Goal: Task Accomplishment & Management: Manage account settings

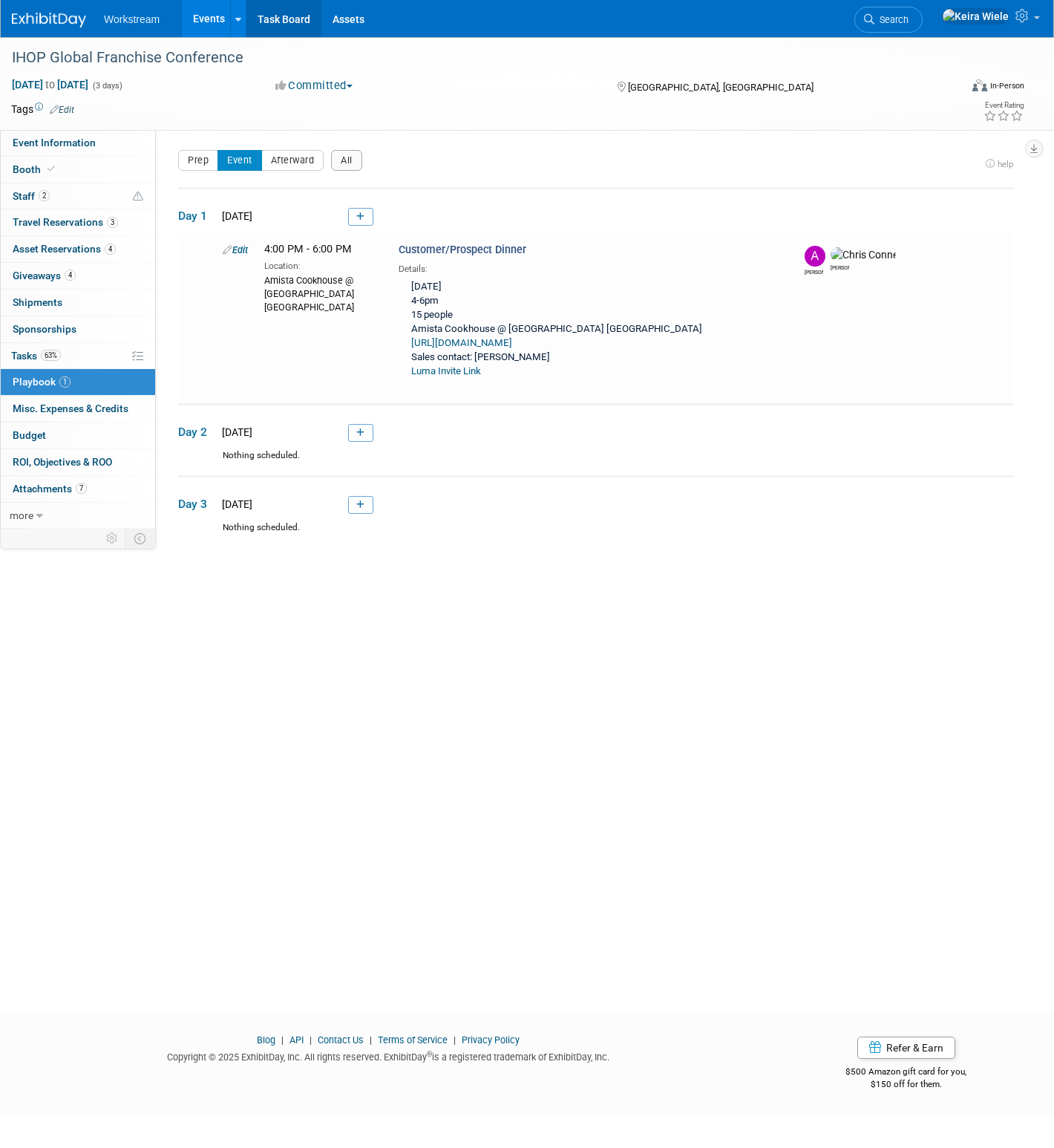
click at [296, 25] on link "Task Board" at bounding box center [283, 19] width 75 height 37
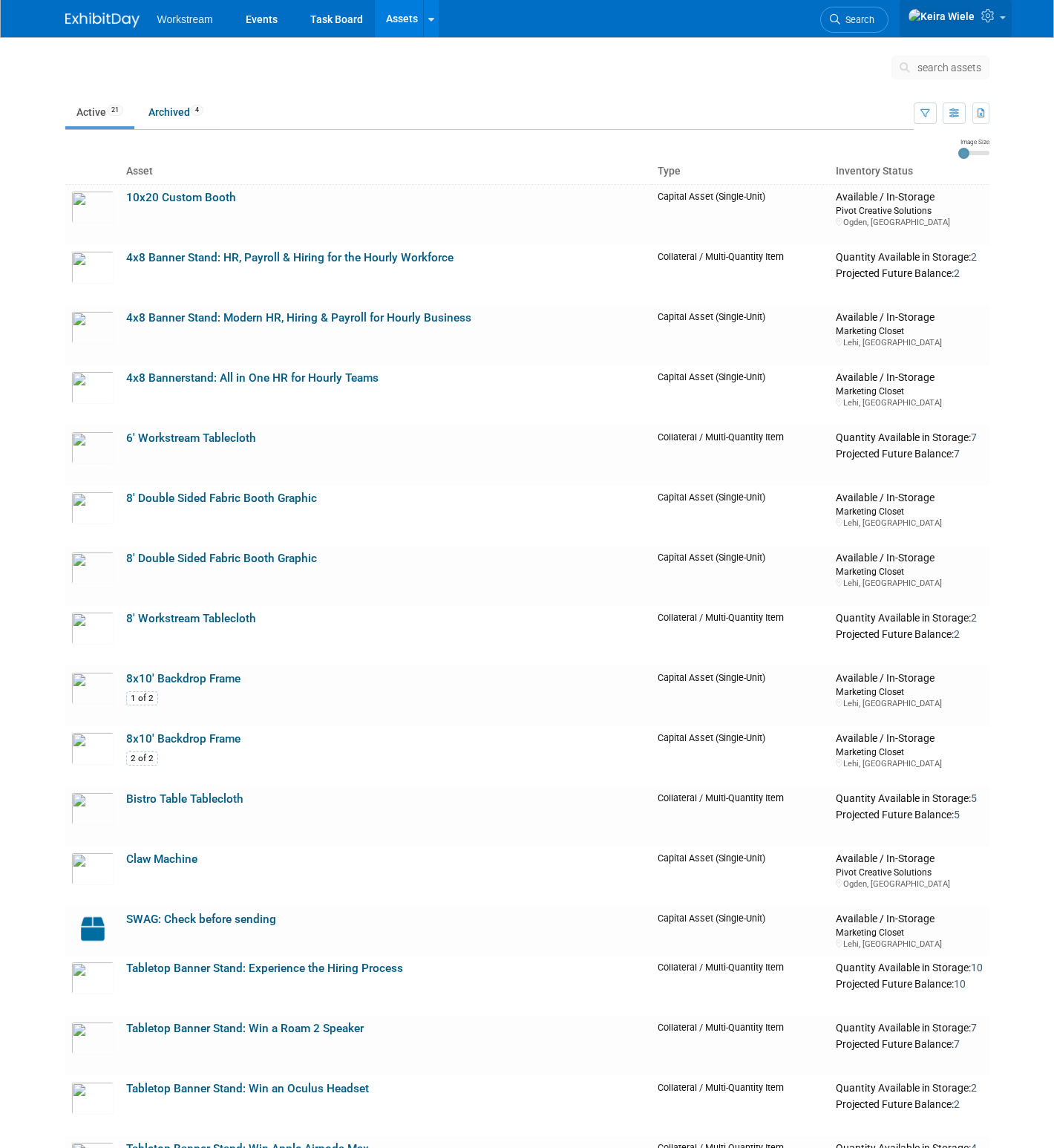
click at [974, 19] on img at bounding box center [942, 16] width 67 height 16
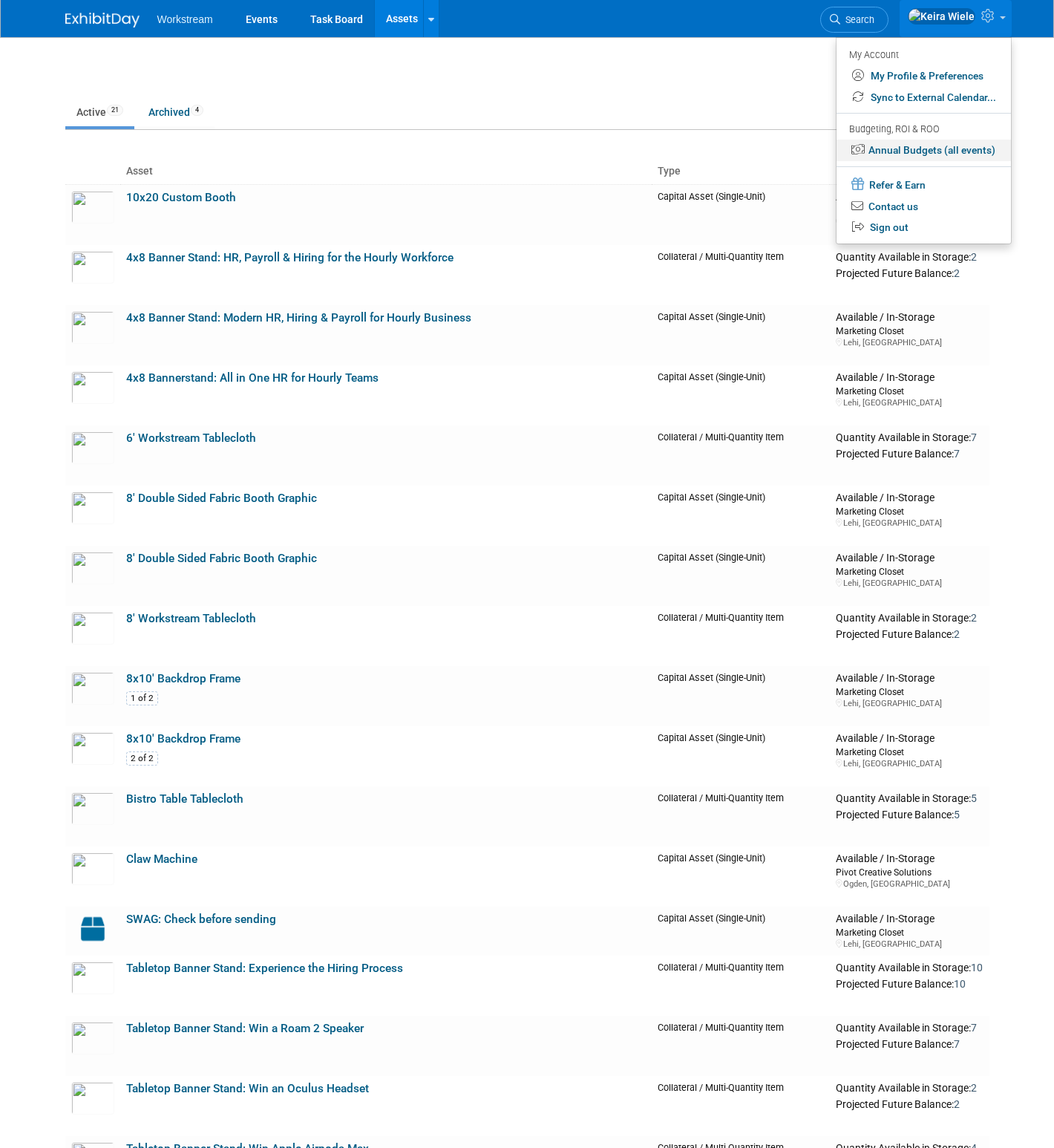
click at [927, 151] on link "Annual Budgets (all events)" at bounding box center [923, 151] width 175 height 22
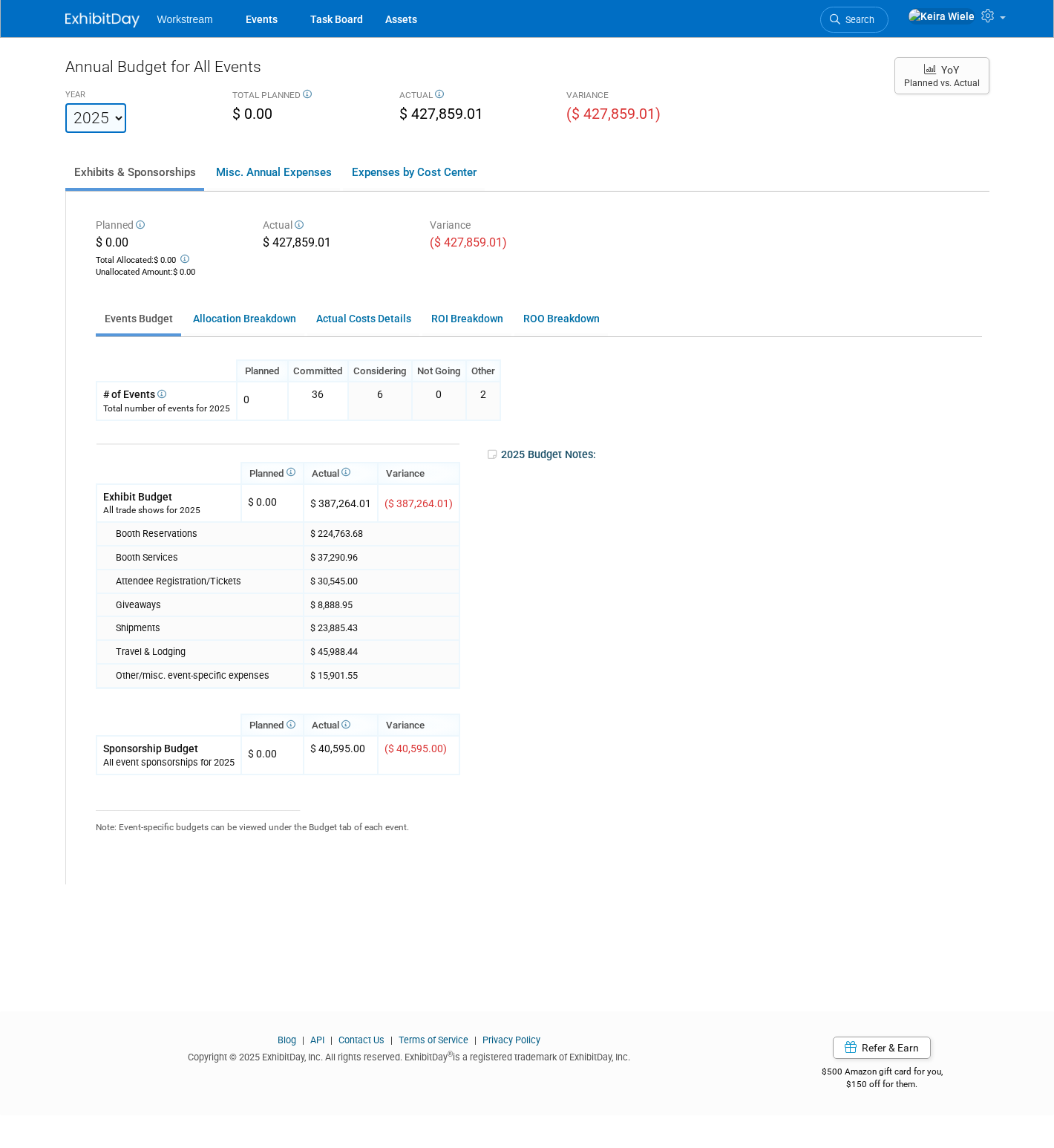
click at [867, 201] on div "Planned $ 0.00 Total Allocated: $ 0.00 Unallocated Amount : $ 0.00 Actual $ 427…" at bounding box center [527, 537] width 923 height 693
drag, startPoint x: 310, startPoint y: 396, endPoint x: 329, endPoint y: 395, distance: 19.0
click at [326, 395] on td "36" at bounding box center [318, 401] width 60 height 38
click at [587, 413] on div "Planned Committed Considering Not Going Other 0 X $ 0.00" at bounding box center [535, 622] width 879 height 525
click at [108, 110] on select "2023 2024 2025 2026 2027 2028 2029 2030 2031" at bounding box center [95, 117] width 61 height 30
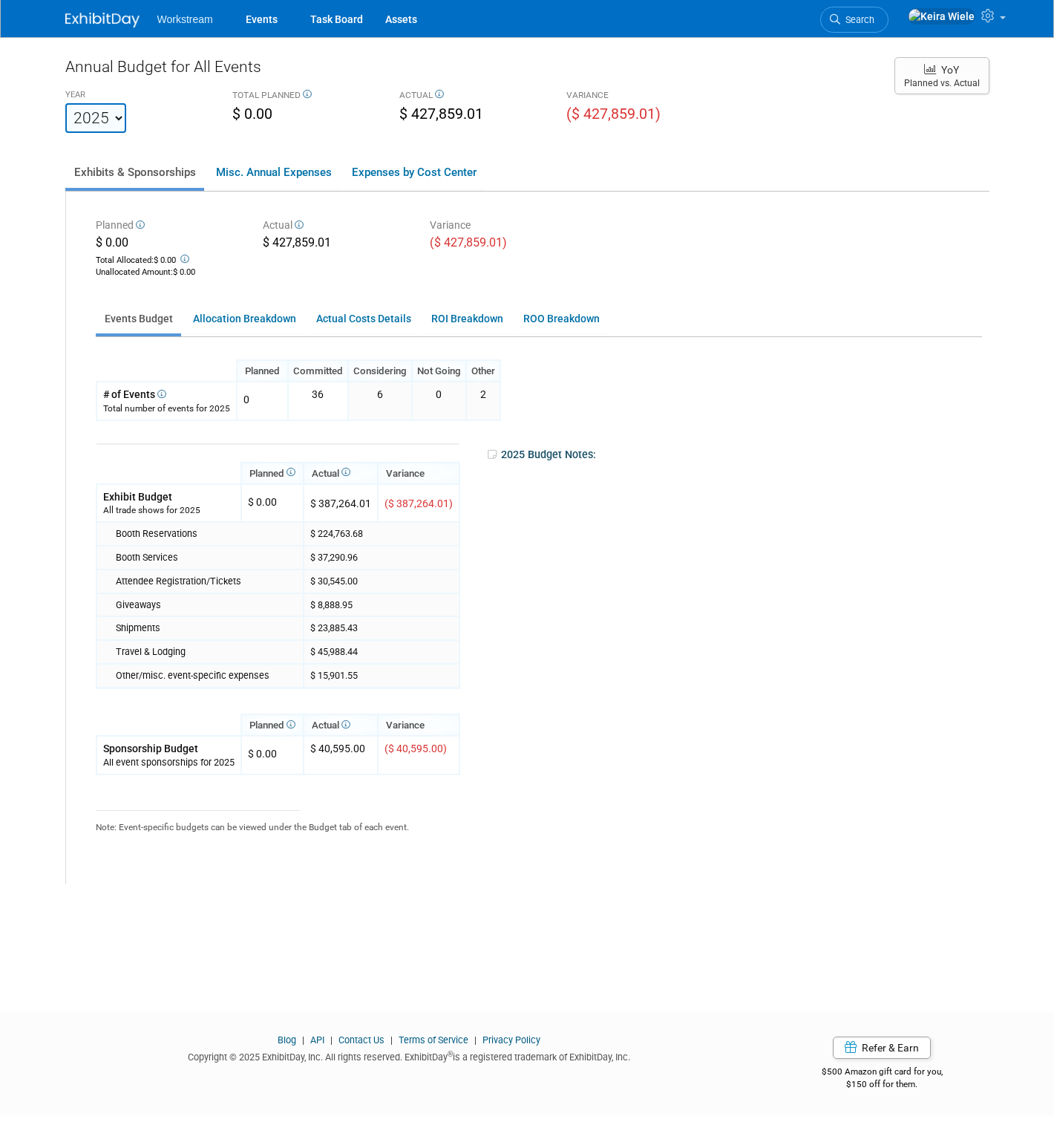
select select "2026"
click at [65, 103] on select "2023 2024 2025 2026 2027 2028 2029 2030 2031" at bounding box center [95, 117] width 61 height 30
click at [227, 313] on link "Allocation Breakdown" at bounding box center [244, 319] width 121 height 29
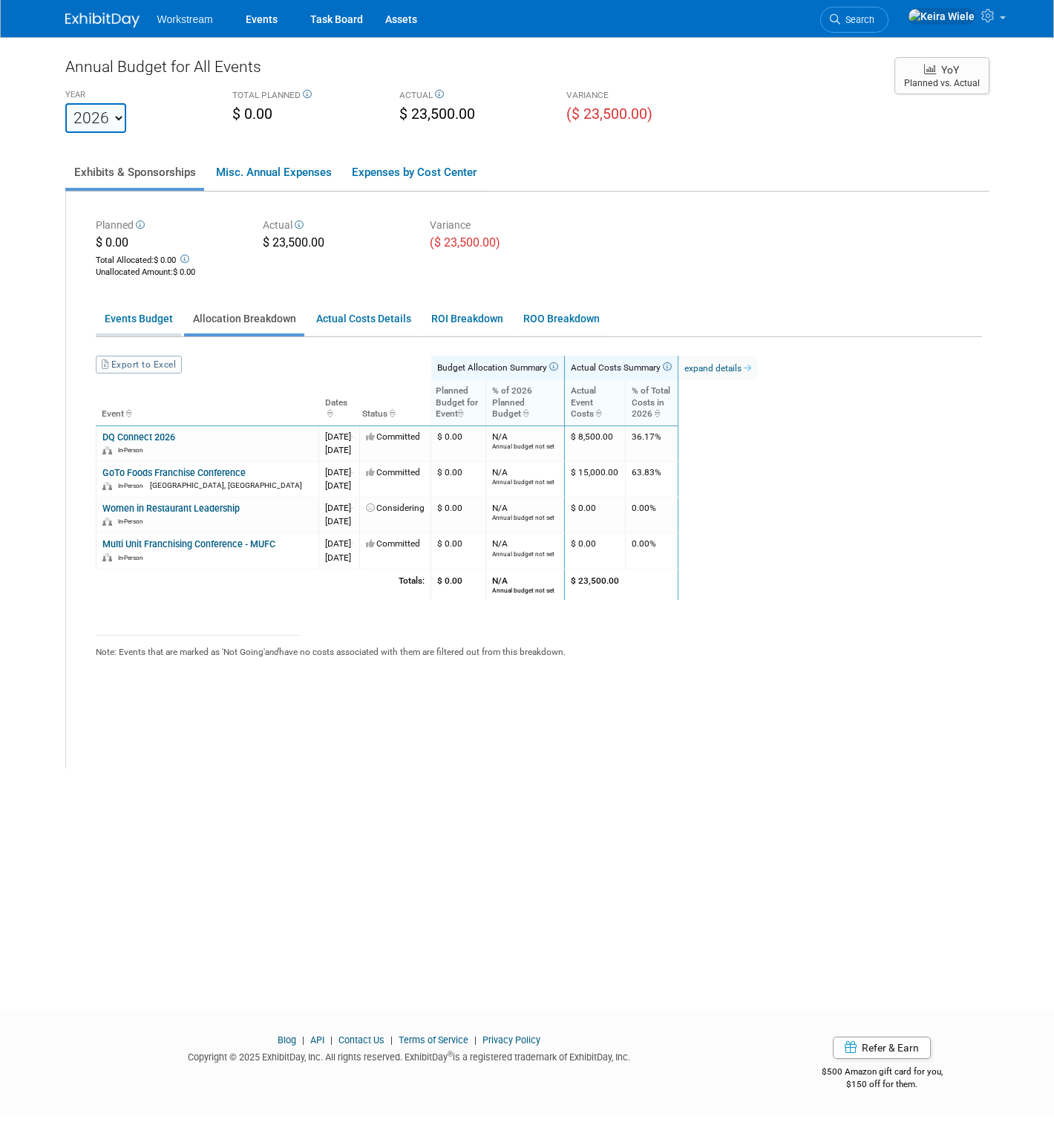
click at [159, 322] on link "Events Budget" at bounding box center [138, 319] width 85 height 29
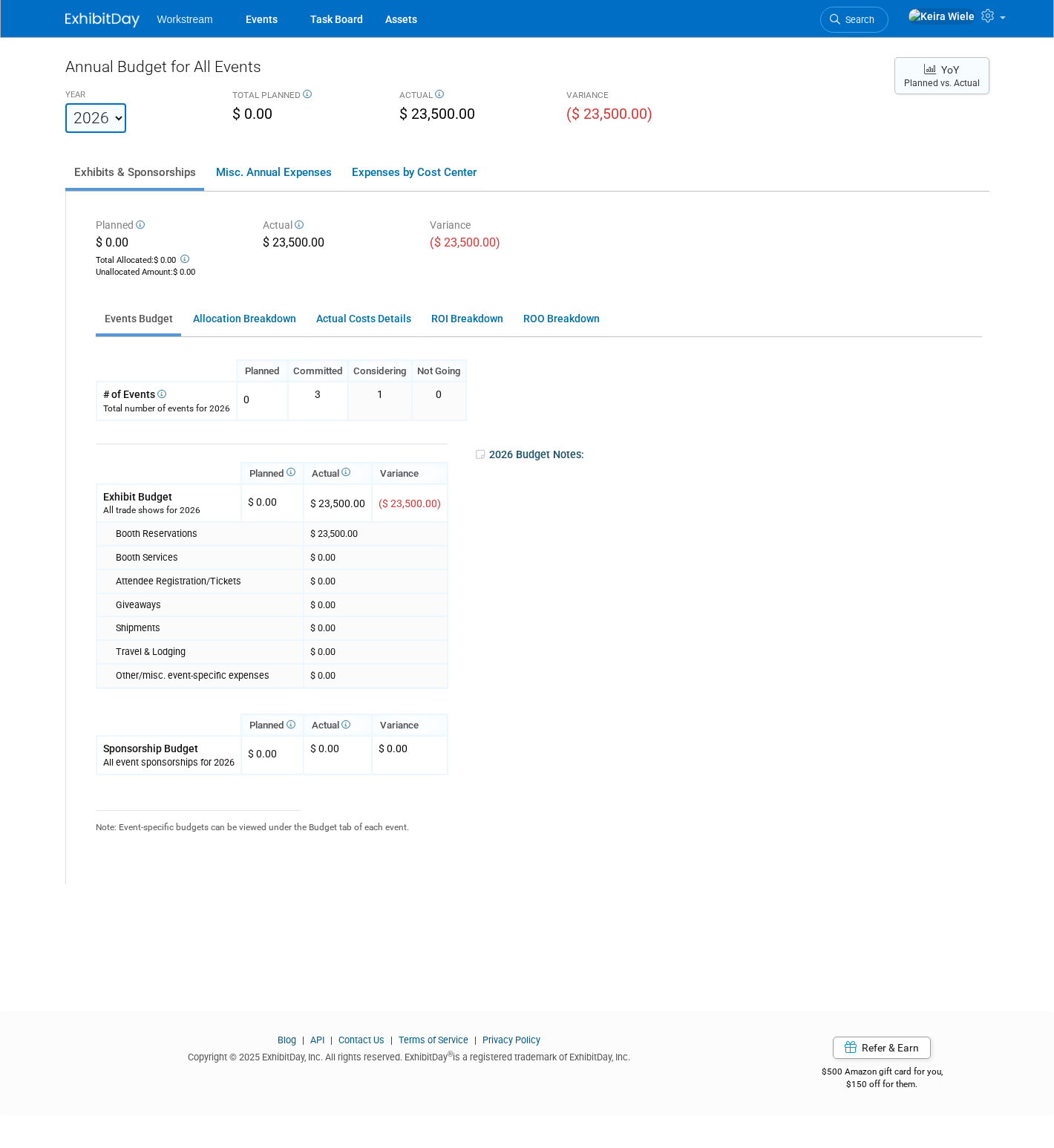
click at [914, 73] on button "YoY Planned vs. Actual" at bounding box center [942, 76] width 95 height 37
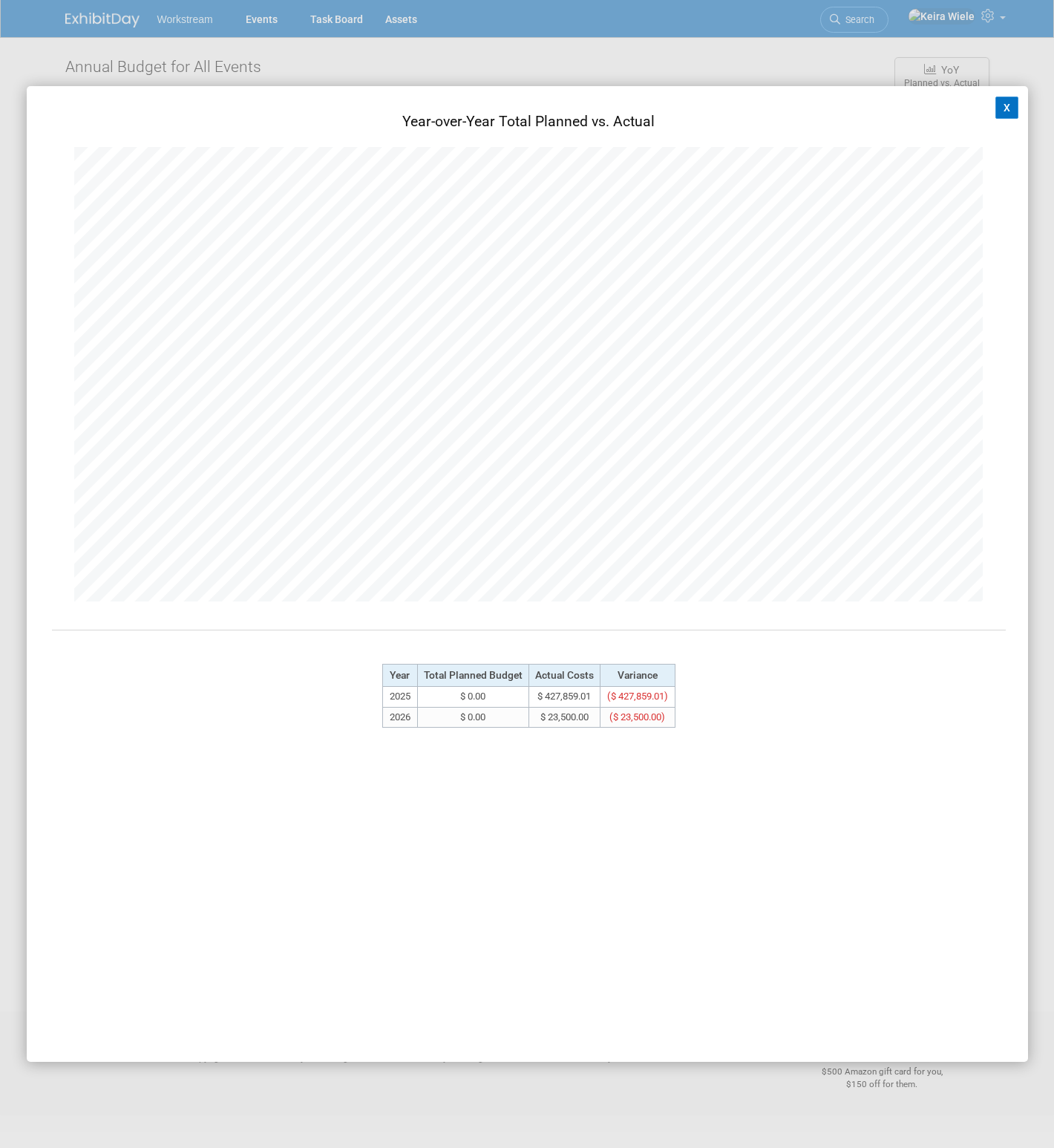
click at [1003, 105] on button "X" at bounding box center [1008, 107] width 24 height 22
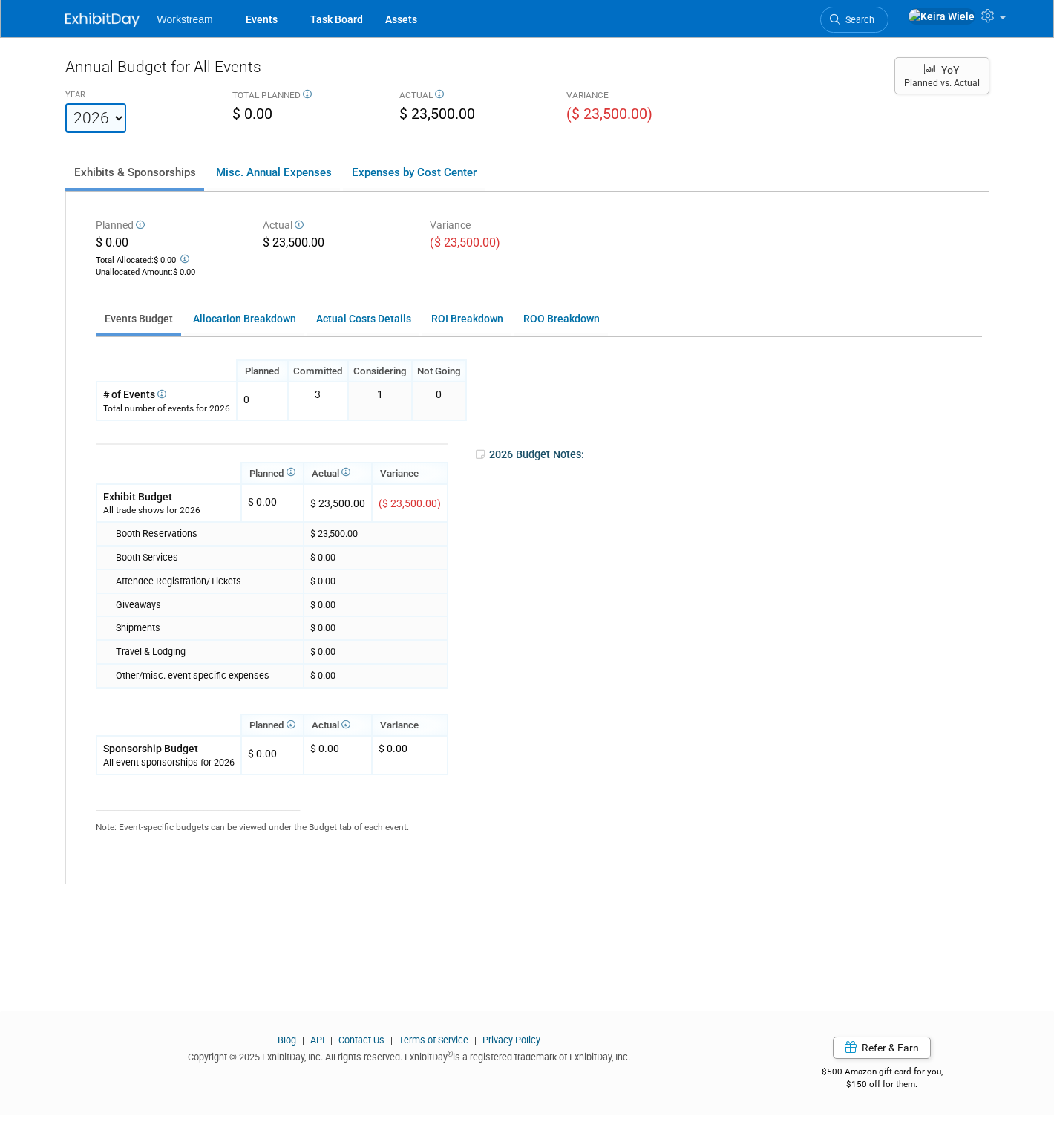
click at [769, 168] on ul "Exhibits & Sponsorships Misc. Annual Expenses Expenses by Cost Center" at bounding box center [527, 173] width 924 height 36
click at [429, 325] on link "ROI Breakdown" at bounding box center [467, 319] width 89 height 29
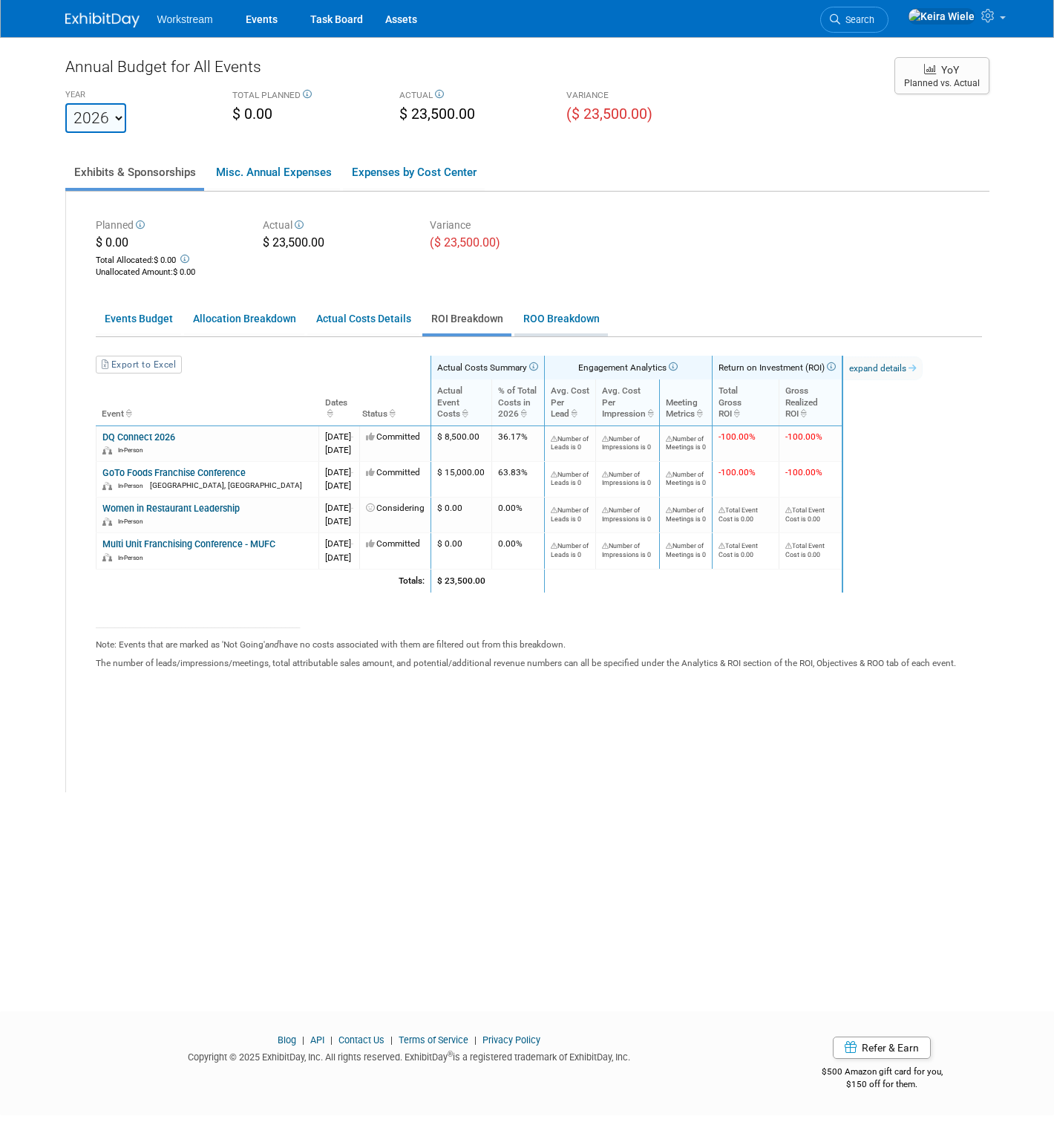
click at [521, 320] on link "ROO Breakdown" at bounding box center [561, 319] width 94 height 29
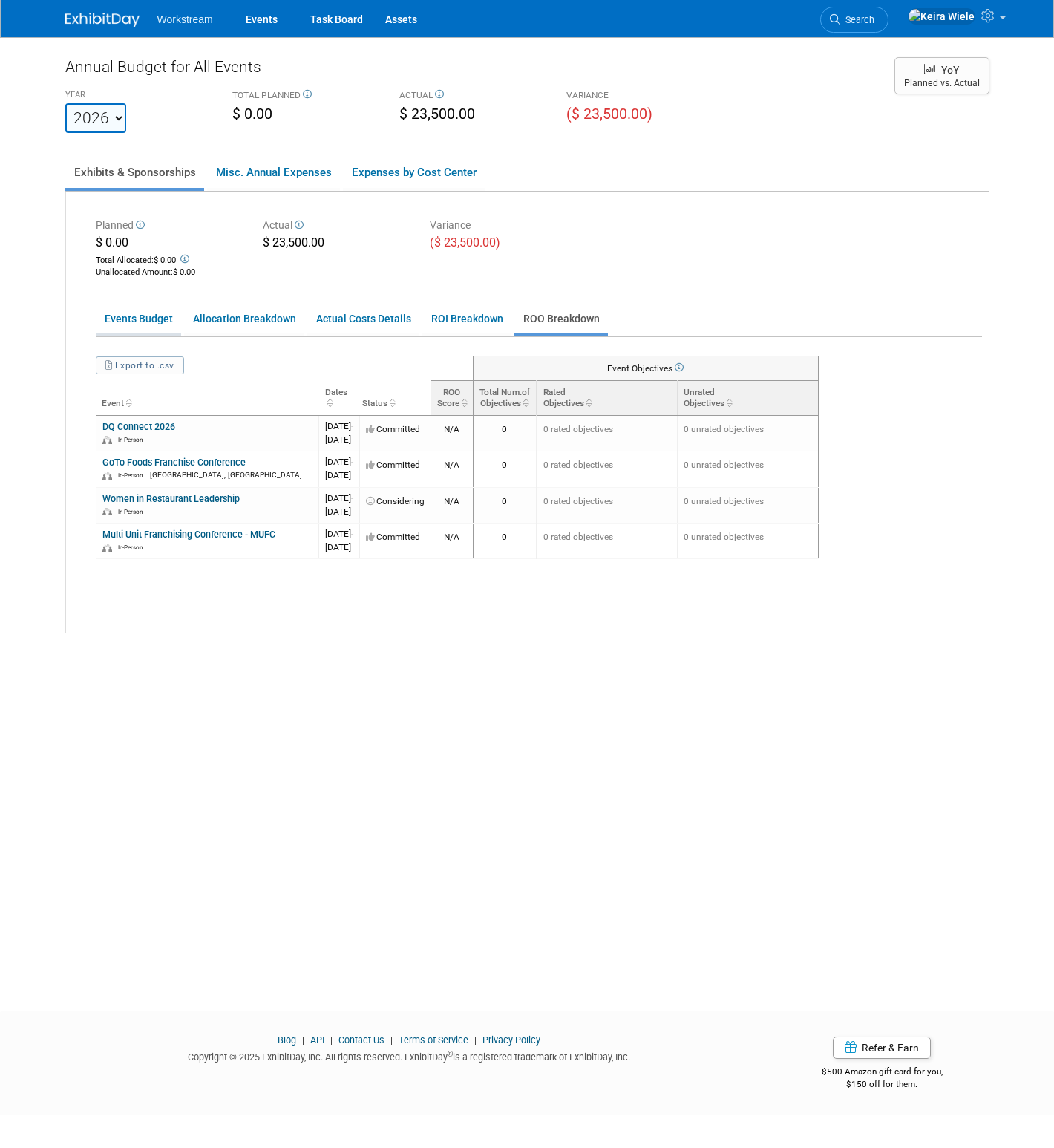
click at [147, 319] on link "Events Budget" at bounding box center [138, 319] width 85 height 29
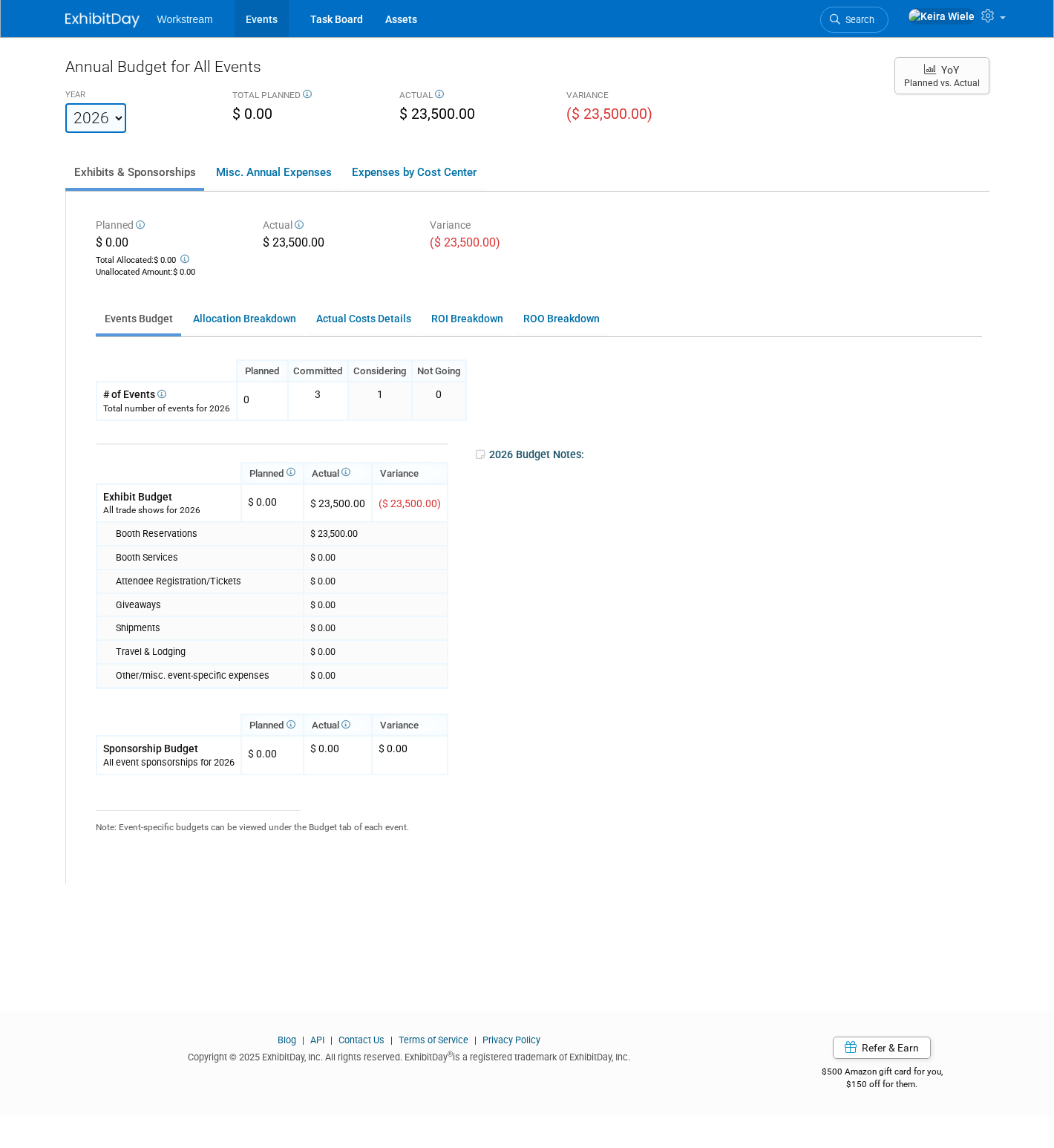
click at [261, 15] on link "Events" at bounding box center [261, 19] width 54 height 37
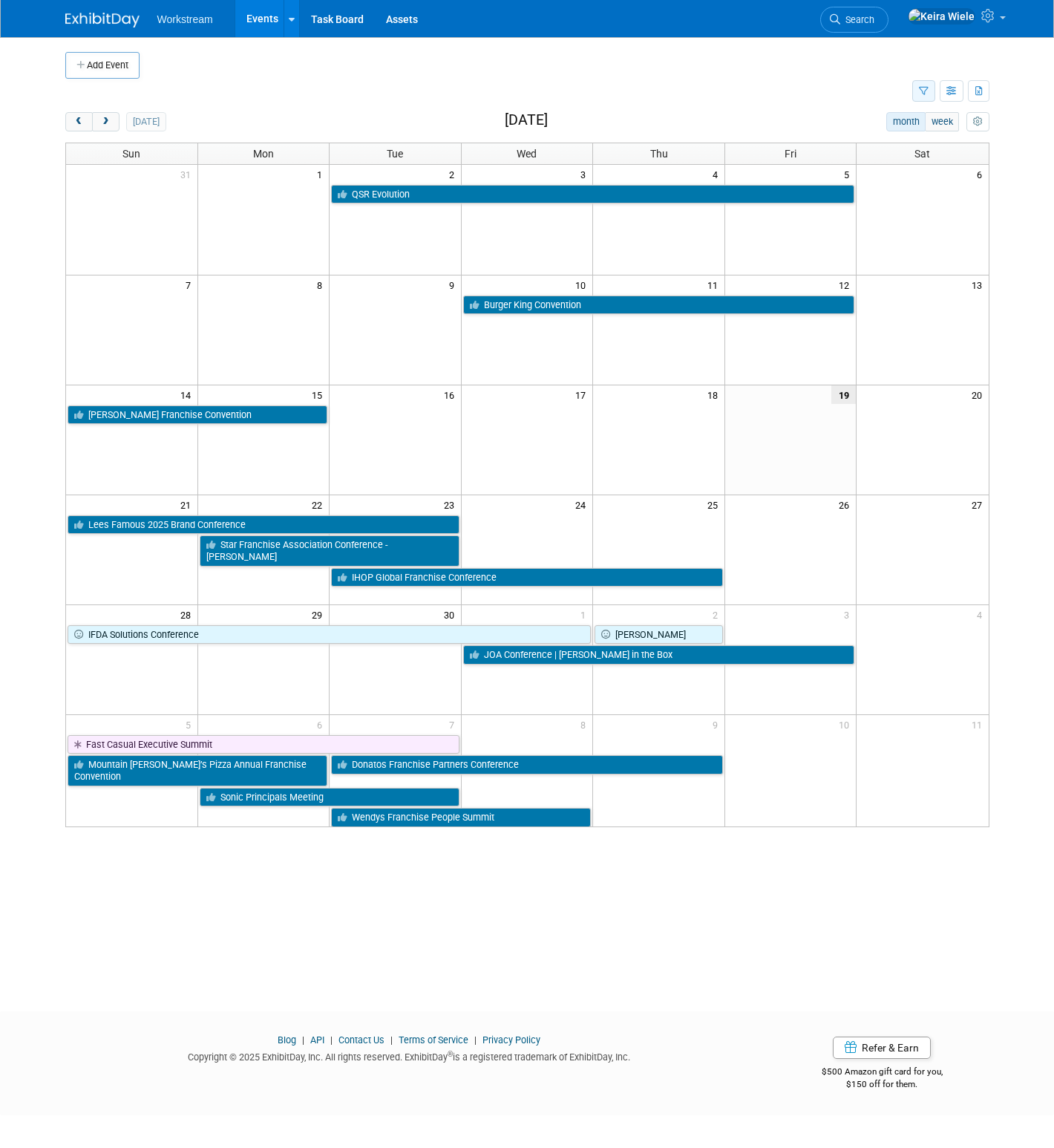
click at [924, 94] on icon "button" at bounding box center [923, 91] width 9 height 9
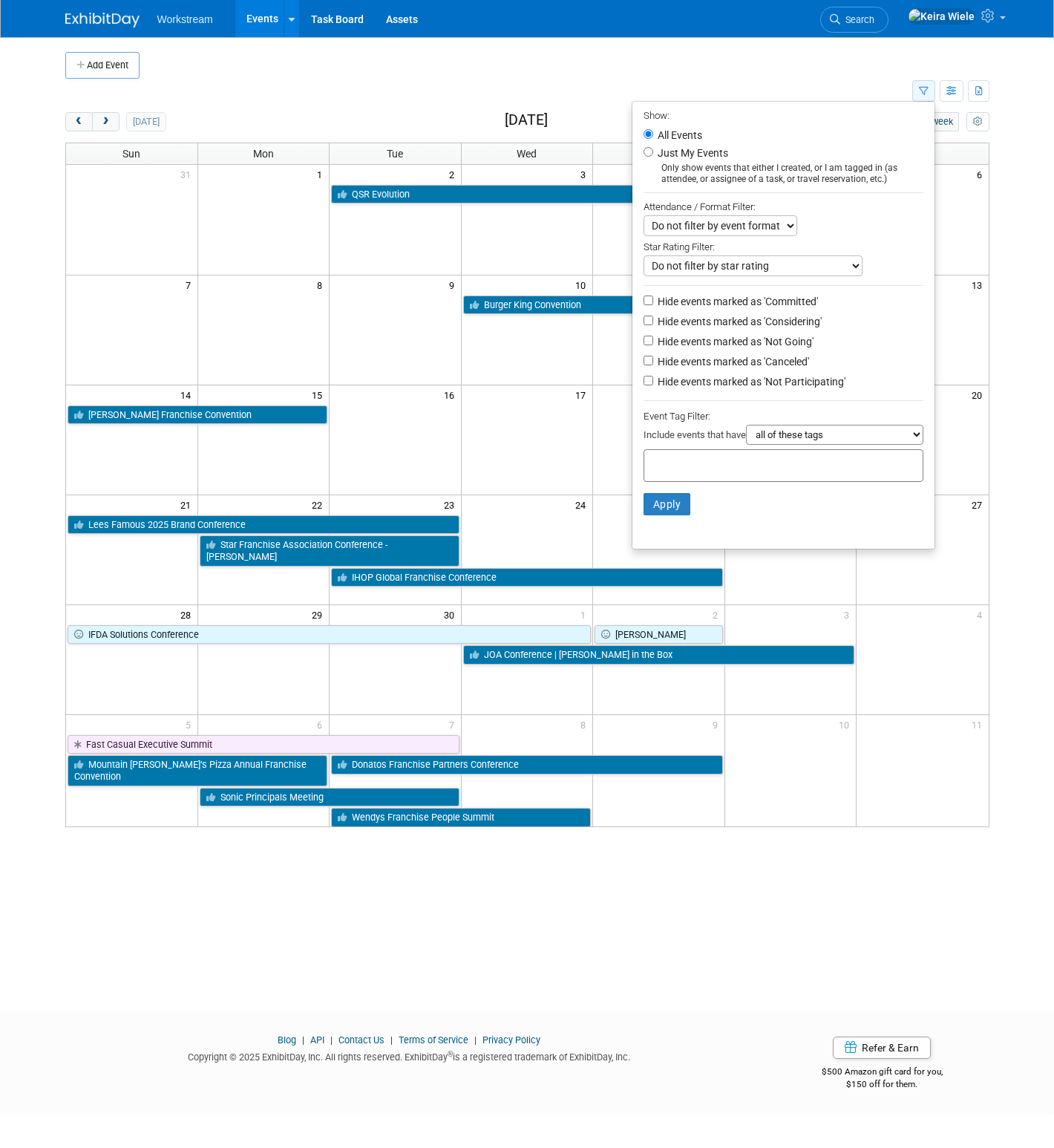
click at [924, 94] on icon "button" at bounding box center [923, 91] width 9 height 9
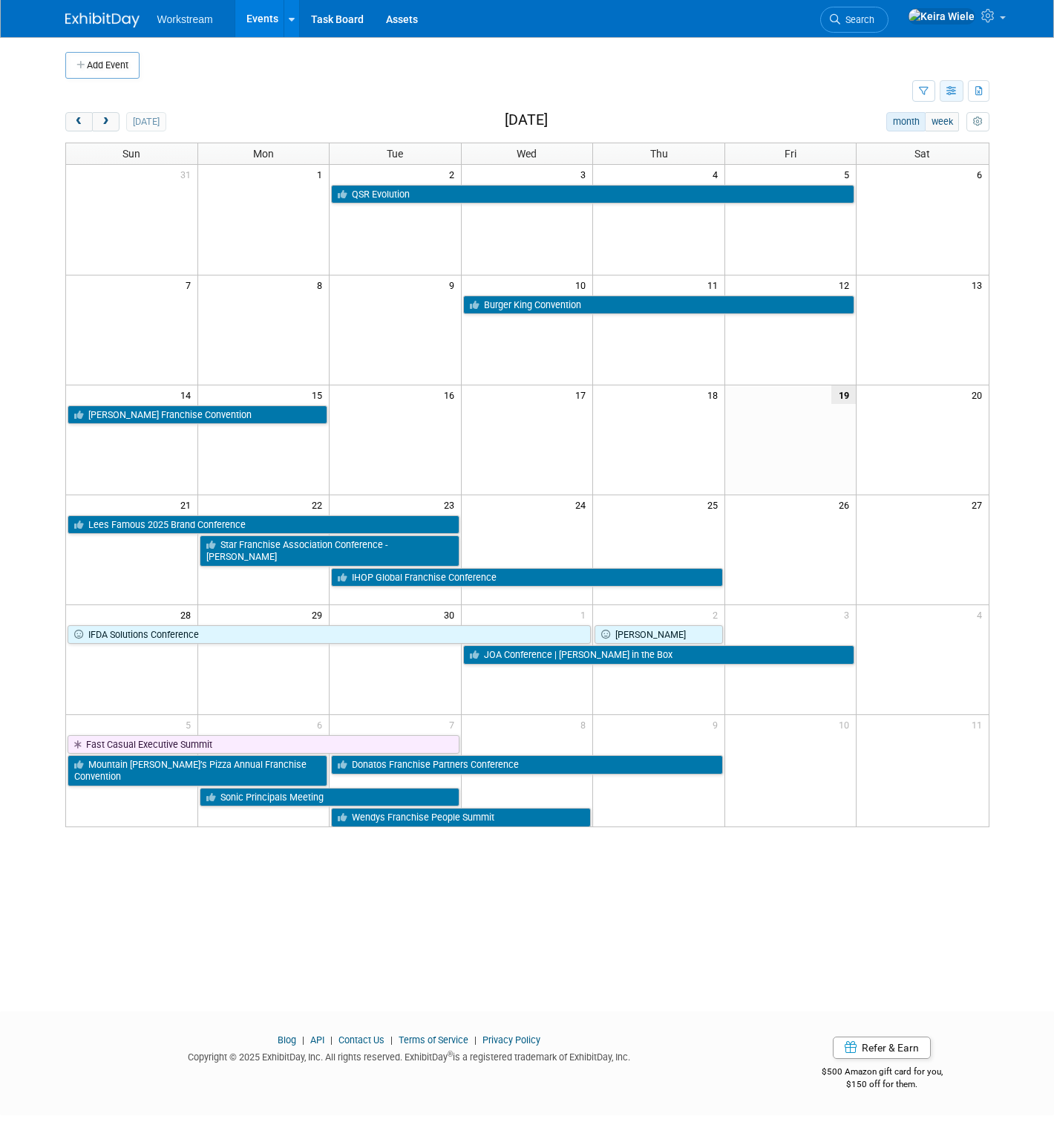
click at [951, 93] on icon "button" at bounding box center [952, 91] width 11 height 9
click at [885, 213] on link "Expert Grid" at bounding box center [890, 212] width 125 height 21
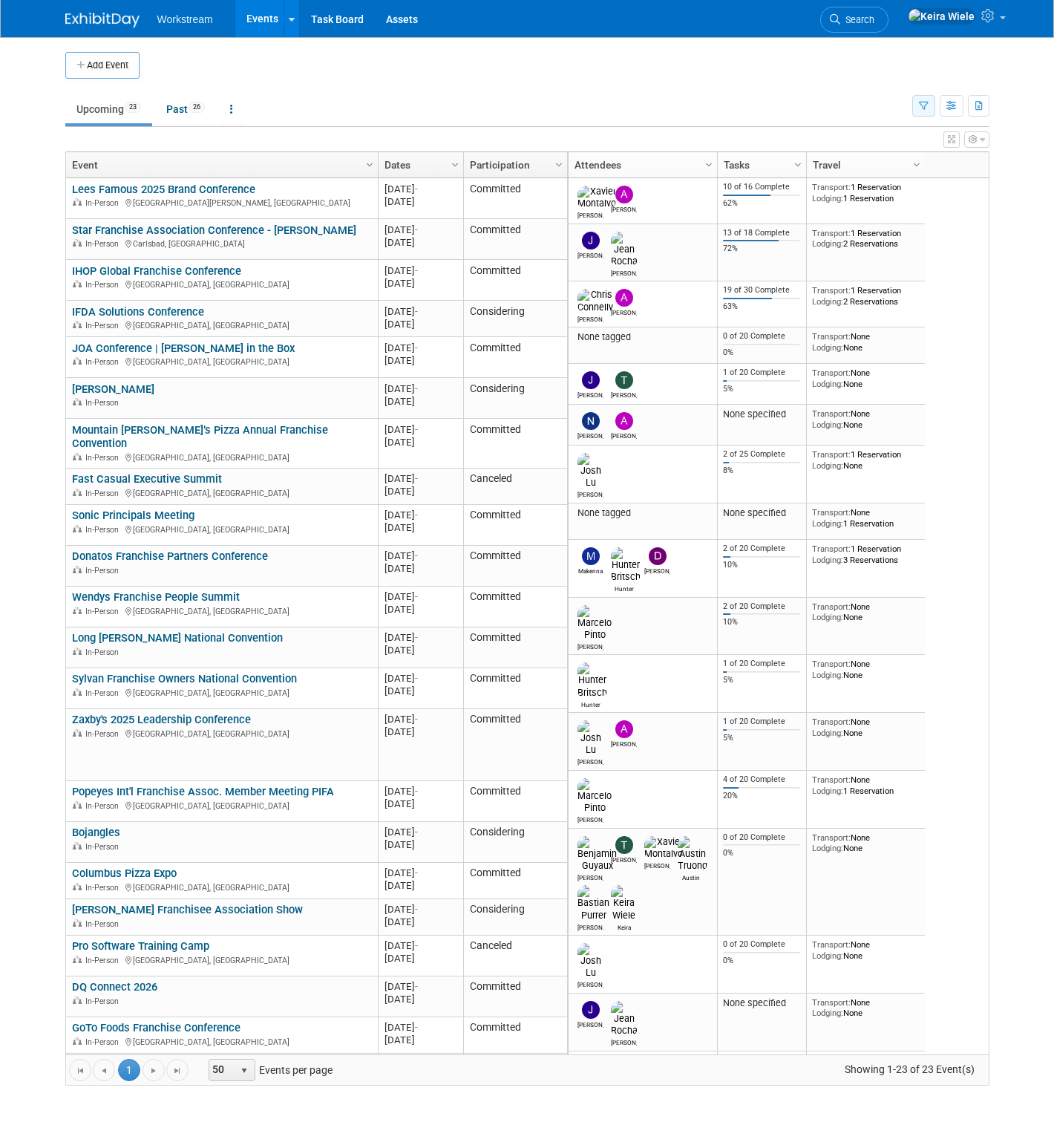
click at [918, 110] on button "button" at bounding box center [923, 106] width 23 height 22
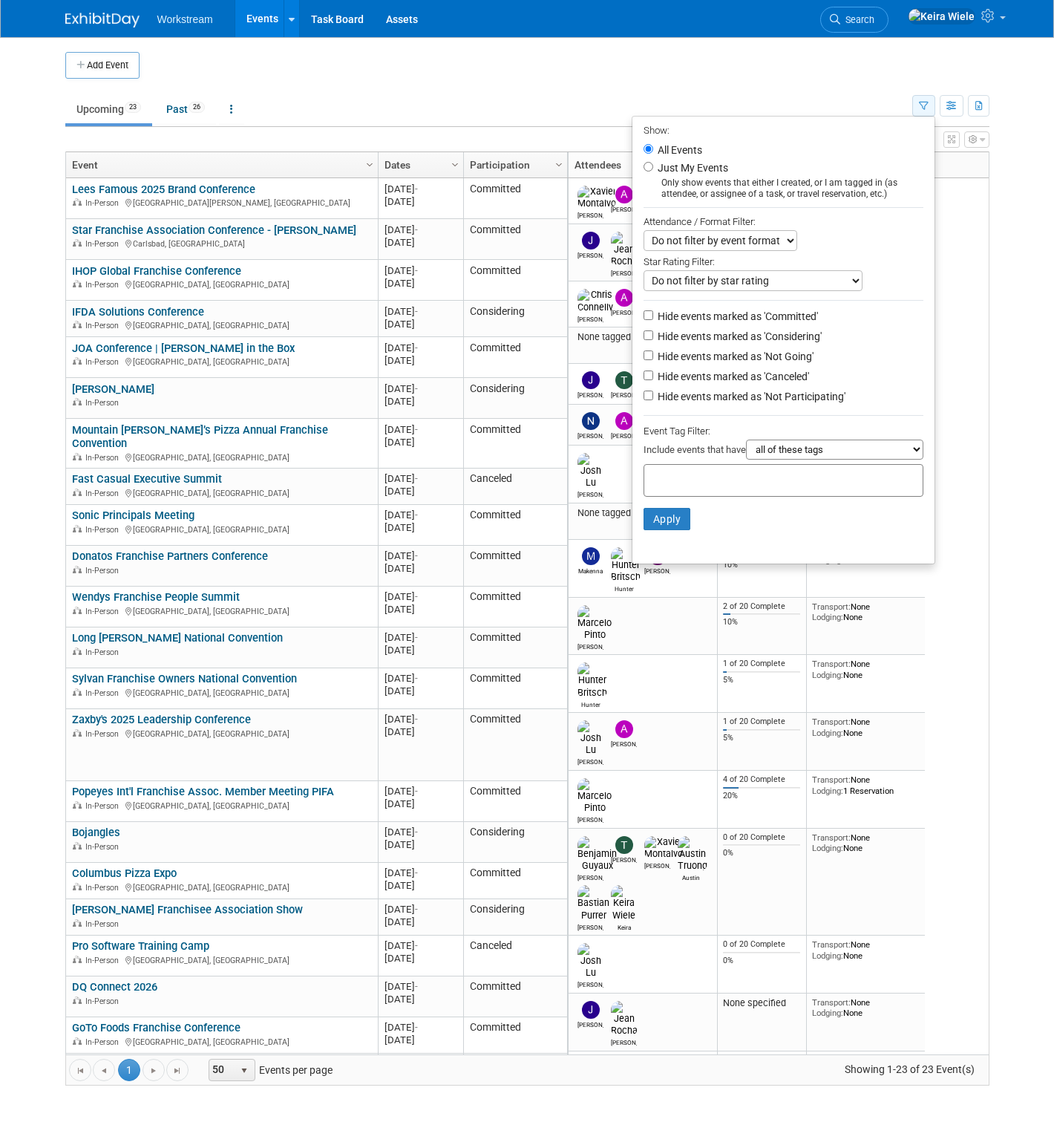
click at [922, 106] on icon "button" at bounding box center [923, 106] width 9 height 9
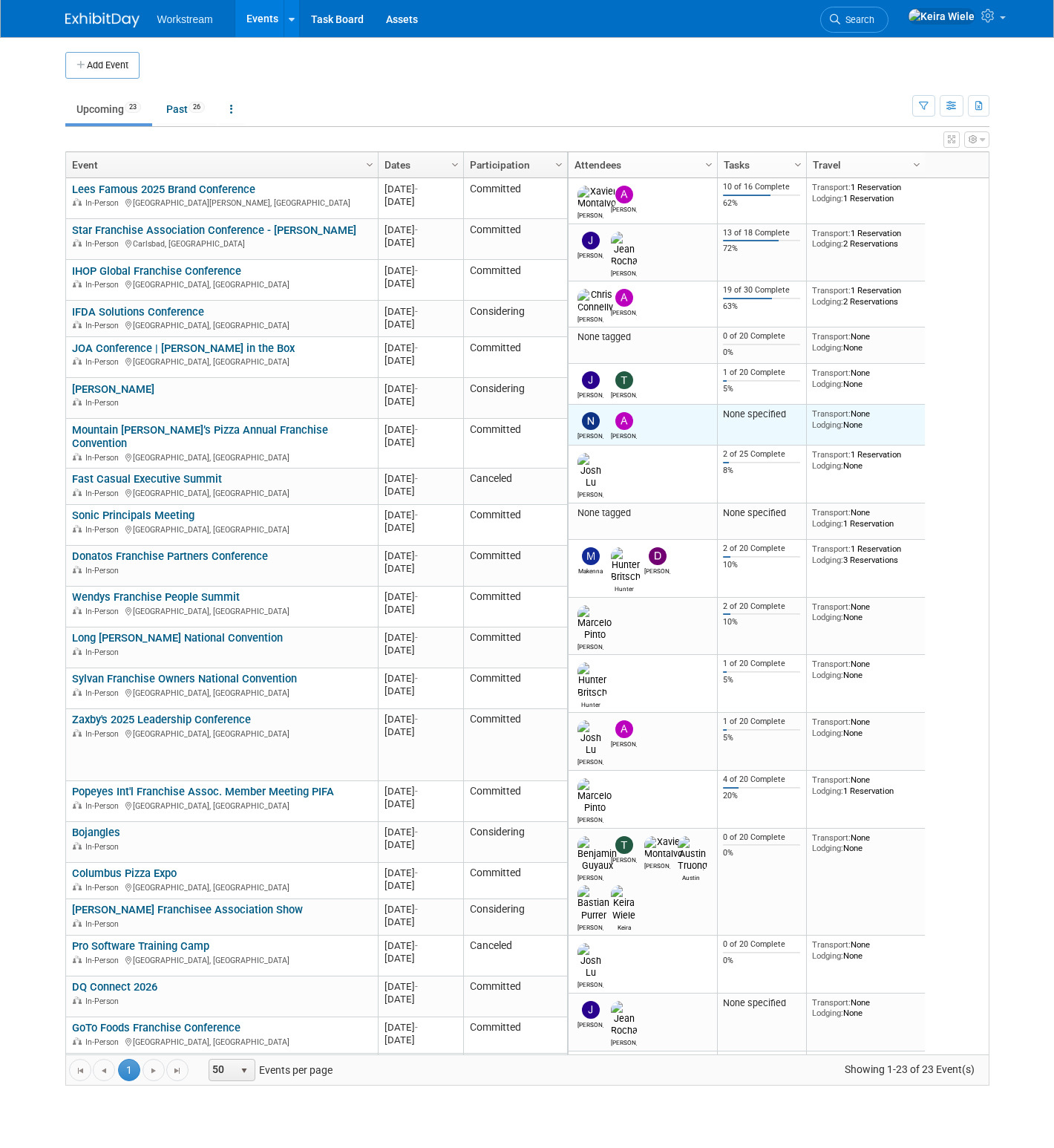
scroll to position [63, 0]
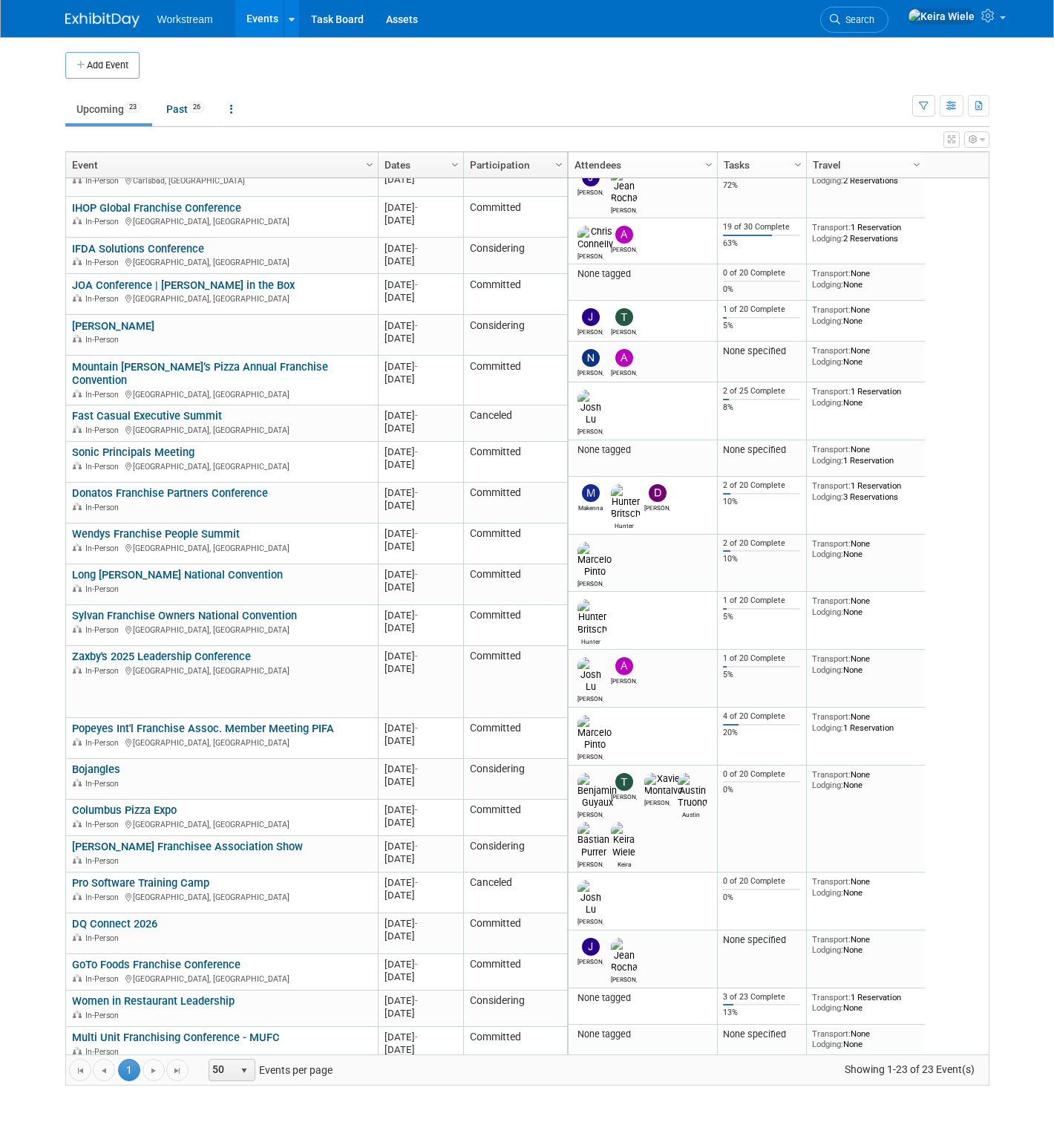
click at [972, 143] on icon "button" at bounding box center [973, 139] width 9 height 9
click at [971, 143] on icon "button" at bounding box center [973, 139] width 9 height 9
click at [182, 994] on link "Women in Restaurant Leadership" at bounding box center [153, 1001] width 163 height 13
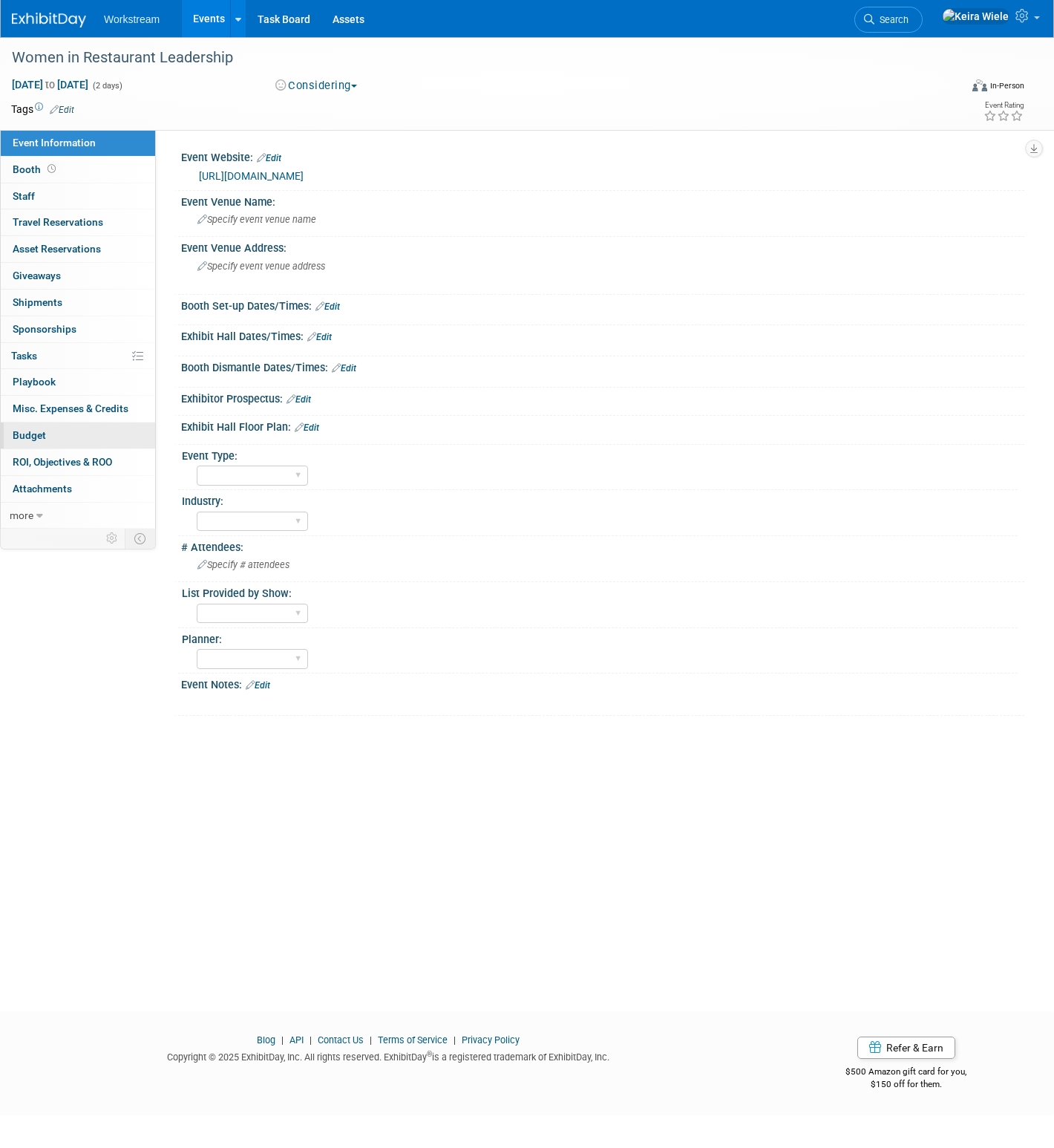
click at [62, 438] on link "Budget" at bounding box center [78, 435] width 154 height 26
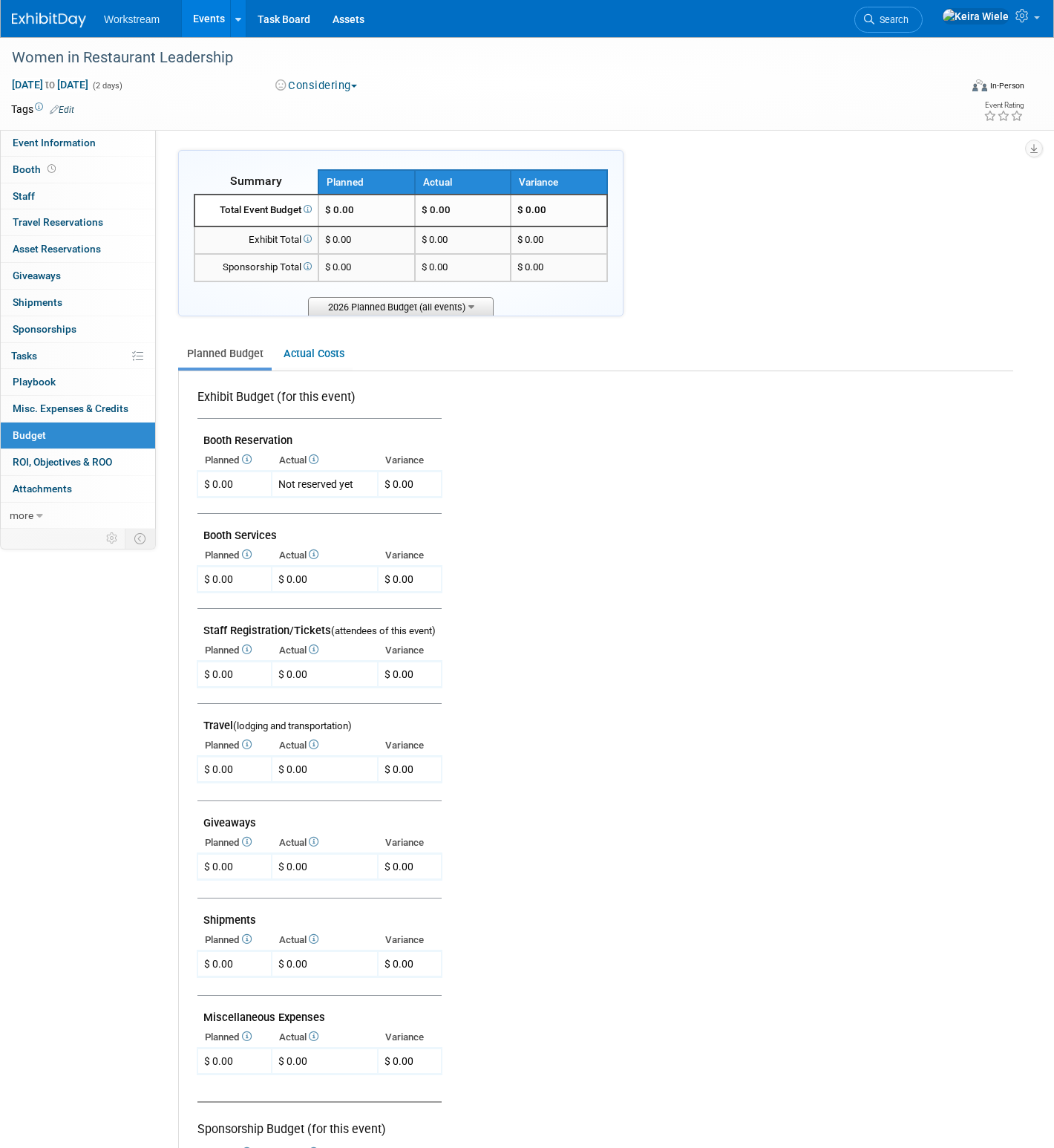
click at [331, 311] on span "2026 Planned Budget (all events)" at bounding box center [401, 306] width 186 height 19
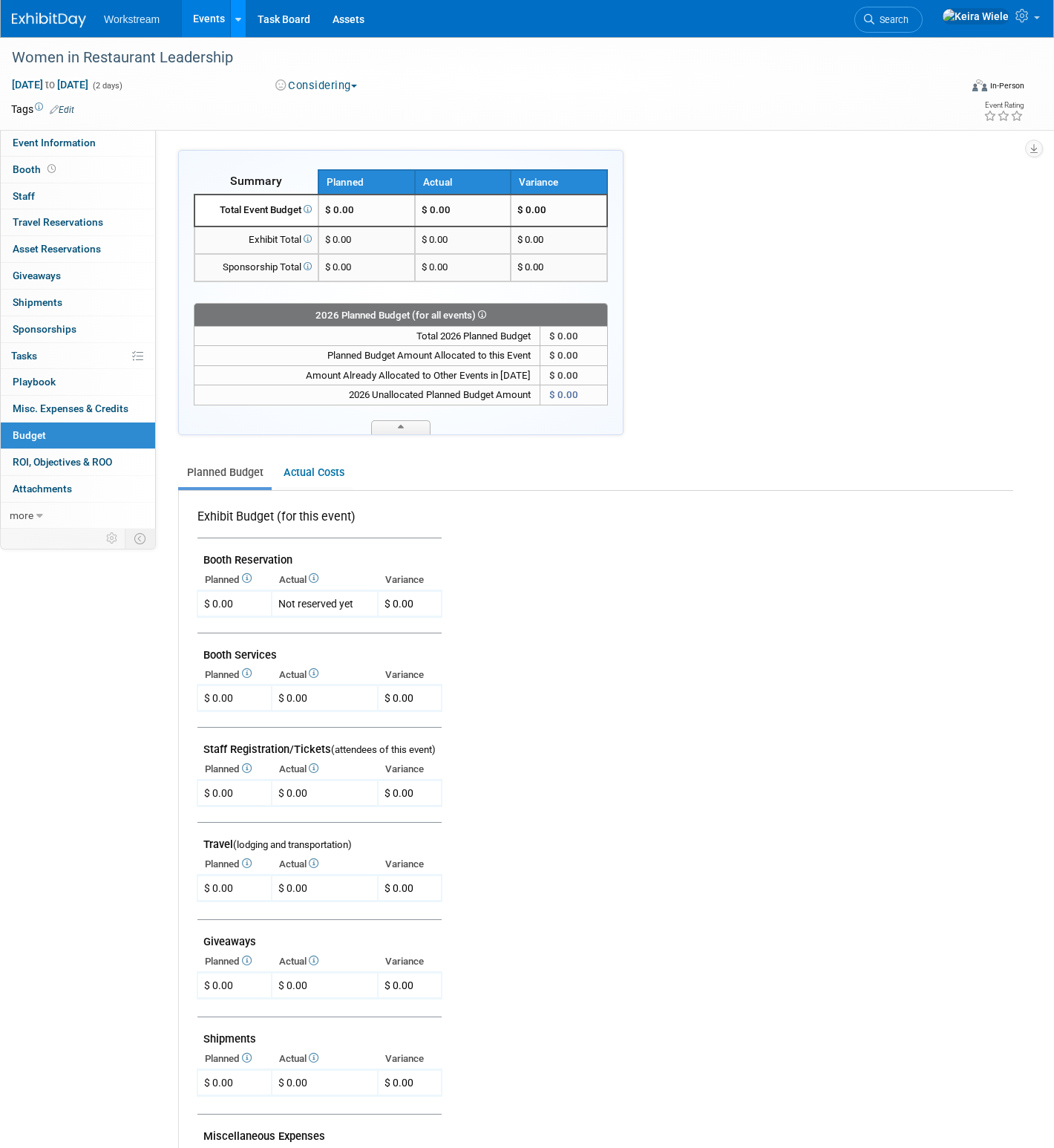
click at [235, 30] on link at bounding box center [238, 19] width 15 height 37
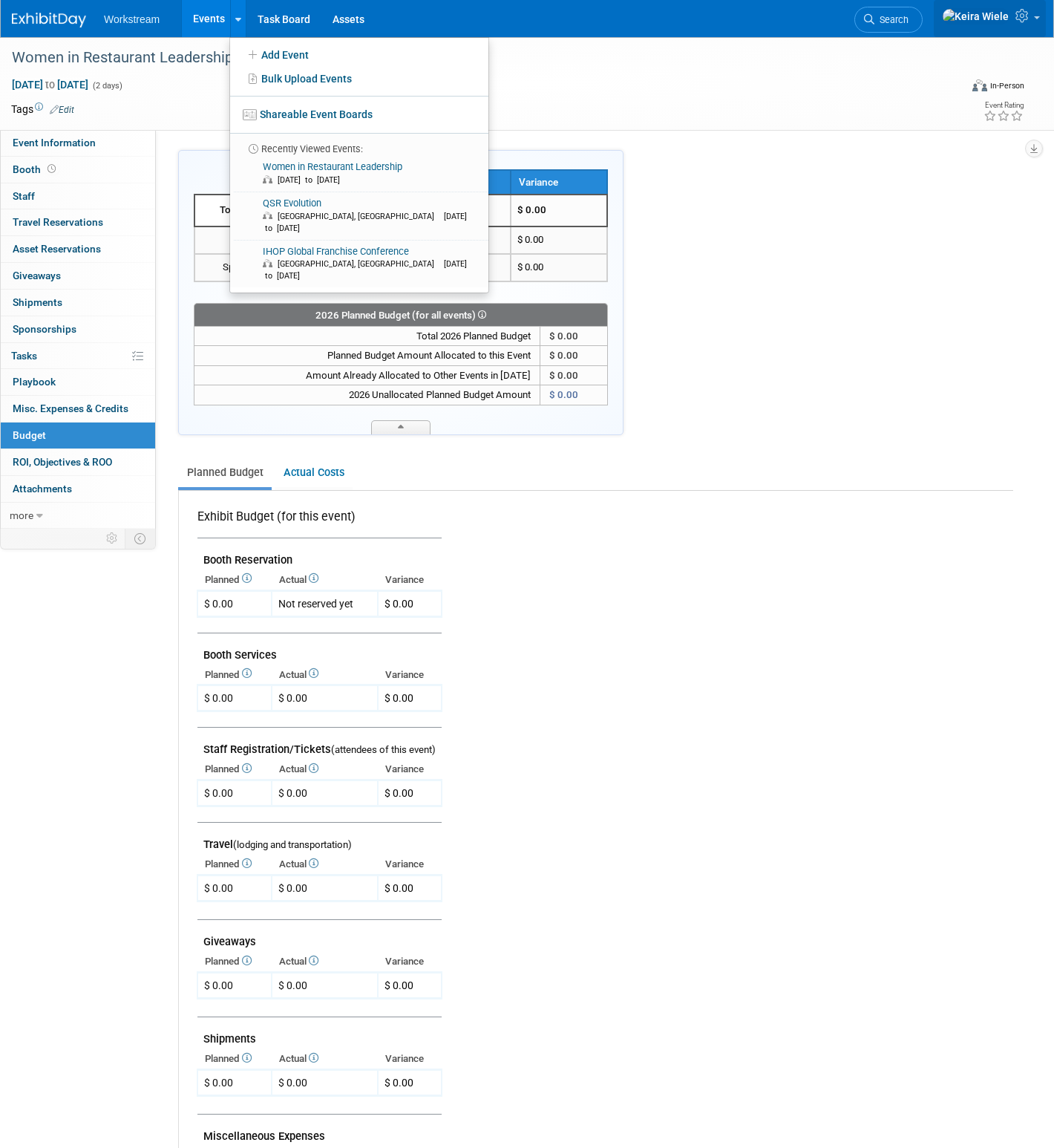
click at [999, 22] on img at bounding box center [976, 16] width 67 height 16
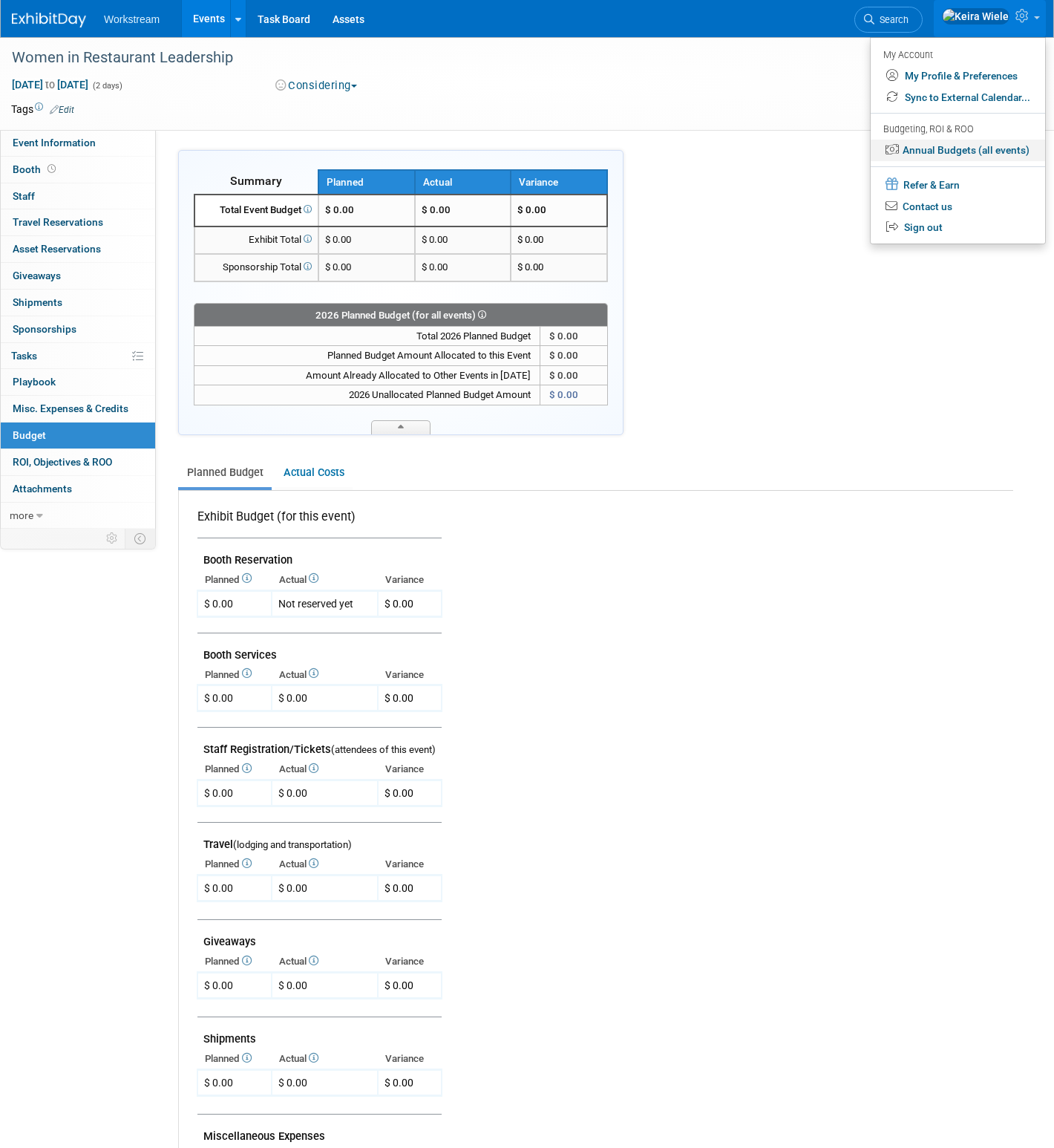
click at [959, 159] on link "Annual Budgets (all events)" at bounding box center [958, 151] width 175 height 22
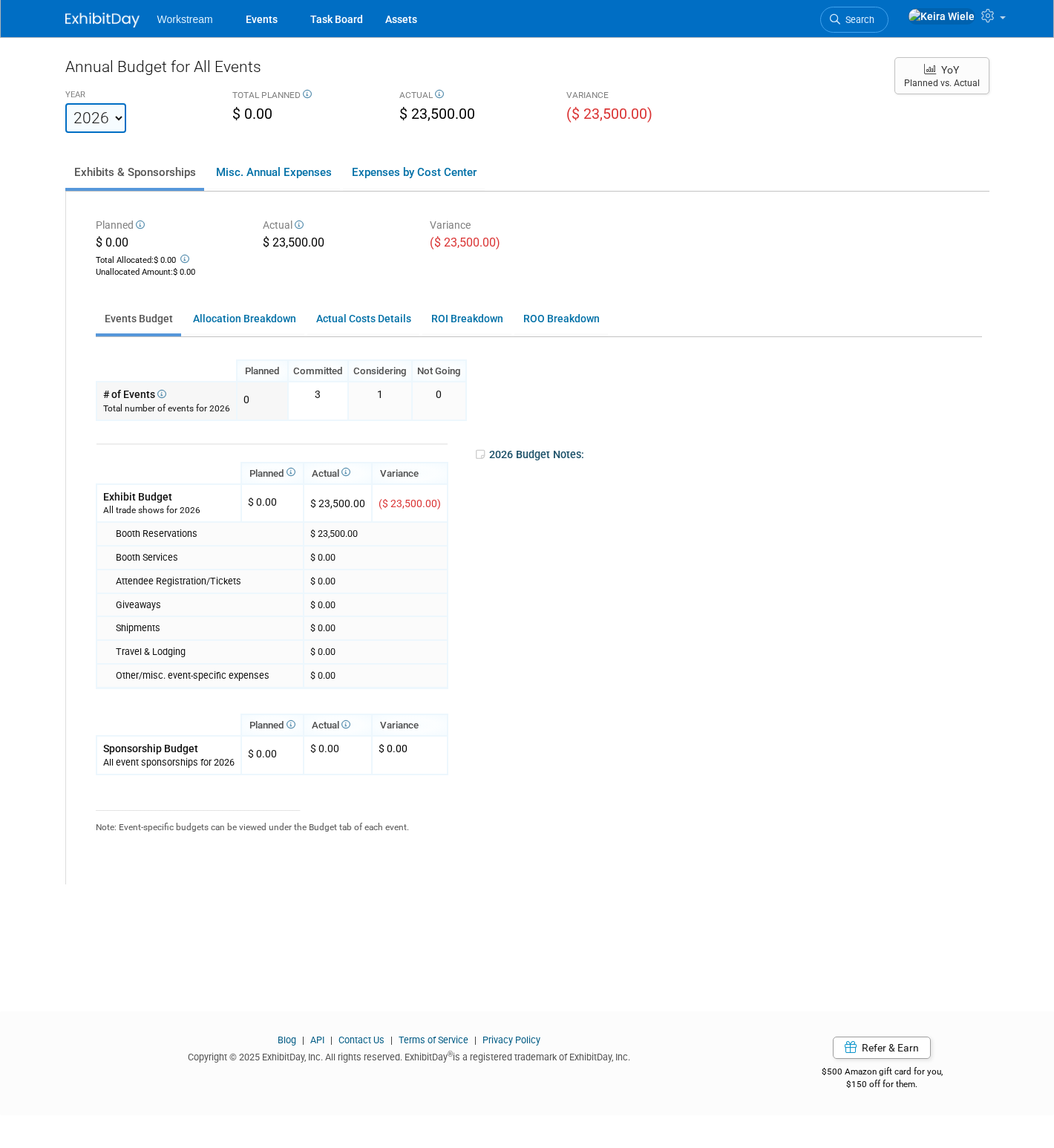
click at [299, 401] on td "3" at bounding box center [318, 401] width 60 height 38
click at [364, 397] on td "1" at bounding box center [380, 401] width 64 height 38
click at [284, 390] on td "0 X" at bounding box center [262, 401] width 51 height 38
click at [352, 547] on td "$ 0.00" at bounding box center [375, 558] width 144 height 24
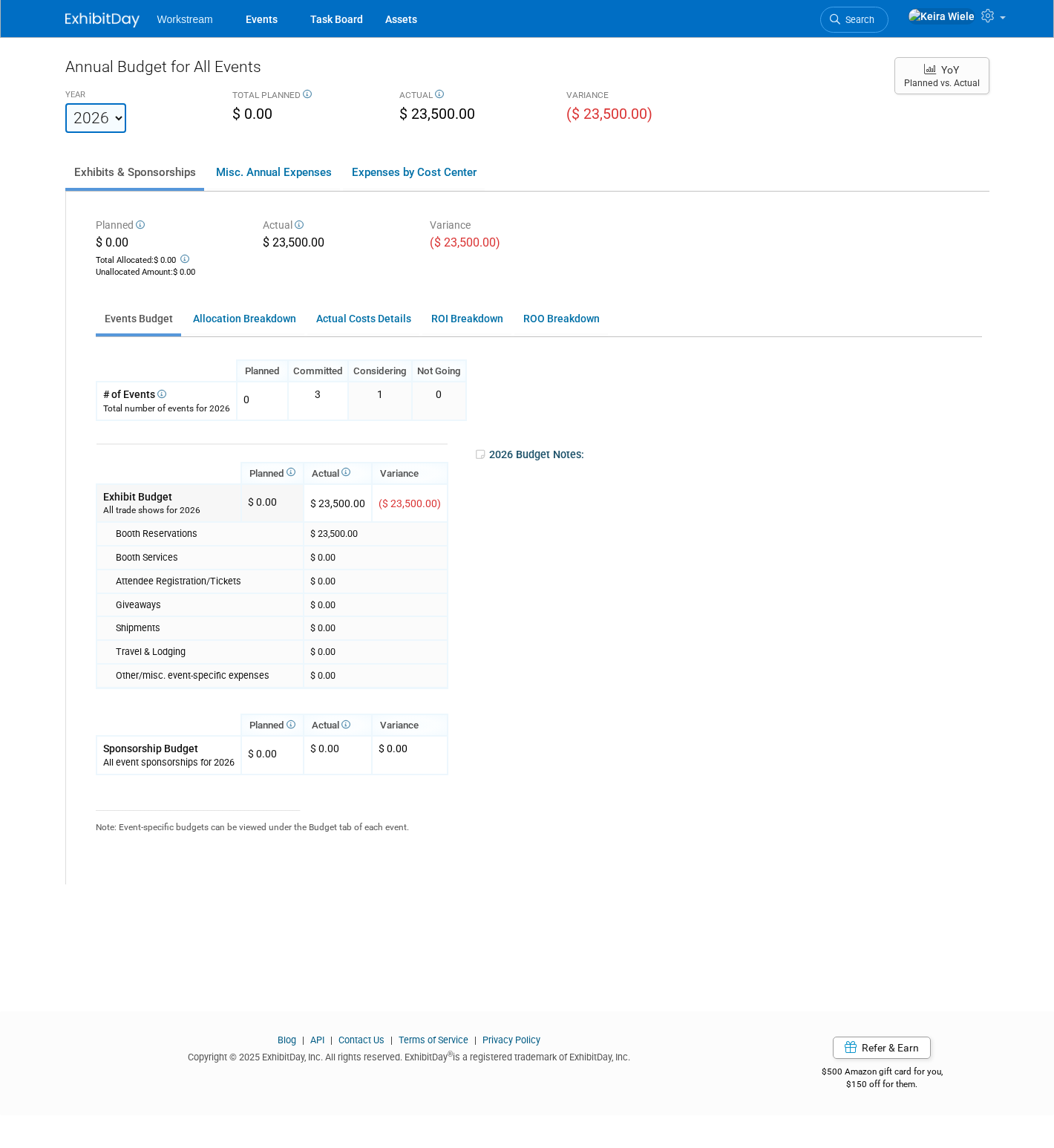
click at [275, 499] on div "$ 0.00" at bounding box center [262, 499] width 29 height 20
click at [277, 528] on div "Booth Reservations" at bounding box center [206, 534] width 181 height 13
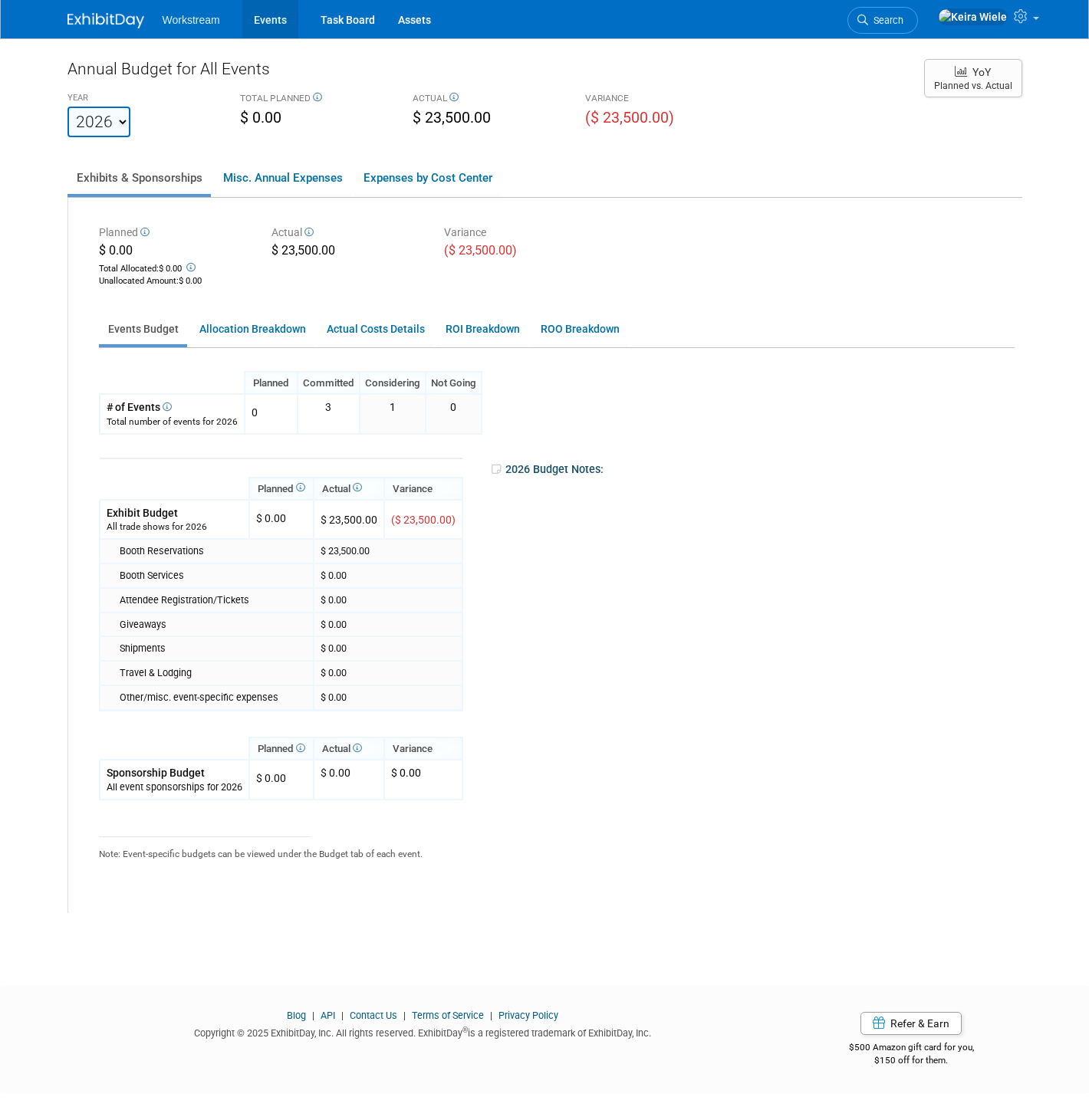
click at [269, 27] on link "Events" at bounding box center [270, 19] width 56 height 38
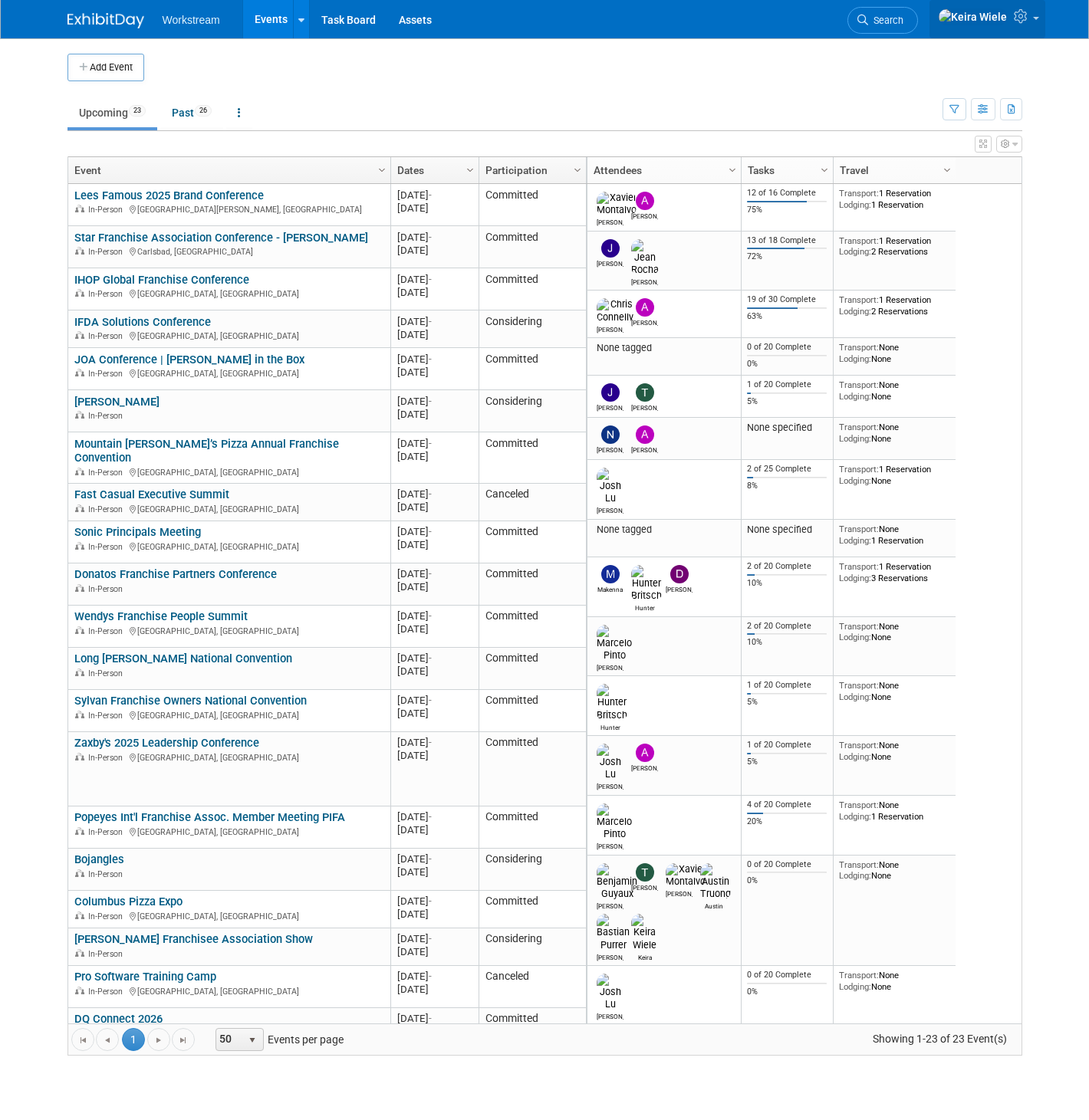
click at [1032, 28] on link at bounding box center [987, 19] width 116 height 38
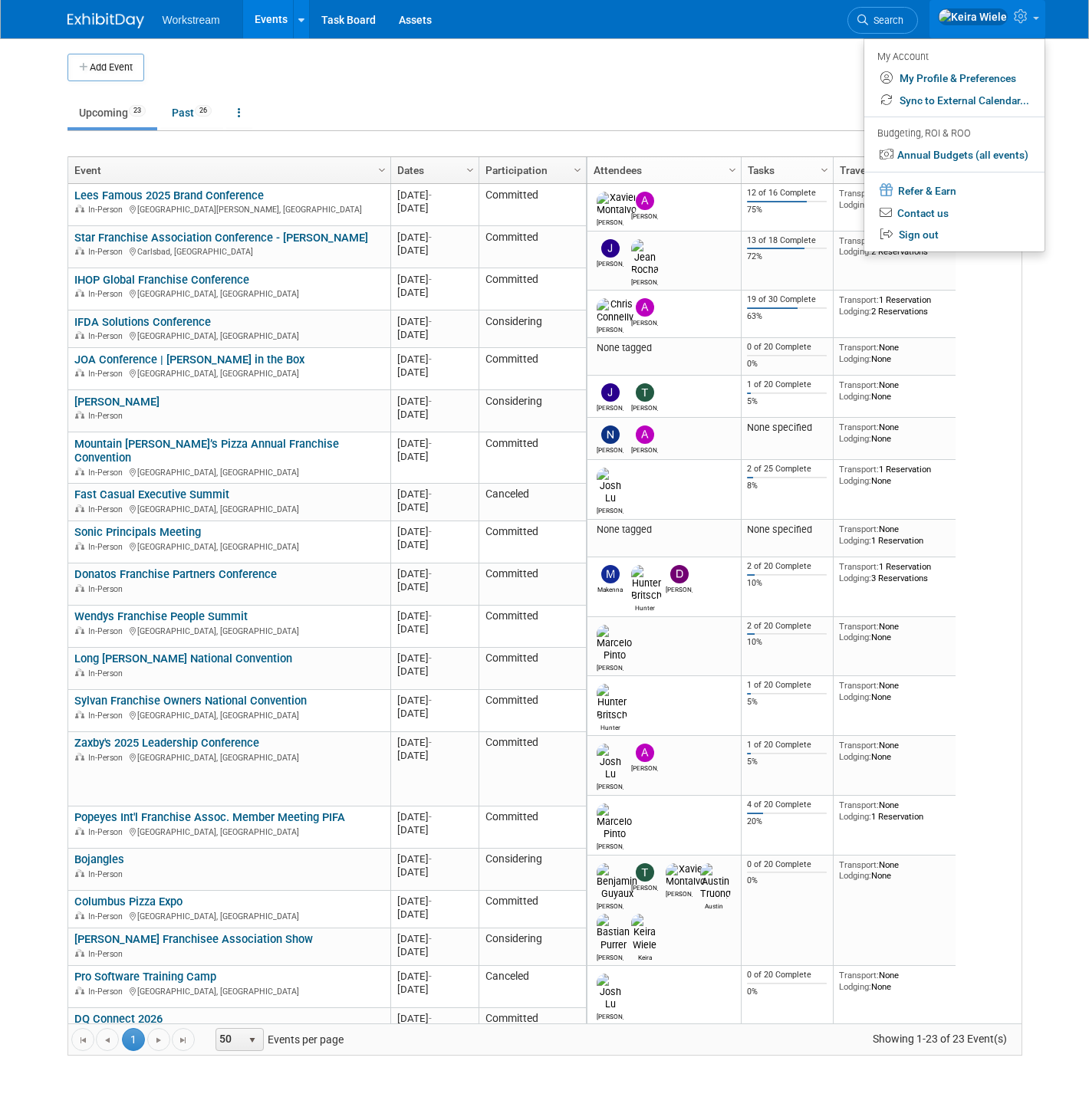
click at [673, 84] on td "Upcoming 23 Past 26 All Events 49 Past and Upcoming Grouped Annually Events gro…" at bounding box center [504, 105] width 876 height 50
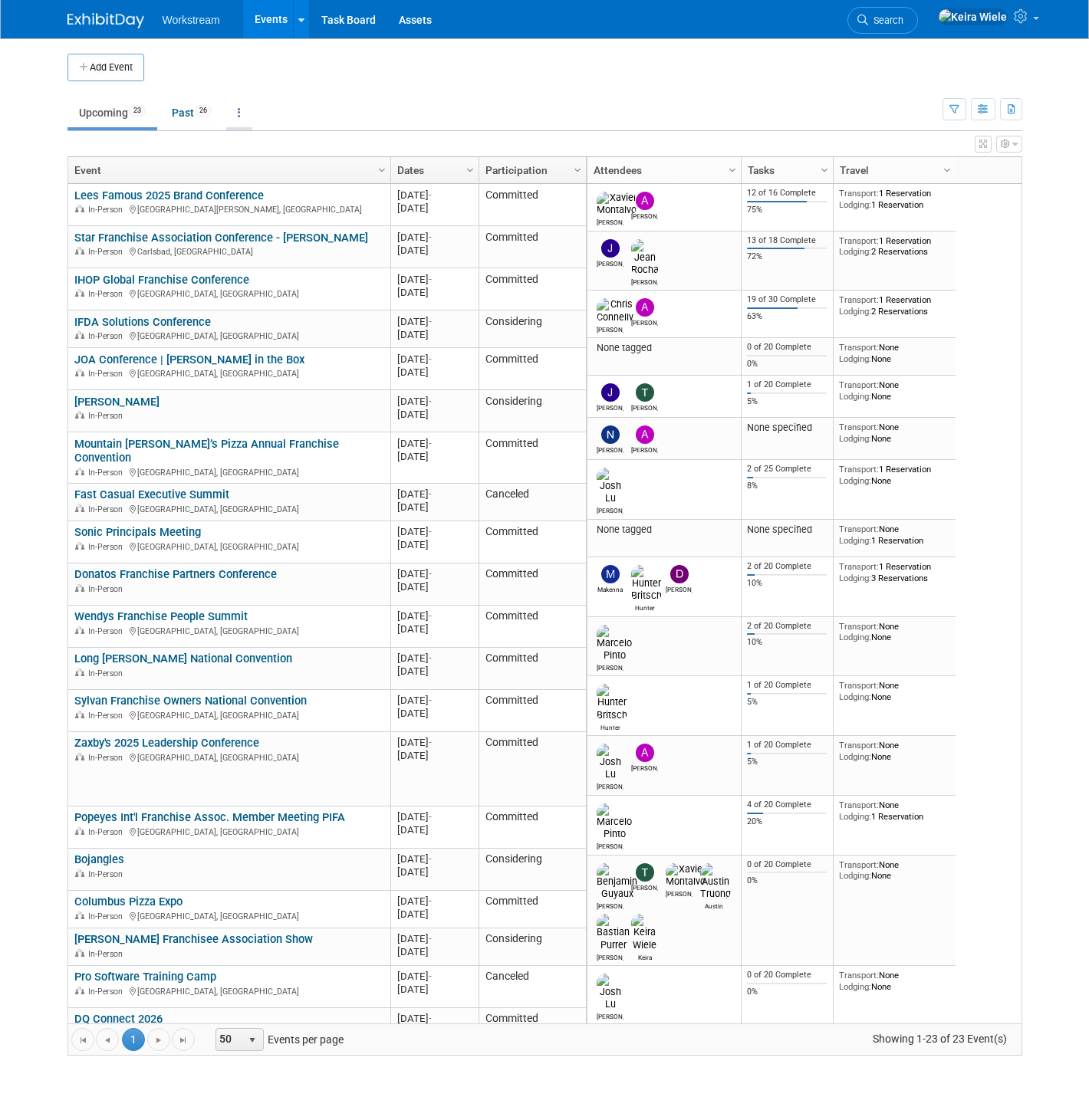
click at [244, 98] on link at bounding box center [240, 112] width 26 height 29
click at [274, 152] on span "Past and Upcoming" at bounding box center [287, 156] width 91 height 12
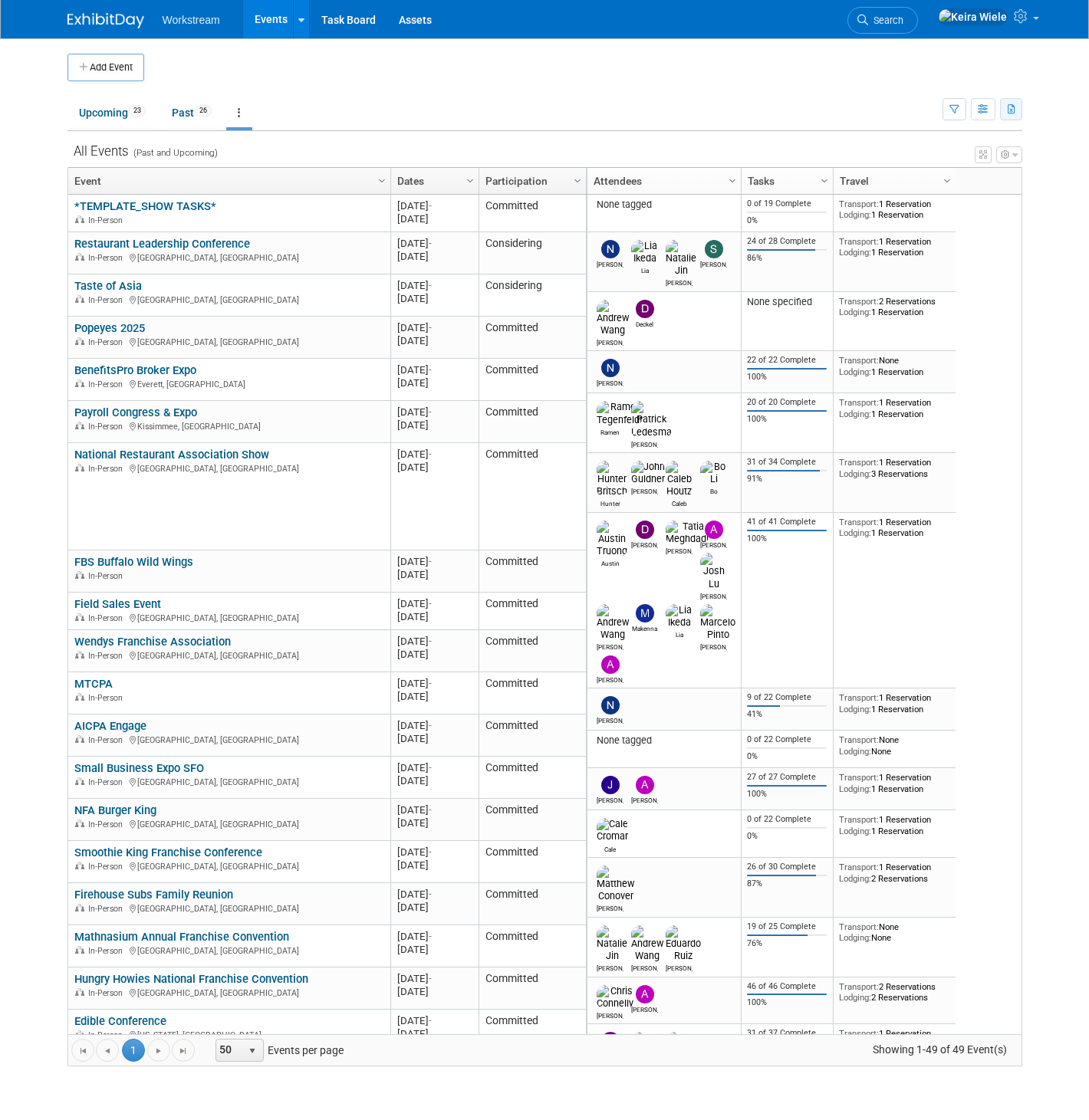
click at [1006, 108] on button "button" at bounding box center [1011, 110] width 23 height 23
click at [961, 157] on span "(49 Events)" at bounding box center [959, 159] width 47 height 10
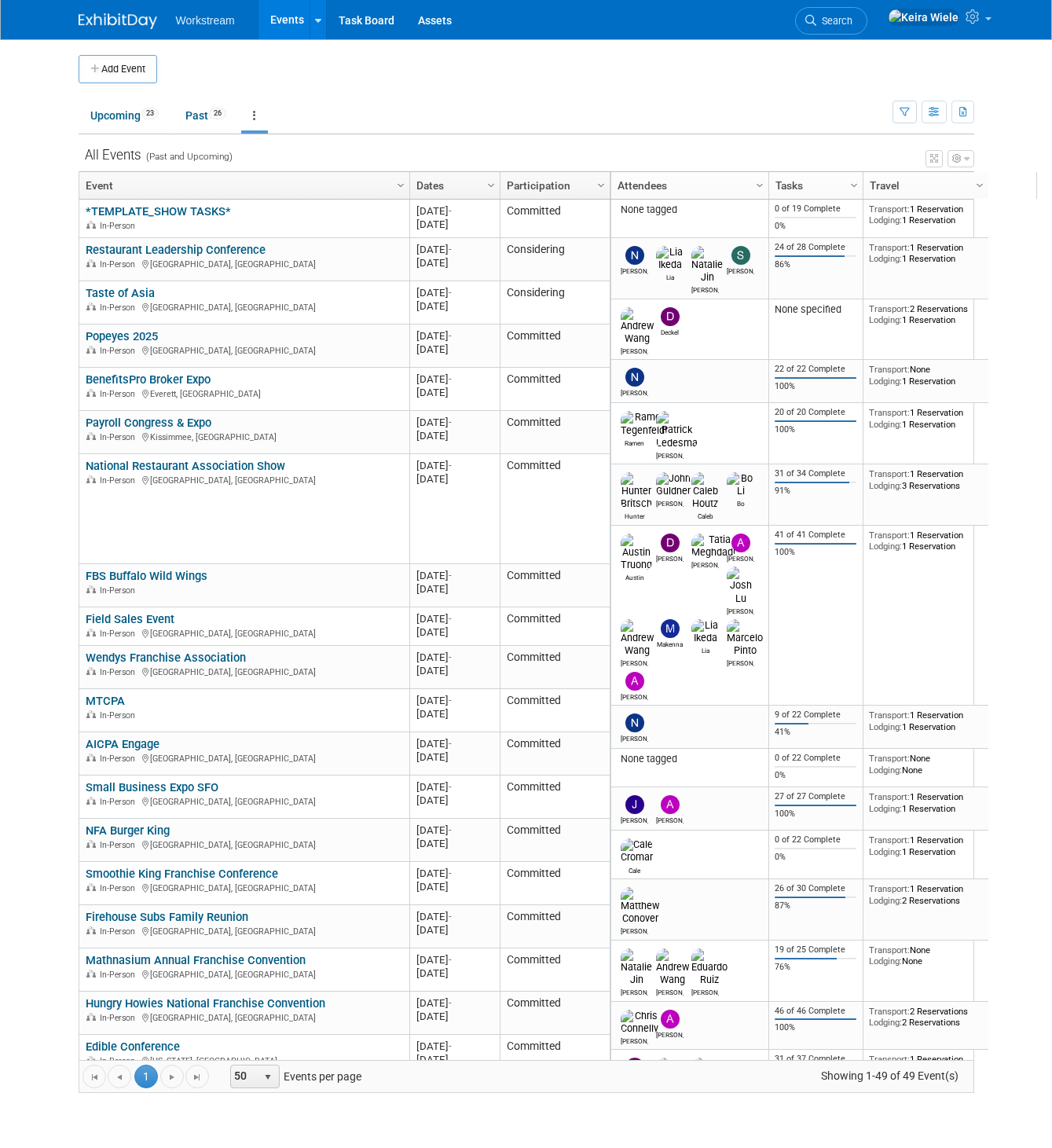
click at [263, 121] on link at bounding box center [254, 115] width 27 height 29
click at [325, 107] on ul "Upcoming 23 Past 26 All Events 49 Past and Upcoming Grouped Annually Events gro…" at bounding box center [485, 117] width 814 height 36
click at [485, 187] on span "Column Settings" at bounding box center [491, 186] width 12 height 12
click at [496, 207] on span at bounding box center [498, 209] width 12 height 12
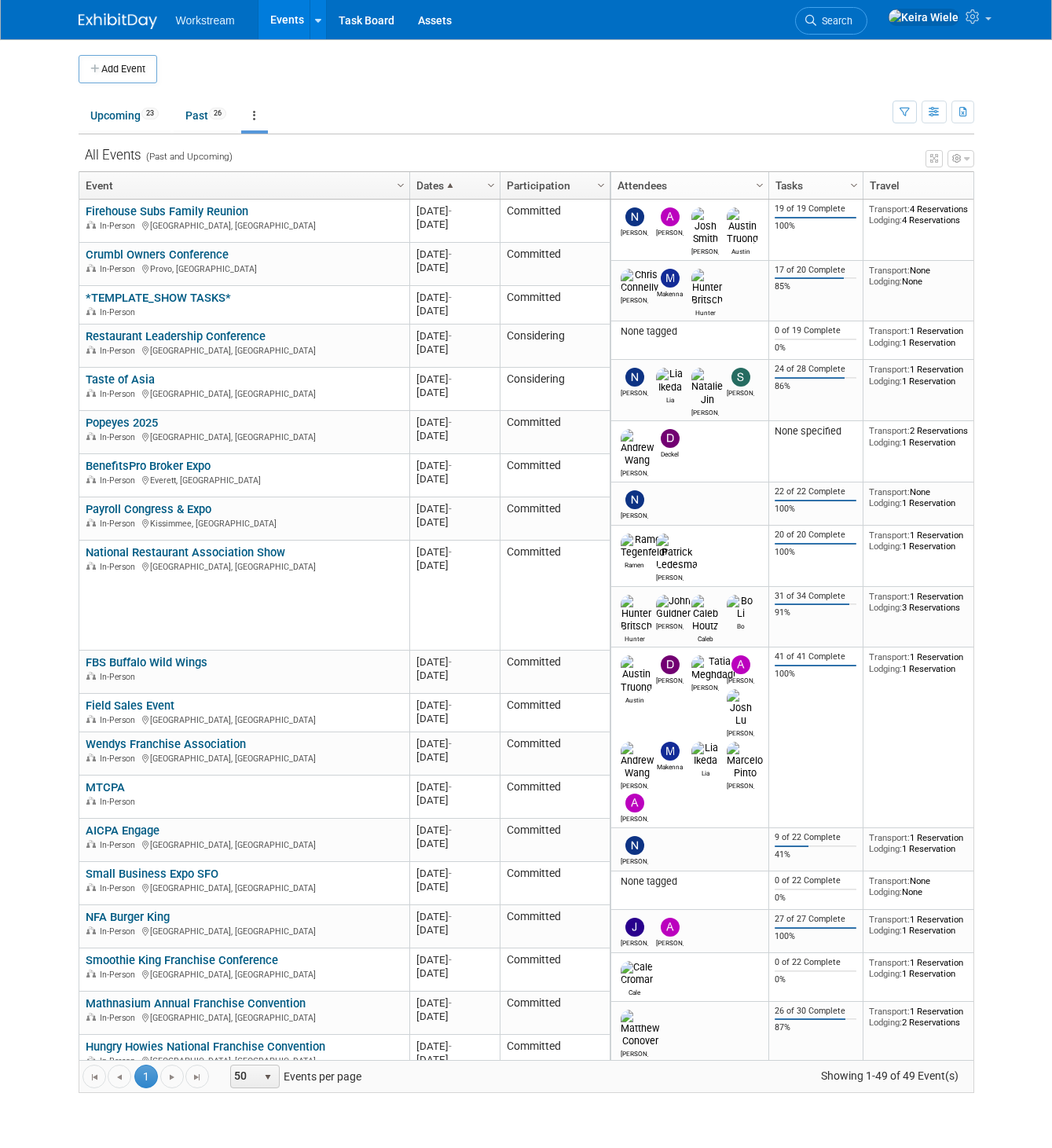
click at [494, 168] on div "X Expert Grid View - Small Screen Warning Your screen resolution is smaller tha…" at bounding box center [526, 620] width 896 height 948
click at [491, 177] on link "Column Settings" at bounding box center [491, 184] width 17 height 23
click at [520, 232] on span "Sort Descending" at bounding box center [545, 232] width 126 height 24
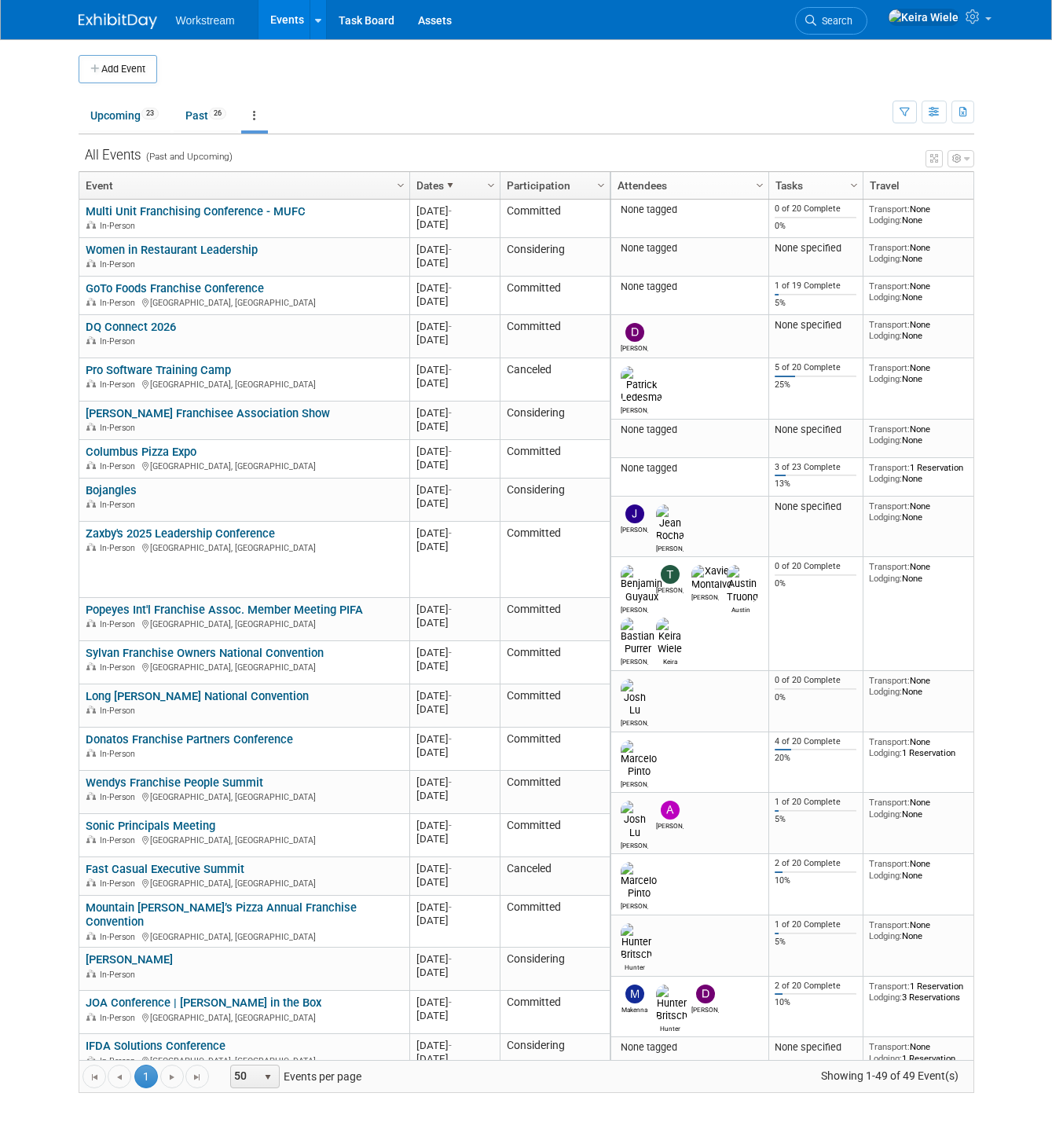
click at [500, 181] on th "Column Settings Participation" at bounding box center [554, 186] width 110 height 28
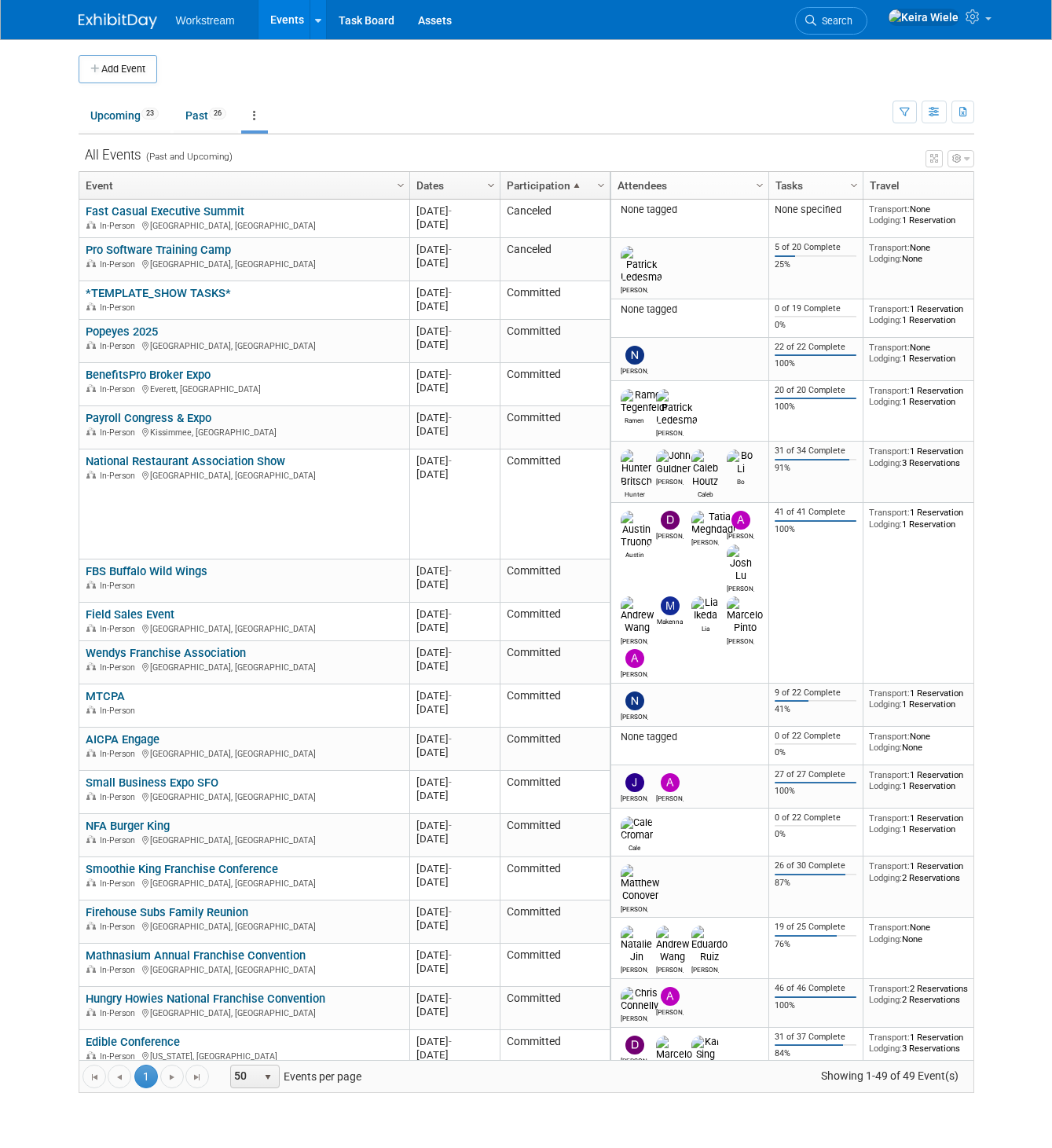
click at [490, 181] on span "Column Settings" at bounding box center [491, 186] width 12 height 12
click at [498, 200] on span "Sort Ascending" at bounding box center [545, 208] width 126 height 24
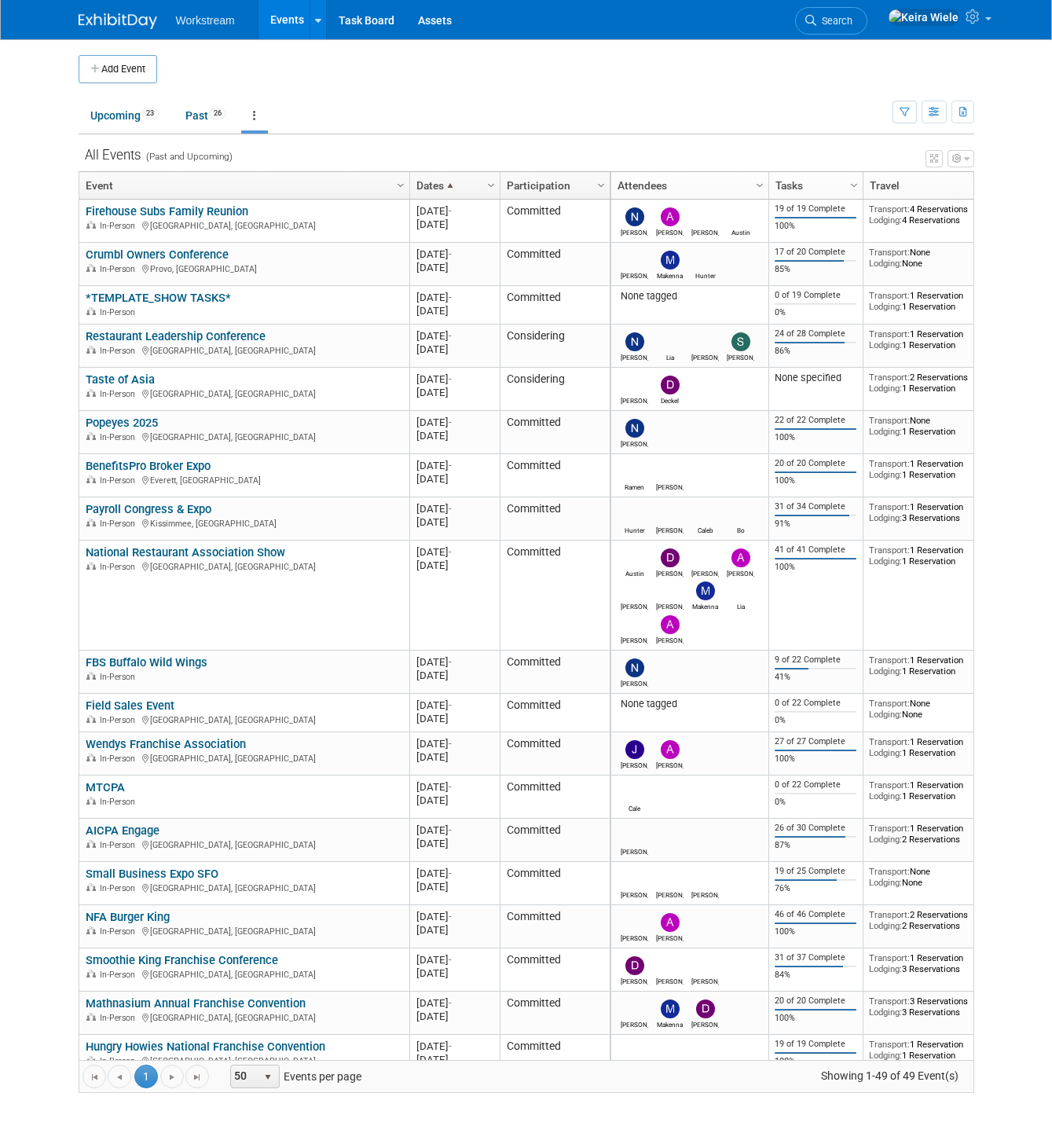
click at [497, 180] on div at bounding box center [501, 186] width 7 height 28
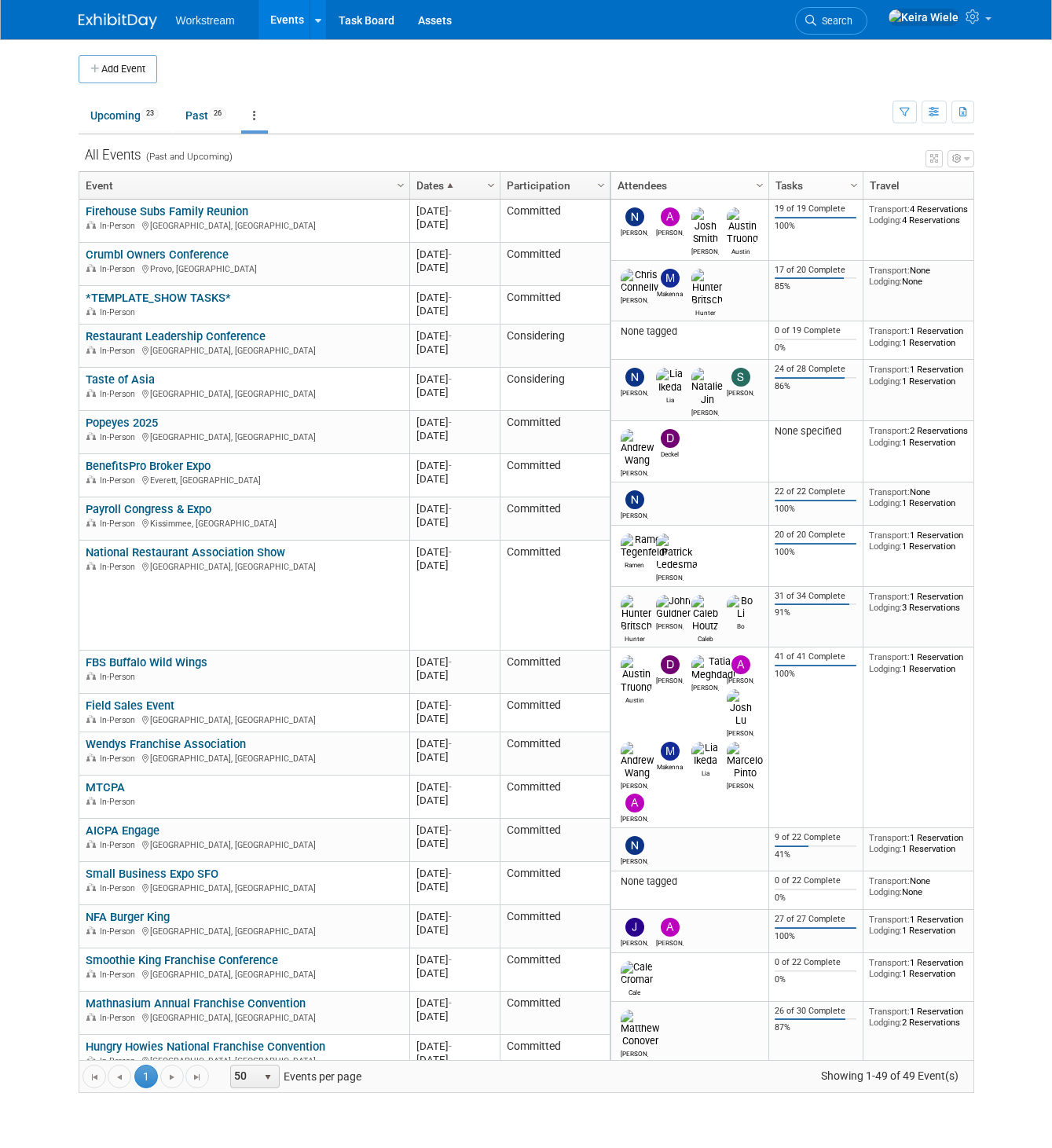
click at [490, 187] on span "Column Settings" at bounding box center [491, 186] width 12 height 12
click at [492, 207] on span at bounding box center [498, 209] width 12 height 12
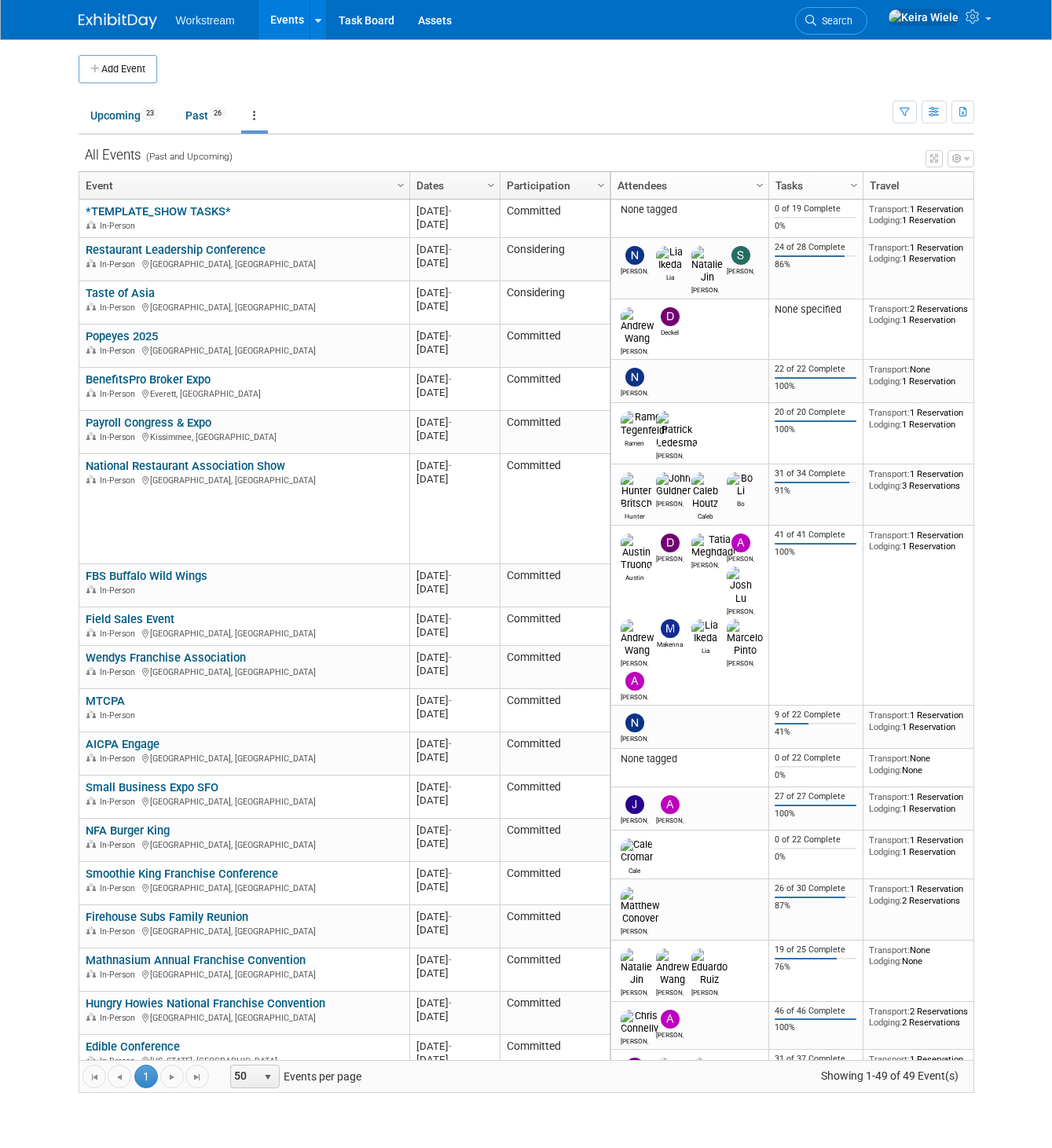
click at [377, 160] on div "View Grid Tips & Tricks Advanced Options Reset Grid Layout (back to default)" at bounding box center [526, 156] width 896 height 22
click at [610, 40] on div "Add Event" at bounding box center [526, 61] width 896 height 44
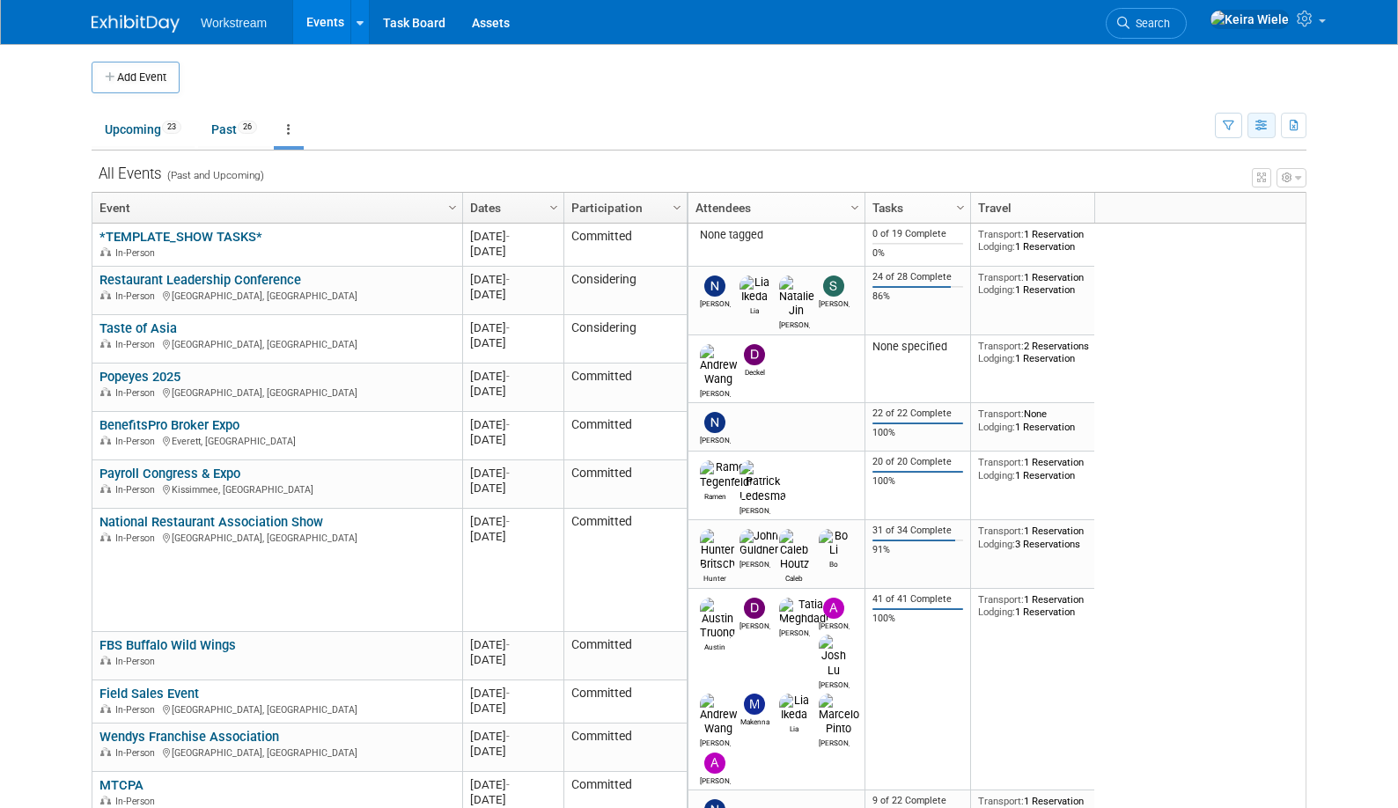
click at [1249, 118] on button "button" at bounding box center [1262, 126] width 28 height 26
click at [1230, 128] on icon "button" at bounding box center [1228, 126] width 11 height 11
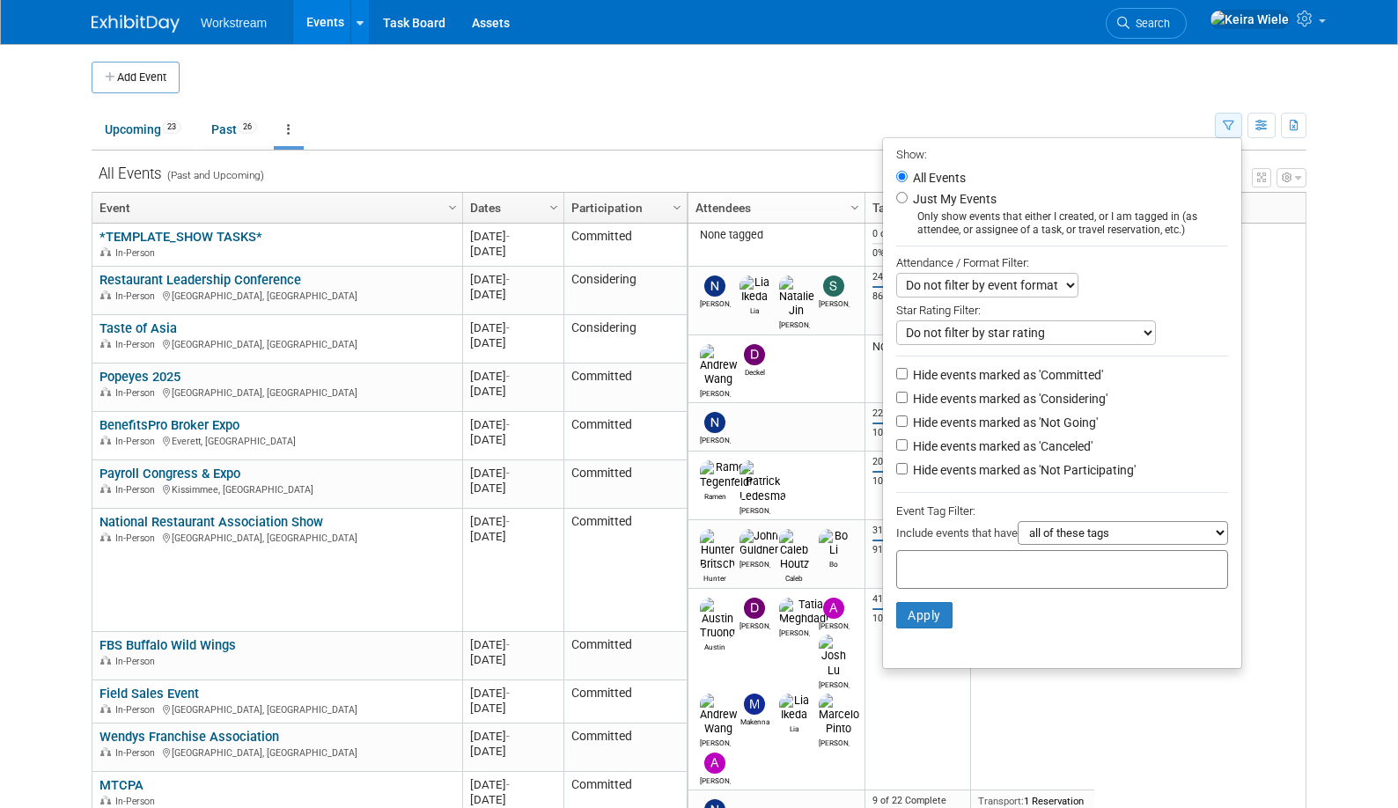
click at [1230, 128] on icon "button" at bounding box center [1228, 126] width 11 height 11
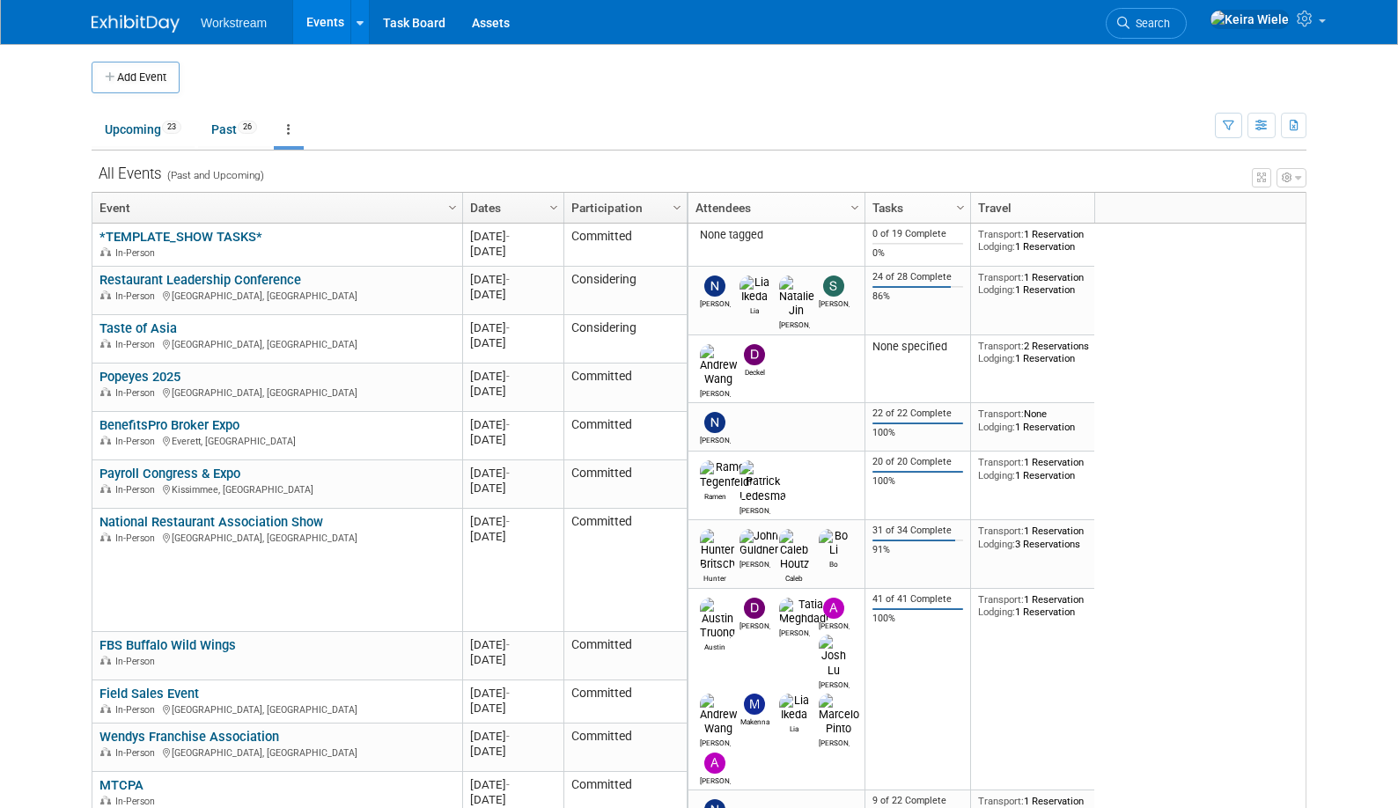
click at [1249, 174] on icon "button" at bounding box center [1287, 178] width 11 height 11
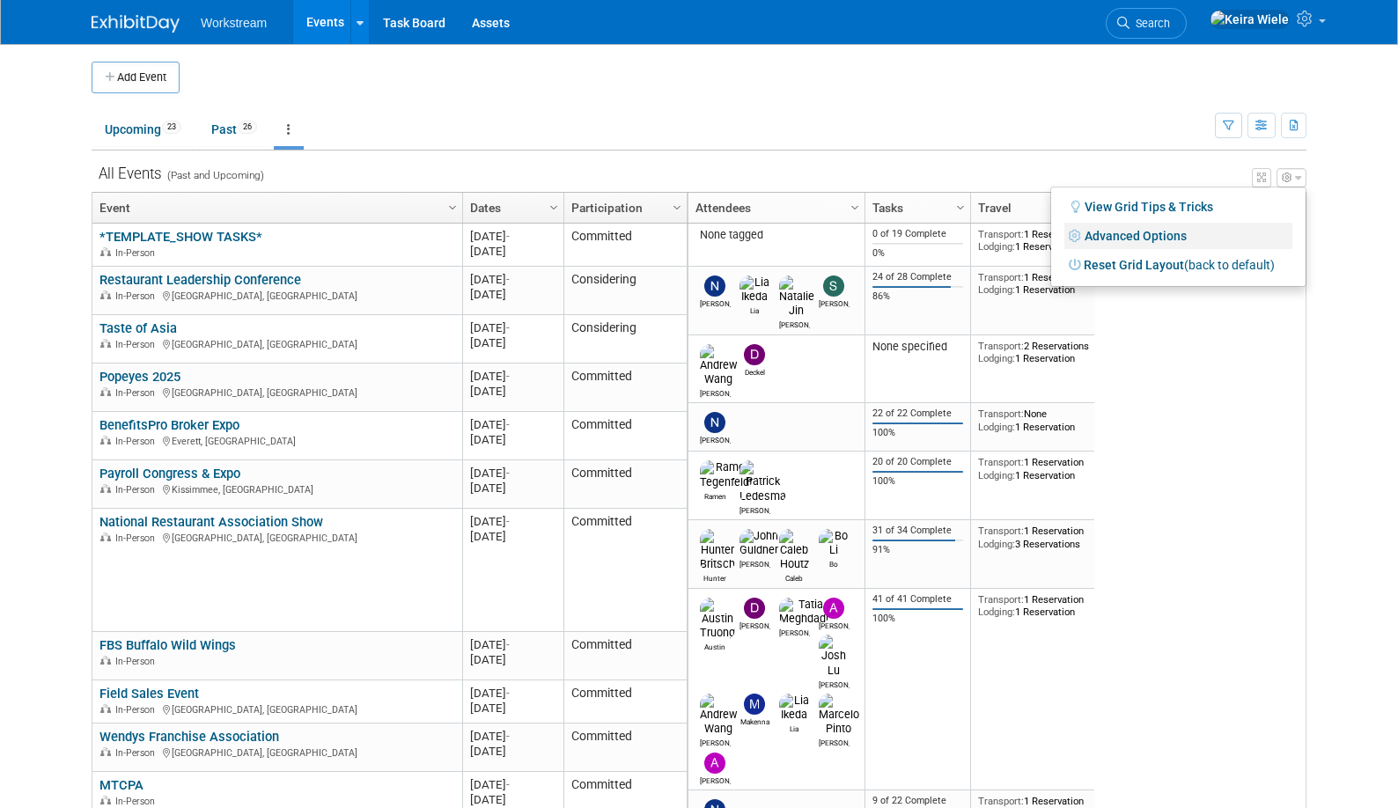
click at [1170, 229] on link "Advanced Options" at bounding box center [1178, 236] width 228 height 26
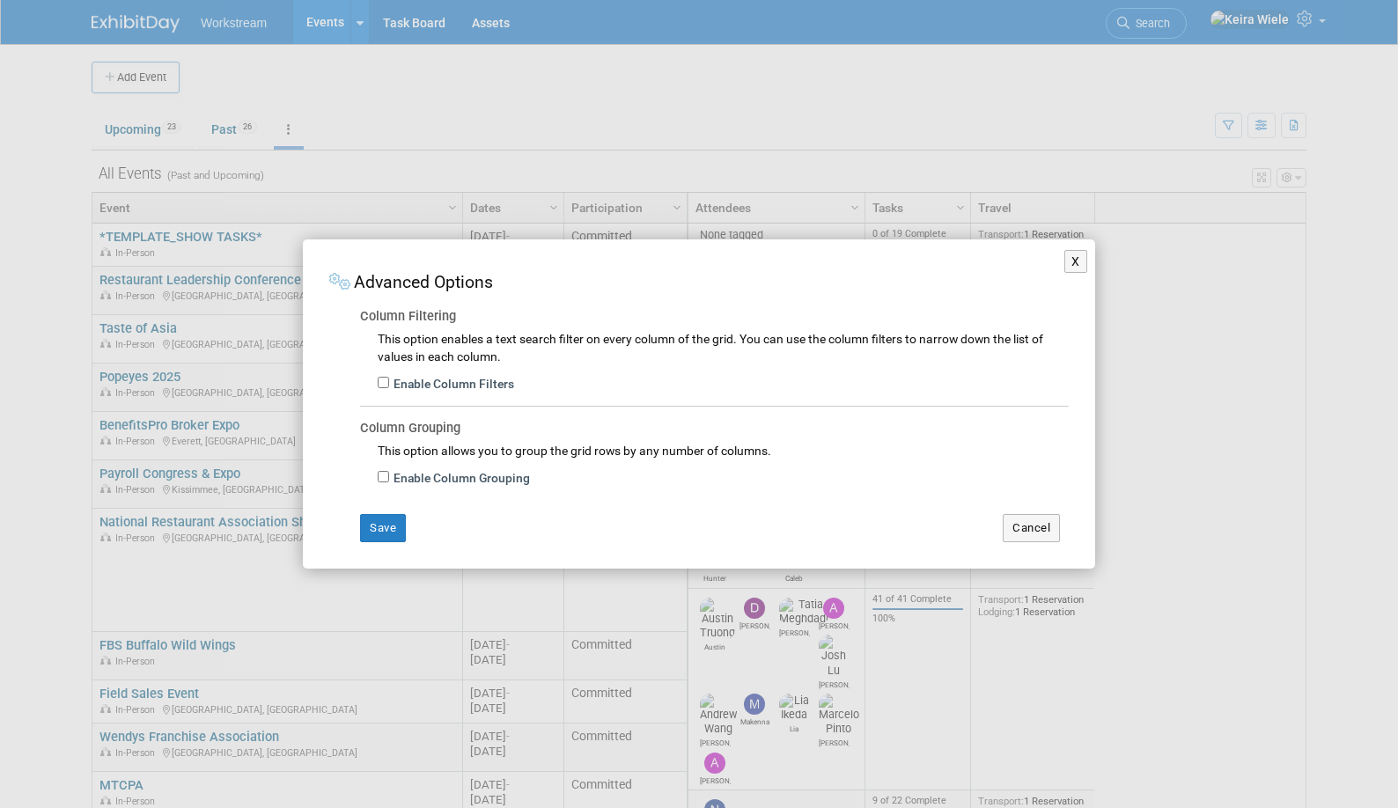
click at [481, 383] on label "Enable Column Filters" at bounding box center [451, 385] width 125 height 18
click at [389, 383] on input "Enable Column Filters" at bounding box center [383, 382] width 11 height 11
checkbox input "true"
click at [485, 485] on label "Enable Column Grouping" at bounding box center [459, 479] width 141 height 18
click at [389, 482] on input "Enable Column Grouping" at bounding box center [383, 476] width 11 height 11
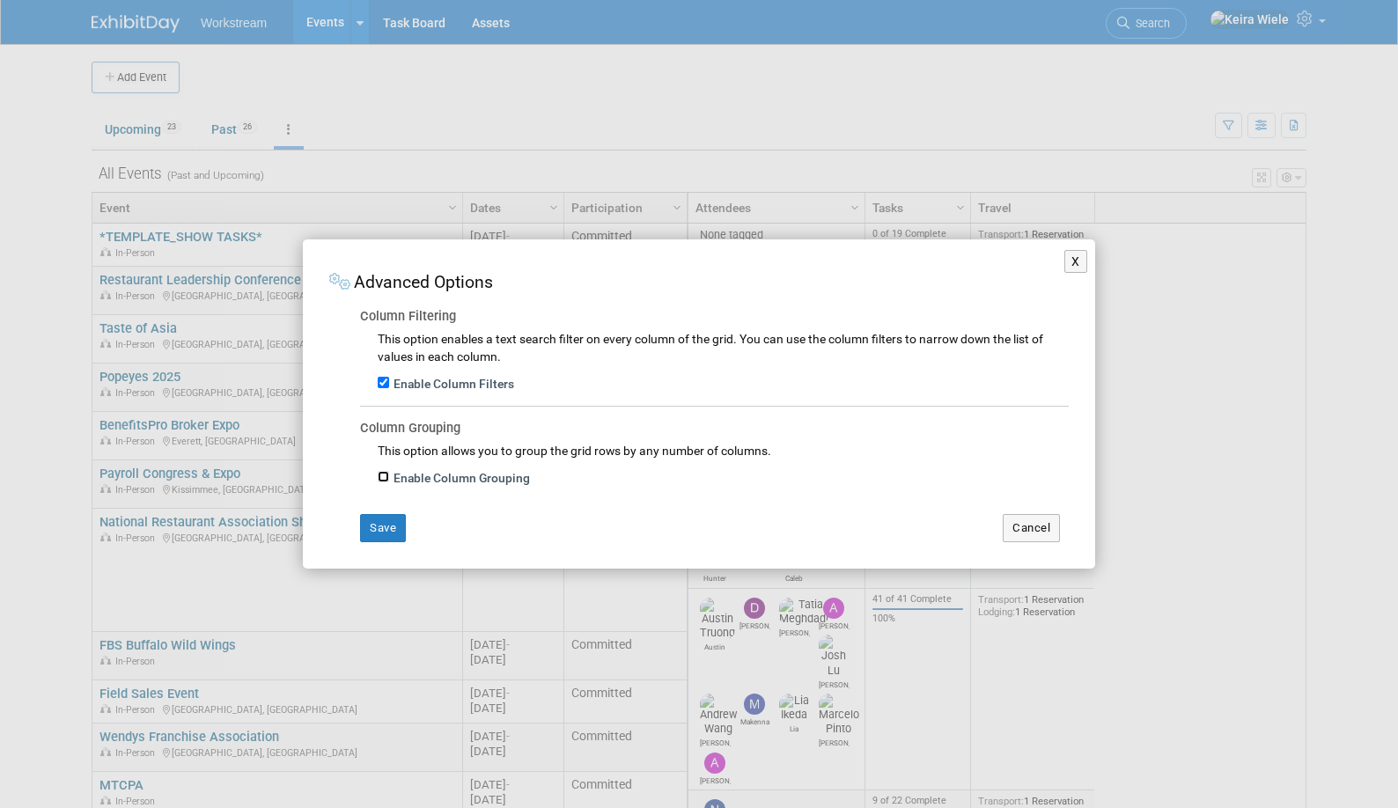
checkbox input "true"
click at [381, 526] on button "Save" at bounding box center [383, 528] width 46 height 28
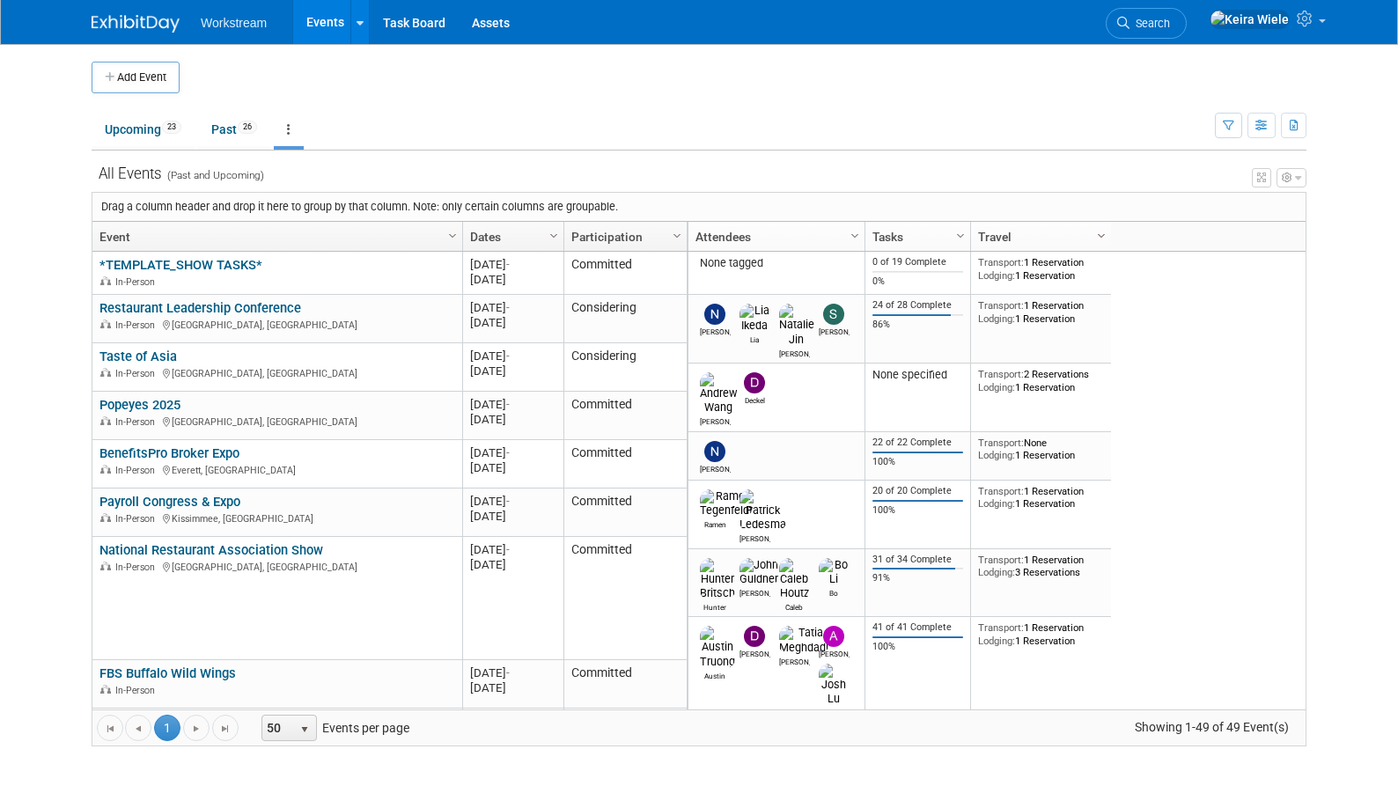
click at [1099, 233] on span "Column Settings" at bounding box center [1101, 236] width 14 height 14
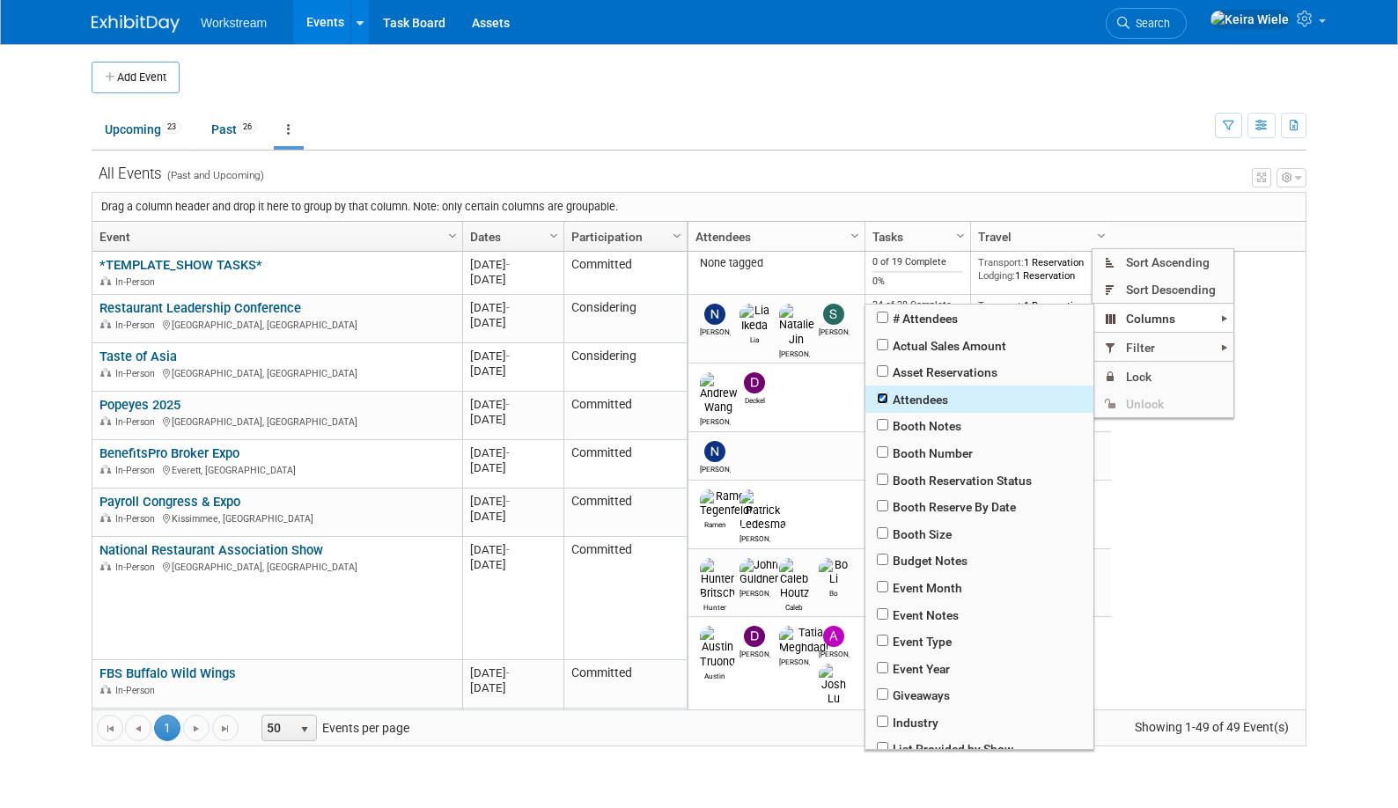
click at [883, 398] on input "checkbox" at bounding box center [882, 398] width 11 height 11
checkbox input "false"
checkbox input "true"
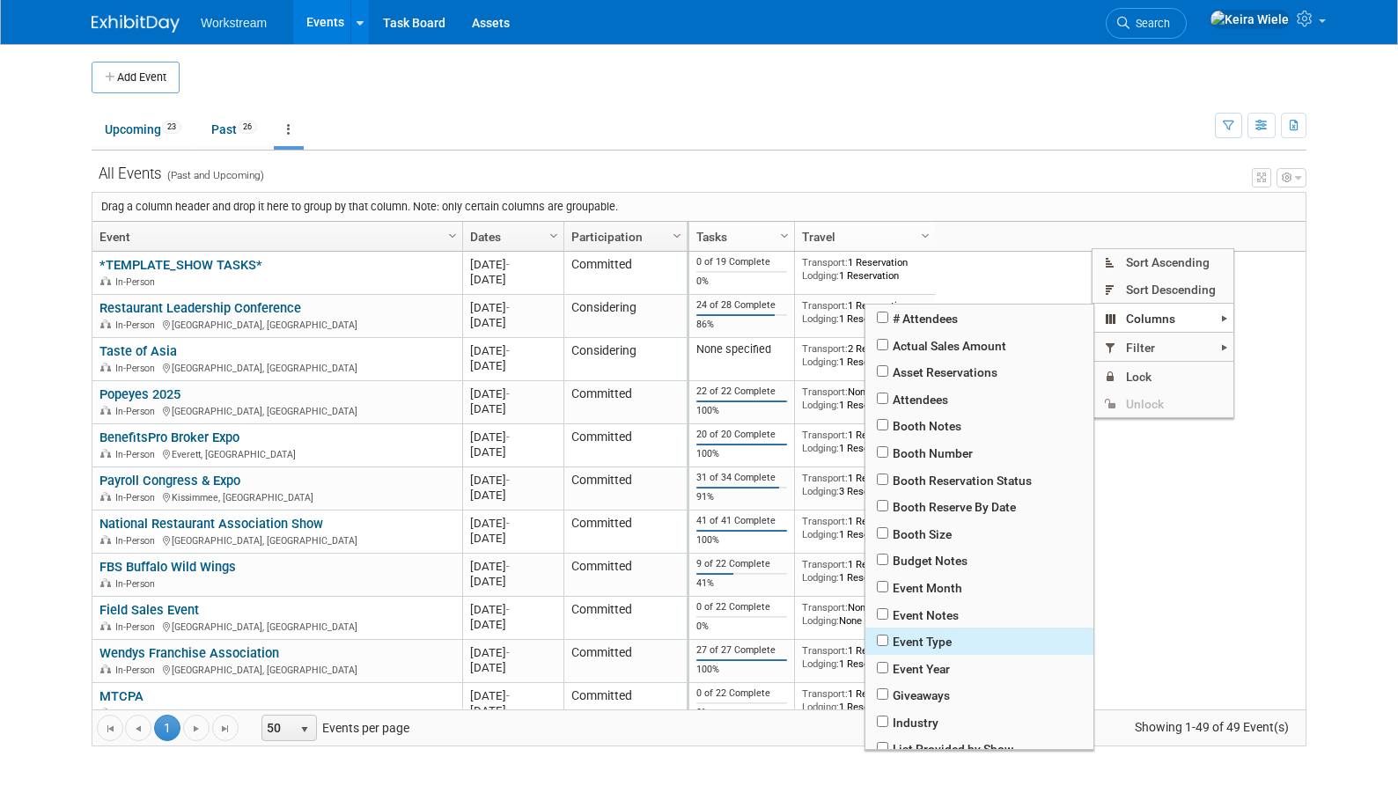
click at [954, 643] on span "Event Type" at bounding box center [978, 641] width 227 height 27
checkbox input "true"
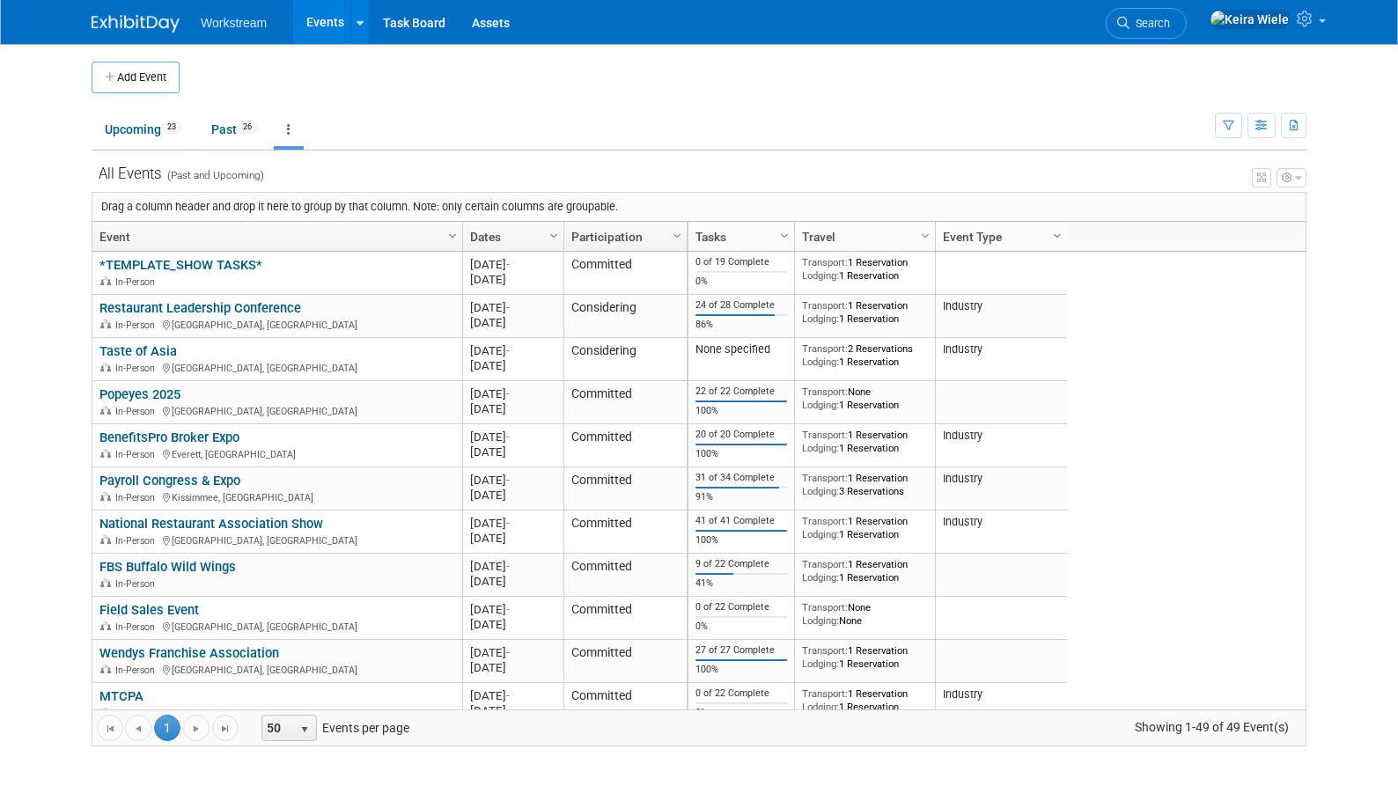
click at [1062, 236] on span "Column Settings" at bounding box center [1057, 236] width 14 height 14
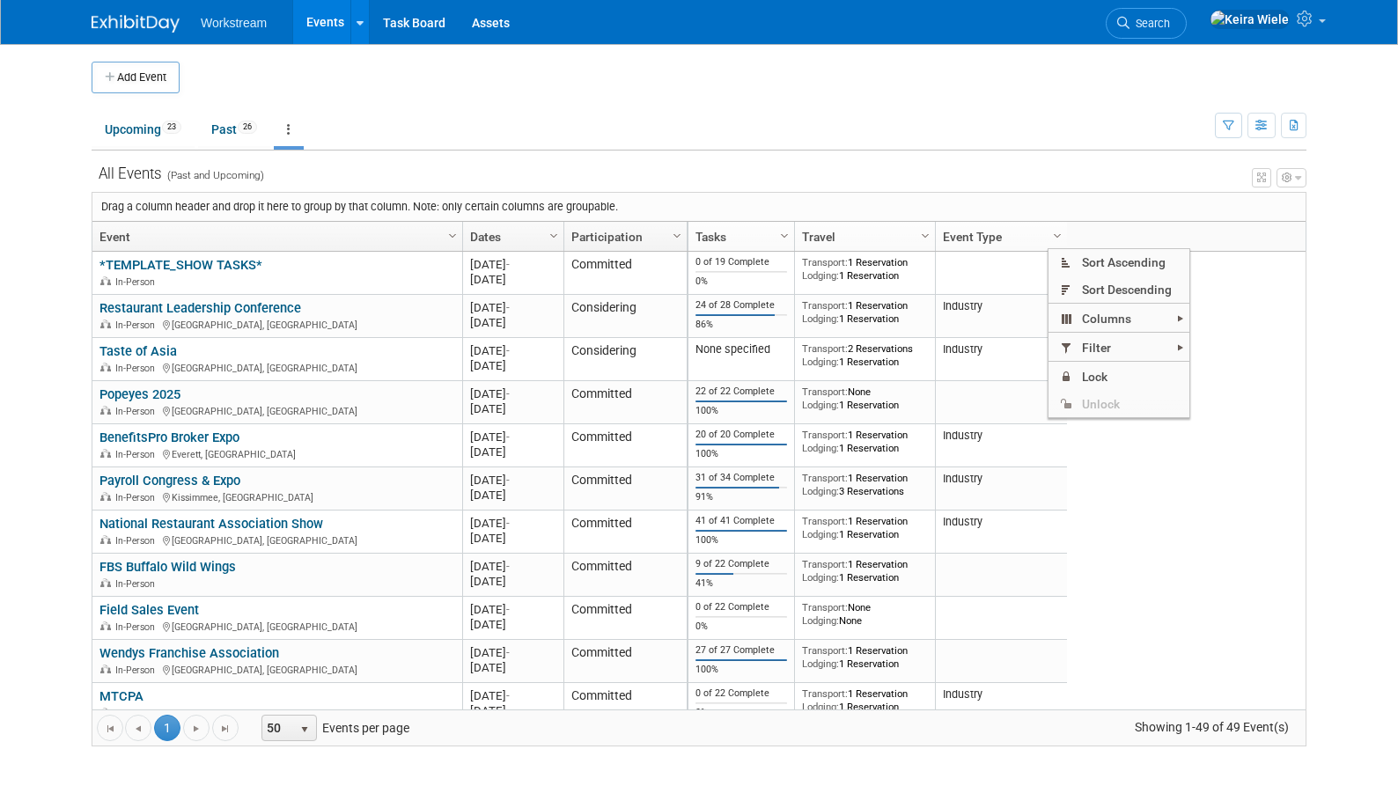
click at [1108, 180] on div "View Grid Tips & Tricks Advanced Options Reset Grid Layout (back to default)" at bounding box center [699, 175] width 1215 height 25
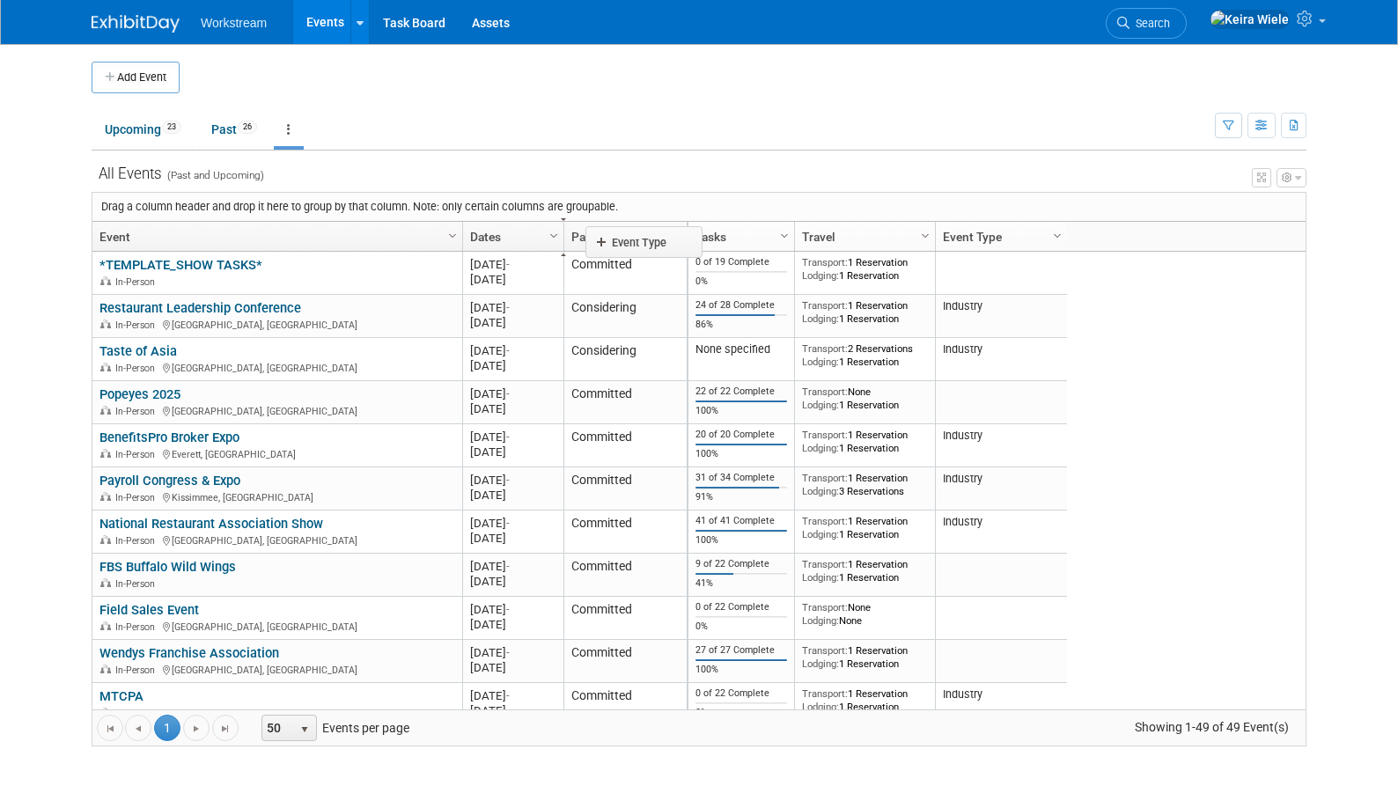
drag, startPoint x: 967, startPoint y: 232, endPoint x: 612, endPoint y: 233, distance: 354.8
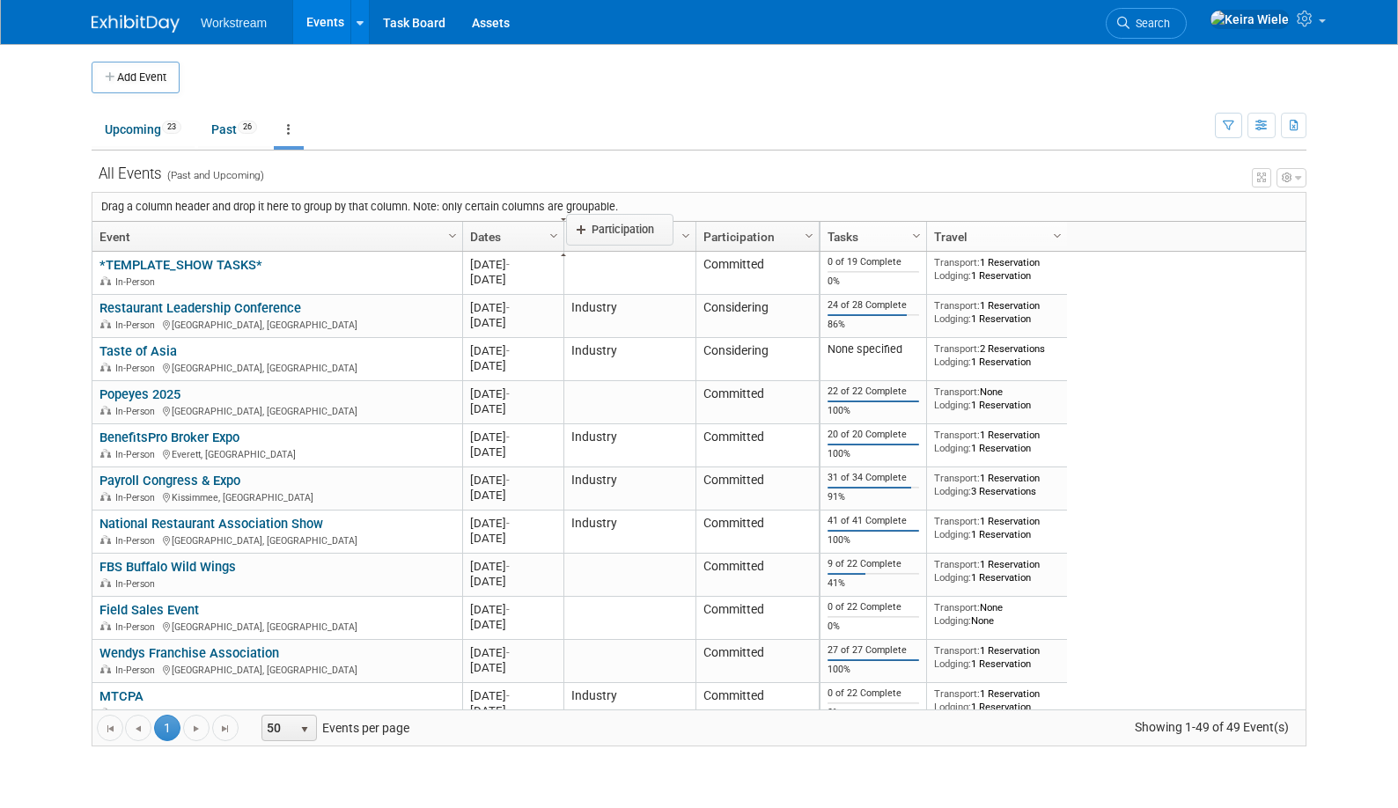
drag, startPoint x: 725, startPoint y: 234, endPoint x: 590, endPoint y: 226, distance: 135.8
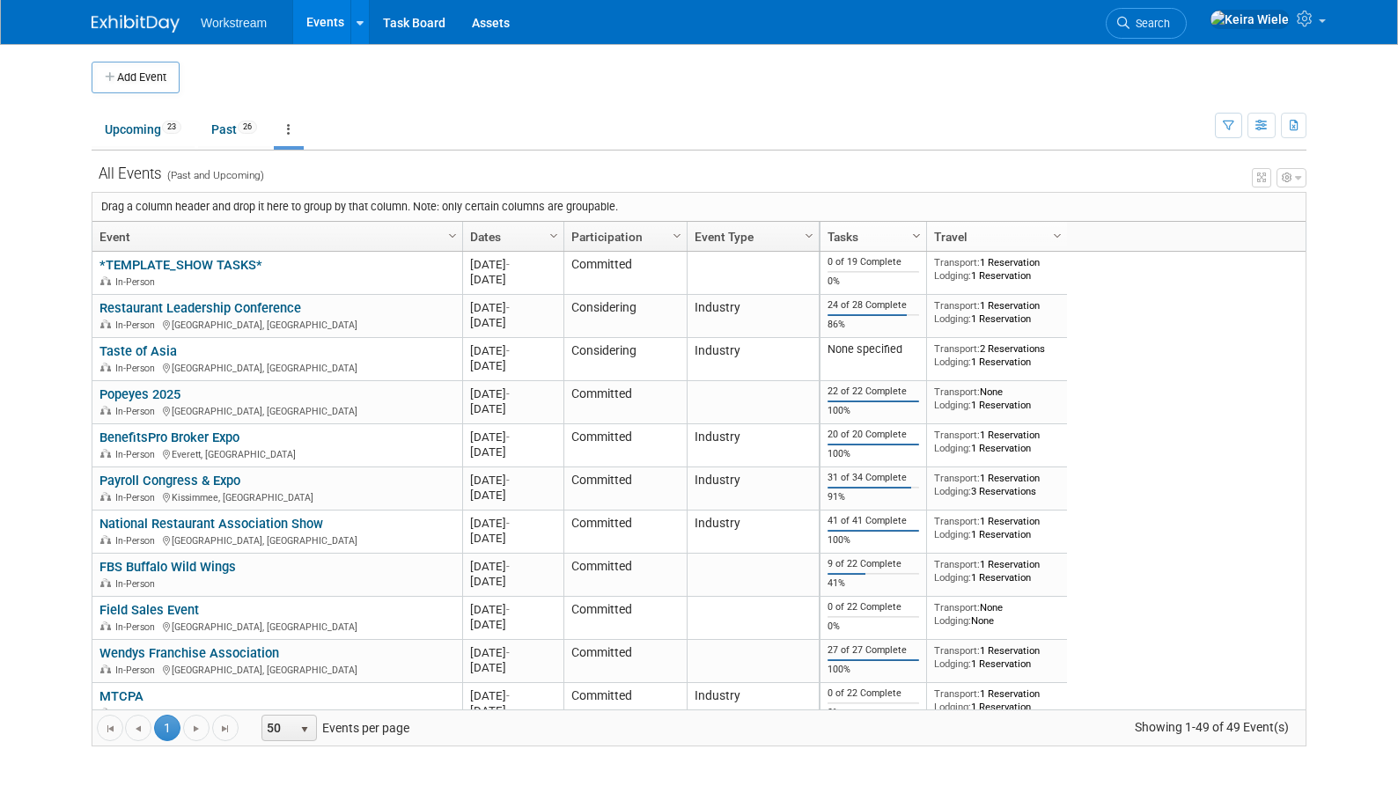
click at [918, 239] on span "Column Settings" at bounding box center [916, 236] width 14 height 14
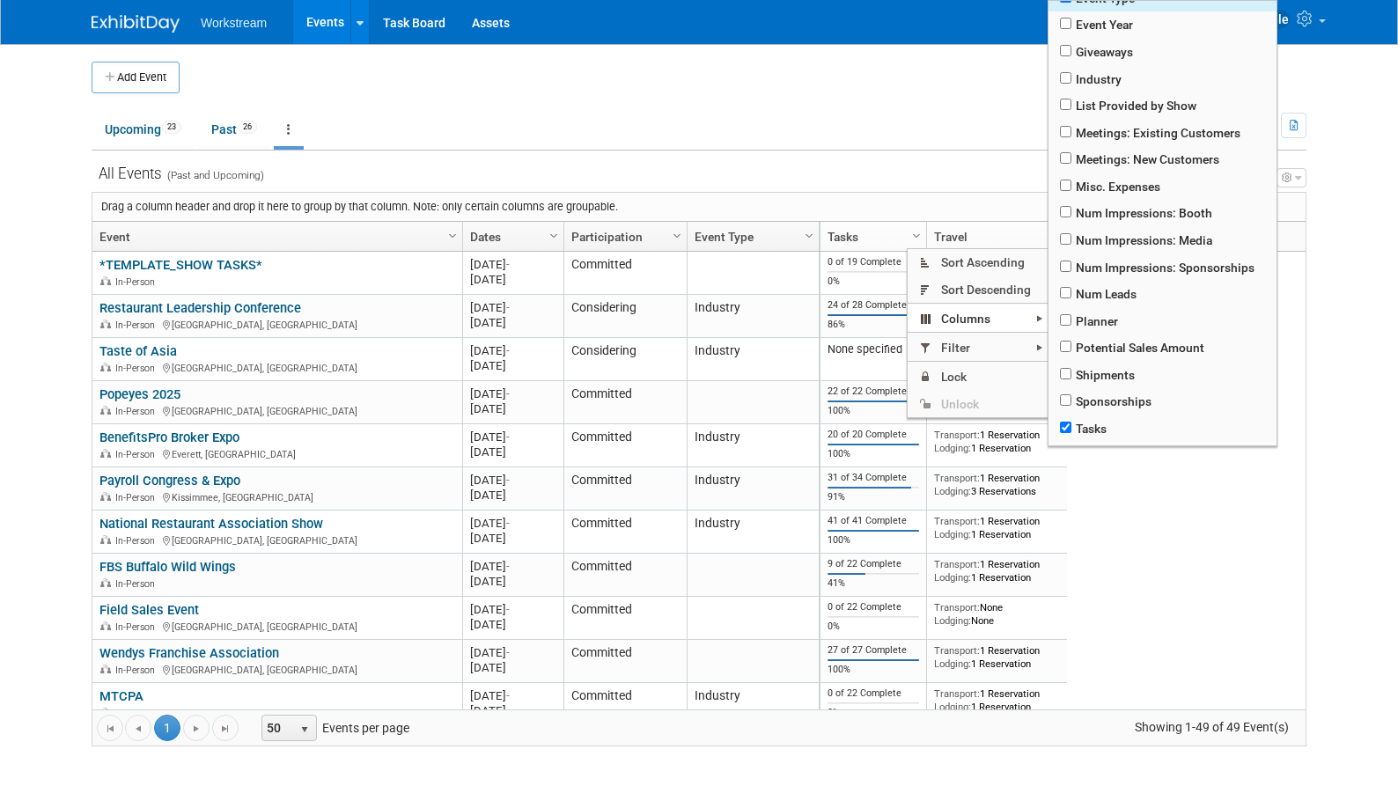
scroll to position [458, 0]
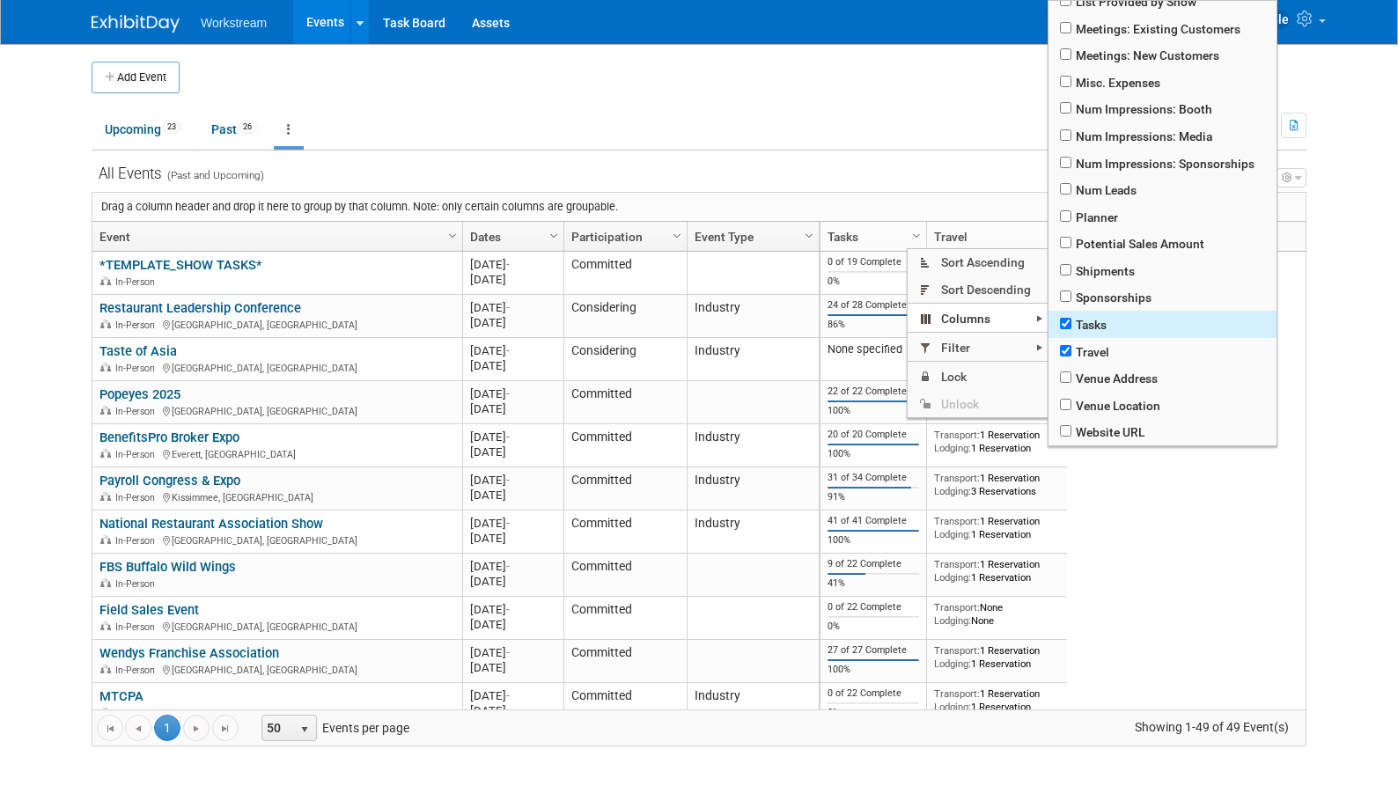
click at [1106, 328] on span "Tasks" at bounding box center [1162, 324] width 227 height 27
checkbox input "true"
checkbox input "false"
checkbox input "true"
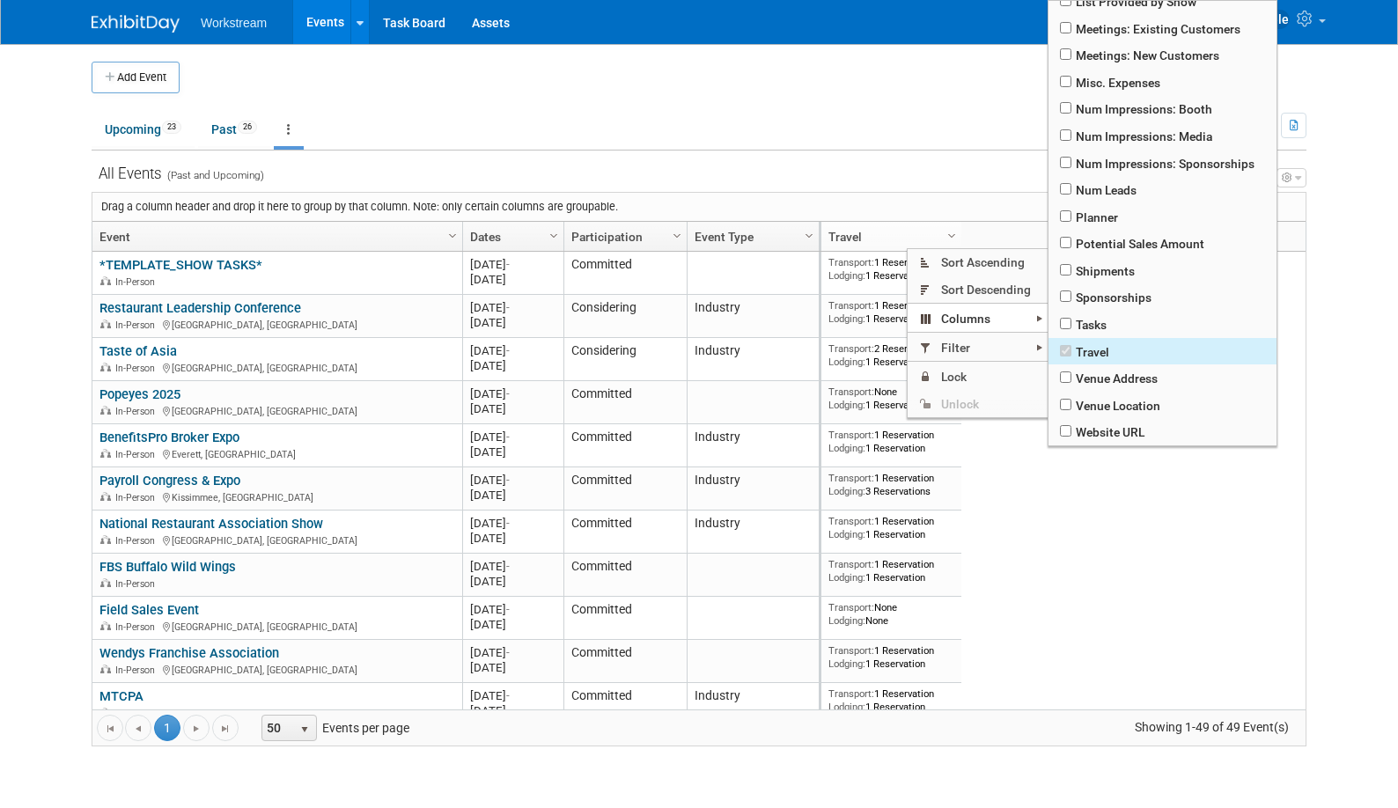
click at [1099, 348] on span "Travel" at bounding box center [1162, 351] width 227 height 27
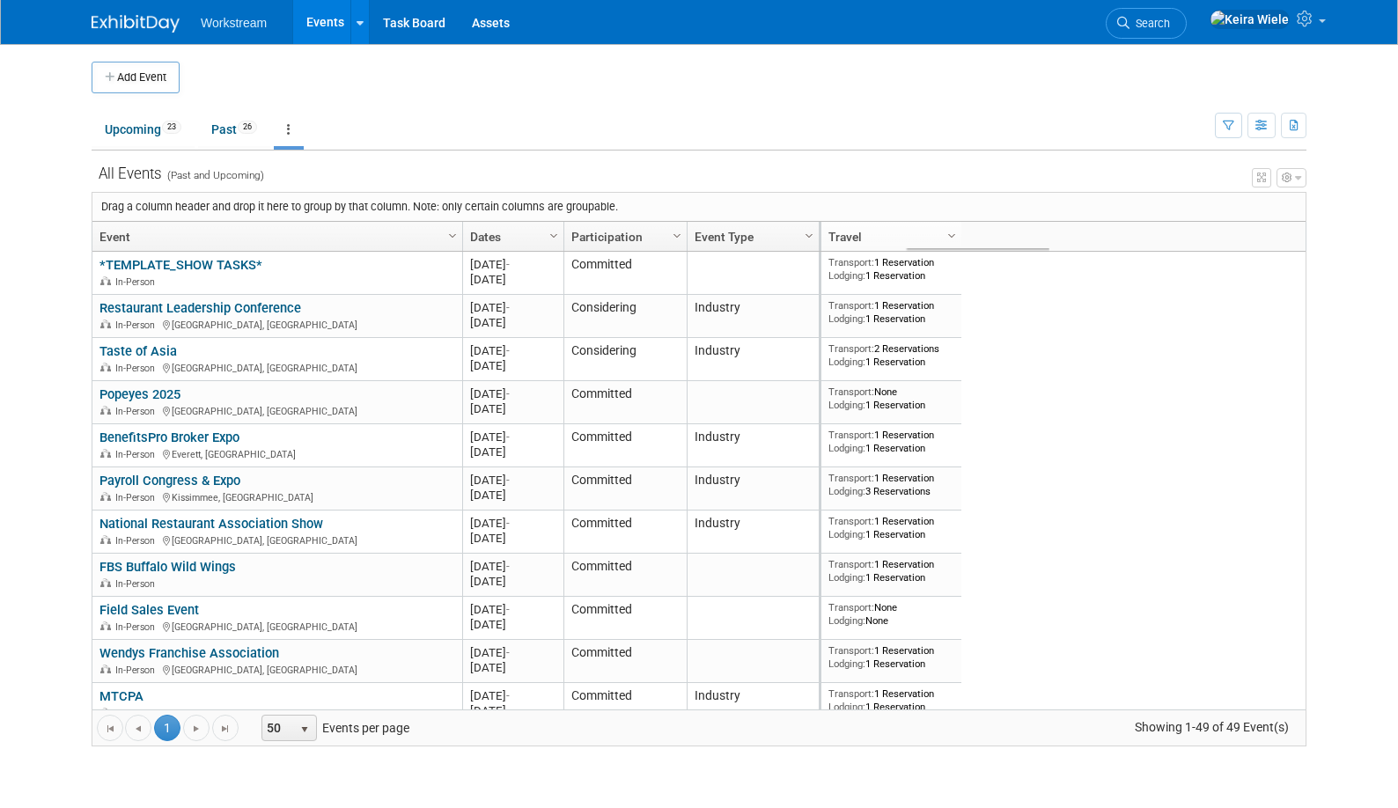
click at [972, 178] on div "View Grid Tips & Tricks Advanced Options Reset Grid Layout (back to default)" at bounding box center [699, 175] width 1215 height 25
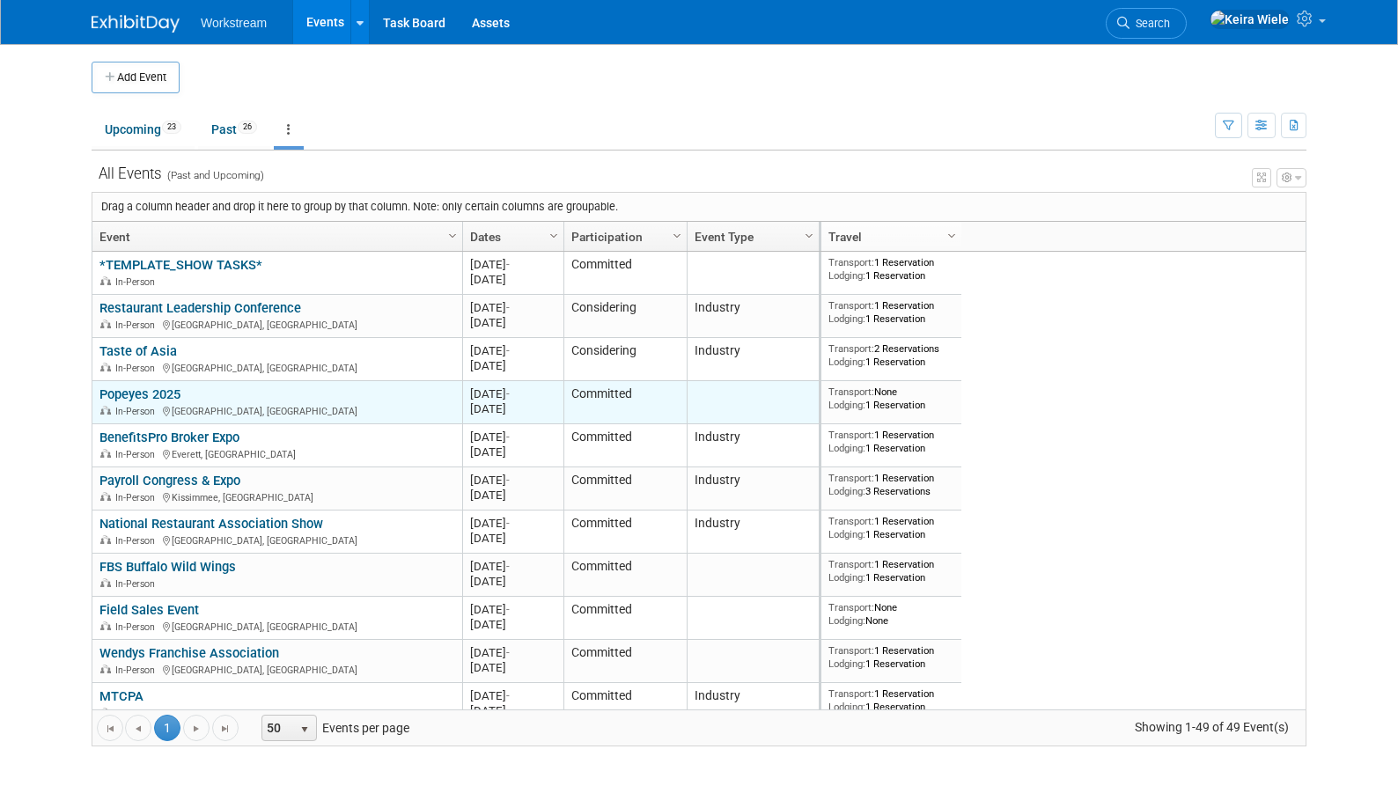
click at [740, 404] on td at bounding box center [753, 402] width 132 height 43
click at [733, 401] on td at bounding box center [753, 402] width 132 height 43
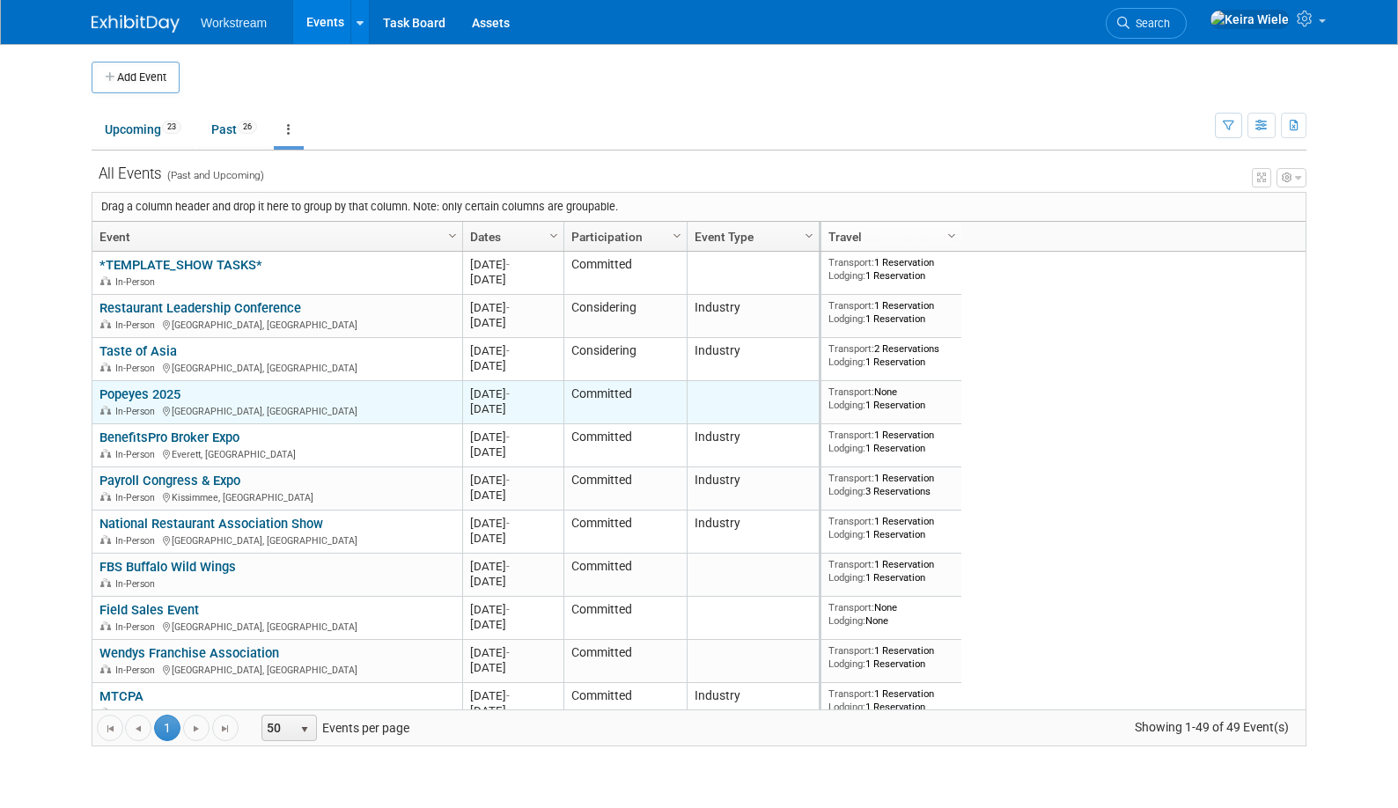
click at [738, 414] on td at bounding box center [753, 402] width 132 height 43
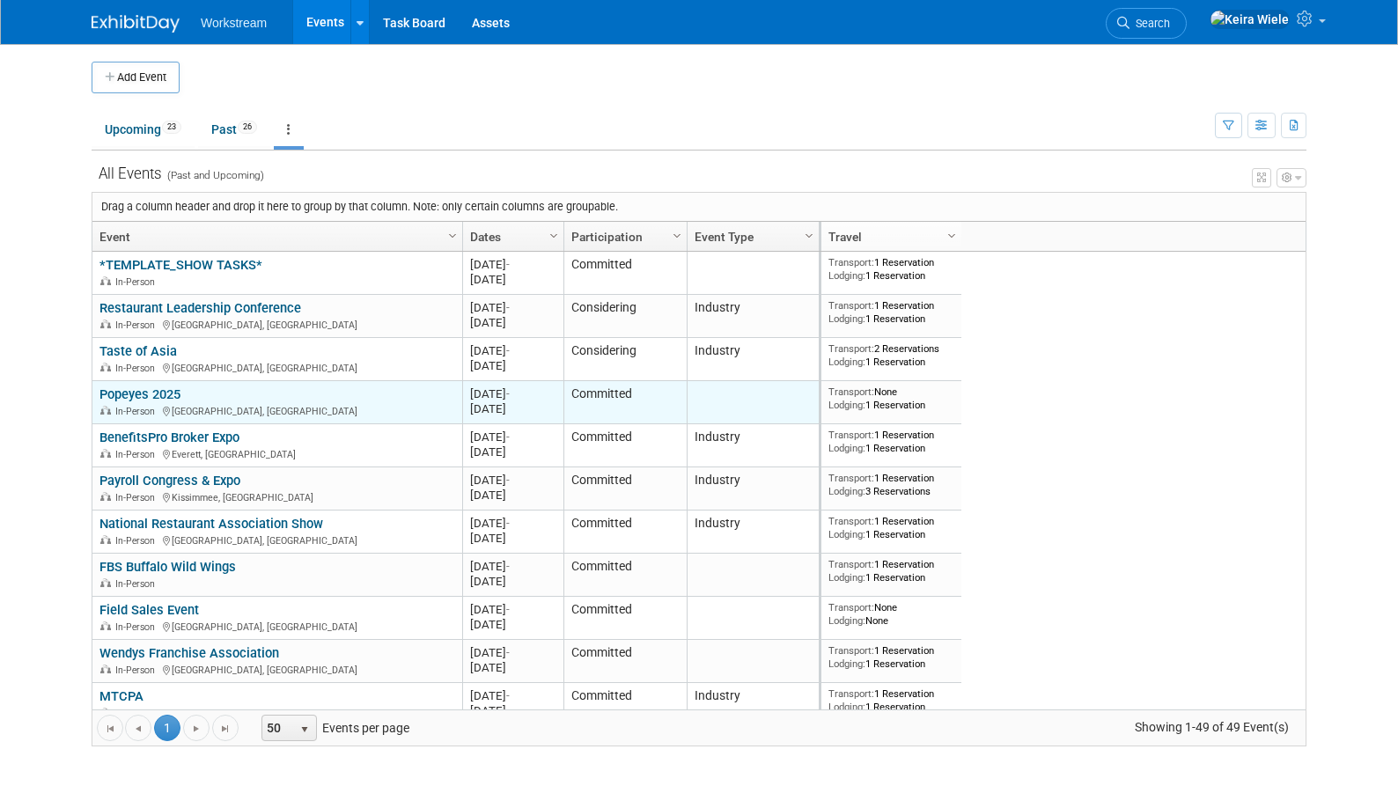
click at [738, 414] on td at bounding box center [753, 402] width 132 height 43
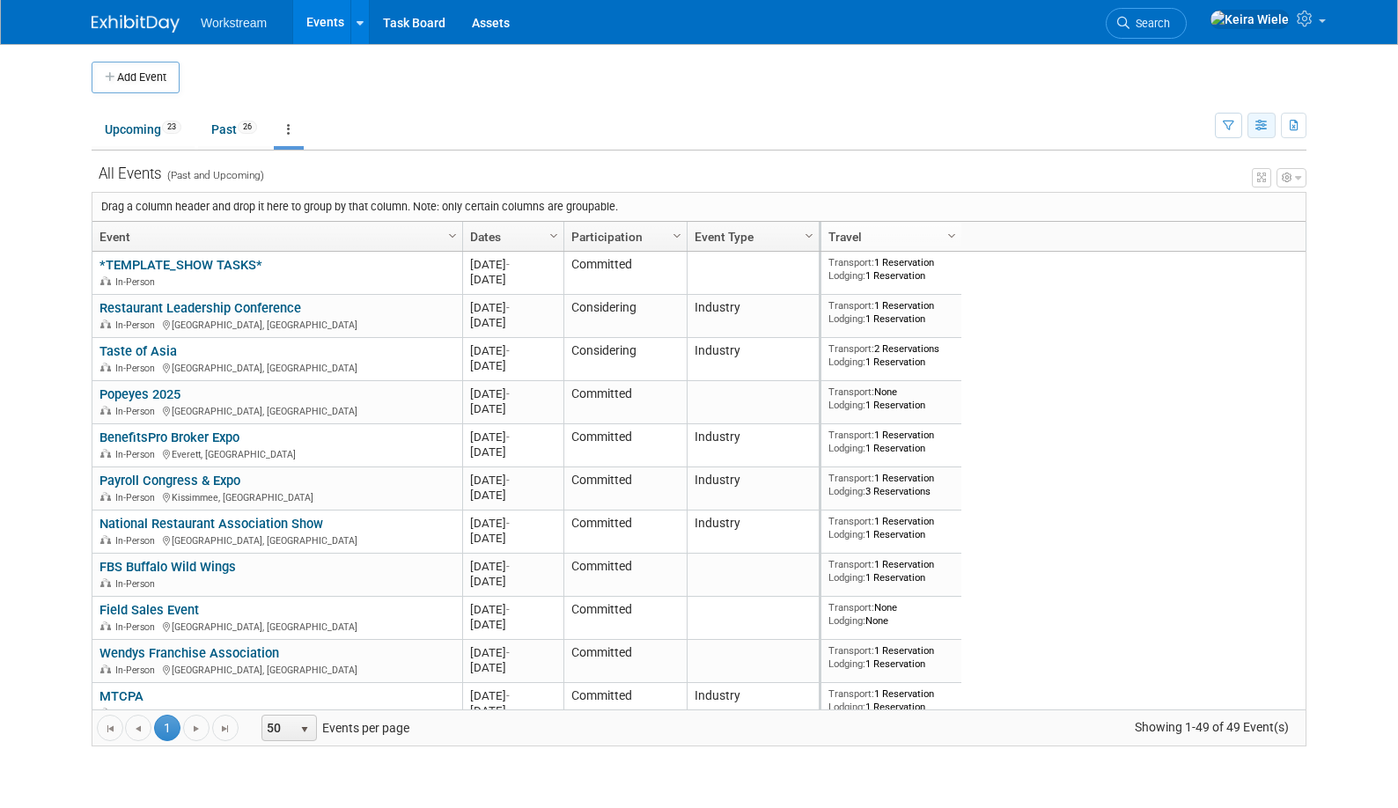
click at [1265, 126] on icon "button" at bounding box center [1261, 126] width 13 height 11
click at [1290, 172] on button "button" at bounding box center [1292, 177] width 30 height 19
click at [1195, 240] on link "Advanced Options" at bounding box center [1178, 236] width 228 height 26
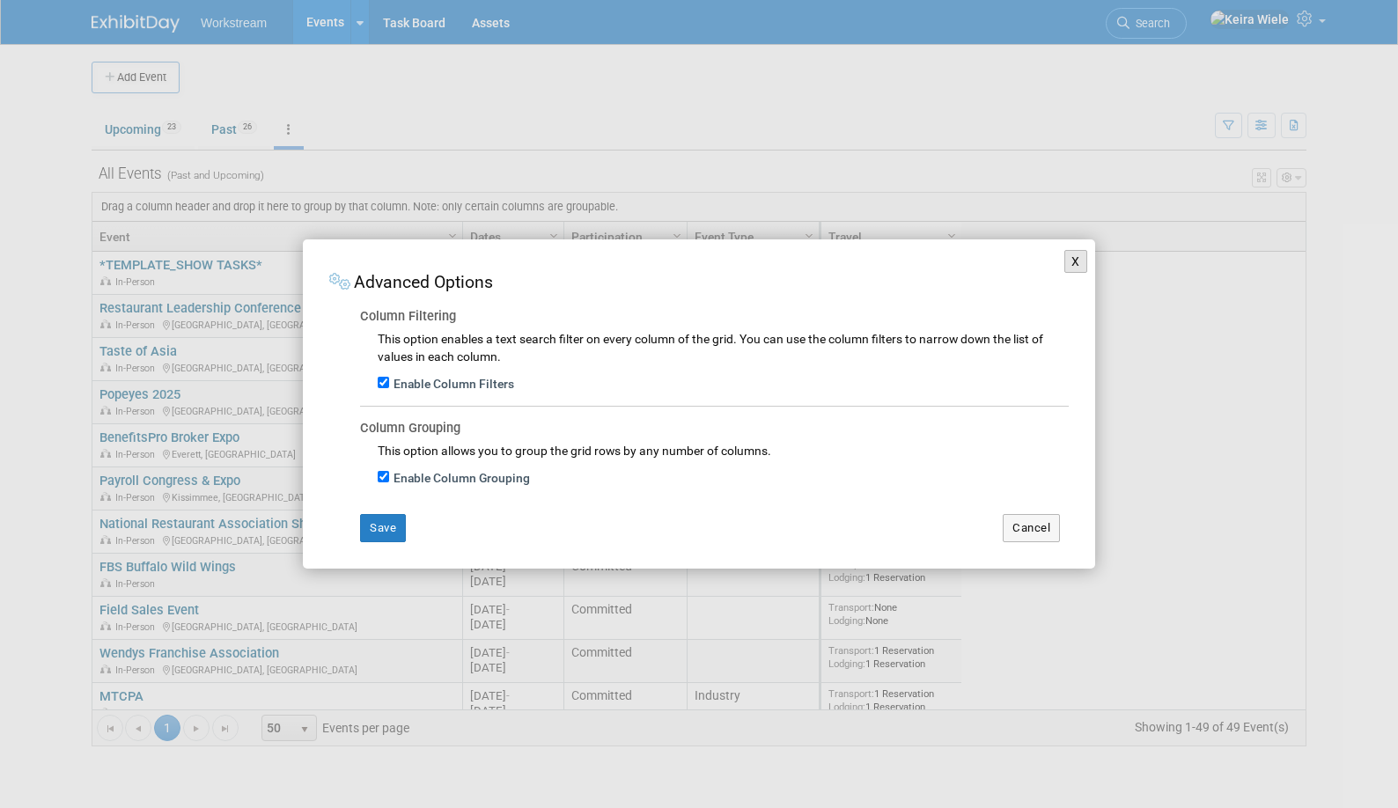
click at [1077, 264] on button "X" at bounding box center [1075, 261] width 23 height 23
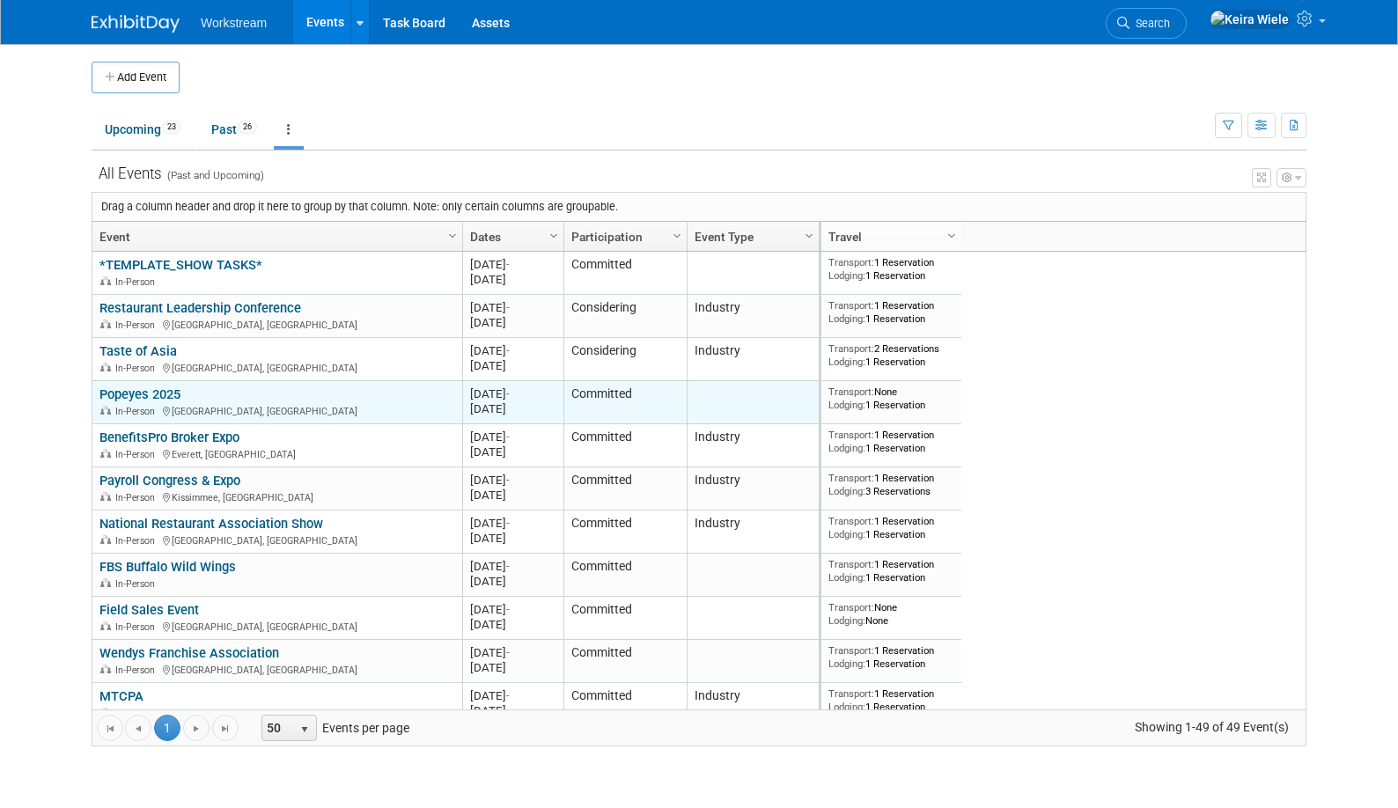
click at [175, 394] on link "Popeyes 2025" at bounding box center [139, 395] width 81 height 16
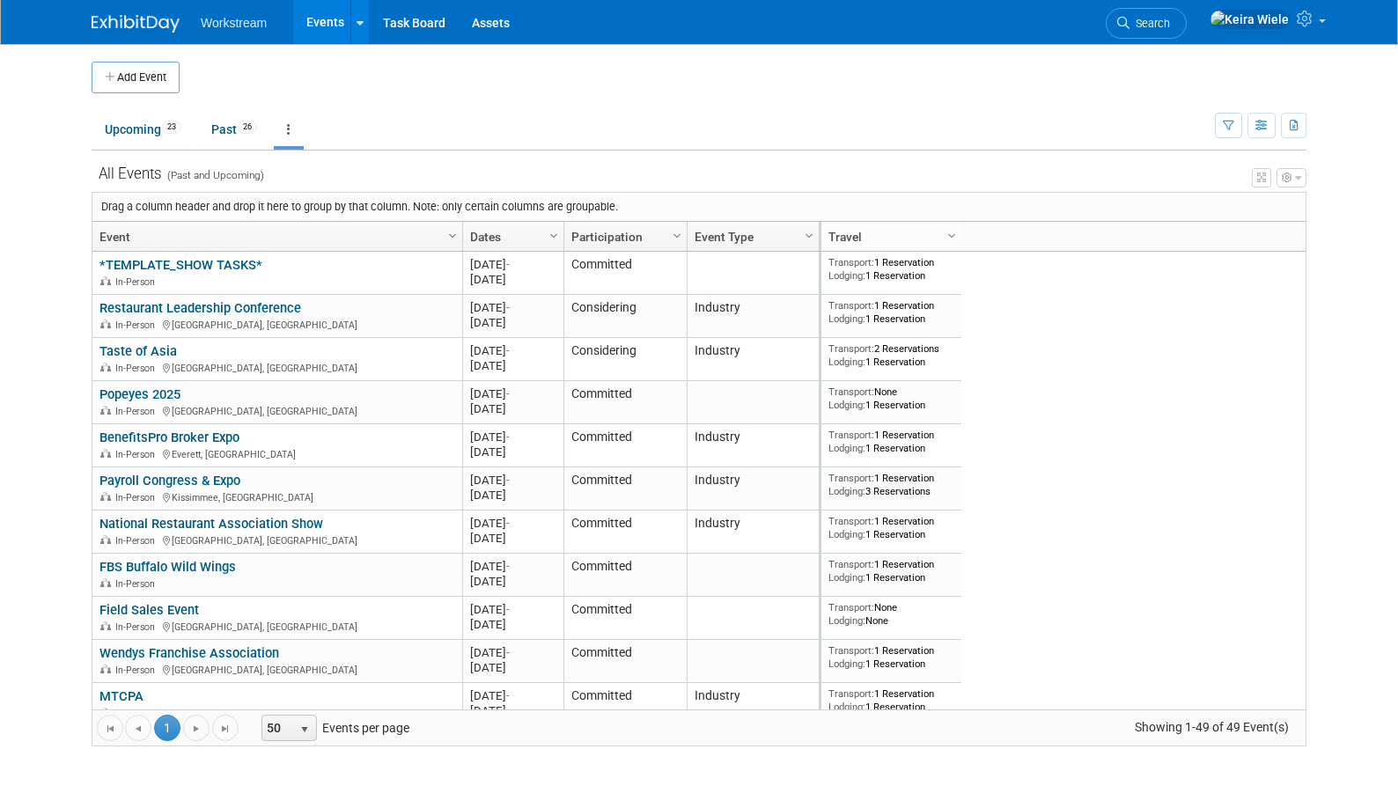
click at [300, 127] on link at bounding box center [289, 129] width 30 height 33
click at [414, 99] on td "Upcoming 23 Past 26 All Events 49 Past and Upcoming Grouped Annually Events gro…" at bounding box center [653, 121] width 1123 height 57
click at [357, 18] on icon at bounding box center [360, 23] width 7 height 11
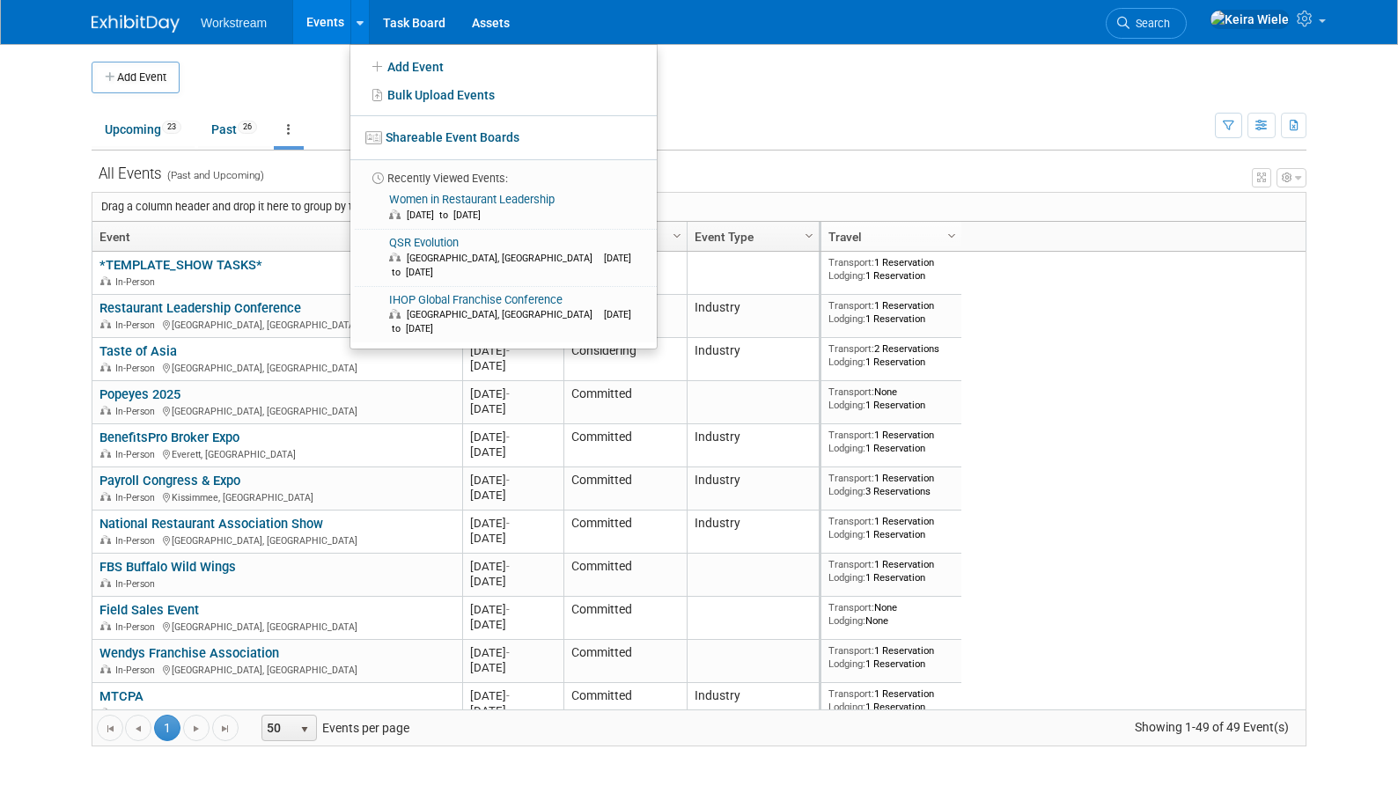
click at [822, 166] on div "View Grid Tips & Tricks Advanced Options Reset Grid Layout (back to default)" at bounding box center [699, 175] width 1215 height 25
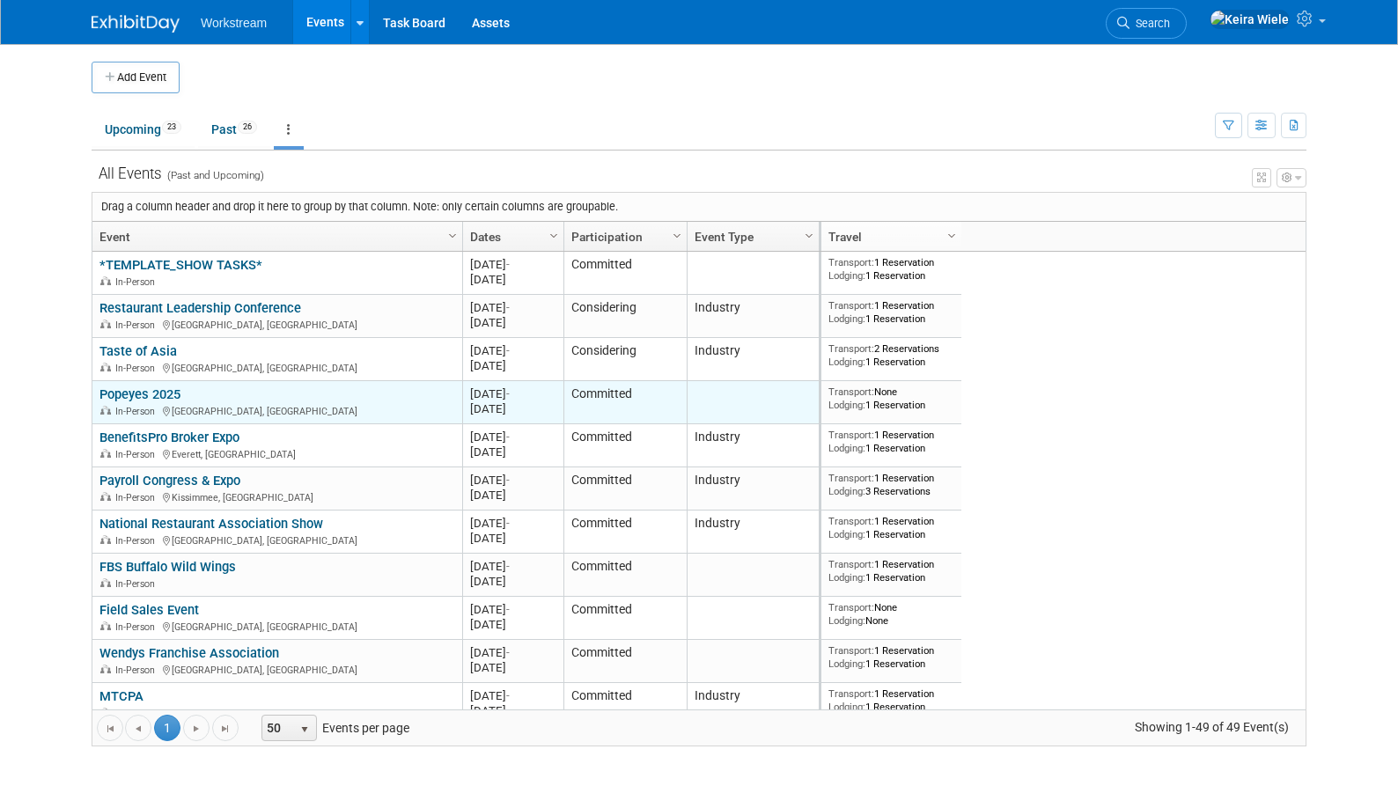
click at [739, 395] on td at bounding box center [753, 402] width 132 height 43
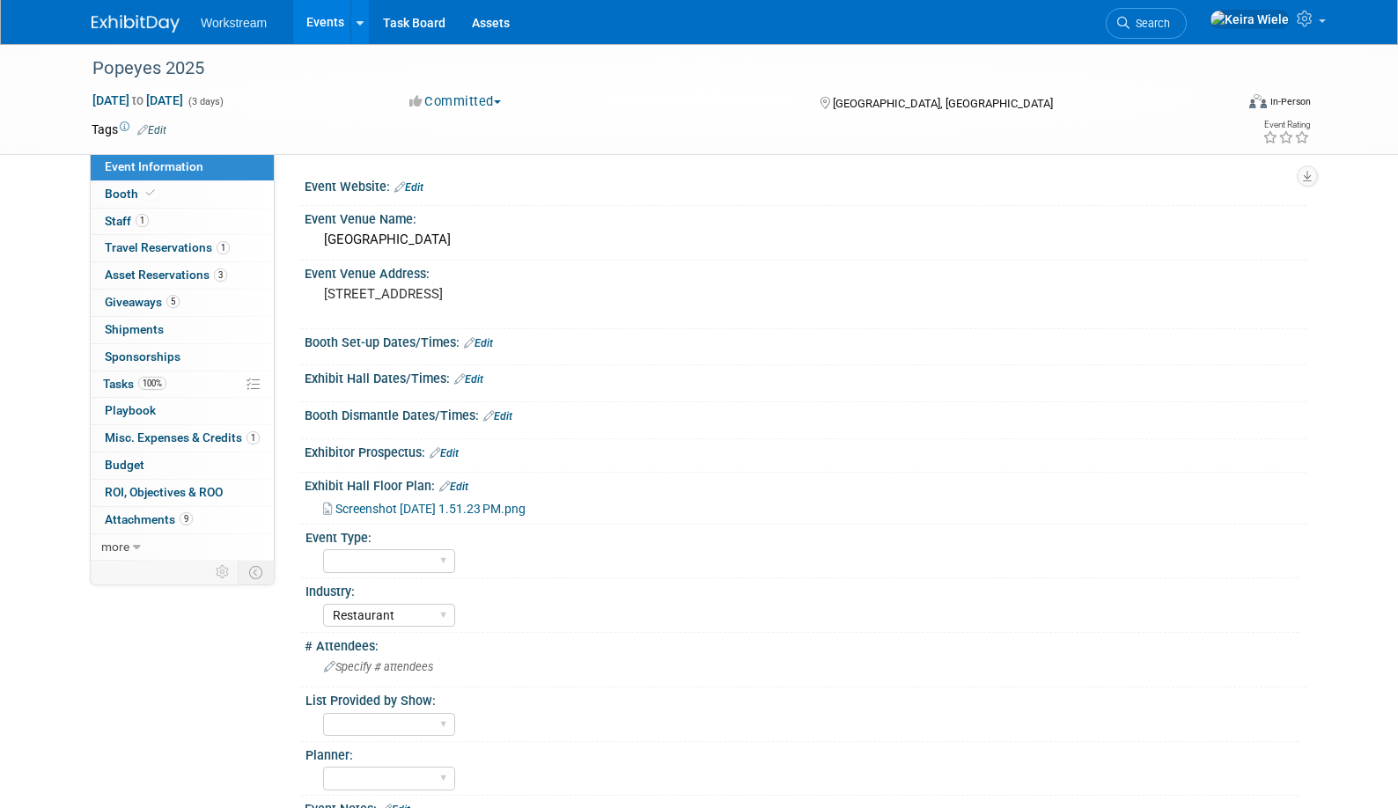
select select "Restaurant"
click at [436, 563] on select "Hosted Franchise Industry OTC" at bounding box center [389, 561] width 132 height 24
select select "Industry"
click at [323, 549] on select "Hosted Franchise Industry OTC" at bounding box center [389, 561] width 132 height 24
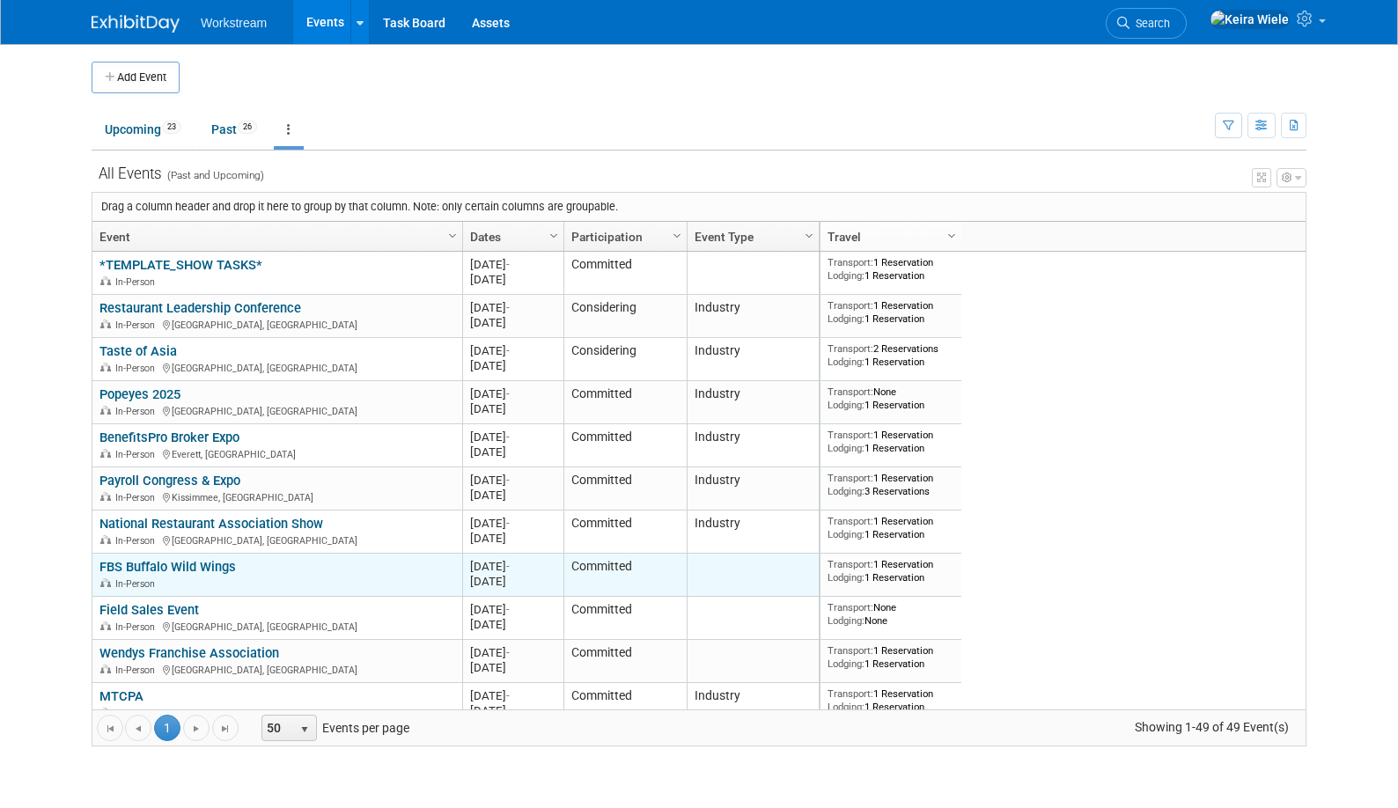
click at [744, 582] on td at bounding box center [753, 575] width 132 height 43
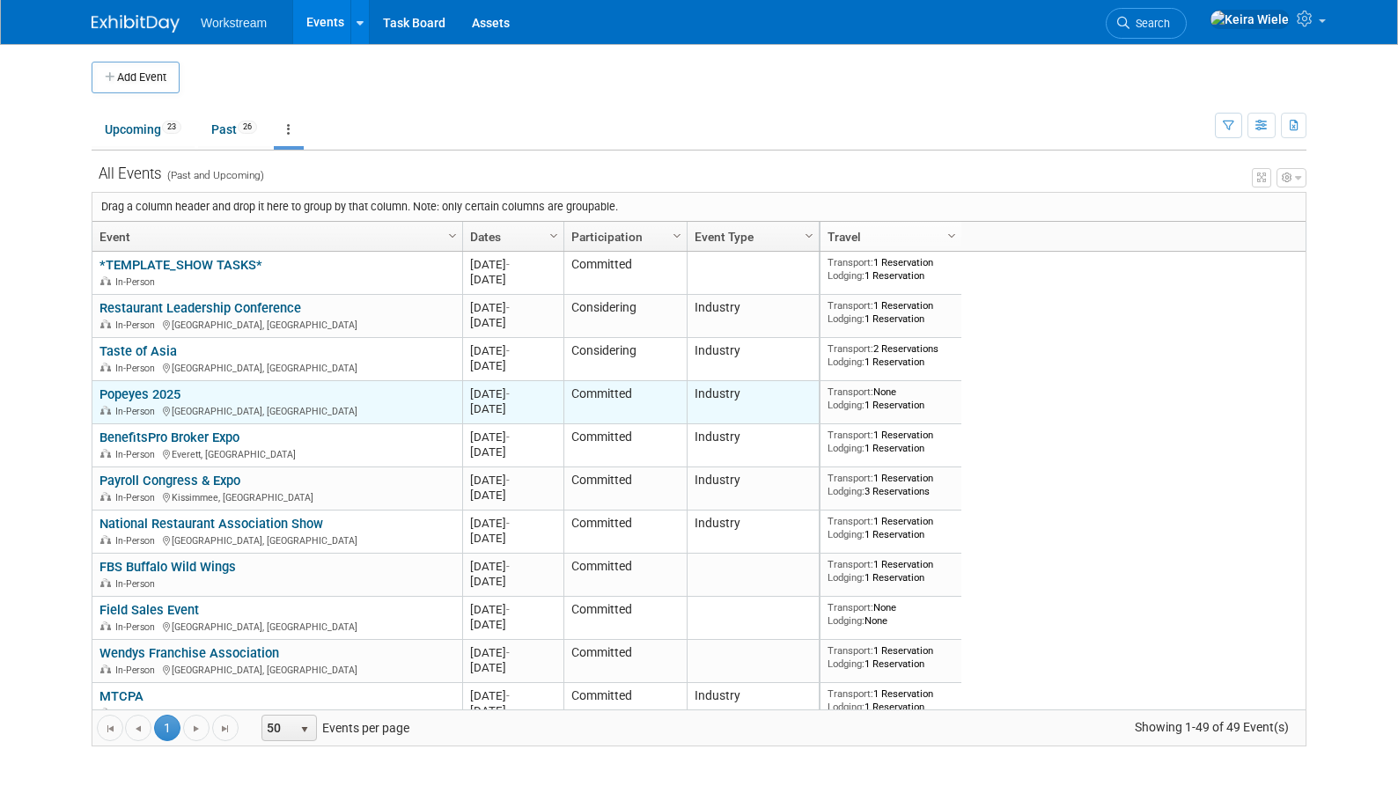
click at [735, 390] on td "Industry" at bounding box center [753, 402] width 132 height 43
click at [165, 384] on td "Popeyes 2025 Popeyes 2025 In-Person Orlando, FL" at bounding box center [277, 402] width 370 height 43
click at [163, 388] on link "Popeyes 2025" at bounding box center [139, 395] width 81 height 16
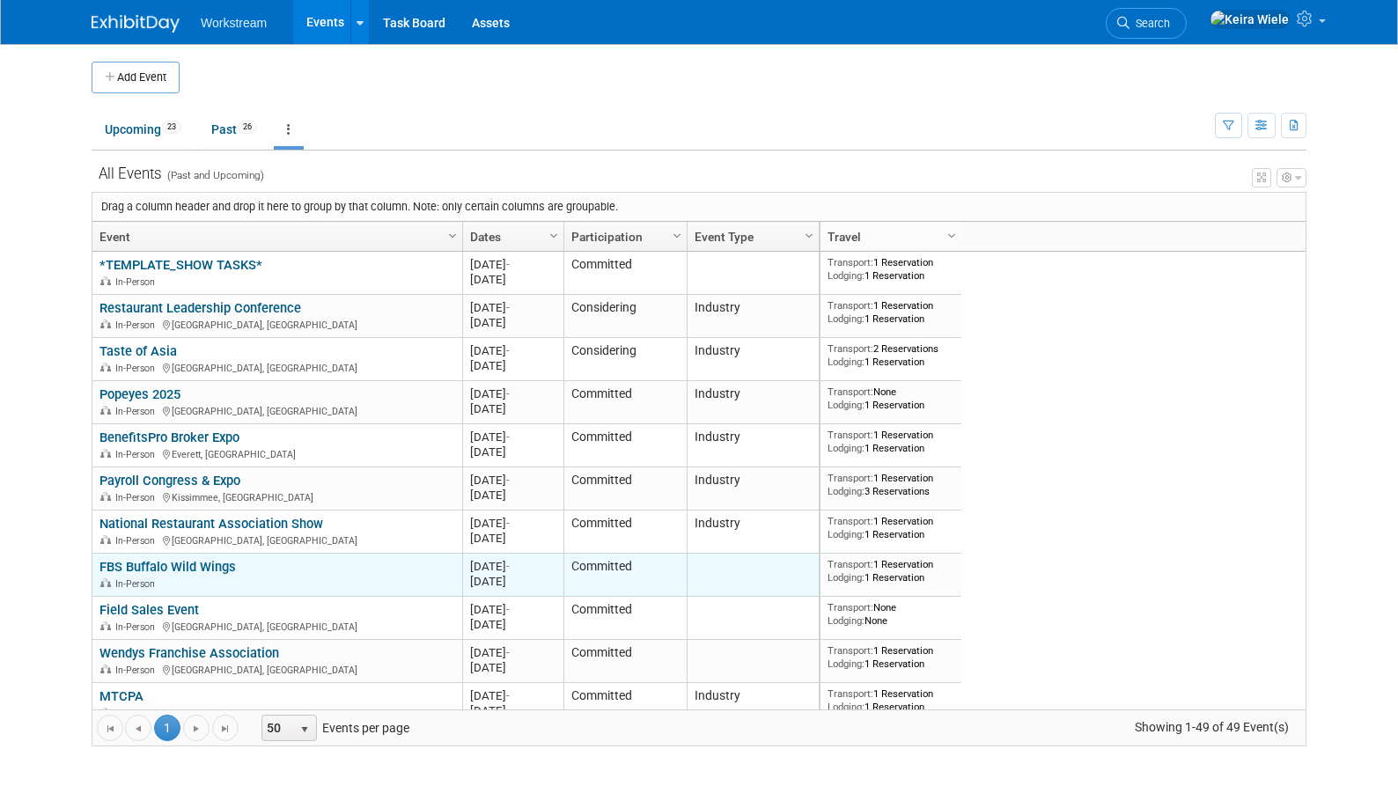
click at [222, 568] on link "FBS Buffalo Wild Wings" at bounding box center [167, 567] width 136 height 16
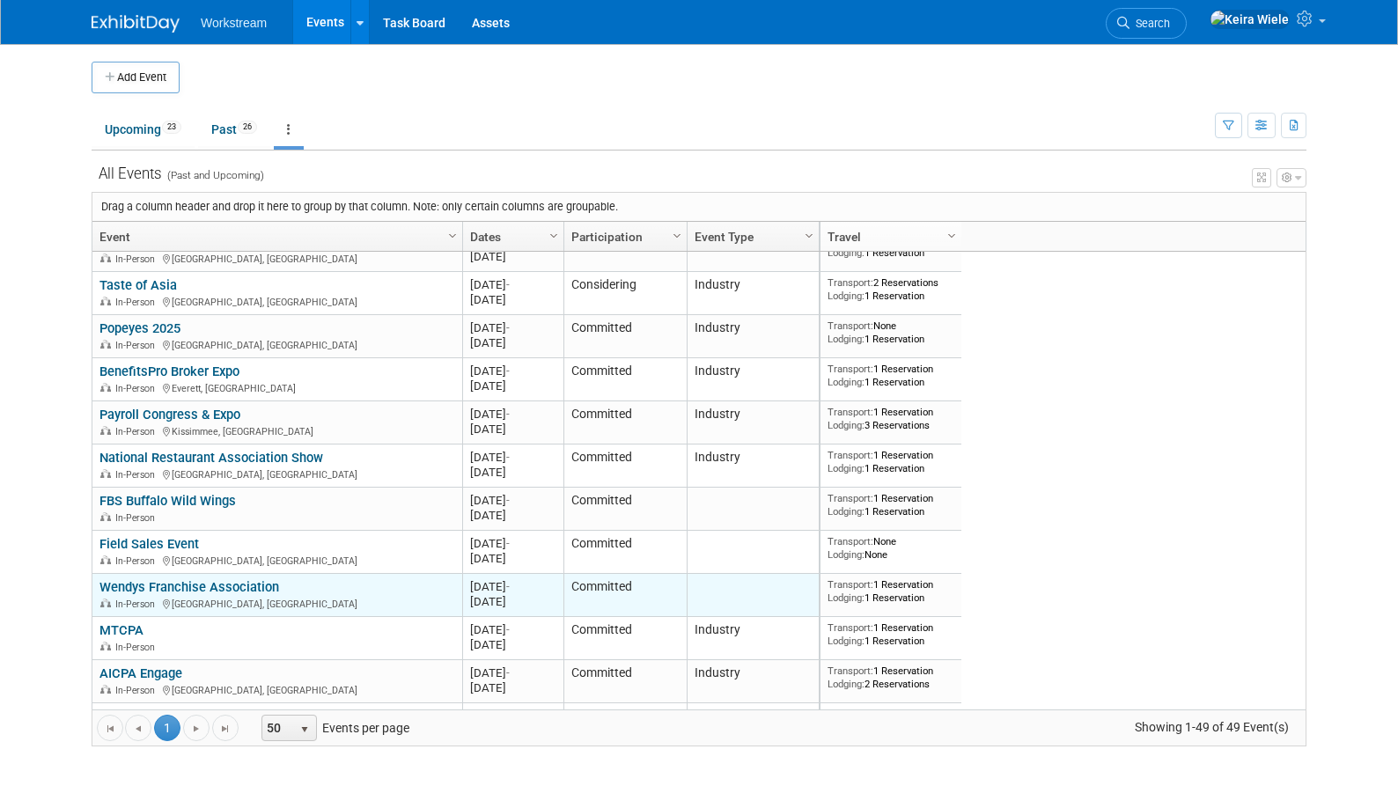
scroll to position [82, 0]
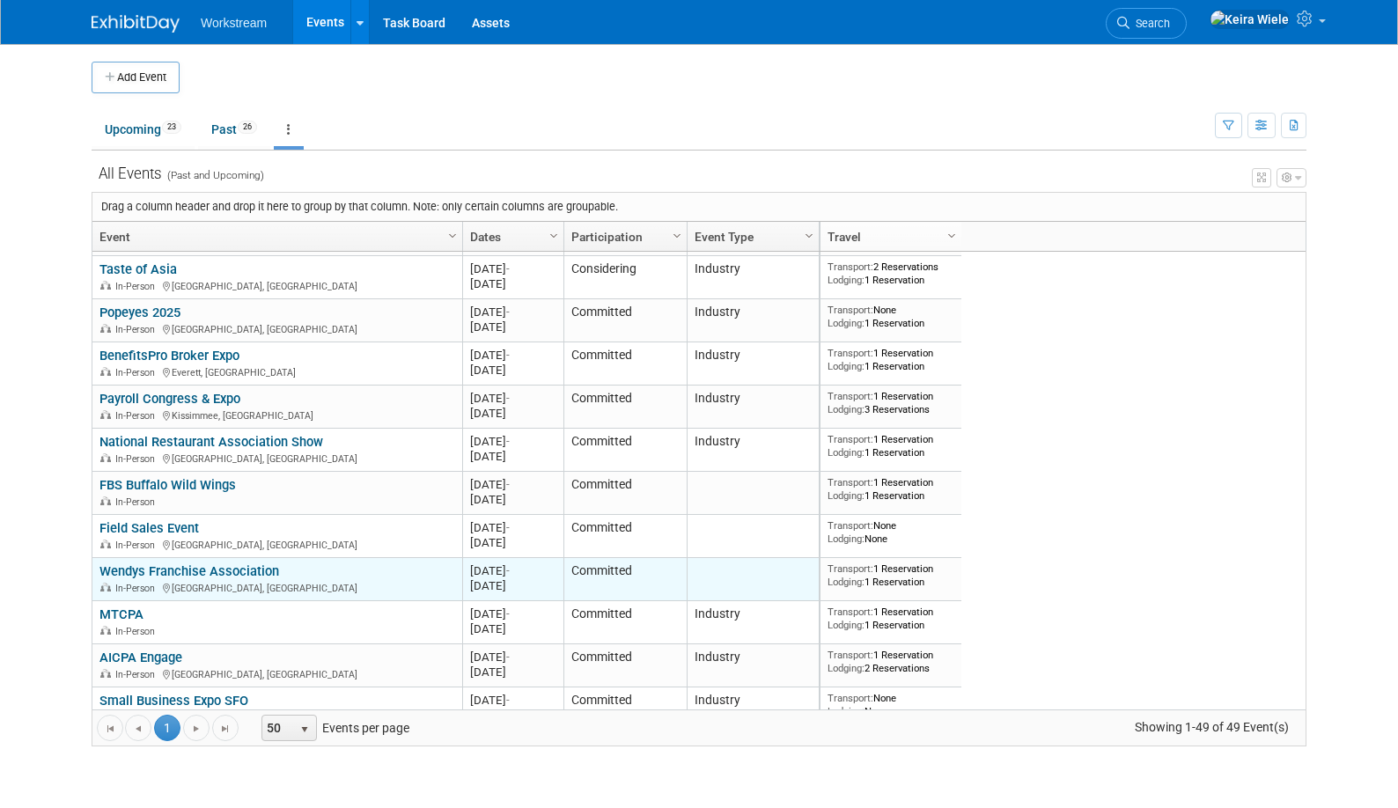
click at [263, 562] on td "Wendys Franchise Association Wendys Franchise Association In-Person Dallas, TX" at bounding box center [277, 579] width 370 height 43
click at [261, 564] on link "Wendys Franchise Association" at bounding box center [189, 571] width 180 height 16
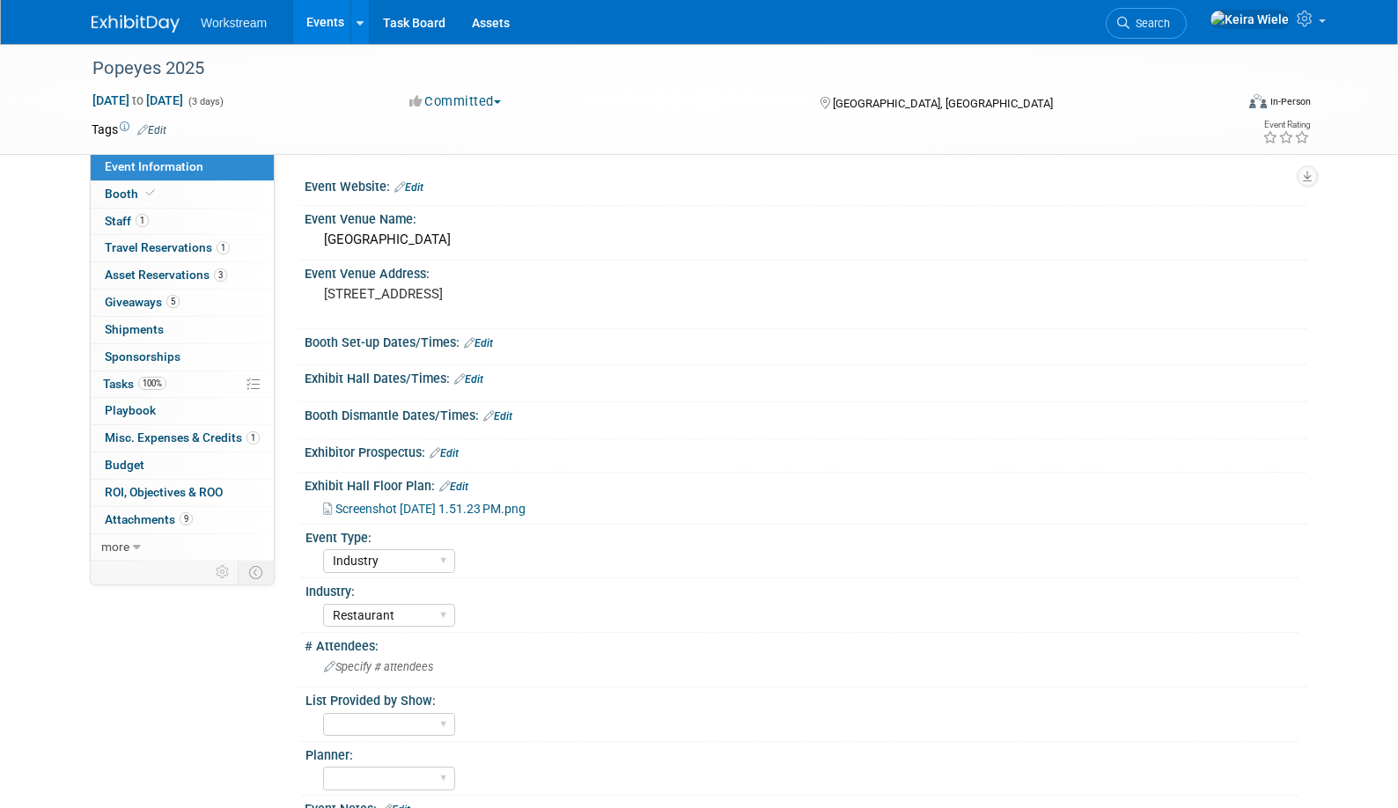
select select "Industry"
select select "Restaurant"
click at [430, 559] on select "Hosted Franchise Industry OTC" at bounding box center [389, 561] width 132 height 24
select select "Franchise"
click at [323, 549] on select "Hosted Franchise Industry OTC" at bounding box center [389, 561] width 132 height 24
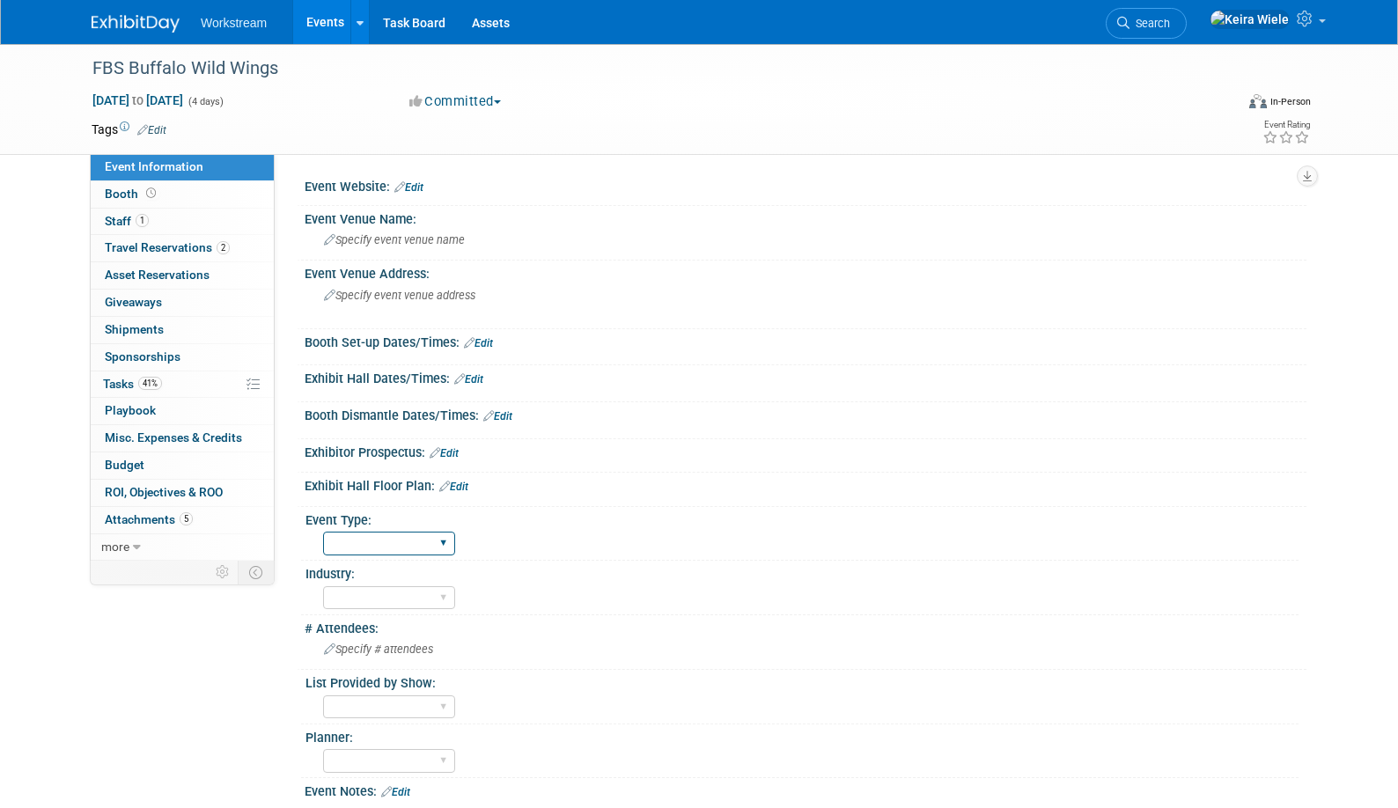
click at [406, 542] on select "Hosted Franchise Industry OTC" at bounding box center [389, 544] width 132 height 24
select select "Franchise"
click at [323, 532] on select "Hosted Franchise Industry OTC" at bounding box center [389, 544] width 132 height 24
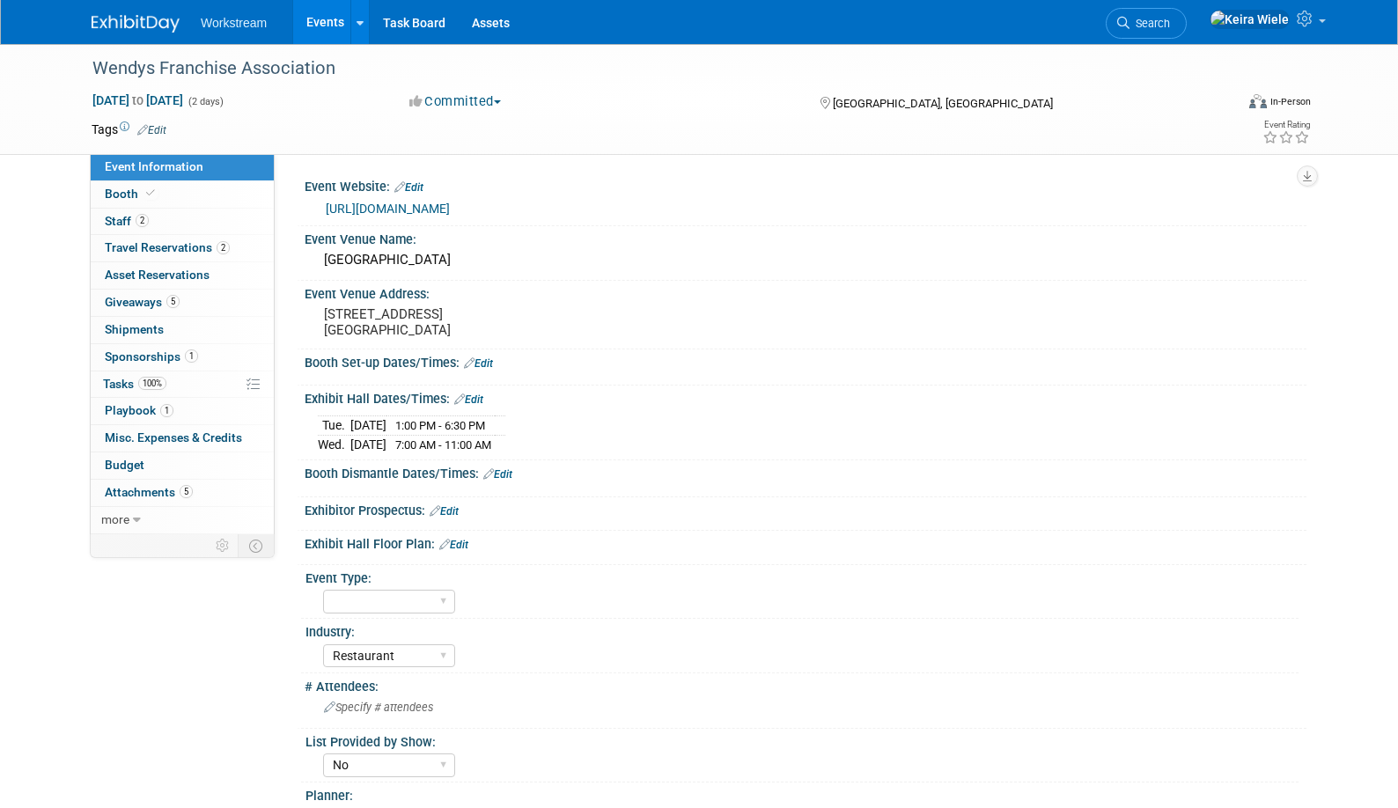
select select "Restaurant"
select select "No"
select select "[PERSON_NAME]"
click at [409, 608] on select "Hosted Franchise Industry OTC" at bounding box center [389, 602] width 132 height 24
select select "Franchise"
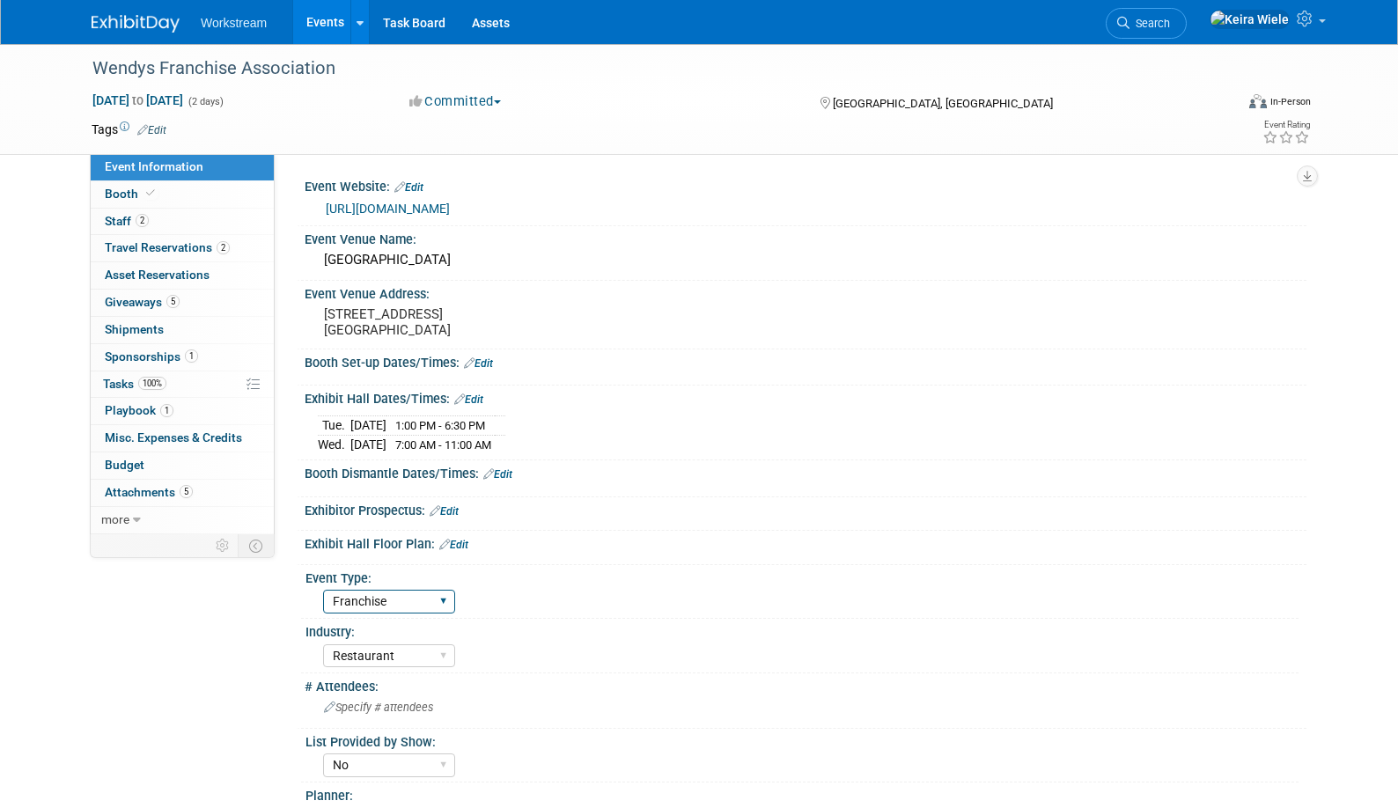
click at [323, 590] on select "Hosted Franchise Industry OTC" at bounding box center [389, 602] width 132 height 24
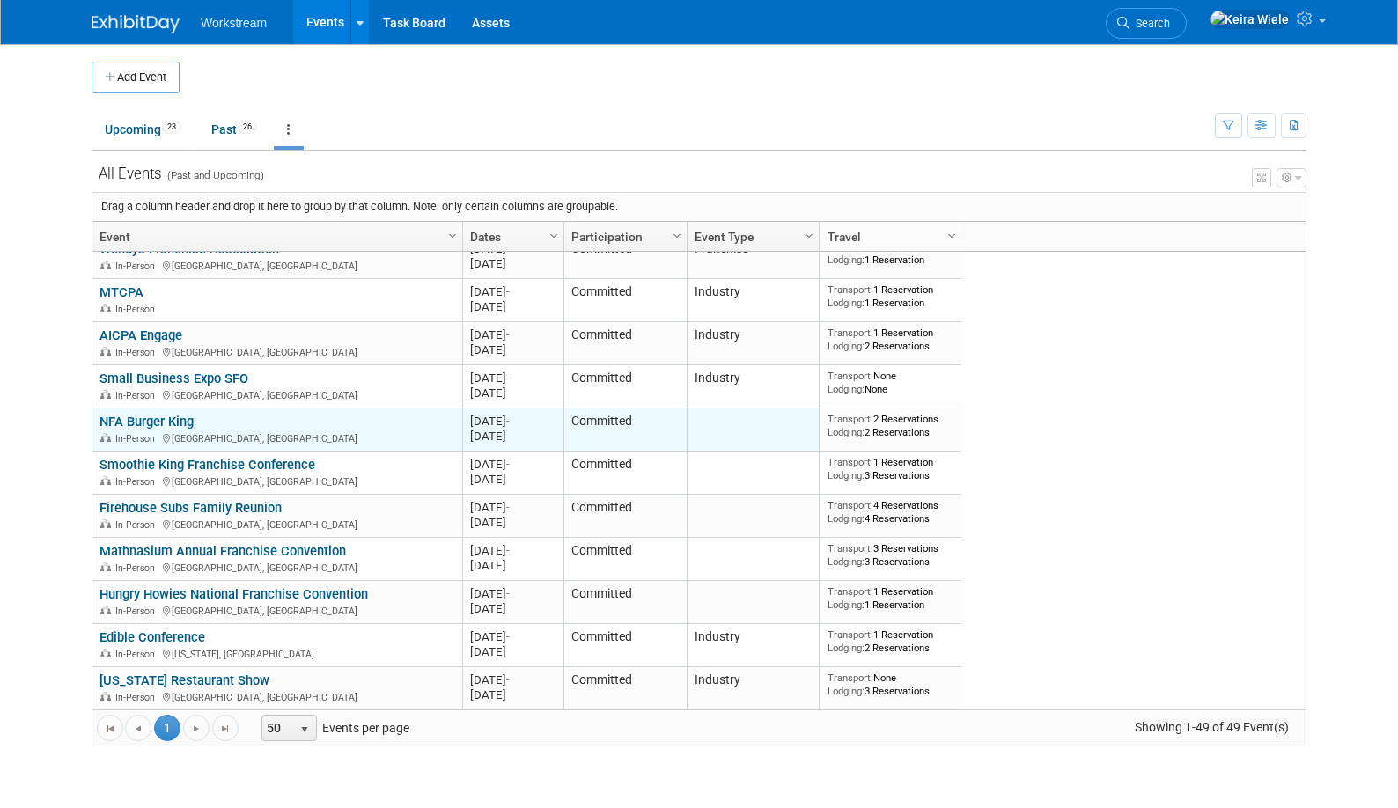
click at [184, 418] on link "NFA Burger King" at bounding box center [146, 422] width 94 height 16
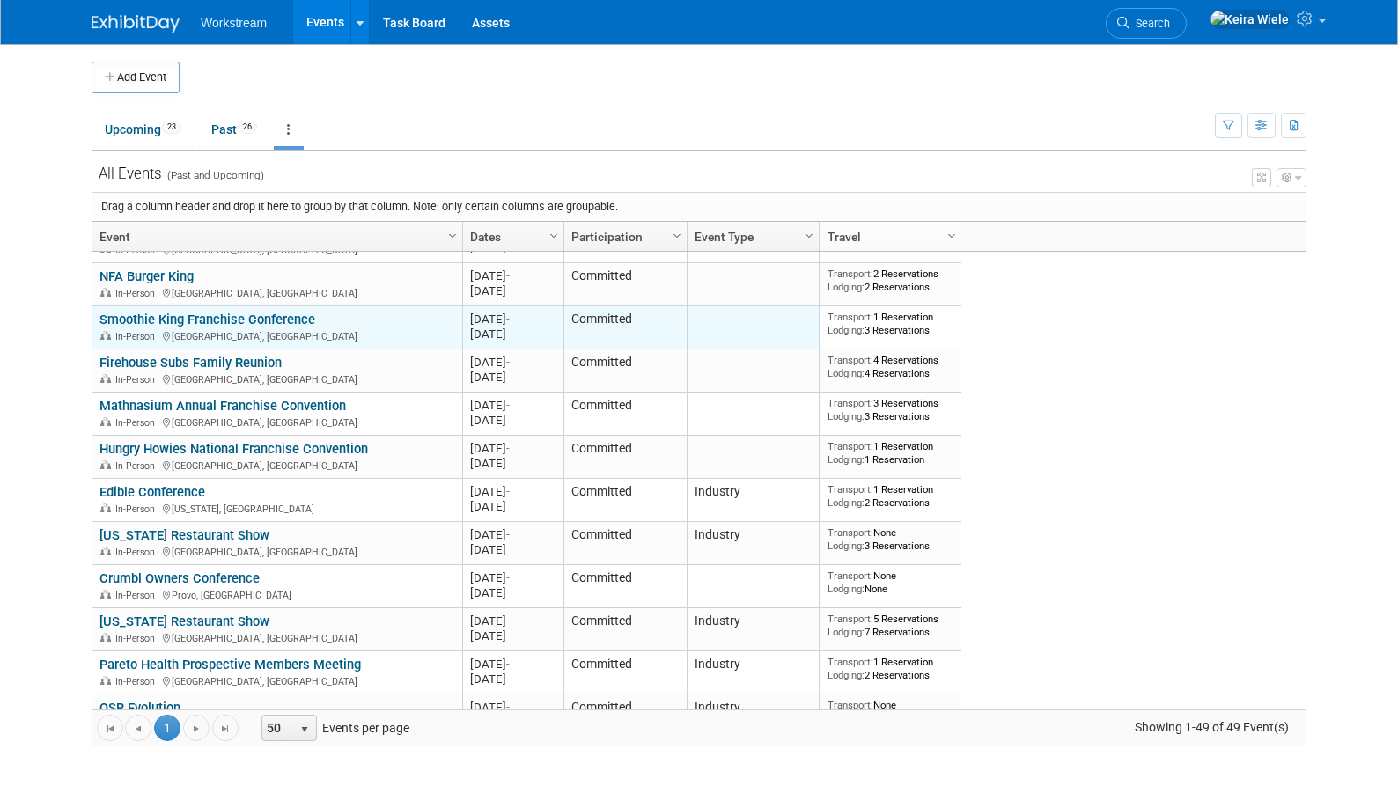
scroll to position [468, 0]
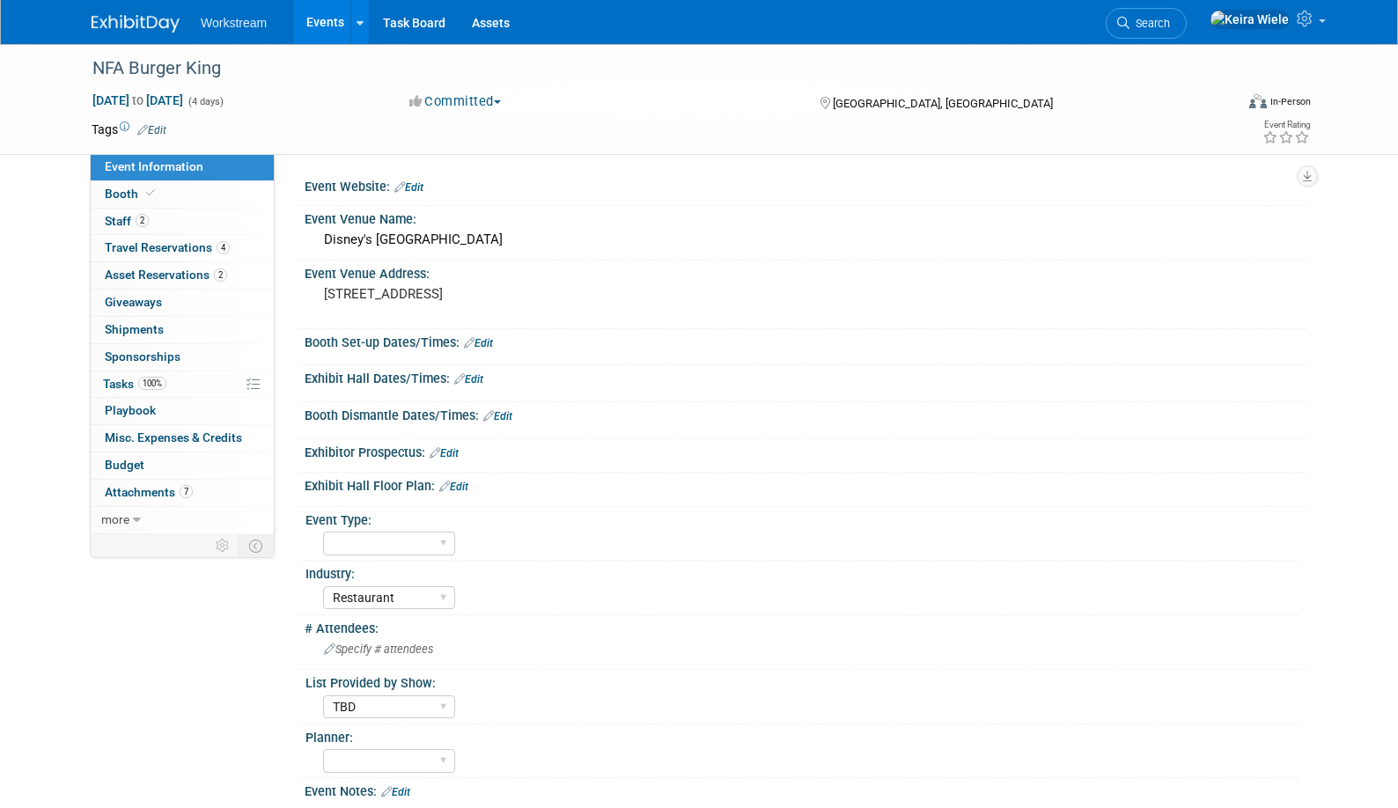
select select "Restaurant"
select select "TBD"
click at [352, 599] on select "Accounting Broker/Benefits Restaurant Healthcare Hospitality Misc/Other" at bounding box center [389, 598] width 132 height 24
click at [438, 540] on select "Hosted Franchise Industry OTC" at bounding box center [389, 544] width 132 height 24
select select "Franchise"
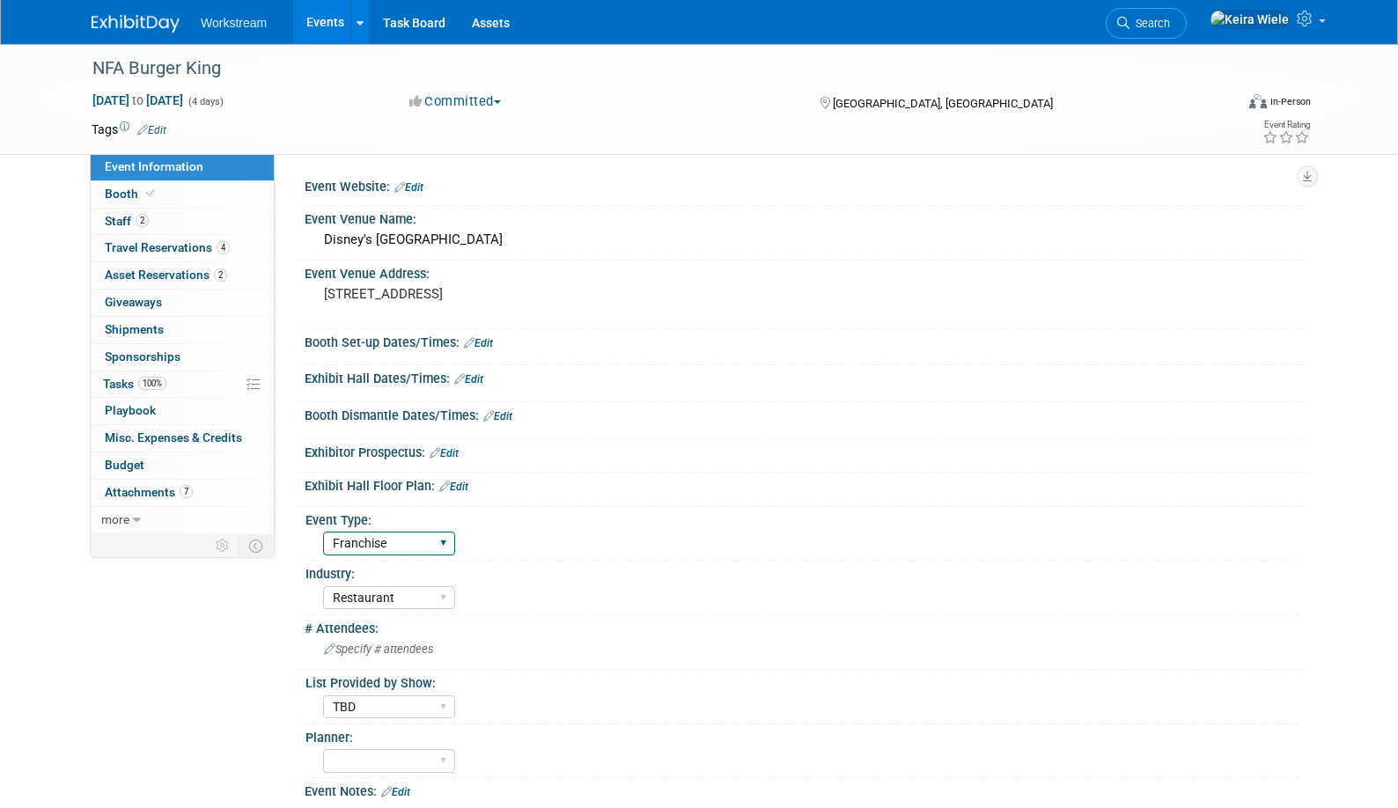
click at [323, 532] on select "Hosted Franchise Industry OTC" at bounding box center [389, 544] width 132 height 24
click at [567, 555] on div "Event Type: Hosted Franchise Industry OTC" at bounding box center [800, 534] width 998 height 54
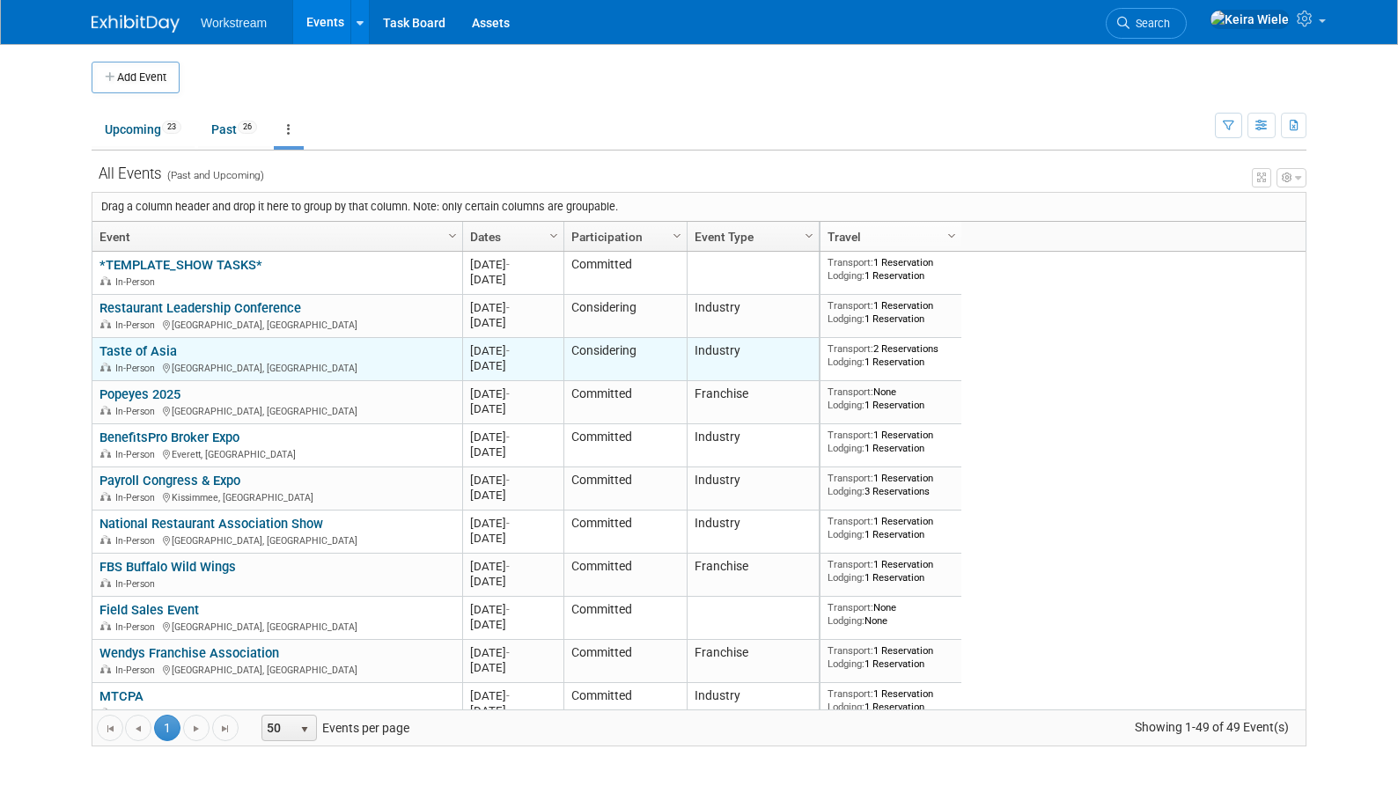
click at [158, 343] on link "Taste of Asia" at bounding box center [137, 351] width 77 height 16
click at [159, 356] on link "Taste of Asia" at bounding box center [137, 351] width 77 height 16
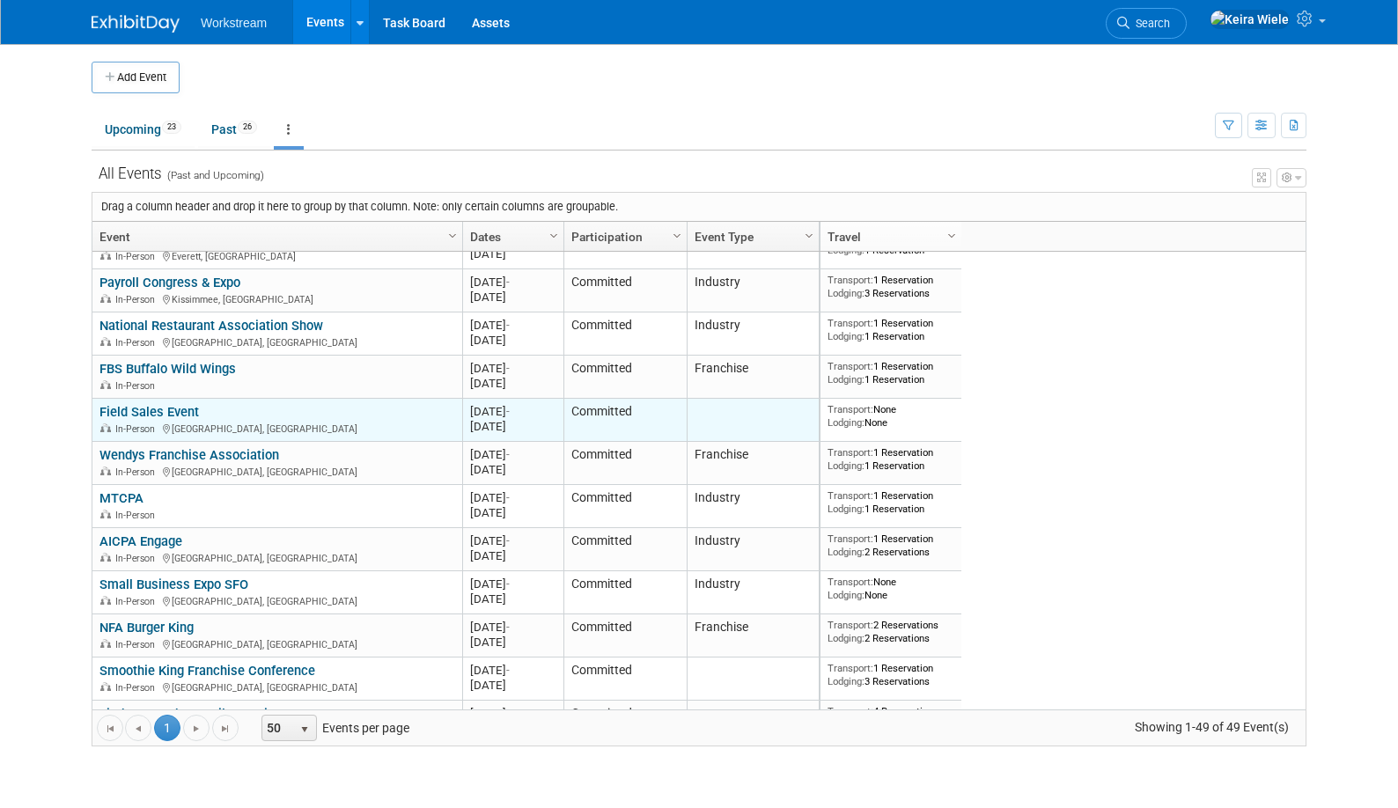
click at [196, 404] on link "Field Sales Event" at bounding box center [148, 412] width 99 height 16
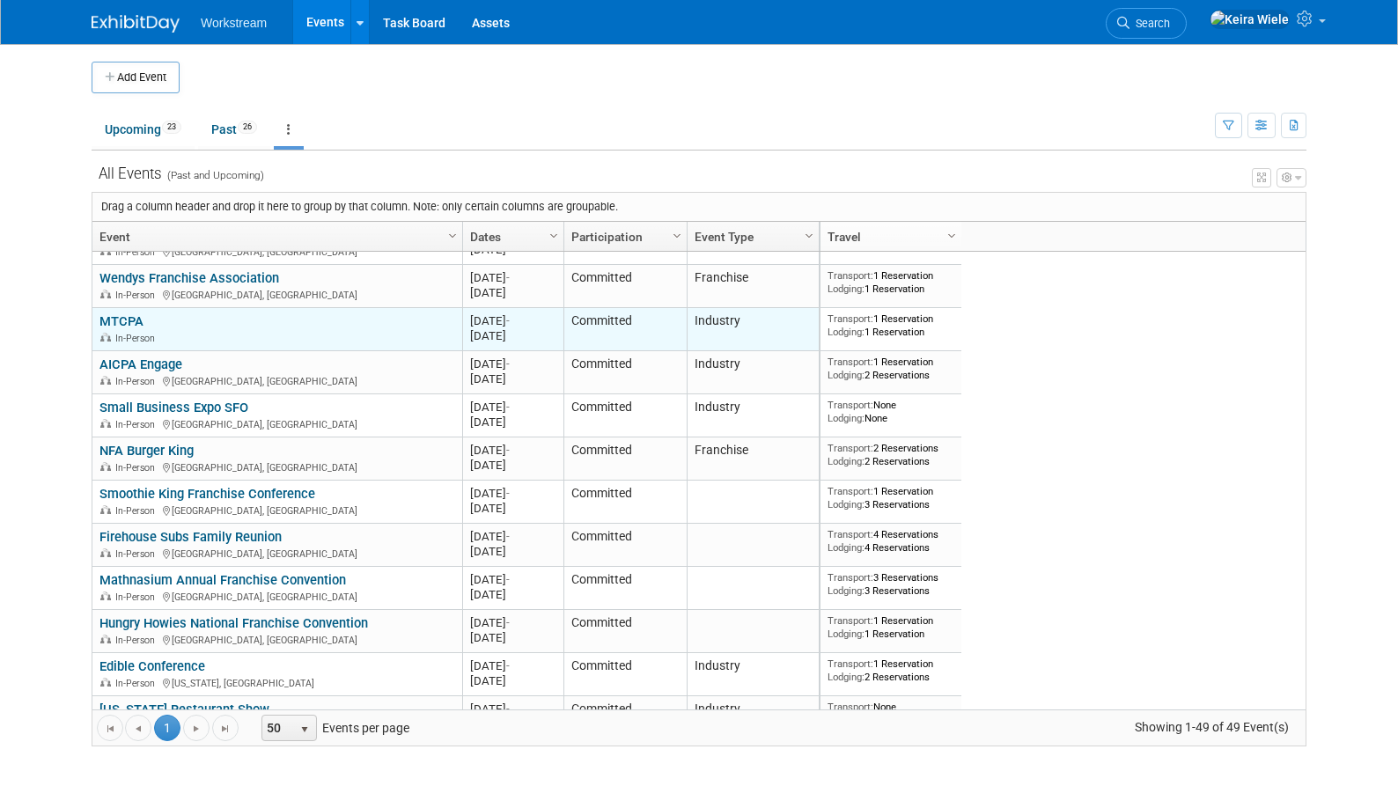
scroll to position [401, 0]
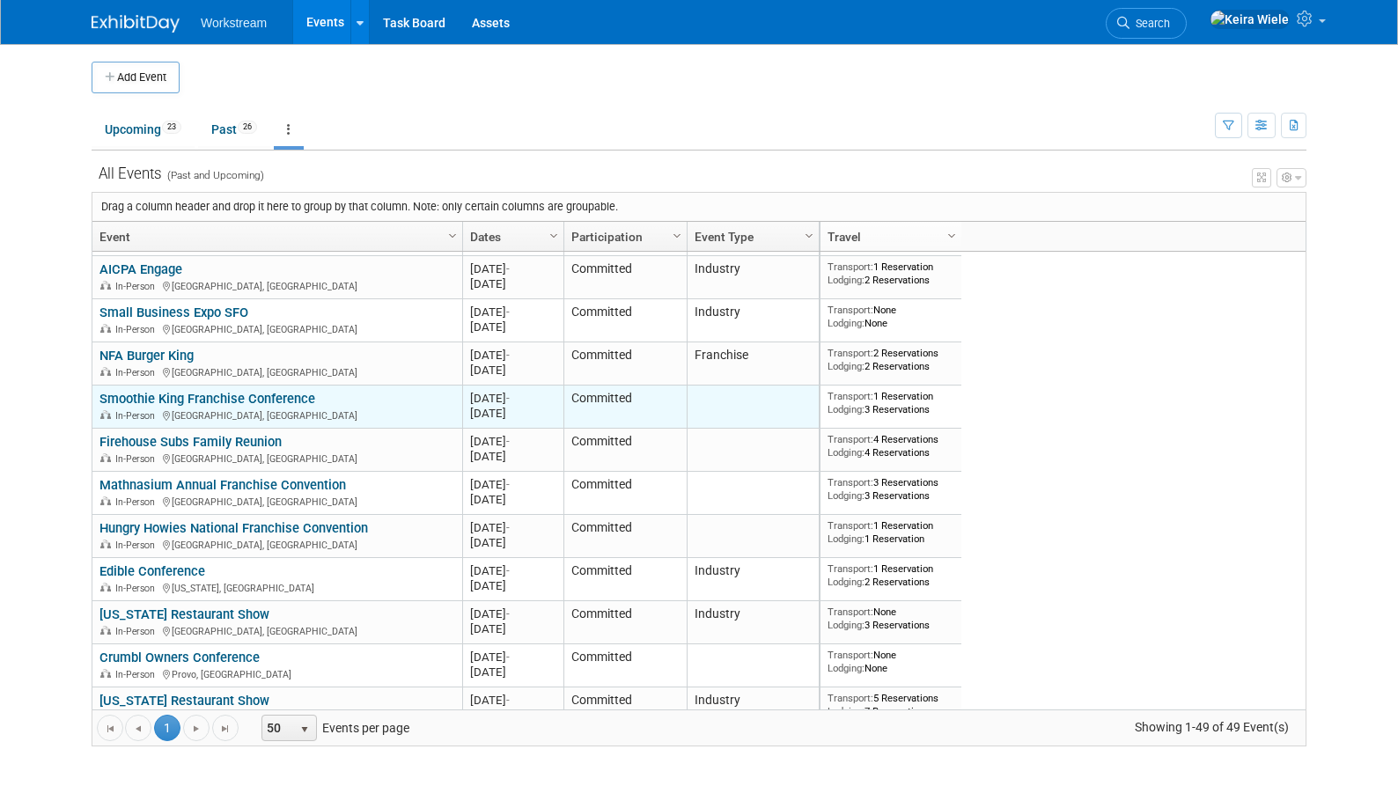
click at [298, 389] on td "Smoothie King Franchise Conference Smoothie King Franchise Conference In-Person…" at bounding box center [277, 407] width 370 height 43
click at [291, 395] on link "Smoothie King Franchise Conference" at bounding box center [207, 399] width 216 height 16
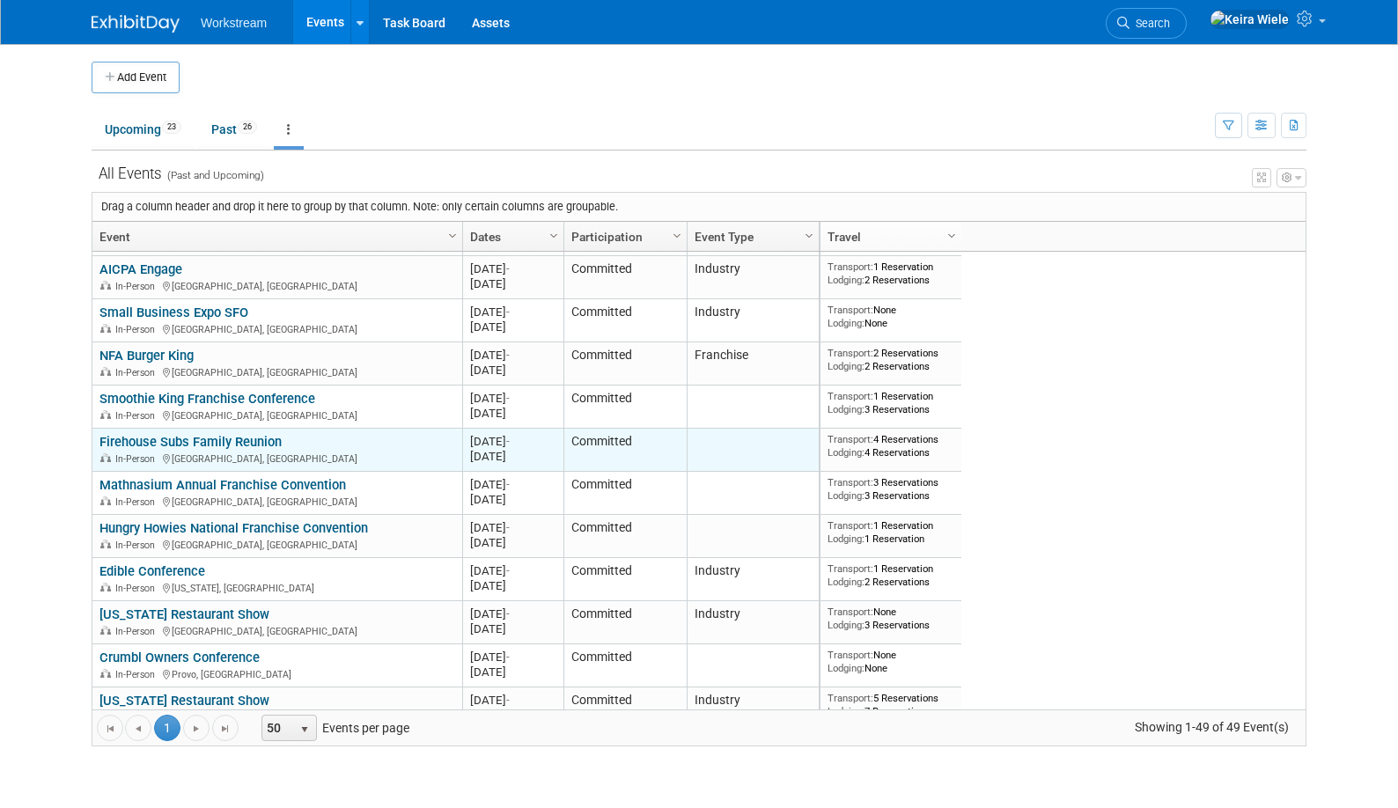
click at [264, 437] on link "Firehouse Subs Family Reunion" at bounding box center [190, 442] width 182 height 16
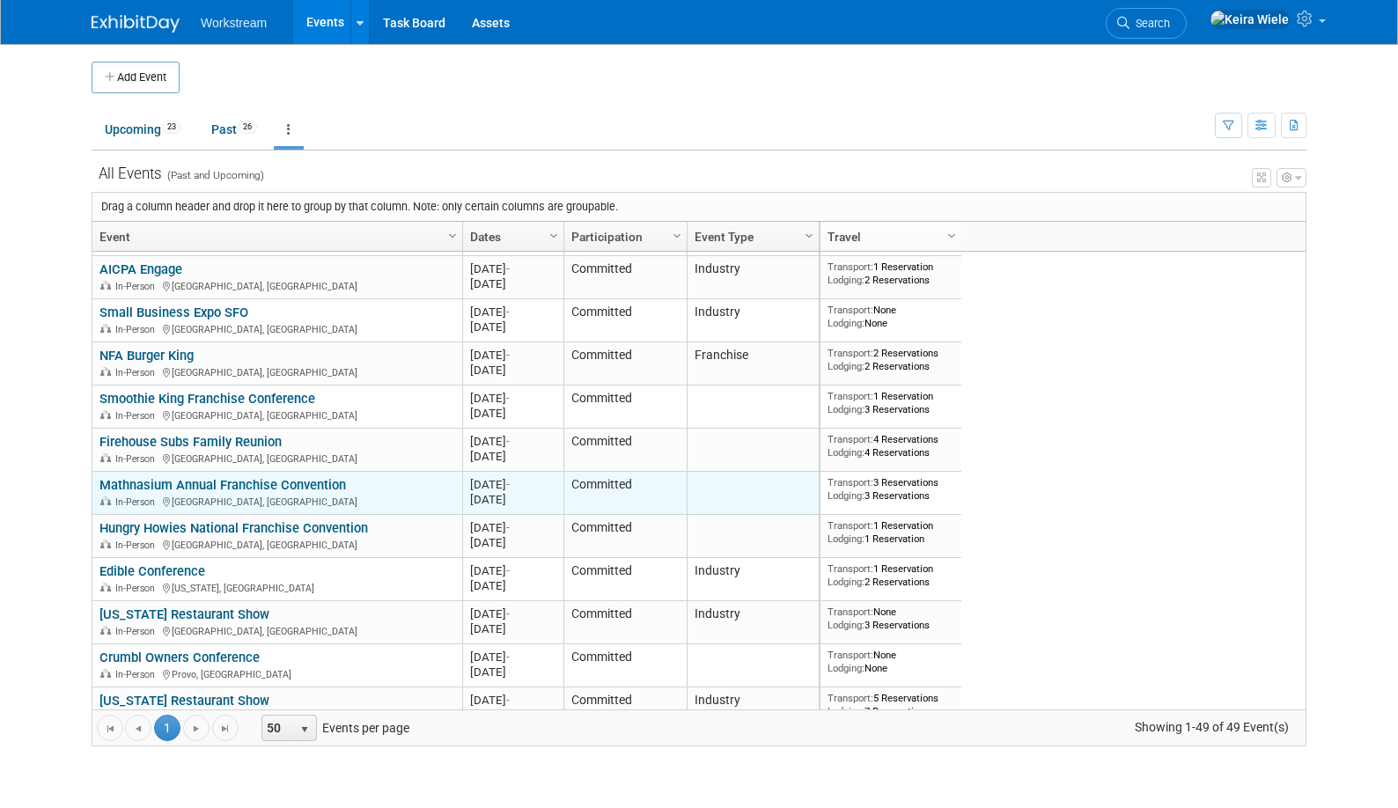
click at [257, 482] on link "Mathnasium Annual Franchise Convention" at bounding box center [222, 485] width 247 height 16
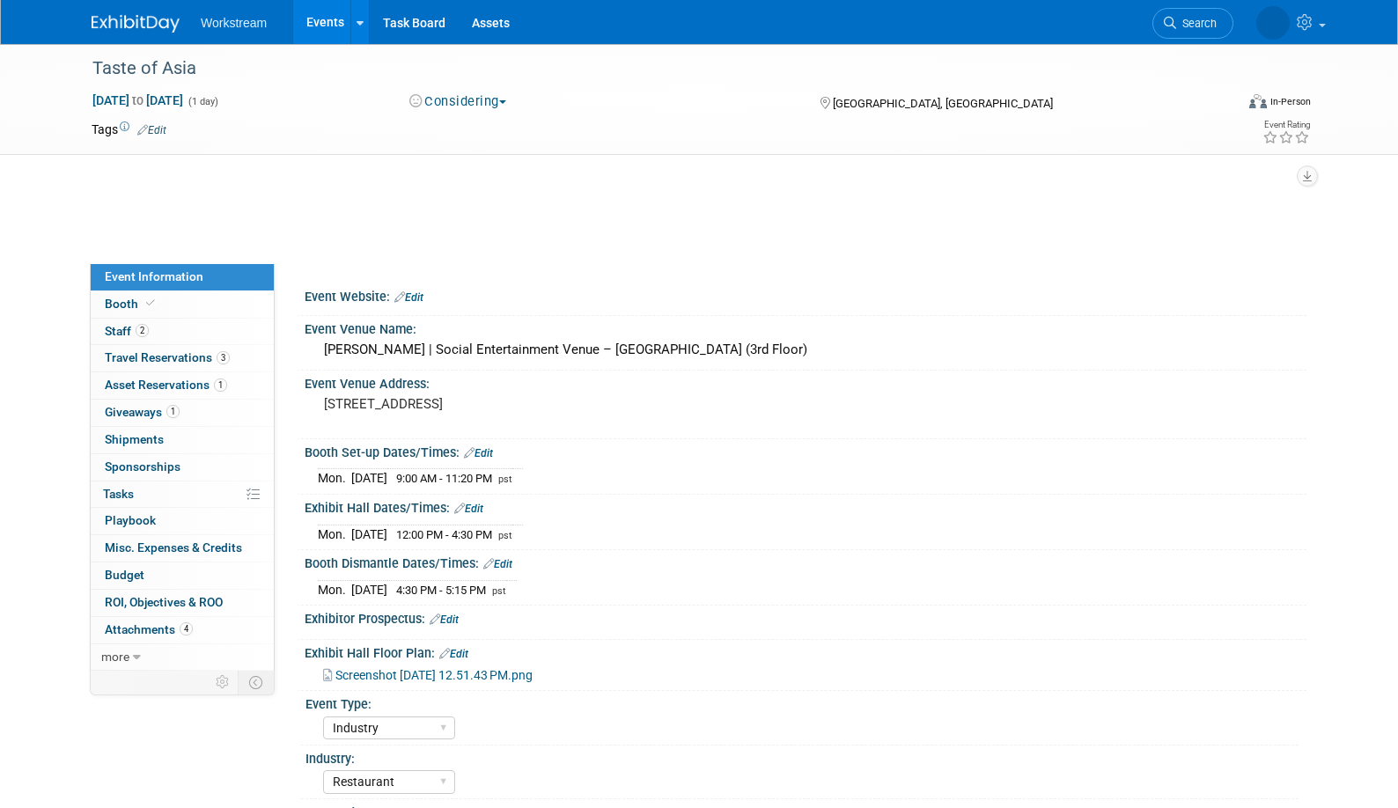
select select "Industry"
select select "Restaurant"
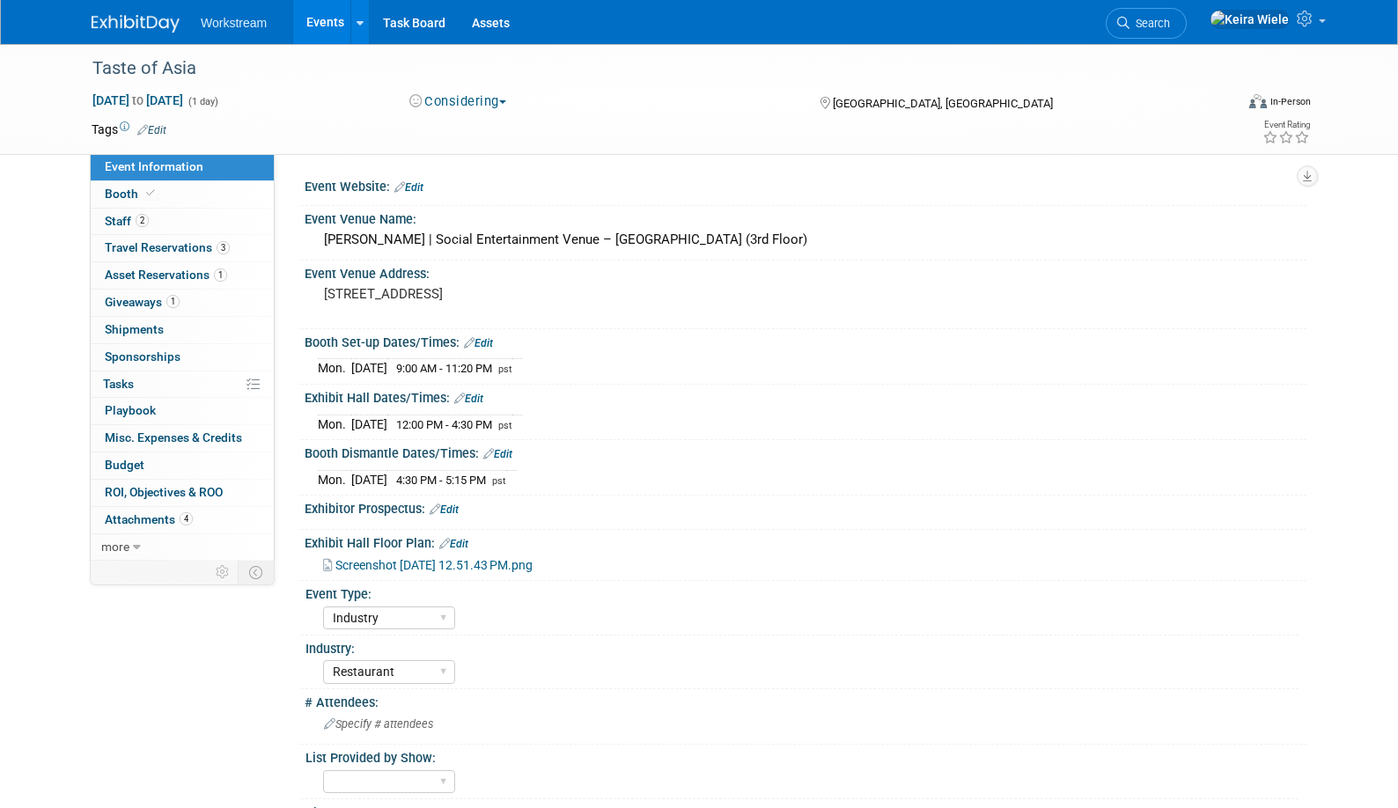
select select "Industry"
select select "Restaurant"
click at [365, 607] on select "Hosted Franchise Industry OTC" at bounding box center [389, 619] width 132 height 24
click at [178, 275] on span "Asset Reservations 1" at bounding box center [166, 275] width 122 height 14
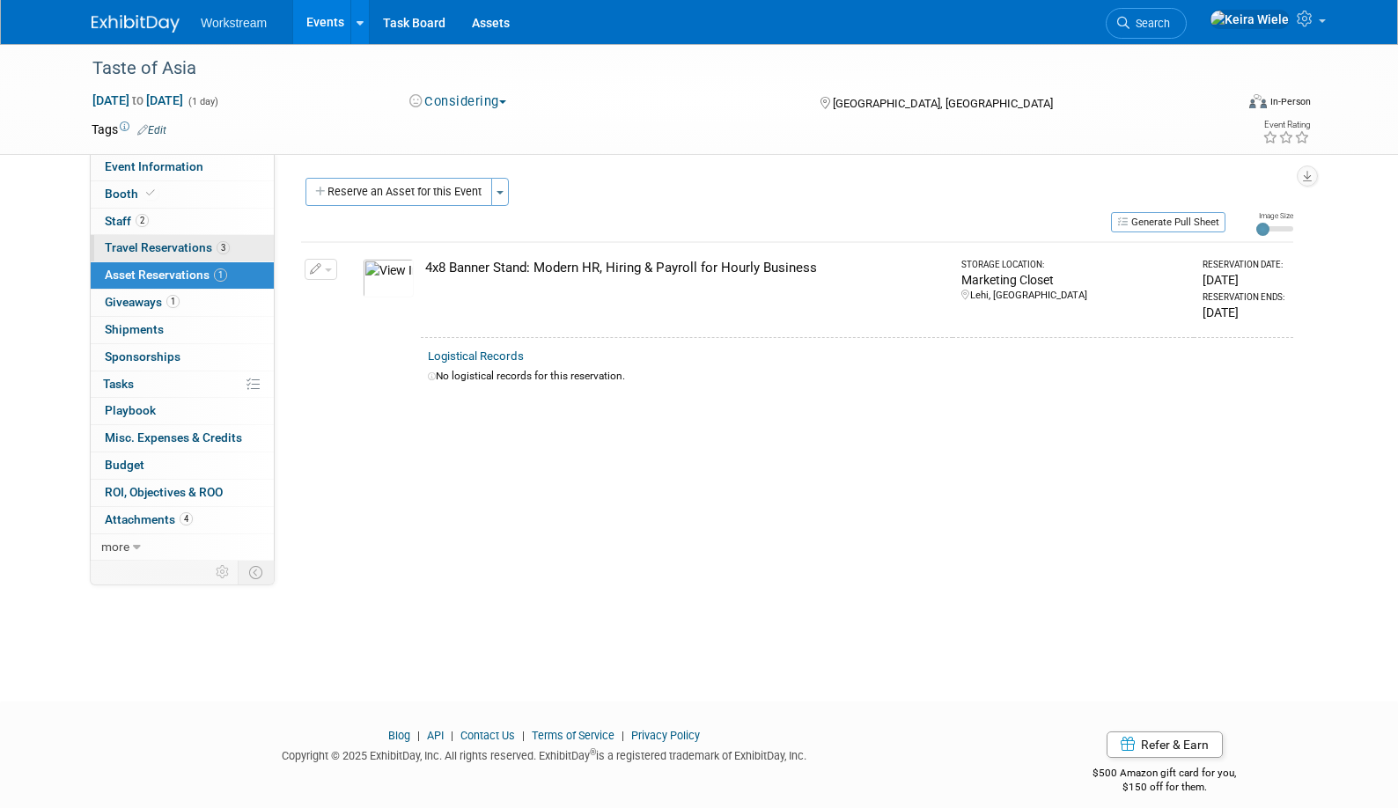
click at [170, 253] on span "Travel Reservations 3" at bounding box center [167, 247] width 125 height 14
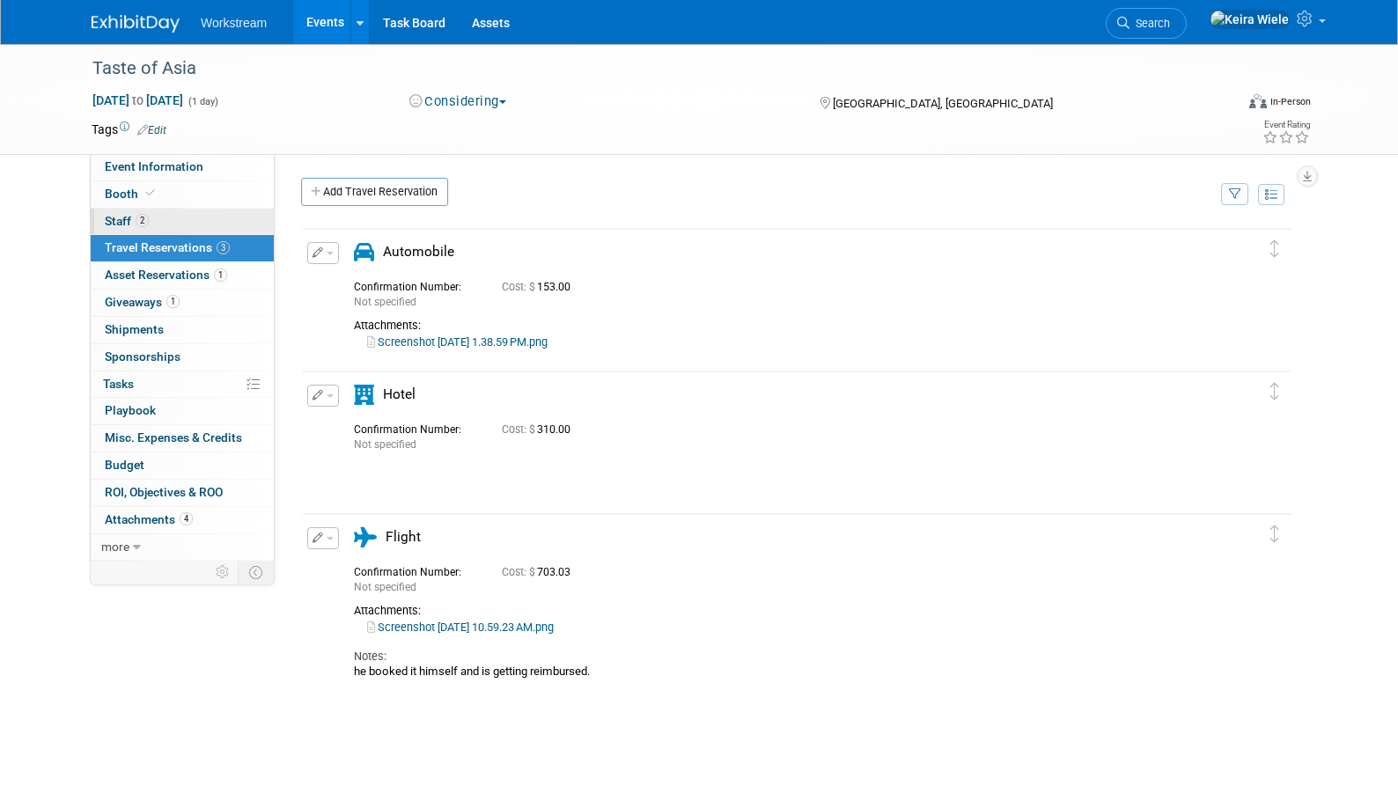
click at [149, 221] on link "2 Staff 2" at bounding box center [182, 222] width 183 height 26
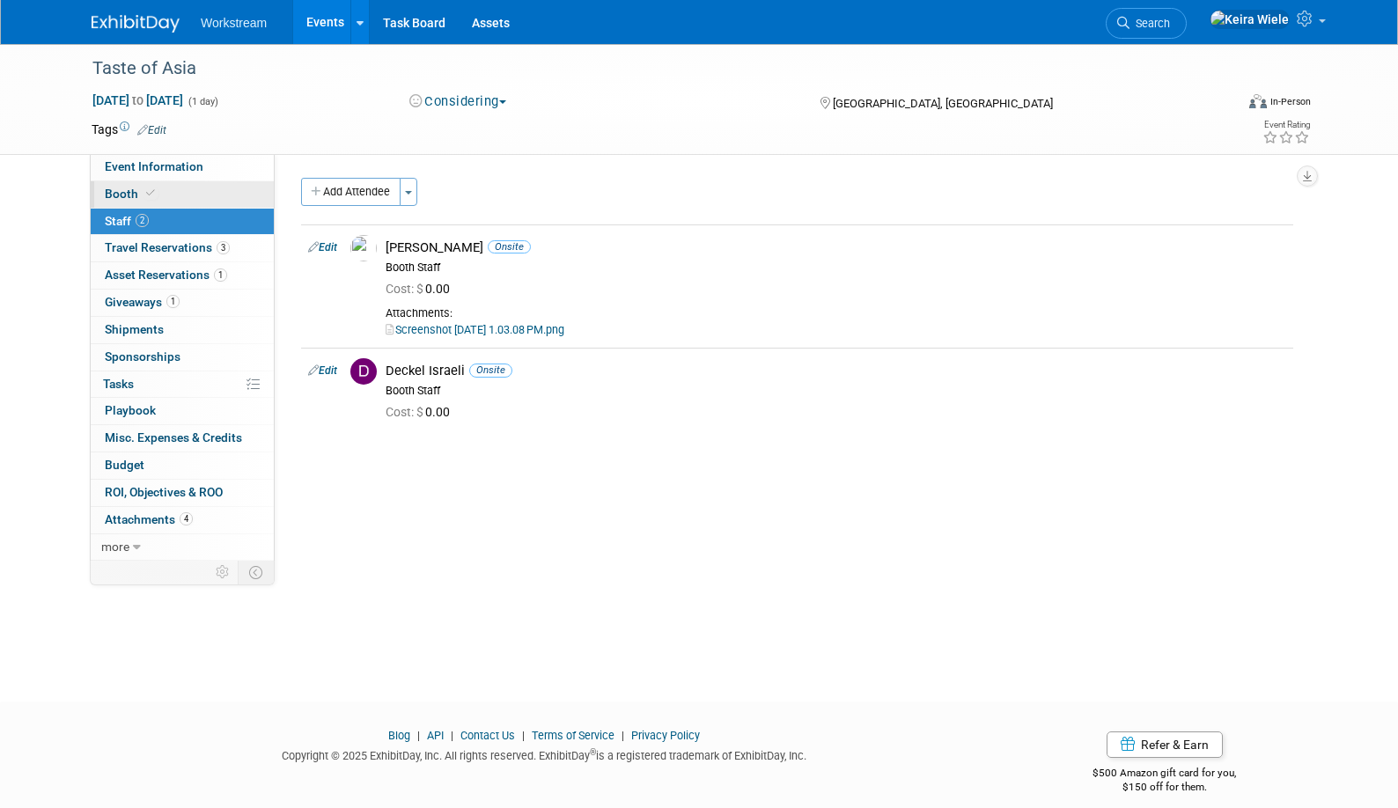
click at [154, 202] on link "Booth" at bounding box center [182, 194] width 183 height 26
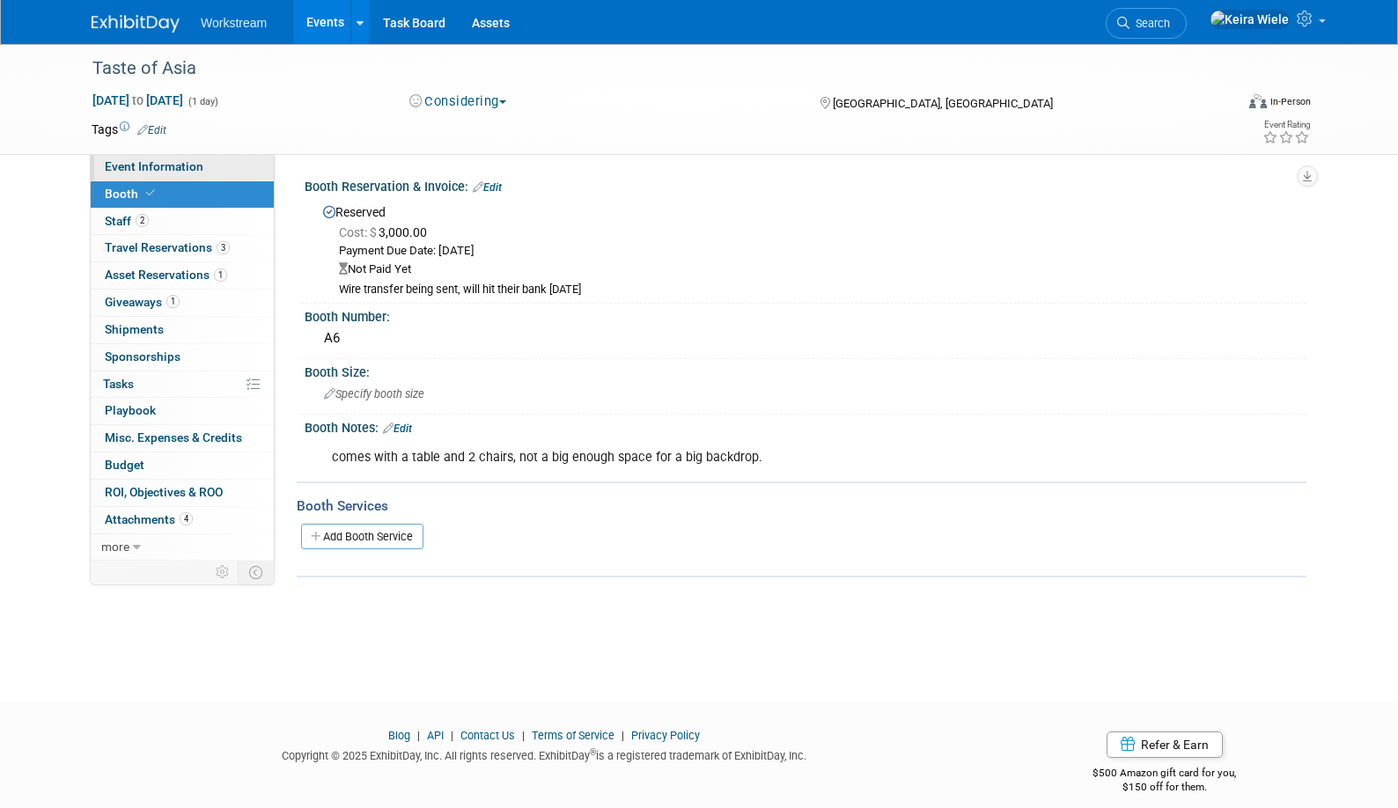
click at [171, 180] on link "Event Information" at bounding box center [182, 167] width 183 height 26
select select "Industry"
select select "Restaurant"
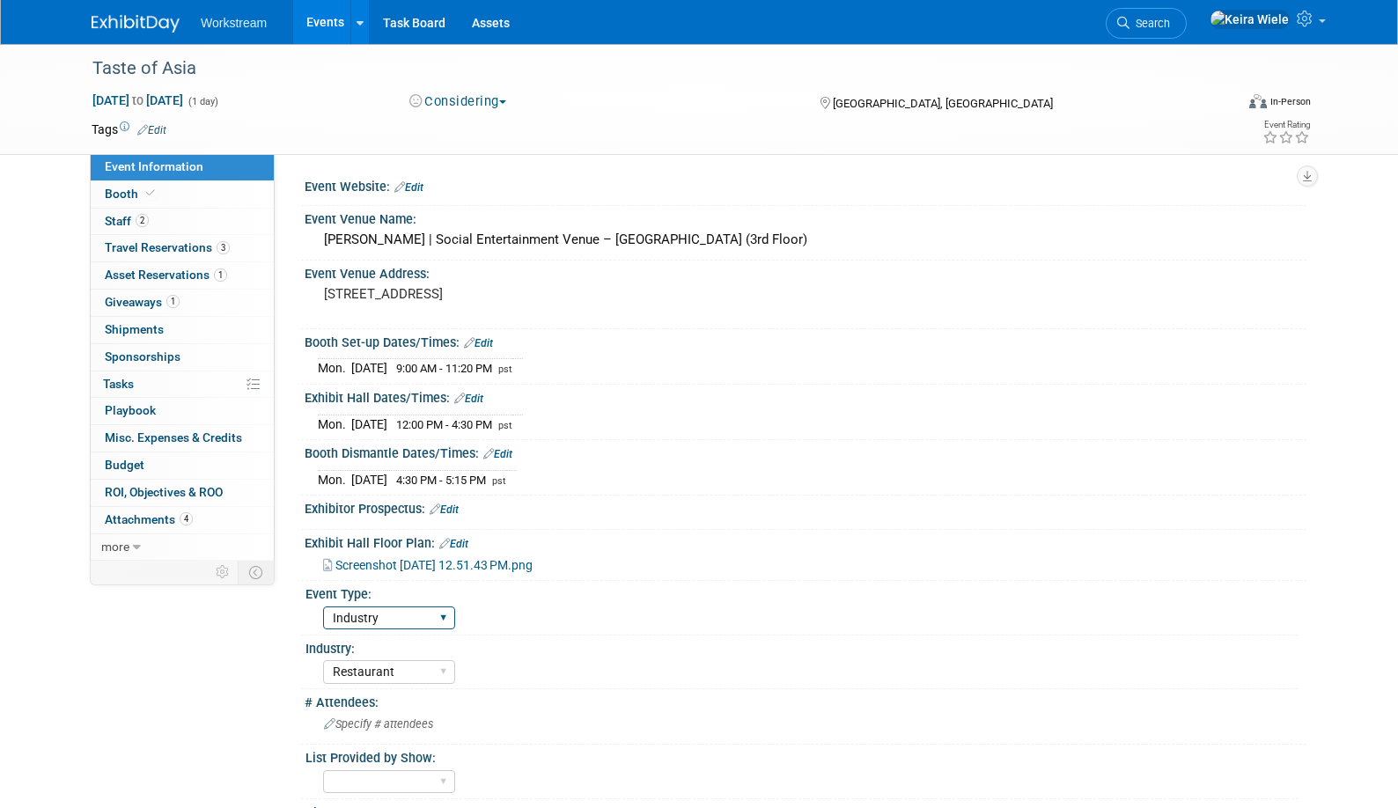
click at [369, 618] on select "Hosted Franchise Industry OTC" at bounding box center [389, 619] width 132 height 24
select select "Hosted"
click at [323, 607] on select "Hosted Franchise Industry OTC" at bounding box center [389, 619] width 132 height 24
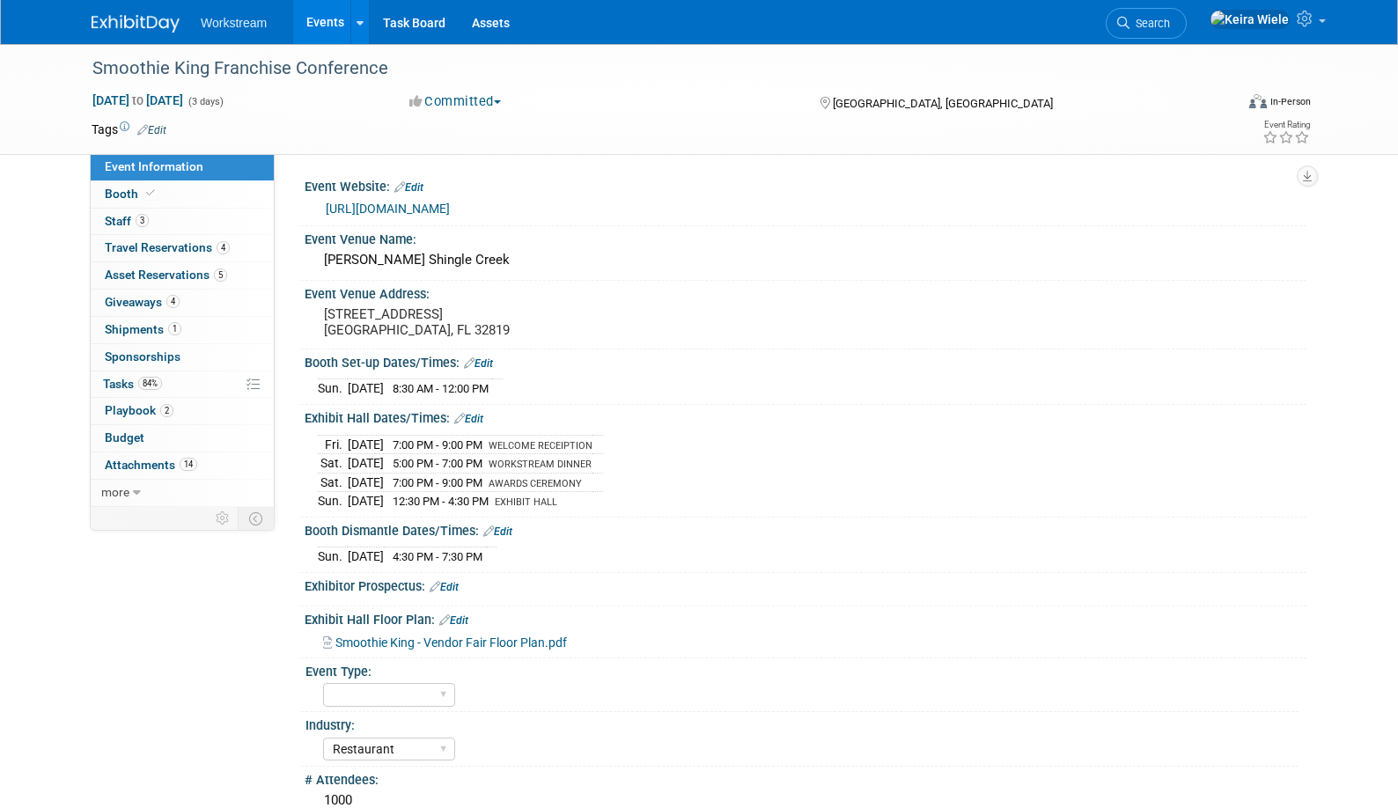
select select "Restaurant"
select select "No"
select select "[PERSON_NAME]"
click at [392, 683] on select "Hosted Franchise Industry OTC" at bounding box center [389, 695] width 132 height 24
select select "Franchise"
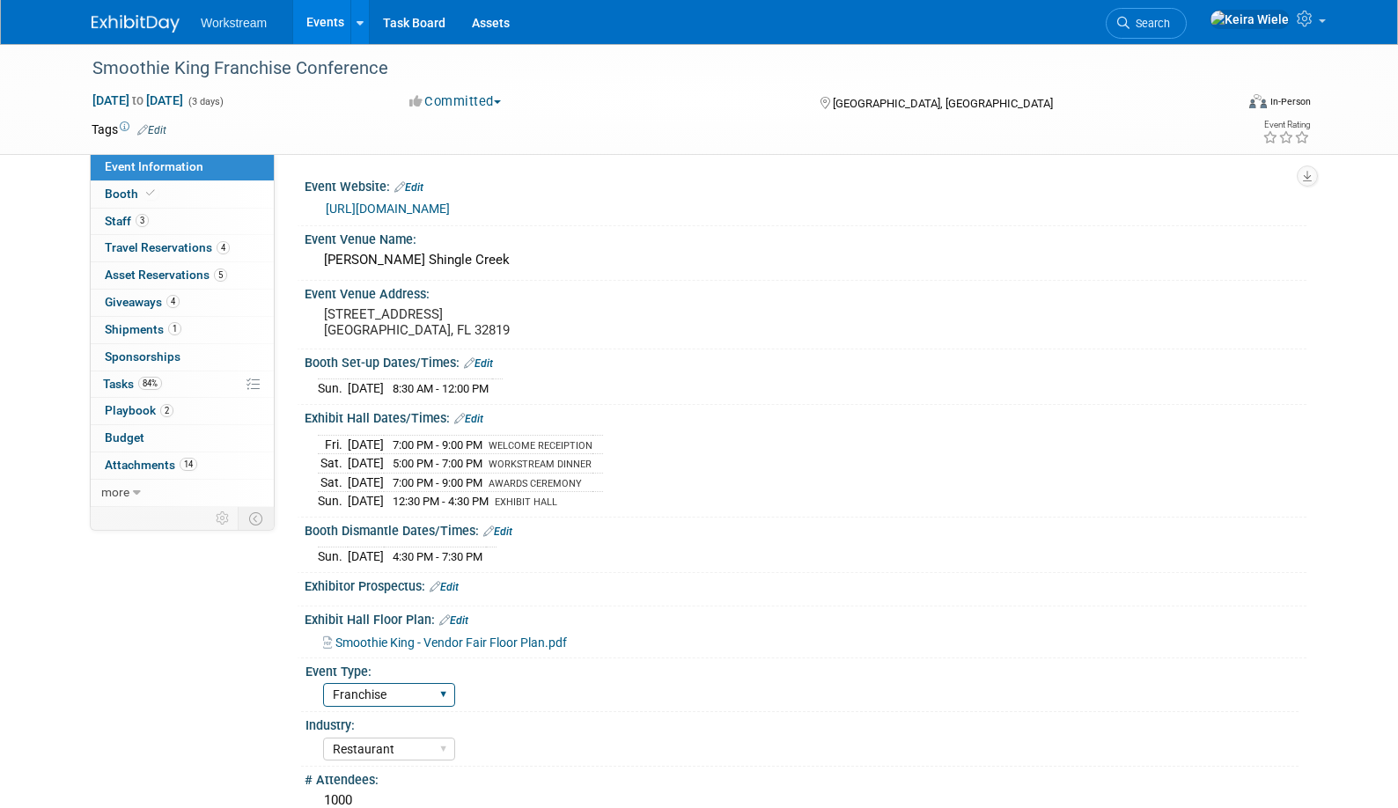
click at [323, 683] on select "Hosted Franchise Industry OTC" at bounding box center [389, 695] width 132 height 24
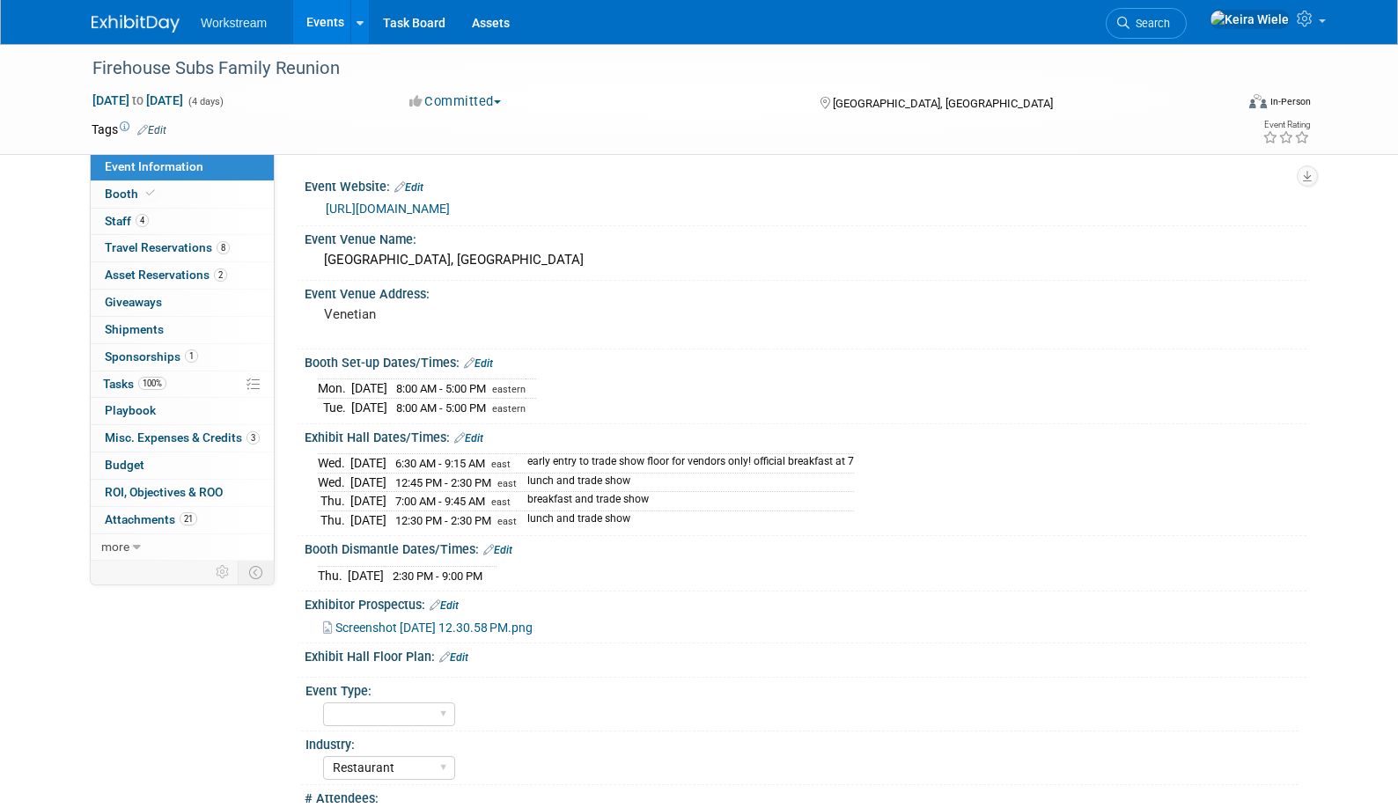
select select "Restaurant"
select select "TBD"
click at [388, 718] on select "Hosted Franchise Industry OTC" at bounding box center [389, 715] width 132 height 24
select select "Franchise"
click at [323, 703] on select "Hosted Franchise Industry OTC" at bounding box center [389, 715] width 132 height 24
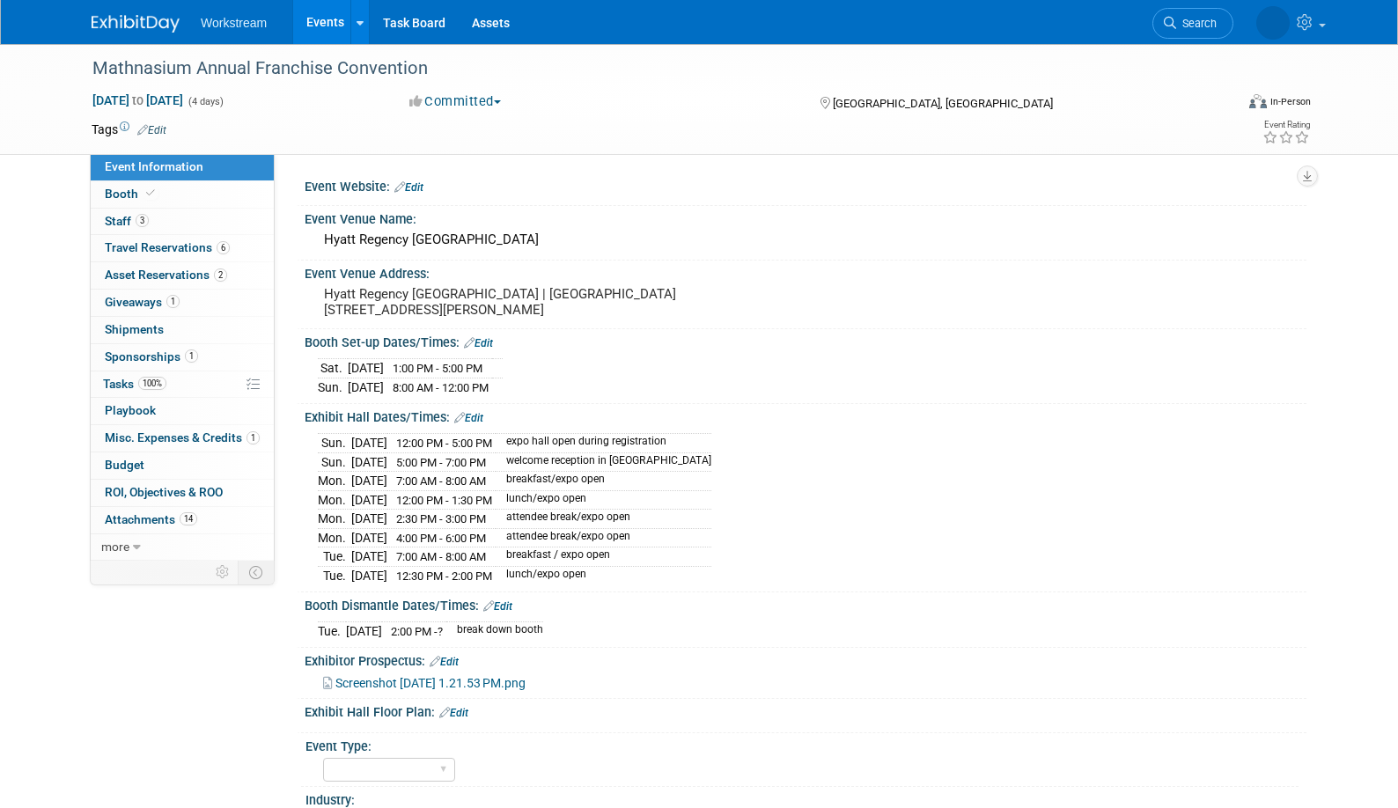
select select "Misc/Other"
select select "TBD"
click at [383, 777] on select "Hosted Franchise Industry OTC" at bounding box center [389, 770] width 132 height 24
click at [323, 768] on select "Hosted Franchise Industry OTC" at bounding box center [389, 770] width 132 height 24
click at [373, 778] on select "Hosted Franchise Industry OTC" at bounding box center [389, 770] width 132 height 24
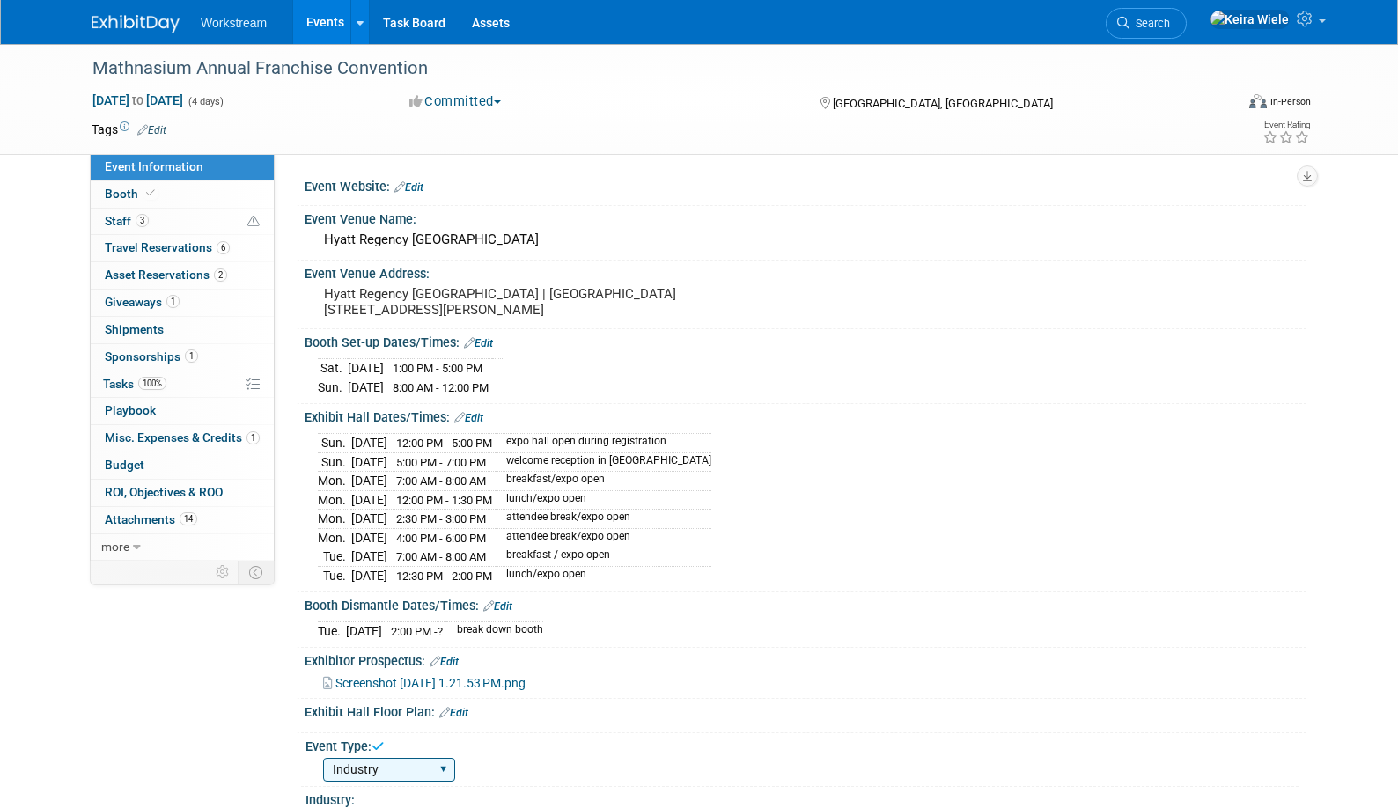
select select "Franchise"
click at [323, 768] on select "Hosted Franchise Industry OTC" at bounding box center [389, 770] width 132 height 24
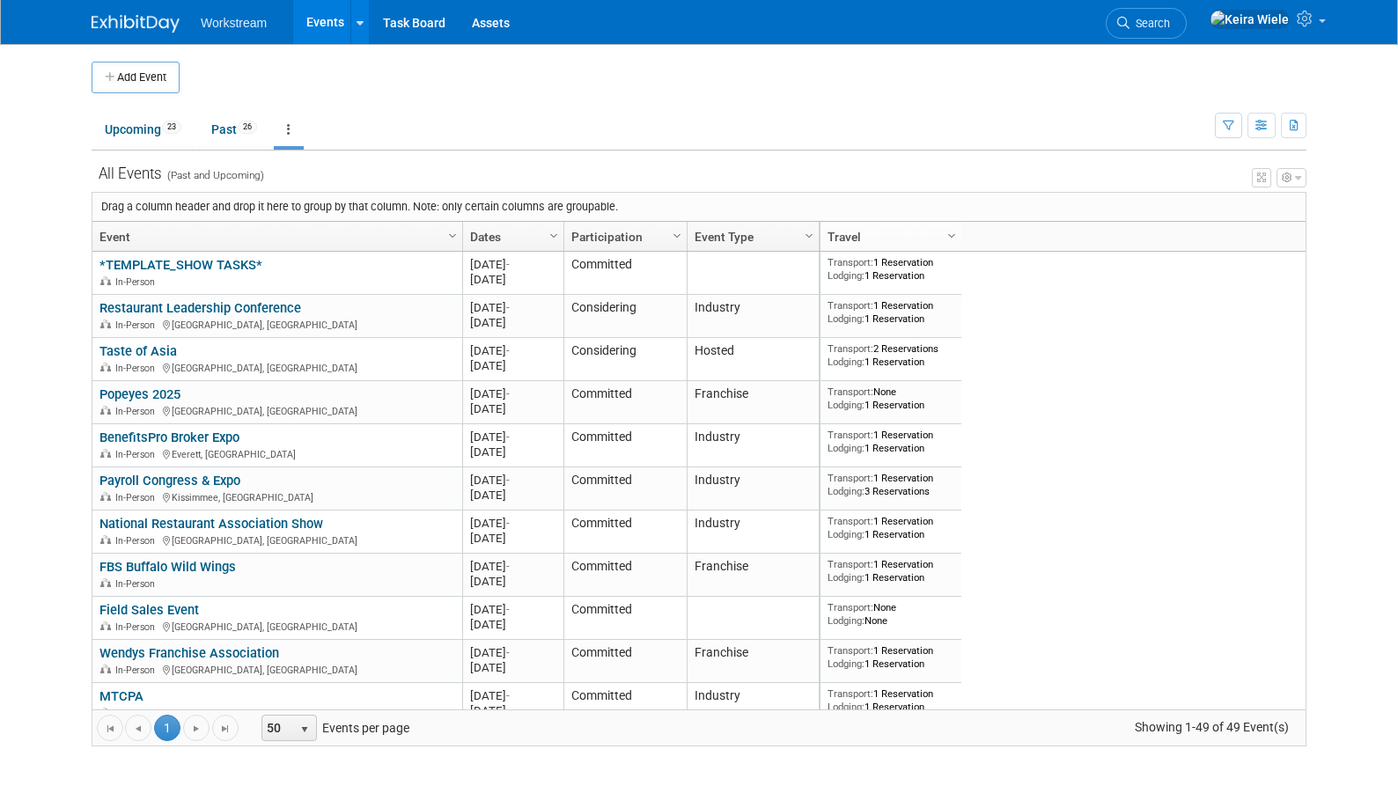
click at [816, 239] on link "Column Settings" at bounding box center [809, 235] width 19 height 26
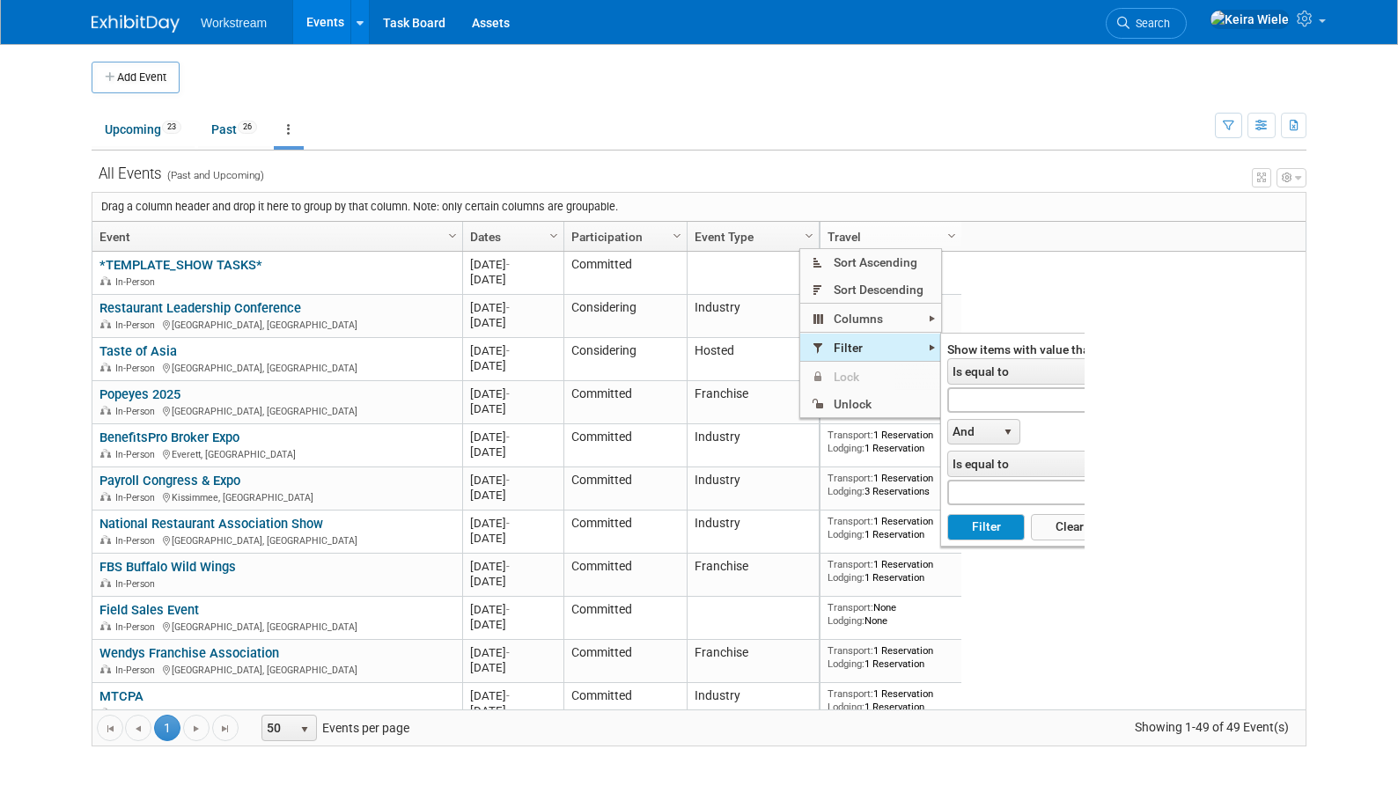
click at [857, 347] on span "Filter" at bounding box center [870, 347] width 141 height 27
click at [994, 383] on span "Is equal to" at bounding box center [1016, 371] width 136 height 25
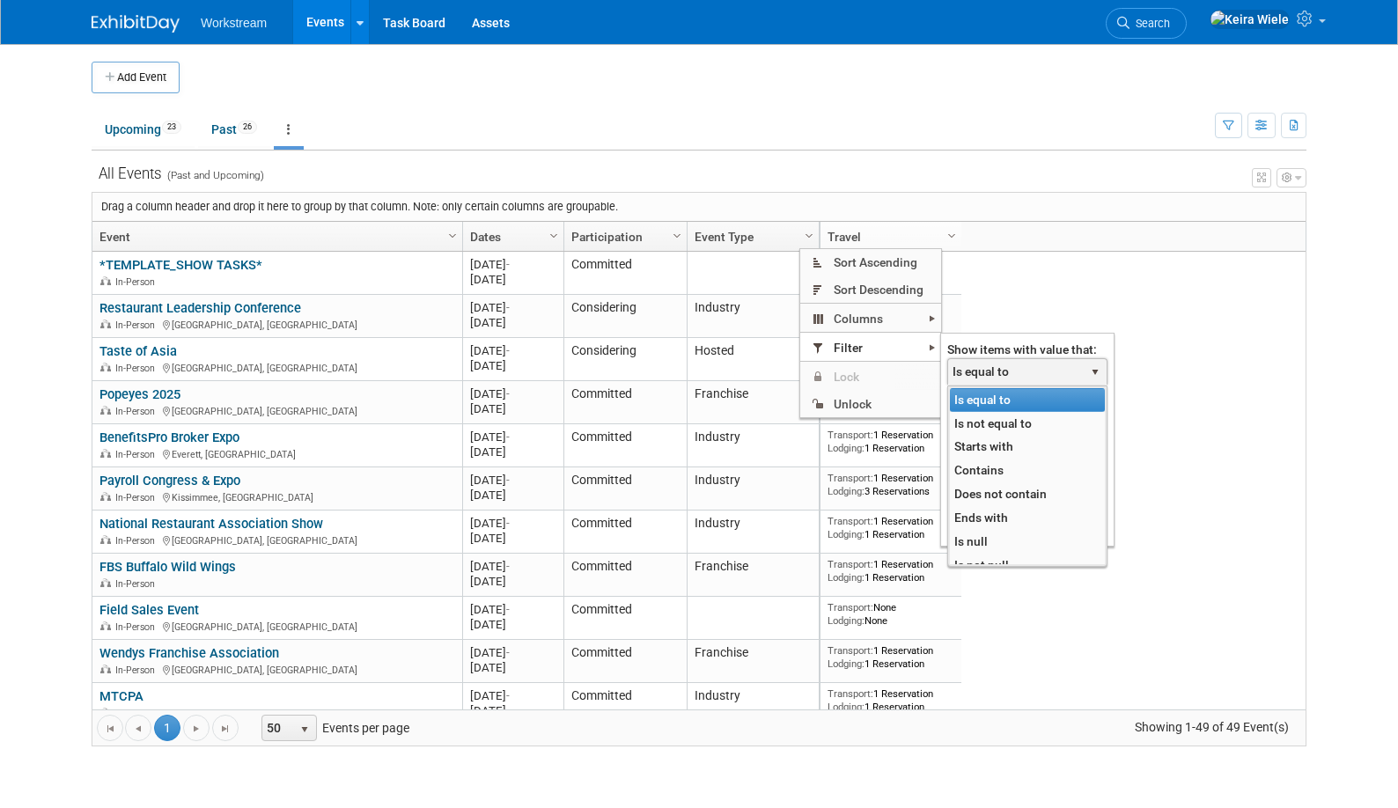
click at [994, 383] on span "Is equal to" at bounding box center [1016, 371] width 136 height 25
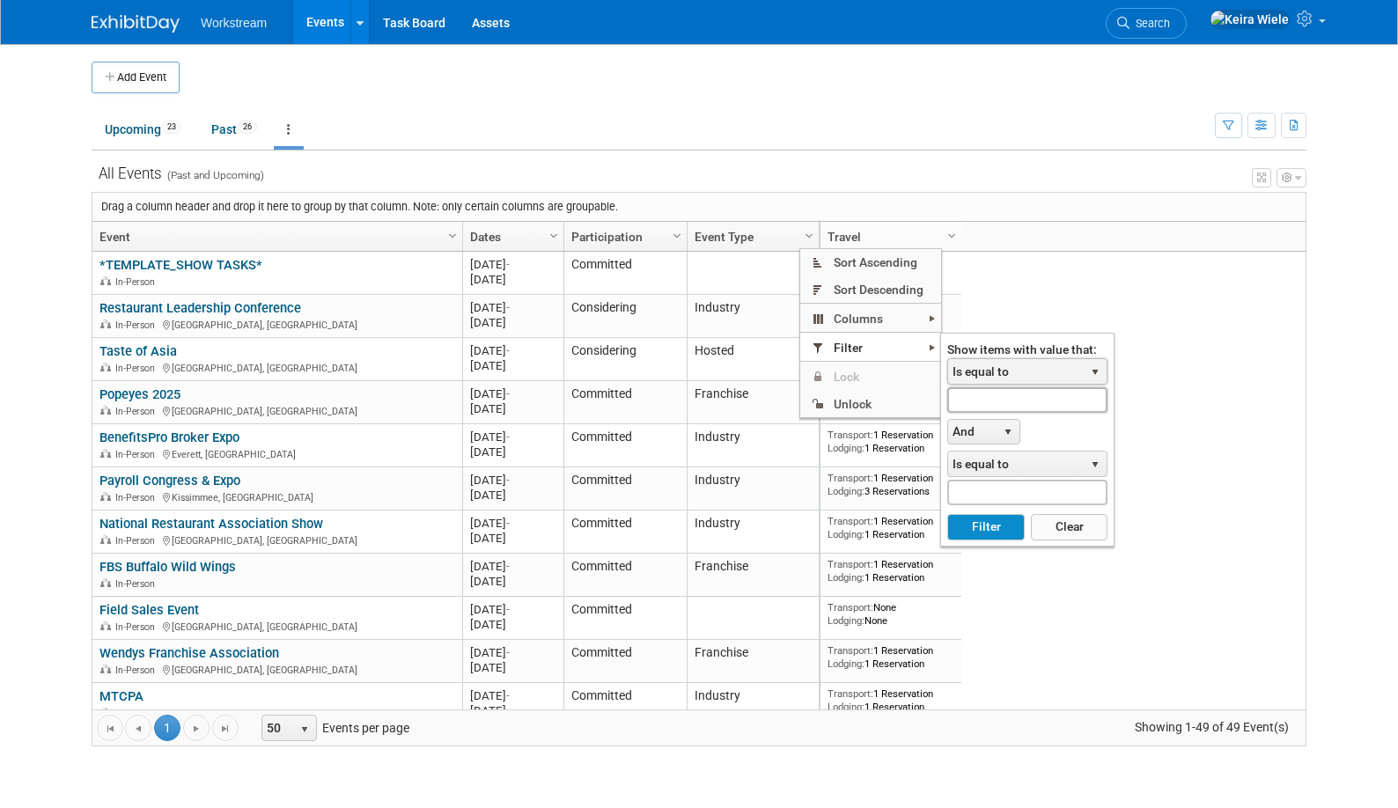
click at [994, 401] on input "text" at bounding box center [1027, 400] width 160 height 26
click at [980, 430] on span "And" at bounding box center [972, 432] width 48 height 25
click at [989, 374] on span "Is equal to" at bounding box center [1016, 371] width 136 height 25
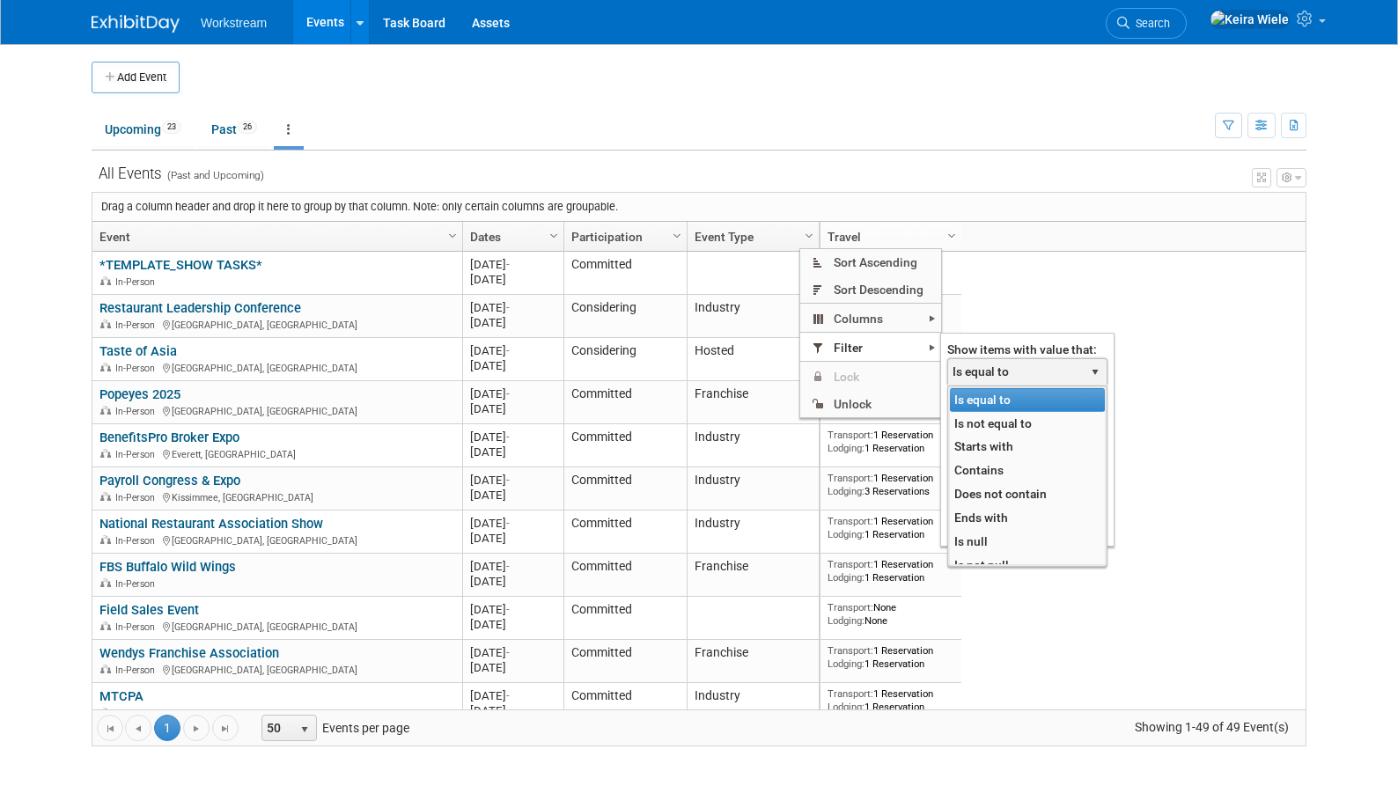
click at [989, 374] on span "Is equal to" at bounding box center [1016, 371] width 136 height 25
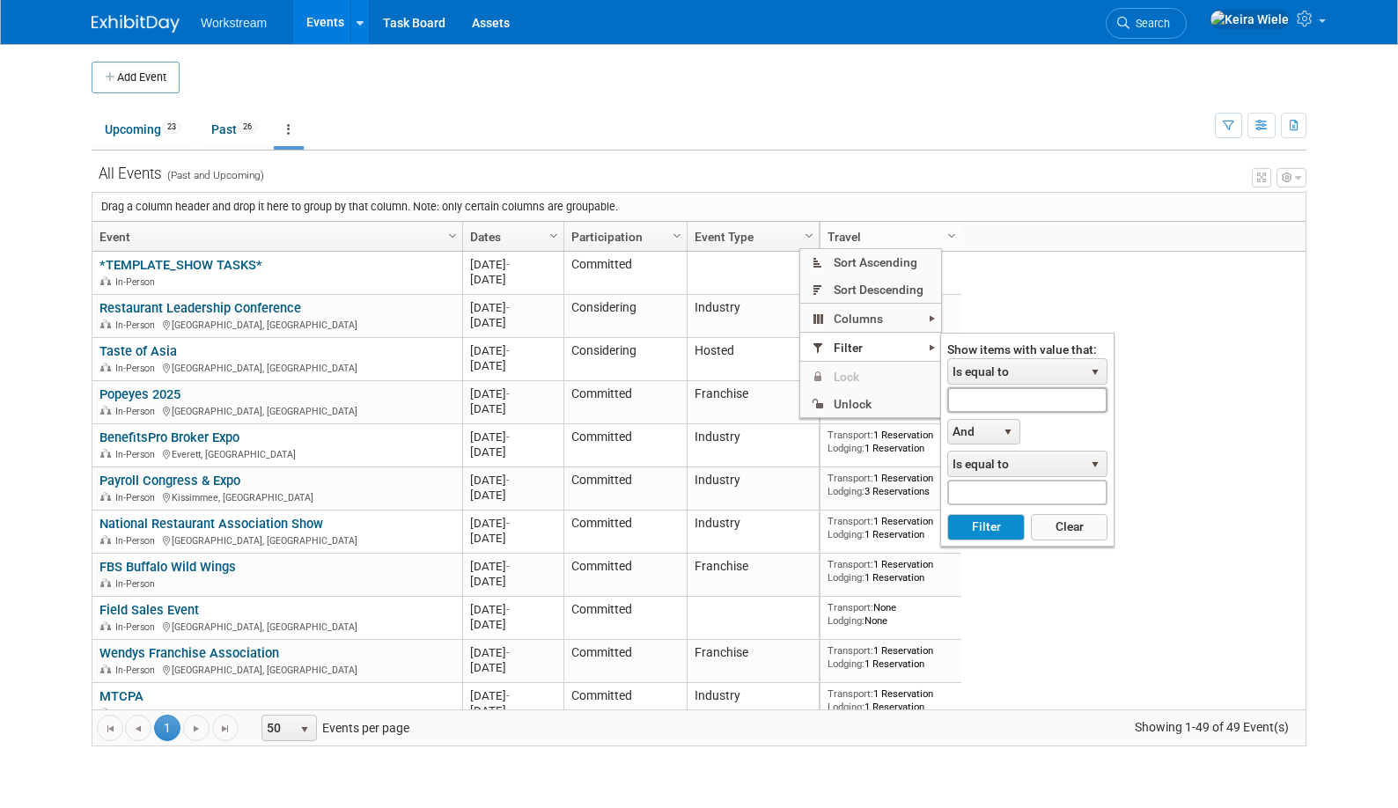
click at [998, 401] on input "text" at bounding box center [1027, 400] width 160 height 26
click at [989, 527] on button "Filter" at bounding box center [985, 527] width 77 height 26
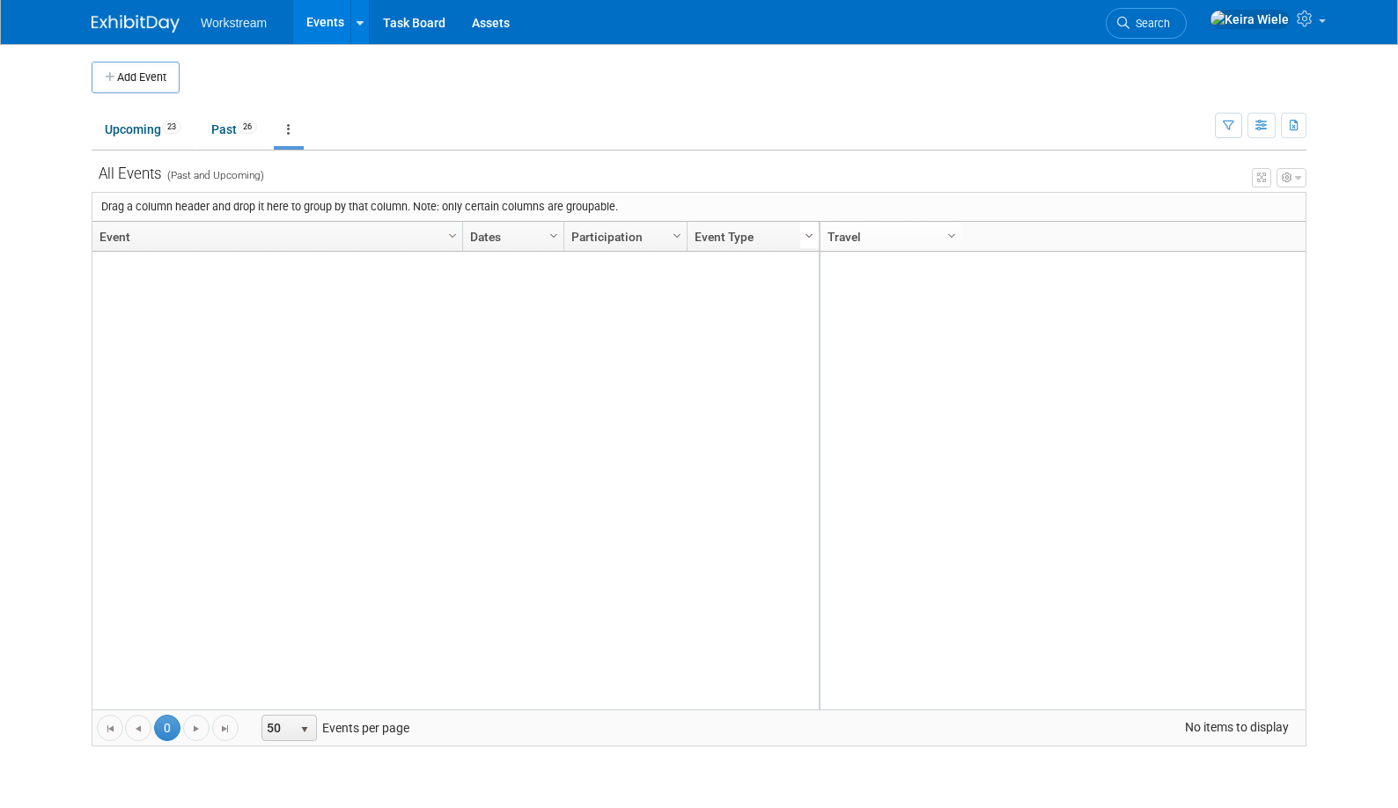
click at [810, 241] on span "Column Settings" at bounding box center [809, 236] width 14 height 14
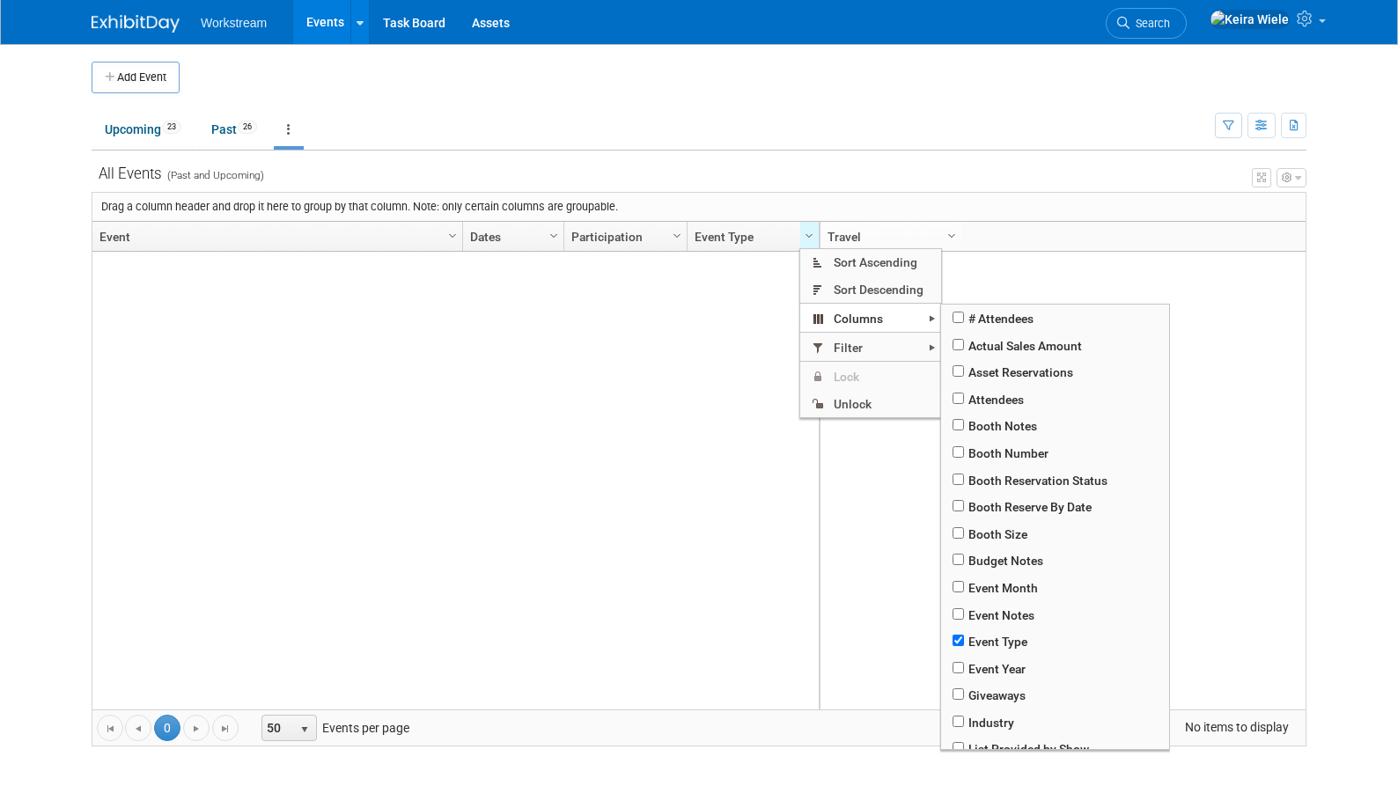
click at [855, 335] on span "Filter" at bounding box center [870, 347] width 141 height 27
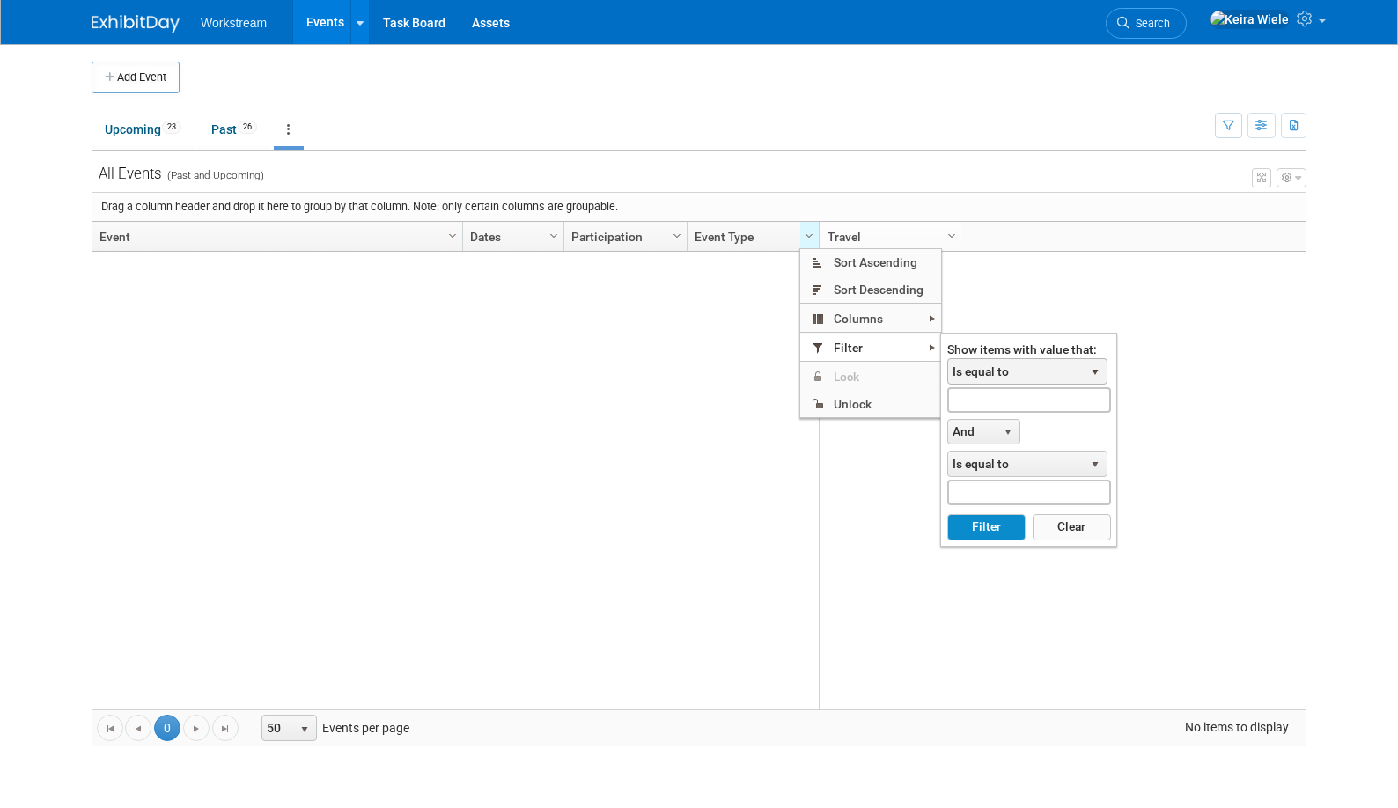
click at [965, 368] on span "Is equal to" at bounding box center [1016, 371] width 136 height 25
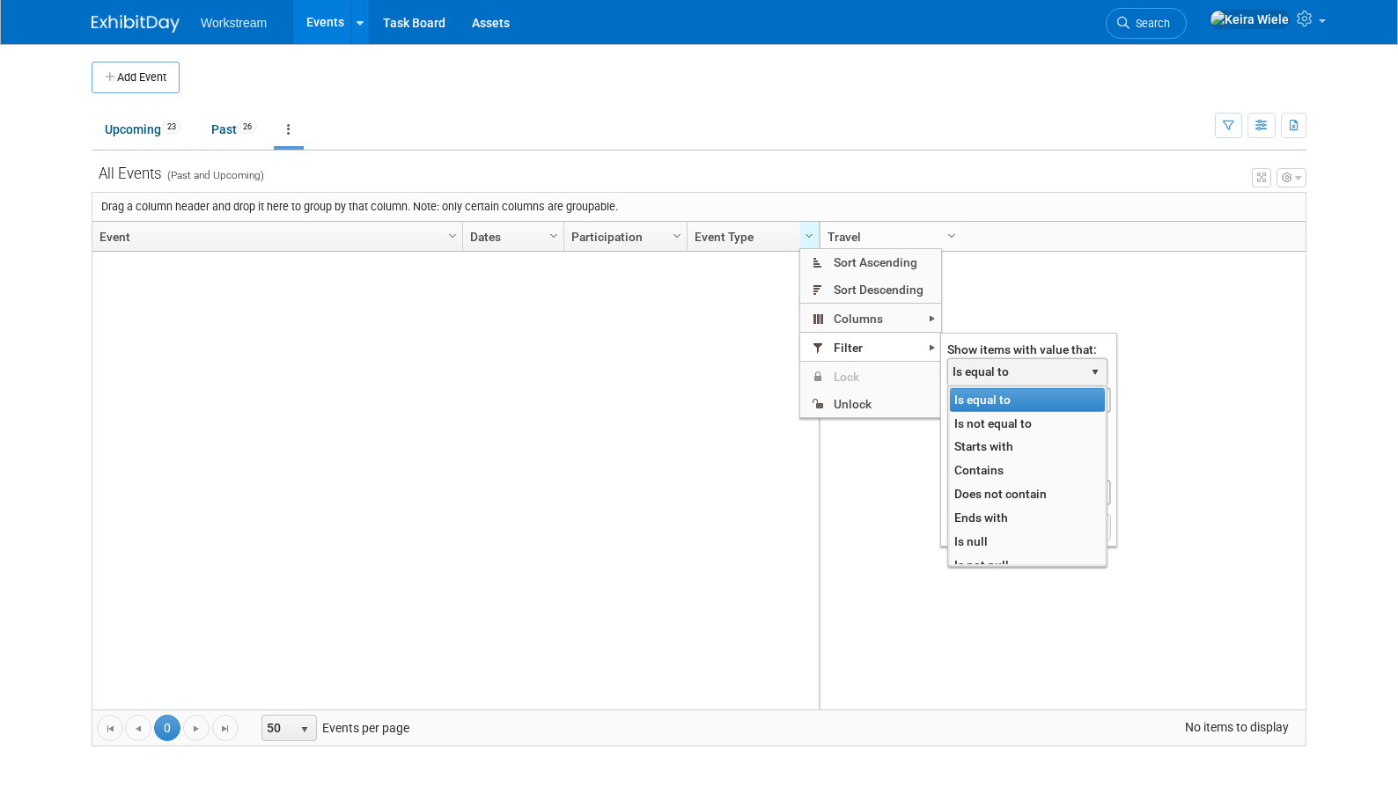
click at [991, 368] on span "Is equal to" at bounding box center [1016, 371] width 136 height 25
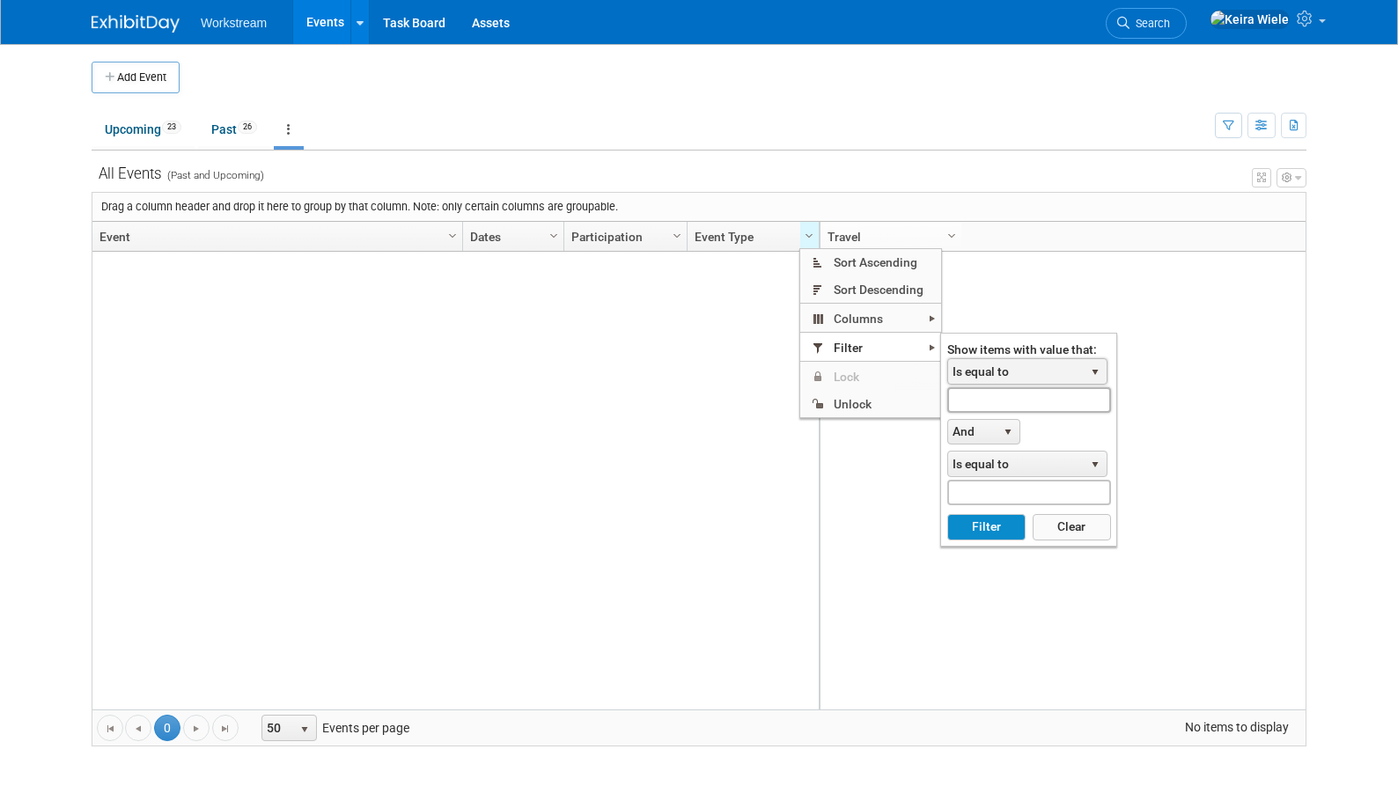
click at [1017, 397] on input "text" at bounding box center [1028, 400] width 163 height 26
click at [986, 534] on button "Filter" at bounding box center [986, 527] width 78 height 26
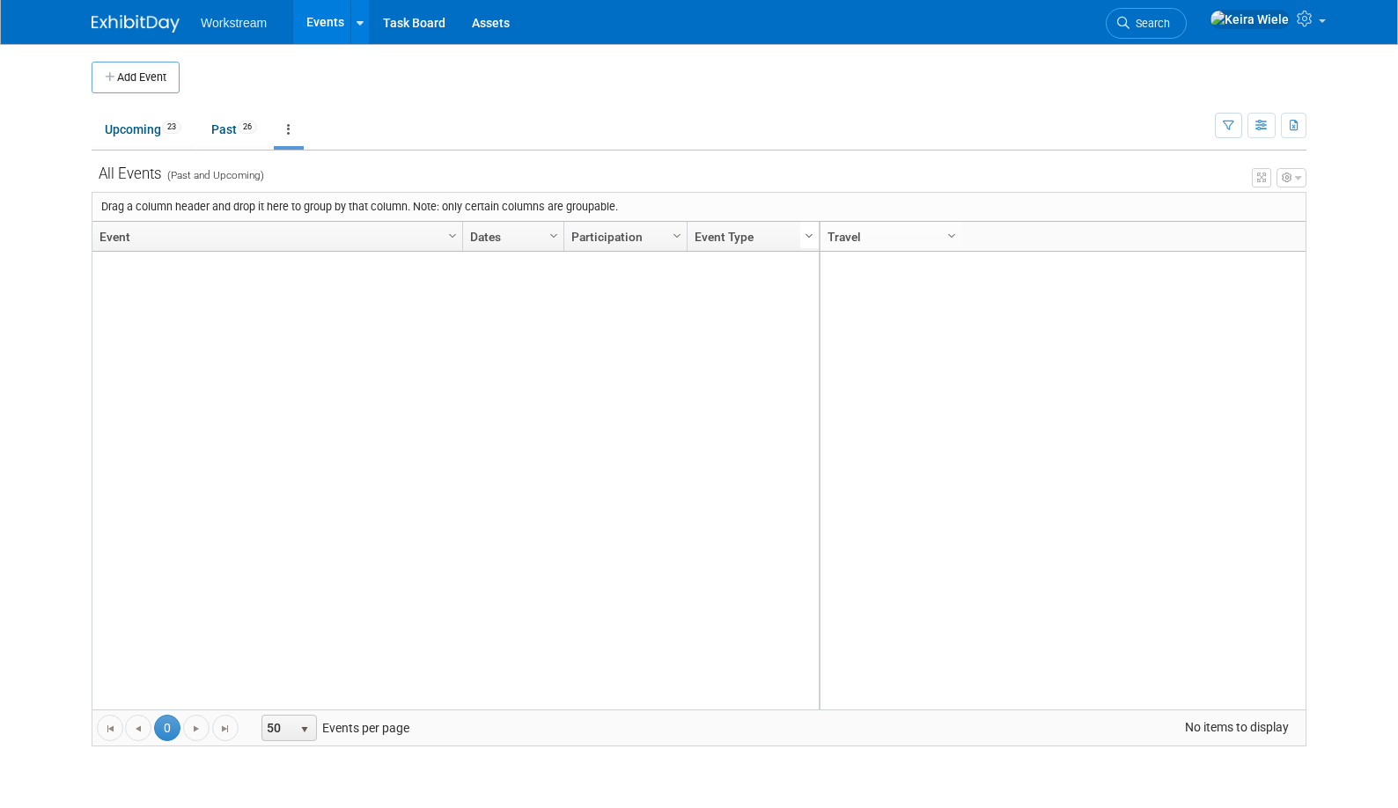
click at [809, 236] on span "Column Settings" at bounding box center [809, 236] width 14 height 14
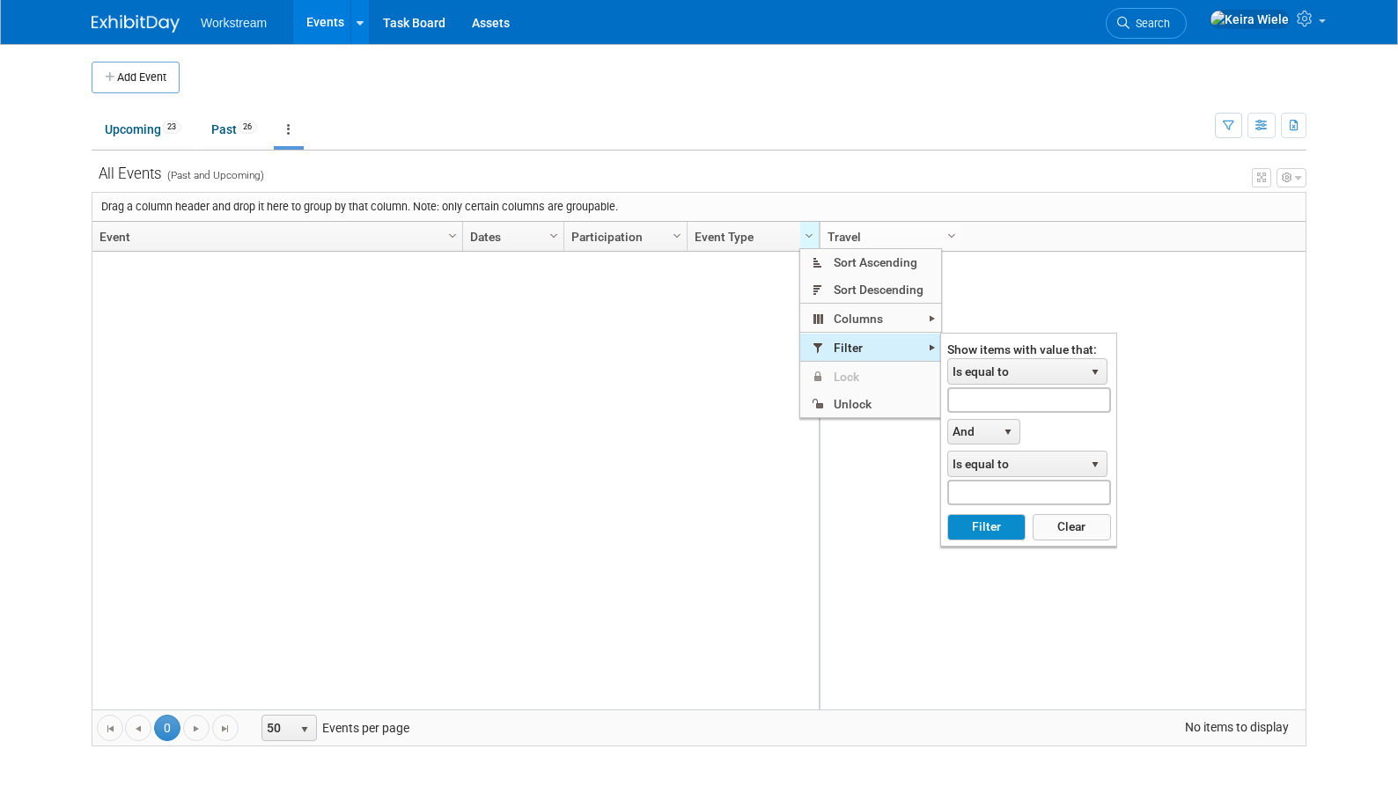
click at [872, 339] on span "Filter" at bounding box center [870, 347] width 141 height 27
click at [971, 368] on span "Is equal to" at bounding box center [1016, 371] width 136 height 25
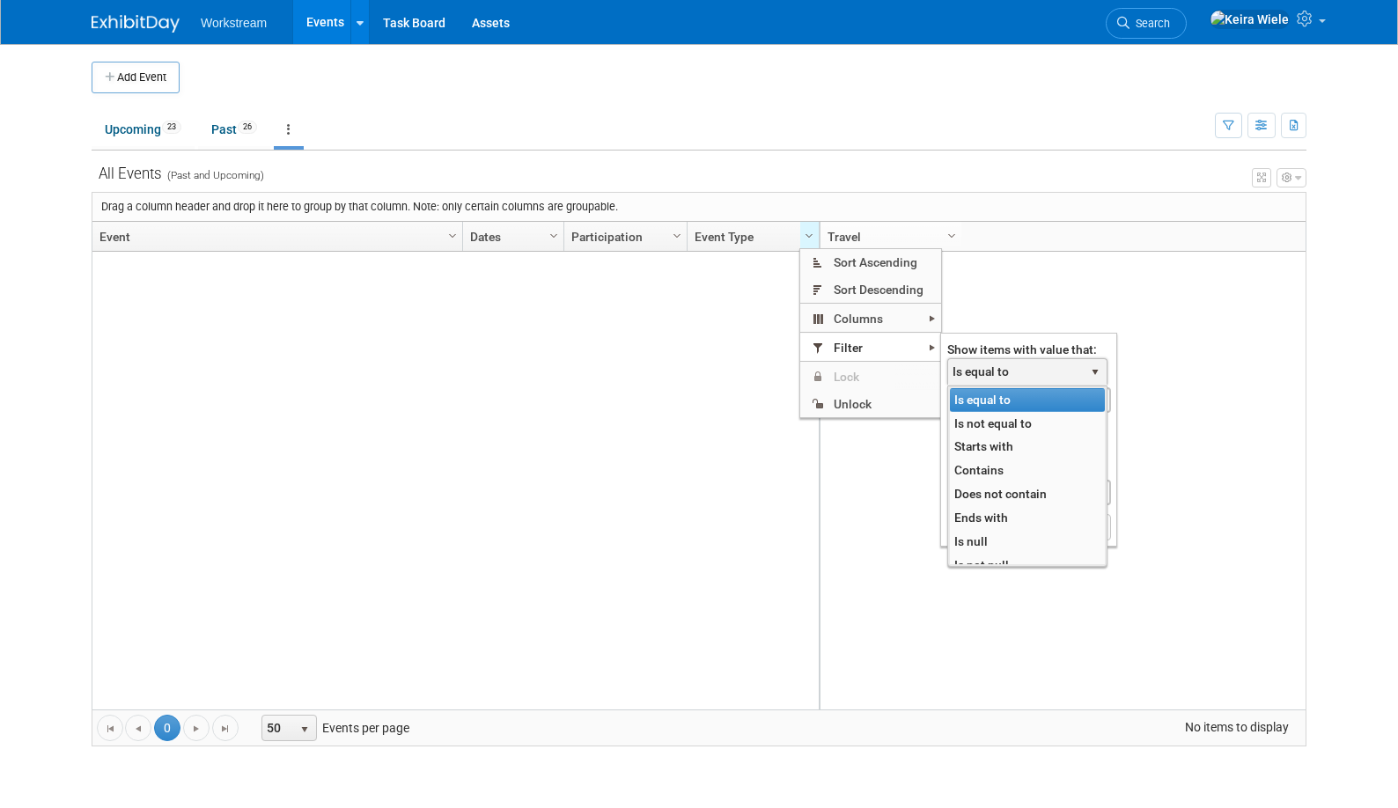
click at [971, 368] on span "Is equal to" at bounding box center [1016, 371] width 136 height 25
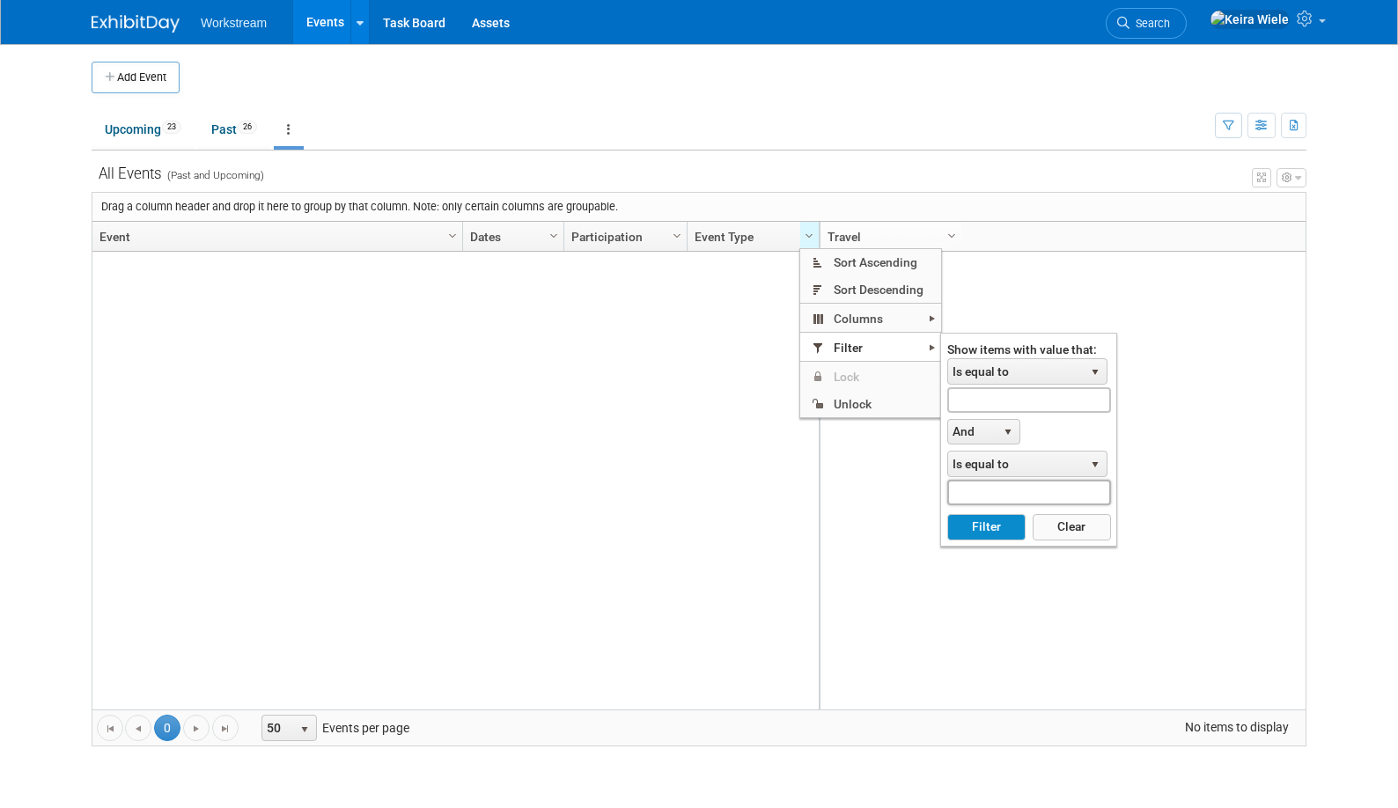
click at [998, 492] on input "text" at bounding box center [1028, 493] width 163 height 26
click at [990, 405] on input "text" at bounding box center [1028, 400] width 163 height 26
click at [988, 527] on button "Filter" at bounding box center [986, 527] width 78 height 26
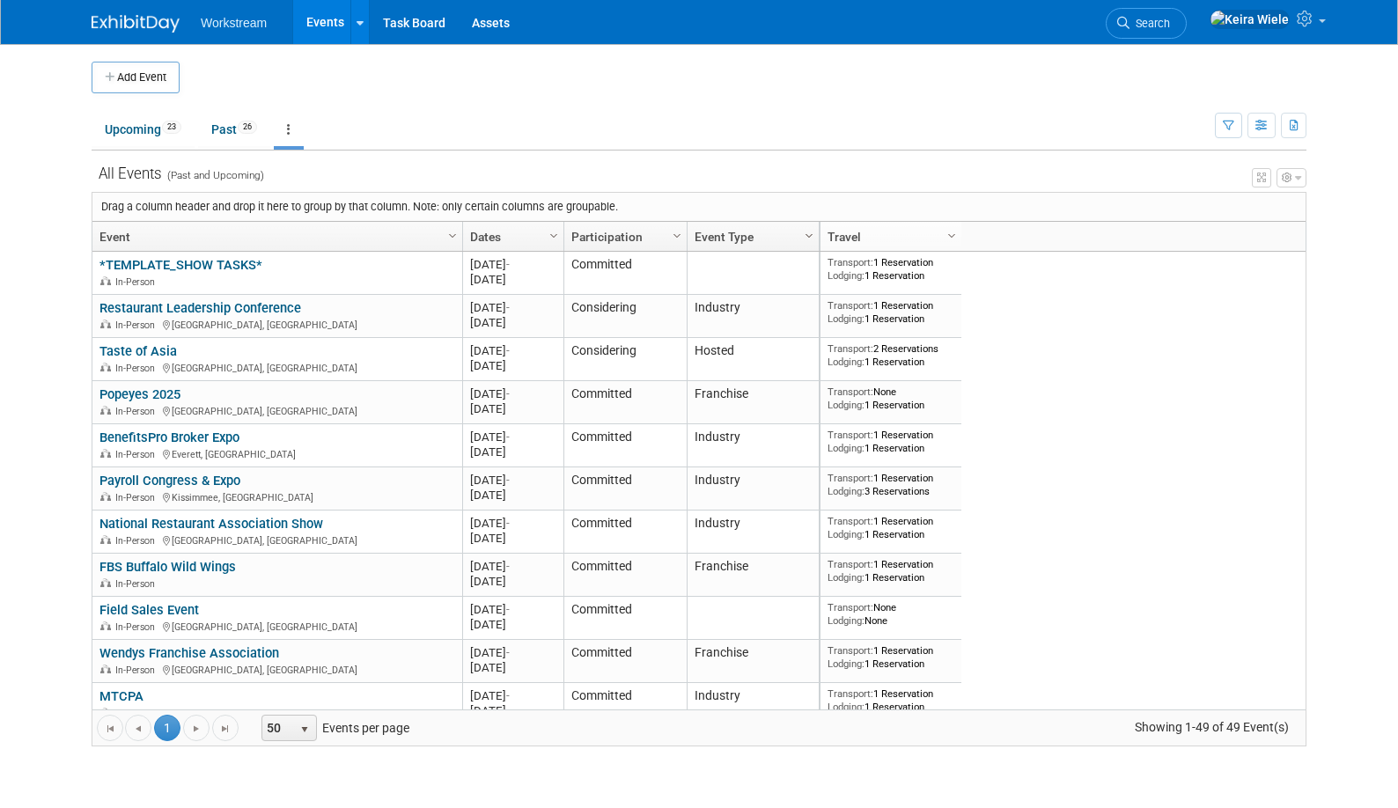
click at [803, 240] on span "Column Settings" at bounding box center [809, 236] width 14 height 14
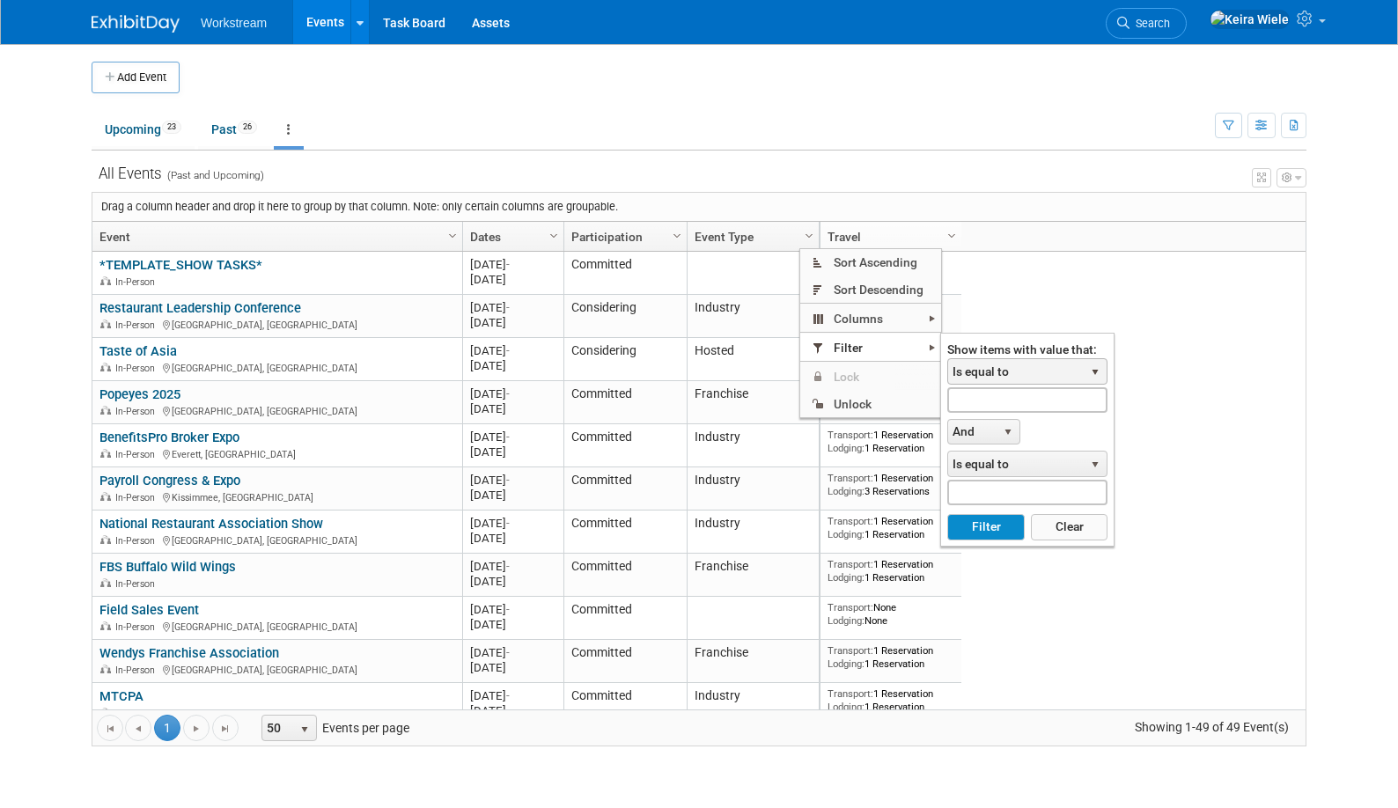
click at [991, 379] on span "Is equal to" at bounding box center [1016, 371] width 136 height 25
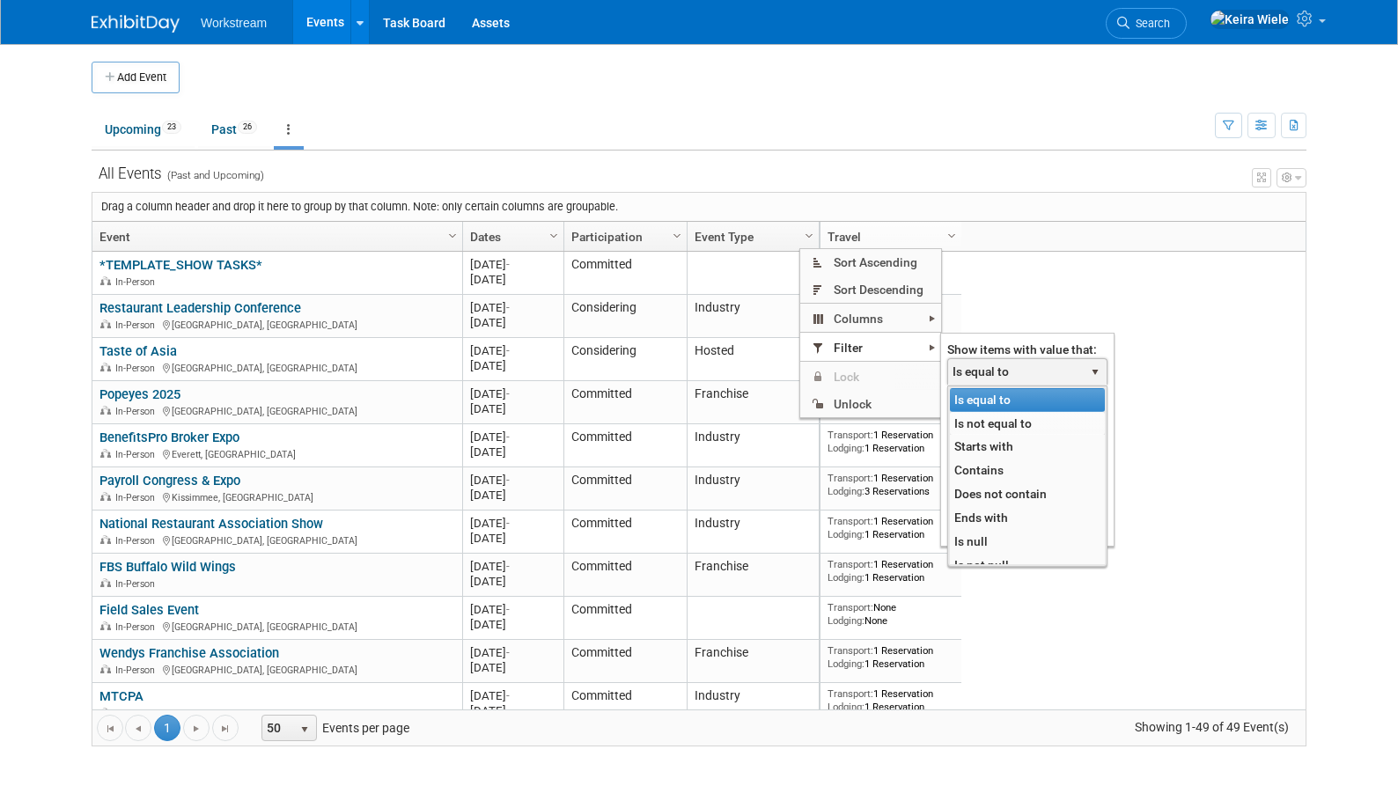
click at [1000, 425] on li "Is not equal to" at bounding box center [1027, 424] width 155 height 24
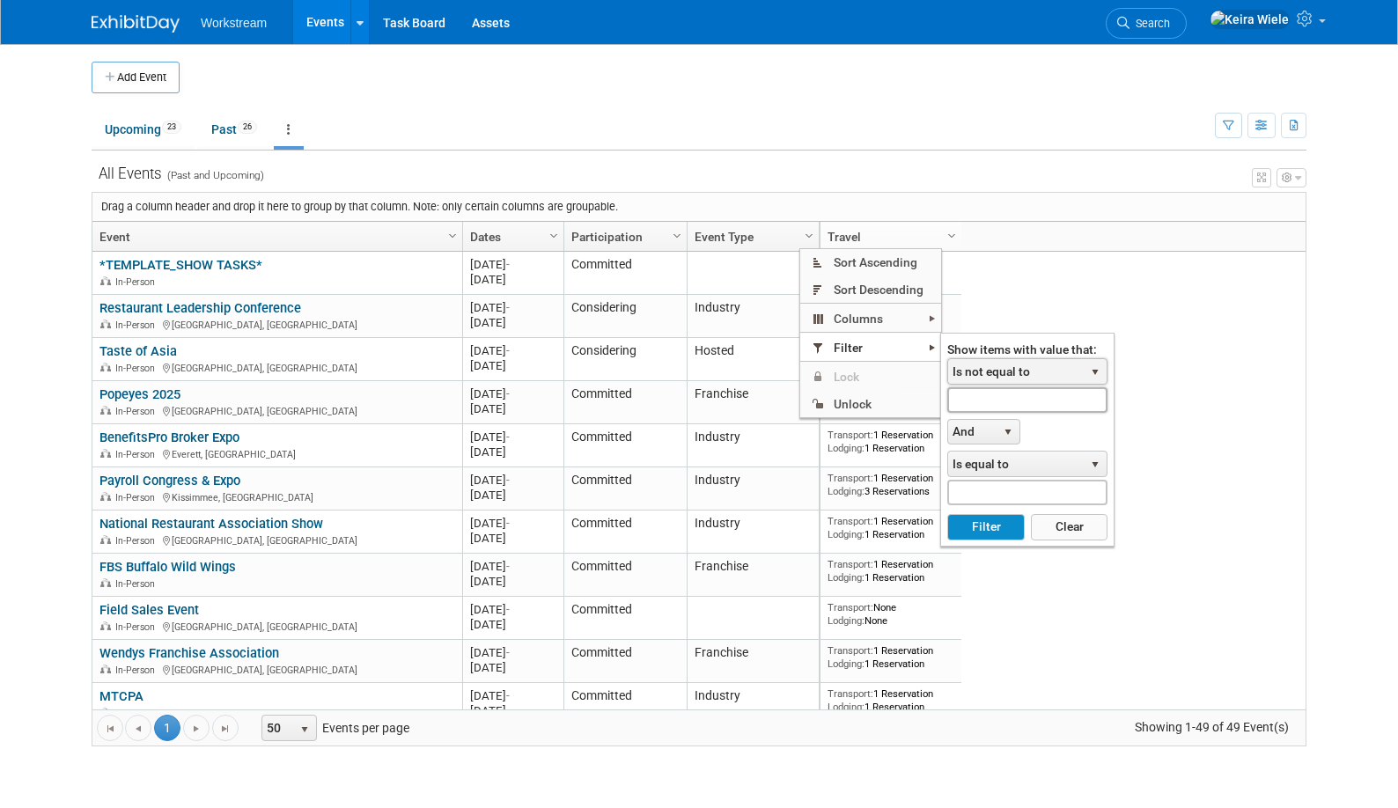
click at [990, 408] on input "text" at bounding box center [1027, 400] width 160 height 26
type input "Industry"
click at [1042, 462] on span "Is equal to" at bounding box center [1016, 464] width 136 height 25
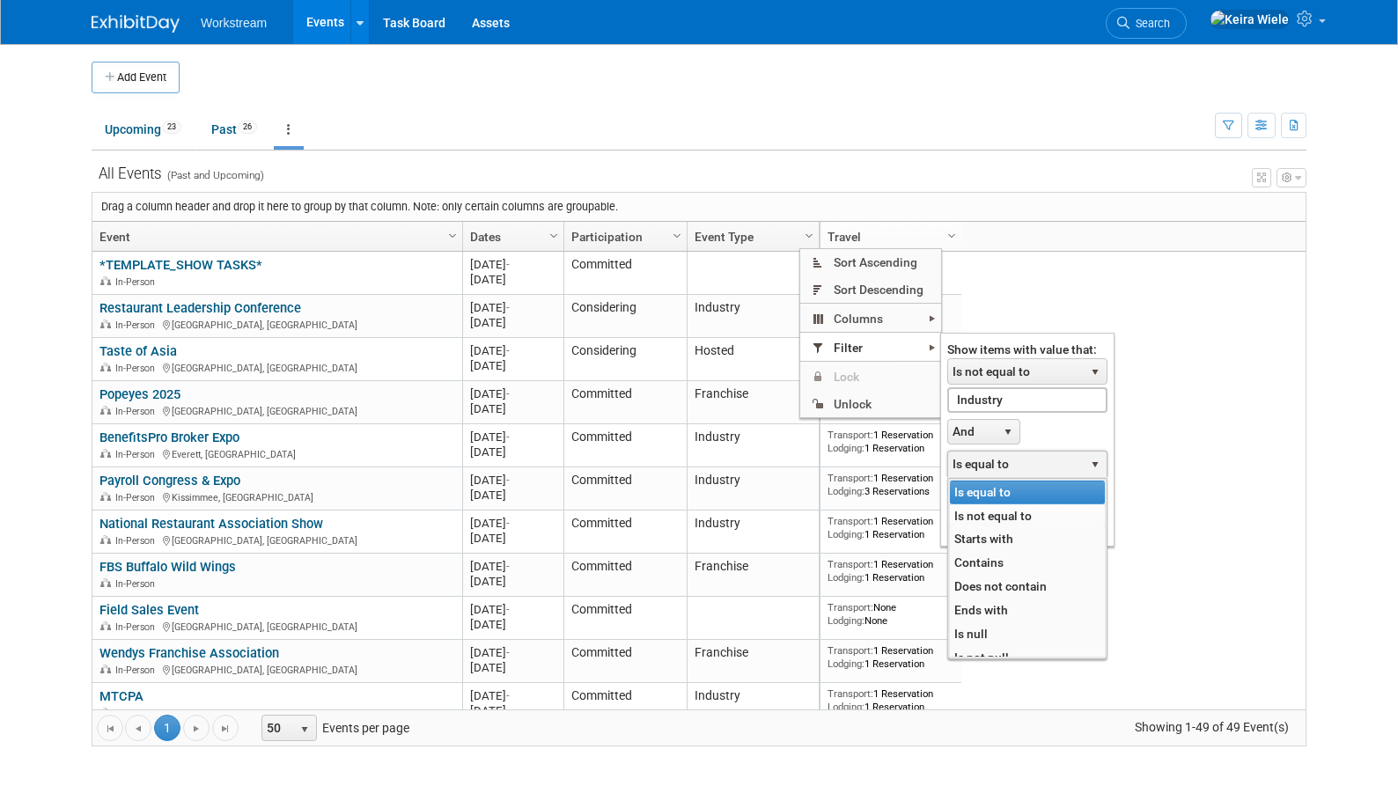
click at [1007, 510] on li "Is not equal to" at bounding box center [1027, 516] width 155 height 24
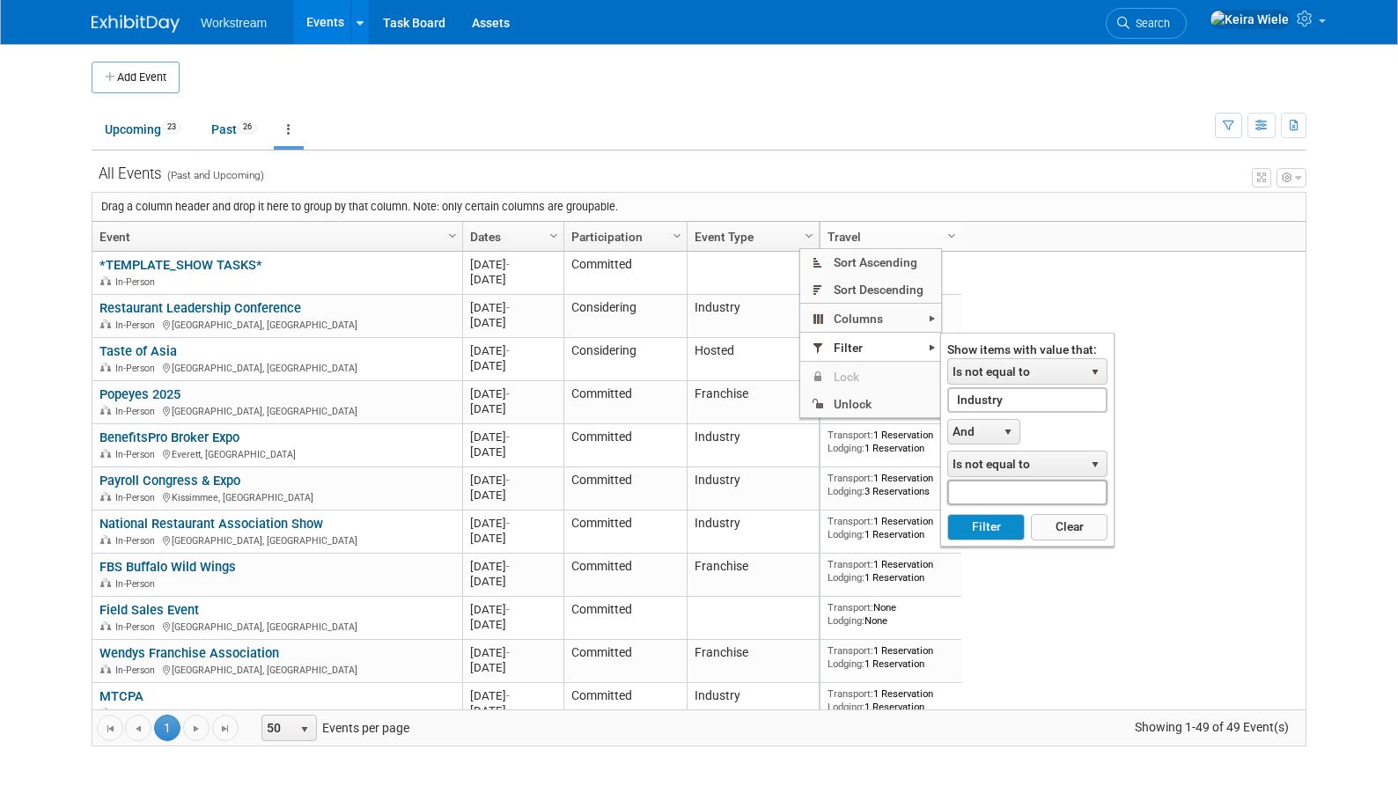
click at [997, 495] on input "text" at bounding box center [1027, 493] width 160 height 26
type input "I"
type input "H"
type input "Franchise"
click at [1003, 534] on button "Filter" at bounding box center [985, 527] width 77 height 26
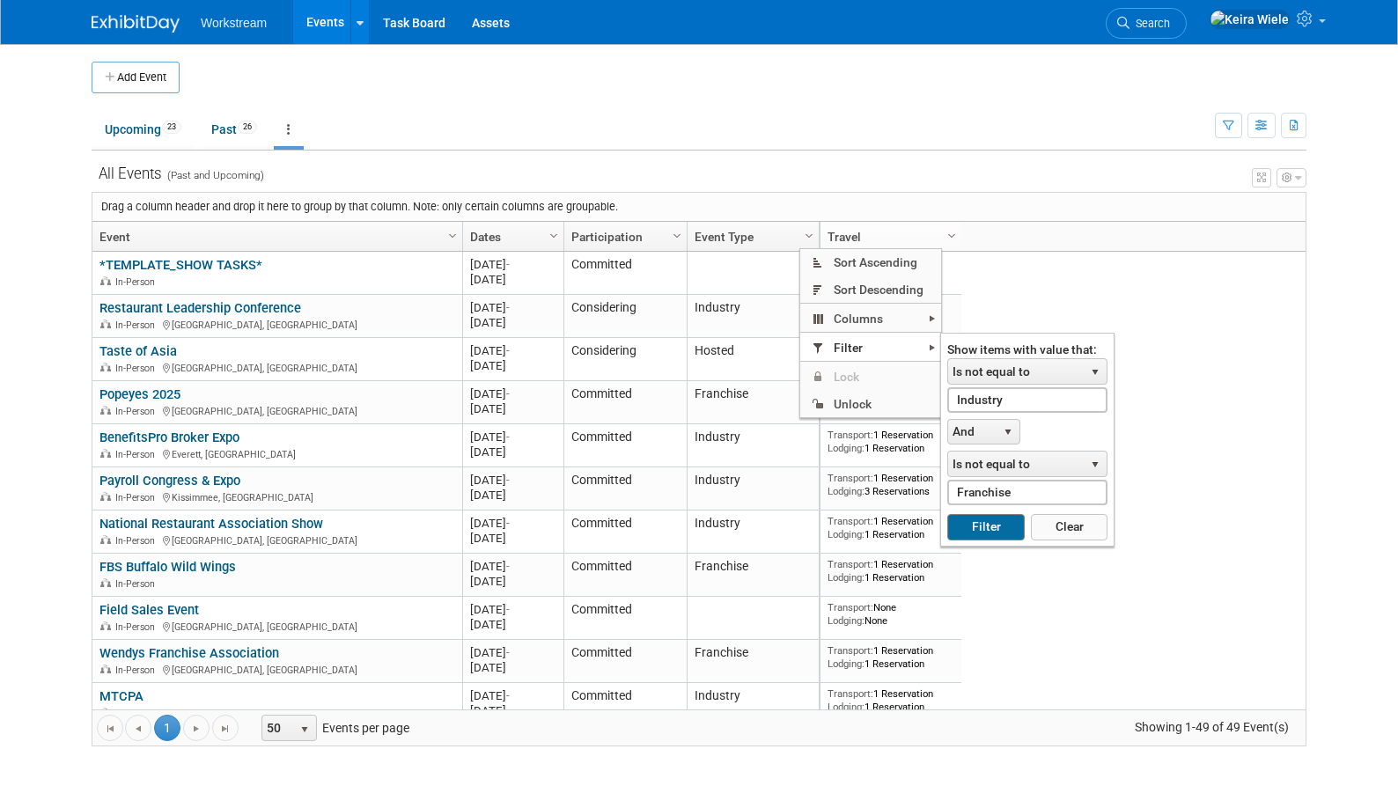
type input "Industry"
type input "Franchise"
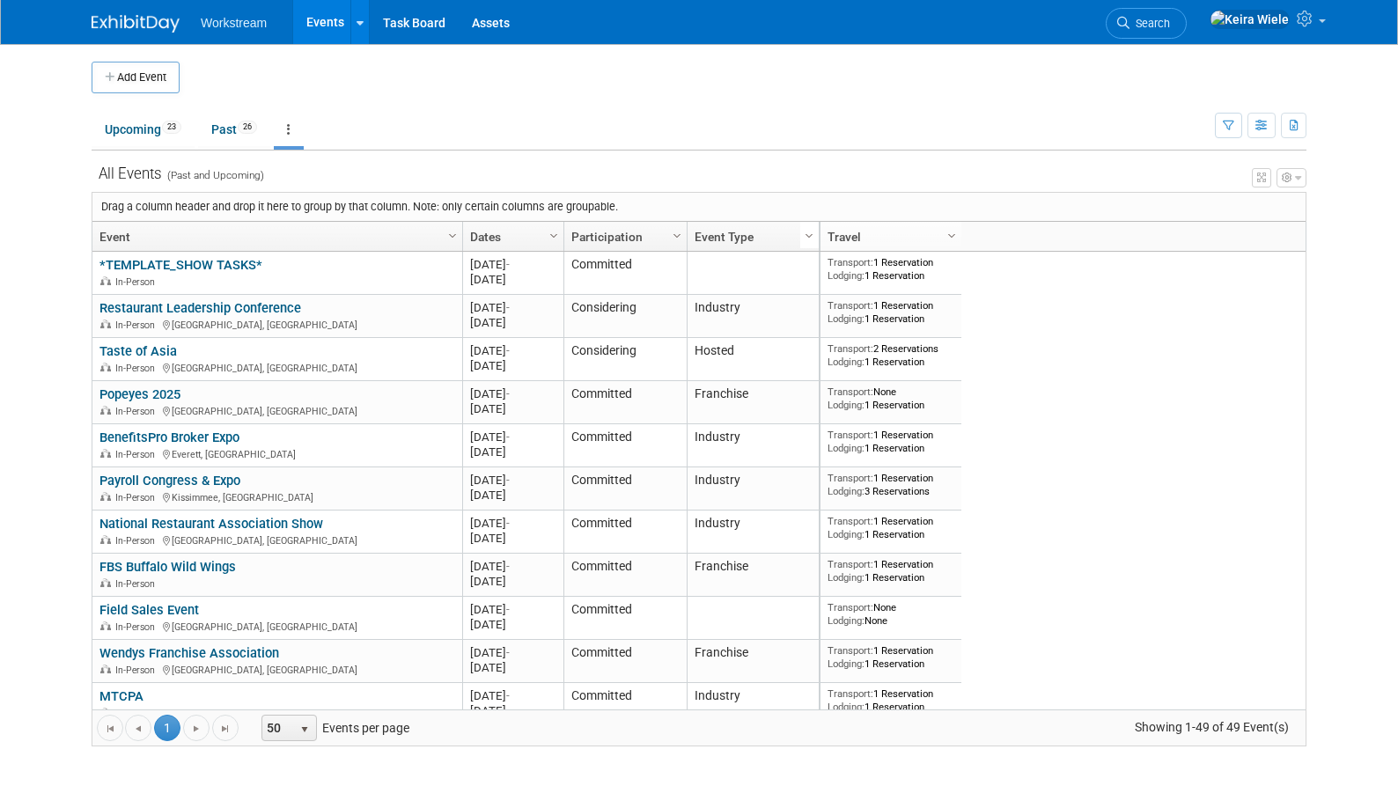
click at [815, 242] on link "Column Settings" at bounding box center [809, 235] width 19 height 26
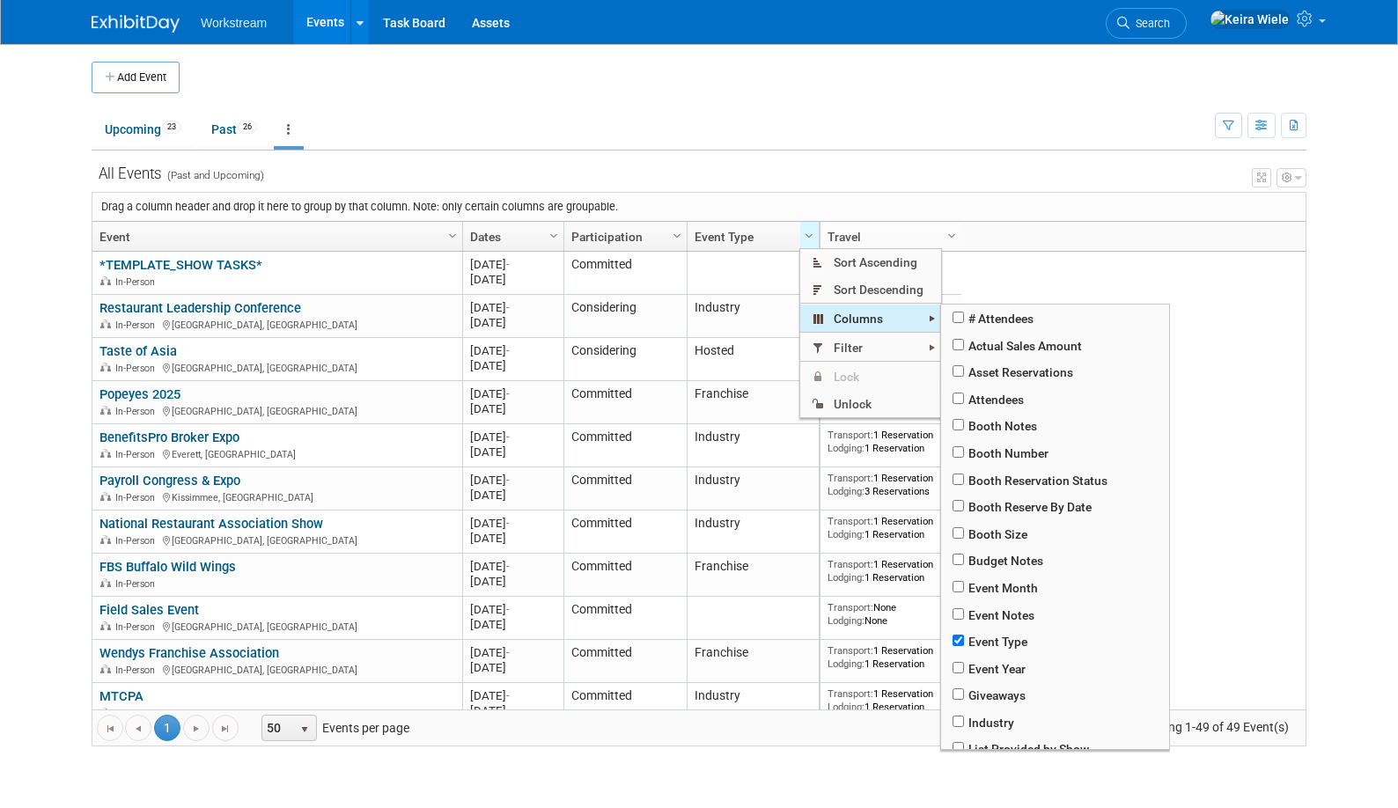
click at [852, 342] on span "Filter" at bounding box center [870, 347] width 141 height 27
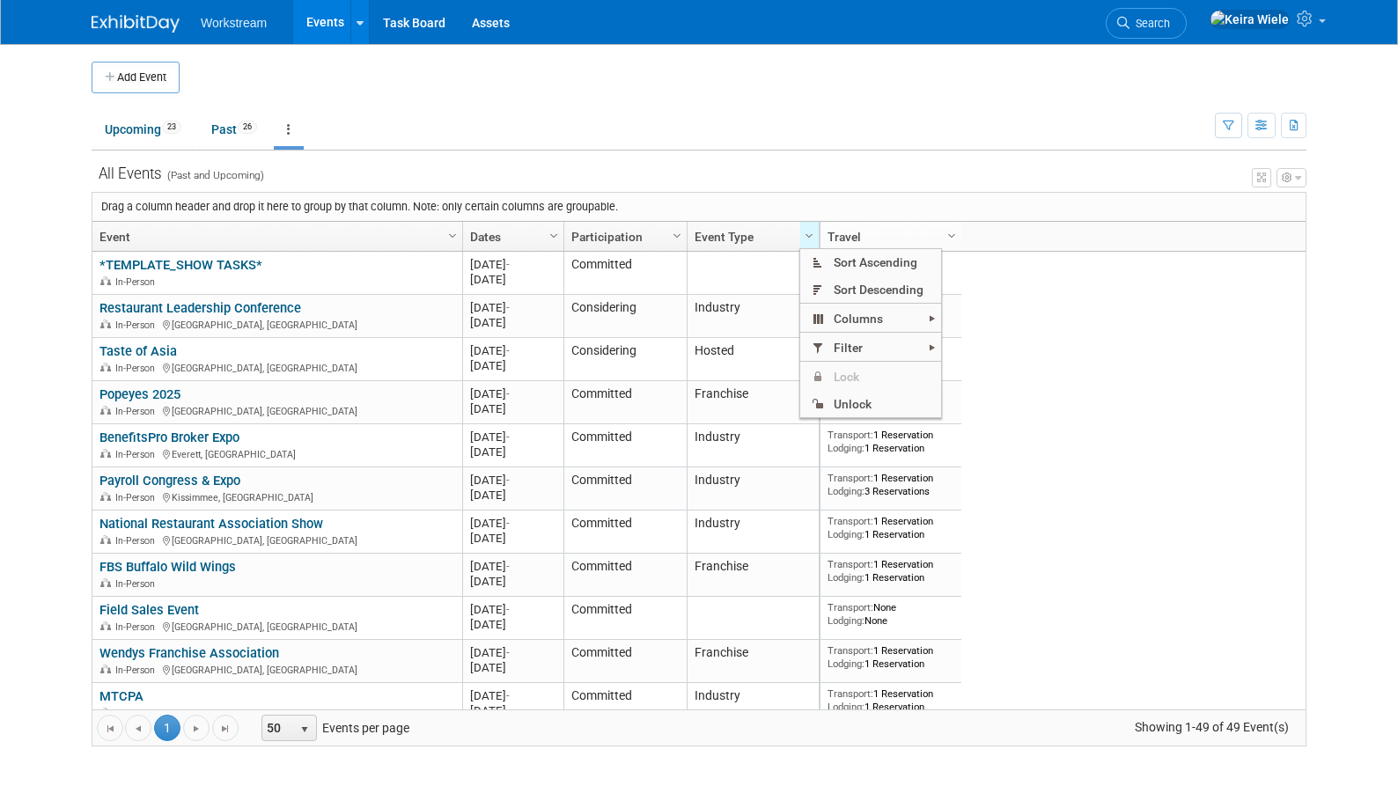
click at [1035, 228] on div "Column Settings Travel Column Settings Event Year Column Settings Event Month C…" at bounding box center [1063, 237] width 488 height 30
click at [811, 234] on span "Column Settings" at bounding box center [809, 236] width 14 height 14
click at [1012, 135] on ul "Upcoming 23 Past 26 All Events 49 Past and Upcoming Grouped Annually Events gro…" at bounding box center [653, 131] width 1123 height 40
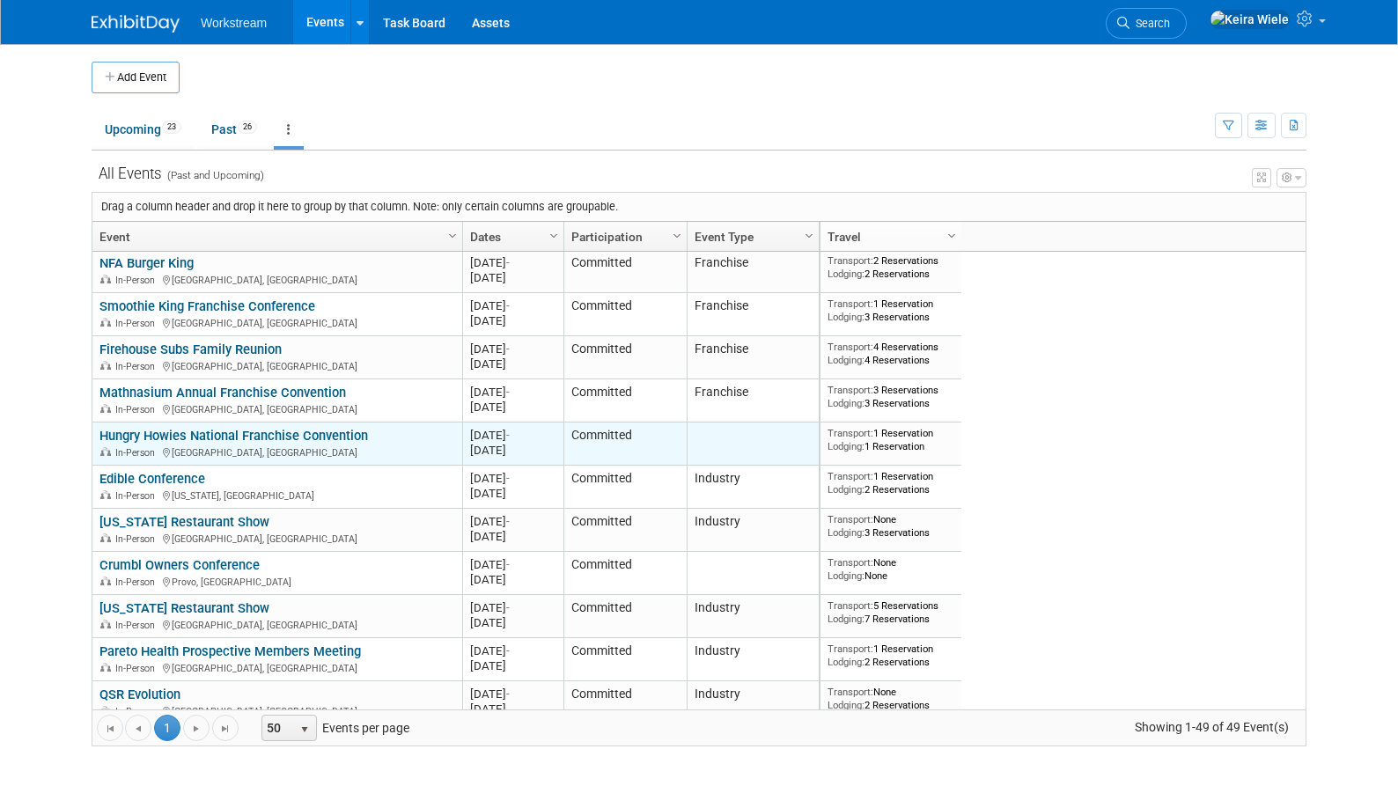
click at [348, 432] on link "Hungry Howies National Franchise Convention" at bounding box center [233, 436] width 269 height 16
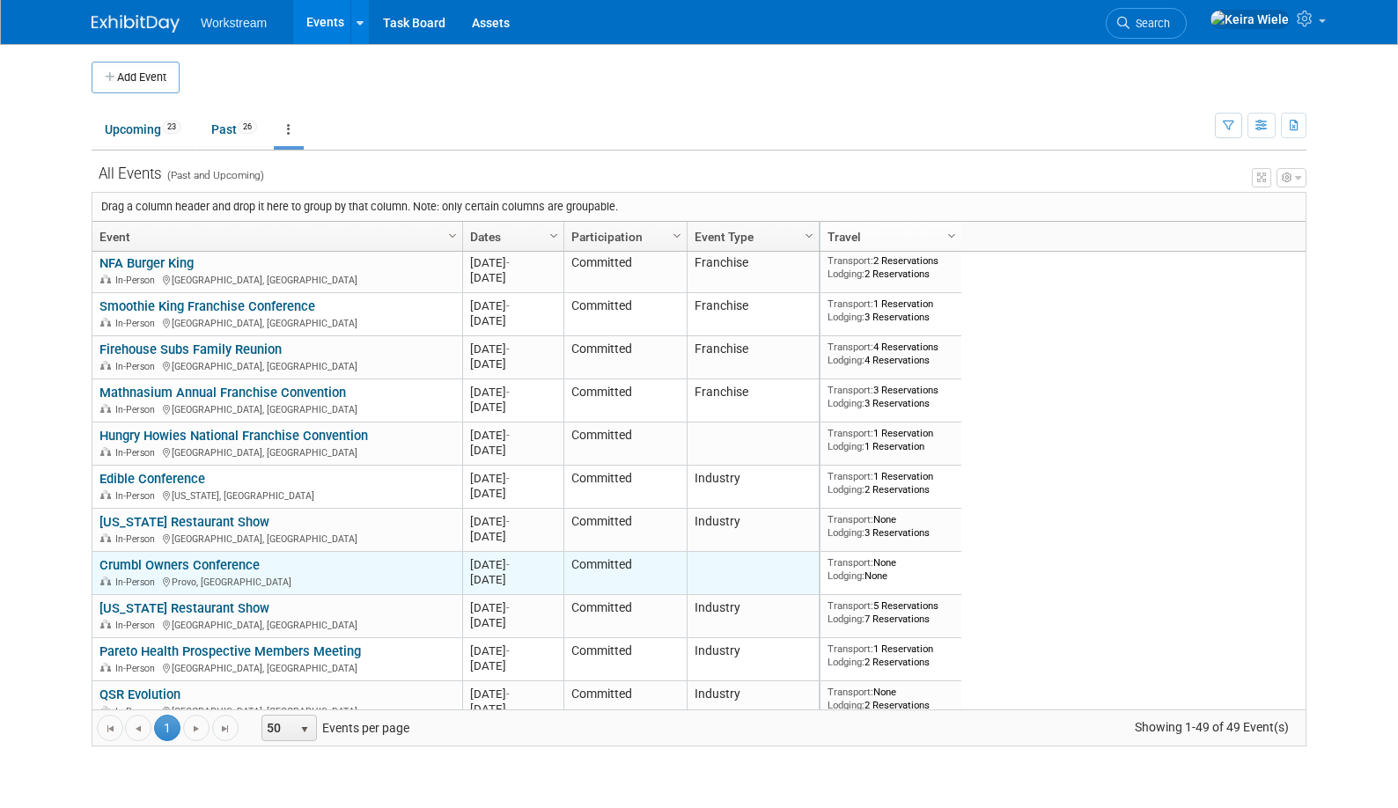
click at [248, 556] on td "Crumbl Owners Conference Crumbl Owners Conference In-Person Provo, [GEOGRAPHIC_…" at bounding box center [277, 573] width 370 height 43
click at [243, 561] on link "Crumbl Owners Conference" at bounding box center [179, 565] width 160 height 16
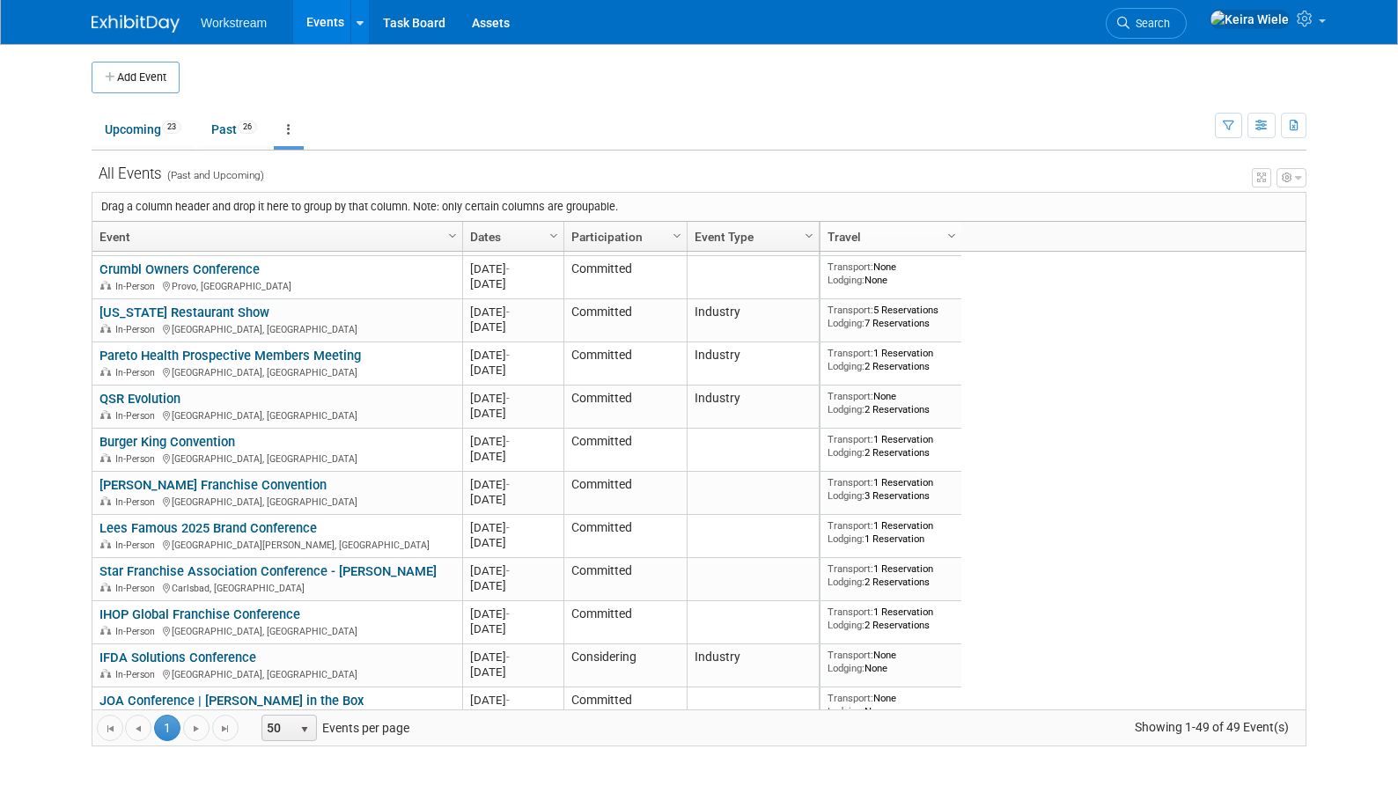
scroll to position [872, 0]
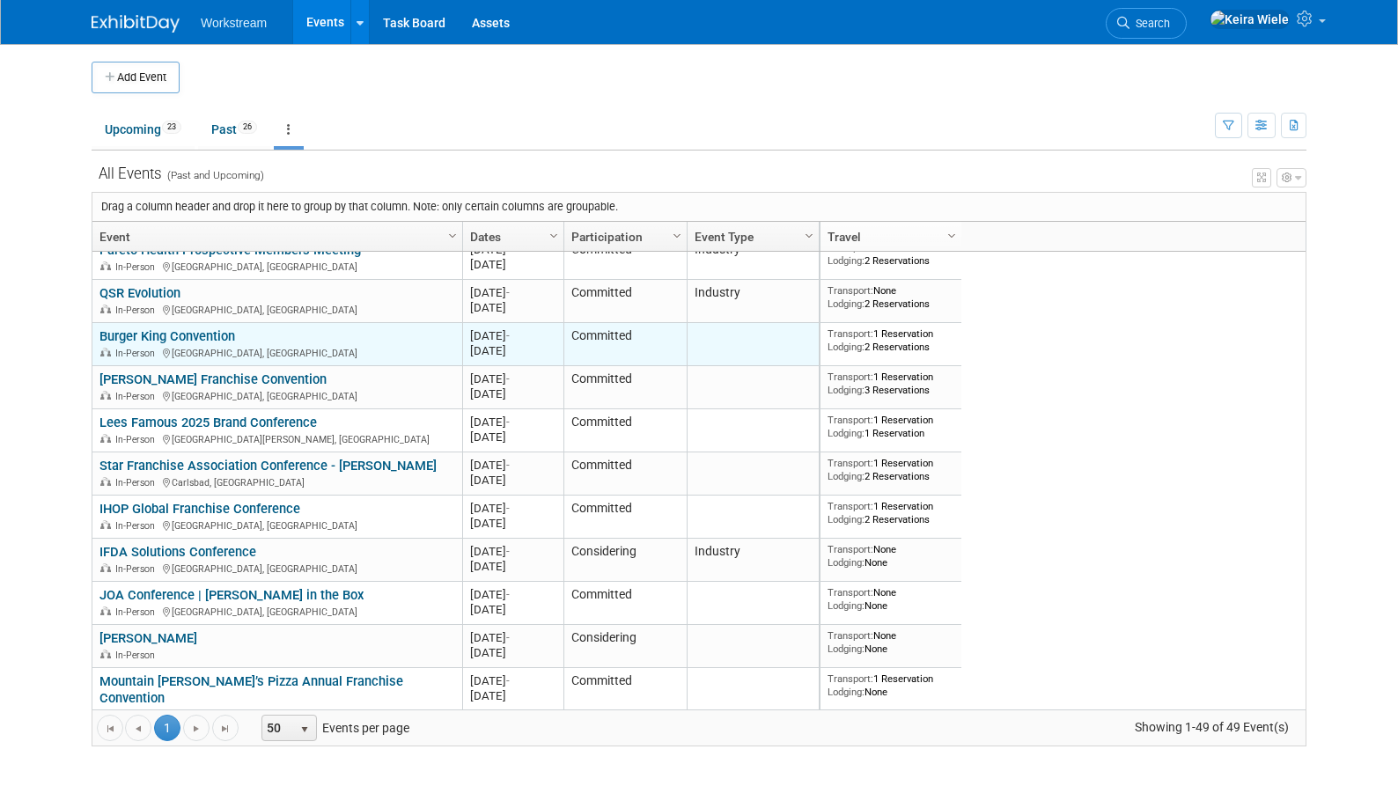
click at [205, 330] on link "Burger King Convention" at bounding box center [167, 336] width 136 height 16
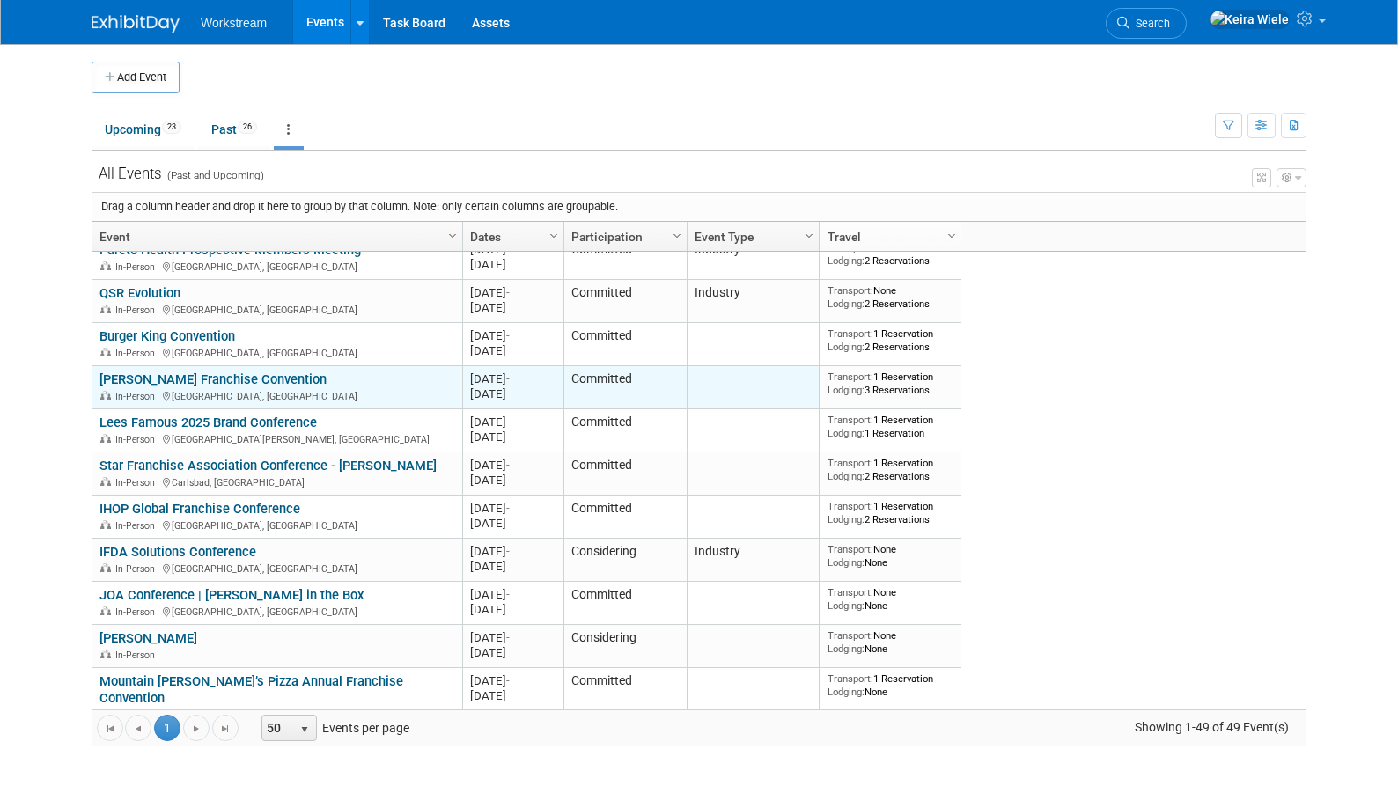
click at [245, 384] on link "Marcos Pizza Franchise Convention" at bounding box center [212, 380] width 227 height 16
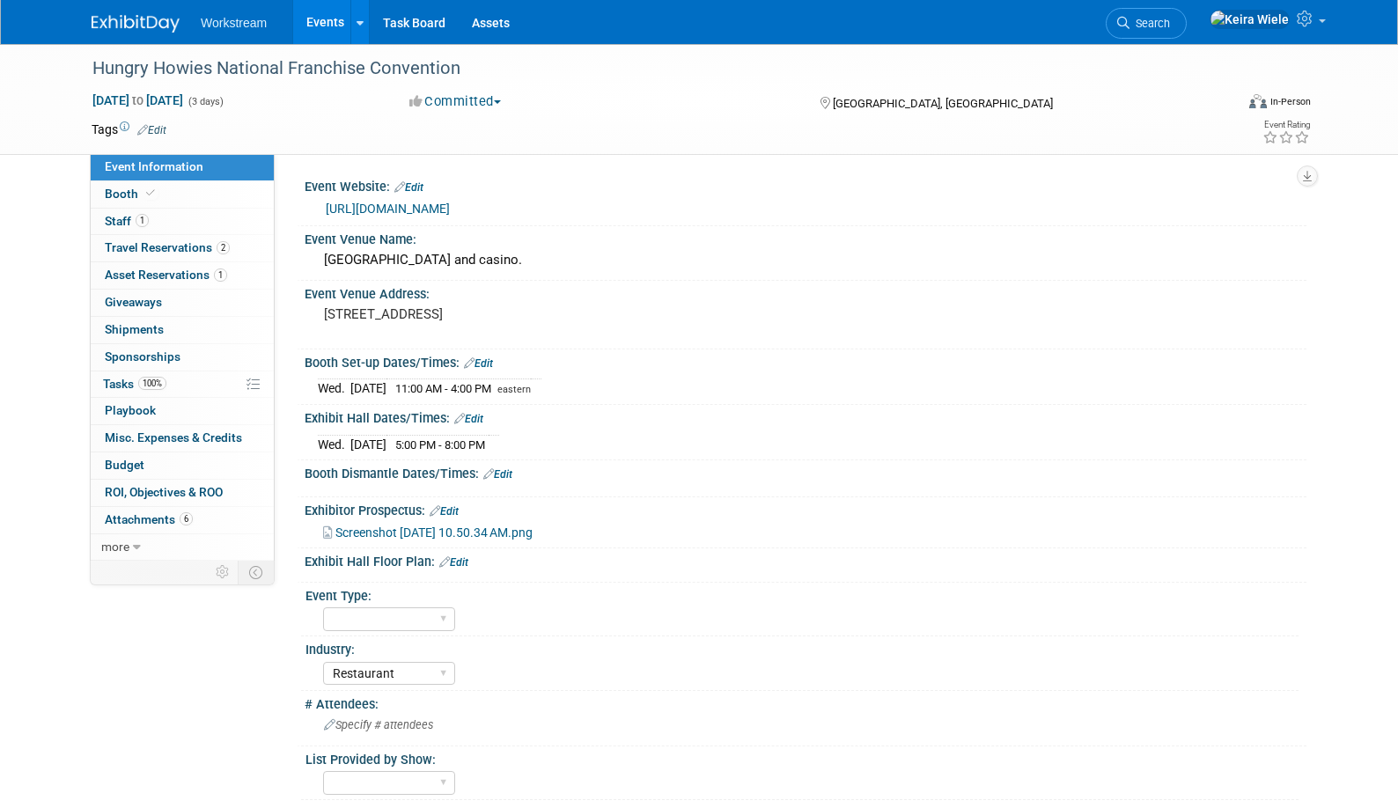
select select "Restaurant"
click at [417, 615] on select "Hosted Franchise Industry OTC" at bounding box center [389, 619] width 132 height 24
select select "Franchise"
click at [323, 607] on select "Hosted Franchise Industry OTC" at bounding box center [389, 619] width 132 height 24
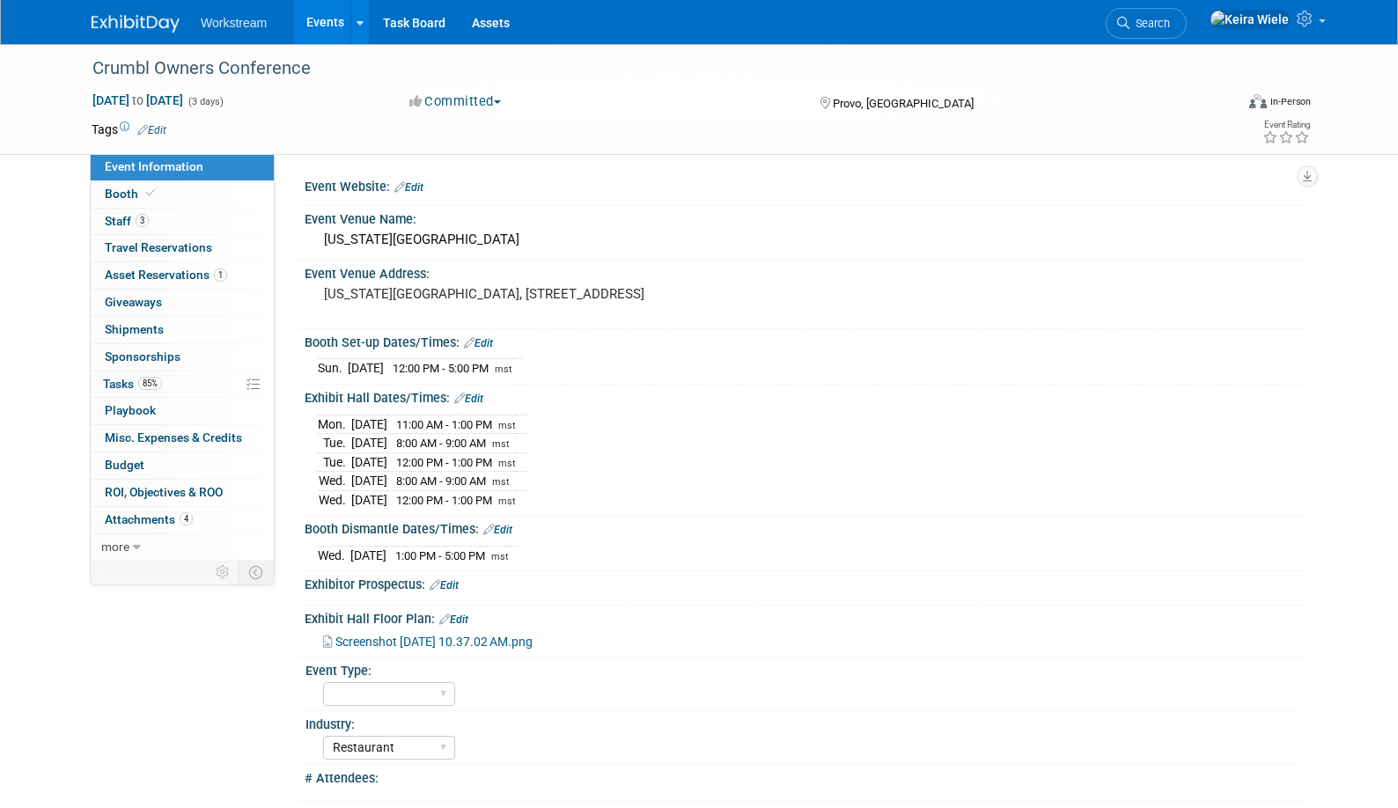
select select "Restaurant"
select select "TBD"
click at [413, 689] on select "Hosted Franchise Industry OTC" at bounding box center [389, 694] width 132 height 24
select select "Franchise"
click at [323, 682] on select "Hosted Franchise Industry OTC" at bounding box center [389, 694] width 132 height 24
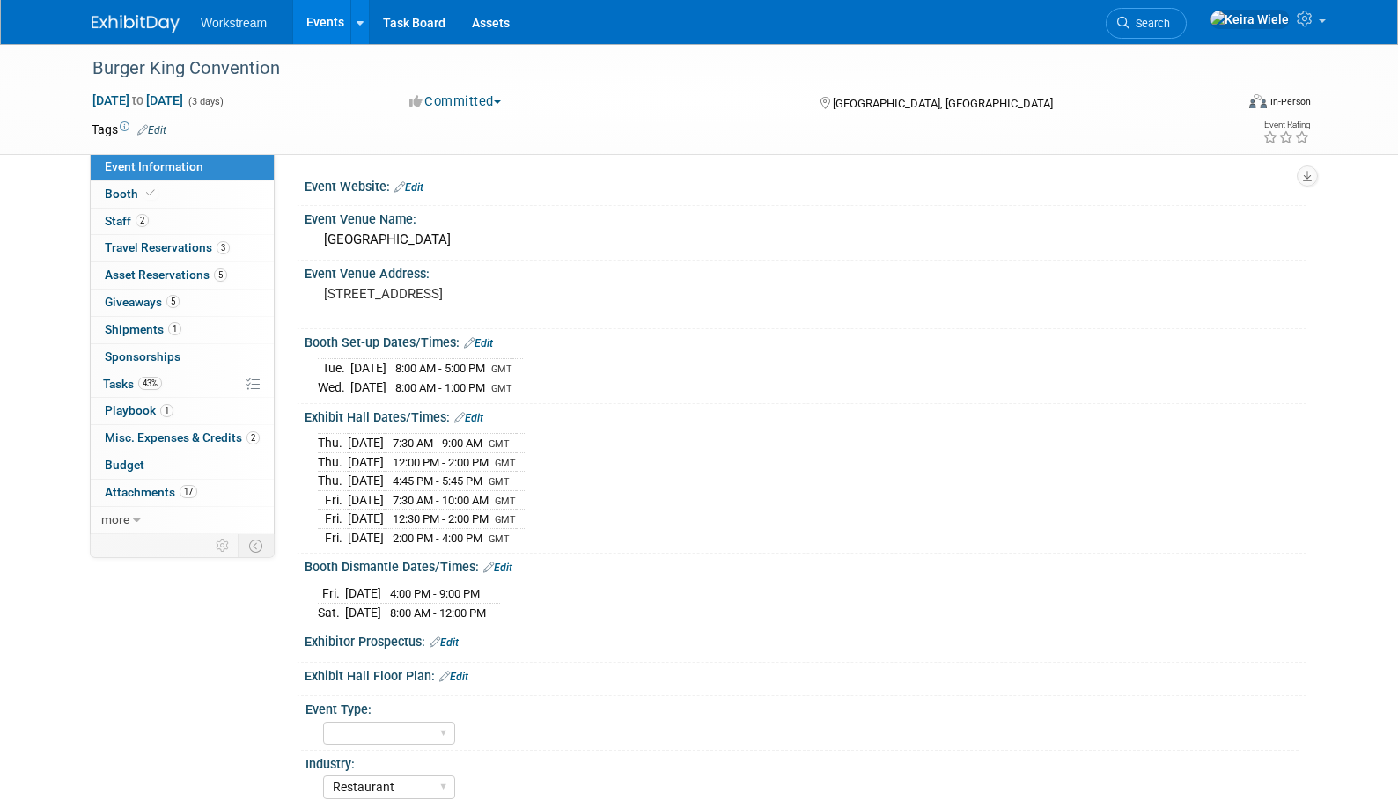
select select "Restaurant"
select select "[PERSON_NAME]"
click at [372, 722] on select "Hosted Franchise Industry OTC" at bounding box center [389, 734] width 132 height 24
select select "Franchise"
click at [323, 722] on select "Hosted Franchise Industry OTC" at bounding box center [389, 734] width 132 height 24
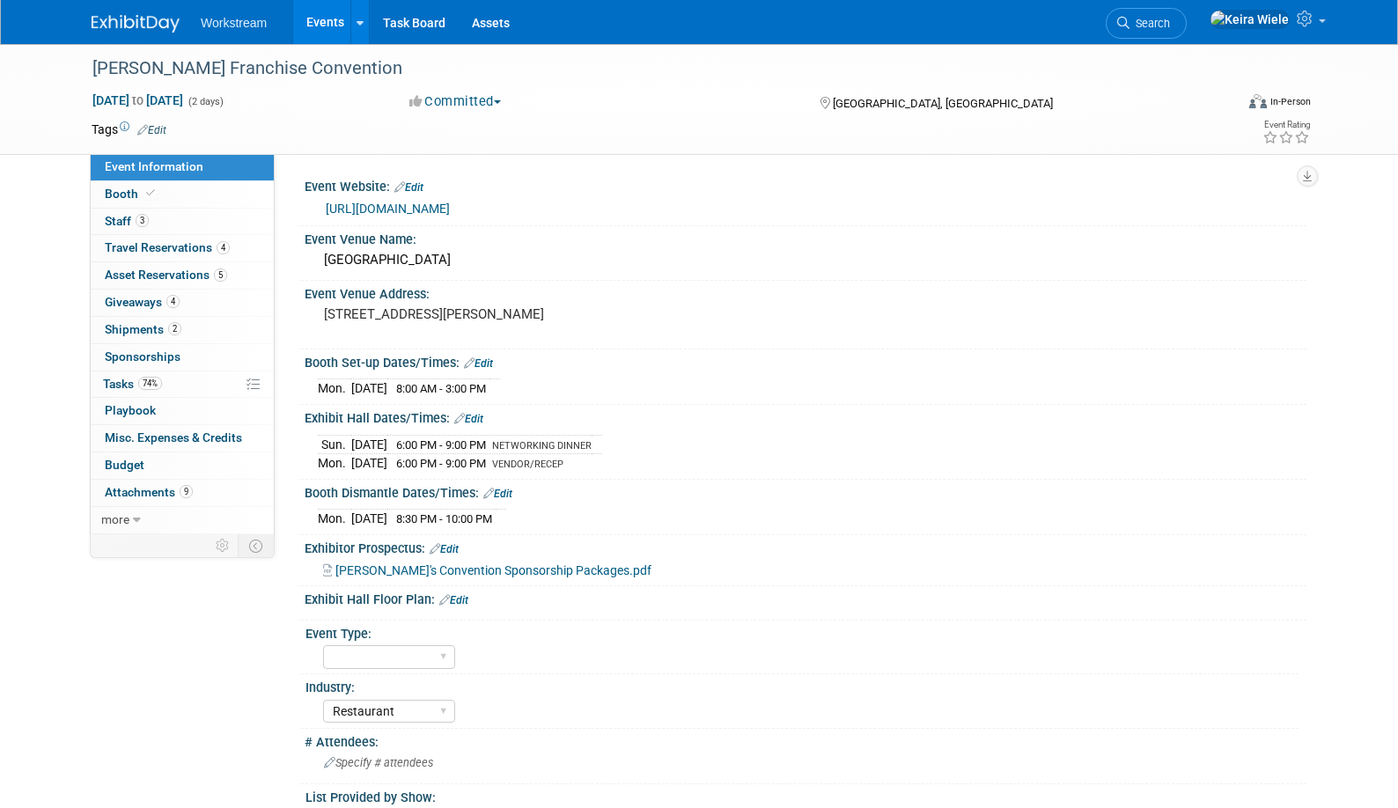
select select "Restaurant"
select select "No"
select select "[PERSON_NAME]"
click at [358, 645] on select "Hosted Franchise Industry OTC" at bounding box center [389, 657] width 132 height 24
select select "Franchise"
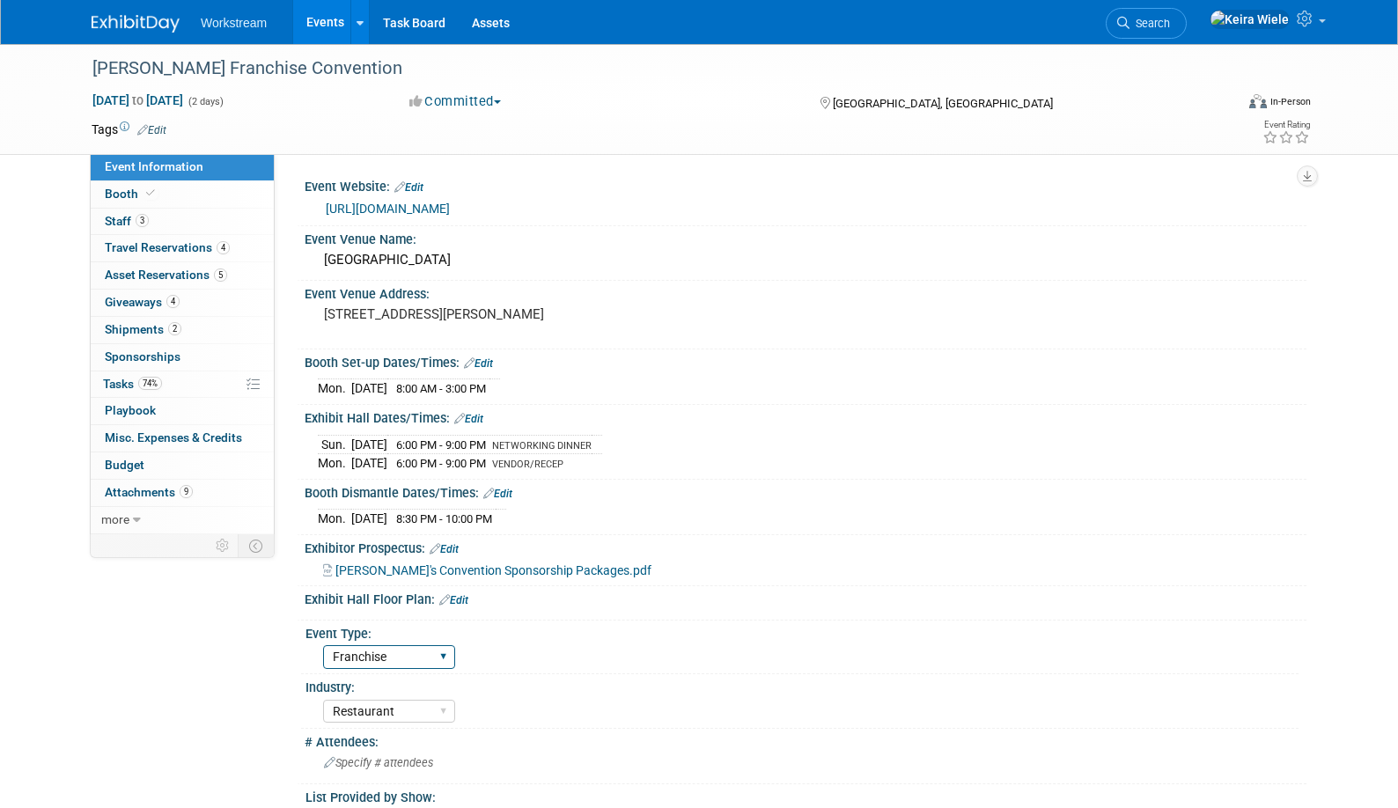
click at [323, 645] on select "Hosted Franchise Industry OTC" at bounding box center [389, 657] width 132 height 24
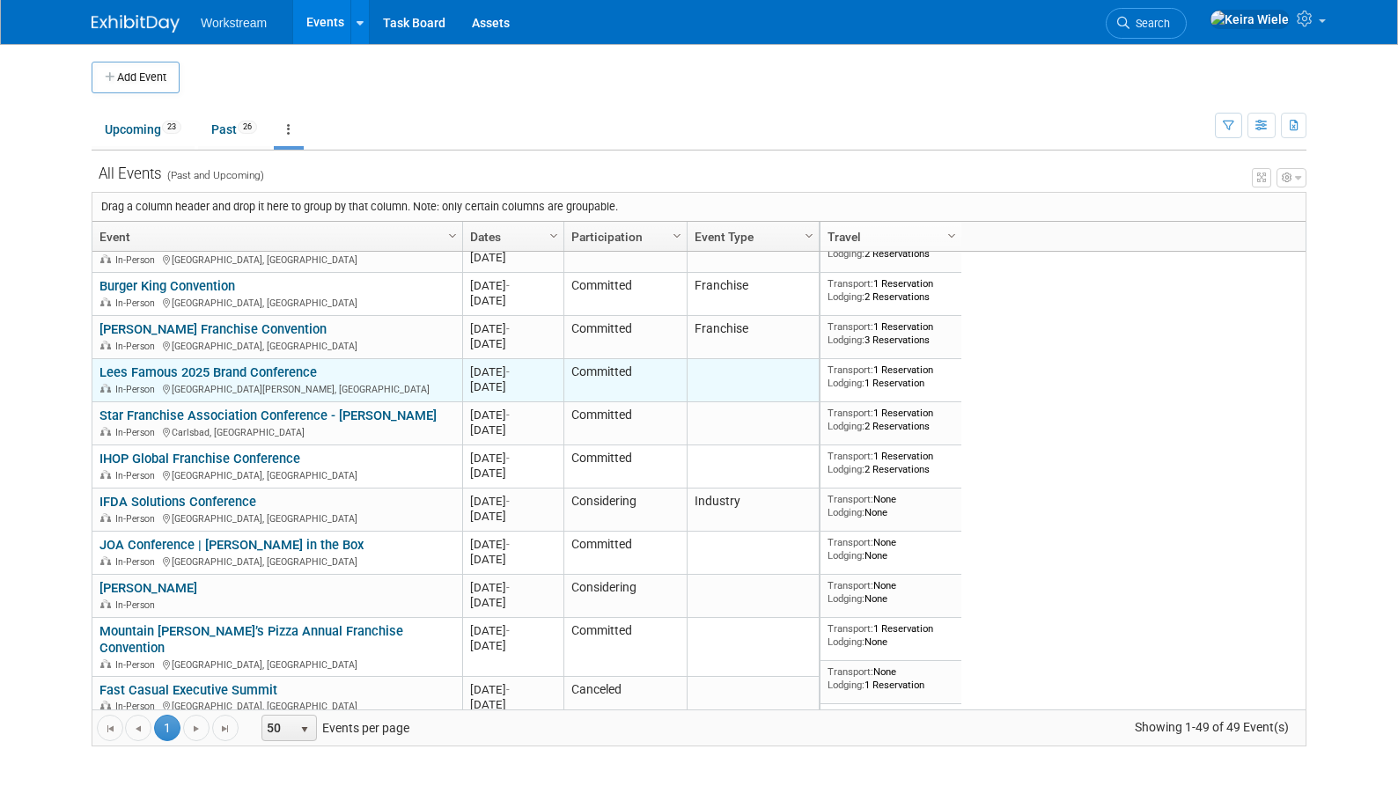
click at [309, 372] on link "Lees Famous 2025 Brand Conference" at bounding box center [207, 372] width 217 height 16
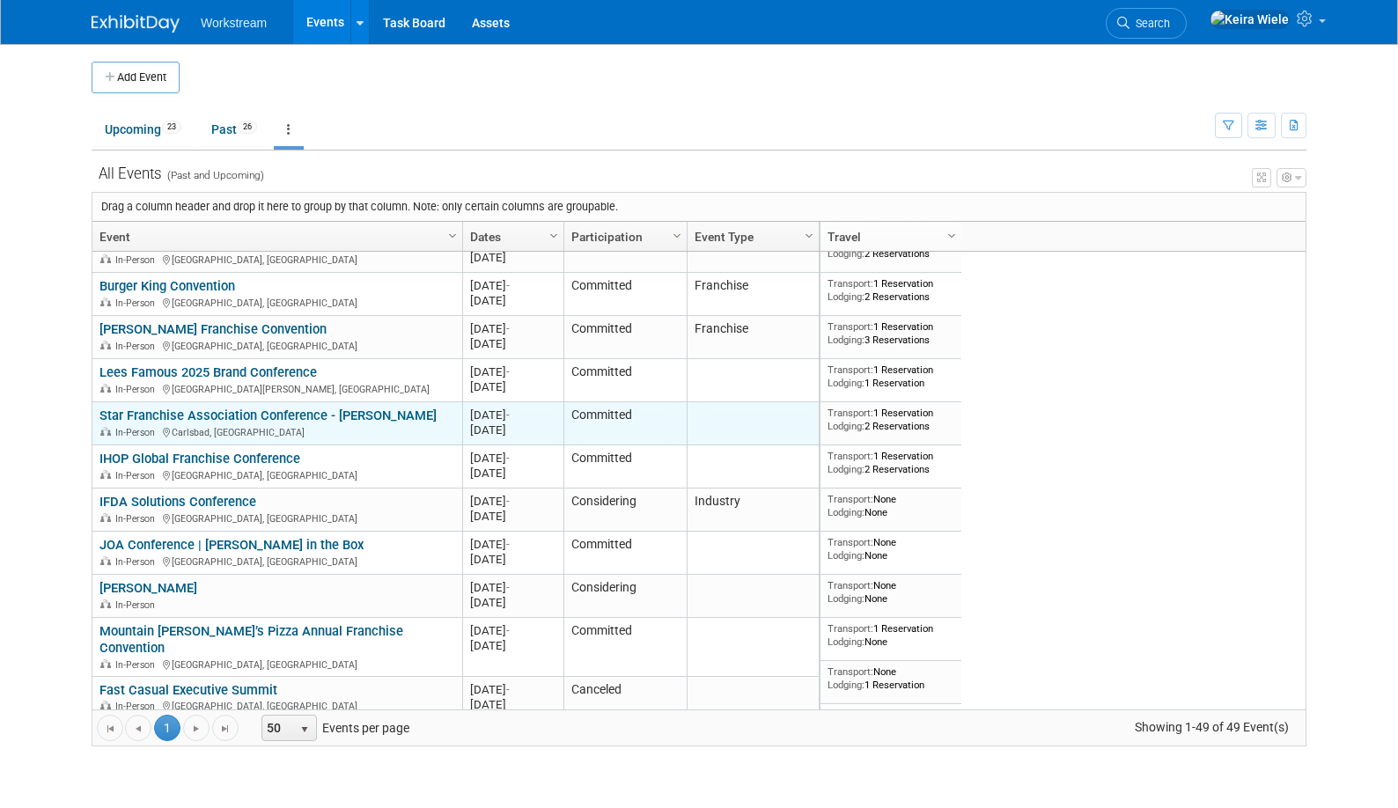
click at [314, 410] on link "Star Franchise Association Conference - [PERSON_NAME]" at bounding box center [267, 416] width 337 height 16
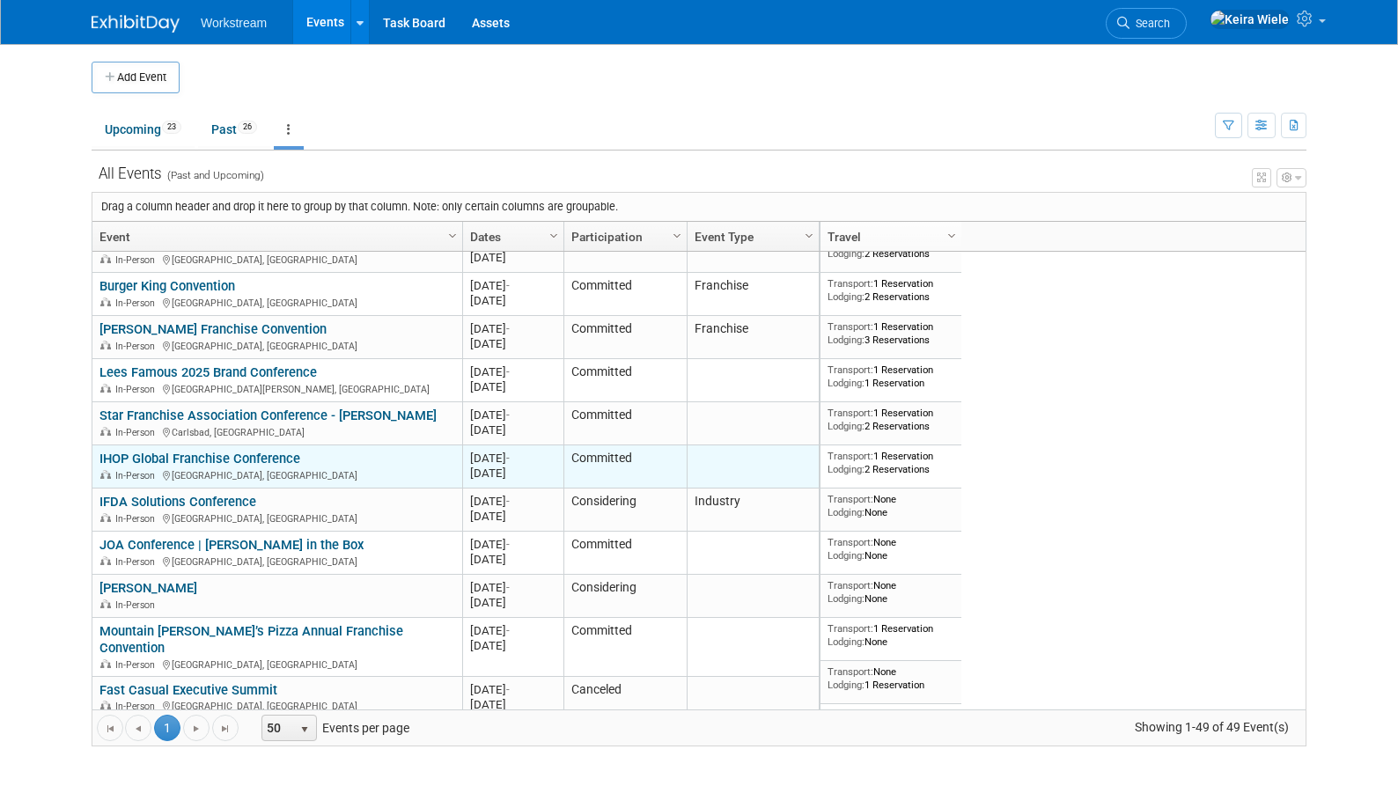
click at [278, 455] on link "IHOP Global Franchise Conference" at bounding box center [199, 459] width 201 height 16
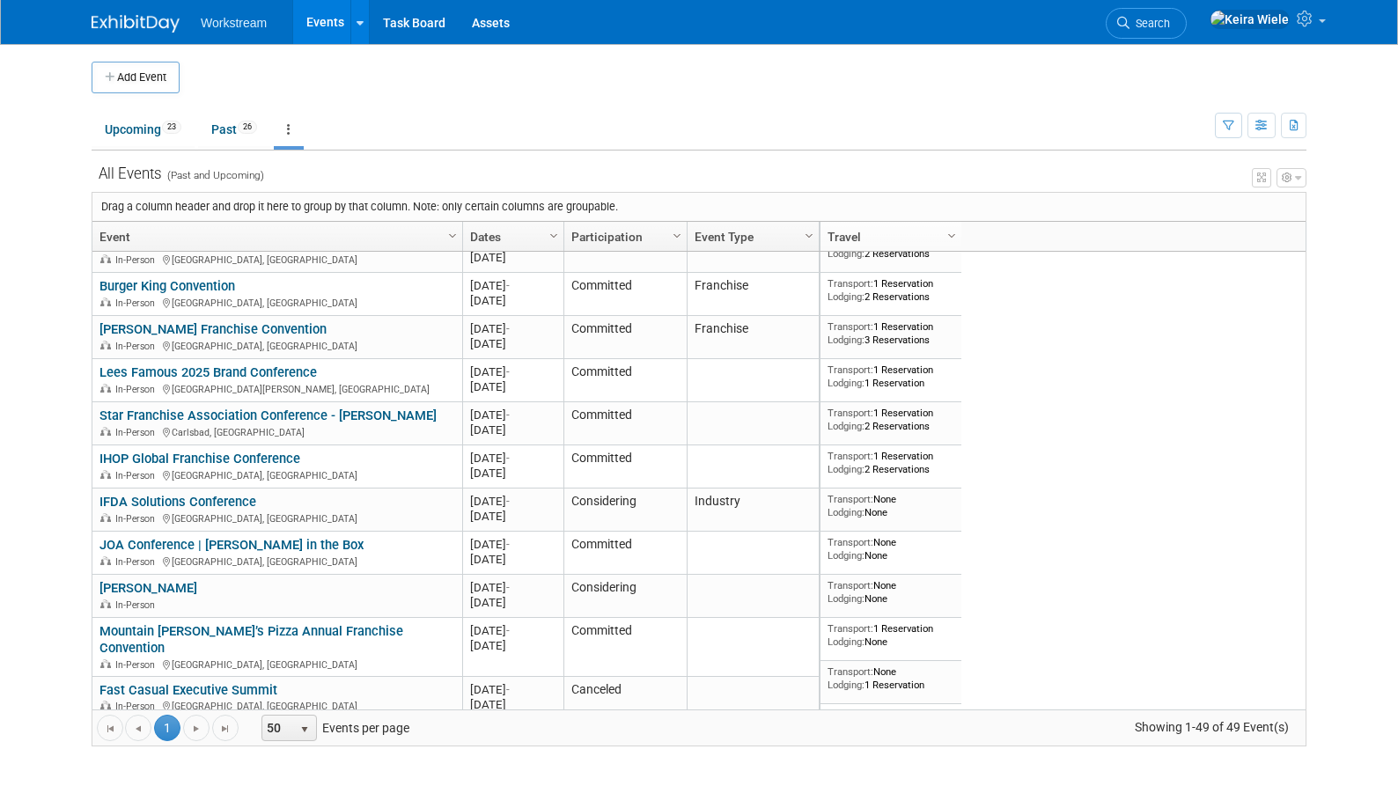
click at [368, 155] on div "All Events (Past and Upcoming)" at bounding box center [699, 168] width 1215 height 34
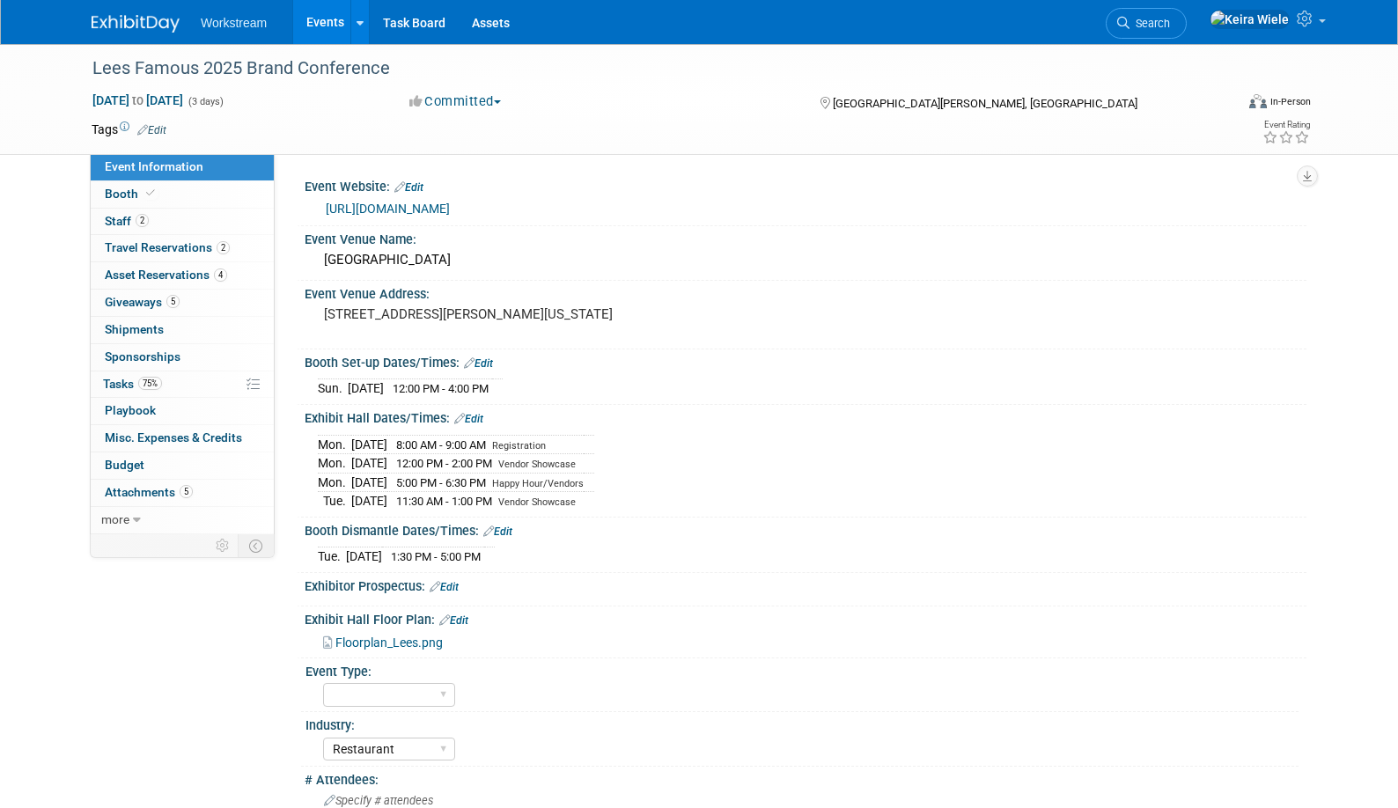
select select "Restaurant"
select select "No"
select select "Tatia Meghdadi"
click at [446, 697] on select "Hosted Franchise Industry OTC" at bounding box center [389, 695] width 132 height 24
click at [323, 683] on select "Hosted Franchise Industry OTC" at bounding box center [389, 695] width 132 height 24
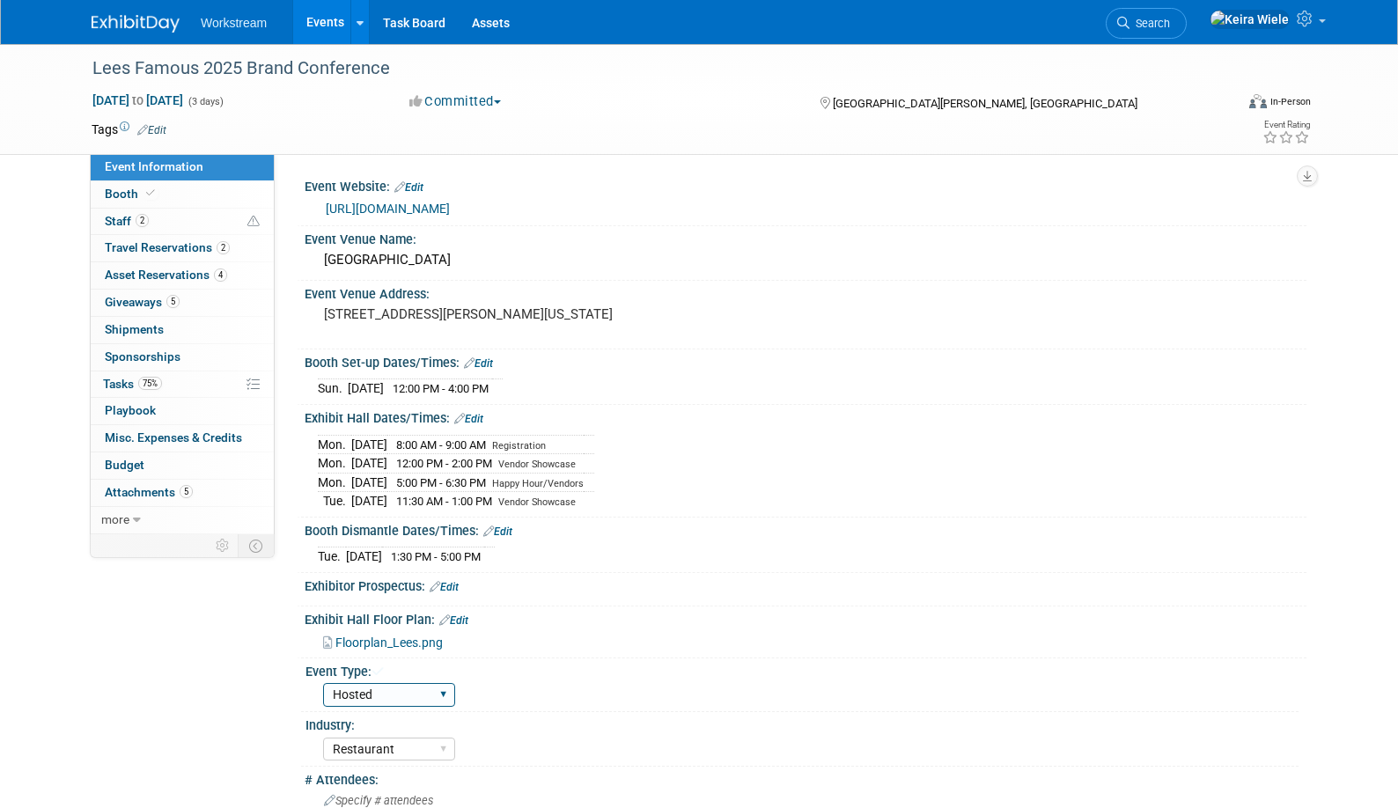
click at [428, 693] on select "Hosted Franchise Industry OTC" at bounding box center [389, 695] width 132 height 24
click at [323, 683] on select "Hosted Franchise Industry OTC" at bounding box center [389, 695] width 132 height 24
click at [422, 707] on div "Event Type: Hosted Franchise Industry OTC" at bounding box center [800, 686] width 998 height 54
click at [425, 694] on select "Hosted Franchise Industry OTC" at bounding box center [389, 695] width 132 height 24
select select "Franchise"
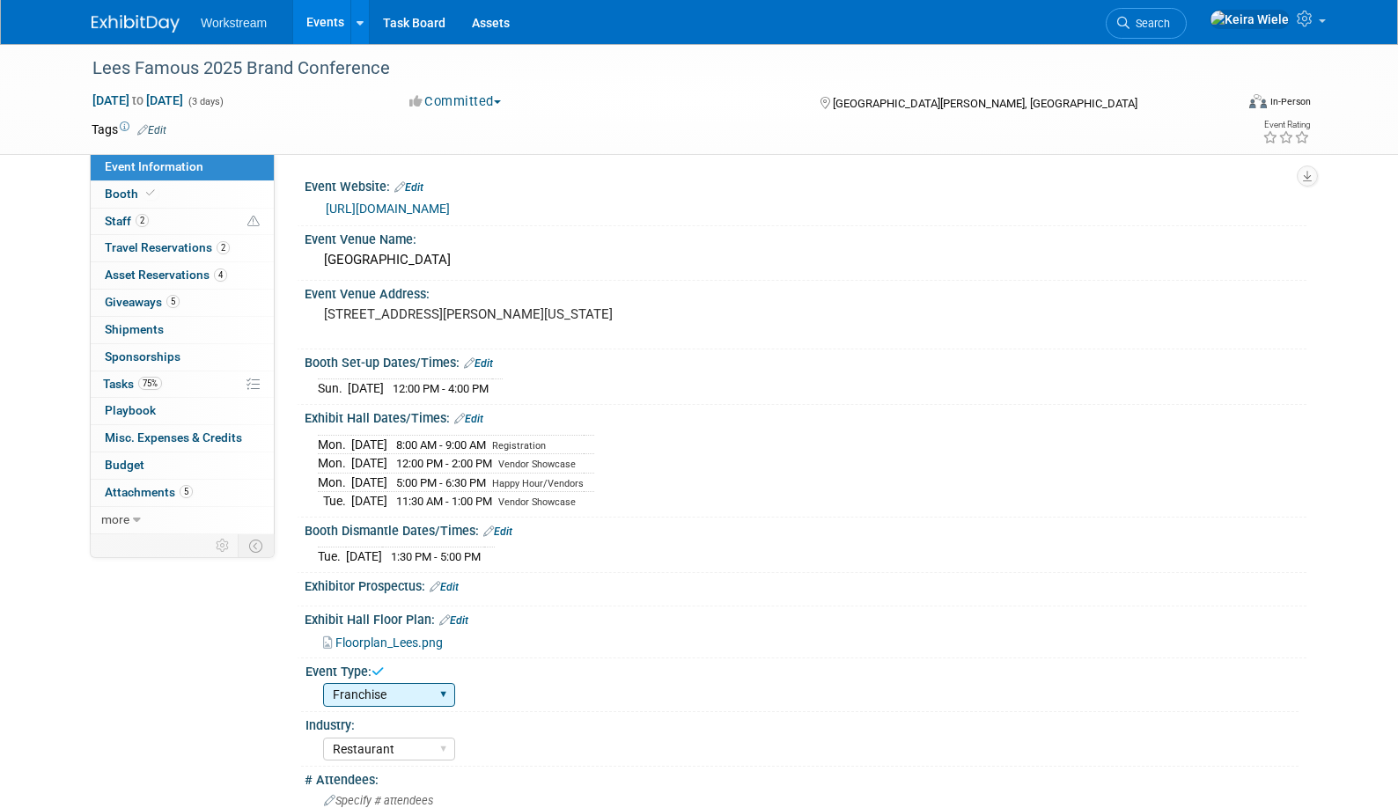
click at [323, 683] on select "Hosted Franchise Industry OTC" at bounding box center [389, 695] width 132 height 24
click at [557, 713] on div "Industry:" at bounding box center [802, 723] width 993 height 22
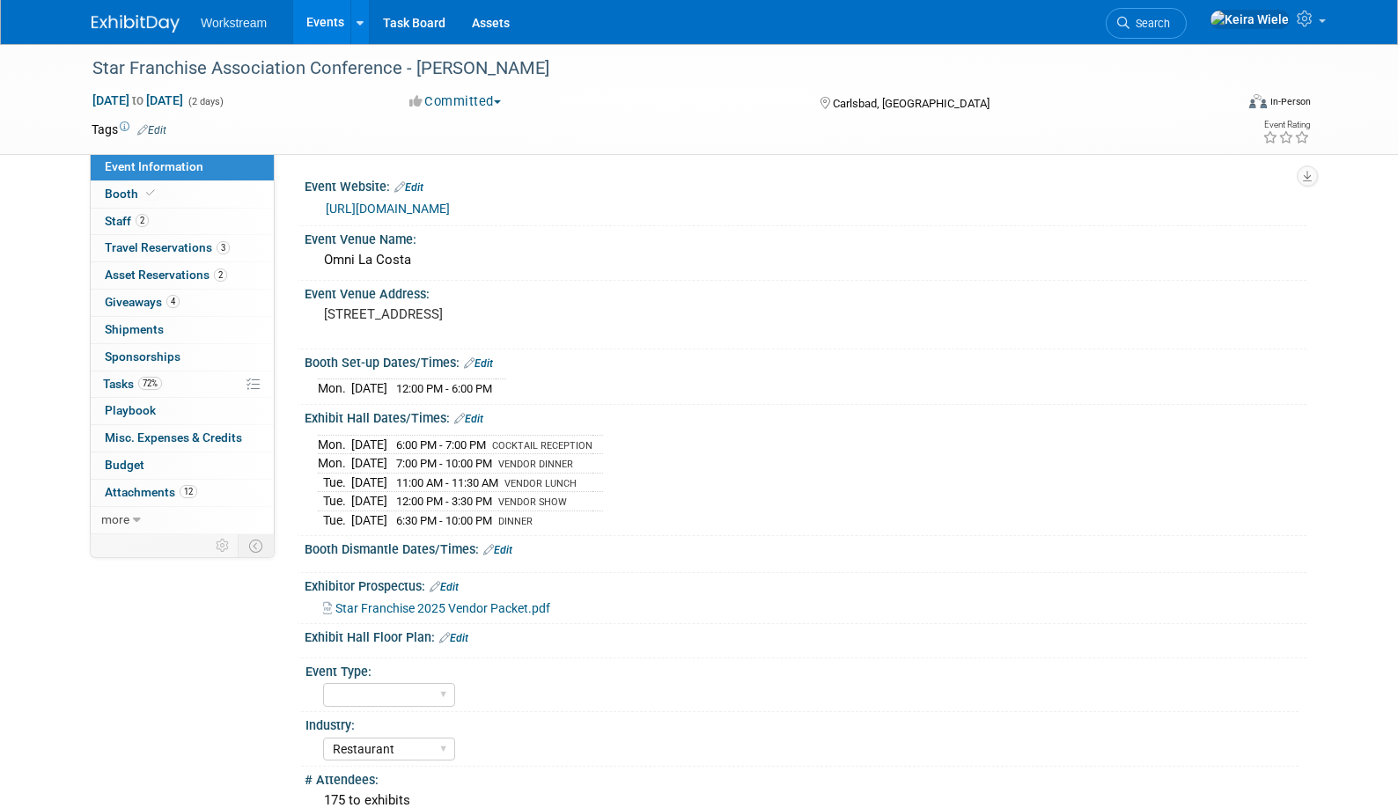
select select "Restaurant"
select select "No"
select select "[PERSON_NAME]"
click at [360, 683] on select "Hosted Franchise Industry OTC" at bounding box center [389, 695] width 132 height 24
select select "Franchise"
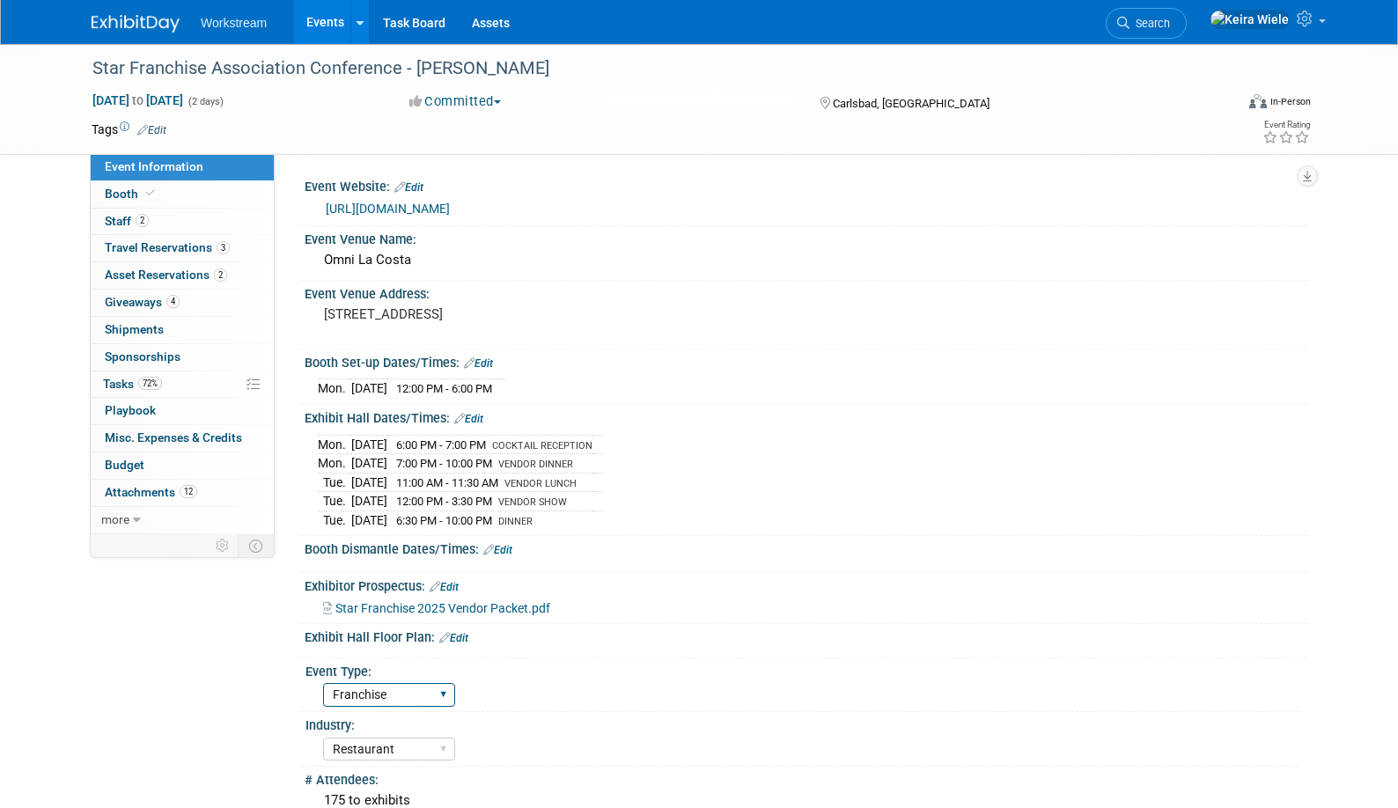
click at [323, 683] on select "Hosted Franchise Industry OTC" at bounding box center [389, 695] width 132 height 24
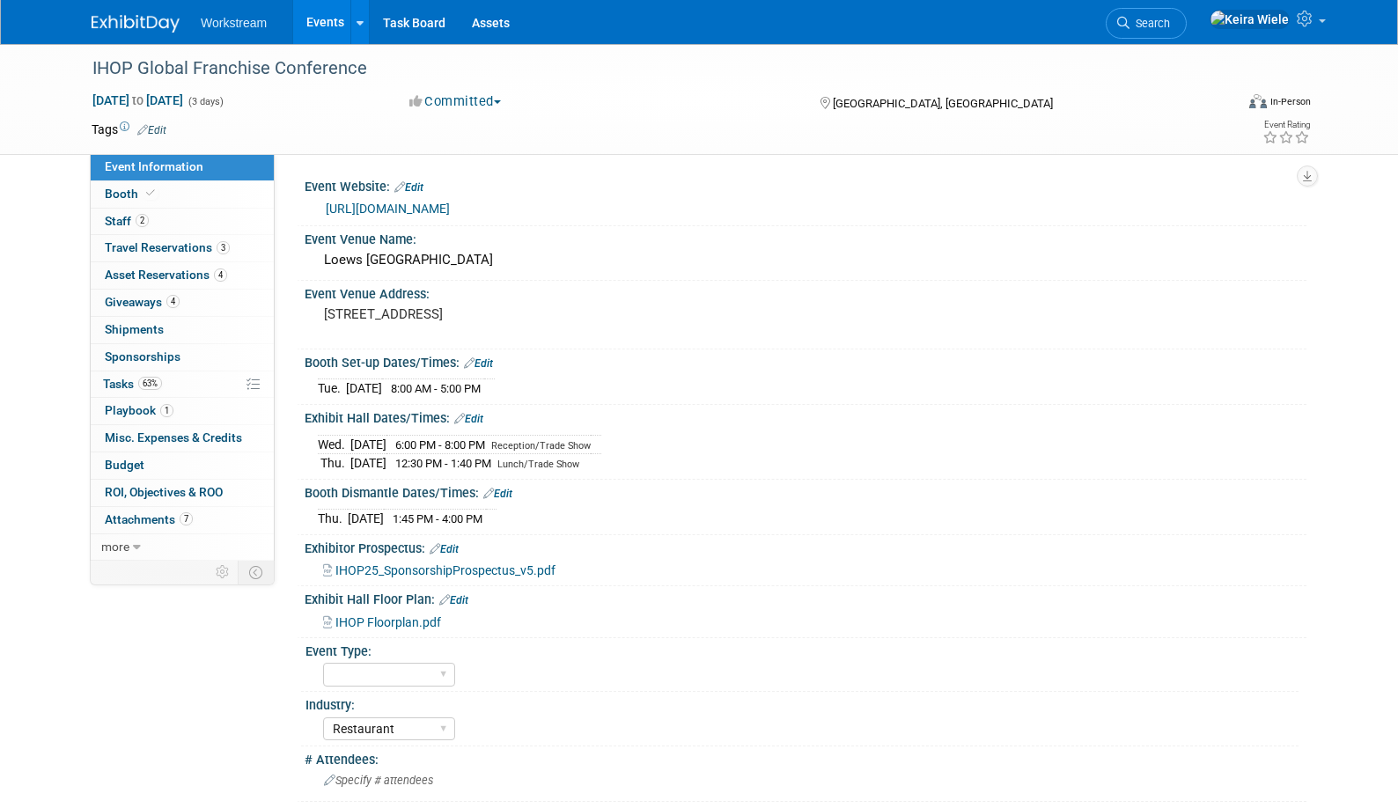
select select "Restaurant"
select select "No"
select select "[PERSON_NAME]"
click at [362, 677] on select "Hosted Franchise Industry OTC" at bounding box center [389, 675] width 132 height 24
select select "Franchise"
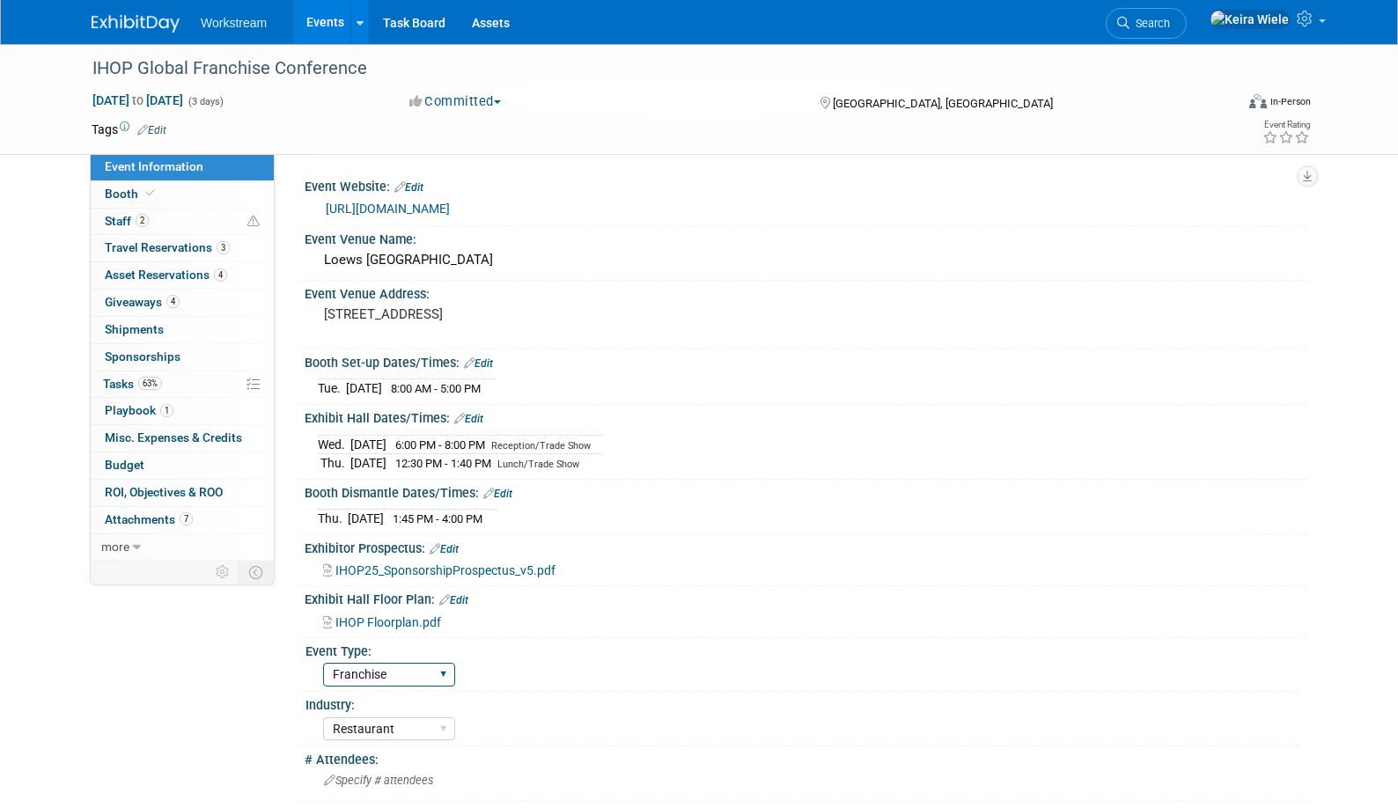
click at [323, 663] on select "Hosted Franchise Industry OTC" at bounding box center [389, 675] width 132 height 24
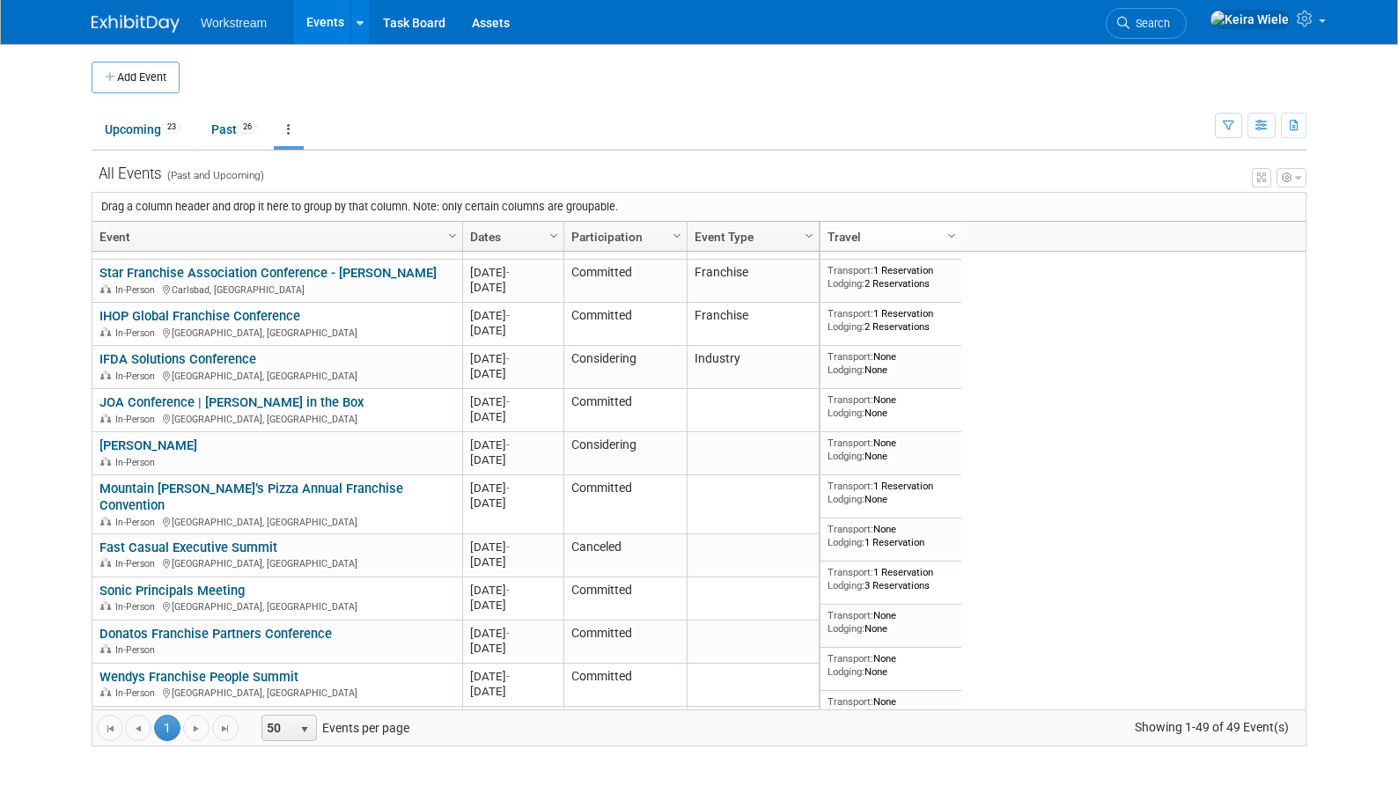
scroll to position [1163, 0]
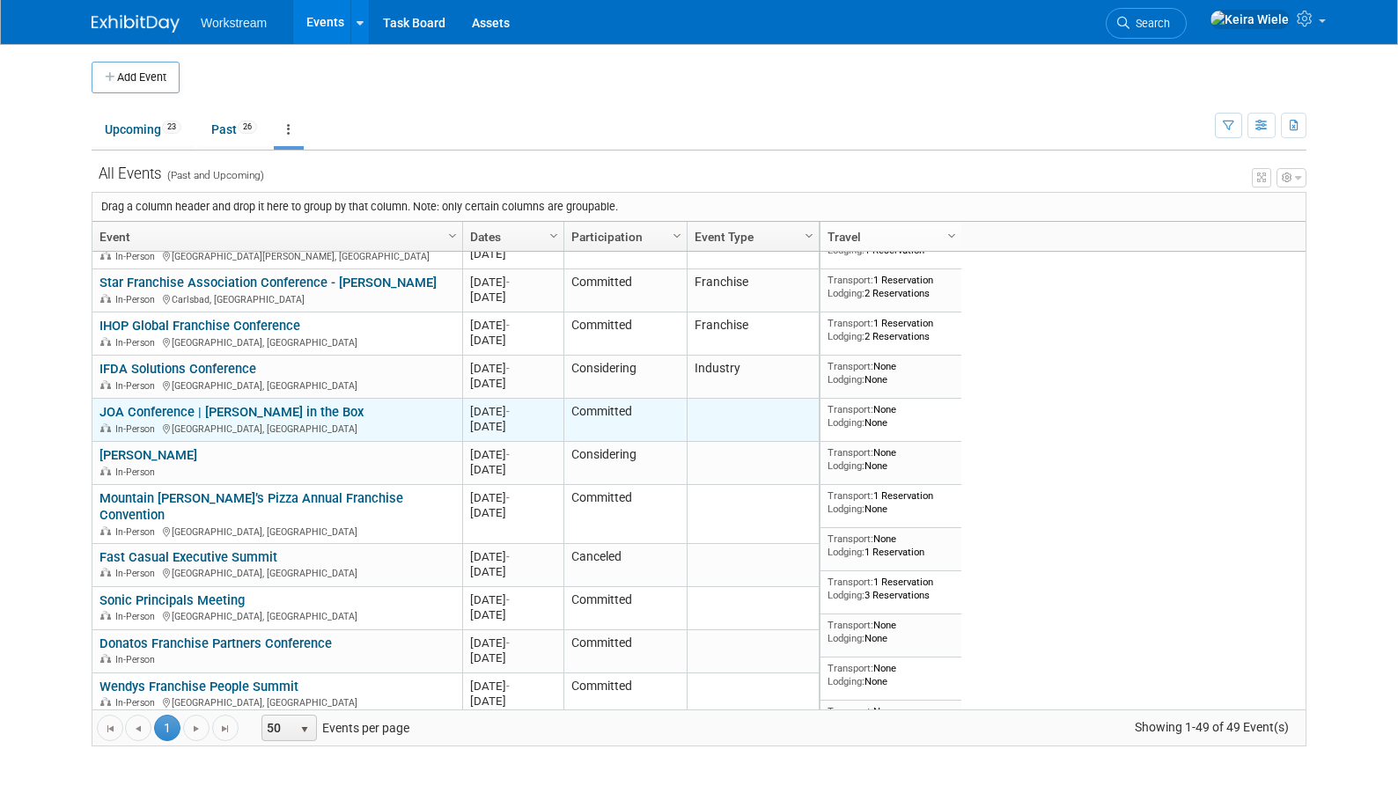
click at [276, 409] on link "JOA Conference | [PERSON_NAME] in the Box" at bounding box center [231, 412] width 264 height 16
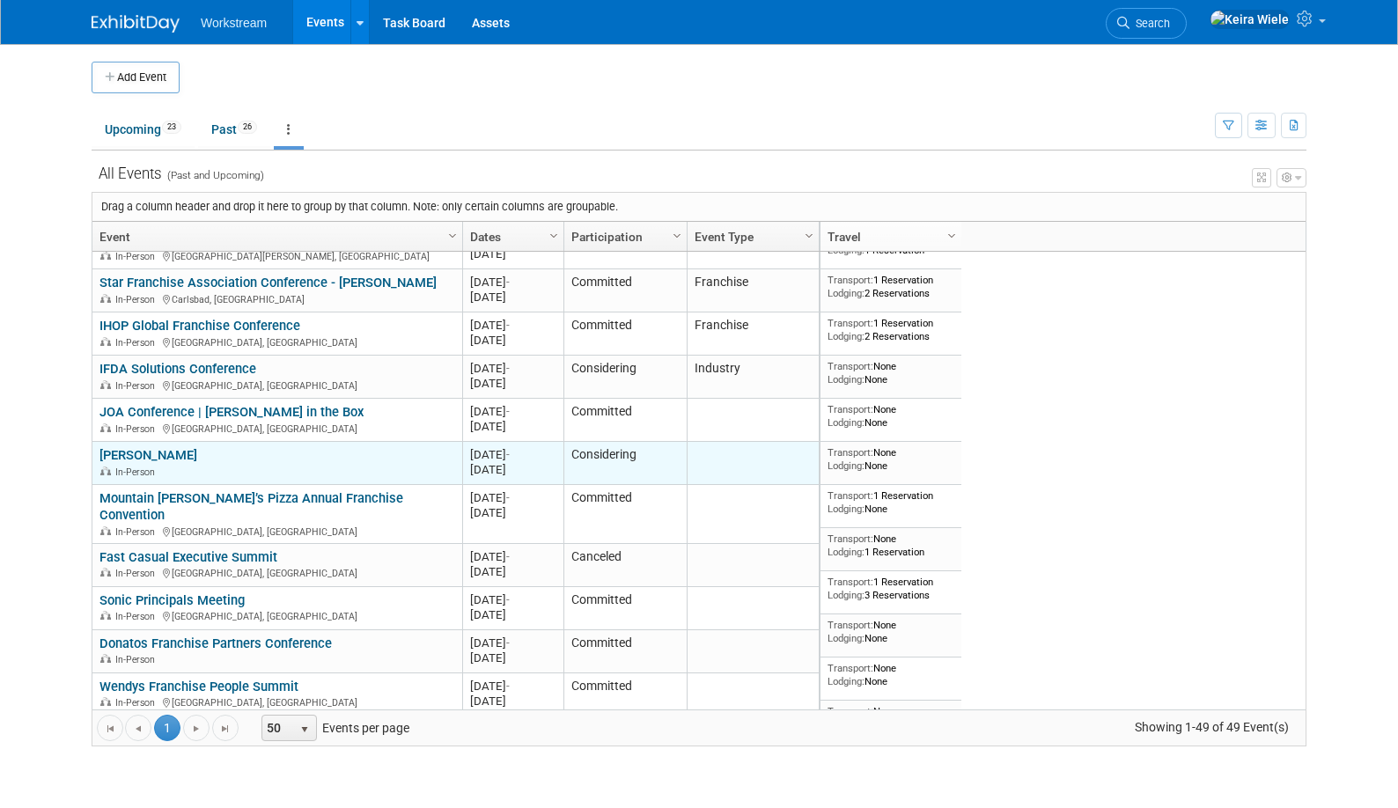
click at [197, 450] on link "[PERSON_NAME]" at bounding box center [148, 455] width 98 height 16
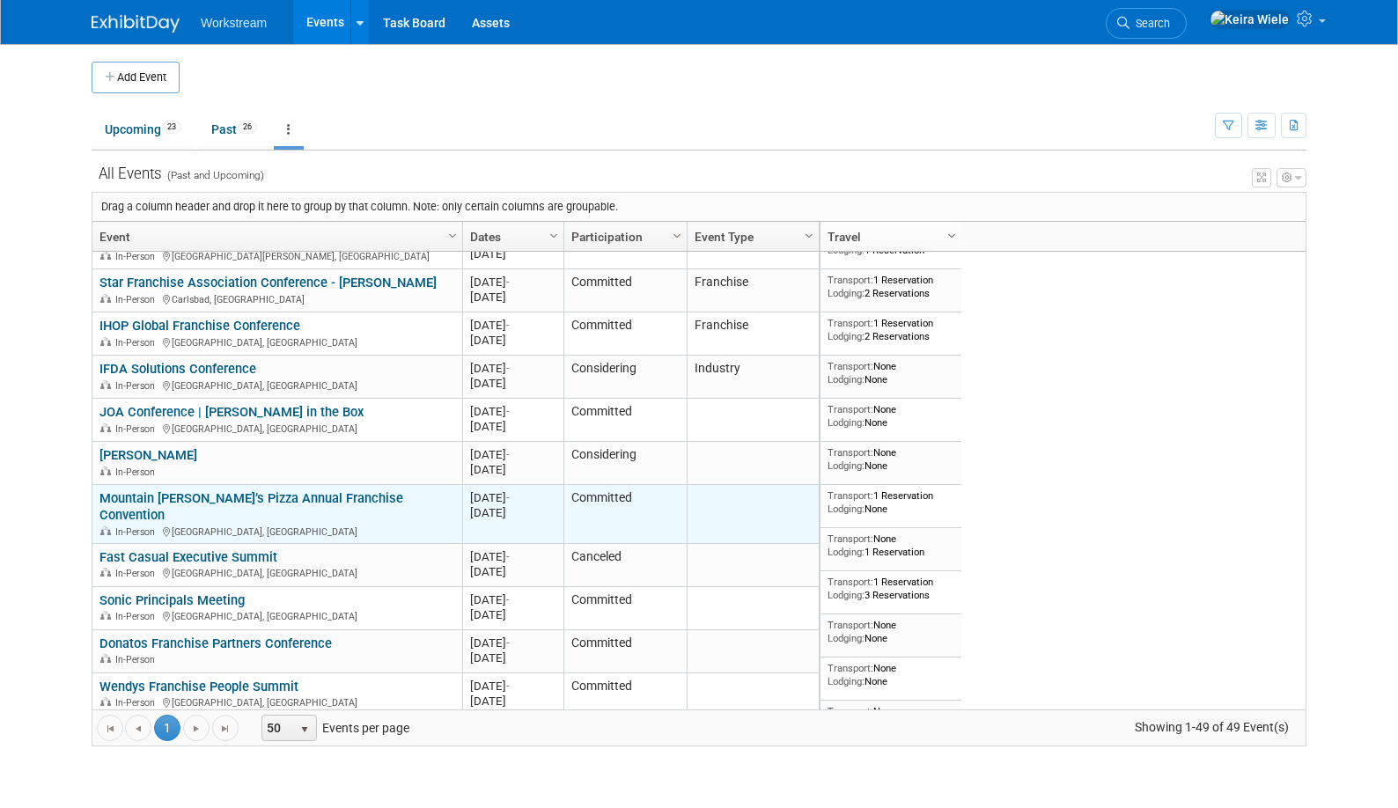
click at [266, 500] on link "Mountain [PERSON_NAME]’s Pizza Annual Franchise Convention" at bounding box center [251, 506] width 304 height 33
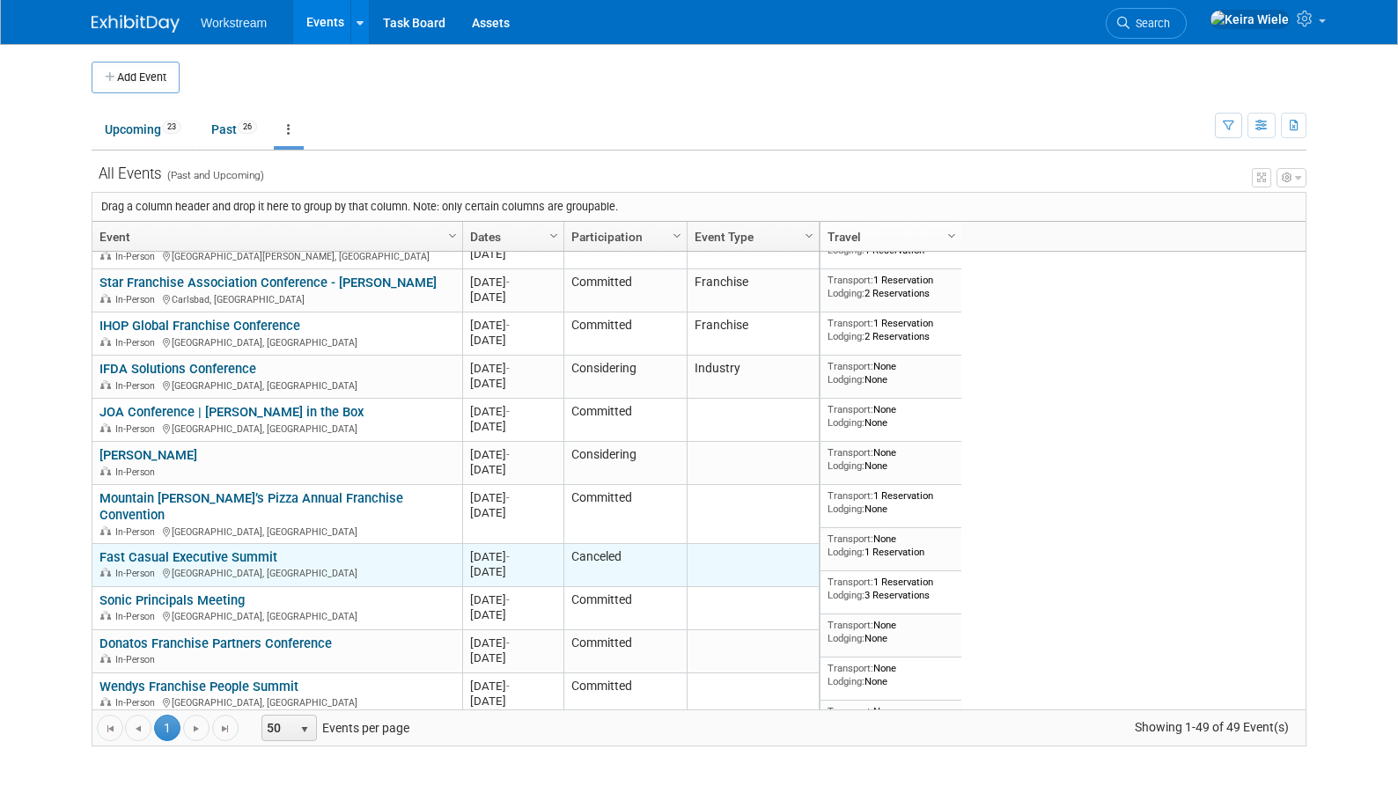
click at [213, 549] on link "Fast Casual Executive Summit" at bounding box center [188, 557] width 178 height 16
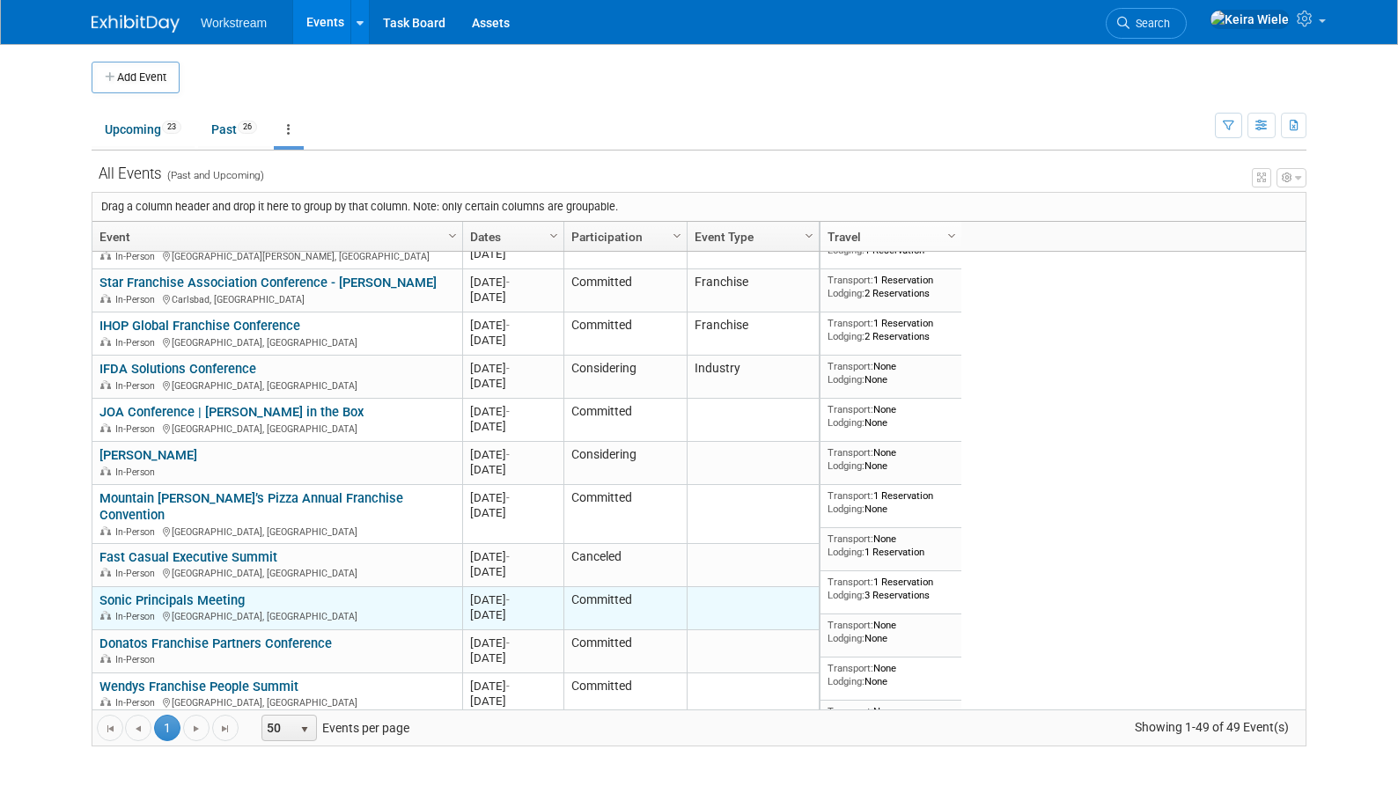
click at [241, 593] on link "Sonic Principals Meeting" at bounding box center [171, 601] width 145 height 16
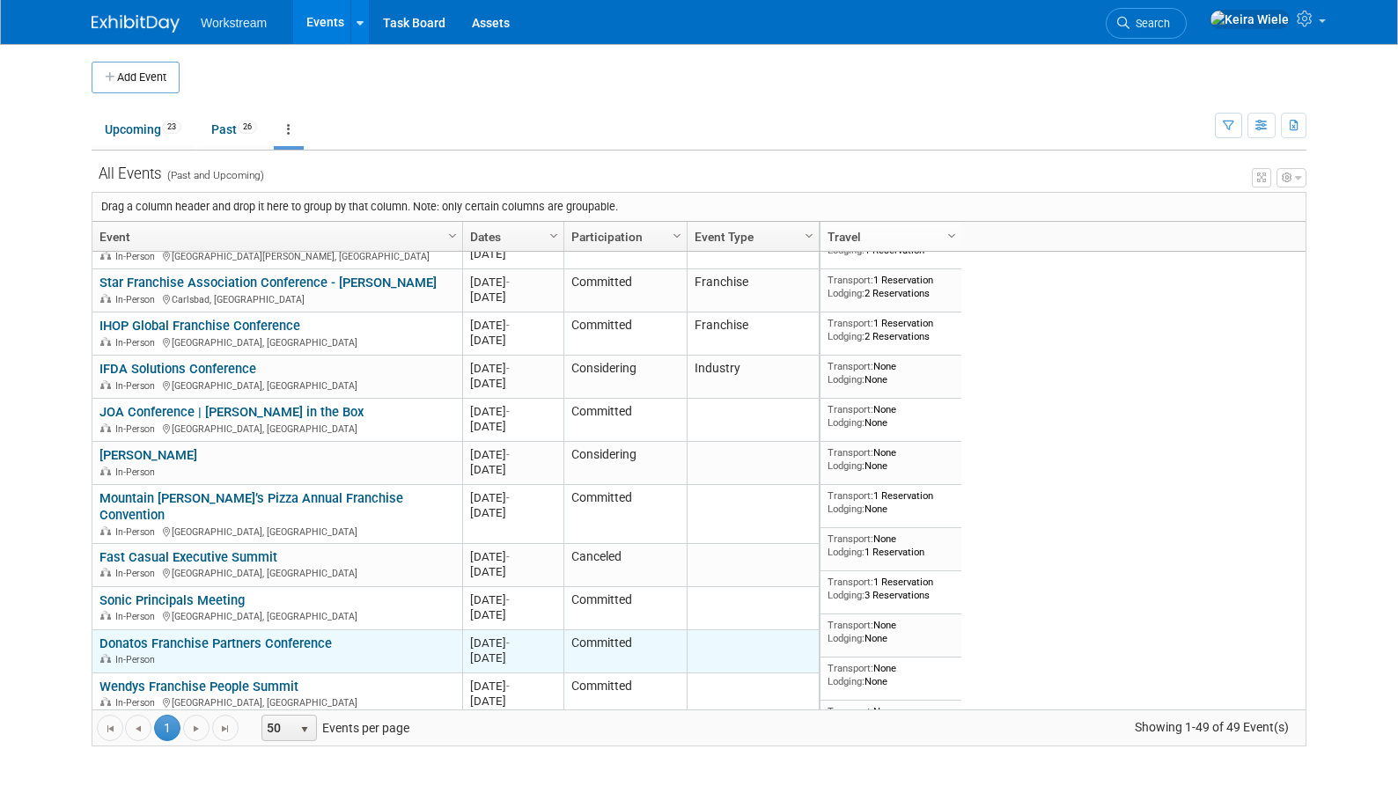
click at [259, 636] on link "Donatos Franchise Partners Conference" at bounding box center [215, 644] width 232 height 16
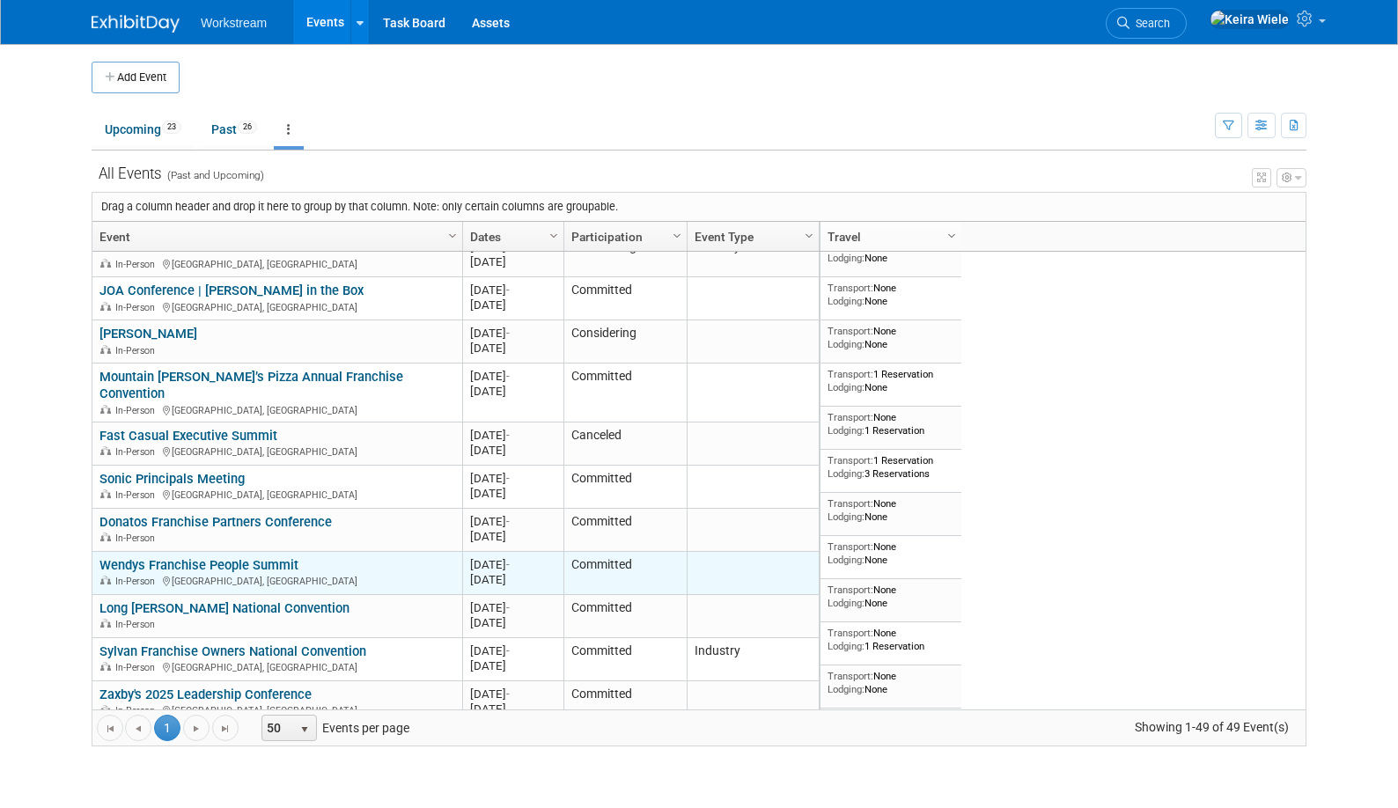
click at [241, 557] on link "Wendys Franchise People Summit" at bounding box center [198, 565] width 199 height 16
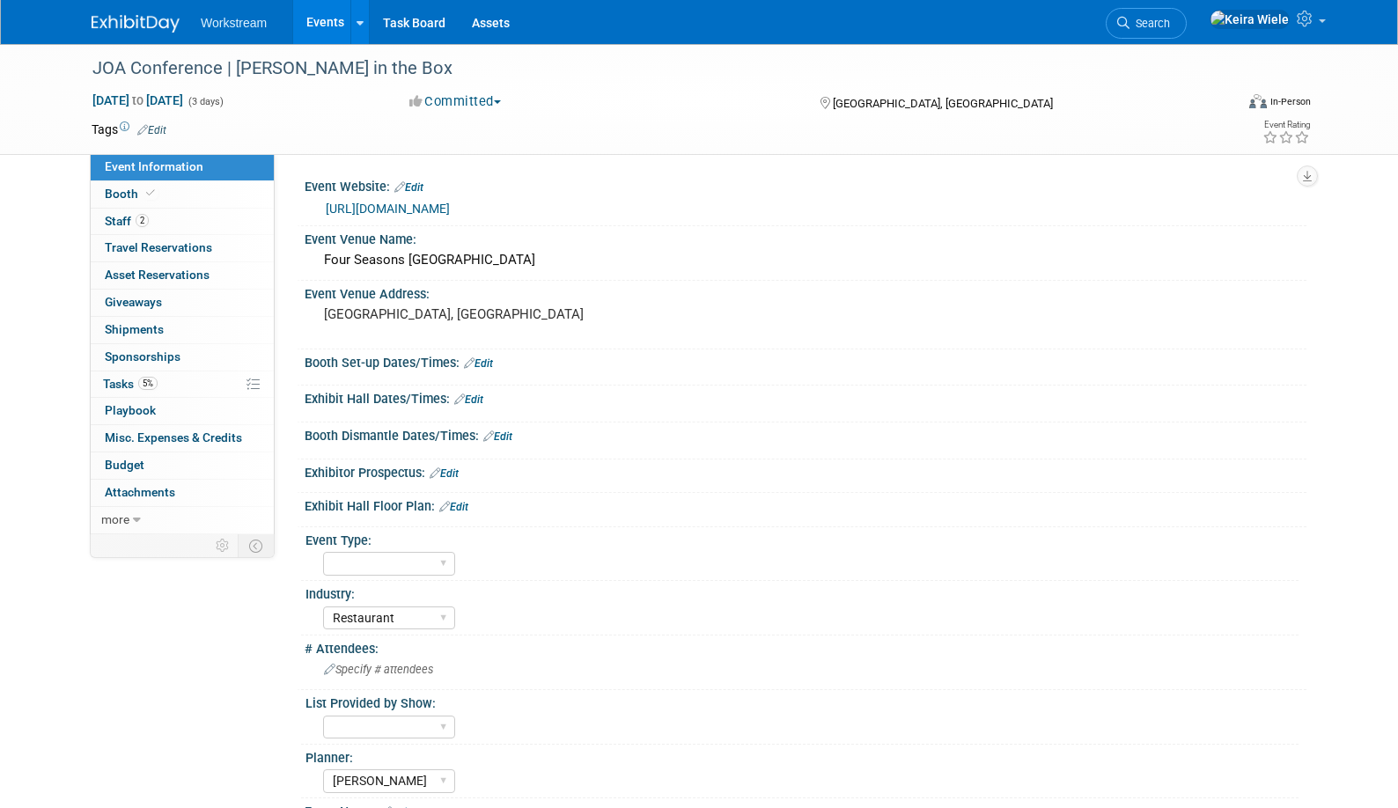
select select "Restaurant"
select select "[PERSON_NAME]"
click at [420, 566] on select "Hosted Franchise Industry OTC" at bounding box center [389, 564] width 132 height 24
select select "Franchise"
click at [323, 552] on select "Hosted Franchise Industry OTC" at bounding box center [389, 564] width 132 height 24
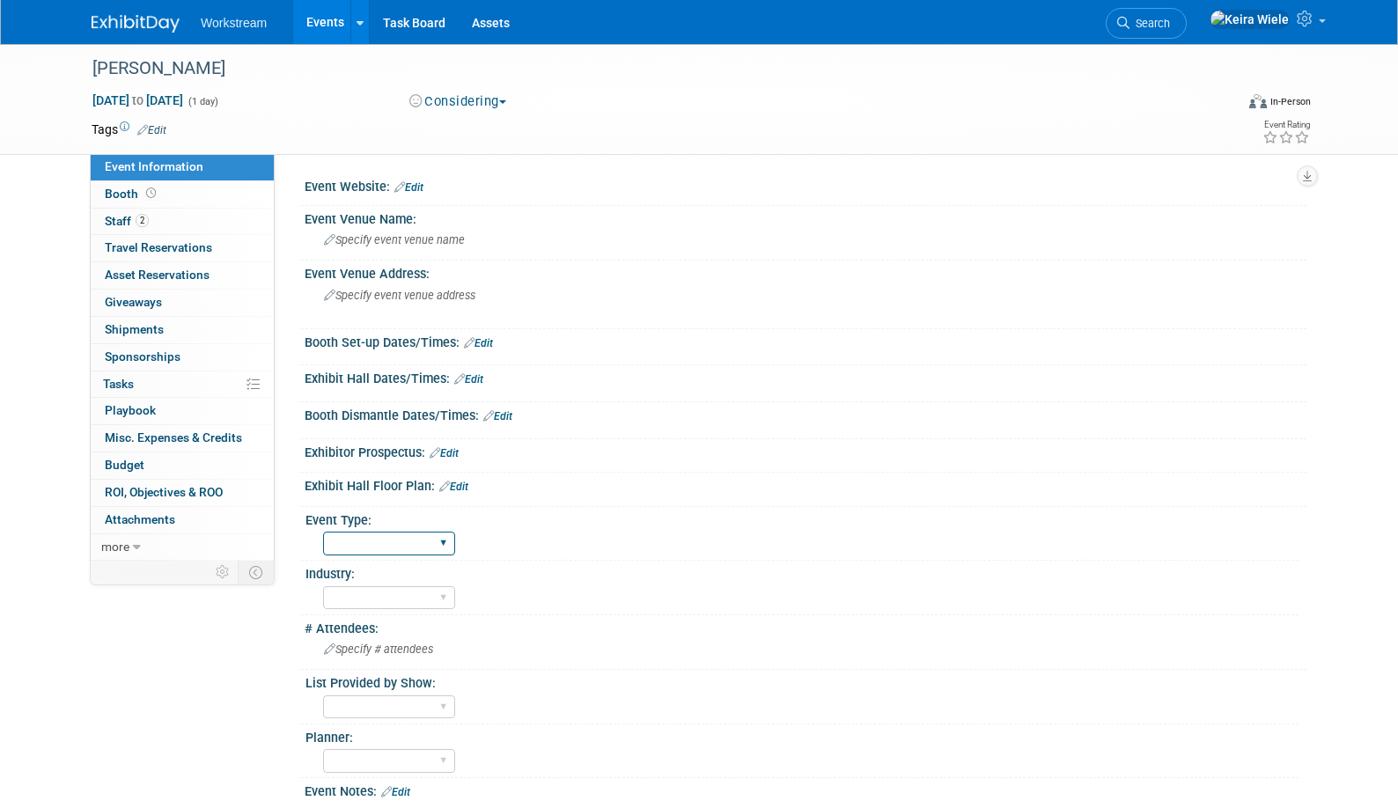
click at [394, 533] on select "Hosted Franchise Industry OTC" at bounding box center [389, 544] width 132 height 24
select select "Franchise"
click at [323, 532] on select "Hosted Franchise Industry OTC" at bounding box center [389, 544] width 132 height 24
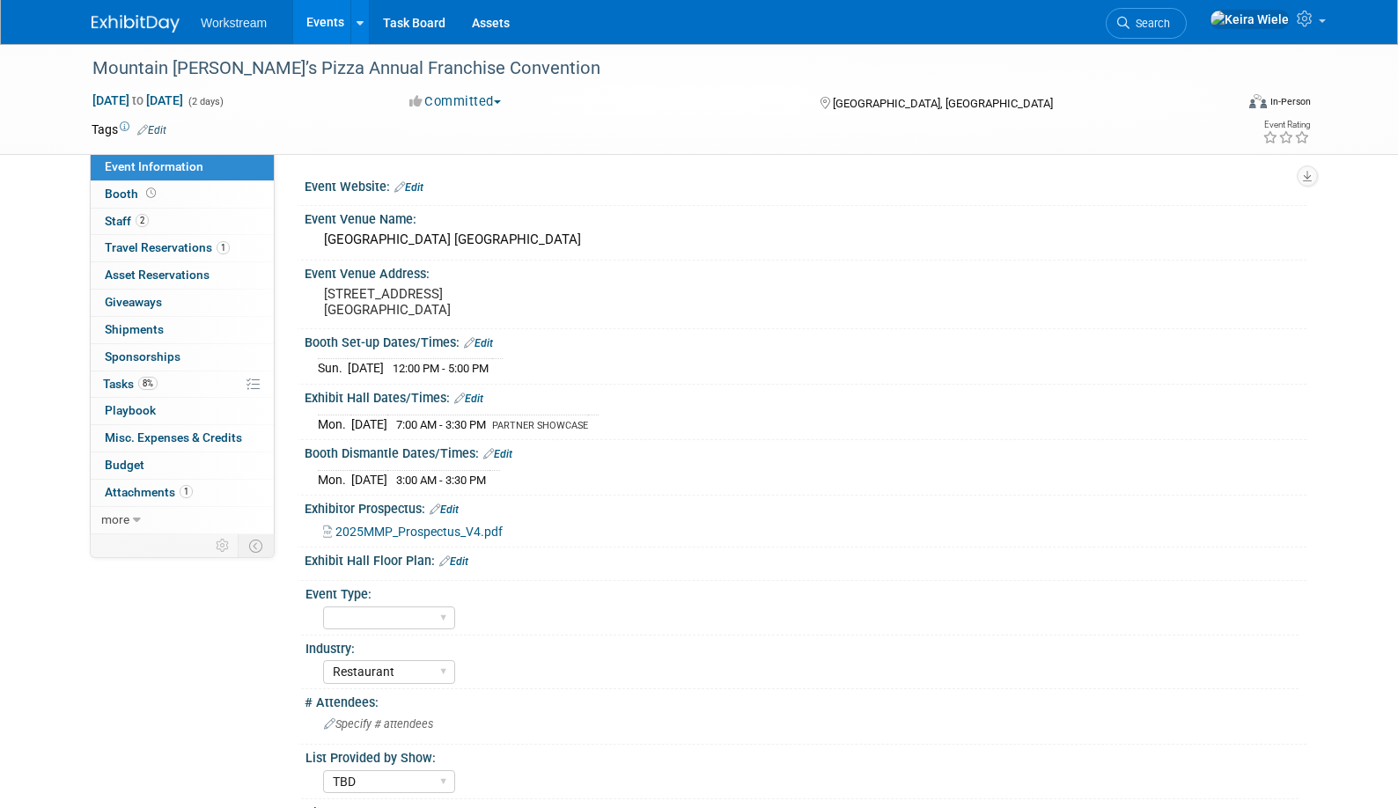
select select "Restaurant"
select select "TBD"
select select "[PERSON_NAME]"
click at [376, 625] on select "Hosted Franchise Industry OTC" at bounding box center [389, 619] width 132 height 24
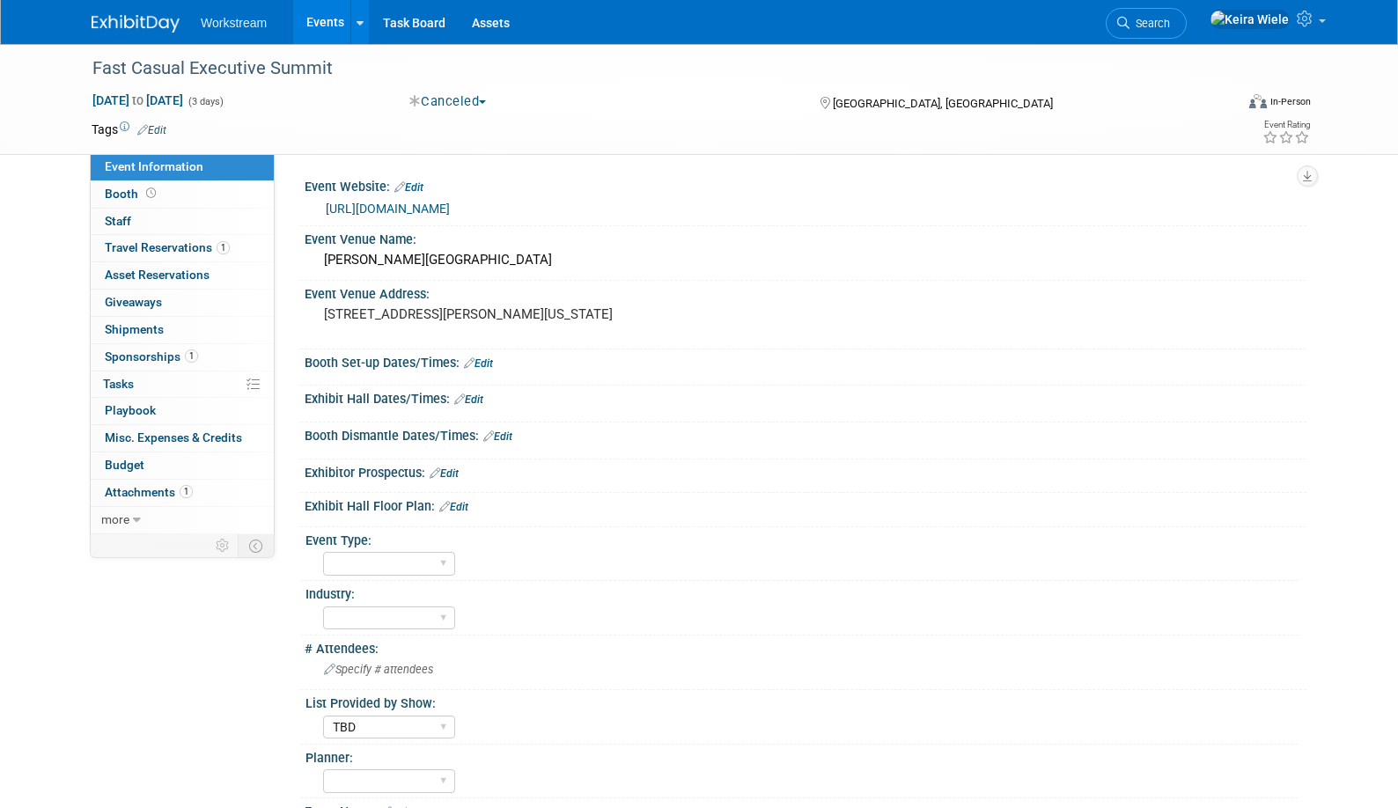
select select "TBD"
click at [363, 567] on select "Hosted Franchise Industry OTC" at bounding box center [389, 564] width 132 height 24
select select "Industry"
click at [323, 552] on select "Hosted Franchise Industry OTC" at bounding box center [389, 564] width 132 height 24
click at [366, 558] on select "Hosted Franchise Industry OTC" at bounding box center [389, 564] width 132 height 24
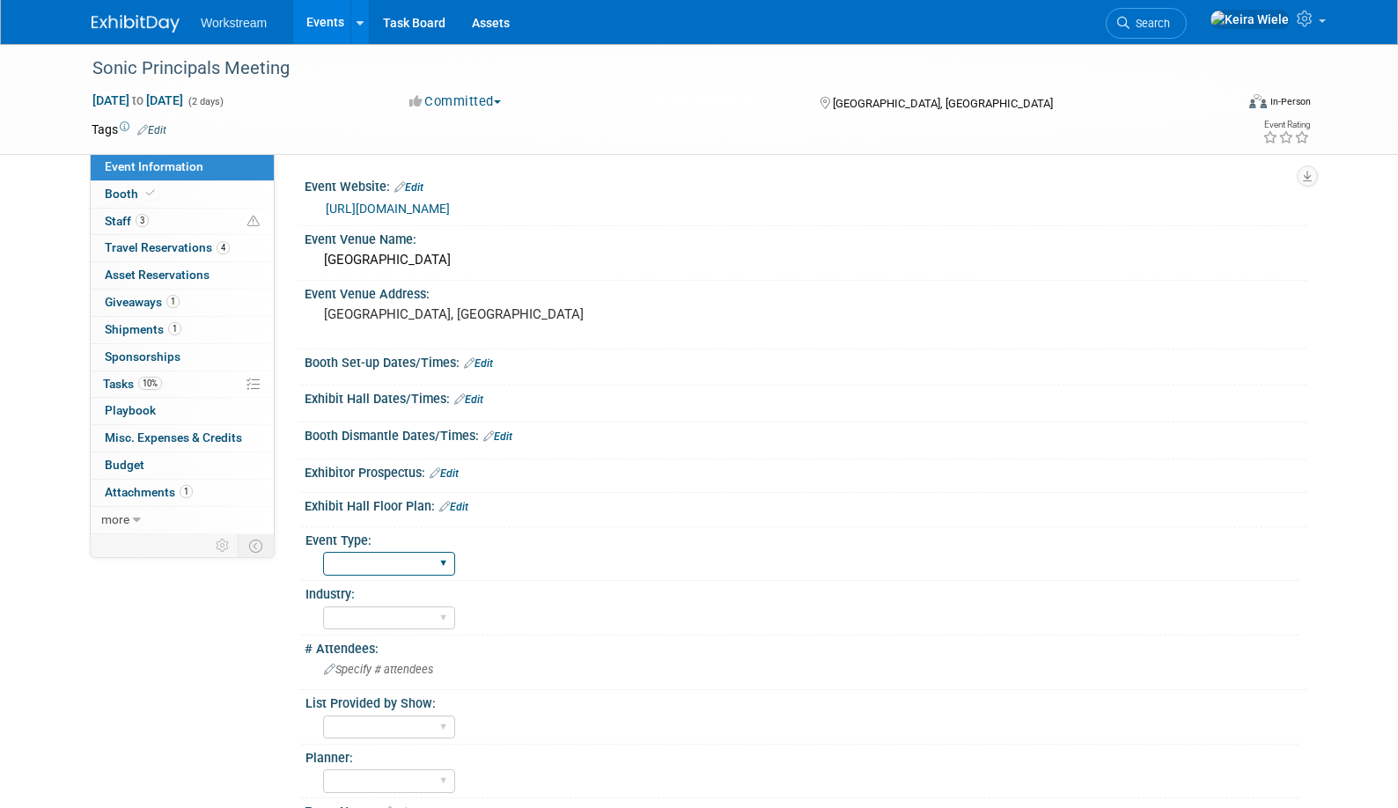
select select "Franchise"
click at [323, 552] on select "Hosted Franchise Industry OTC" at bounding box center [389, 564] width 132 height 24
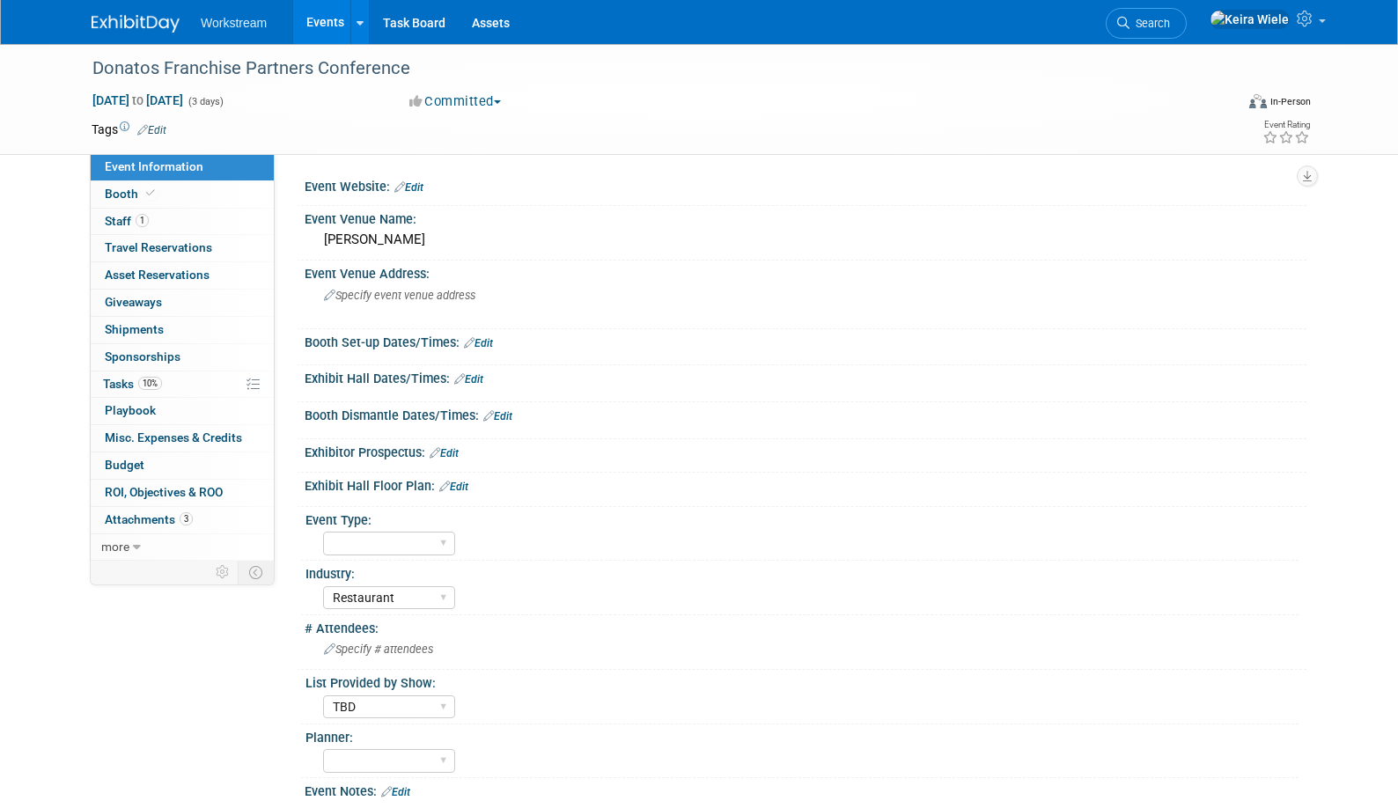
select select "Restaurant"
select select "TBD"
click at [357, 540] on select "Hosted Franchise Industry OTC" at bounding box center [389, 544] width 132 height 24
select select "Franchise"
click at [323, 532] on select "Hosted Franchise Industry OTC" at bounding box center [389, 544] width 132 height 24
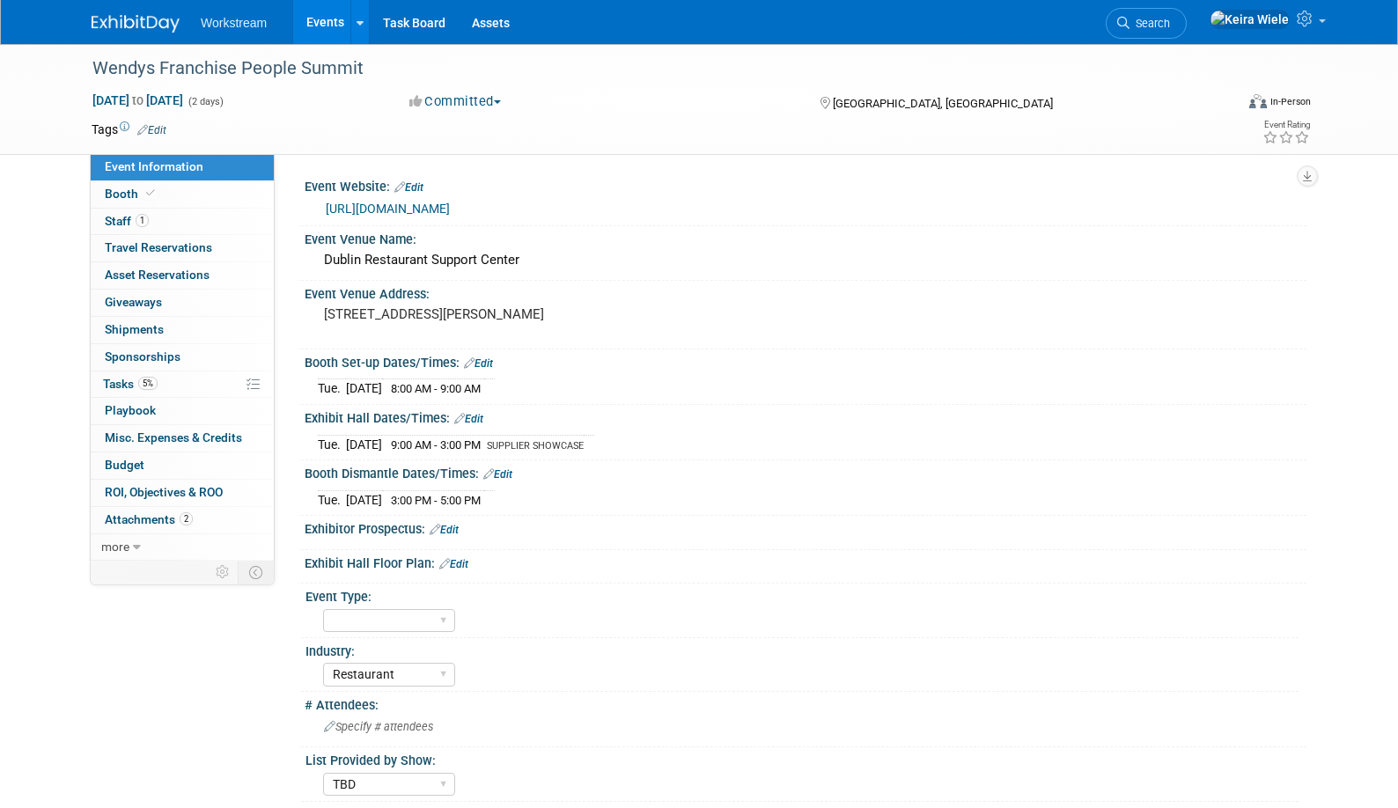
select select "Restaurant"
select select "TBD"
click at [345, 611] on select "Hosted Franchise Industry OTC" at bounding box center [389, 621] width 132 height 24
select select "Franchise"
click at [323, 609] on select "Hosted Franchise Industry OTC" at bounding box center [389, 621] width 132 height 24
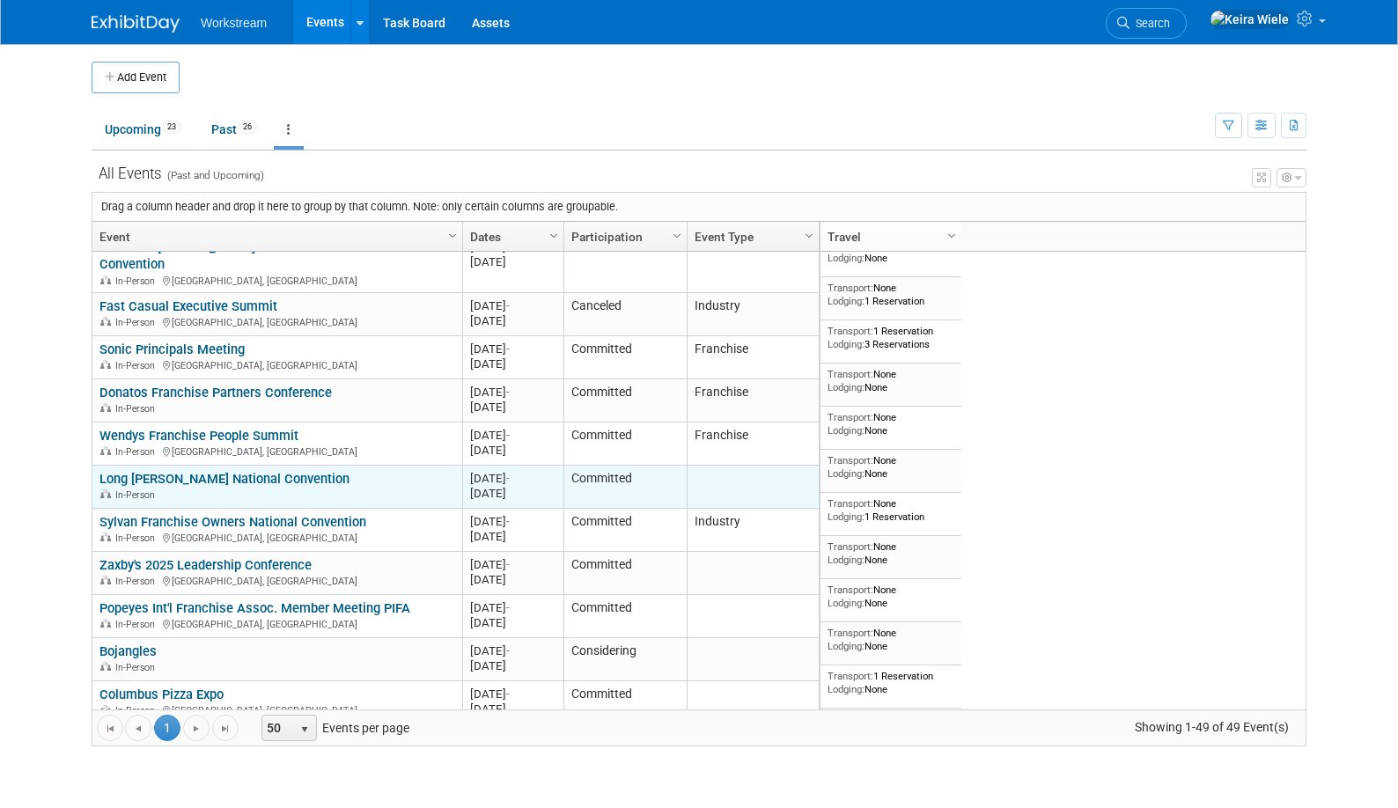
click at [302, 471] on link "Long [PERSON_NAME] National Convention" at bounding box center [224, 479] width 250 height 16
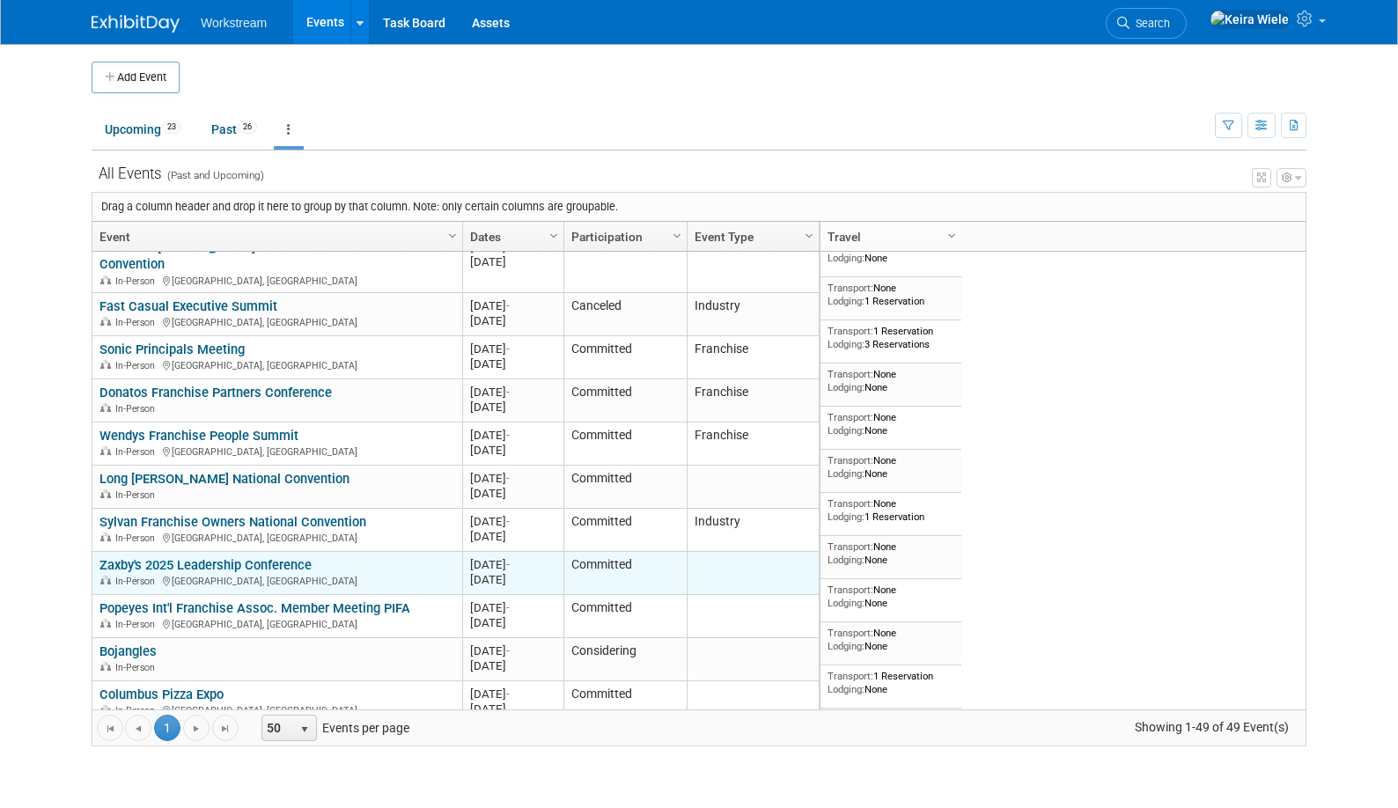
click at [215, 557] on link "Zaxby's 2025 Leadership Conference" at bounding box center [205, 565] width 212 height 16
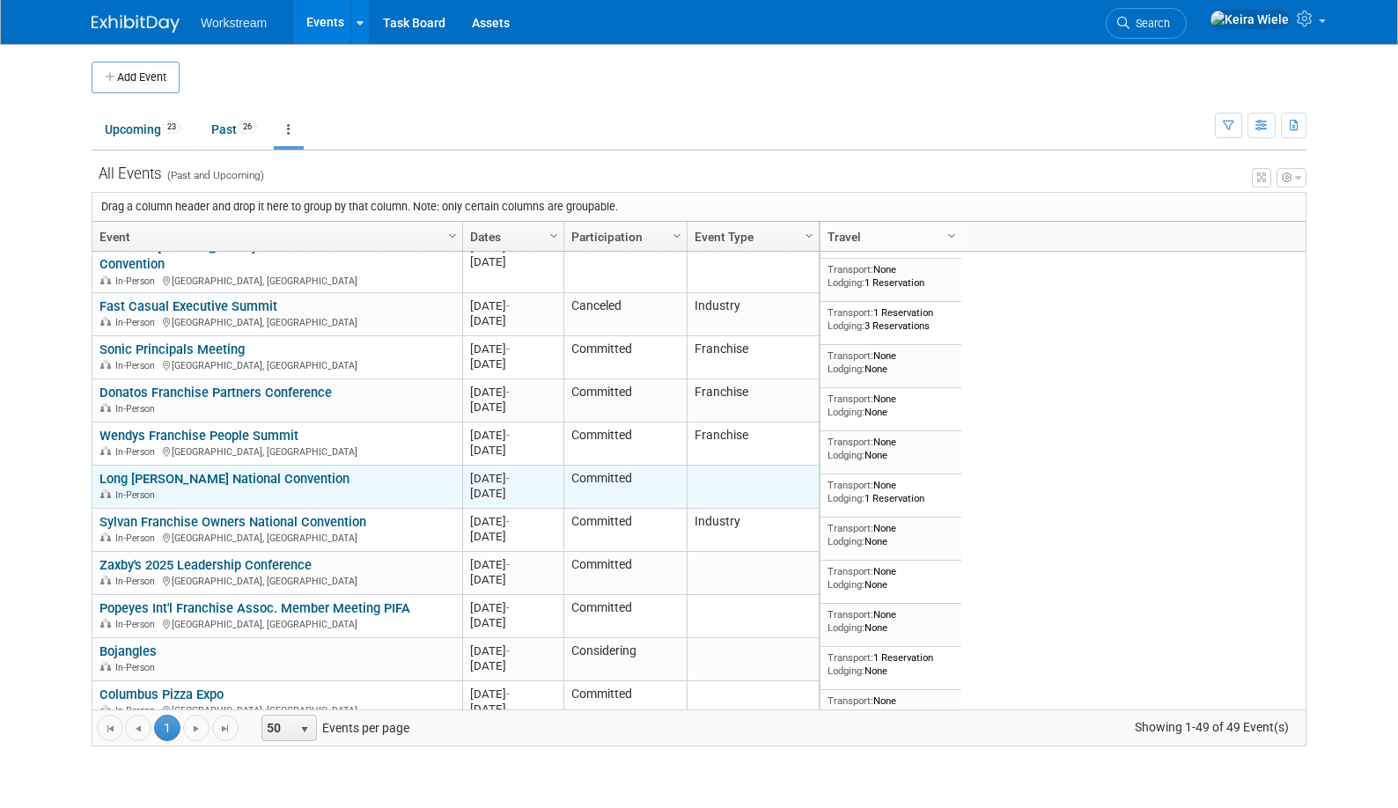
scroll to position [1417, 0]
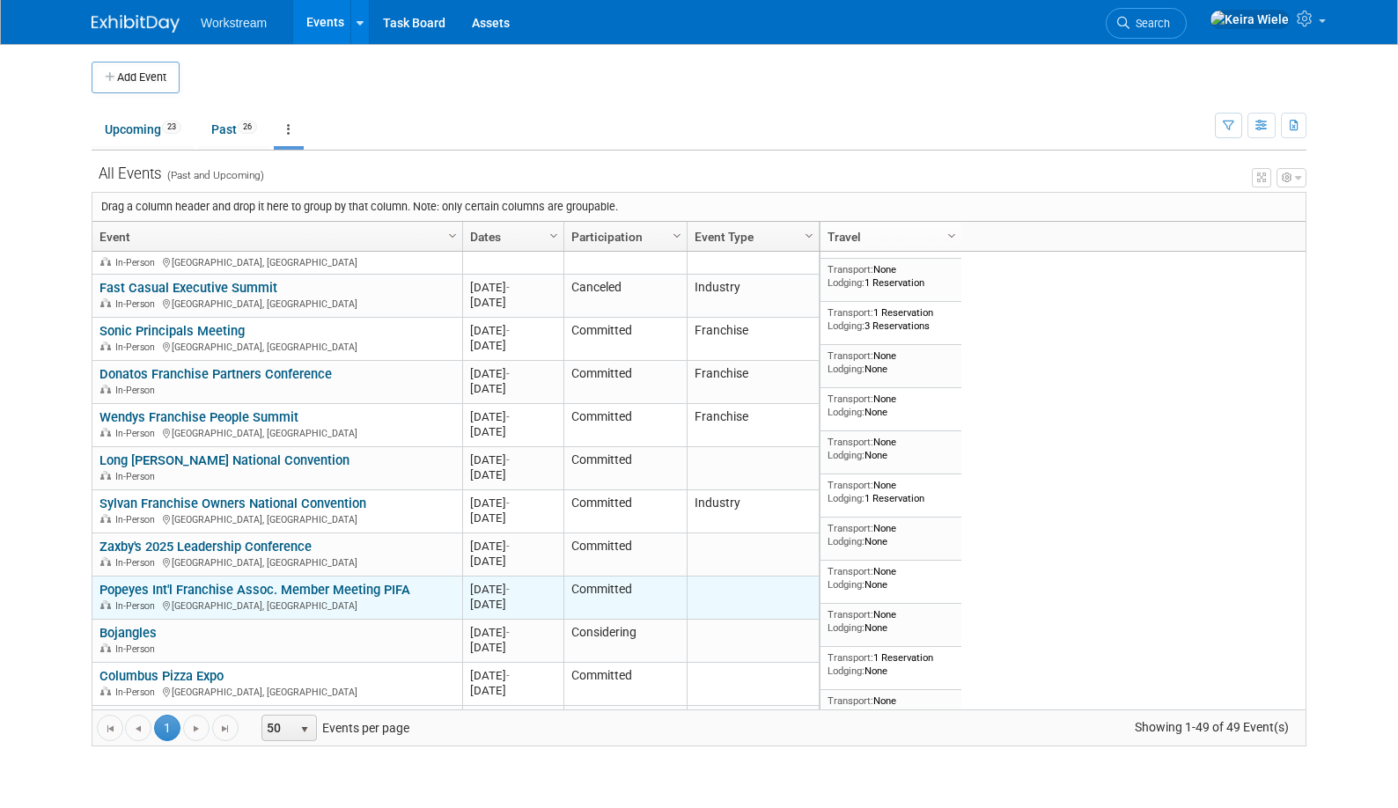
click at [290, 582] on link "Popeyes Int'l Franchise Assoc. Member Meeting PIFA" at bounding box center [254, 590] width 311 height 16
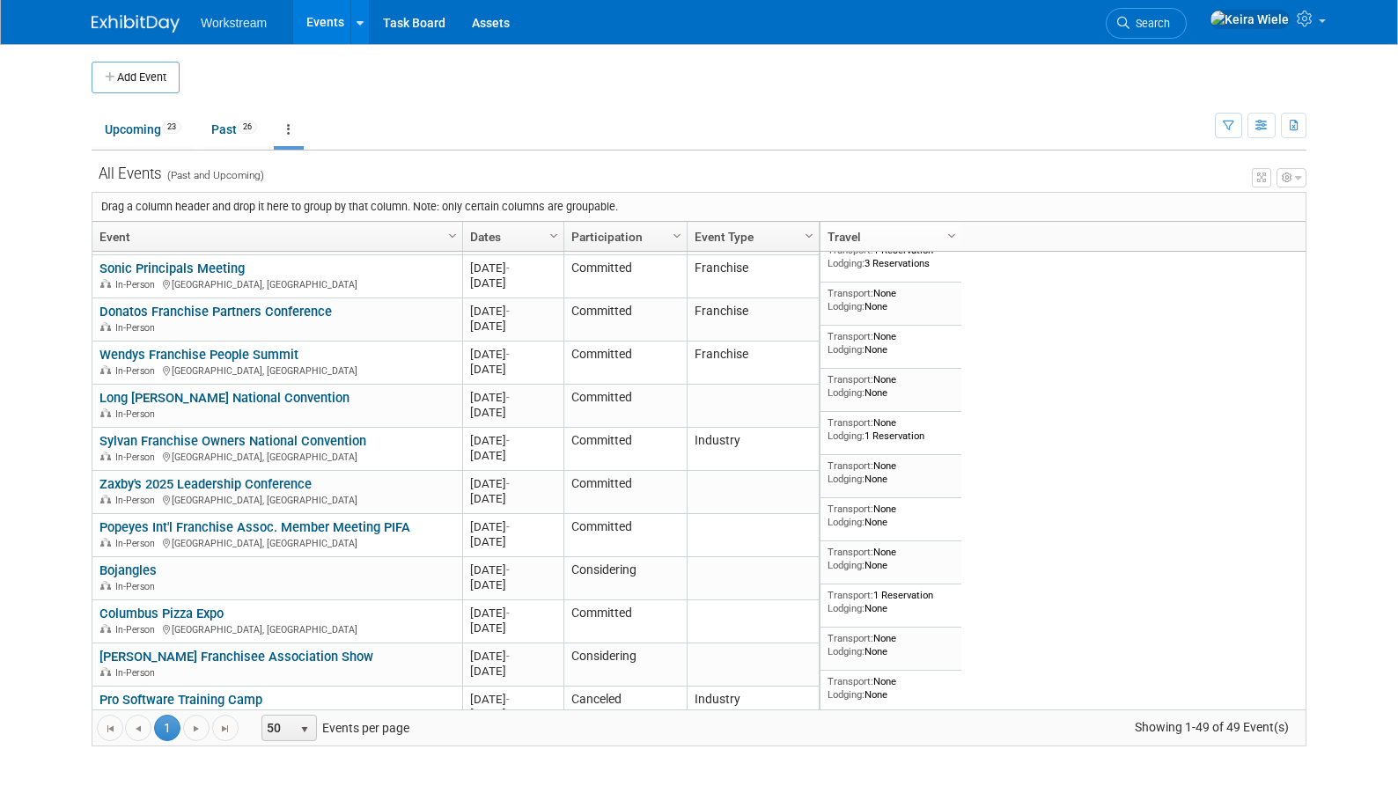
scroll to position [1181, 0]
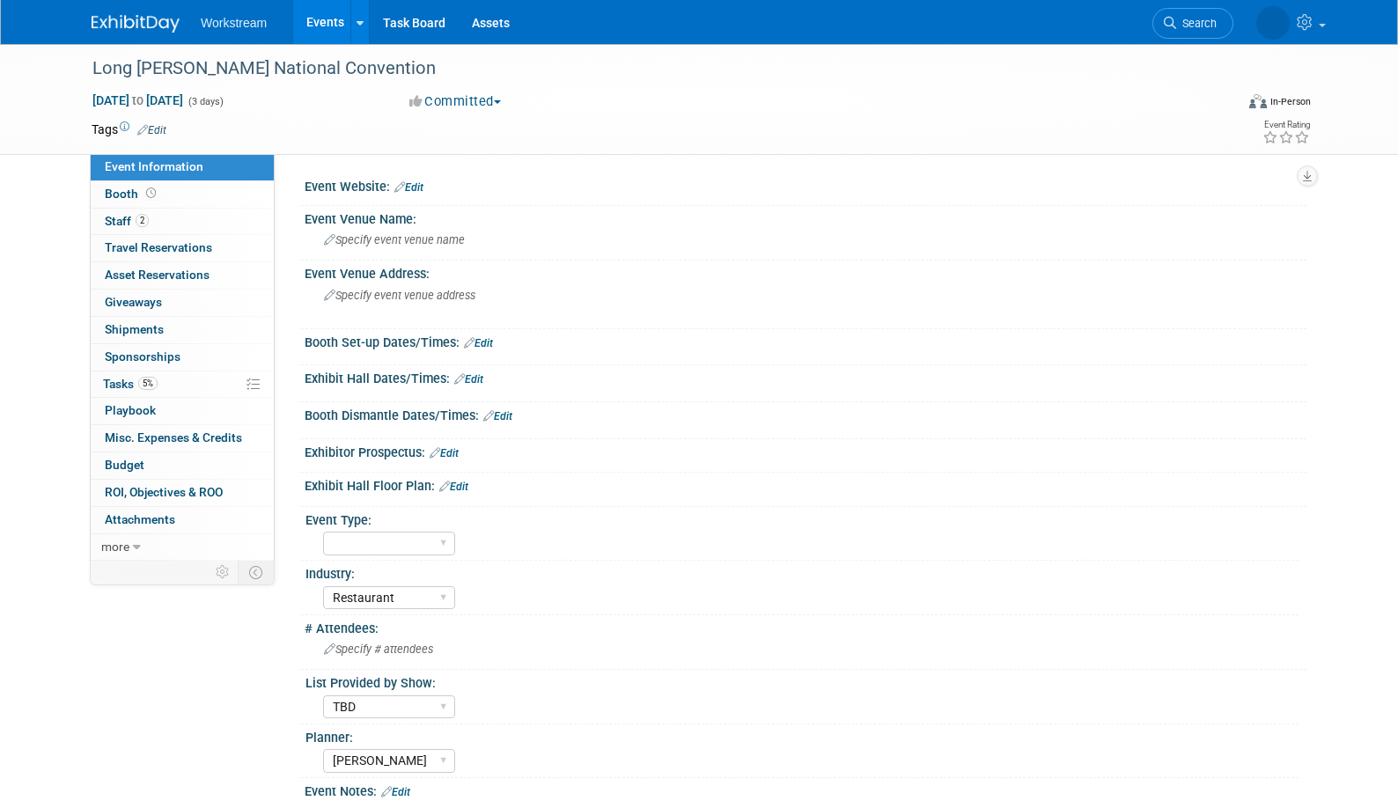
select select "Restaurant"
select select "TBD"
select select "[PERSON_NAME]"
click at [369, 544] on select "Hosted Franchise Industry OTC" at bounding box center [389, 544] width 132 height 24
select select "Franchise"
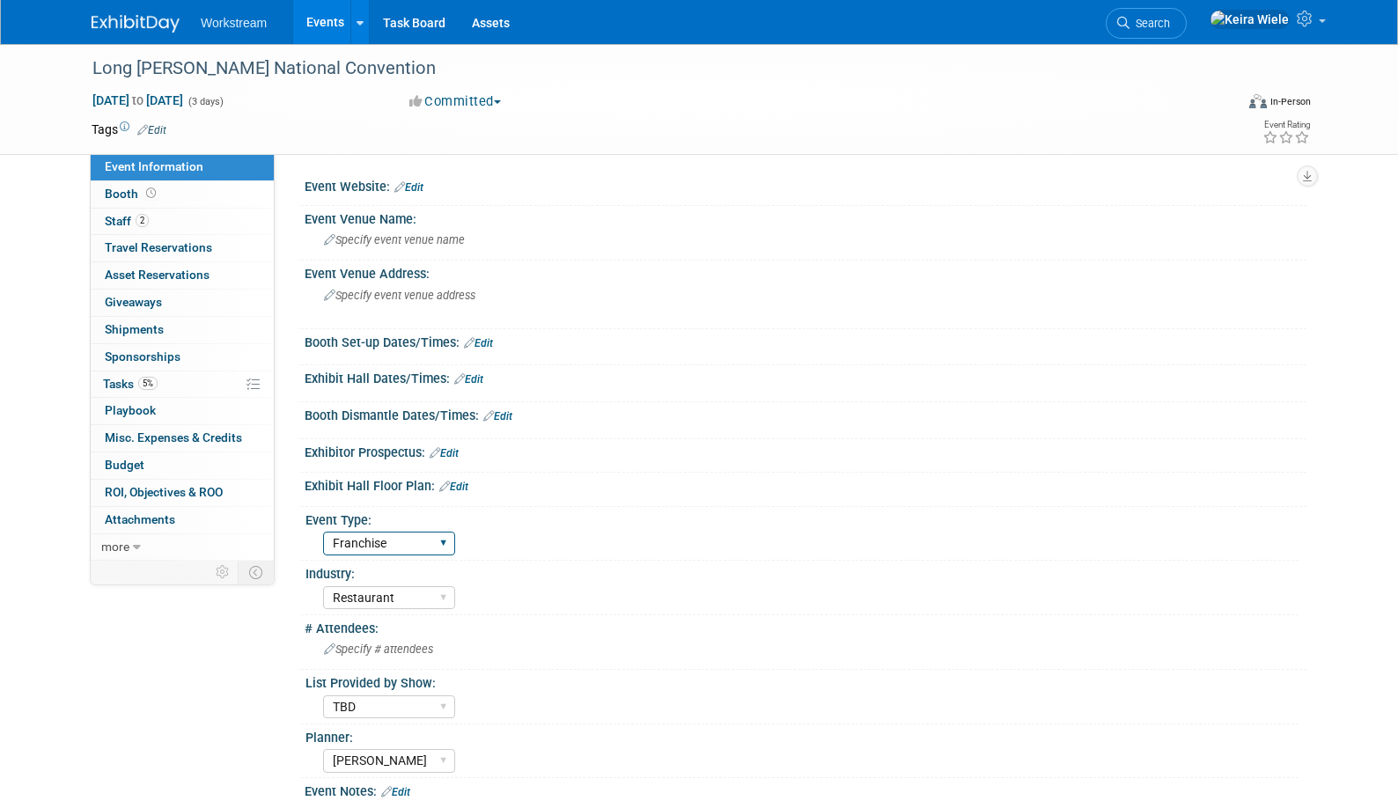
click at [323, 532] on select "Hosted Franchise Industry OTC" at bounding box center [389, 544] width 132 height 24
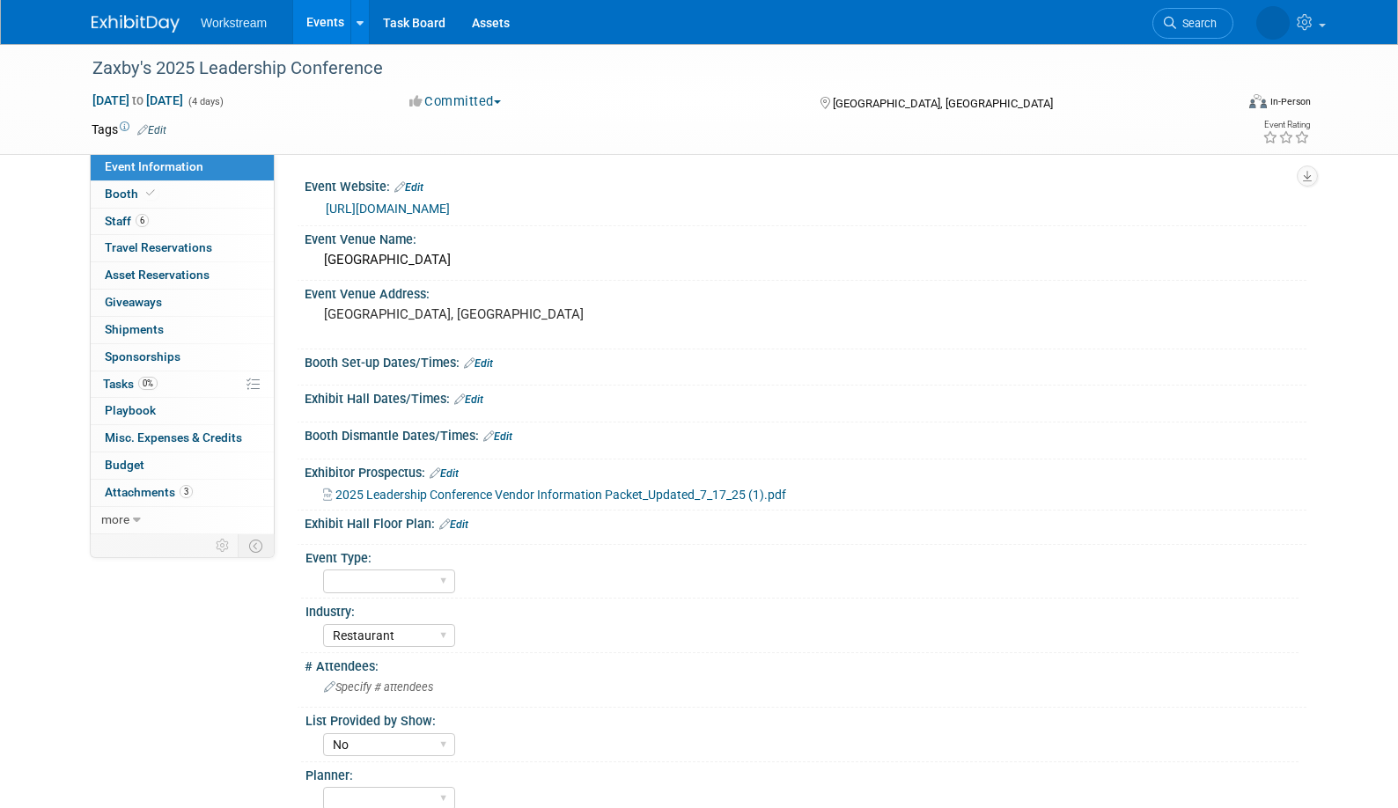
select select "Restaurant"
select select "No"
click at [343, 568] on div "Hosted Franchise Industry OTC" at bounding box center [389, 581] width 132 height 33
click at [344, 582] on select "Hosted Franchise Industry OTC" at bounding box center [389, 582] width 132 height 24
select select "Franchise"
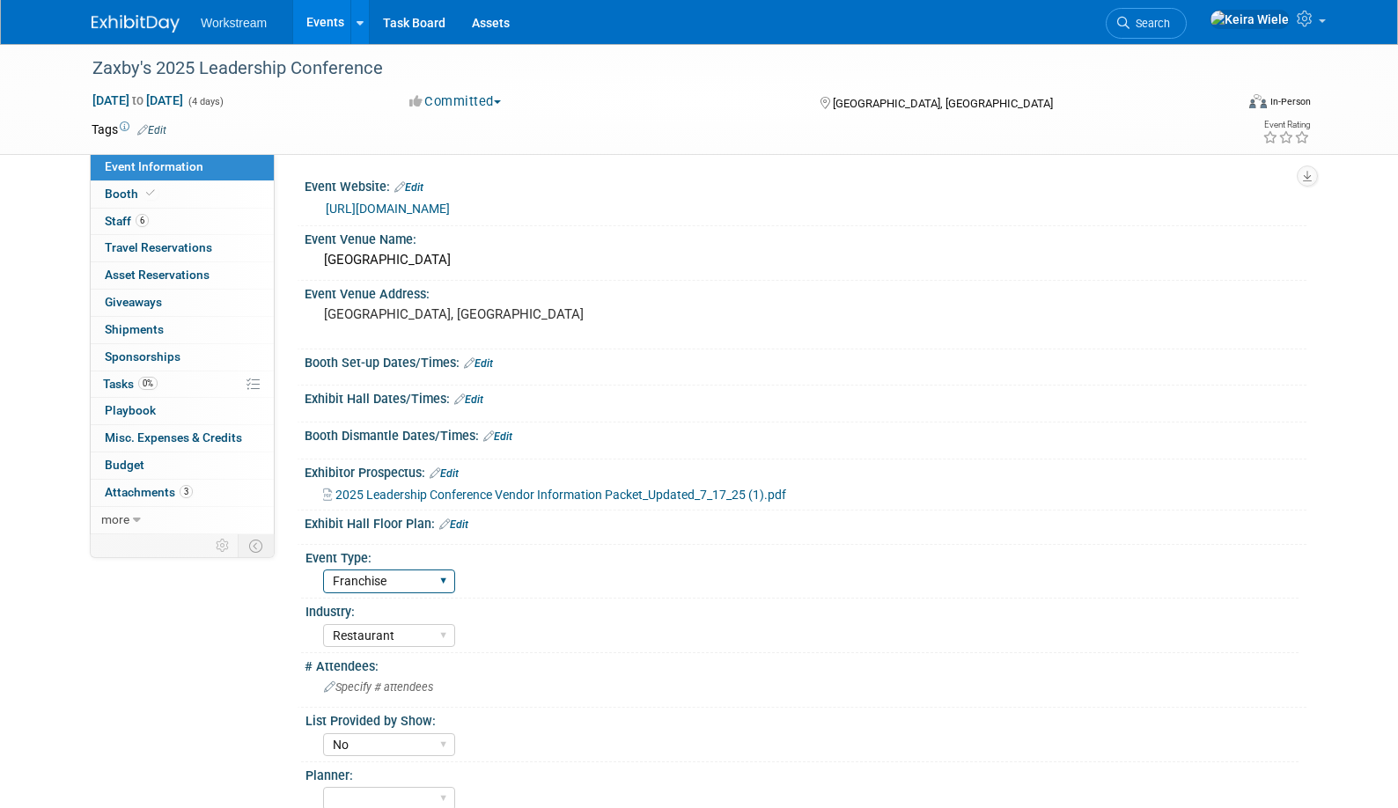
click at [323, 570] on select "Hosted Franchise Industry OTC" at bounding box center [389, 582] width 132 height 24
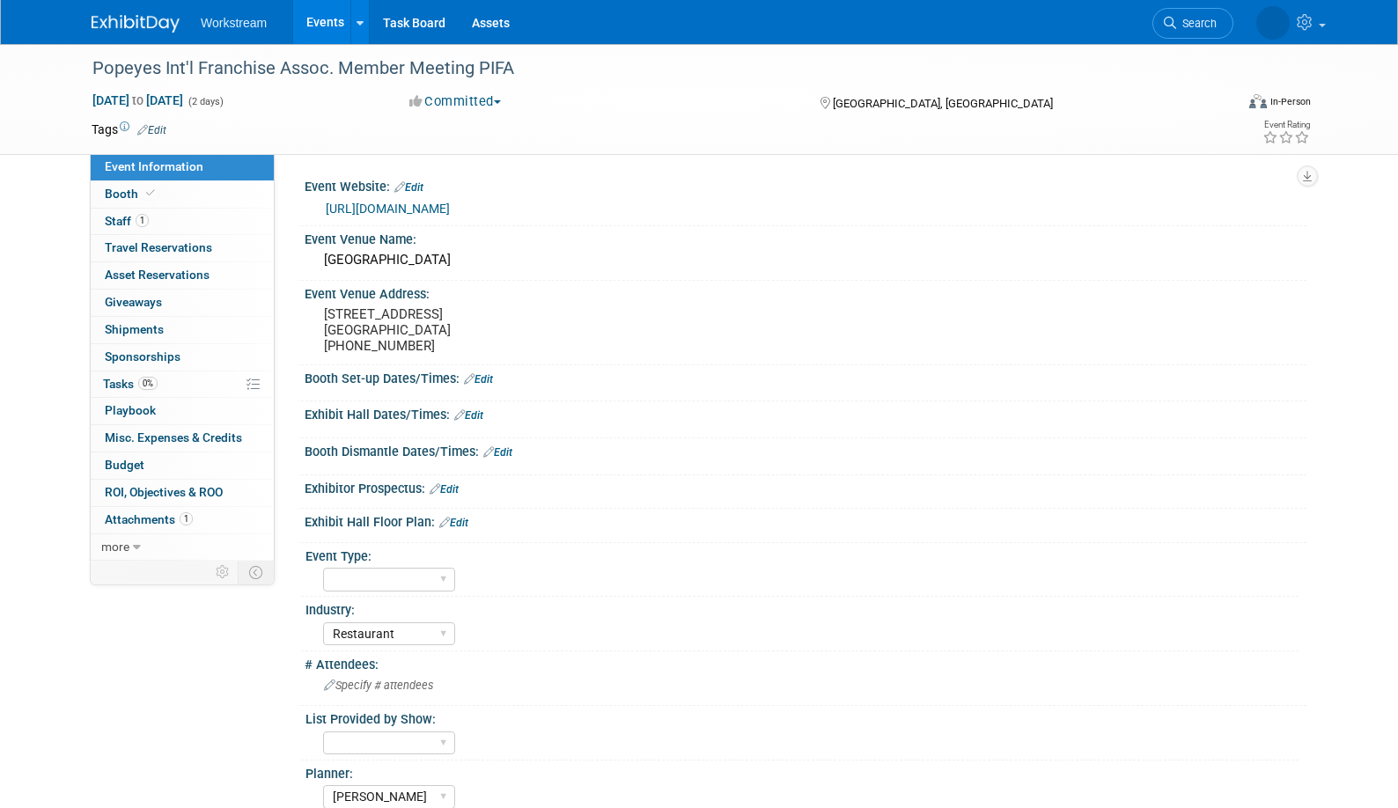
select select "Restaurant"
select select "[PERSON_NAME]"
click at [343, 580] on select "Hosted Franchise Industry OTC" at bounding box center [389, 580] width 132 height 24
select select "Franchise"
click at [323, 568] on select "Hosted Franchise Industry OTC" at bounding box center [389, 580] width 132 height 24
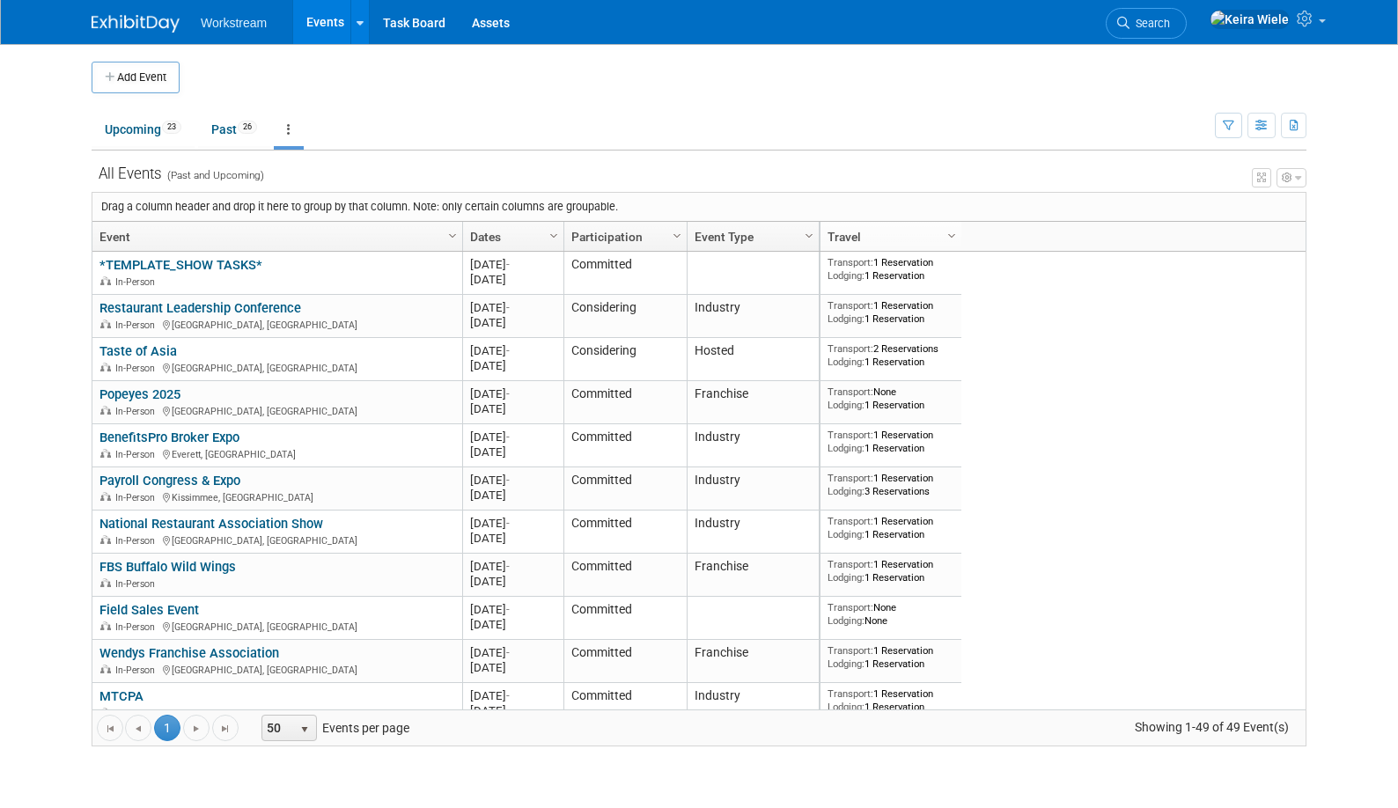
scroll to position [1656, 0]
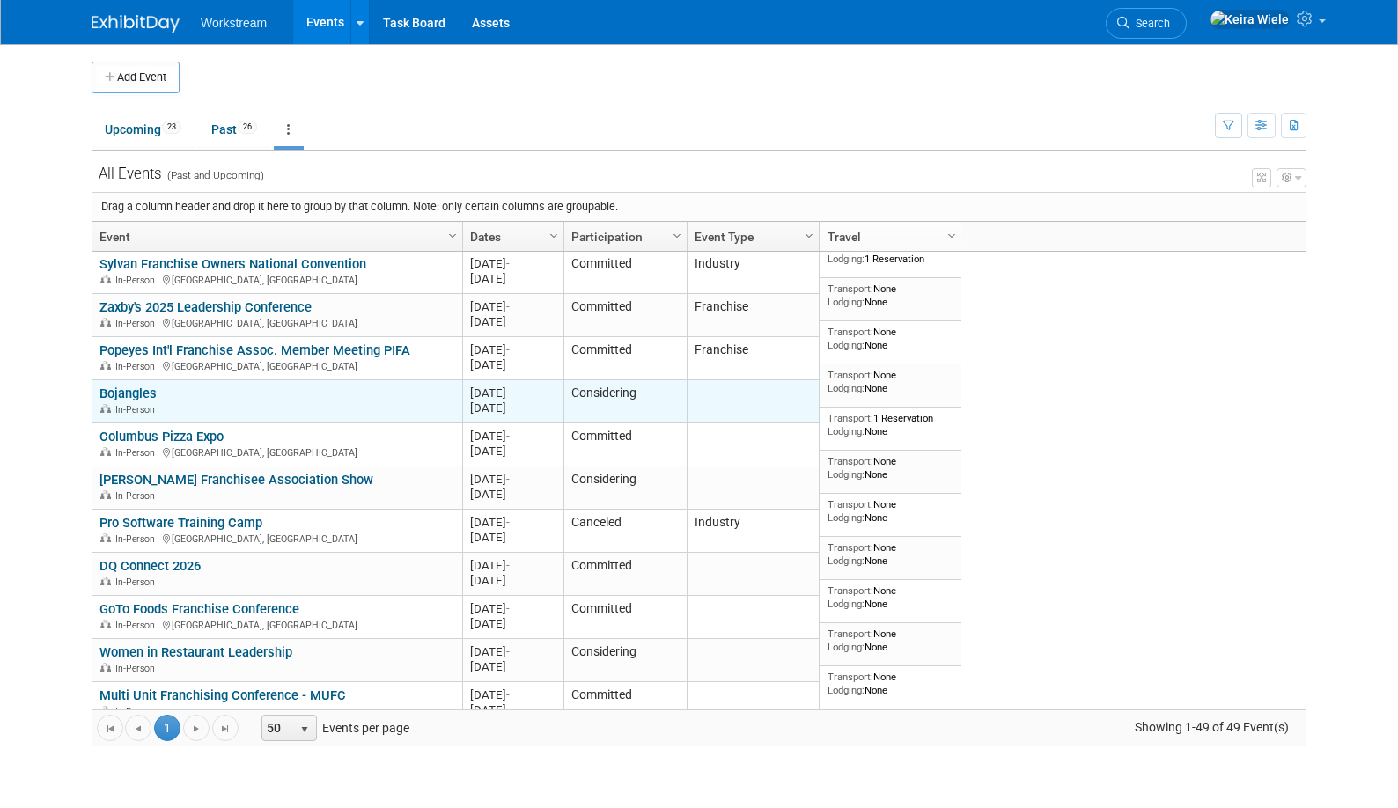
click at [144, 386] on link "Bojangles" at bounding box center [127, 394] width 57 height 16
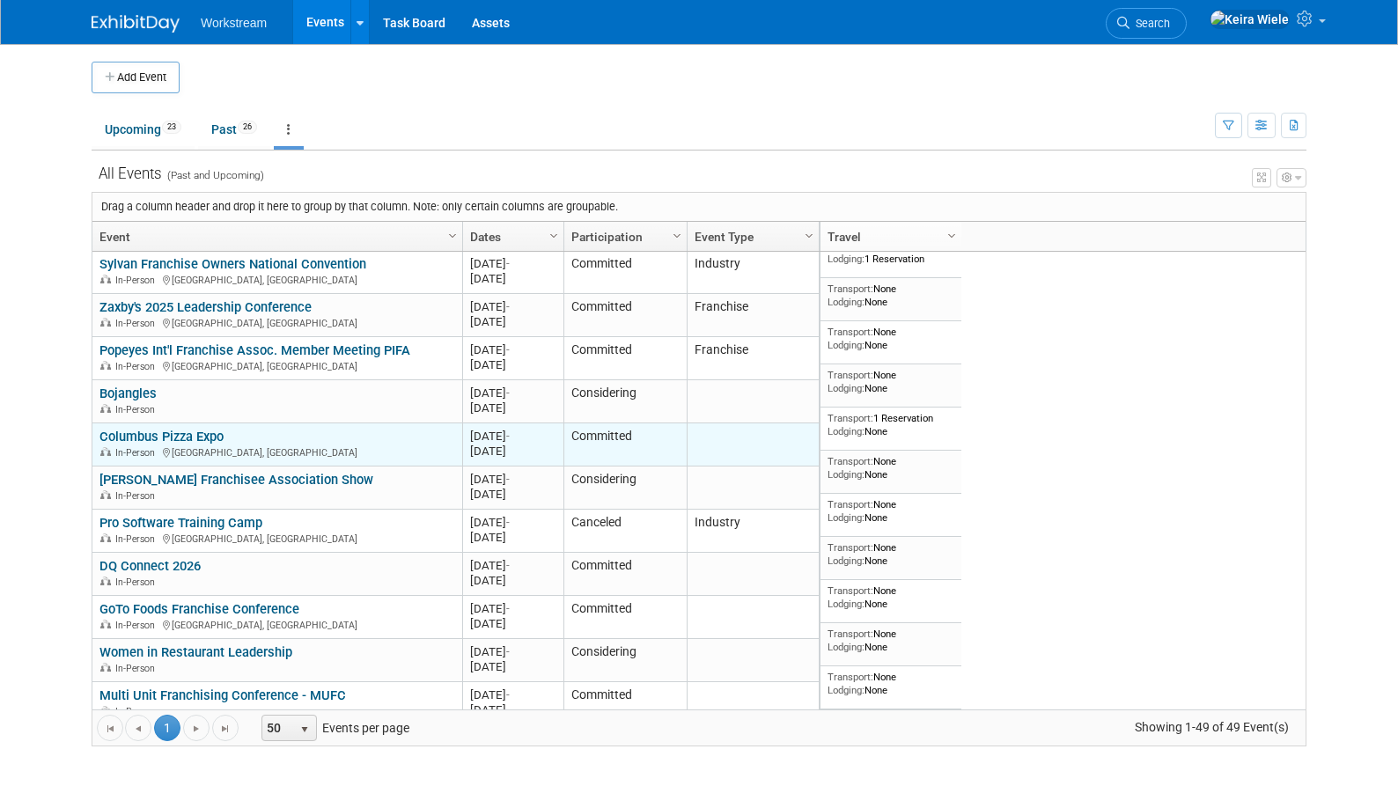
click at [211, 429] on link "Columbus Pizza Expo" at bounding box center [161, 437] width 124 height 16
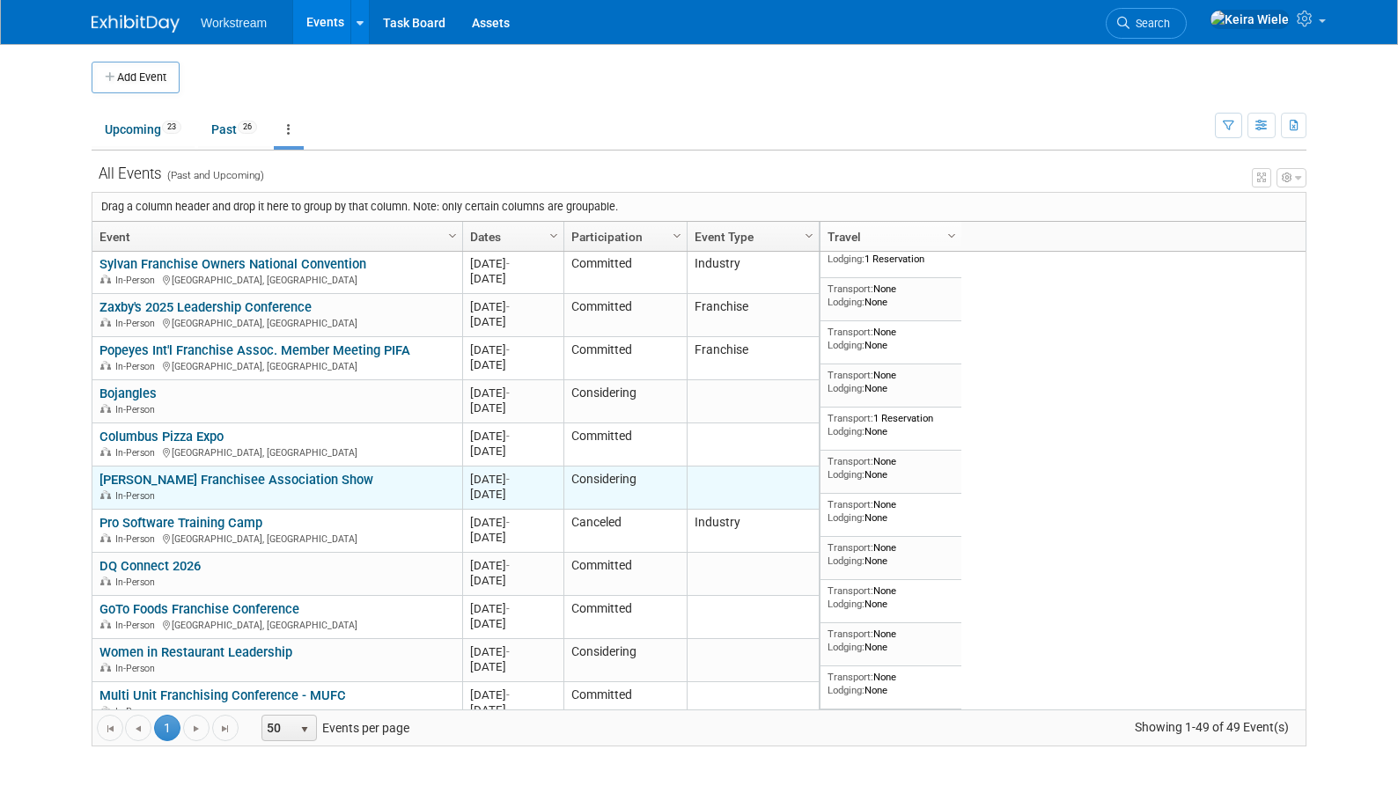
click at [301, 472] on link "[PERSON_NAME] Franchisee Association Show" at bounding box center [236, 480] width 274 height 16
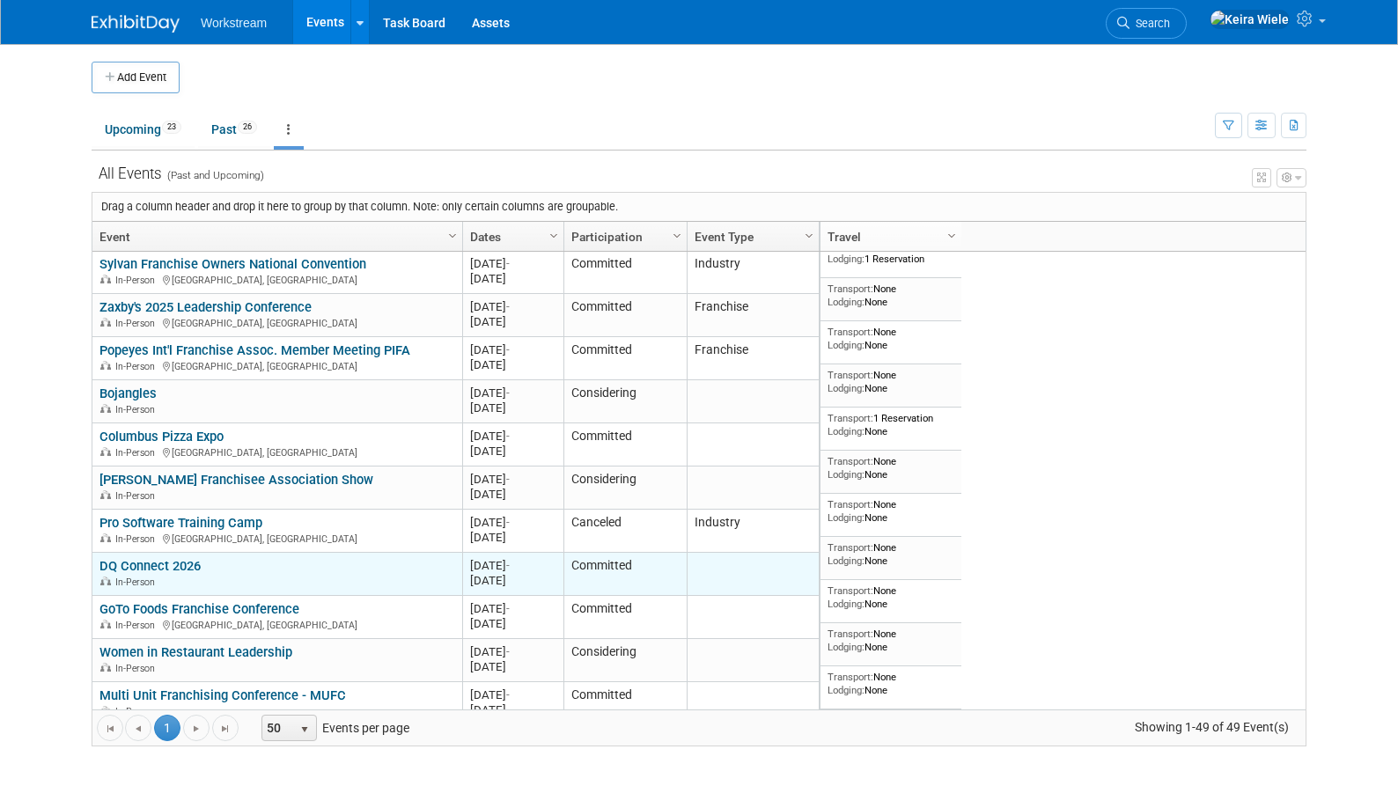
click at [186, 558] on link "DQ Connect 2026" at bounding box center [149, 566] width 101 height 16
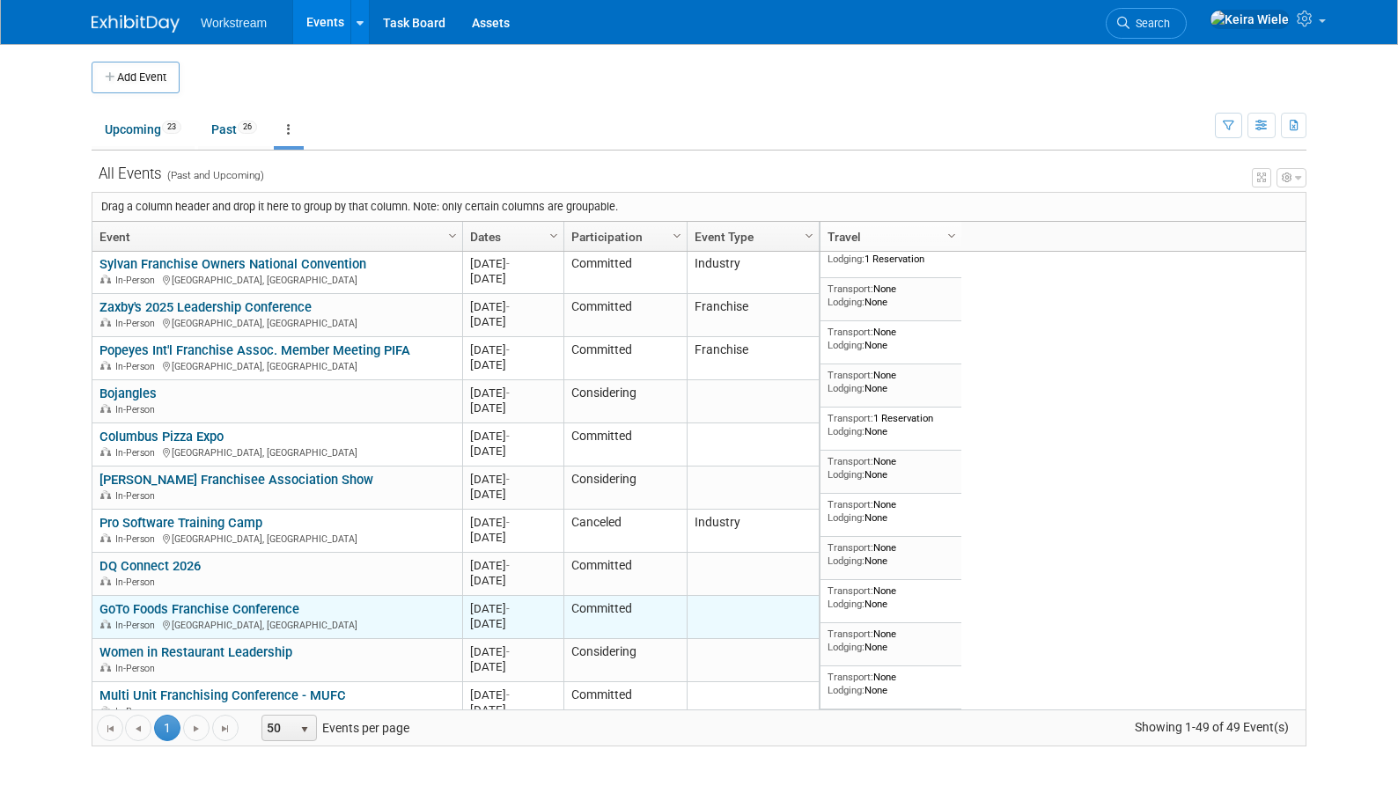
click at [243, 601] on link "GoTo Foods Franchise Conference" at bounding box center [199, 609] width 200 height 16
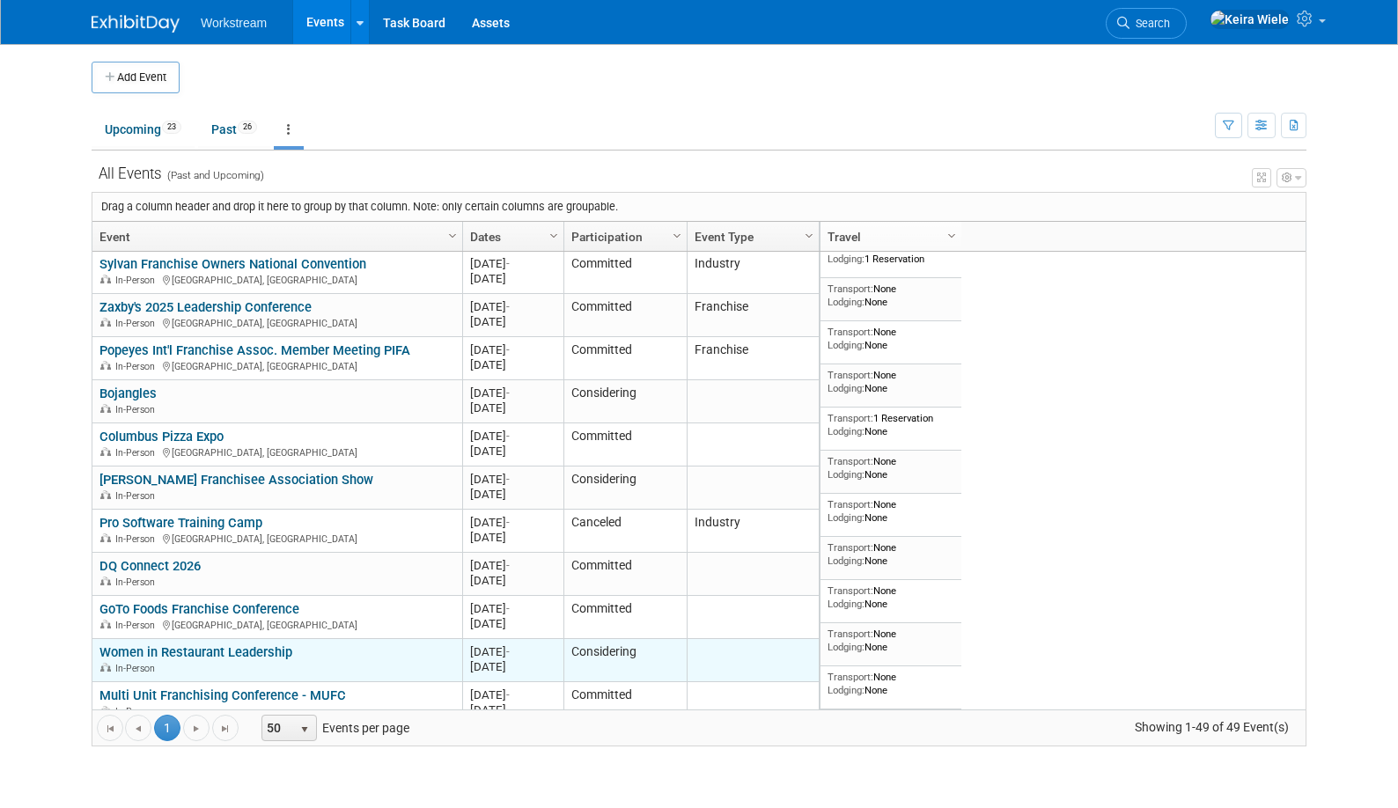
click at [261, 644] on link "Women in Restaurant Leadership" at bounding box center [195, 652] width 193 height 16
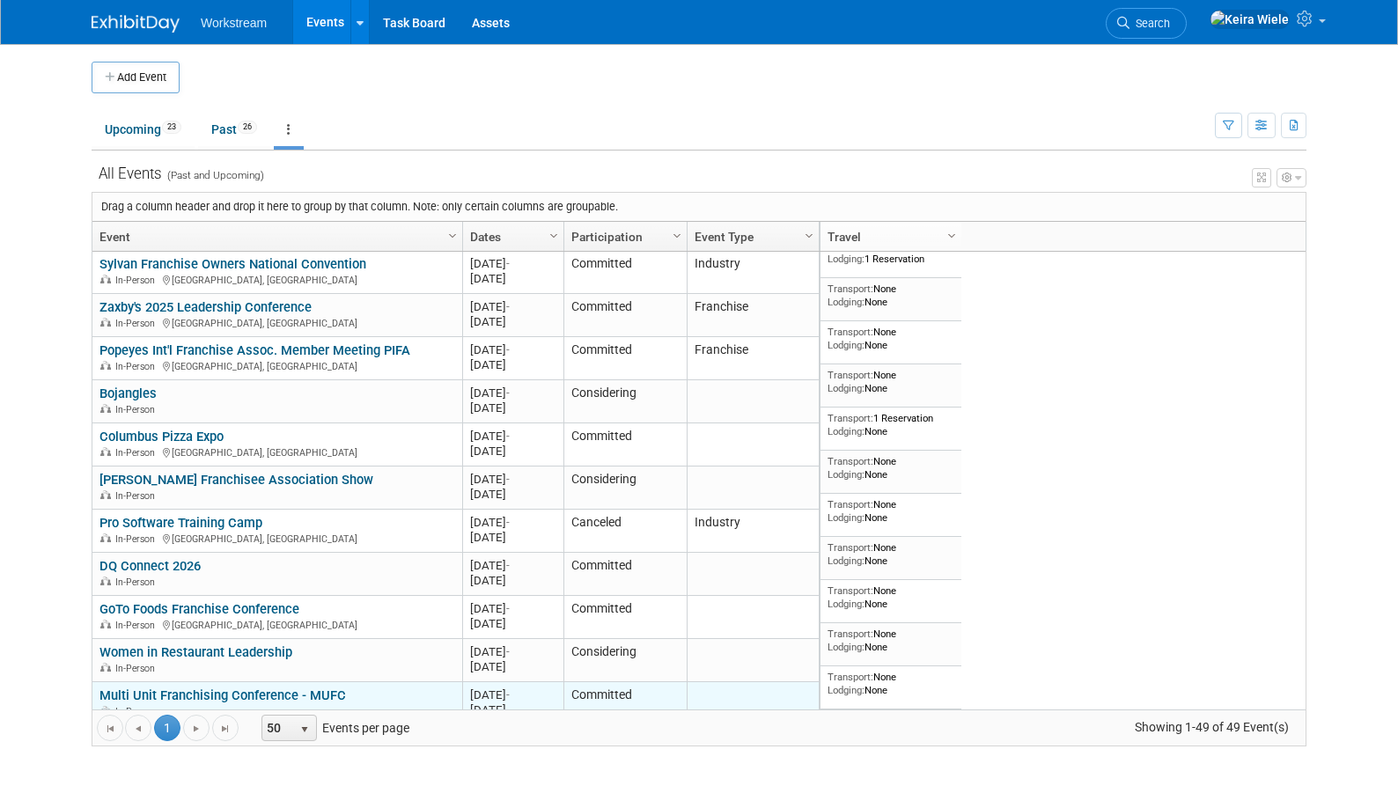
click at [317, 688] on link "Multi Unit Franchising Conference - MUFC" at bounding box center [222, 696] width 247 height 16
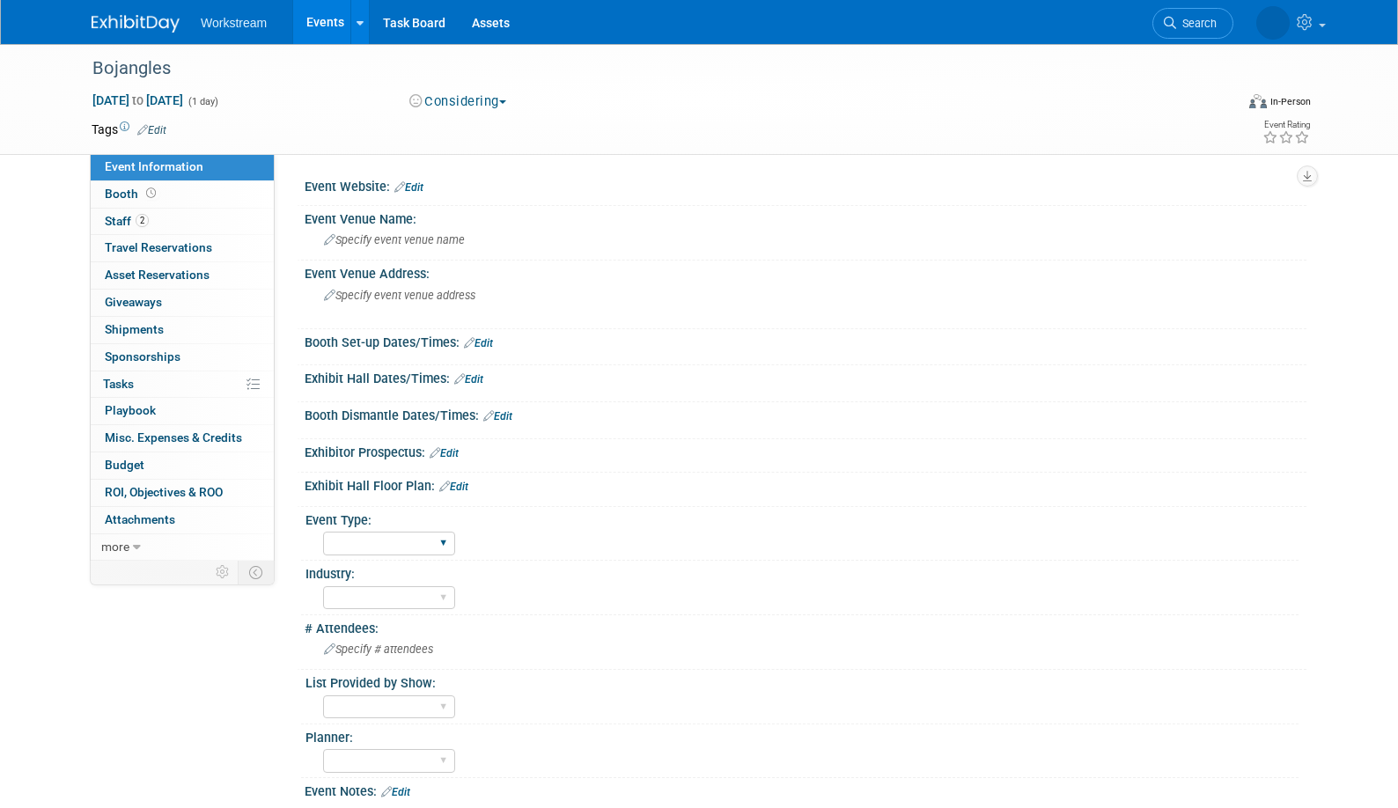
click at [380, 528] on div "Hosted Franchise Industry OTC" at bounding box center [389, 543] width 132 height 33
click at [380, 540] on select "Hosted Franchise Industry OTC" at bounding box center [389, 544] width 132 height 24
select select "Franchise"
click at [323, 532] on select "Hosted Franchise Industry OTC" at bounding box center [389, 544] width 132 height 24
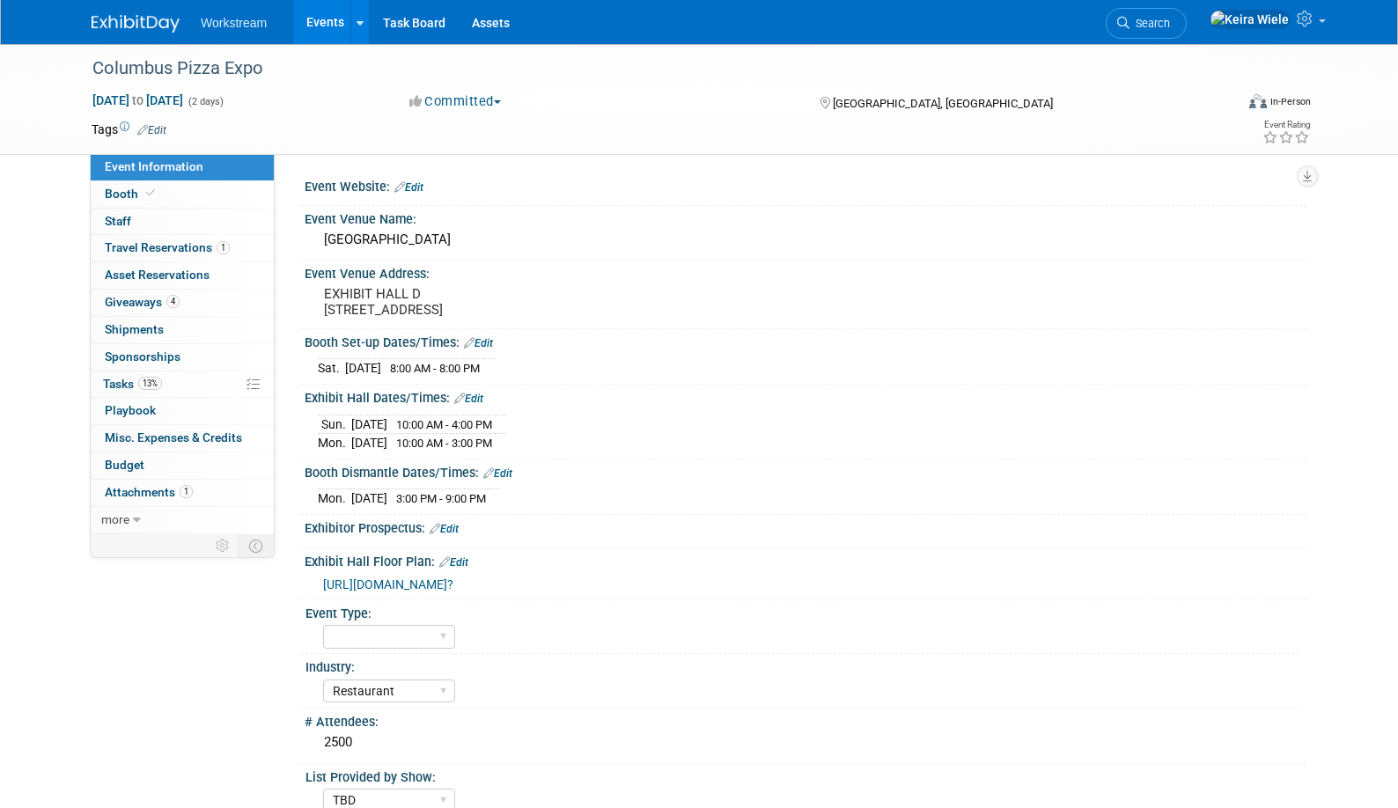
select select "Restaurant"
select select "TBD"
select select "[PERSON_NAME]"
click at [379, 643] on select "Hosted Franchise Industry OTC" at bounding box center [389, 637] width 132 height 24
select select "Franchise"
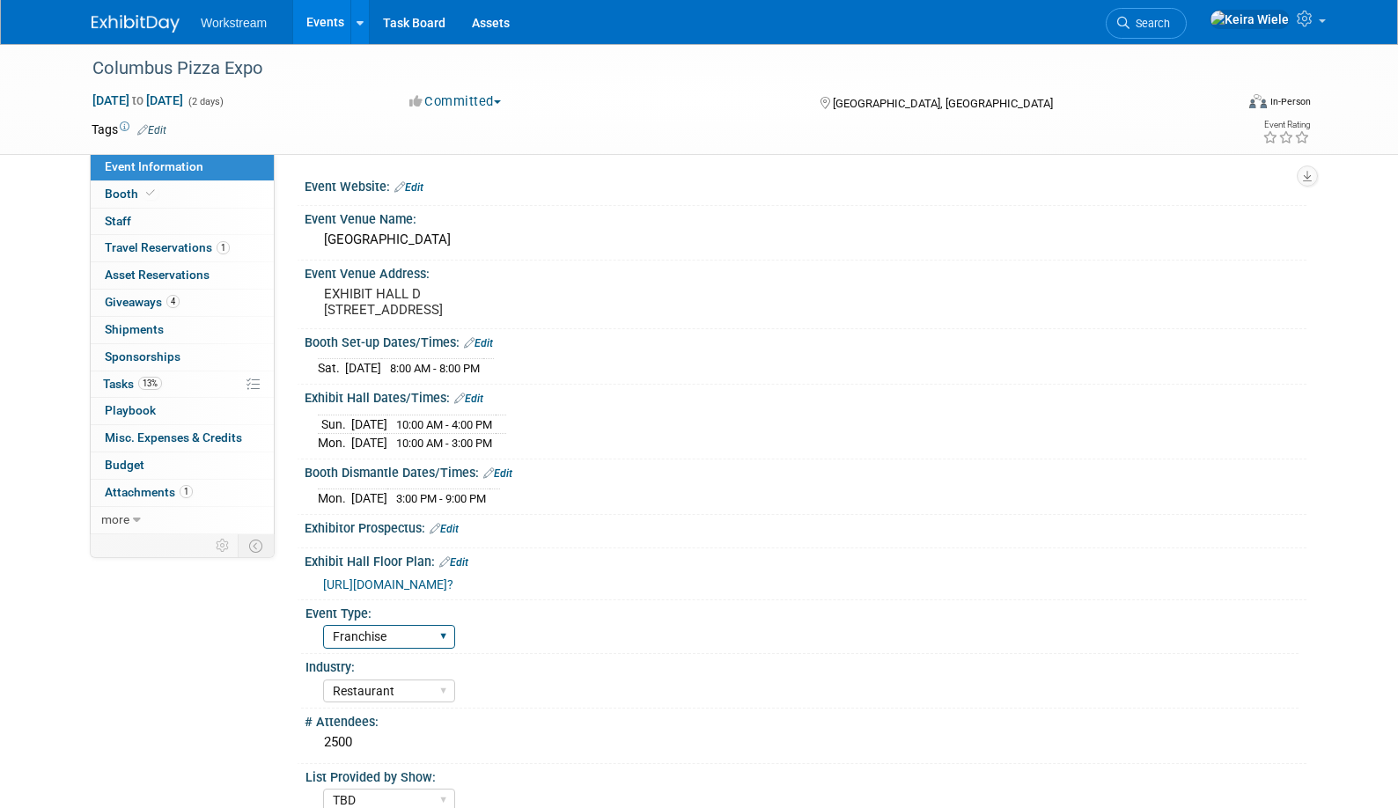
click at [323, 638] on select "Hosted Franchise Industry OTC" at bounding box center [389, 637] width 132 height 24
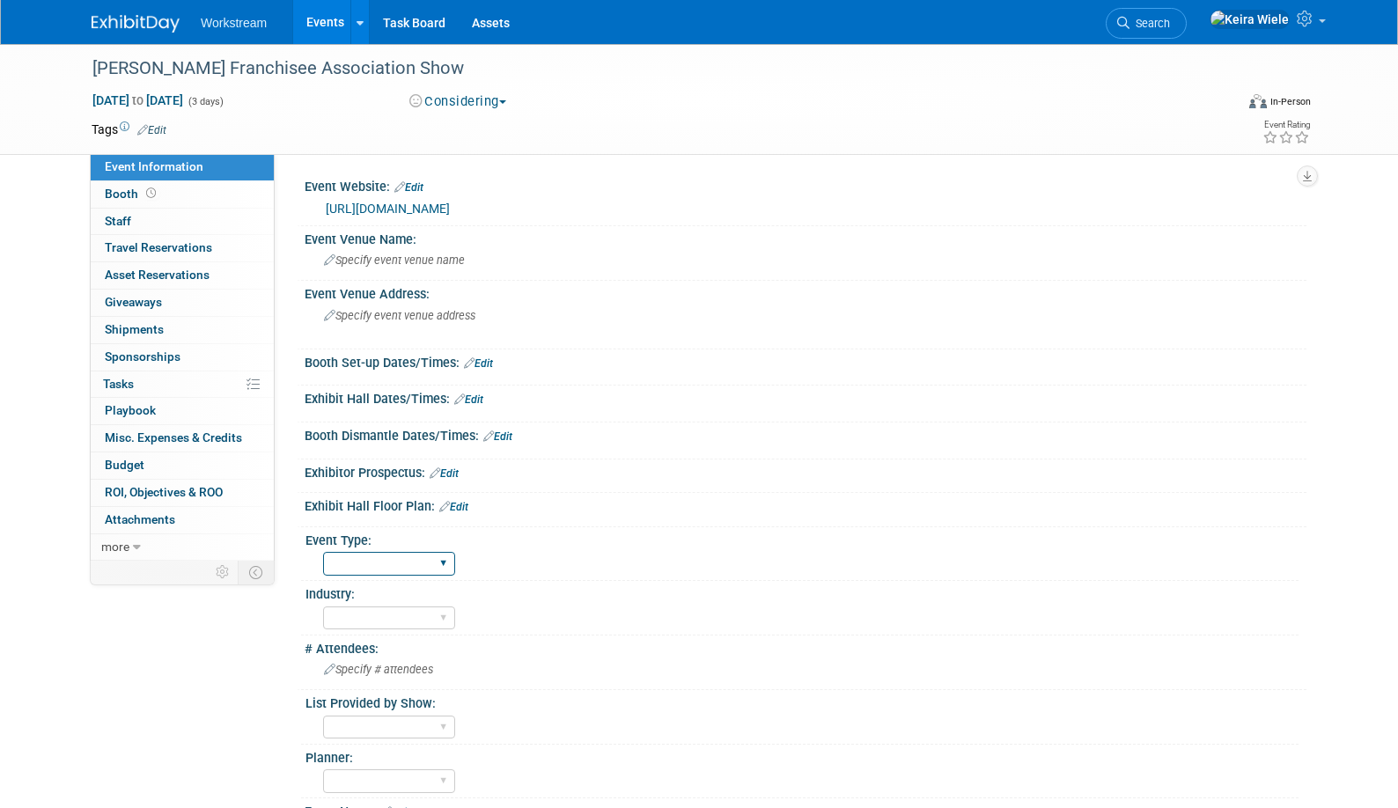
click at [387, 566] on select "Hosted Franchise Industry OTC" at bounding box center [389, 564] width 132 height 24
select select "Franchise"
click at [323, 552] on select "Hosted Franchise Industry OTC" at bounding box center [389, 564] width 132 height 24
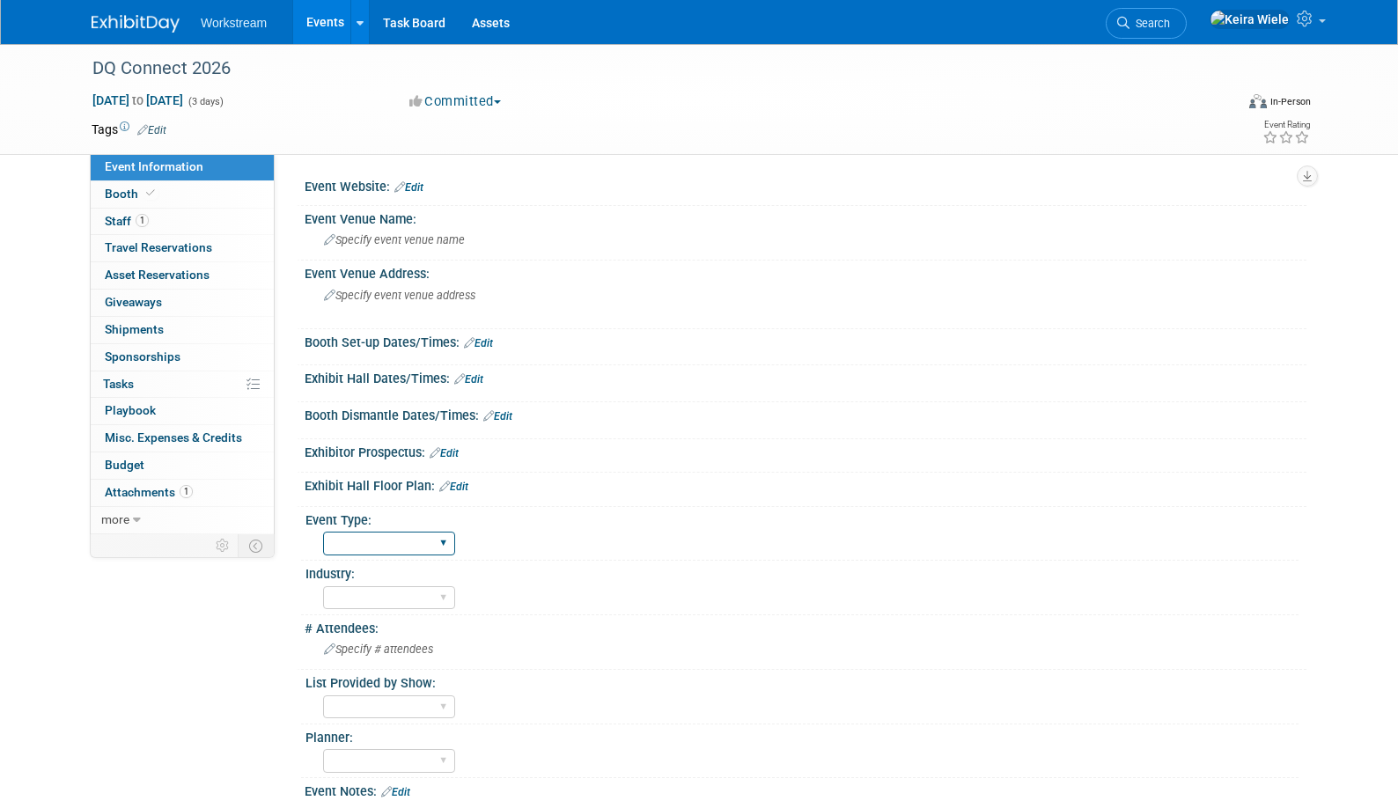
click at [381, 541] on select "Hosted Franchise Industry OTC" at bounding box center [389, 544] width 132 height 24
select select "Franchise"
click at [323, 532] on select "Hosted Franchise Industry OTC" at bounding box center [389, 544] width 132 height 24
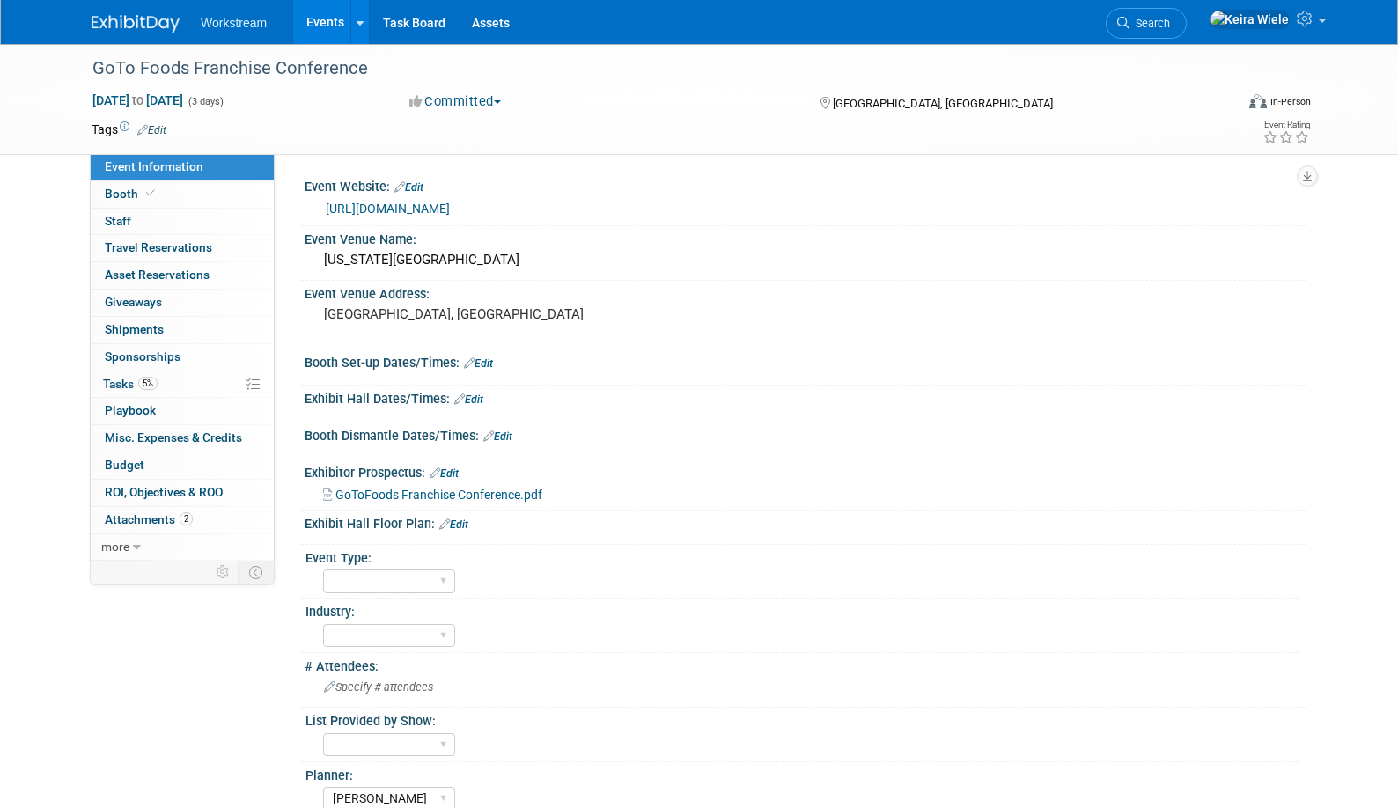
select select "[PERSON_NAME]"
click at [347, 593] on div "Hosted Franchise Industry OTC" at bounding box center [389, 581] width 132 height 33
click at [350, 584] on select "Hosted Franchise Industry OTC" at bounding box center [389, 582] width 132 height 24
select select "Industry"
click at [323, 570] on select "Hosted Franchise Industry OTC" at bounding box center [389, 582] width 132 height 24
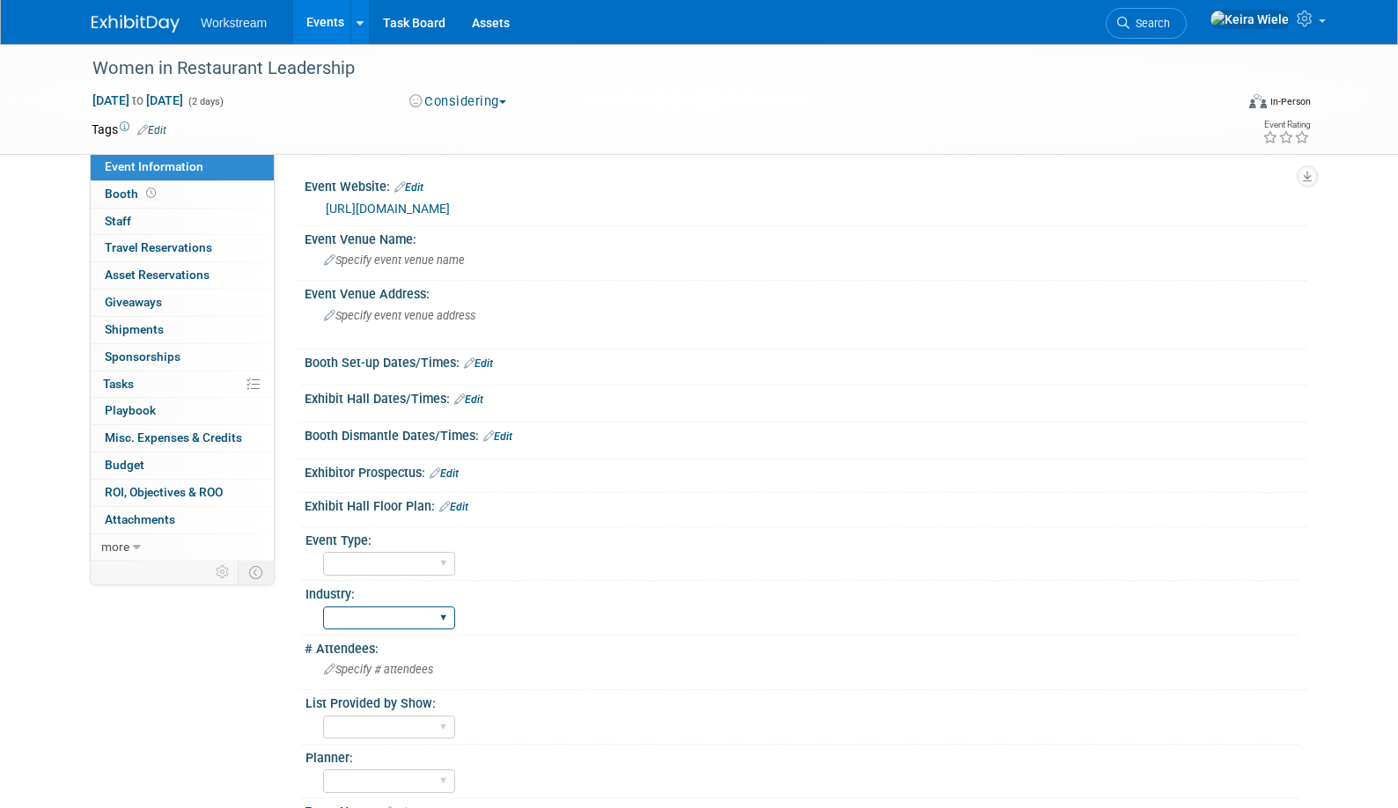
click at [352, 621] on select "Accounting Broker/Benefits Restaurant Healthcare Hospitality Misc/Other" at bounding box center [389, 619] width 132 height 24
click at [367, 563] on select "Hosted Franchise Industry OTC" at bounding box center [389, 564] width 132 height 24
select select "Industry"
click at [323, 552] on select "Hosted Franchise Industry OTC" at bounding box center [389, 564] width 132 height 24
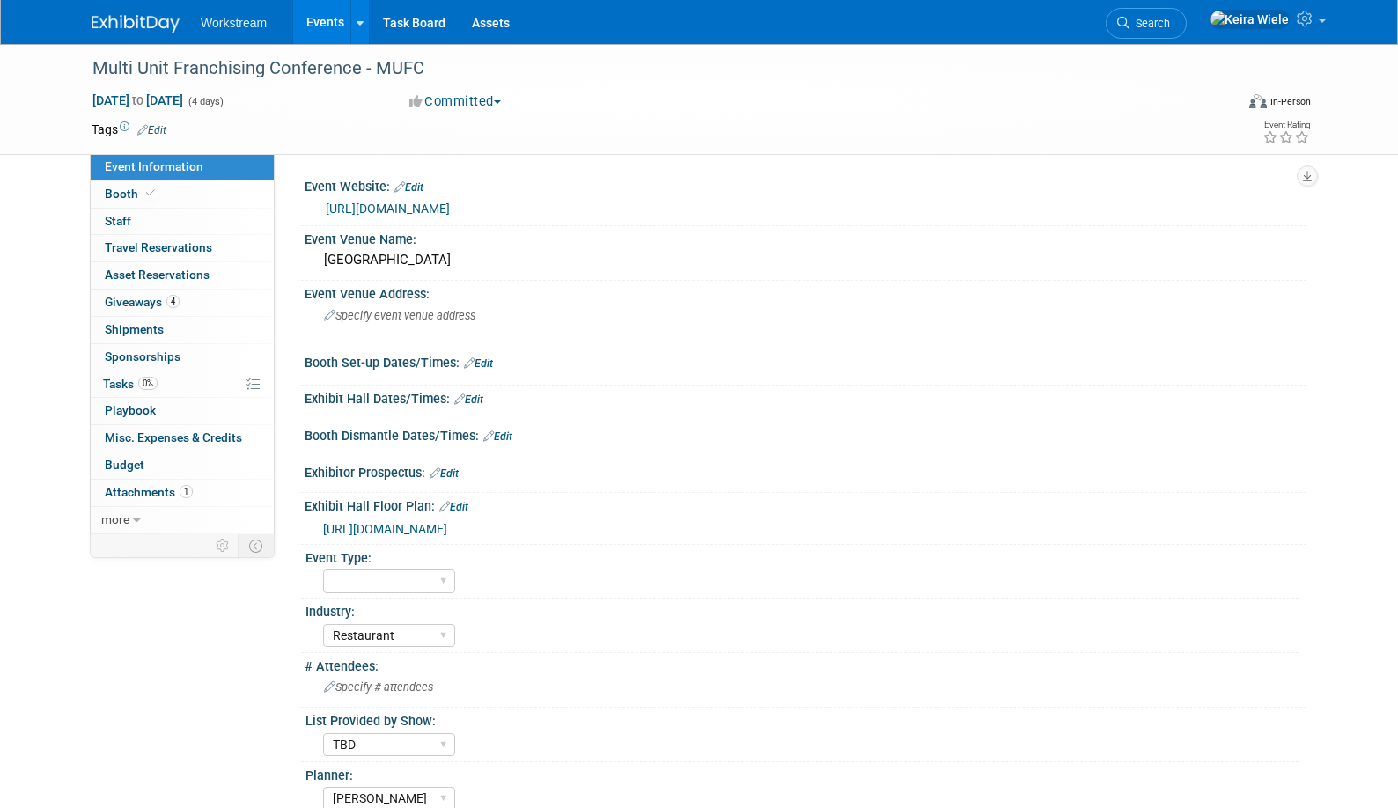
select select "Restaurant"
select select "TBD"
select select "[PERSON_NAME]"
click at [399, 587] on select "Hosted Franchise Industry OTC" at bounding box center [389, 582] width 132 height 24
select select "Industry"
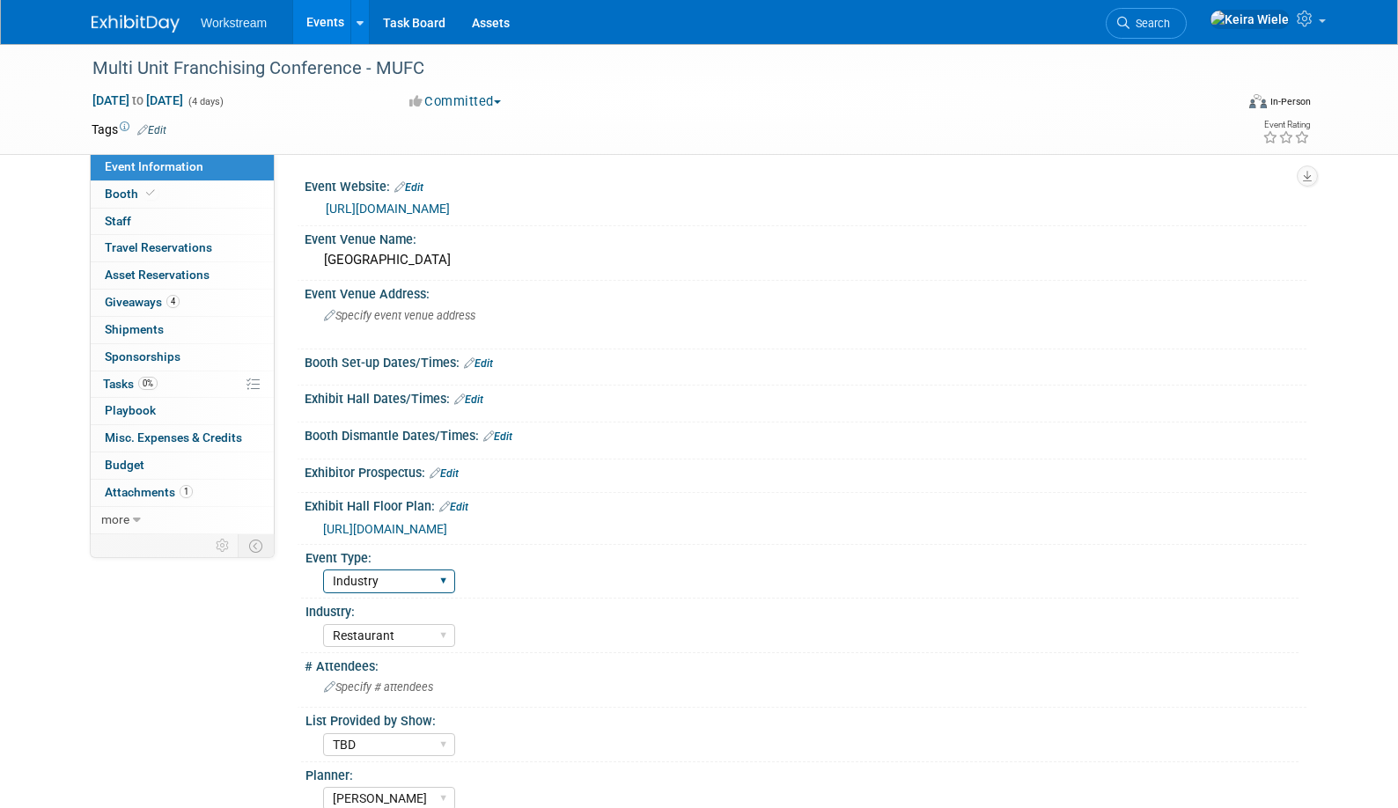
click at [323, 570] on select "Hosted Franchise Industry OTC" at bounding box center [389, 582] width 132 height 24
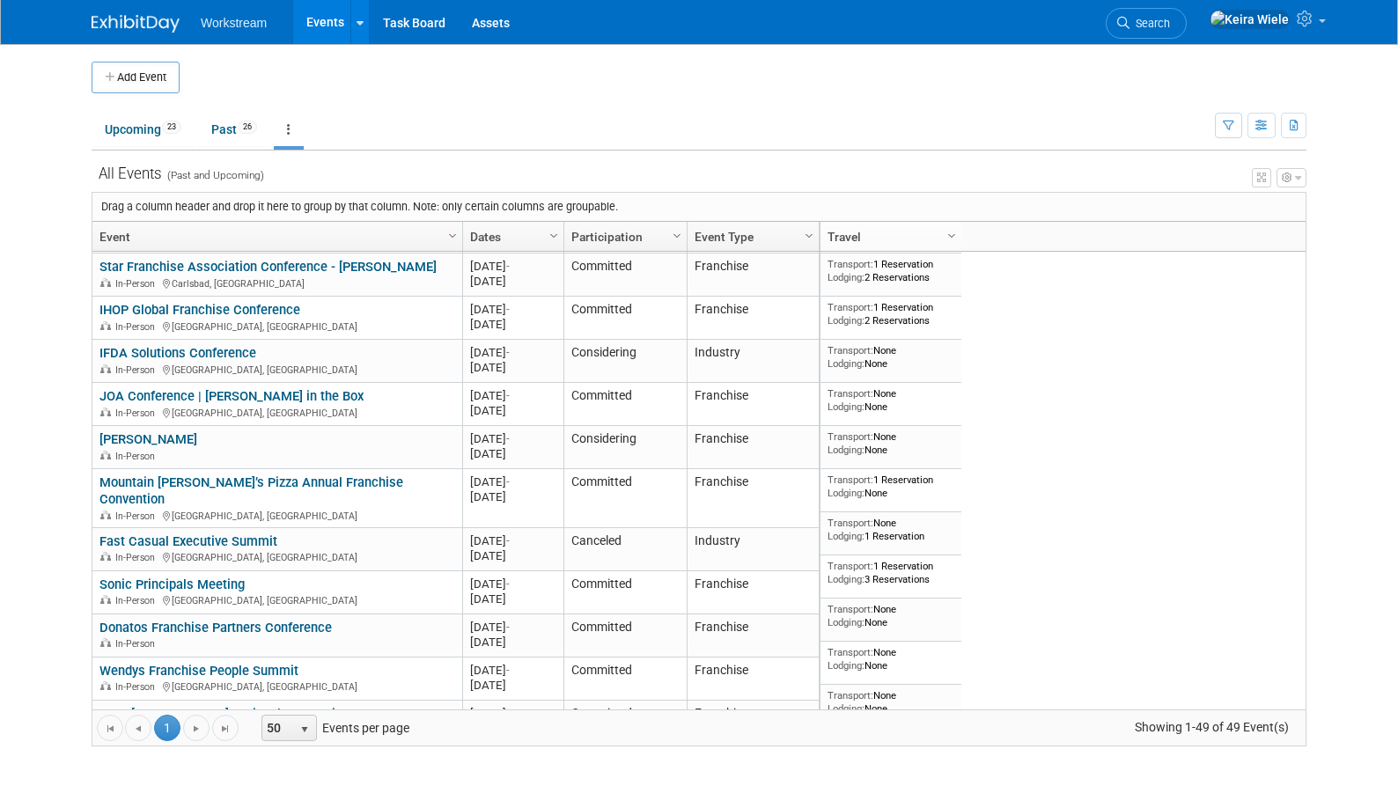
scroll to position [1295, 0]
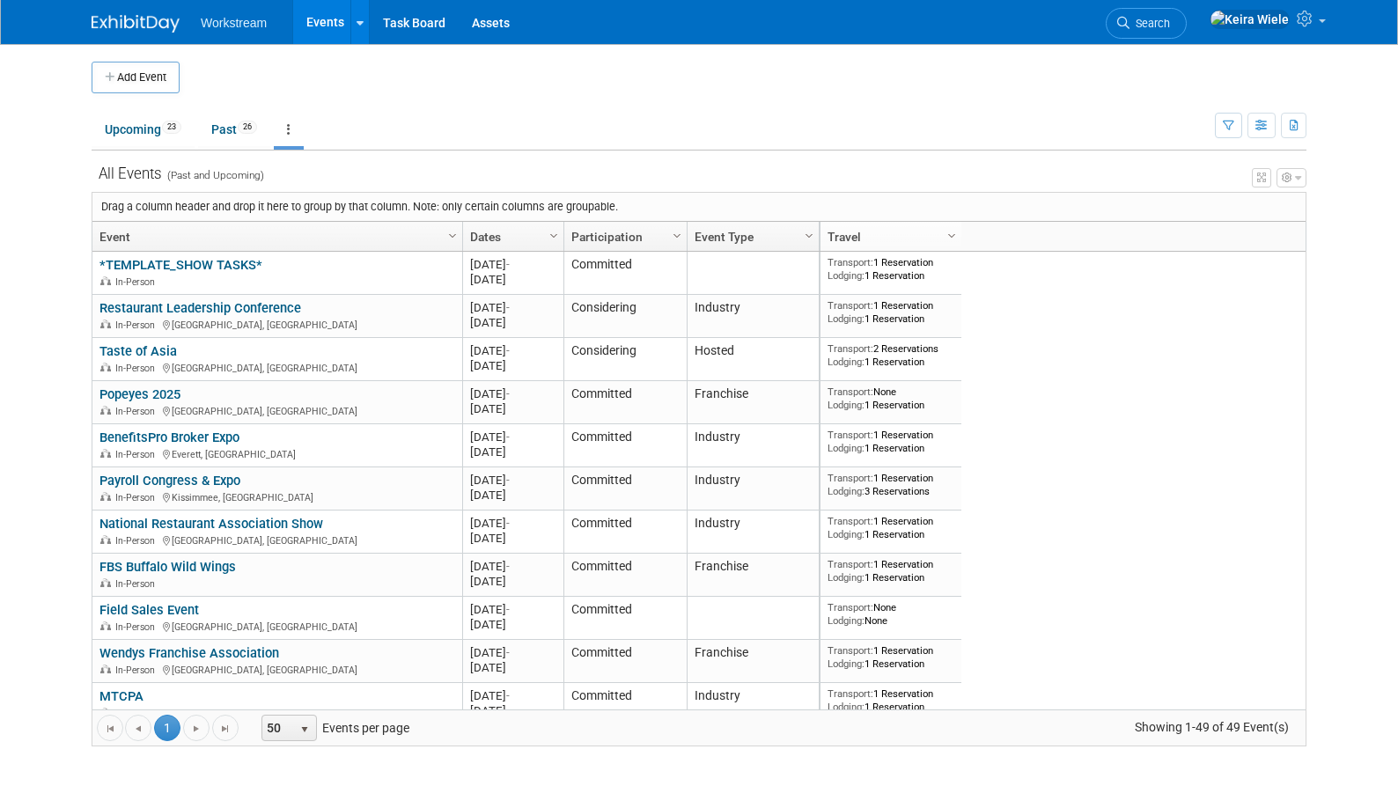
click at [272, 71] on td at bounding box center [714, 78] width 1068 height 32
click at [158, 78] on button "Add Event" at bounding box center [136, 78] width 88 height 32
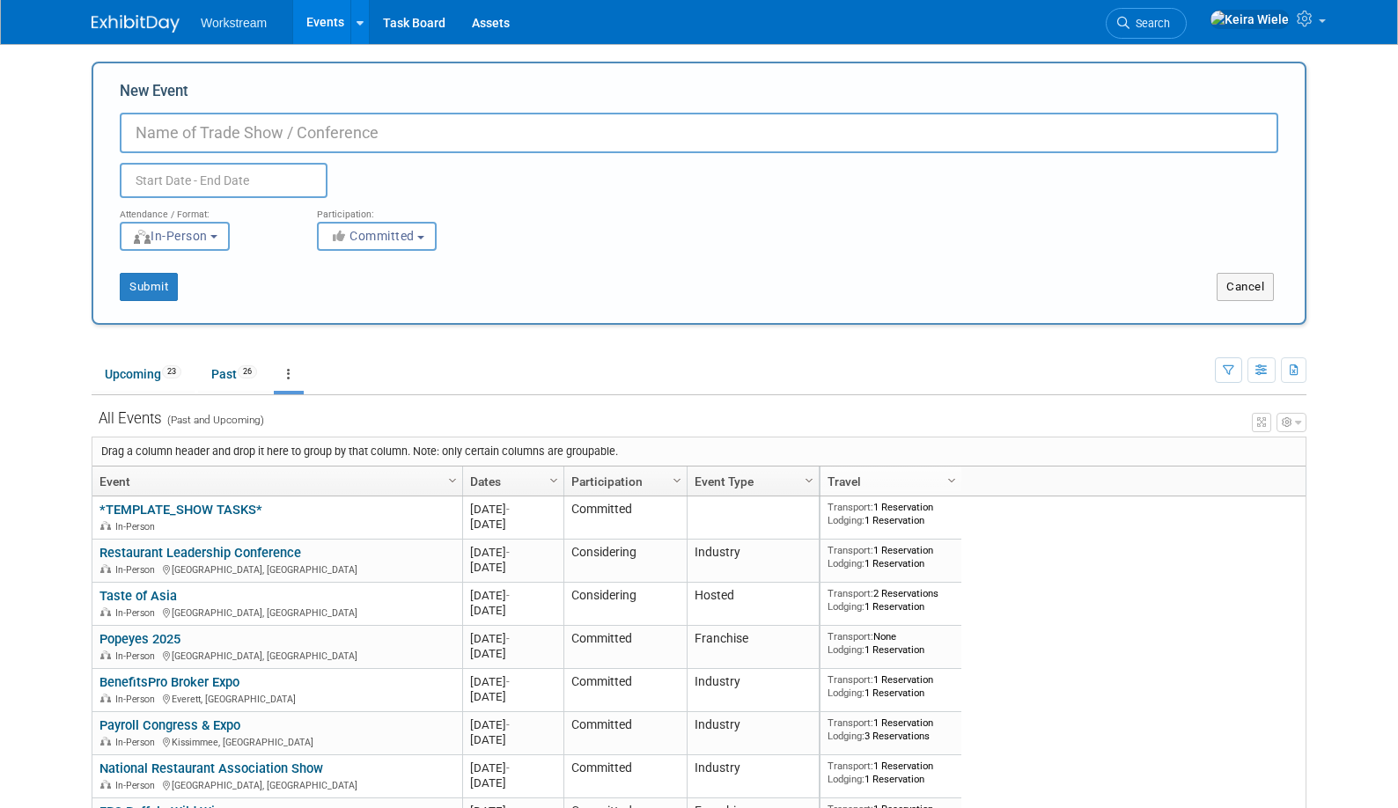
click at [309, 382] on ul "Upcoming 23 Past 26 All Events 49 Past and Upcoming Grouped Annually Events gro…" at bounding box center [653, 376] width 1123 height 40
click at [301, 377] on link at bounding box center [289, 373] width 30 height 33
click at [370, 27] on link "Task Board" at bounding box center [414, 22] width 89 height 44
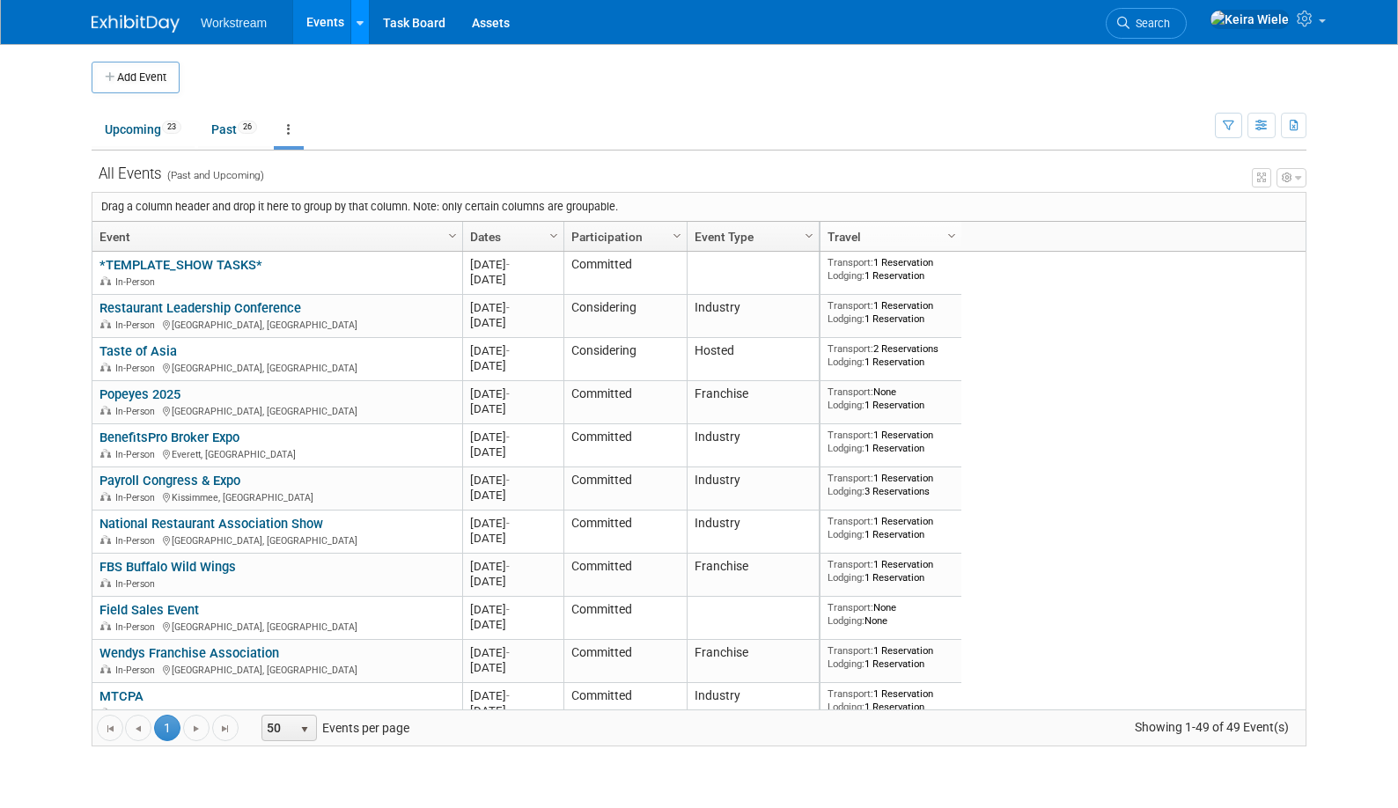
click at [362, 24] on link at bounding box center [359, 22] width 18 height 44
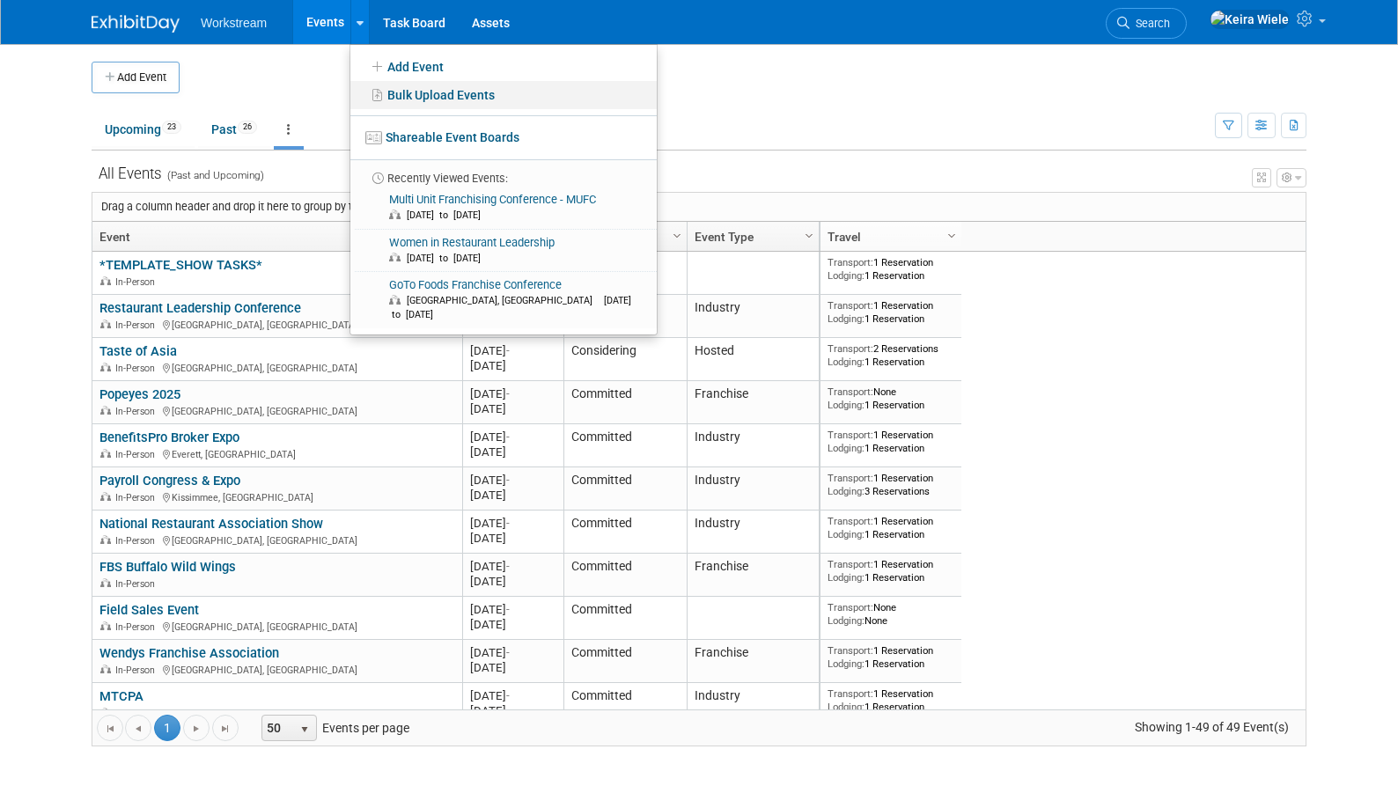
click at [387, 91] on link "Bulk Upload Events" at bounding box center [503, 95] width 306 height 28
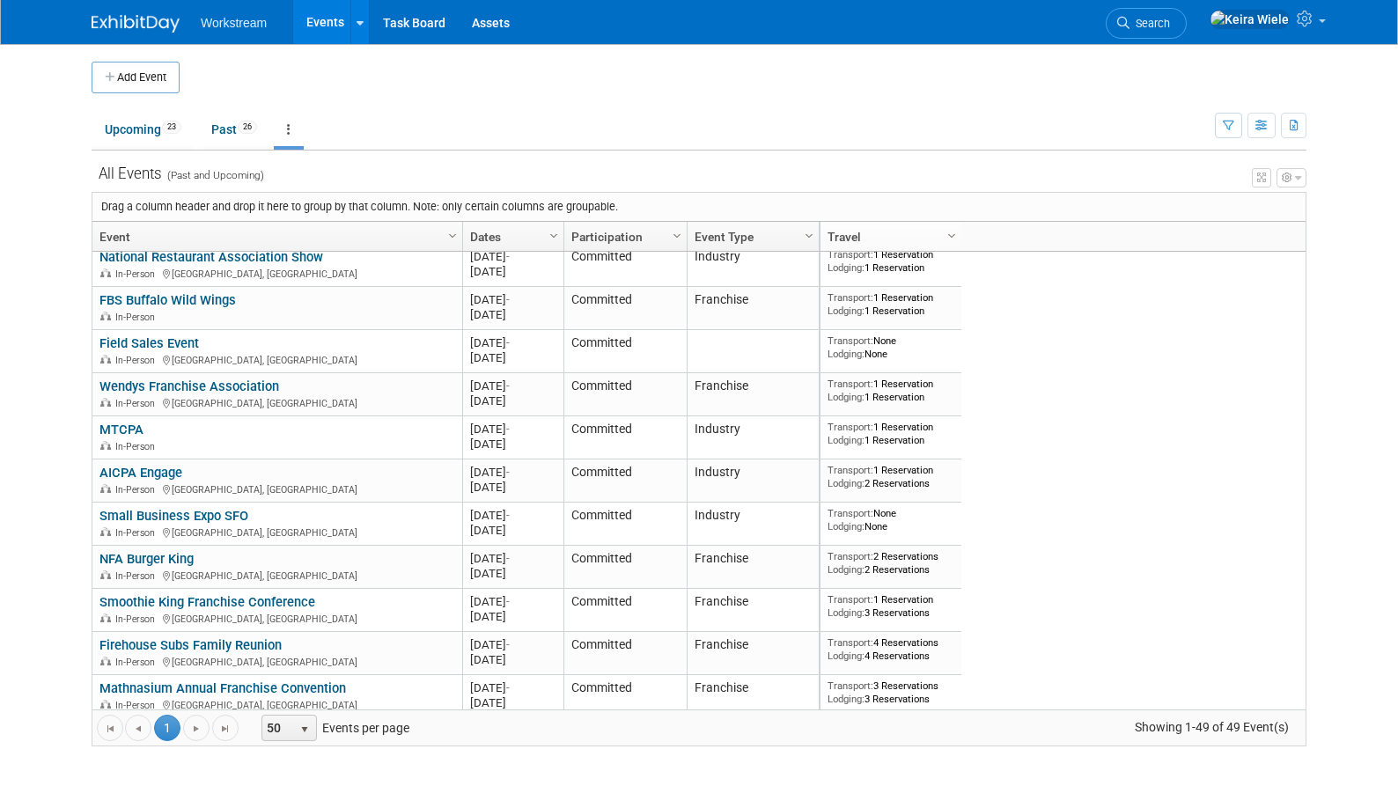
scroll to position [283, 0]
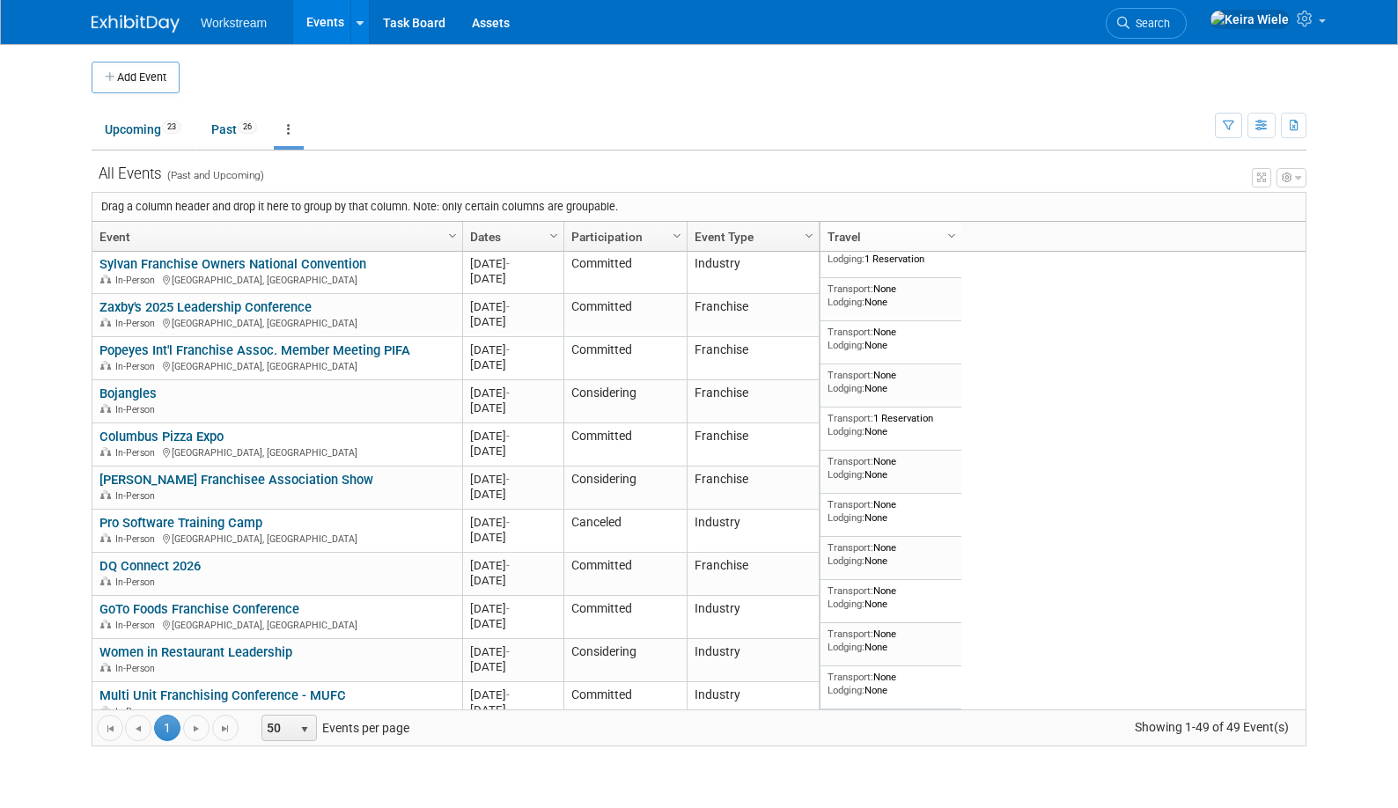
click at [457, 83] on td at bounding box center [714, 78] width 1068 height 32
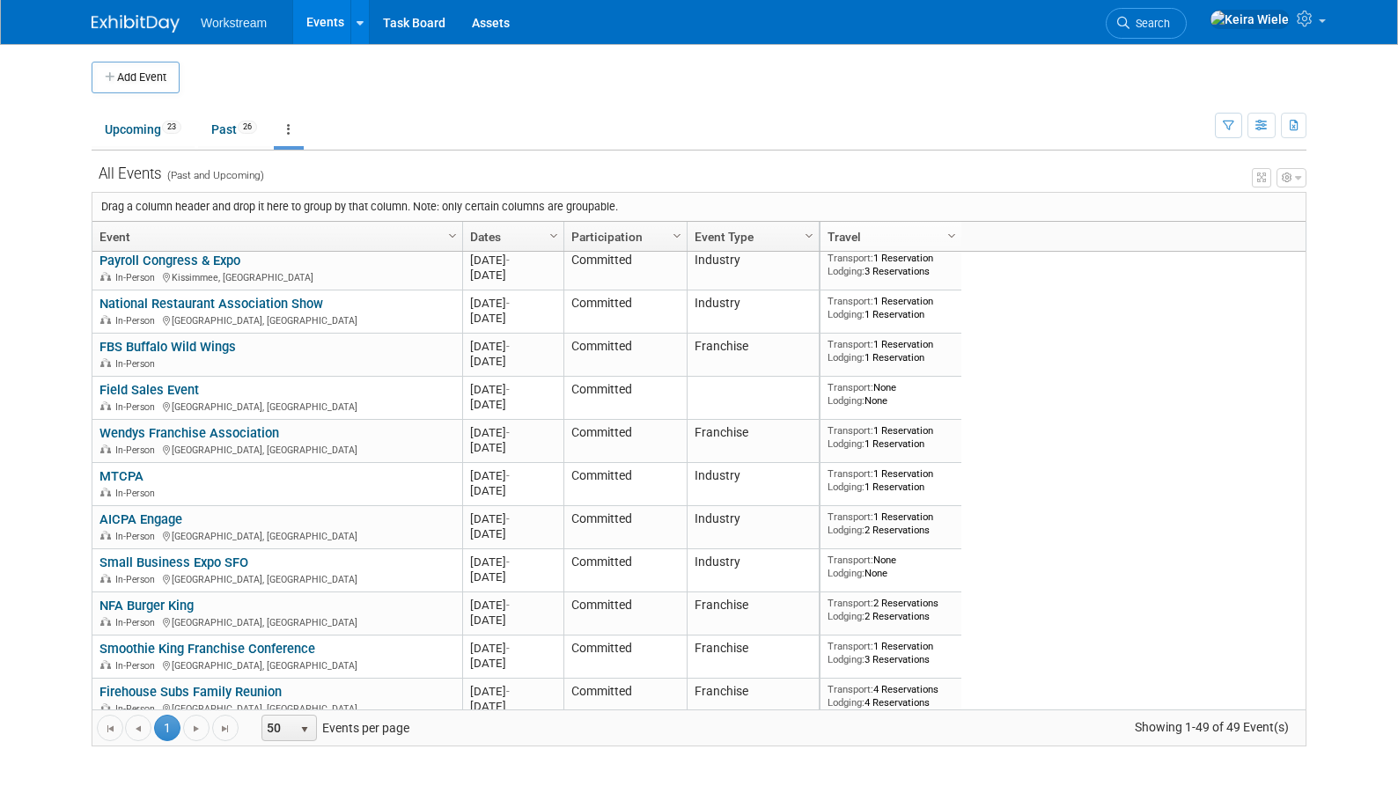
scroll to position [77, 0]
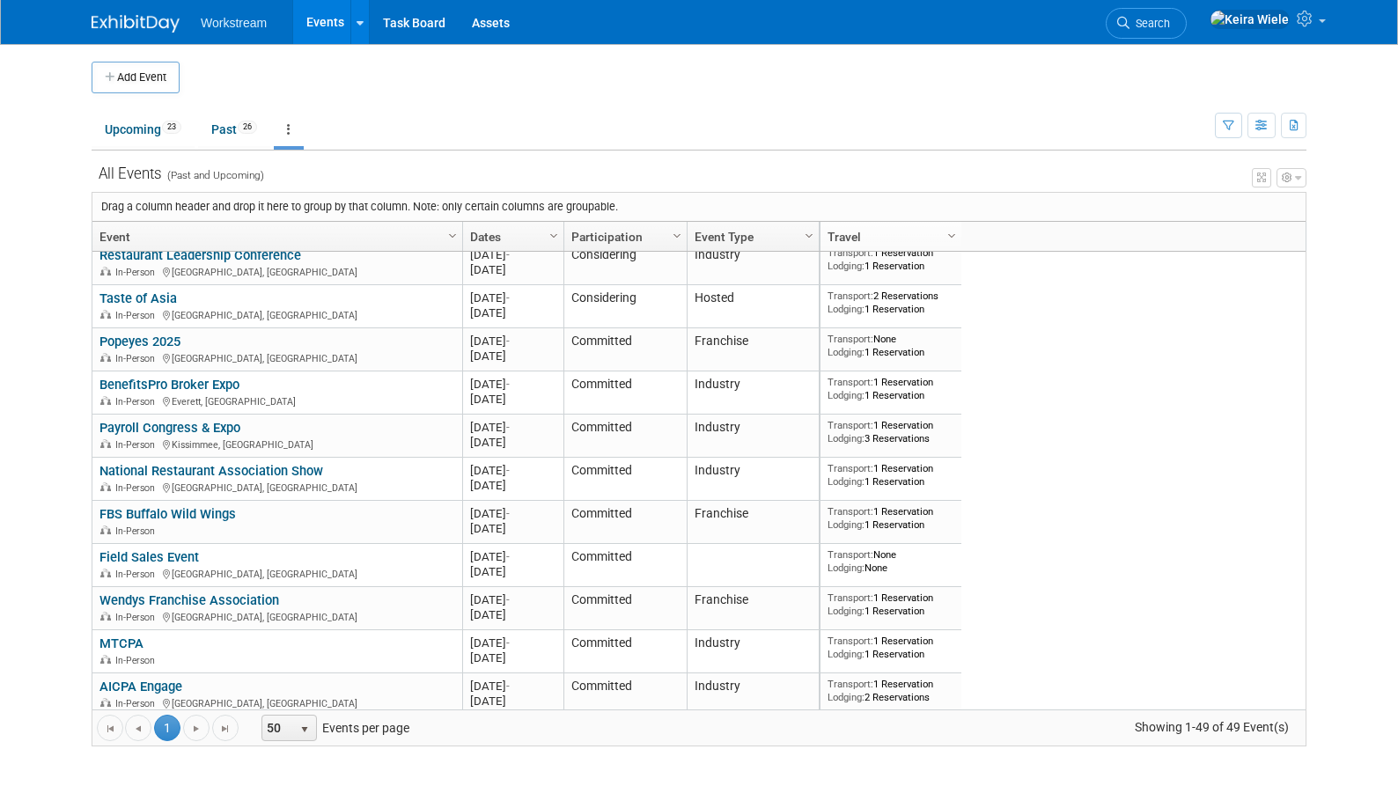
click at [549, 95] on td "Upcoming 23 Past 26 All Events 49 Past and Upcoming Grouped Annually Events gro…" at bounding box center [653, 121] width 1123 height 57
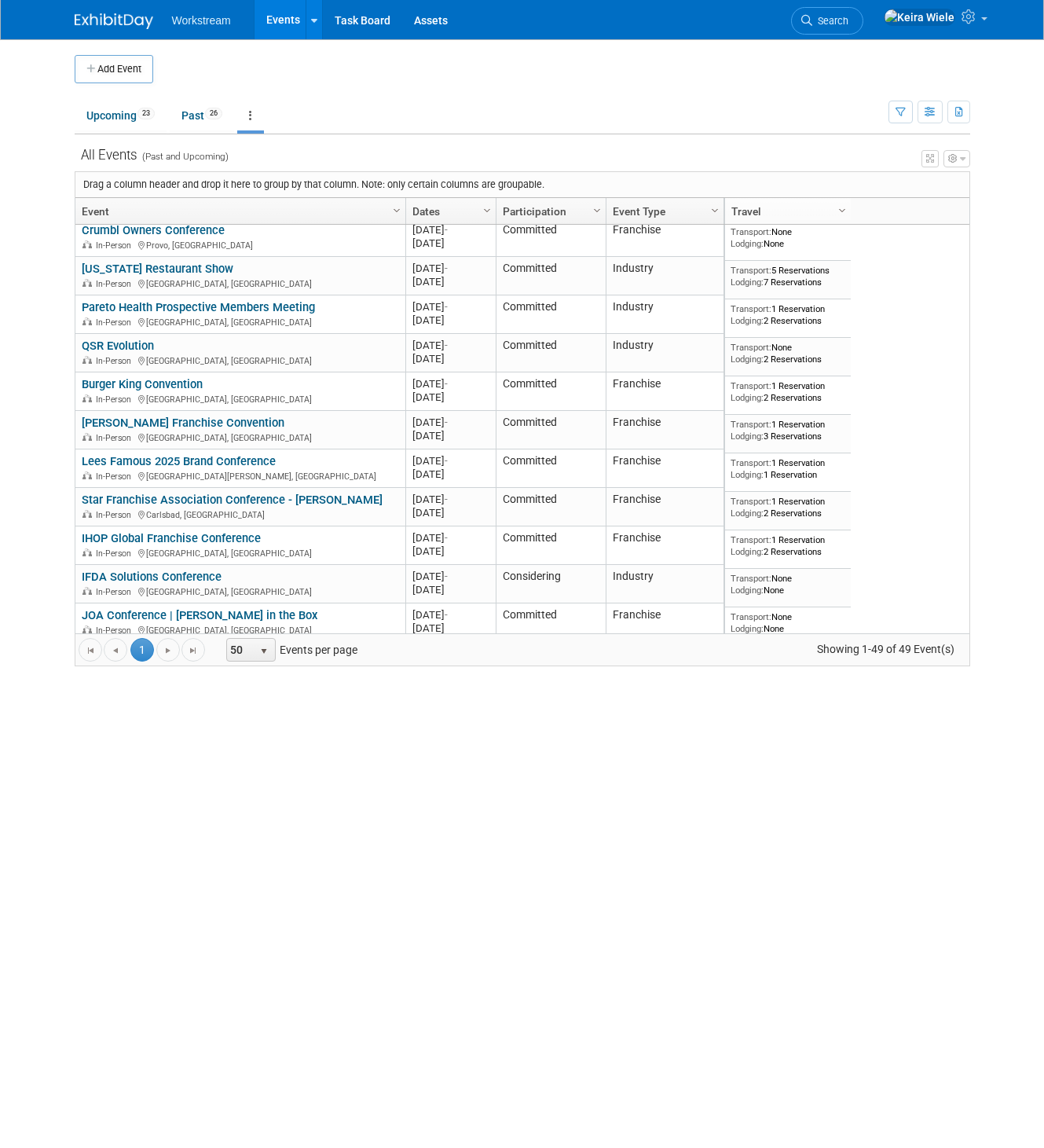
scroll to position [132, 0]
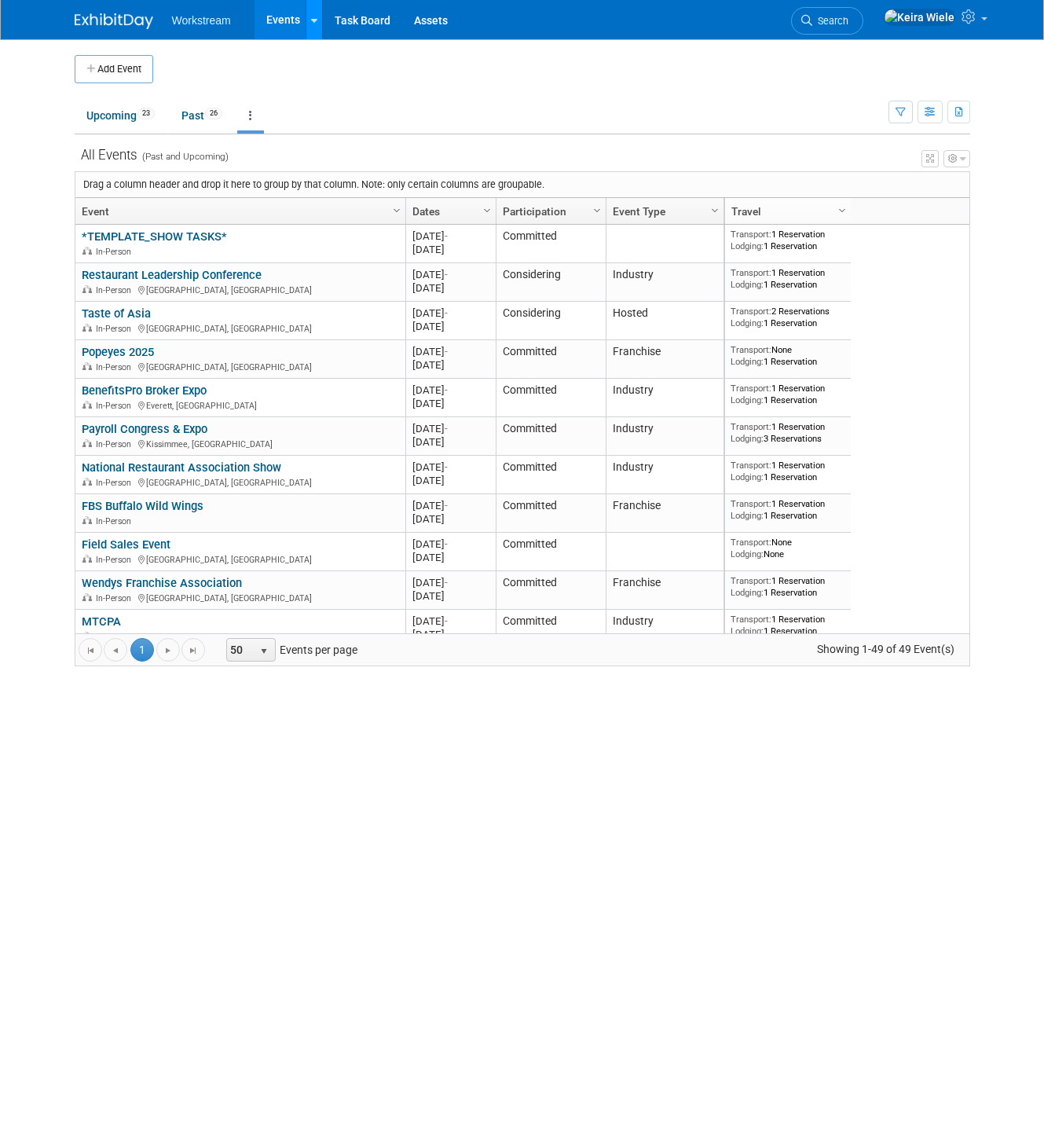
click at [313, 16] on icon at bounding box center [314, 21] width 6 height 10
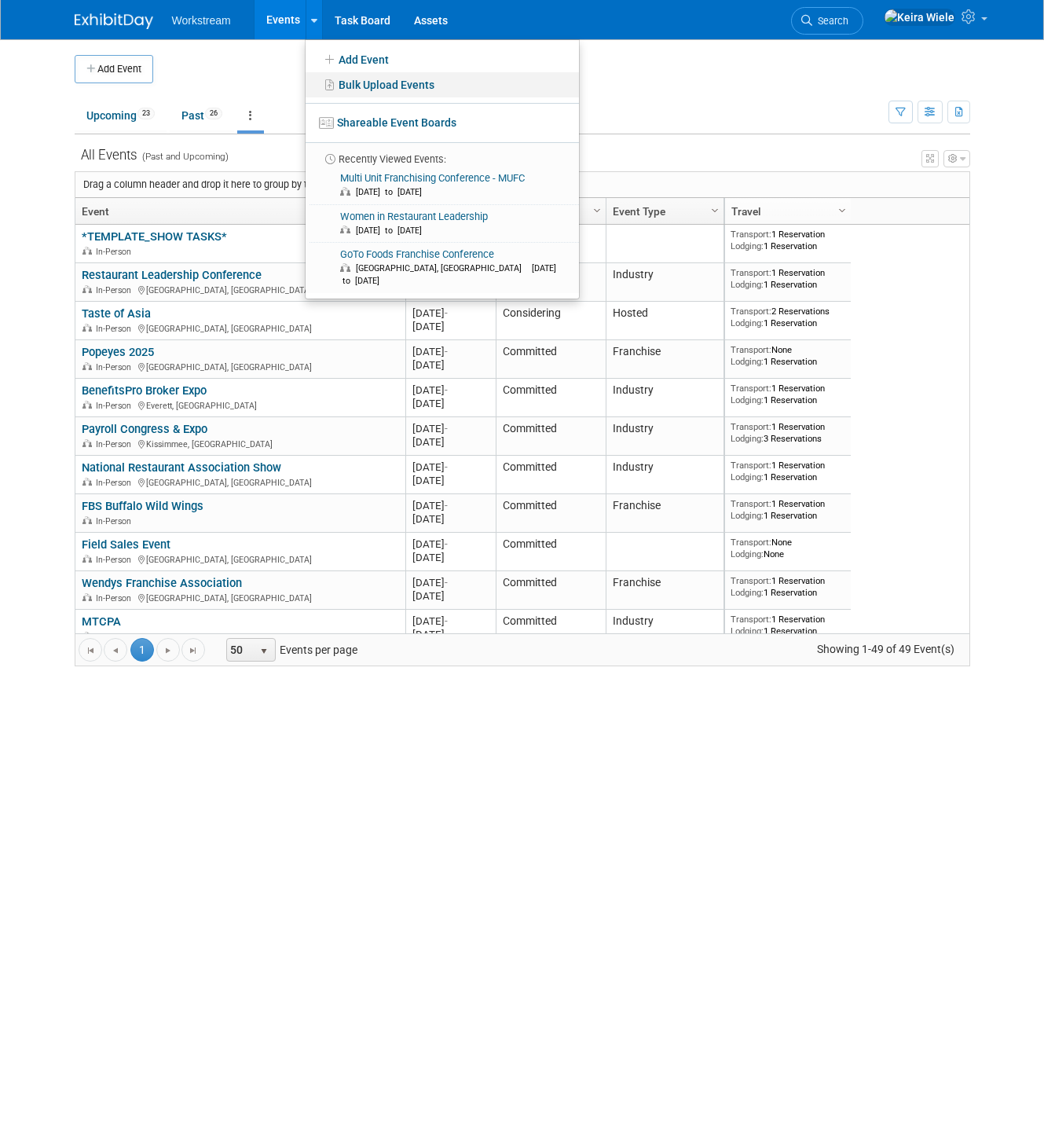
click at [349, 83] on link "Bulk Upload Events" at bounding box center [442, 85] width 273 height 25
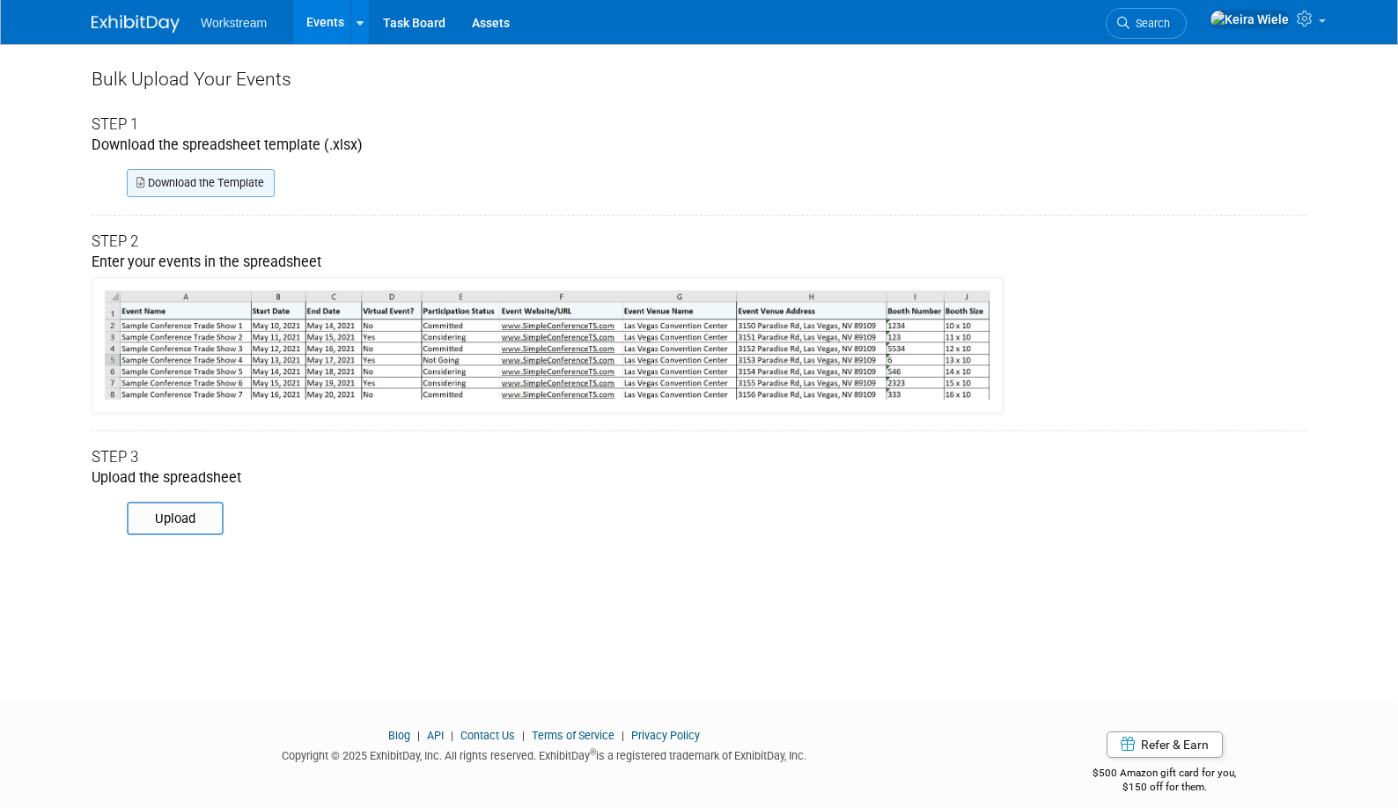
click at [219, 187] on link "Download the Template" at bounding box center [201, 183] width 148 height 28
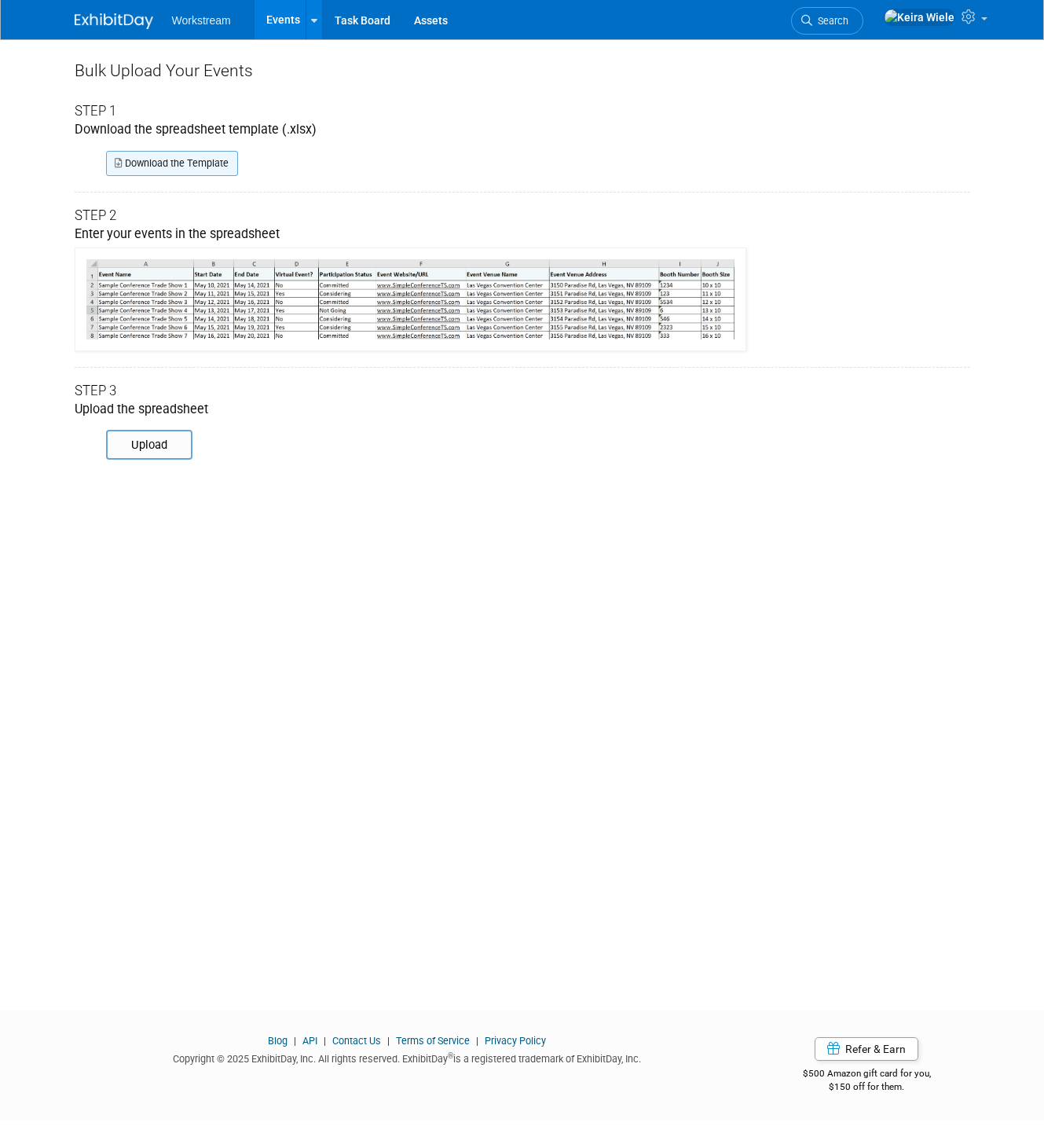
click at [211, 154] on link "Download the Template" at bounding box center [172, 163] width 132 height 25
click at [160, 449] on input "file" at bounding box center [83, 445] width 213 height 27
type input "C:\fakepath\Exhibit Day Addons.xlsx"
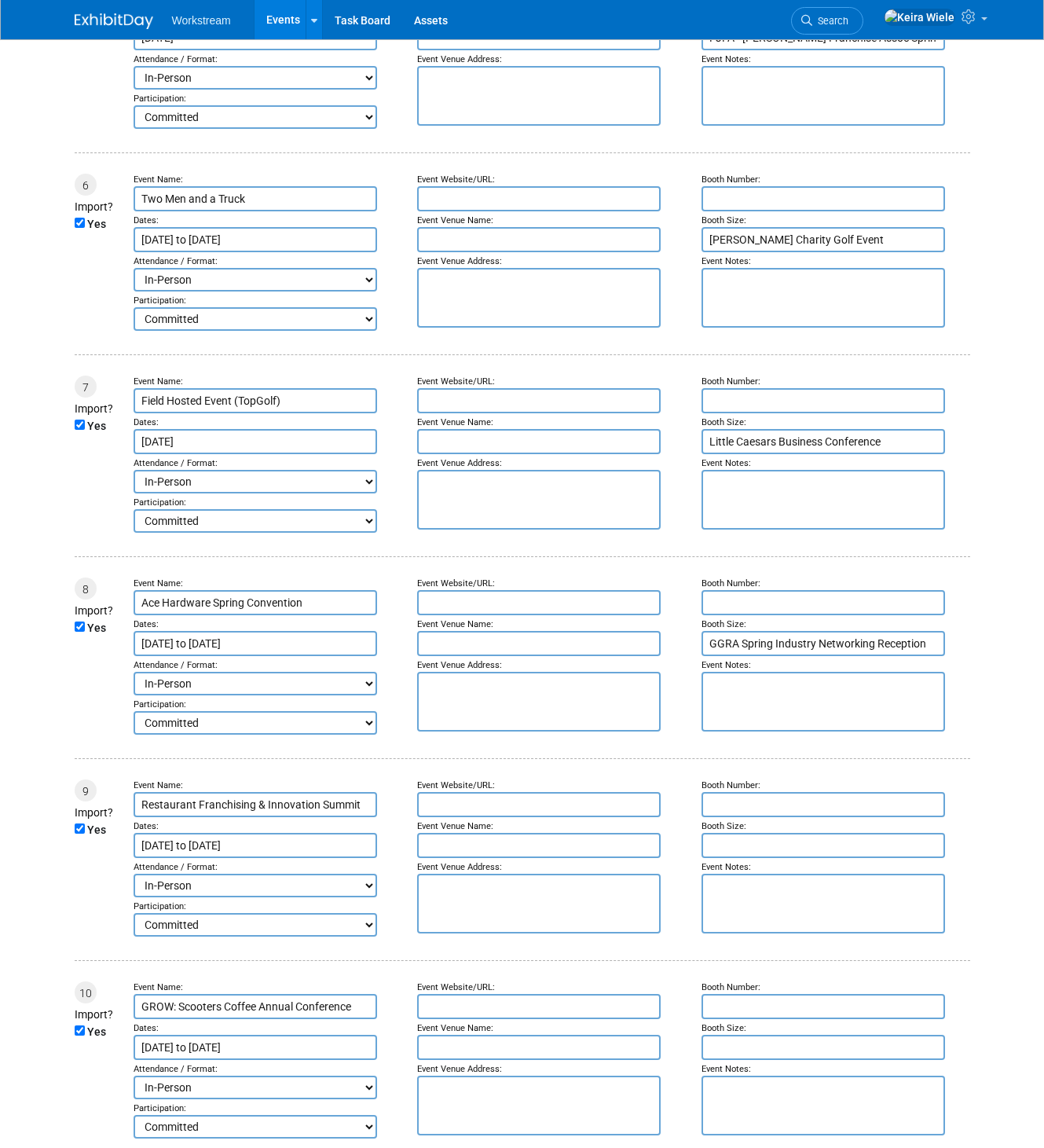
scroll to position [1146, 0]
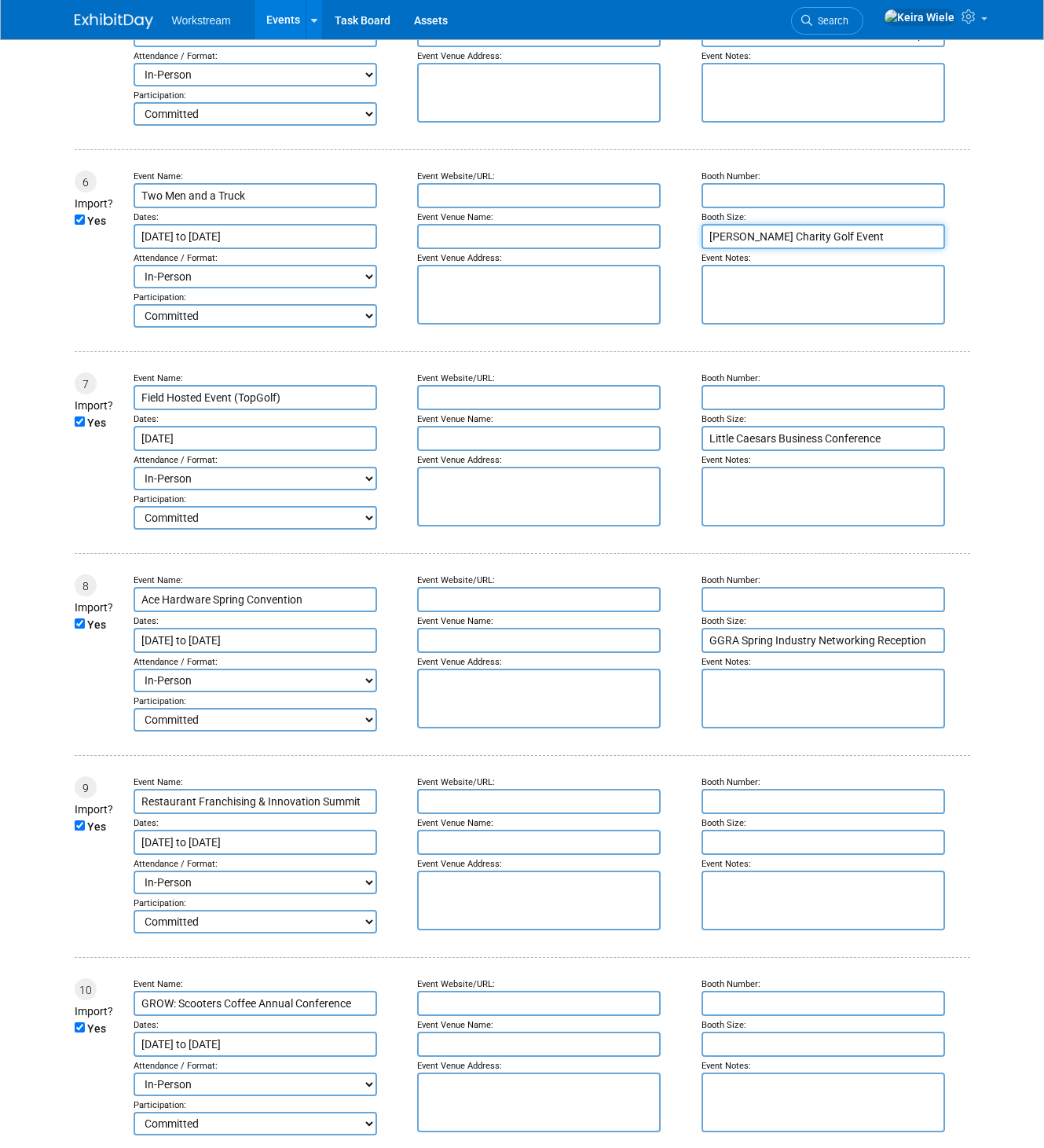
click at [768, 239] on input "Carls Jr. Charity Golf Event" at bounding box center [823, 237] width 244 height 25
click at [783, 438] on input "Little Caesars Business Conference" at bounding box center [823, 438] width 244 height 25
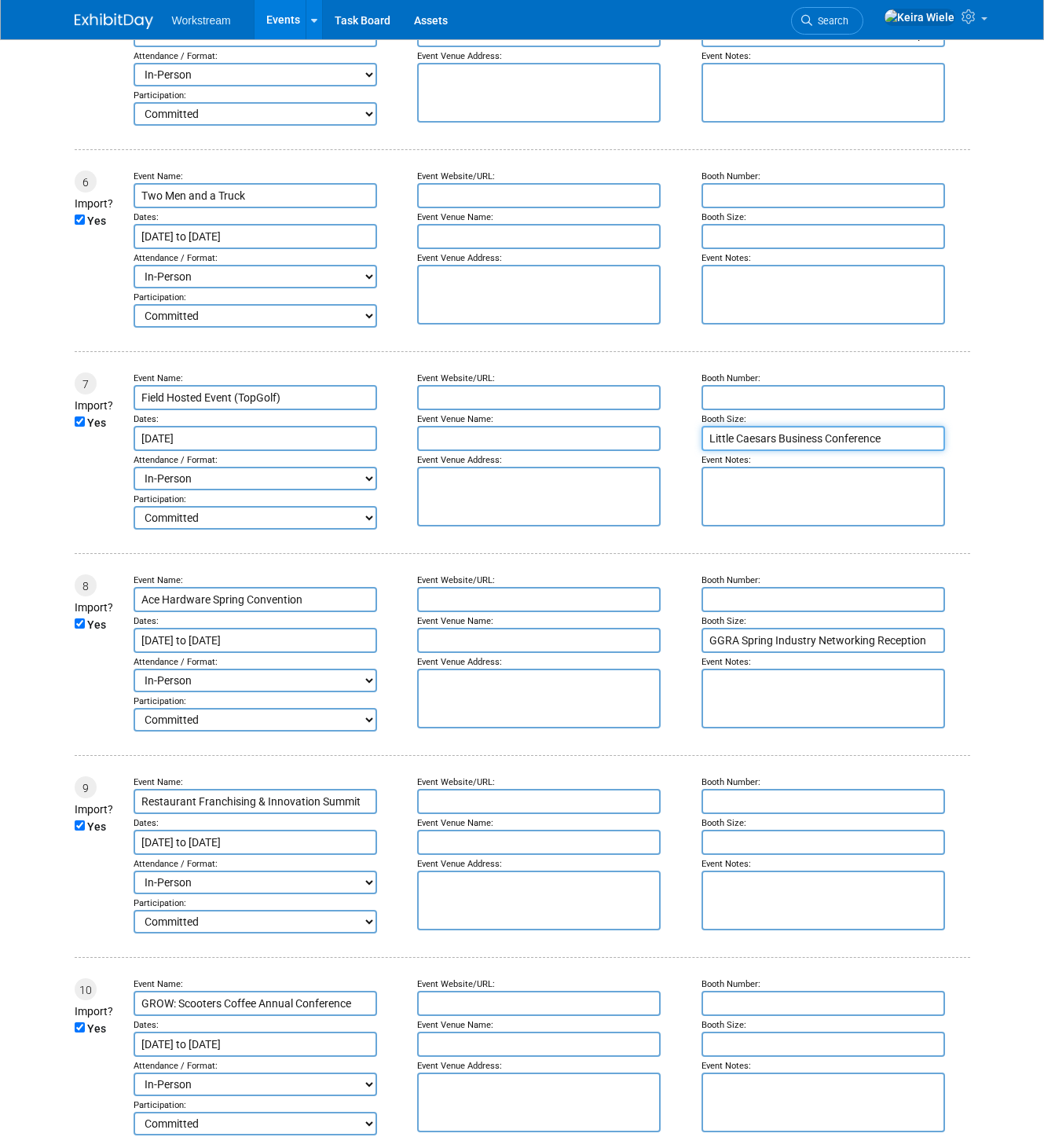
click at [783, 438] on input "Little Caesars Business Conference" at bounding box center [823, 438] width 244 height 25
click at [760, 636] on input "GGRA Spring Industry Networking Reception" at bounding box center [823, 640] width 244 height 25
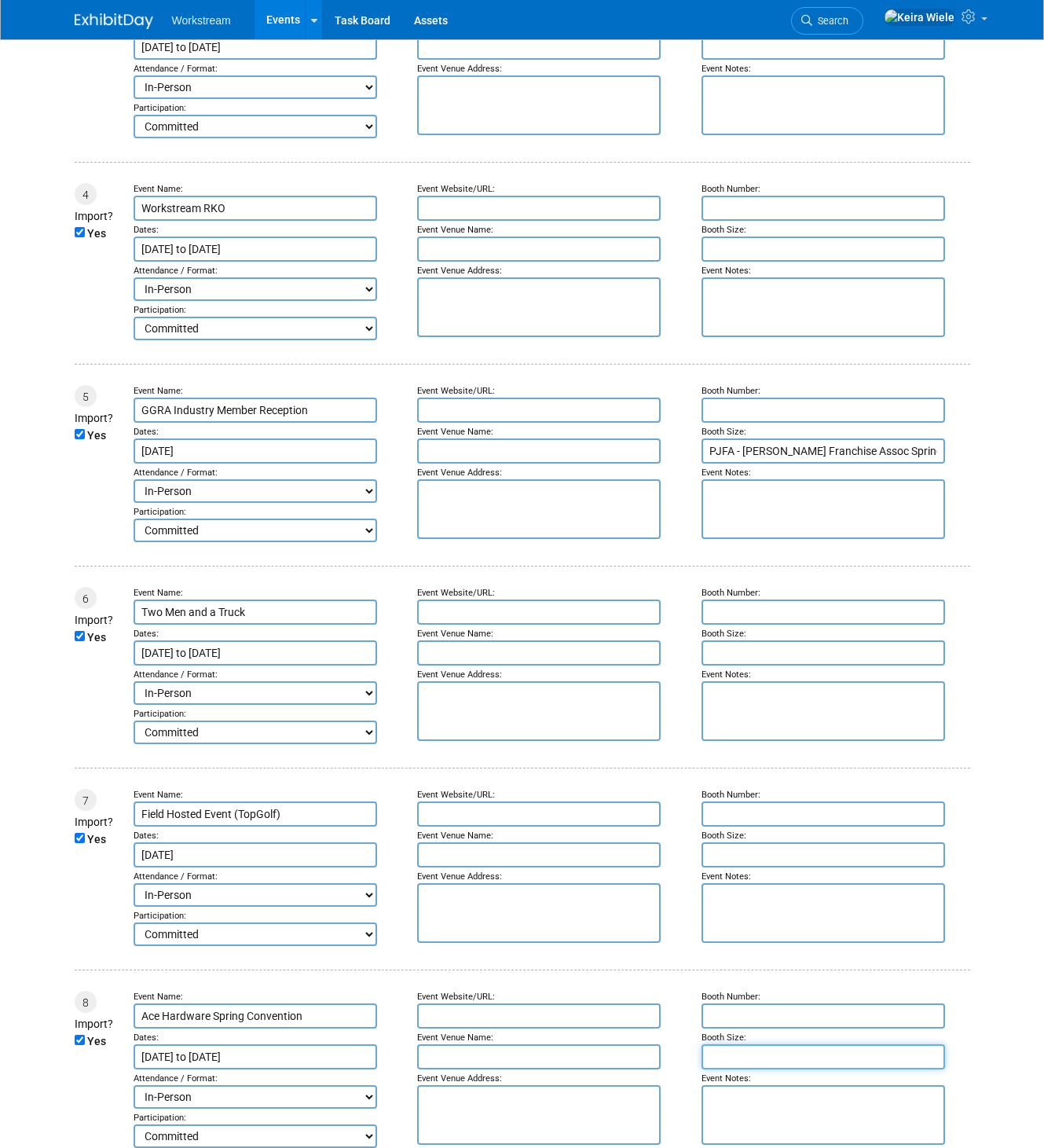
scroll to position [624, 0]
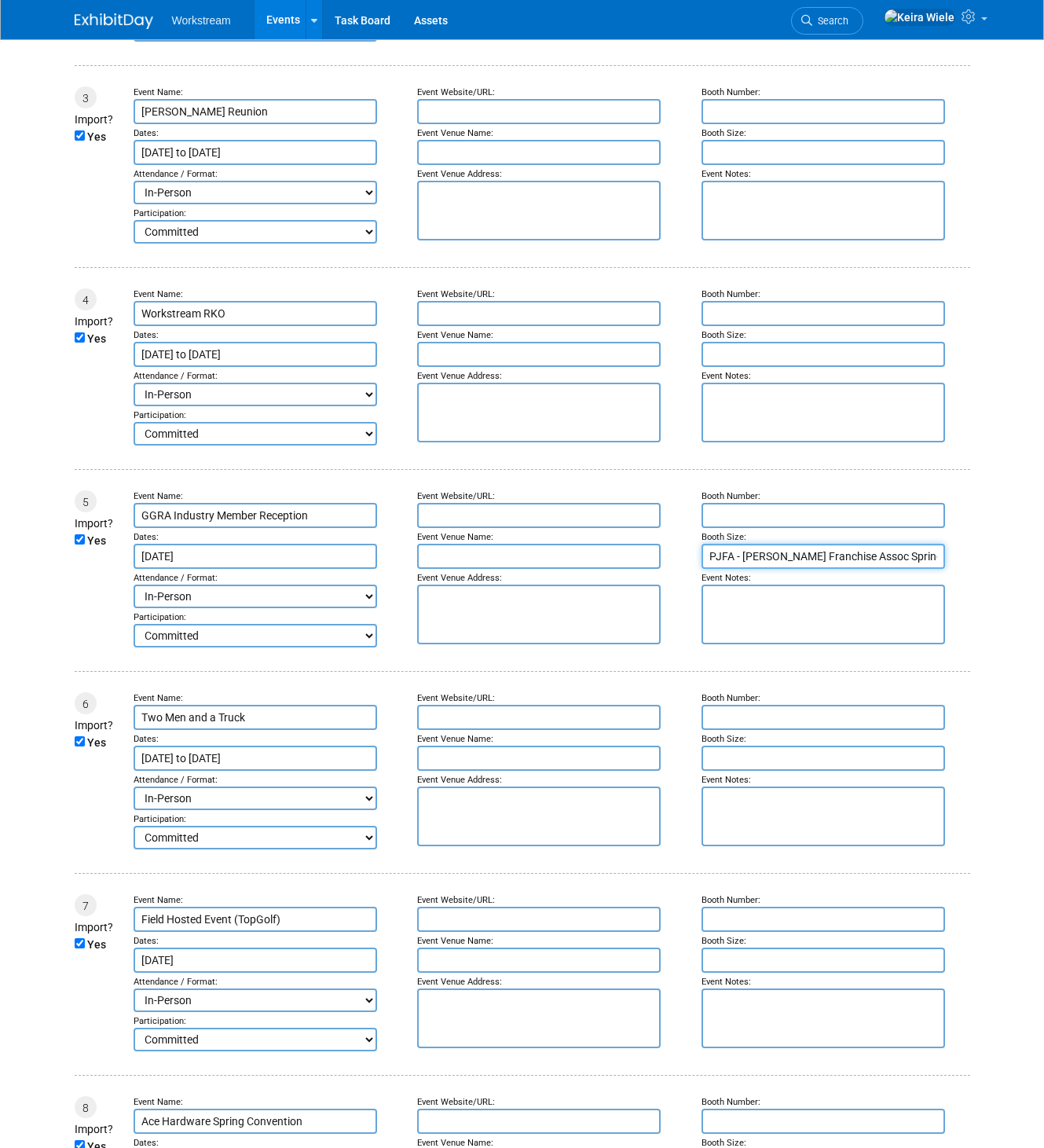
click at [779, 558] on input "PJFA - Papa Johns Franchise Assoc Spring" at bounding box center [823, 556] width 244 height 25
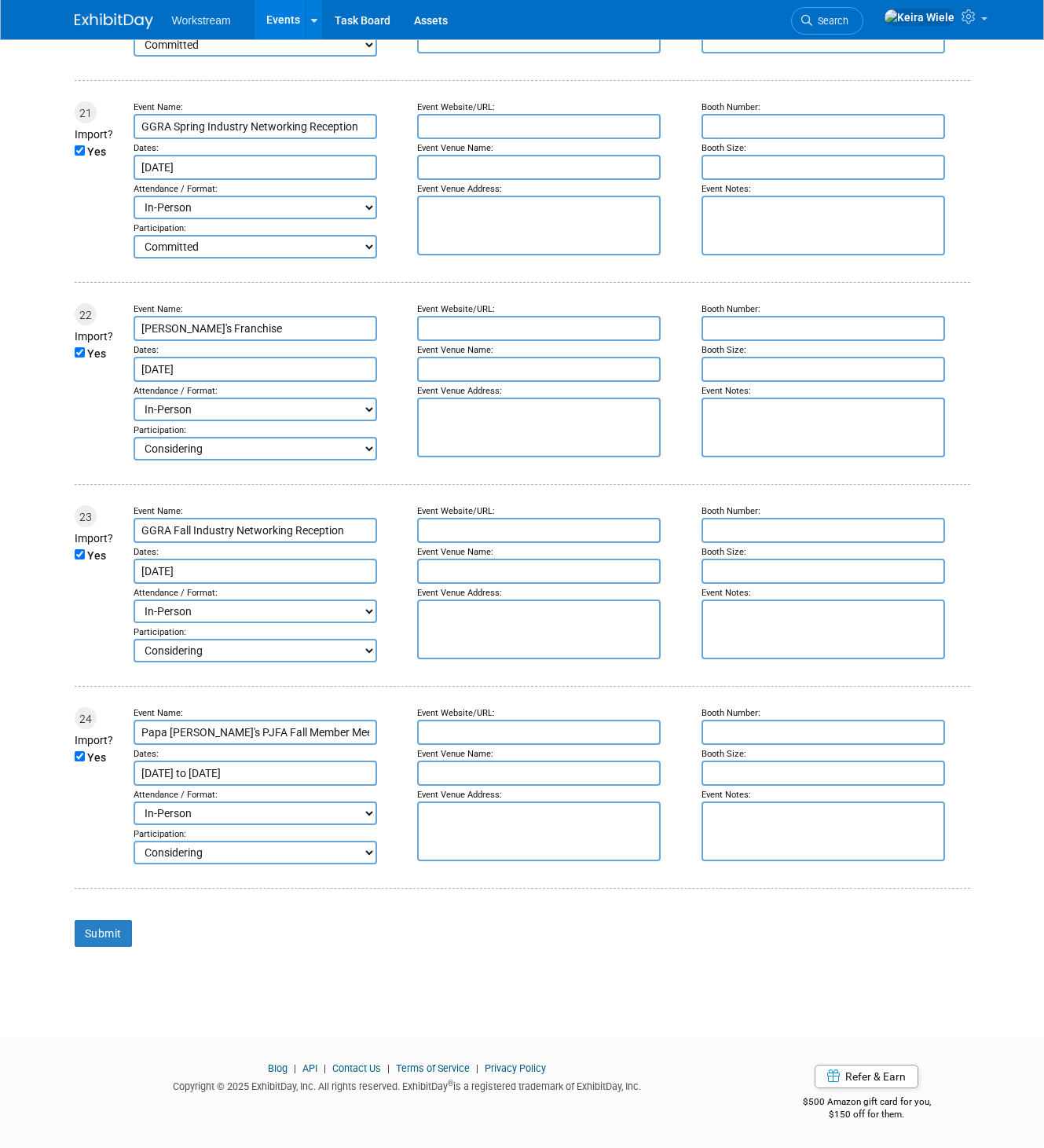
scroll to position [4263, 0]
click at [551, 911] on div "Submit" at bounding box center [523, 944] width 896 height 69
click at [98, 926] on input "Submit" at bounding box center [104, 934] width 57 height 27
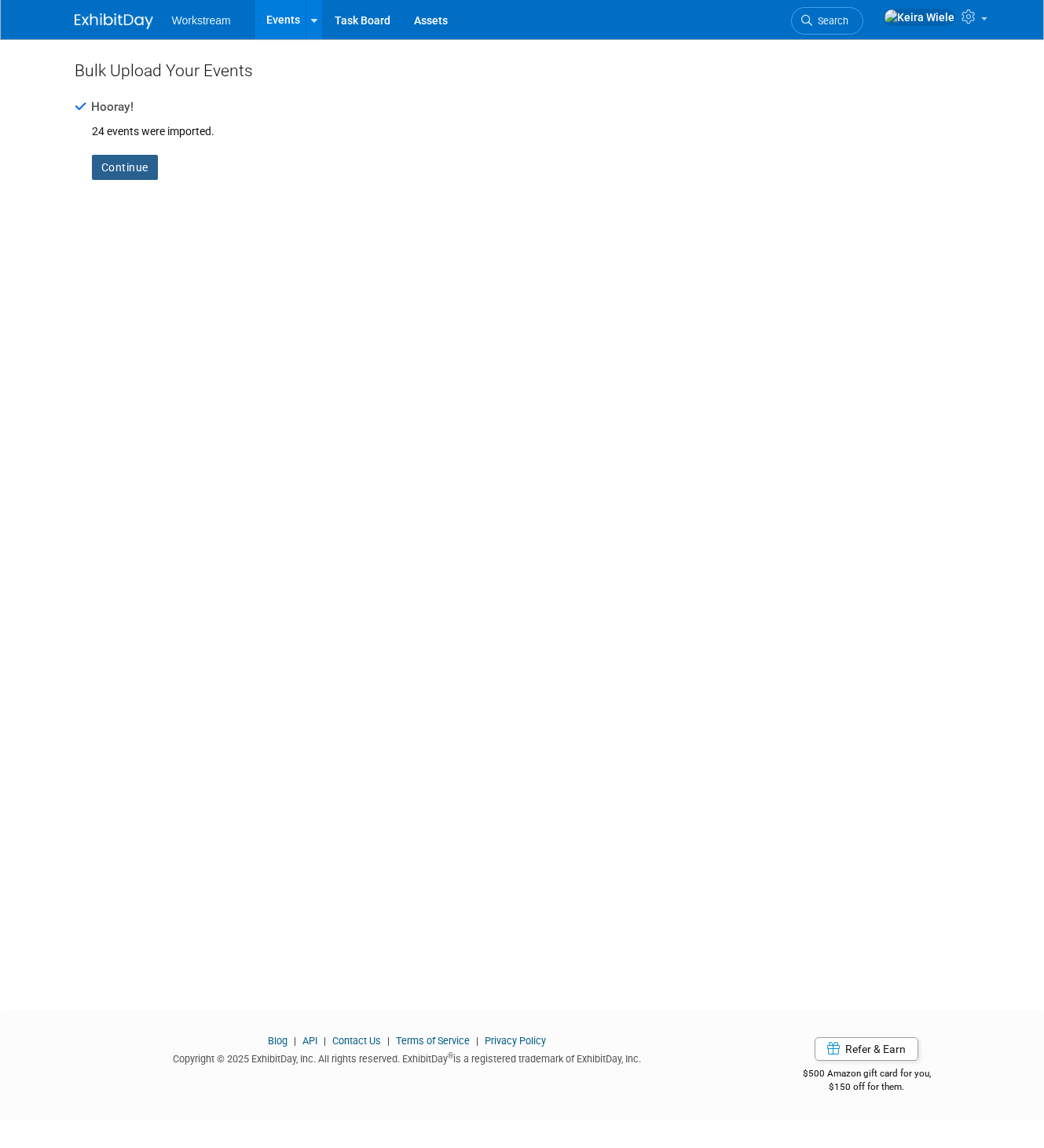
click at [124, 171] on link "Continue" at bounding box center [125, 167] width 66 height 25
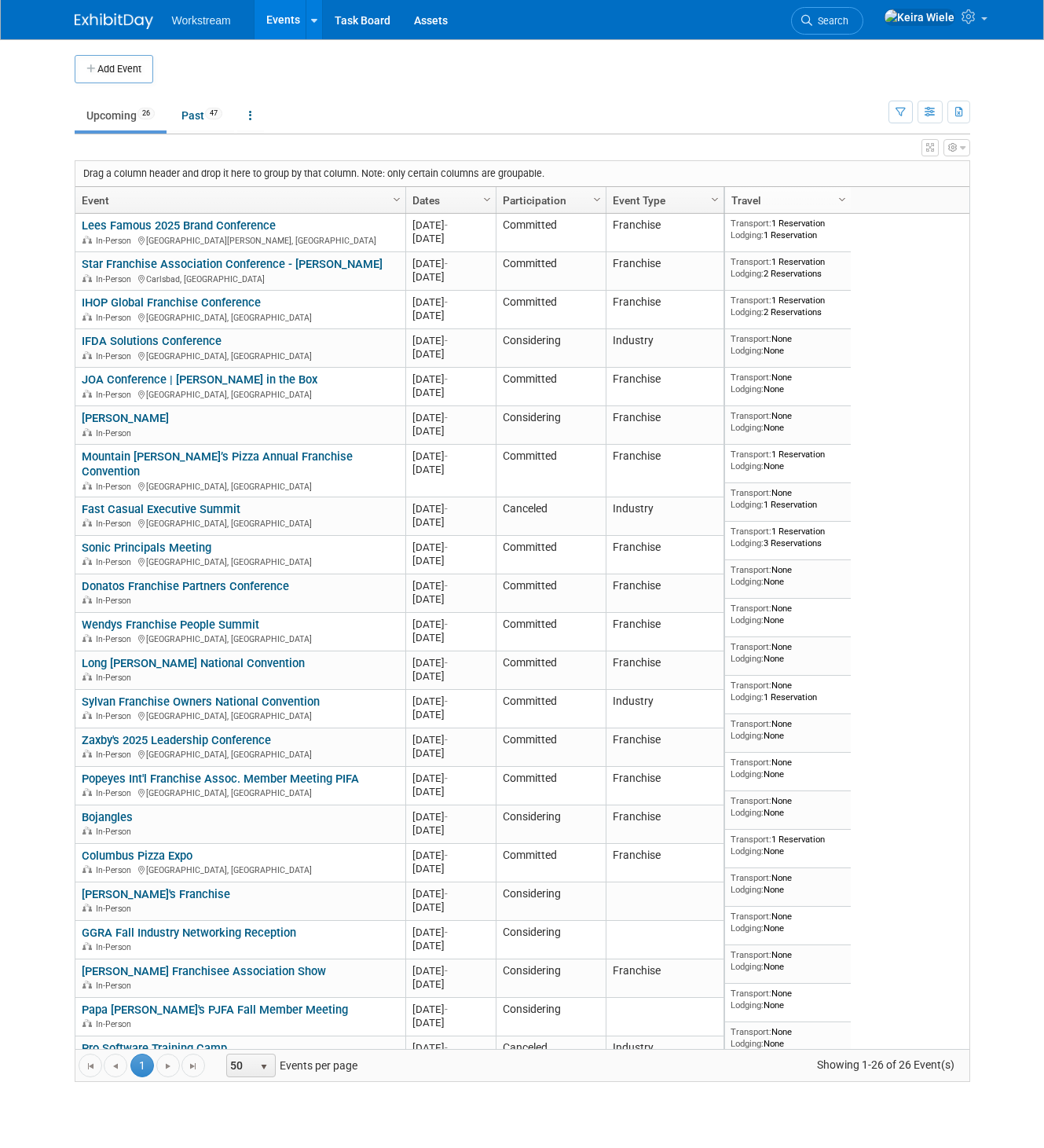
click at [470, 97] on td "Upcoming 26 Past 47 All Events 73 Past and Upcoming Grouped Annually Events gro…" at bounding box center [482, 108] width 814 height 51
click at [212, 121] on link "Past 47" at bounding box center [202, 115] width 64 height 29
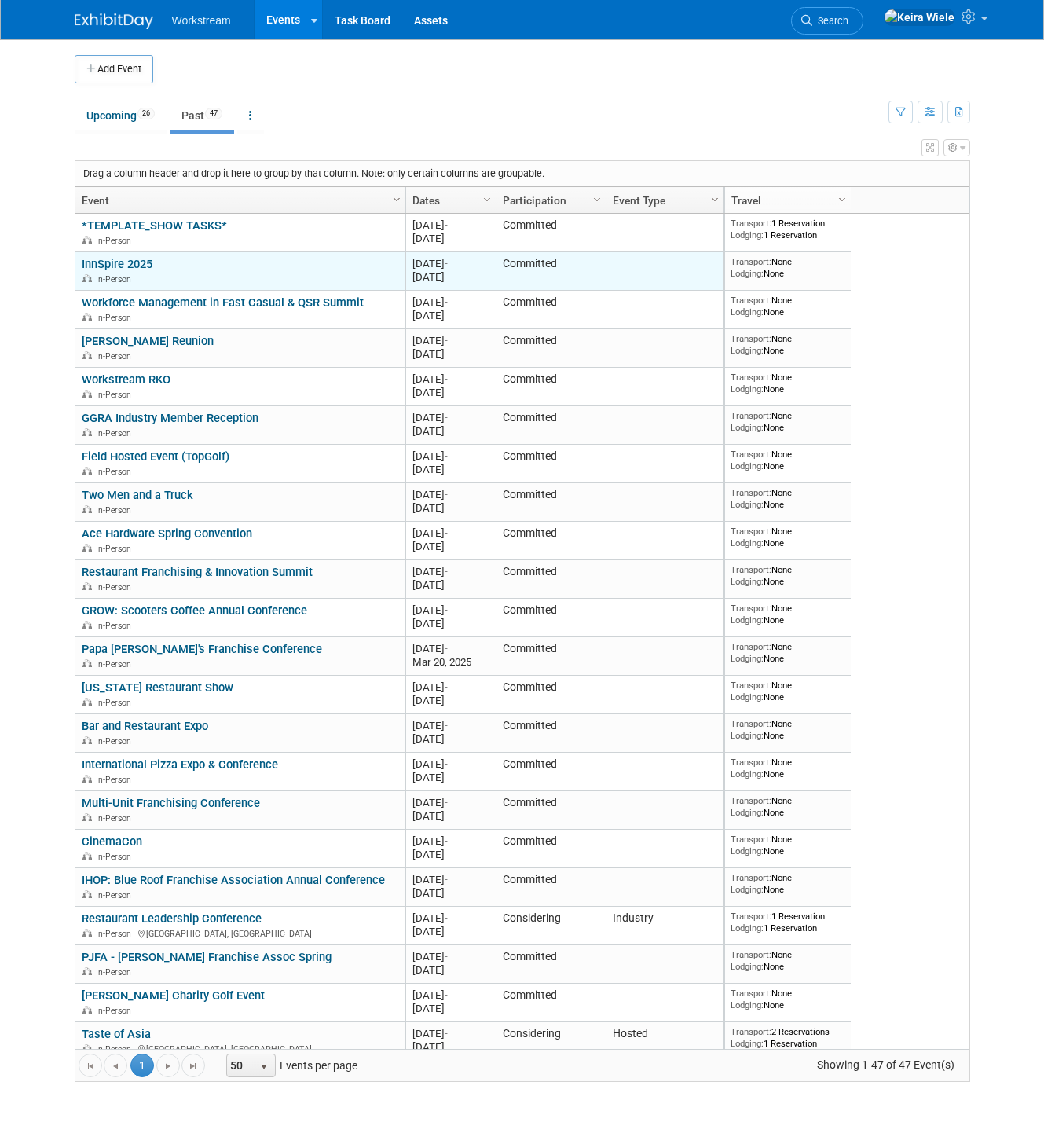
click at [139, 264] on link "InnSpire 2025" at bounding box center [117, 264] width 70 height 14
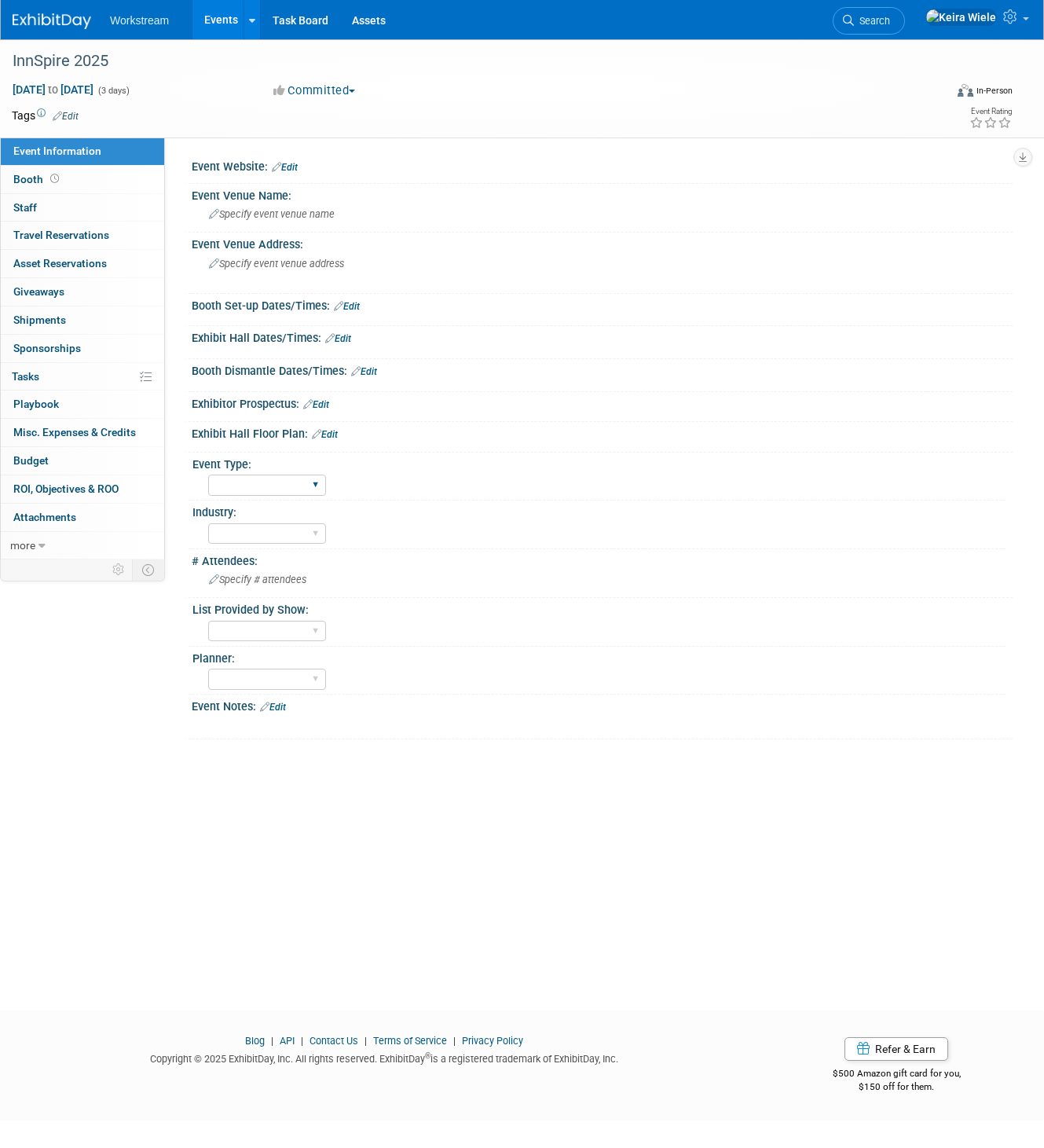
click at [293, 497] on div "Hosted Franchise Industry OTC" at bounding box center [267, 485] width 118 height 29
click at [298, 481] on select "Hosted Franchise Industry OTC" at bounding box center [267, 486] width 118 height 21
select select "Industry"
click at [208, 475] on select "Hosted Franchise Industry OTC" at bounding box center [267, 486] width 118 height 21
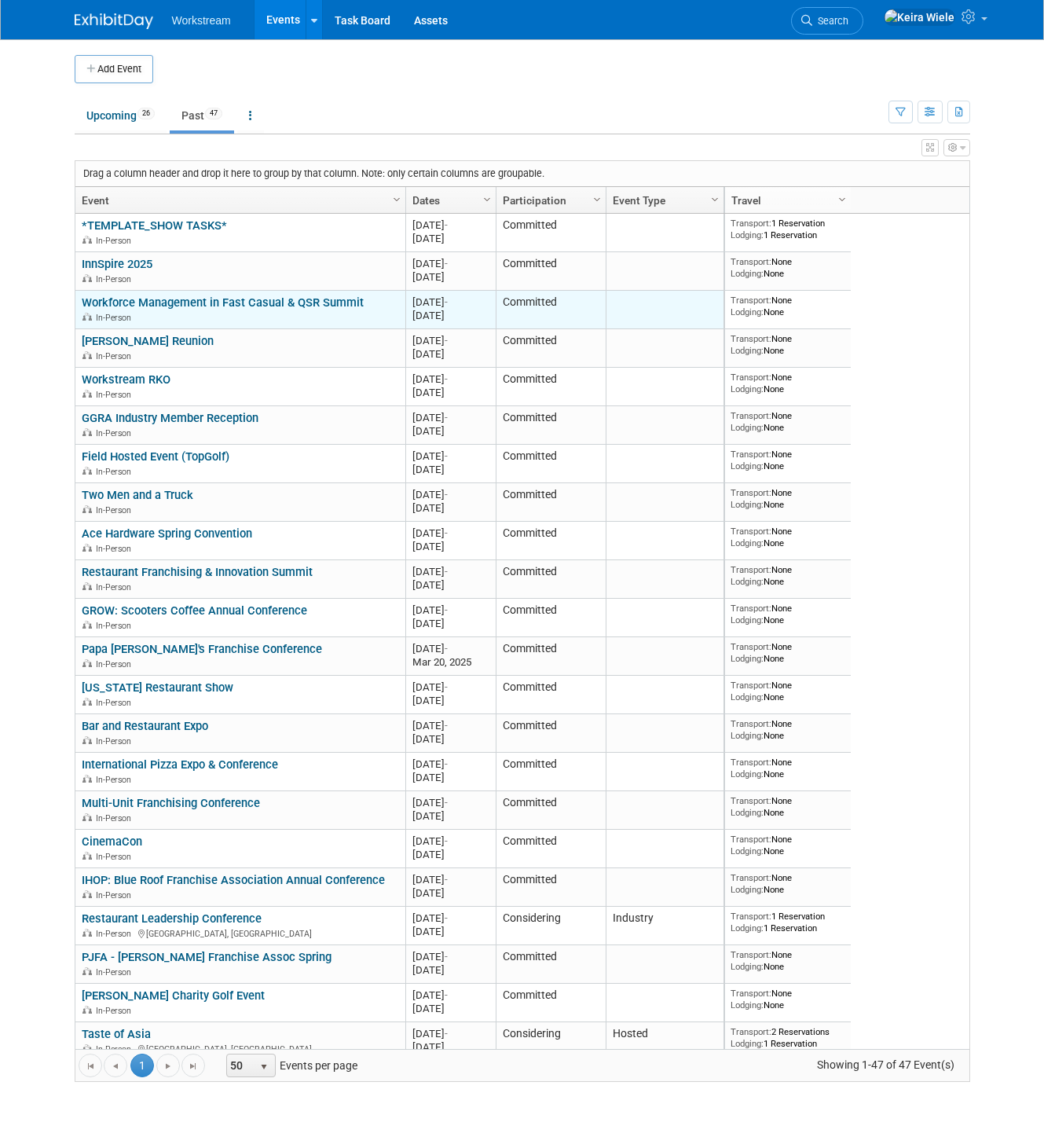
click at [153, 301] on link "Workforce Management in Fast Casual & QSR Summit" at bounding box center [223, 303] width 282 height 14
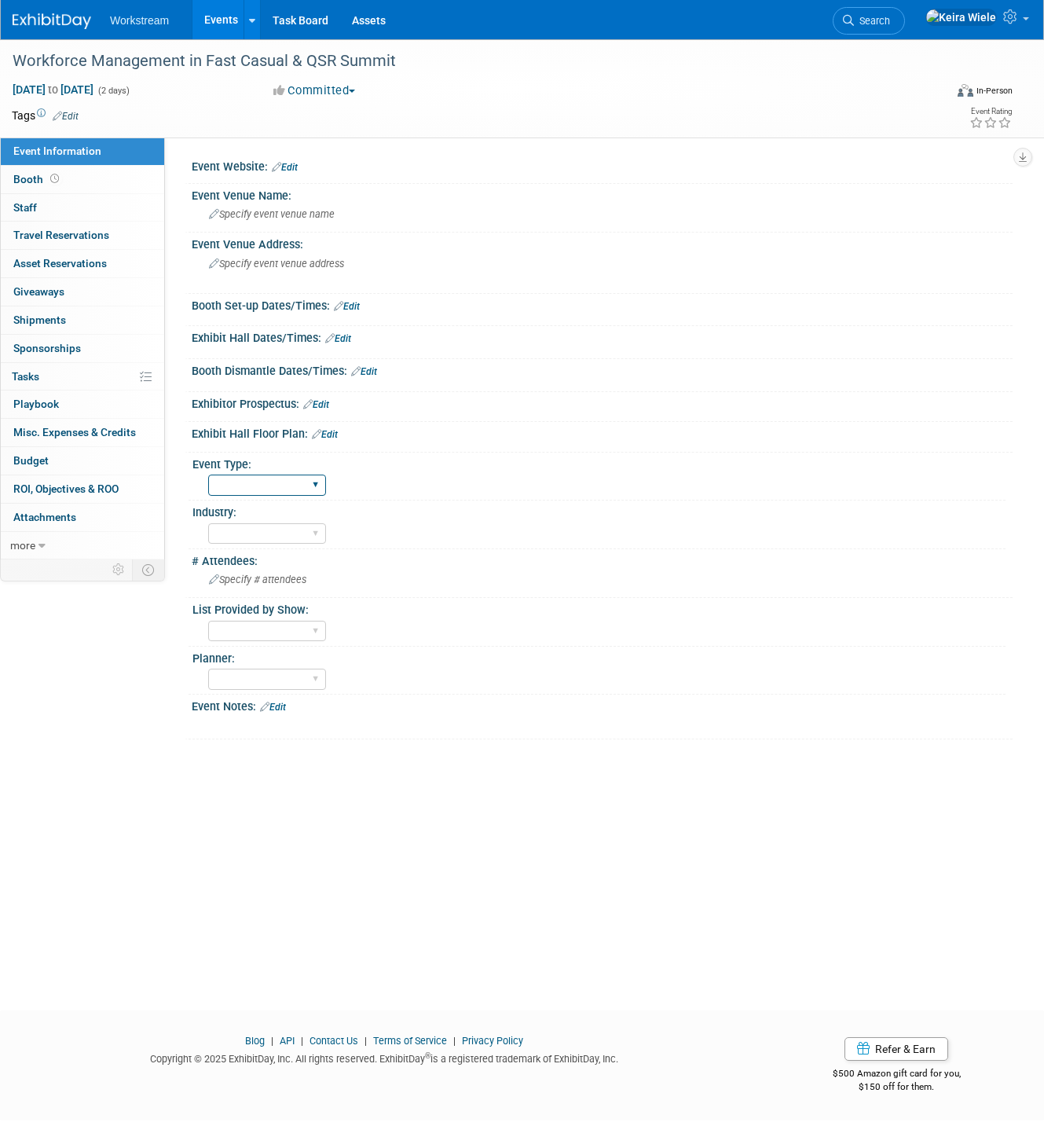
click at [283, 494] on select "Hosted Franchise Industry OTC" at bounding box center [267, 486] width 118 height 21
click at [208, 475] on select "Hosted Franchise Industry OTC" at bounding box center [267, 486] width 118 height 21
click at [266, 483] on select "Hosted Franchise Industry OTC" at bounding box center [267, 486] width 118 height 21
click at [208, 475] on select "Hosted Franchise Industry OTC" at bounding box center [267, 486] width 118 height 21
click at [275, 490] on select "Hosted Franchise Industry OTC" at bounding box center [267, 486] width 118 height 21
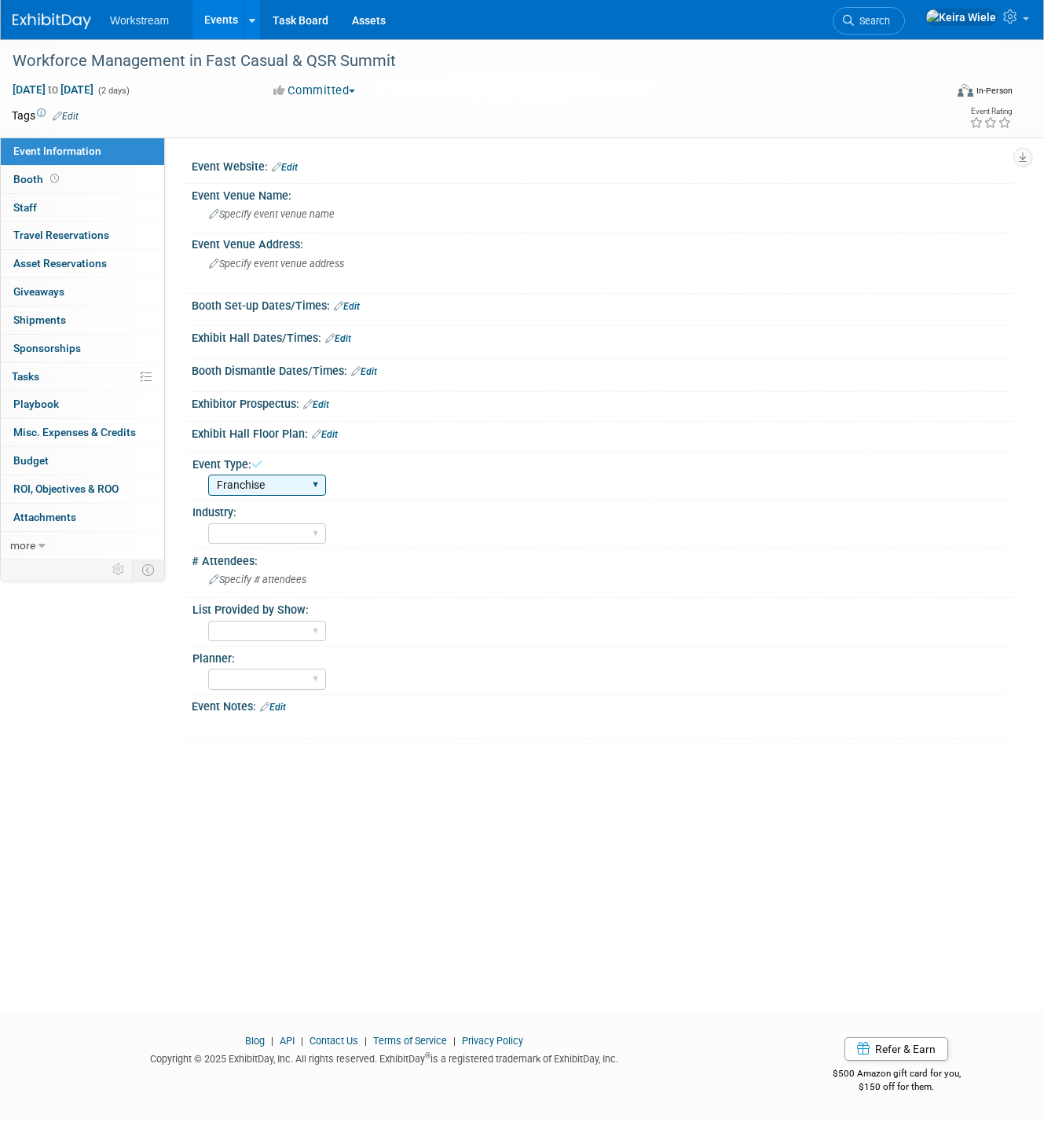
click at [208, 475] on select "Hosted Franchise Industry OTC" at bounding box center [267, 486] width 118 height 21
click at [277, 486] on select "Hosted Franchise Industry OTC" at bounding box center [267, 486] width 118 height 21
click at [208, 475] on select "Hosted Franchise Industry OTC" at bounding box center [267, 486] width 118 height 21
click at [279, 475] on select "Hosted Franchise Industry OTC" at bounding box center [267, 486] width 118 height 21
select select "Industry"
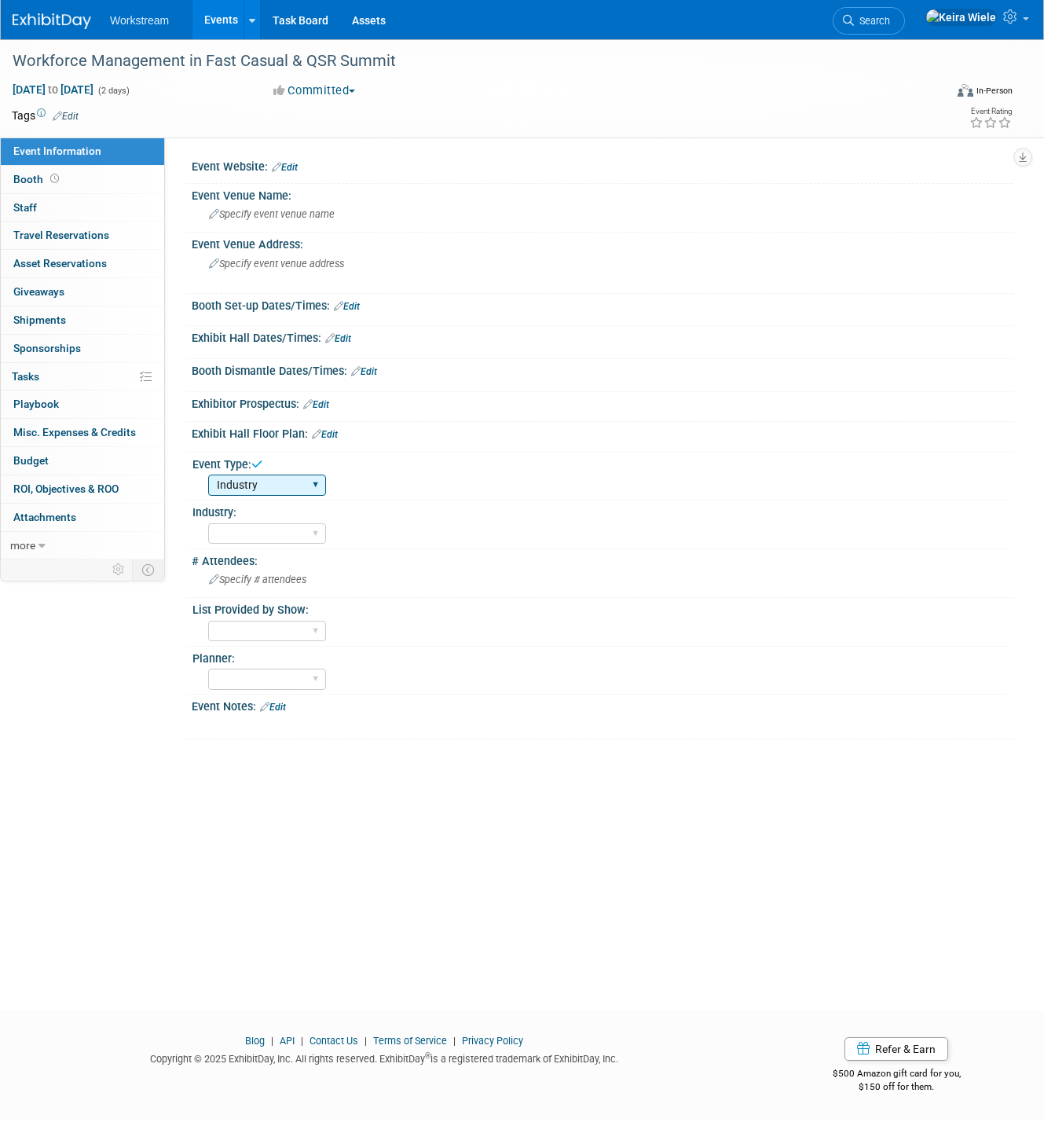
click at [208, 475] on select "Hosted Franchise Industry OTC" at bounding box center [267, 486] width 118 height 21
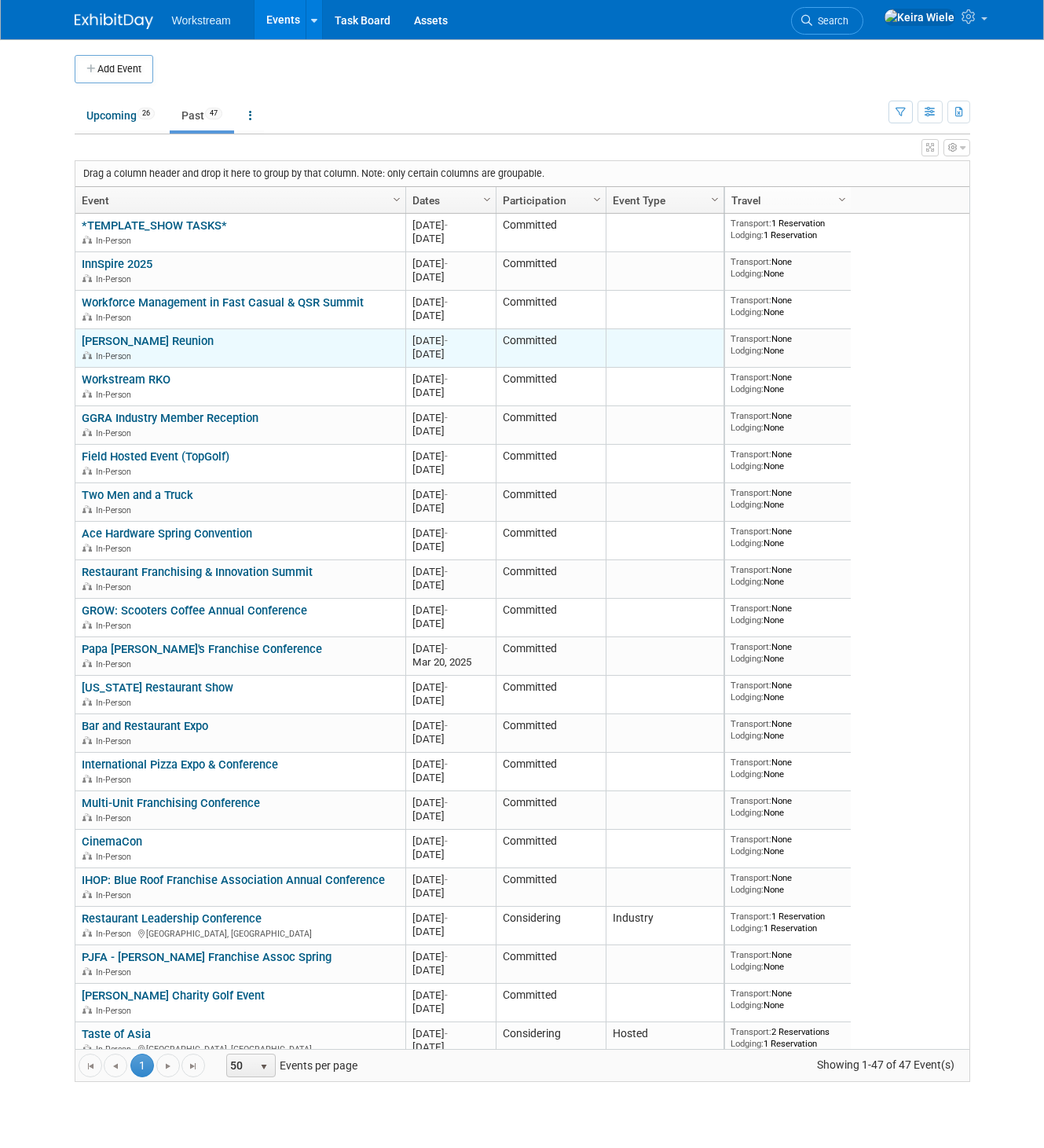
click at [137, 343] on link "[PERSON_NAME] Reunion" at bounding box center [148, 341] width 132 height 14
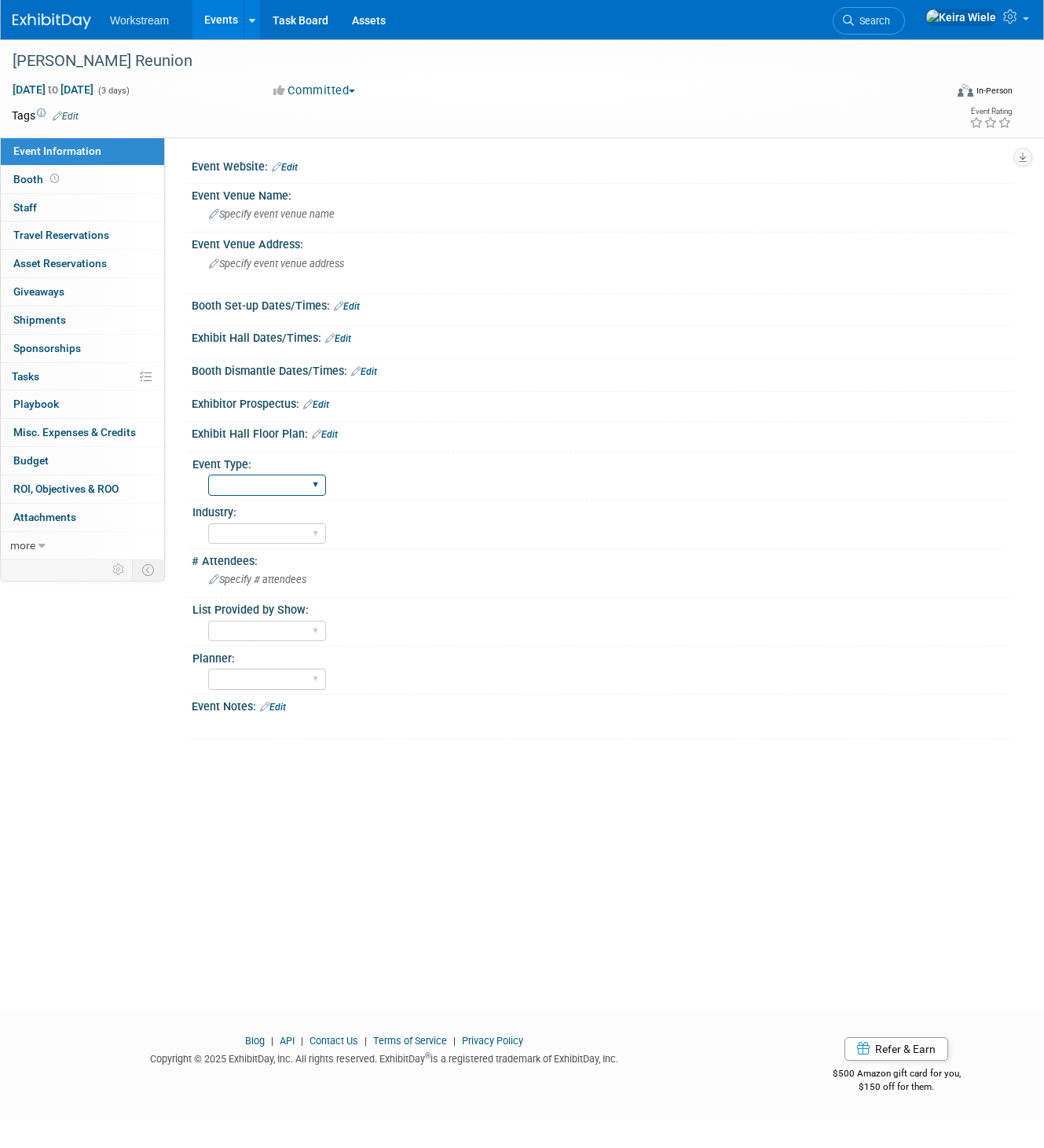
click at [241, 483] on select "Hosted Franchise Industry OTC" at bounding box center [267, 486] width 118 height 21
select select "Franchise"
click at [208, 475] on select "Hosted Franchise Industry OTC" at bounding box center [267, 486] width 118 height 21
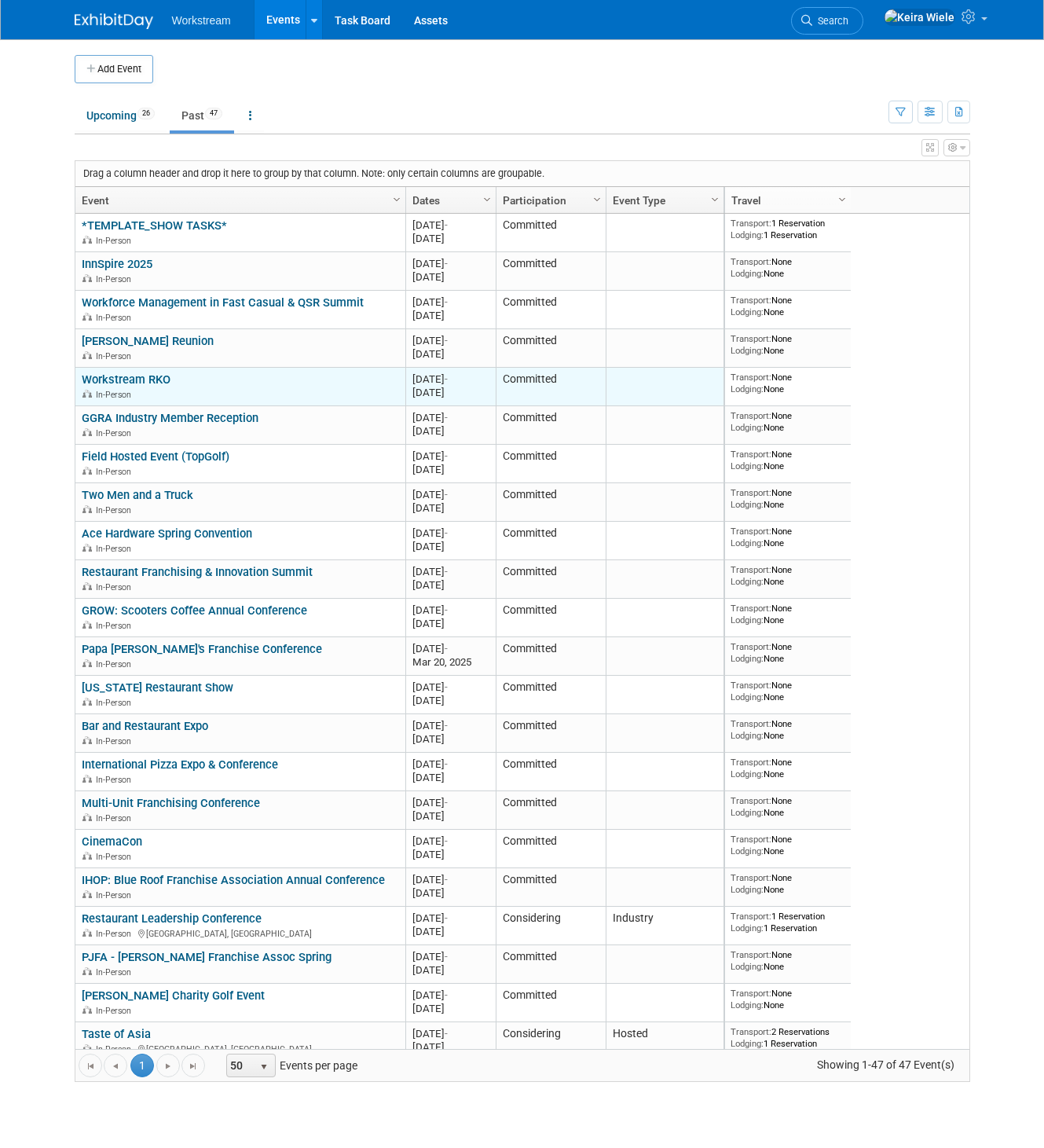
click at [136, 383] on link "Workstream RKO" at bounding box center [126, 379] width 88 height 14
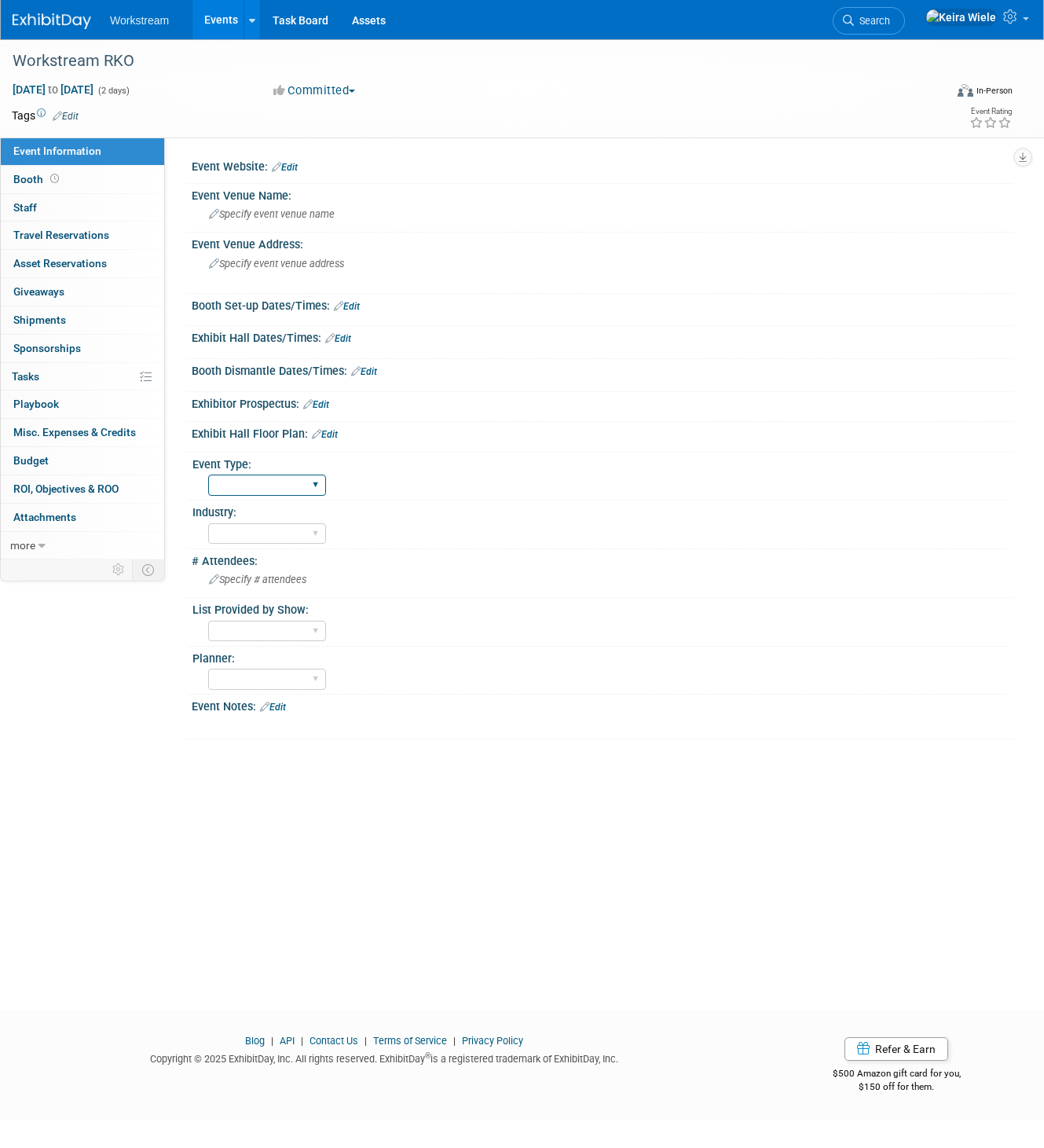
click at [301, 486] on select "Hosted Franchise Industry OTC" at bounding box center [267, 486] width 118 height 21
select select "Hosted"
click at [208, 475] on select "Hosted Franchise Industry OTC" at bounding box center [267, 486] width 118 height 21
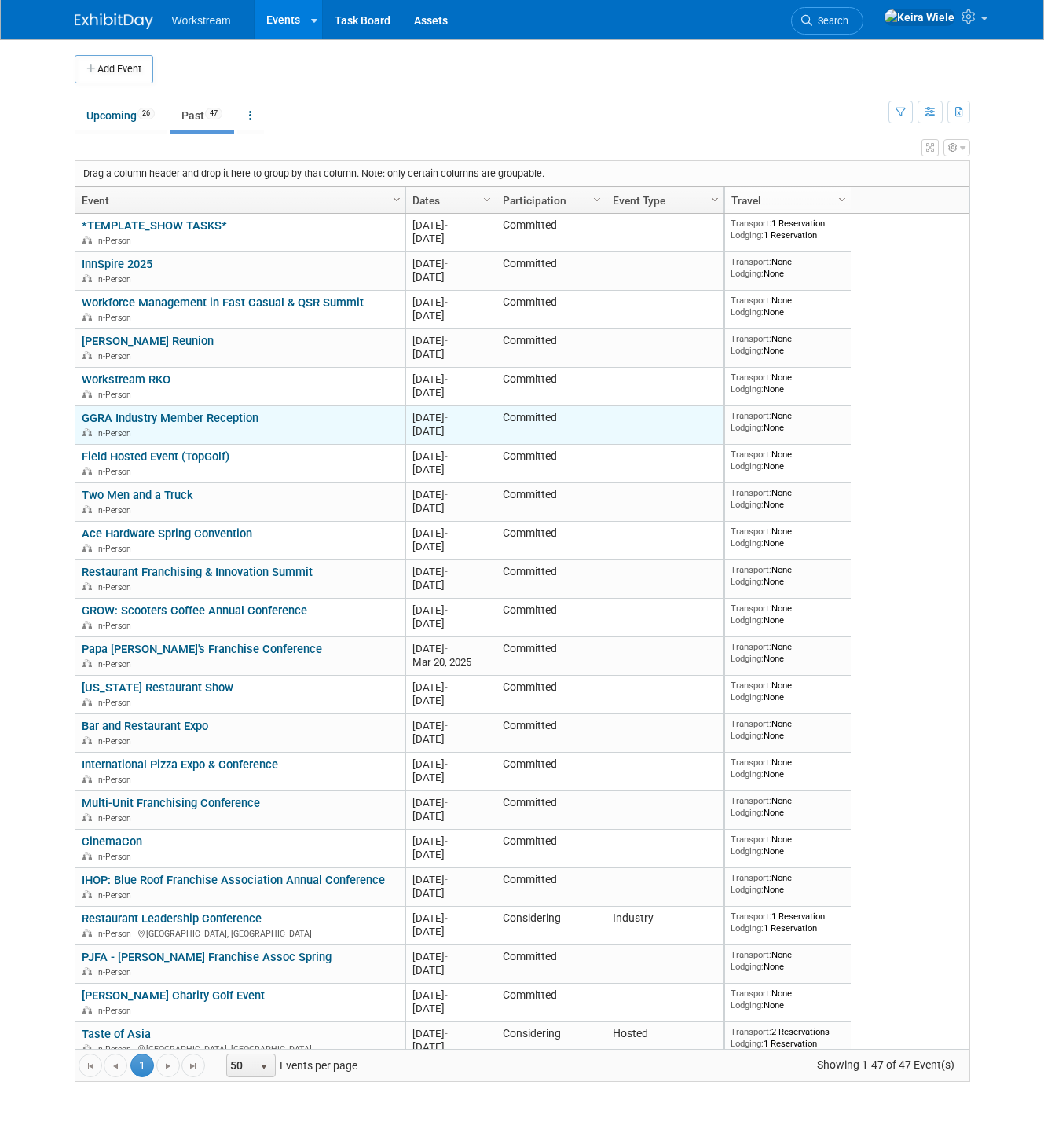
click at [174, 417] on link "GGRA Industry Member Reception" at bounding box center [170, 418] width 177 height 14
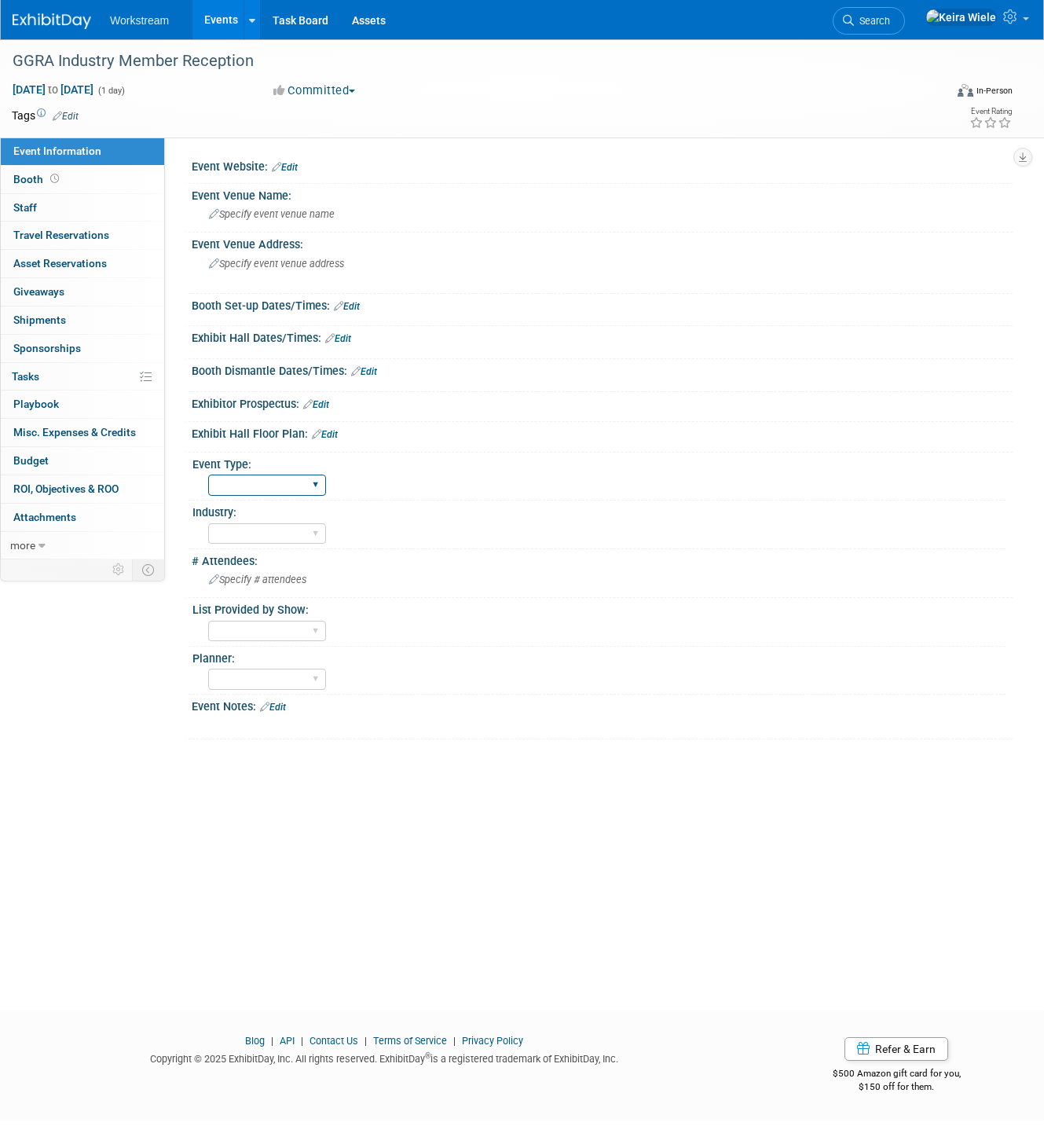
click at [261, 487] on select "Hosted Franchise Industry OTC" at bounding box center [267, 486] width 118 height 21
select select "Industry"
click at [208, 475] on select "Hosted Franchise Industry OTC" at bounding box center [267, 486] width 118 height 21
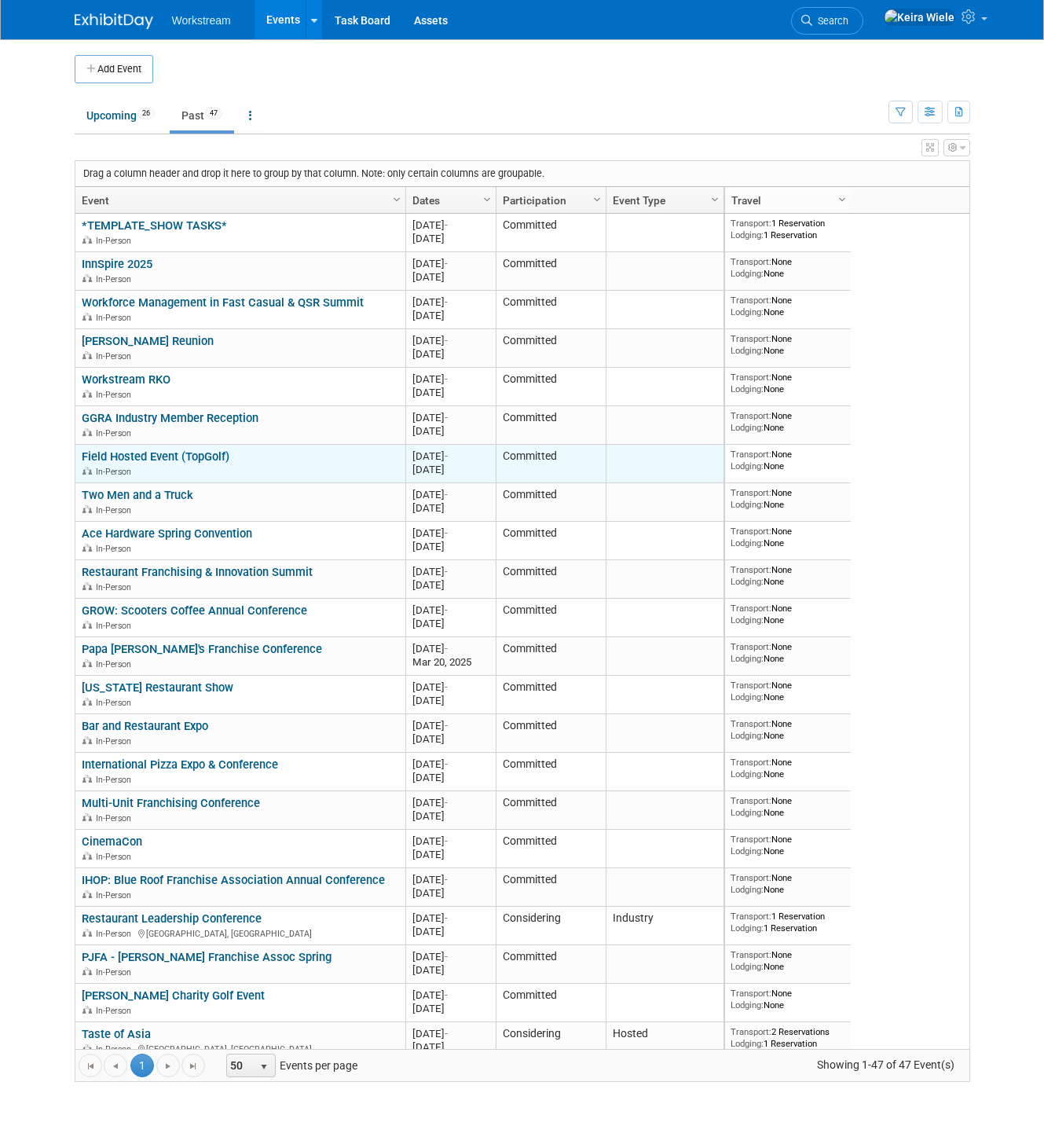
click at [187, 456] on link "Field Hosted Event (TopGolf)" at bounding box center [156, 457] width 148 height 14
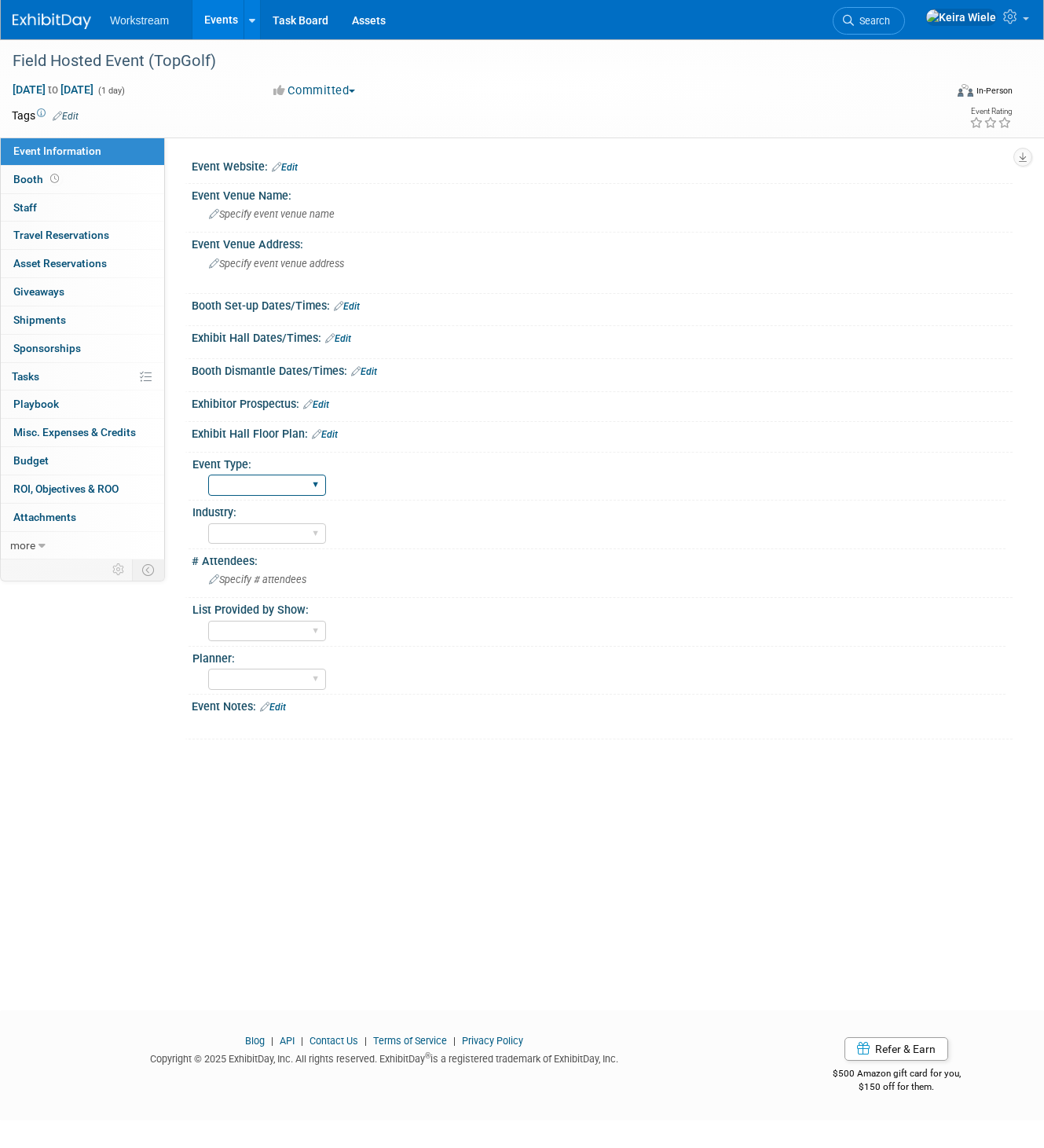
click at [267, 475] on select "Hosted Franchise Industry OTC" at bounding box center [267, 486] width 118 height 21
select select "Hosted"
click at [208, 475] on select "Hosted Franchise Industry OTC" at bounding box center [267, 486] width 118 height 21
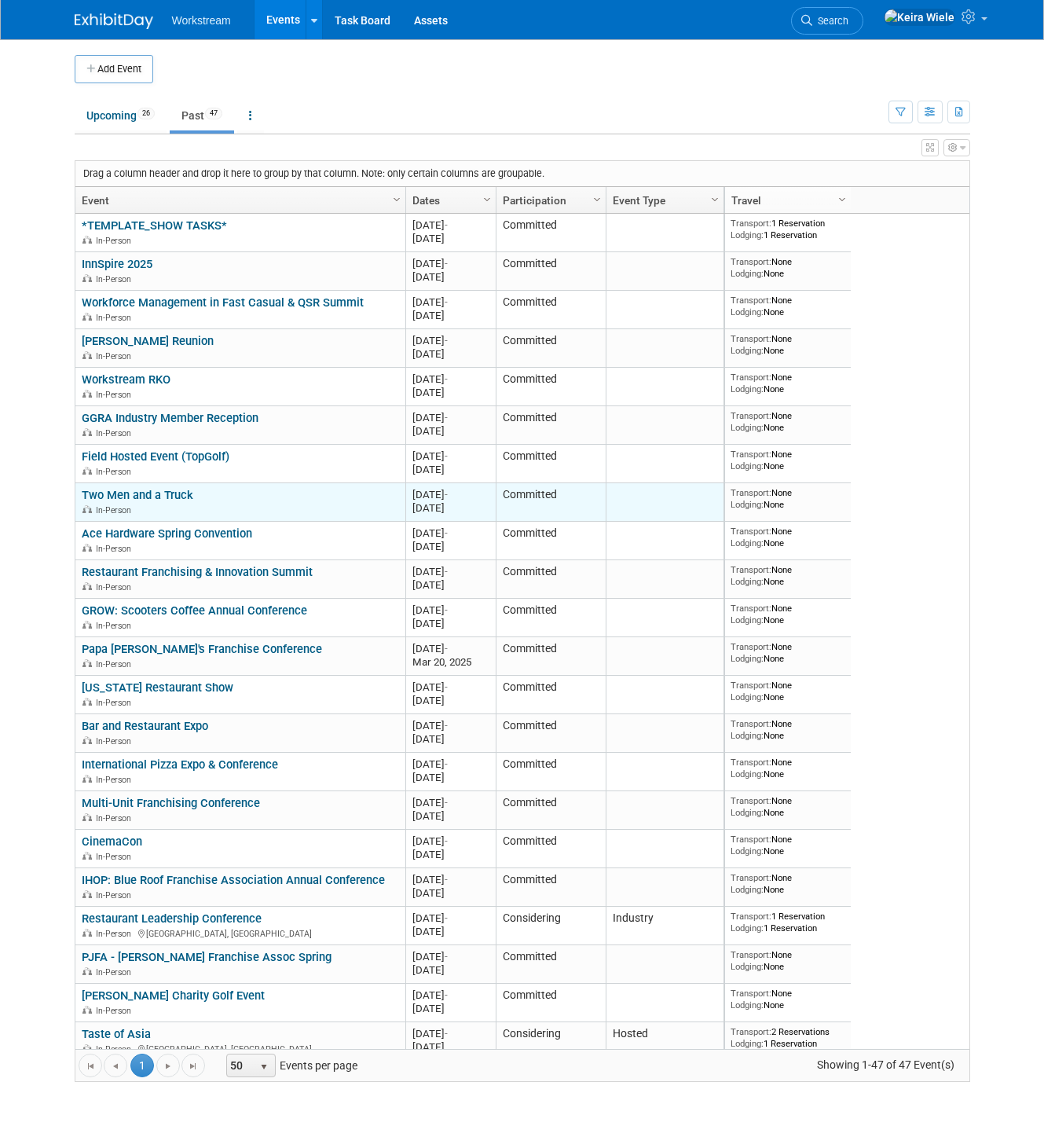
click at [174, 496] on link "Two Men and a Truck" at bounding box center [137, 495] width 112 height 14
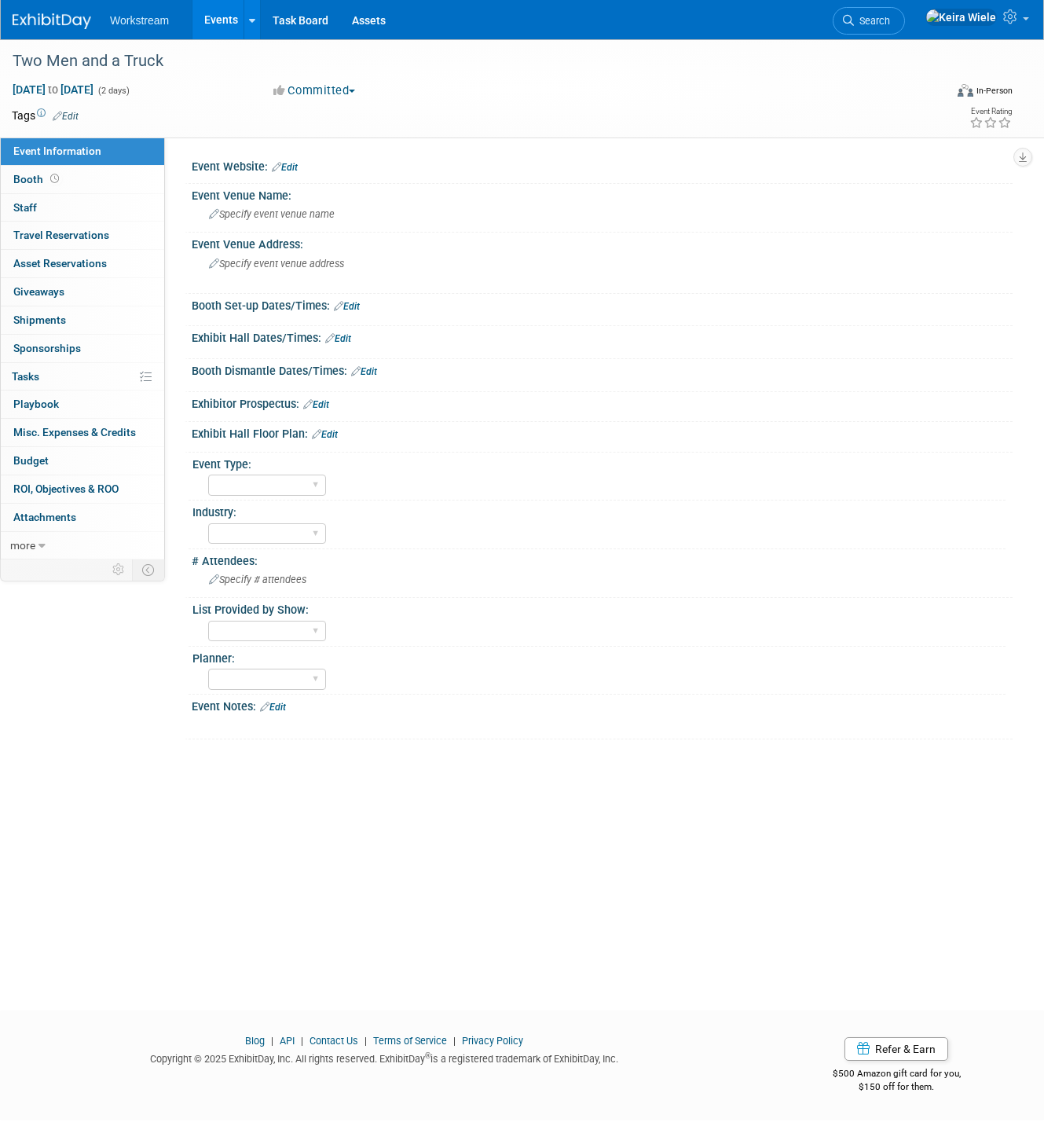
click at [313, 470] on div "Event Type:" at bounding box center [599, 462] width 813 height 20
click at [294, 483] on select "Hosted Franchise Industry OTC" at bounding box center [267, 486] width 118 height 21
select select "Franchise"
click at [208, 475] on select "Hosted Franchise Industry OTC" at bounding box center [267, 486] width 118 height 21
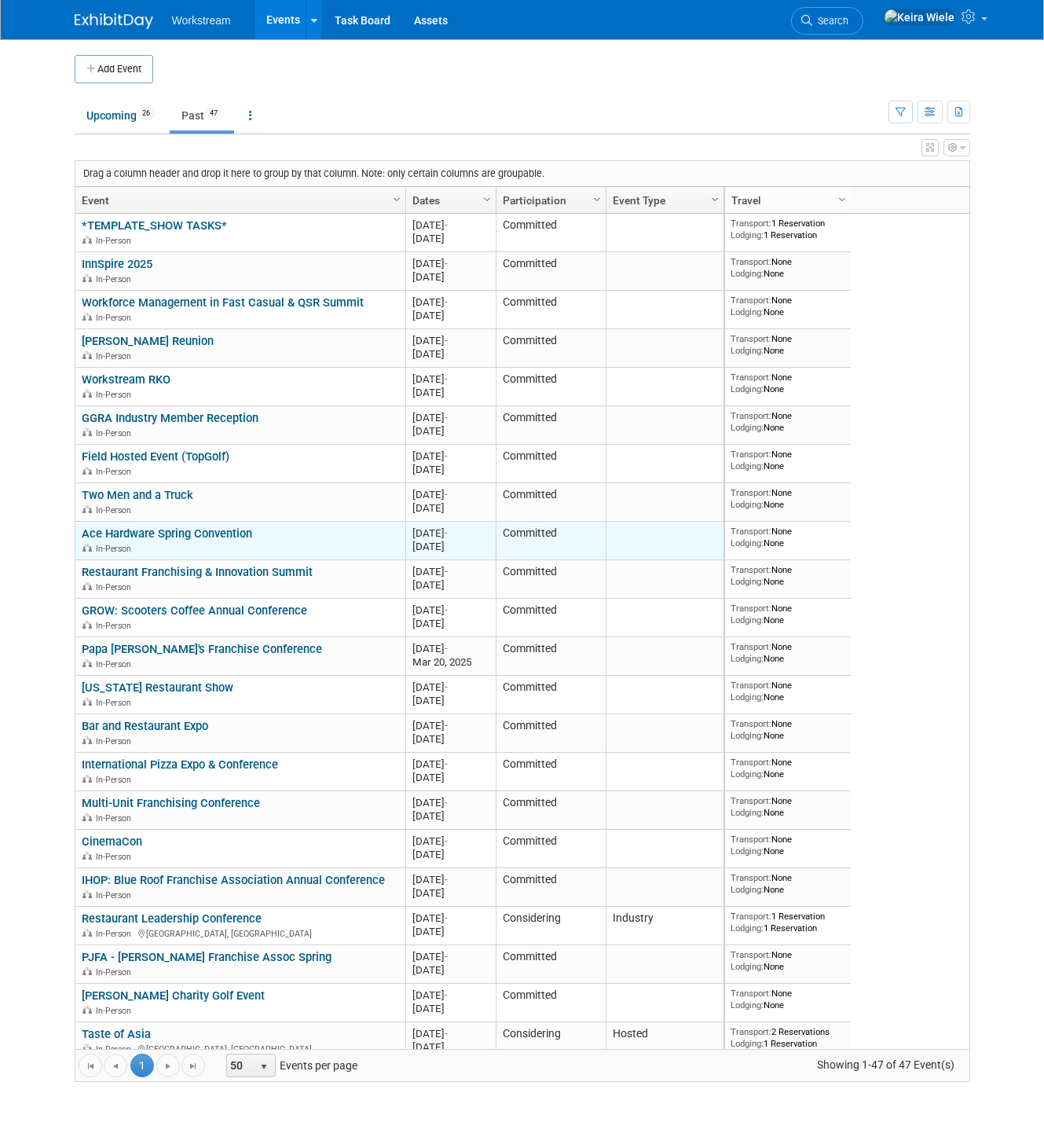
click at [241, 532] on link "Ace Hardware Spring Convention" at bounding box center [167, 534] width 170 height 14
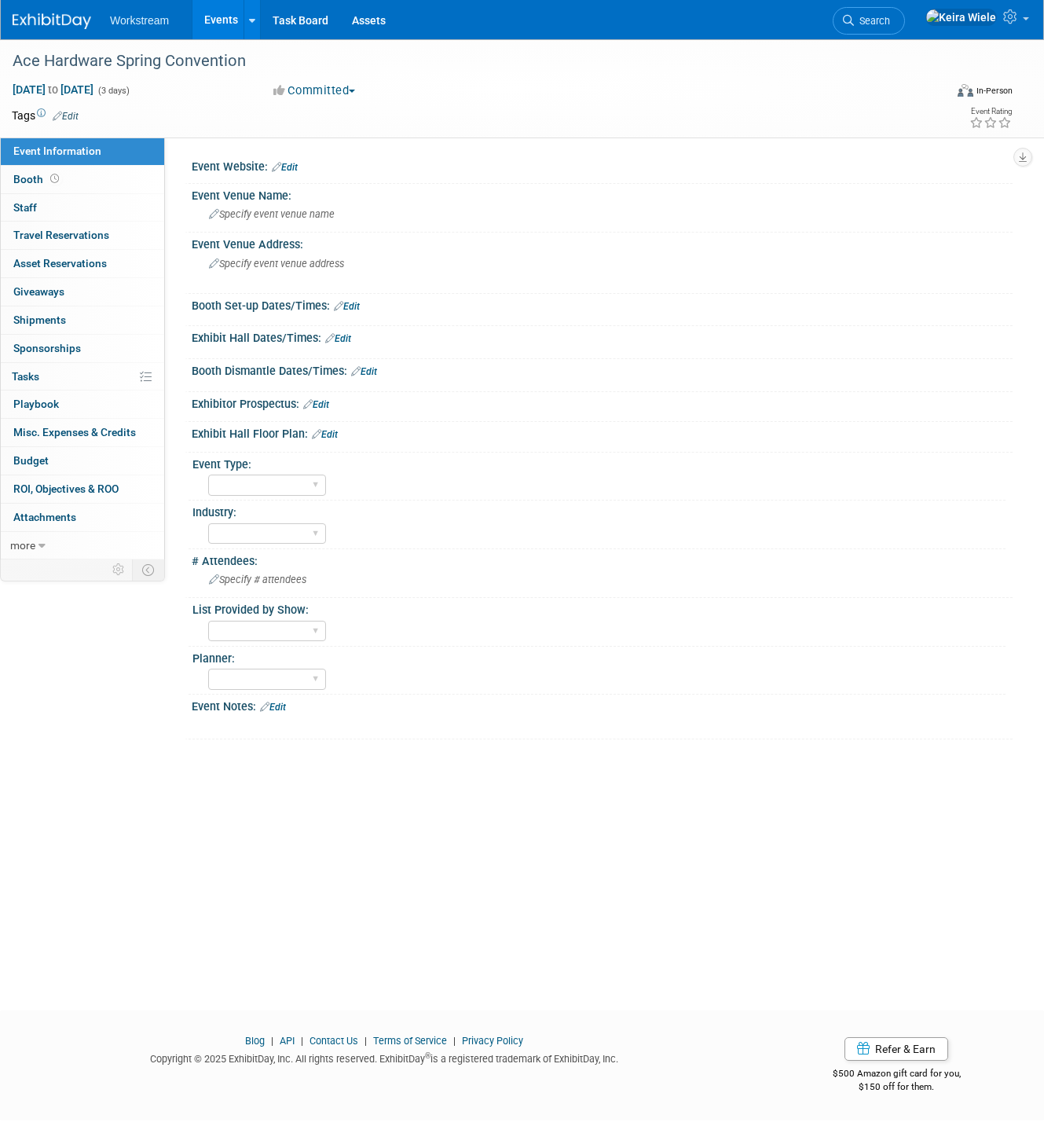
click at [240, 461] on div "Event Type:" at bounding box center [599, 462] width 813 height 20
click at [240, 478] on select "Hosted Franchise Industry OTC" at bounding box center [267, 486] width 118 height 21
select select "Franchise"
click at [208, 475] on select "Hosted Franchise Industry OTC" at bounding box center [267, 486] width 118 height 21
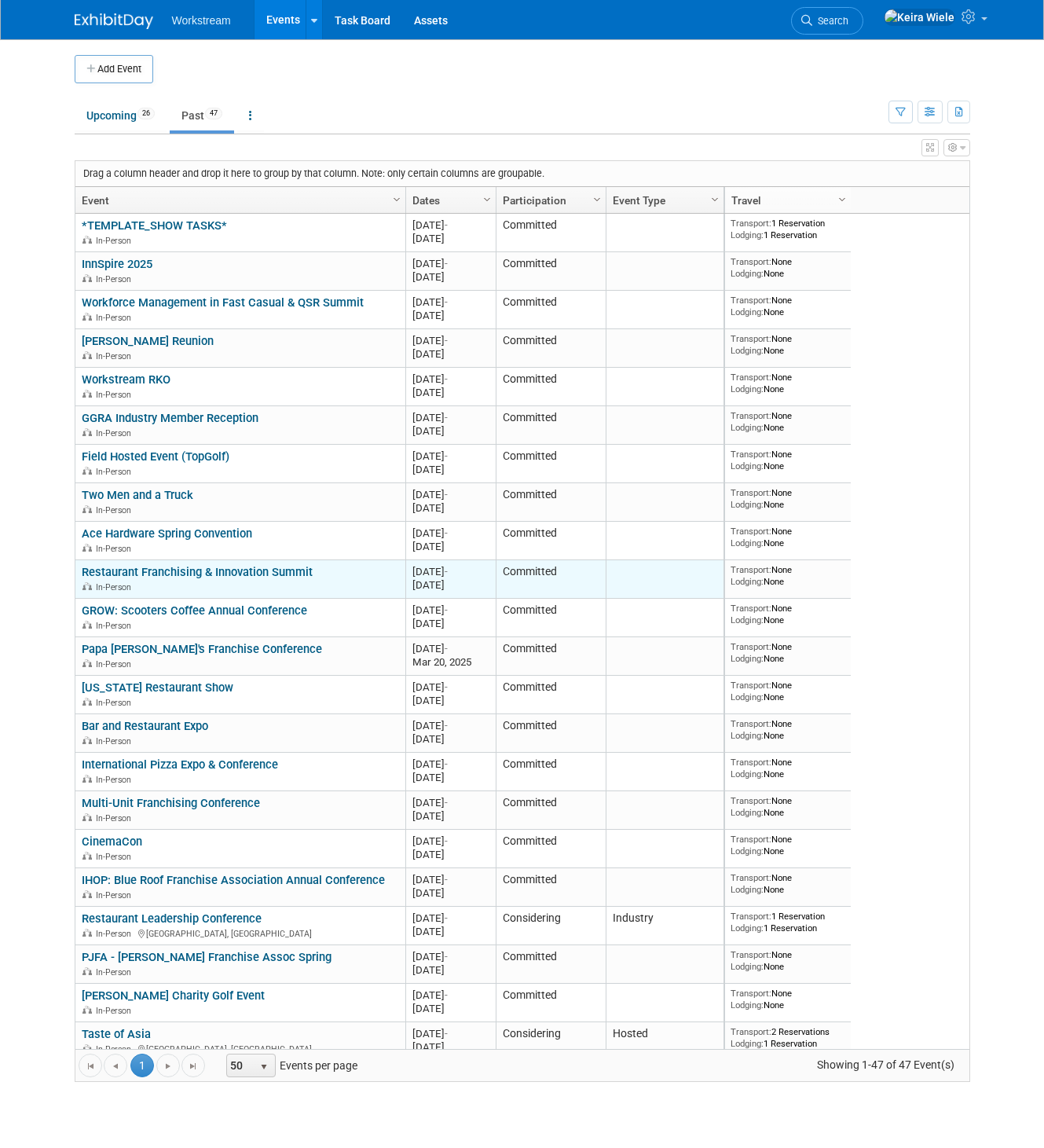
click at [240, 573] on link "Restaurant Franchising & Innovation Summit" at bounding box center [197, 572] width 231 height 14
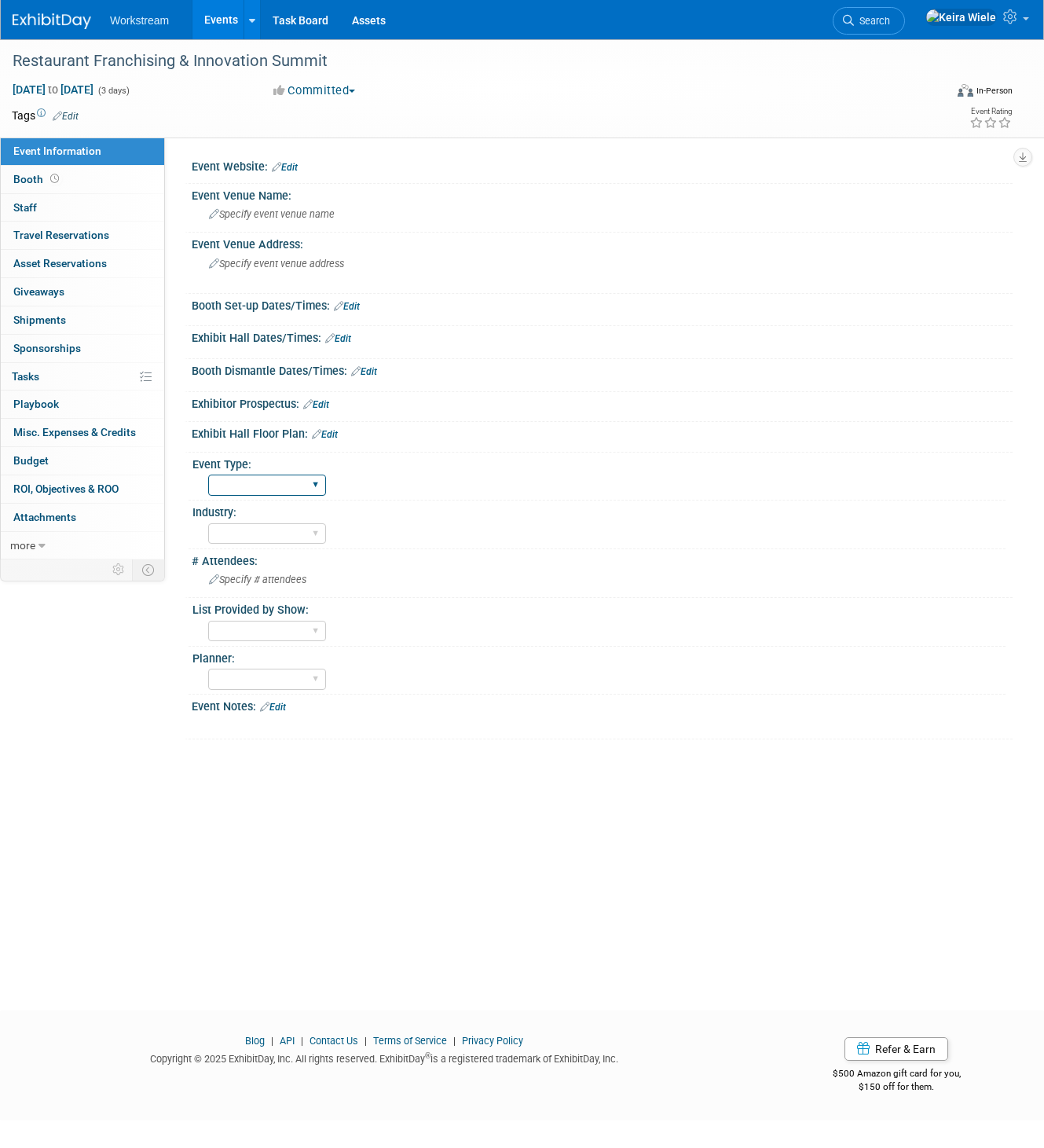
click at [279, 479] on select "Hosted Franchise Industry OTC" at bounding box center [267, 486] width 118 height 21
select select "Industry"
click at [208, 475] on select "Hosted Franchise Industry OTC" at bounding box center [267, 486] width 118 height 21
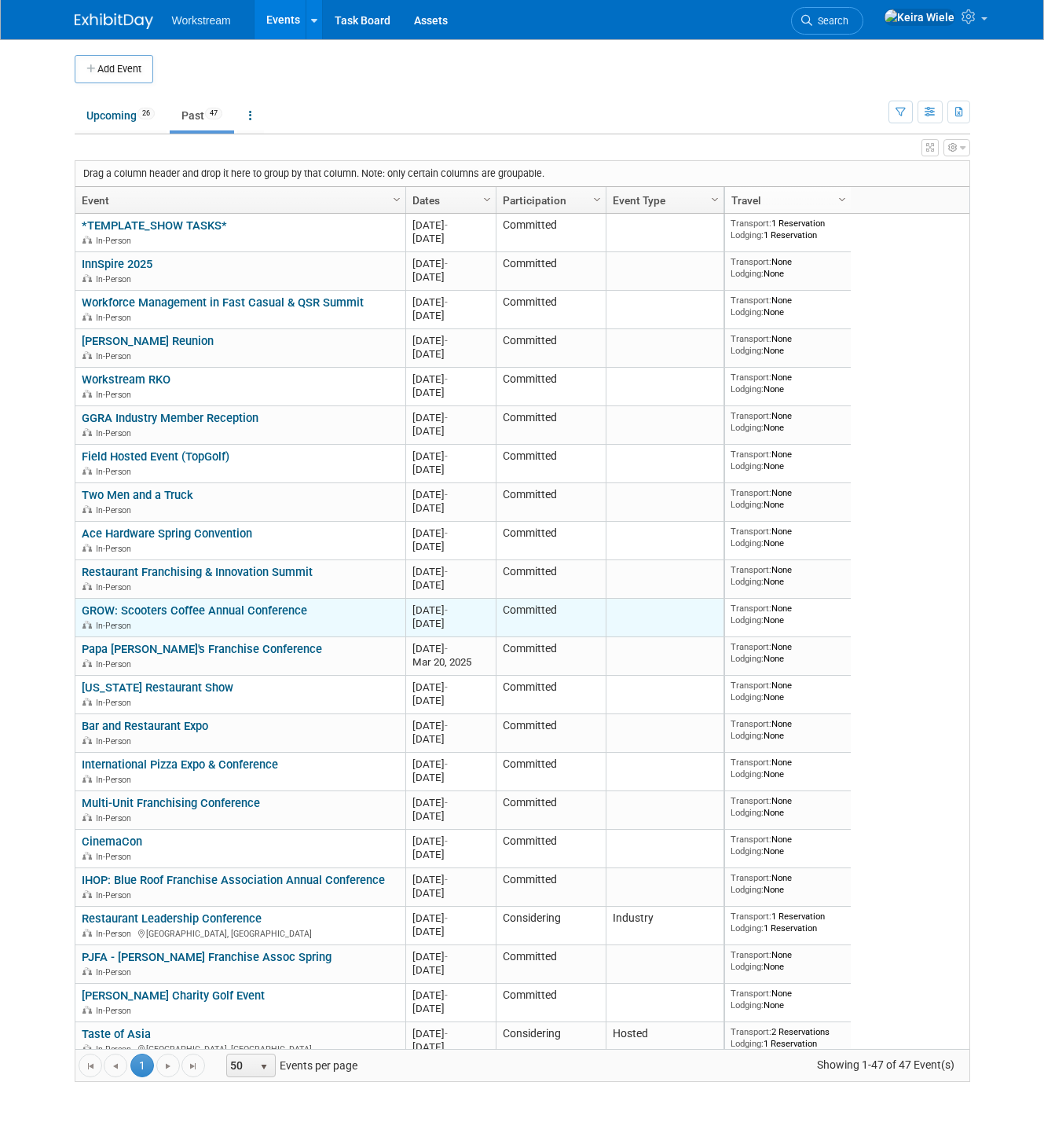
click at [204, 611] on link "GROW: Scooters Coffee Annual Conference" at bounding box center [195, 611] width 226 height 14
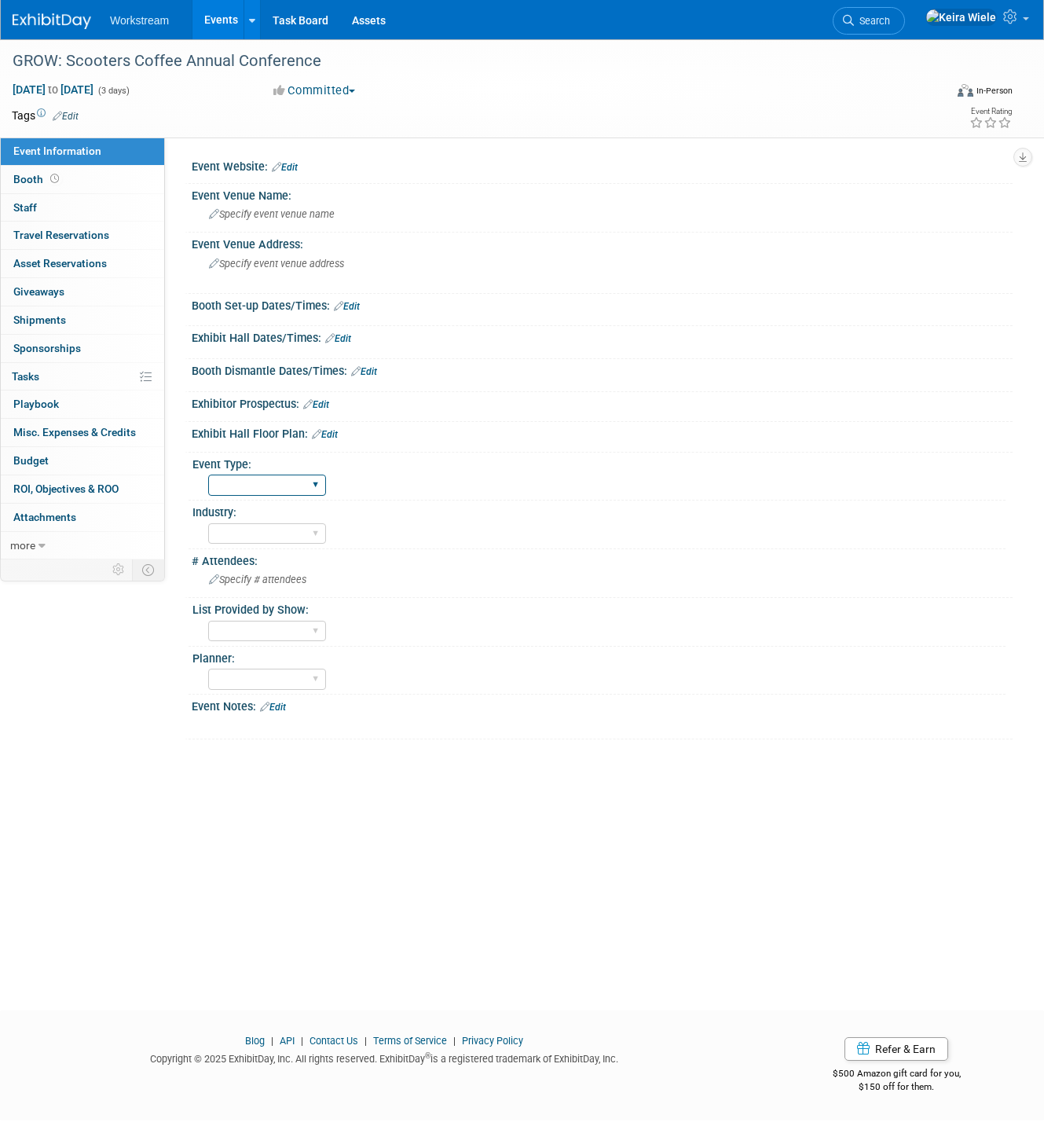
click at [253, 489] on select "Hosted Franchise Industry OTC" at bounding box center [267, 486] width 118 height 21
click at [208, 475] on select "Hosted Franchise Industry OTC" at bounding box center [267, 486] width 118 height 21
click at [263, 498] on div "Hosted Franchise Industry OTC" at bounding box center [267, 485] width 118 height 29
click at [264, 491] on select "Hosted Franchise Industry OTC" at bounding box center [267, 486] width 118 height 21
click at [208, 475] on select "Hosted Franchise Industry OTC" at bounding box center [267, 486] width 118 height 21
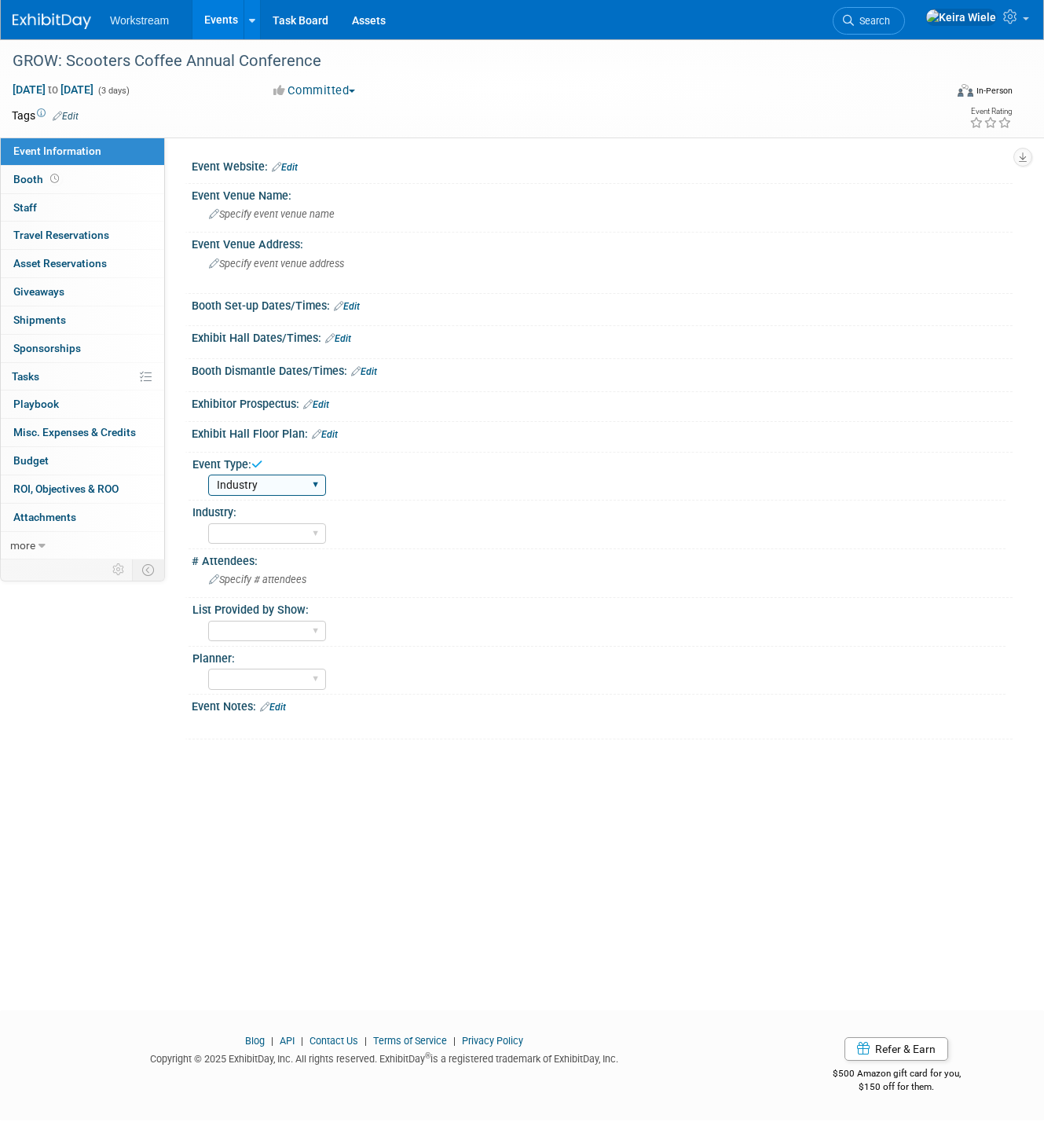
click at [266, 477] on select "Hosted Franchise Industry OTC" at bounding box center [267, 486] width 118 height 21
select select "Franchise"
click at [208, 475] on select "Hosted Franchise Industry OTC" at bounding box center [267, 486] width 118 height 21
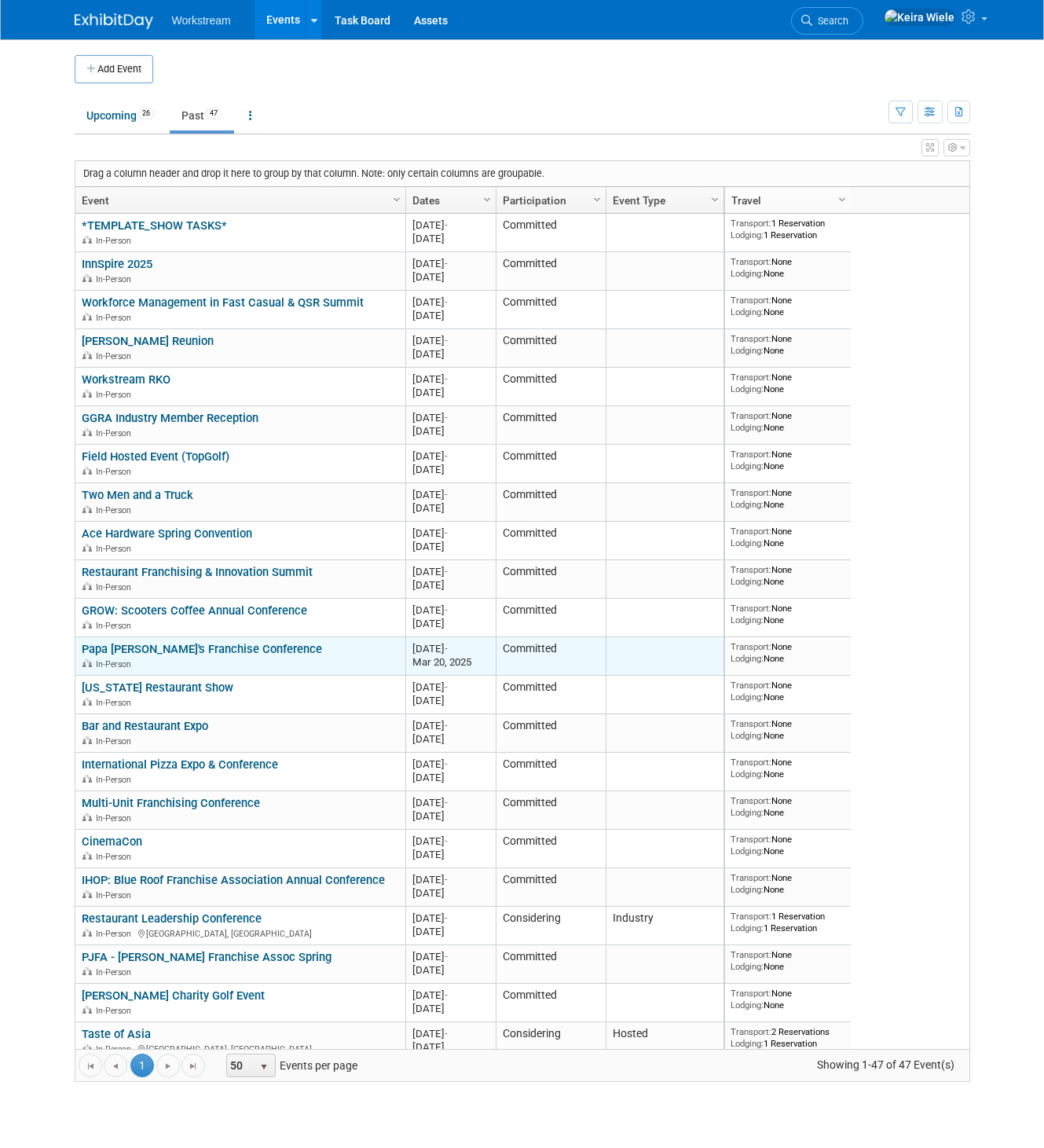
click at [227, 647] on link "Papa [PERSON_NAME]'s Franchise Conference" at bounding box center [202, 649] width 240 height 14
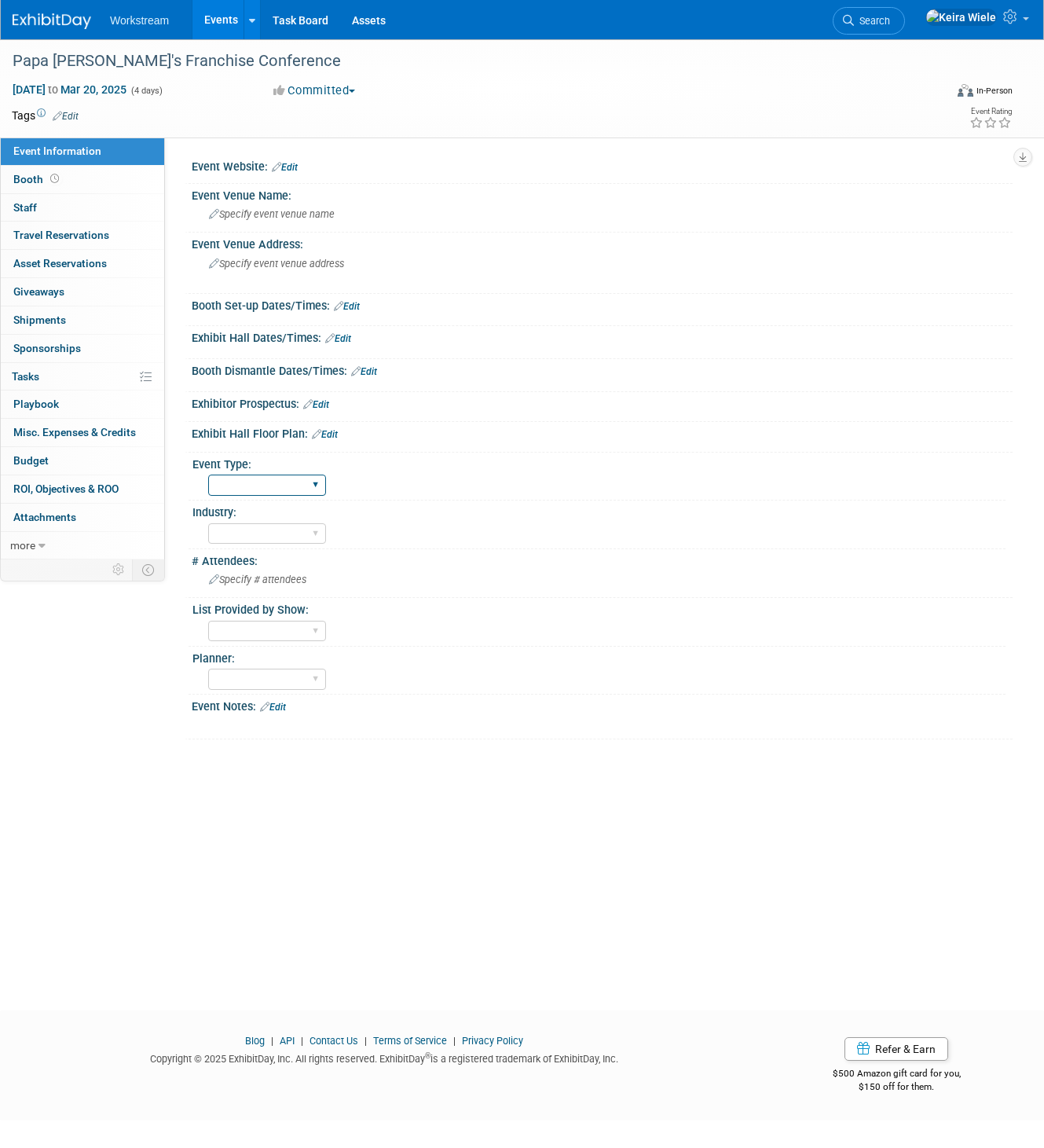
click at [248, 492] on select "Hosted Franchise Industry OTC" at bounding box center [267, 486] width 118 height 21
select select "Franchise"
click at [208, 475] on select "Hosted Franchise Industry OTC" at bounding box center [267, 486] width 118 height 21
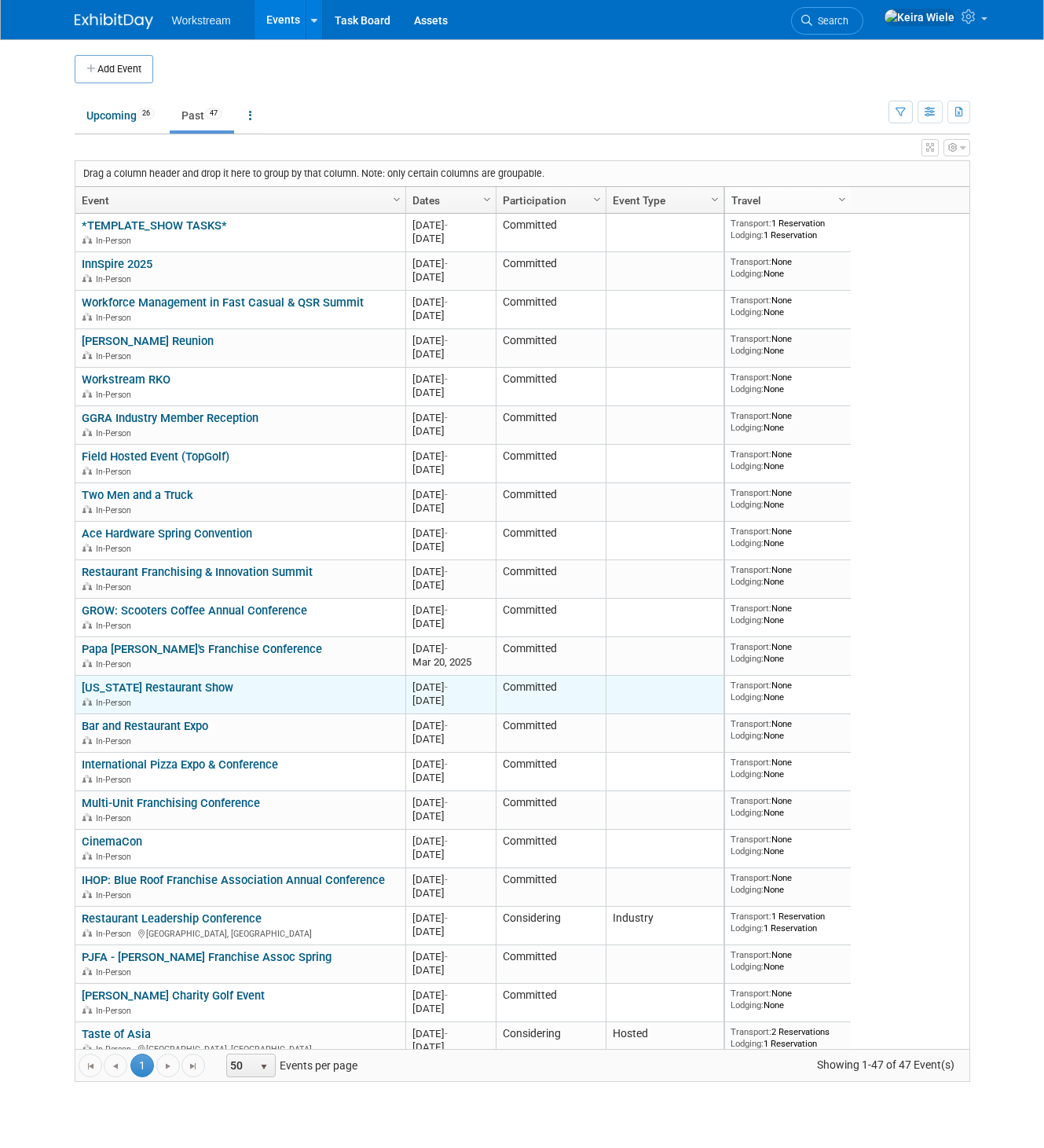
click at [206, 681] on link "[US_STATE] Restaurant Show" at bounding box center [158, 687] width 152 height 14
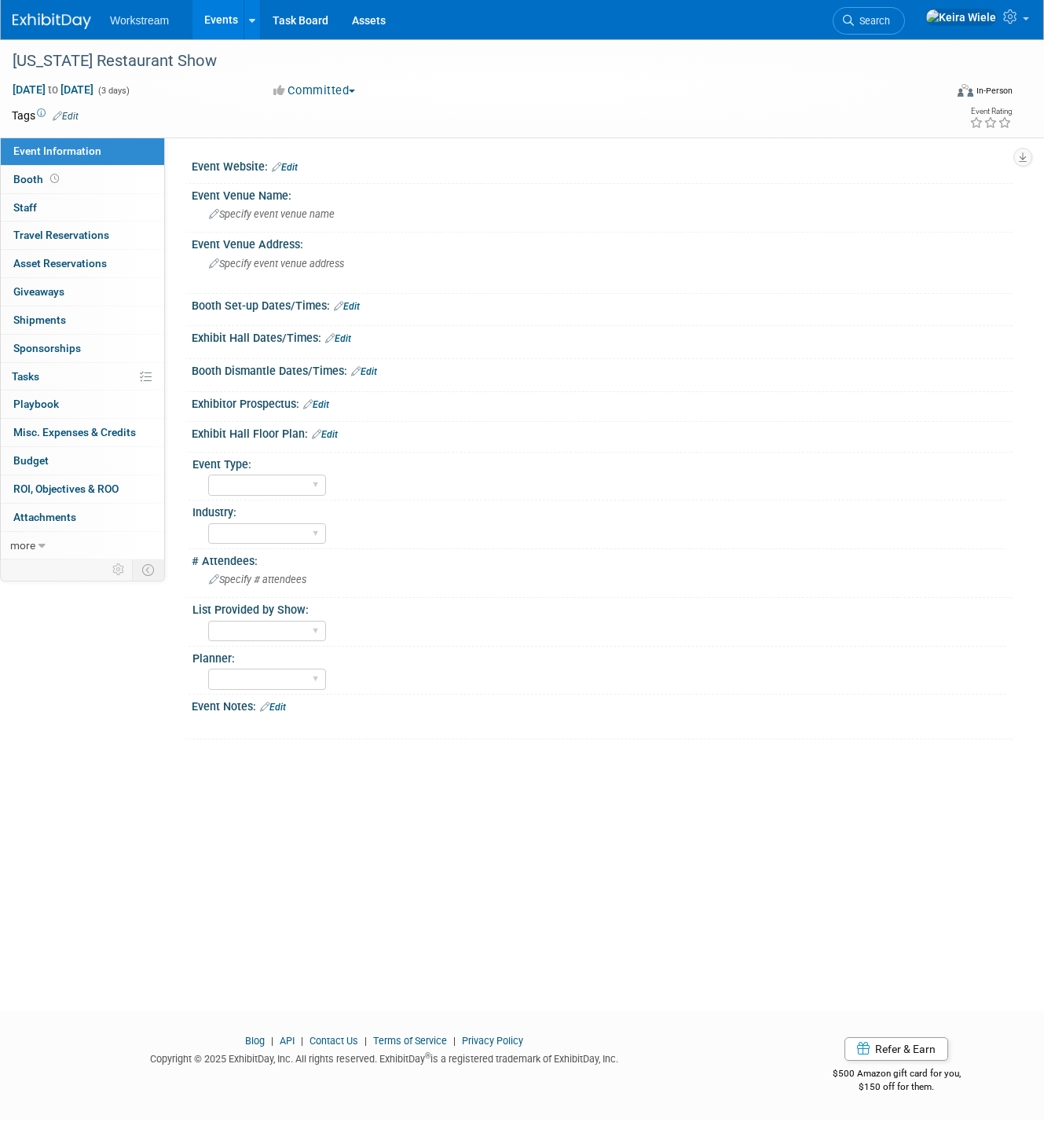
click at [249, 499] on div "Event Type: Hosted Franchise Industry OTC" at bounding box center [597, 477] width 817 height 48
click at [257, 486] on select "Hosted Franchise Industry OTC" at bounding box center [267, 486] width 118 height 21
select select "Industry"
click at [208, 475] on select "Hosted Franchise Industry OTC" at bounding box center [267, 486] width 118 height 21
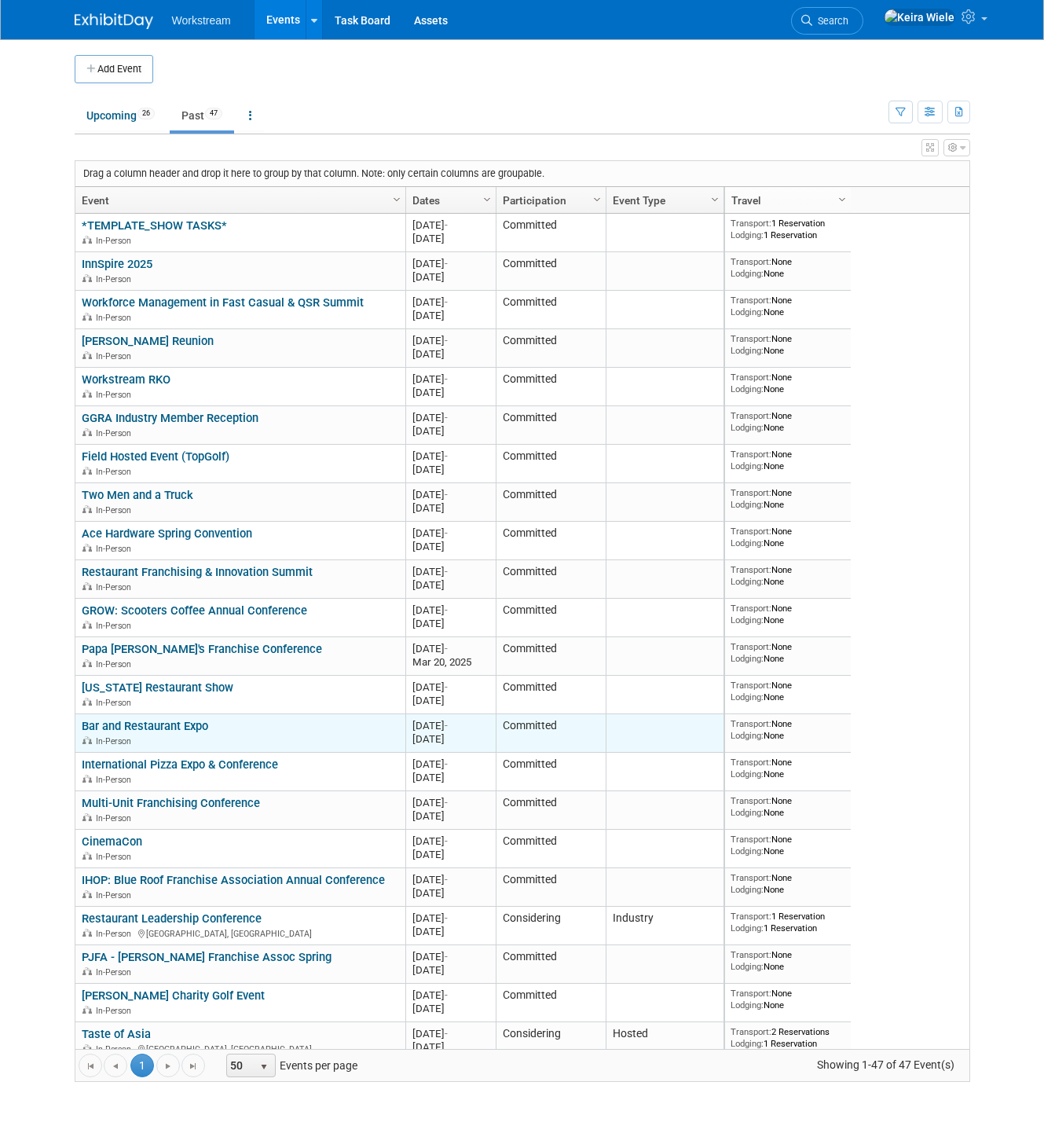
click at [174, 727] on link "Bar and Restaurant Expo" at bounding box center [145, 727] width 127 height 14
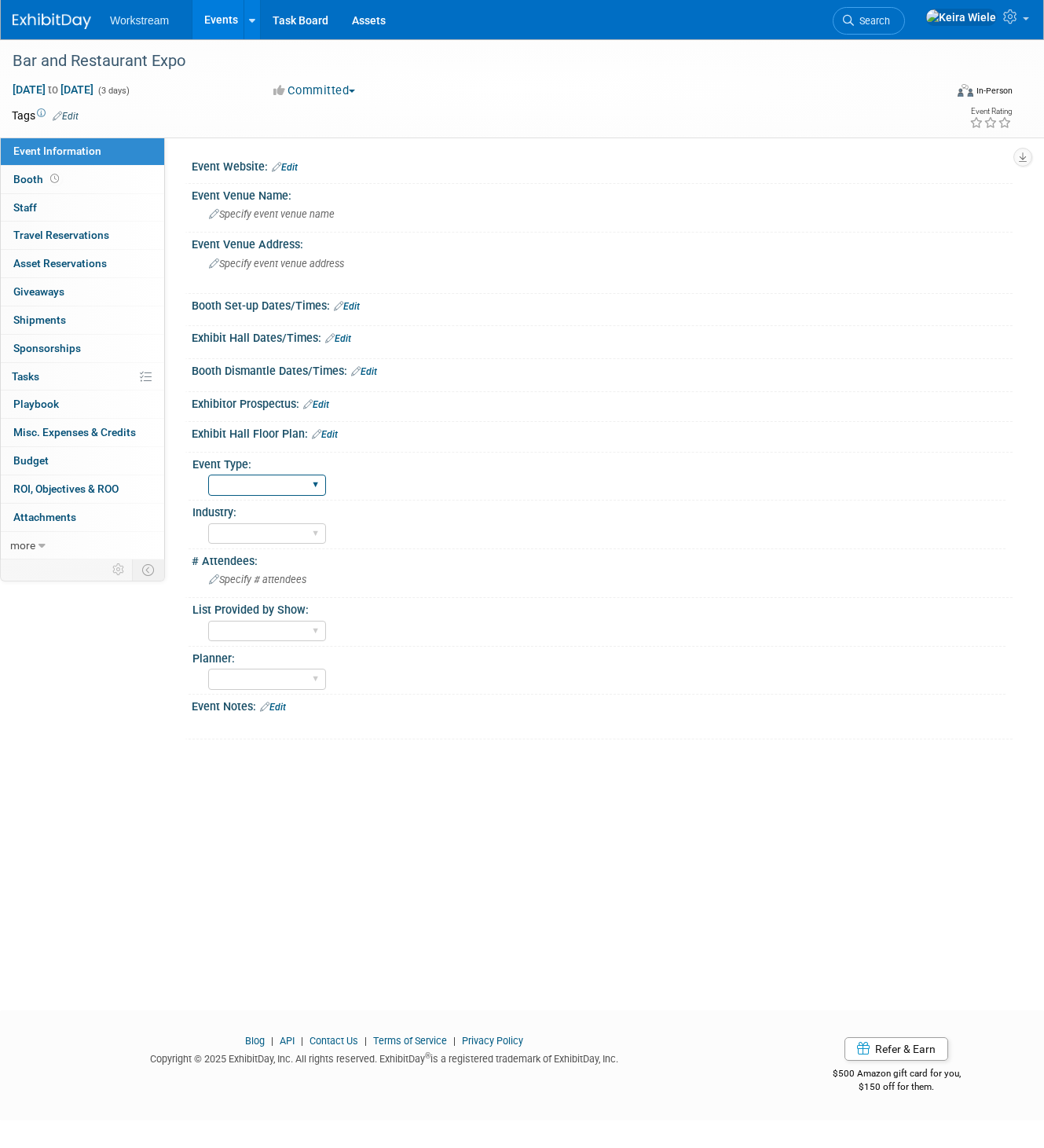
click at [255, 485] on select "Hosted Franchise Industry OTC" at bounding box center [267, 486] width 118 height 21
select select "Industry"
click at [208, 475] on select "Hosted Franchise Industry OTC" at bounding box center [267, 486] width 118 height 21
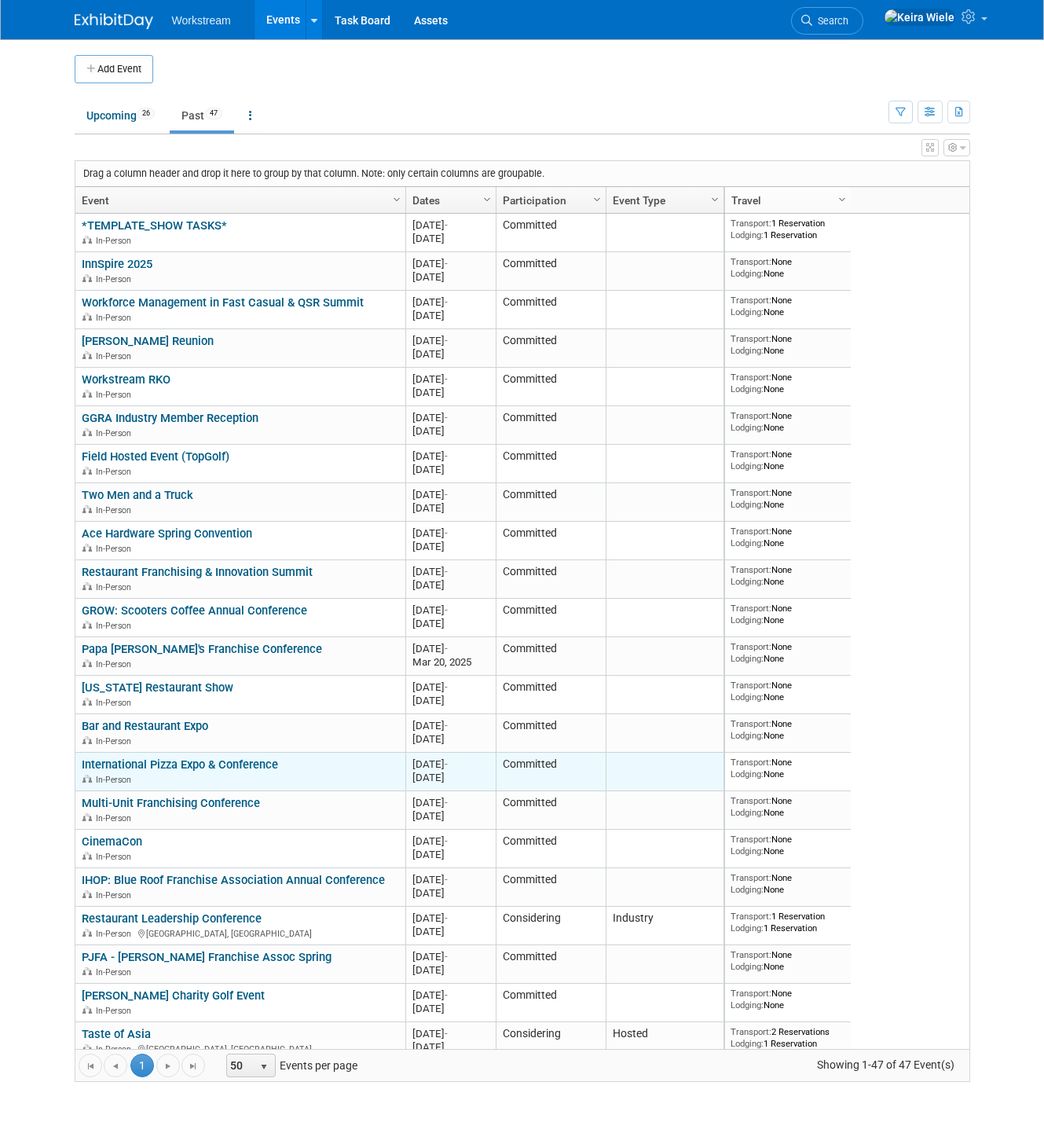
click at [187, 766] on link "International Pizza Expo & Conference" at bounding box center [180, 765] width 196 height 14
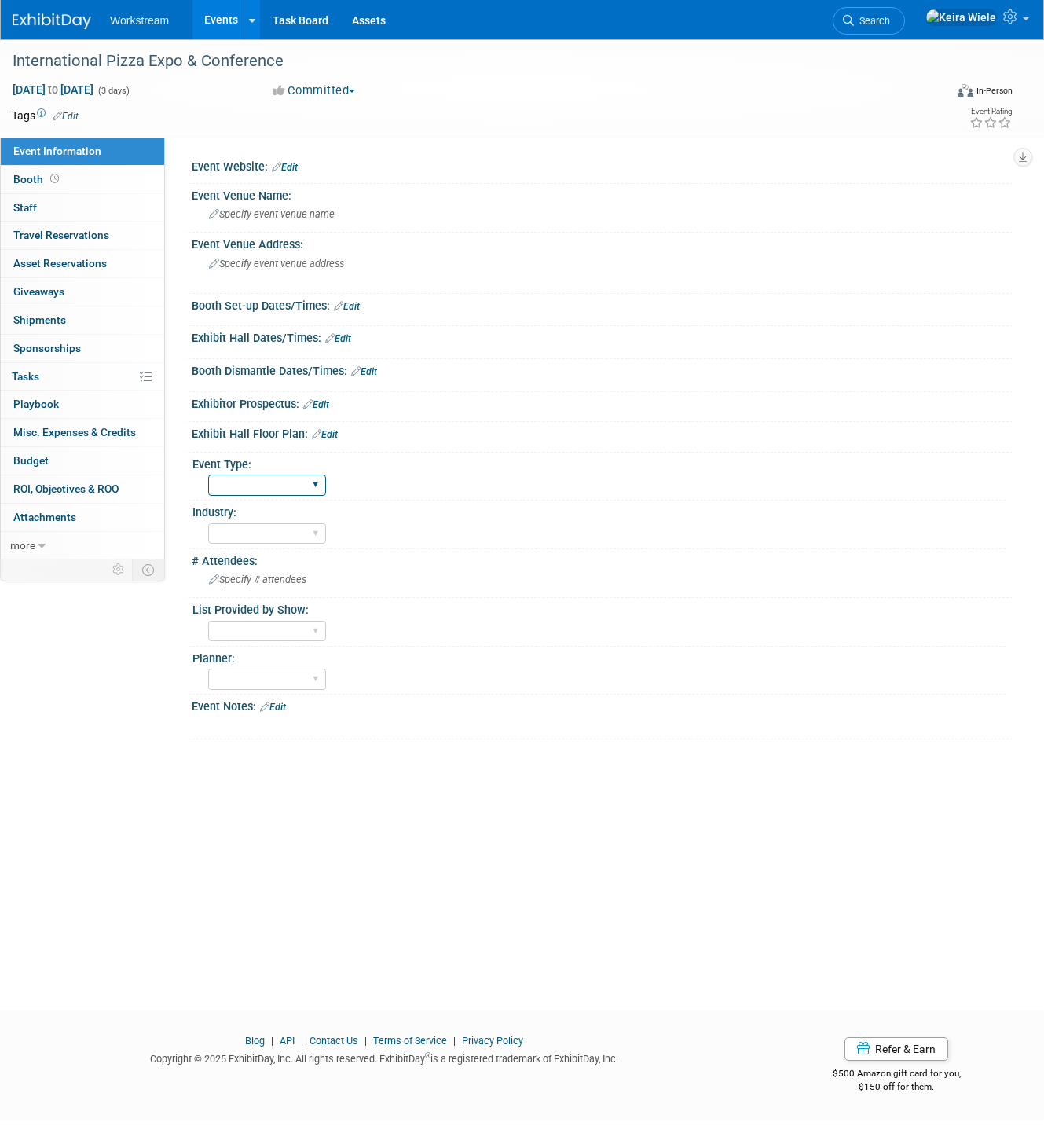
click at [261, 487] on select "Hosted Franchise Industry OTC" at bounding box center [267, 486] width 118 height 21
select select "Industry"
click at [208, 475] on select "Hosted Franchise Industry OTC" at bounding box center [267, 486] width 118 height 21
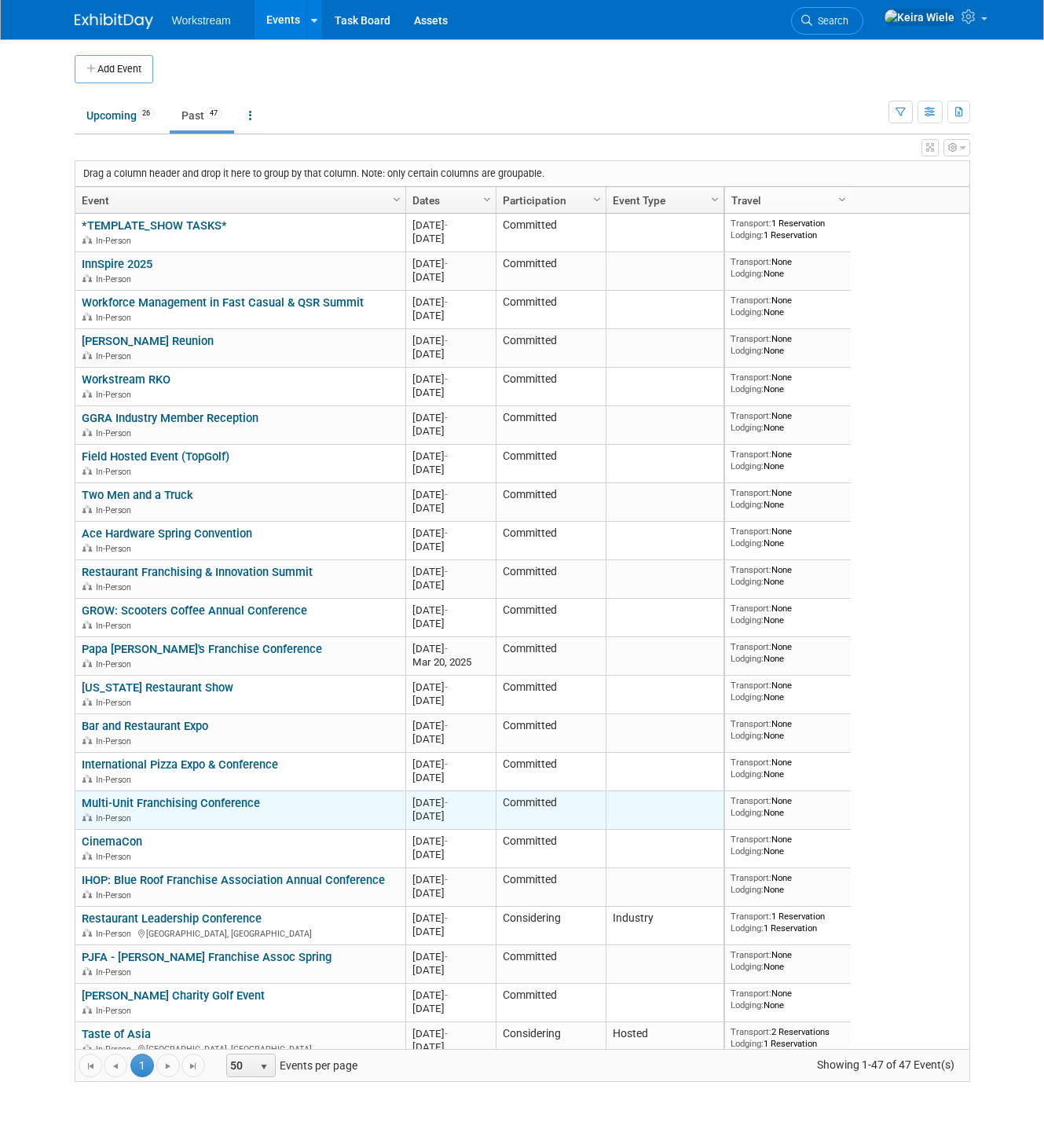
click at [194, 805] on link "Multi-Unit Franchising Conference" at bounding box center [171, 803] width 178 height 14
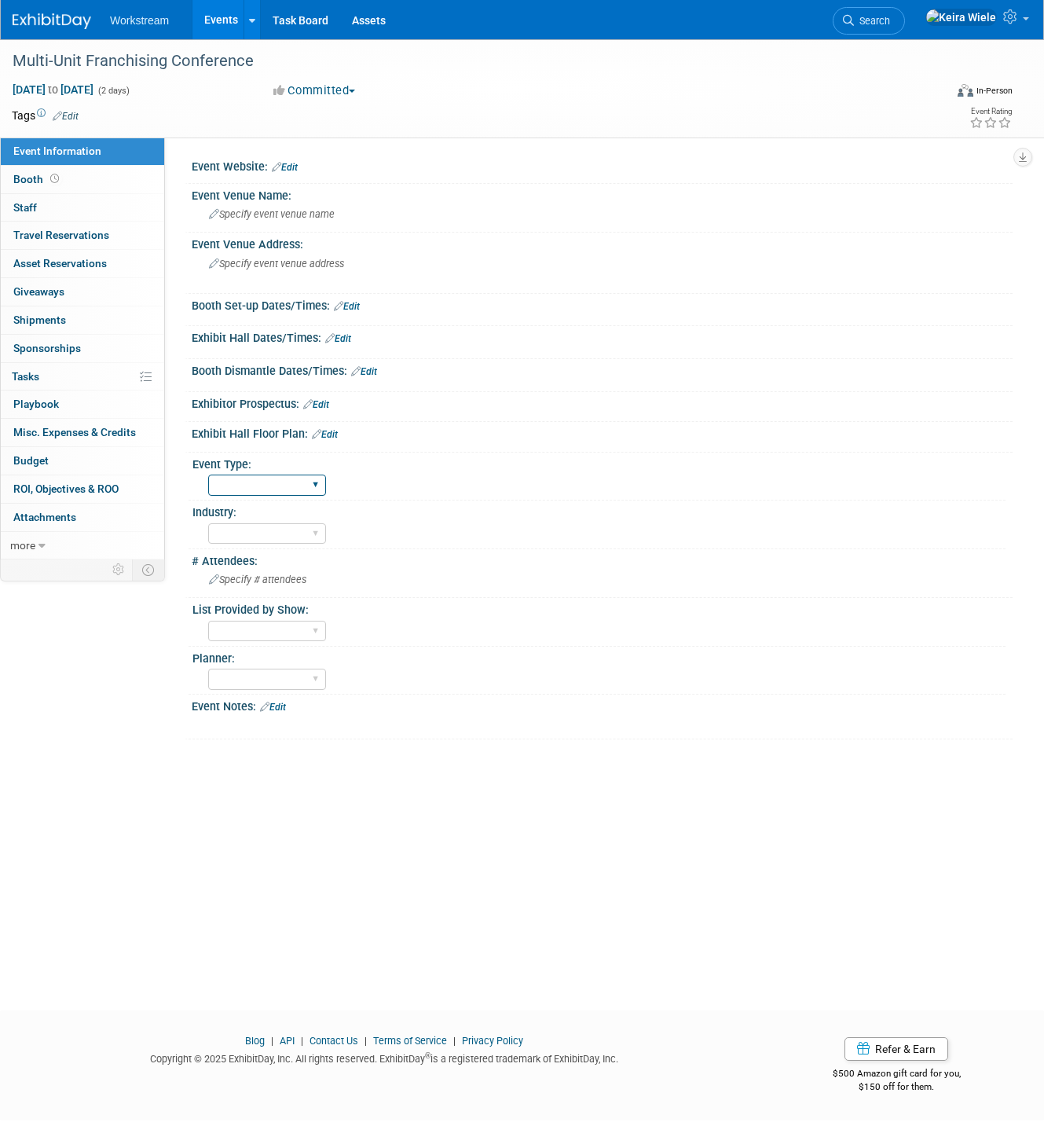
click at [270, 483] on select "Hosted Franchise Industry OTC" at bounding box center [267, 486] width 118 height 21
select select "Industry"
click at [208, 475] on select "Hosted Franchise Industry OTC" at bounding box center [267, 486] width 118 height 21
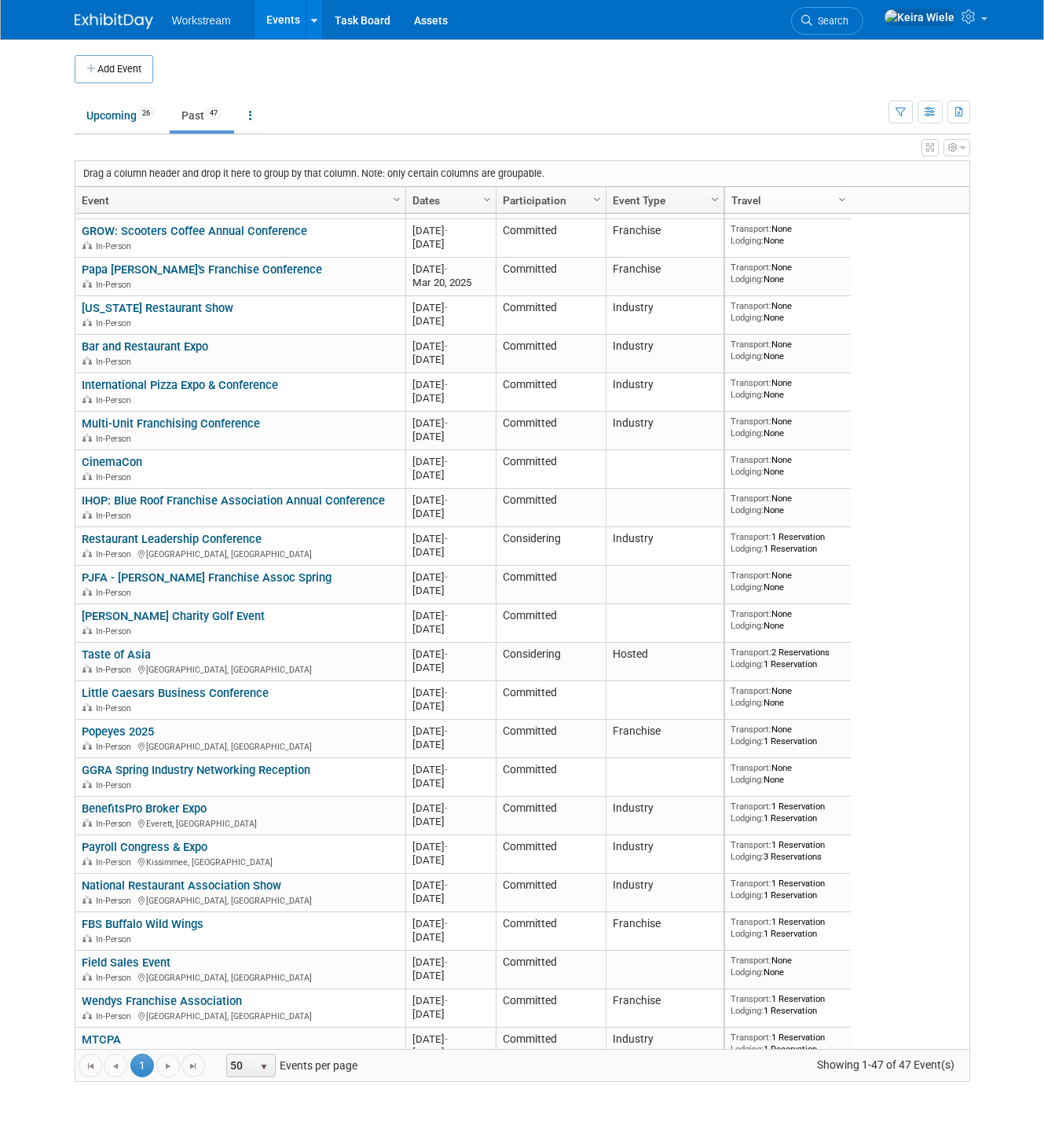
scroll to position [401, 0]
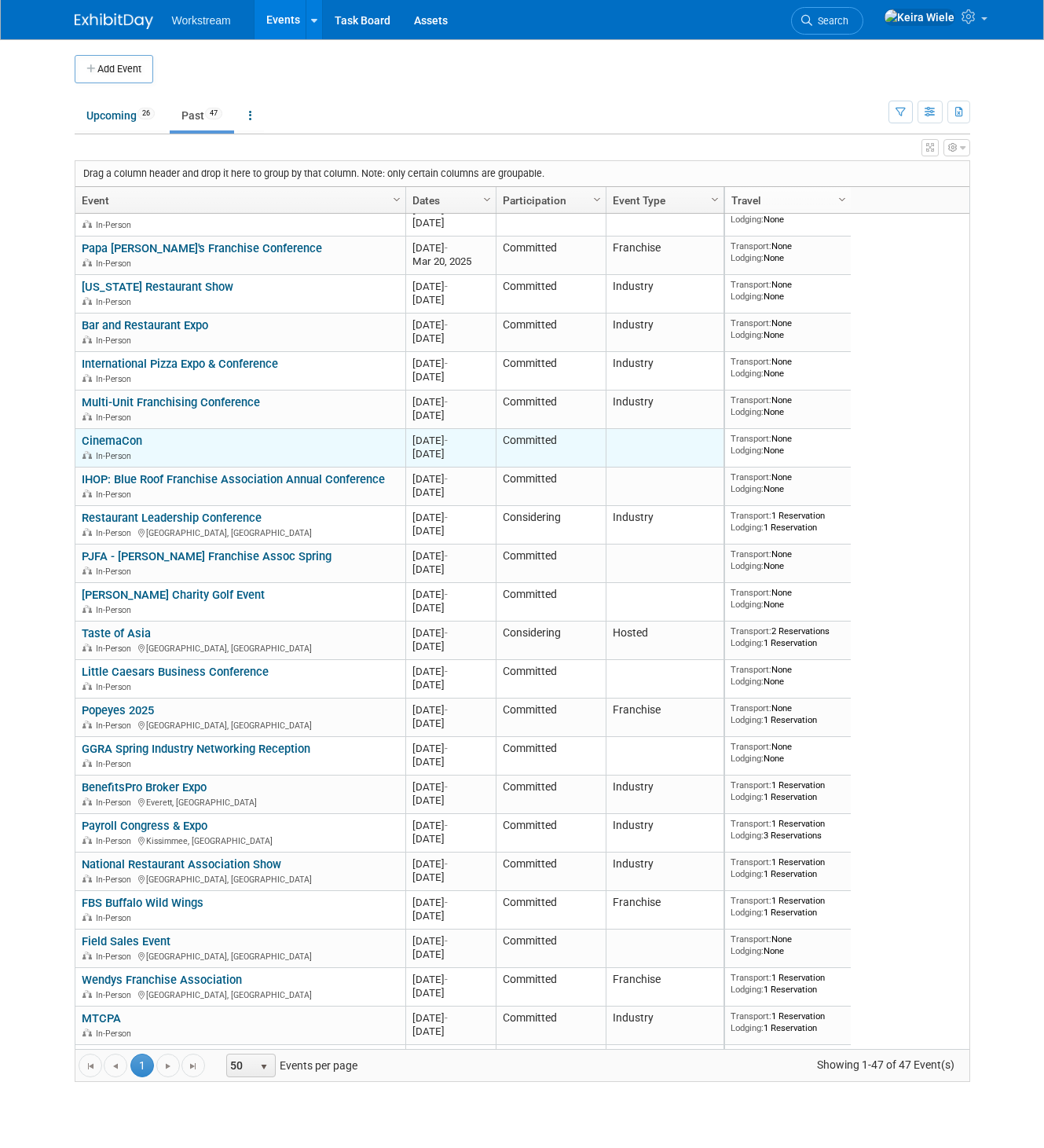
click at [134, 437] on link "CinemaCon" at bounding box center [112, 441] width 61 height 14
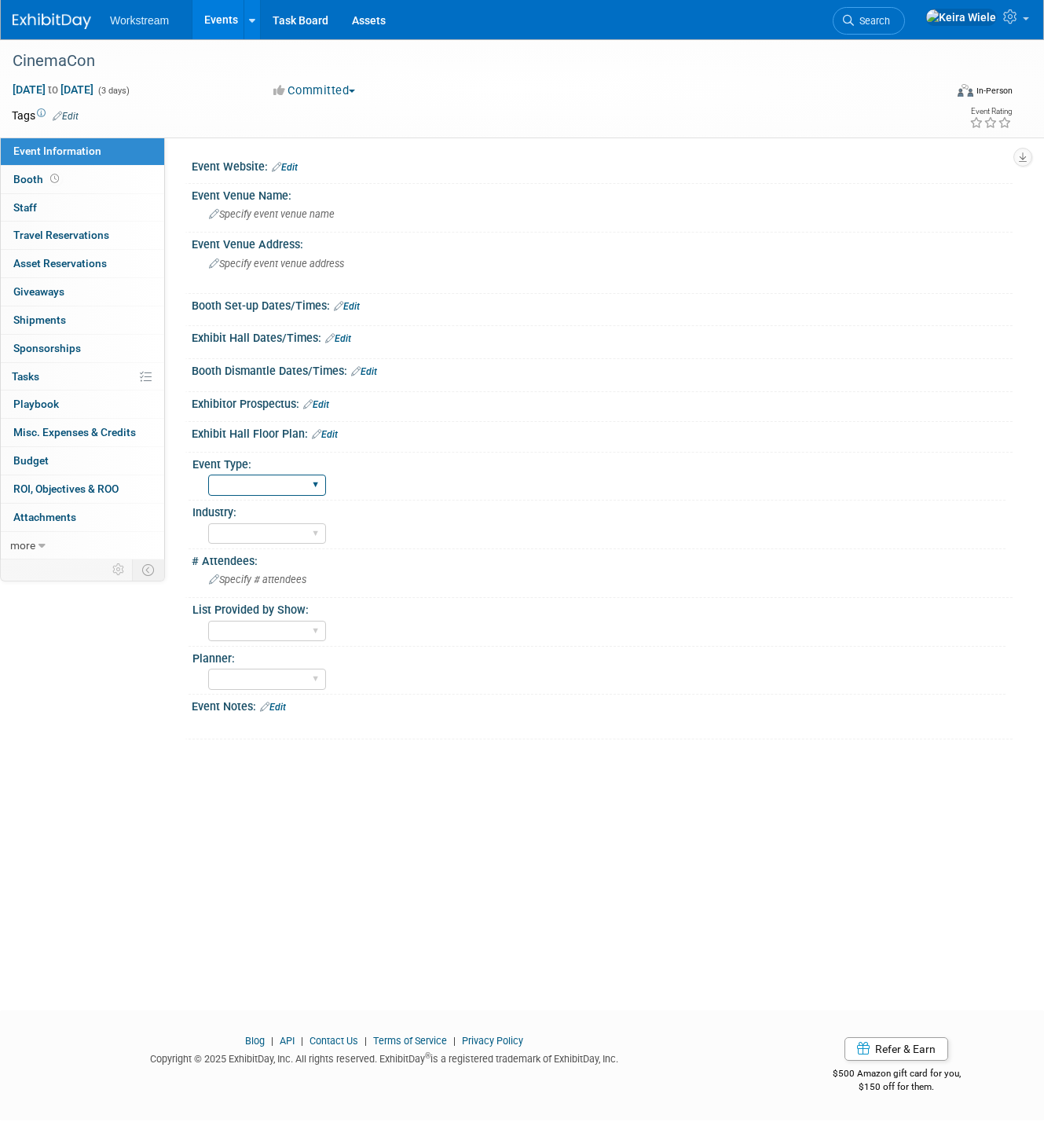
click at [266, 476] on select "Hosted Franchise Industry OTC" at bounding box center [267, 486] width 118 height 21
select select "Industry"
click at [208, 475] on select "Hosted Franchise Industry OTC" at bounding box center [267, 486] width 118 height 21
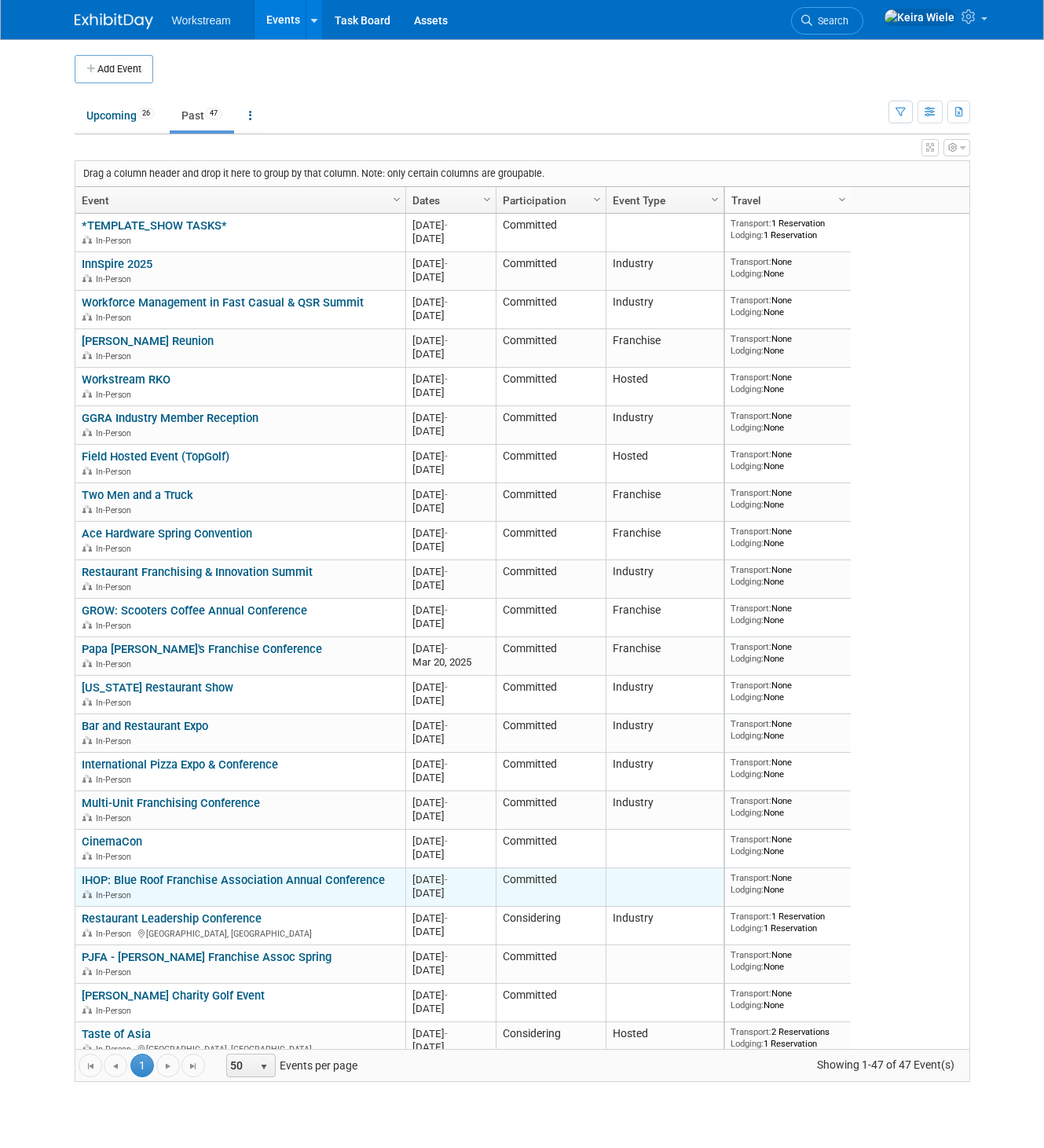
click at [203, 874] on link "IHOP: Blue Roof Franchise Association Annual Conference" at bounding box center [234, 880] width 303 height 14
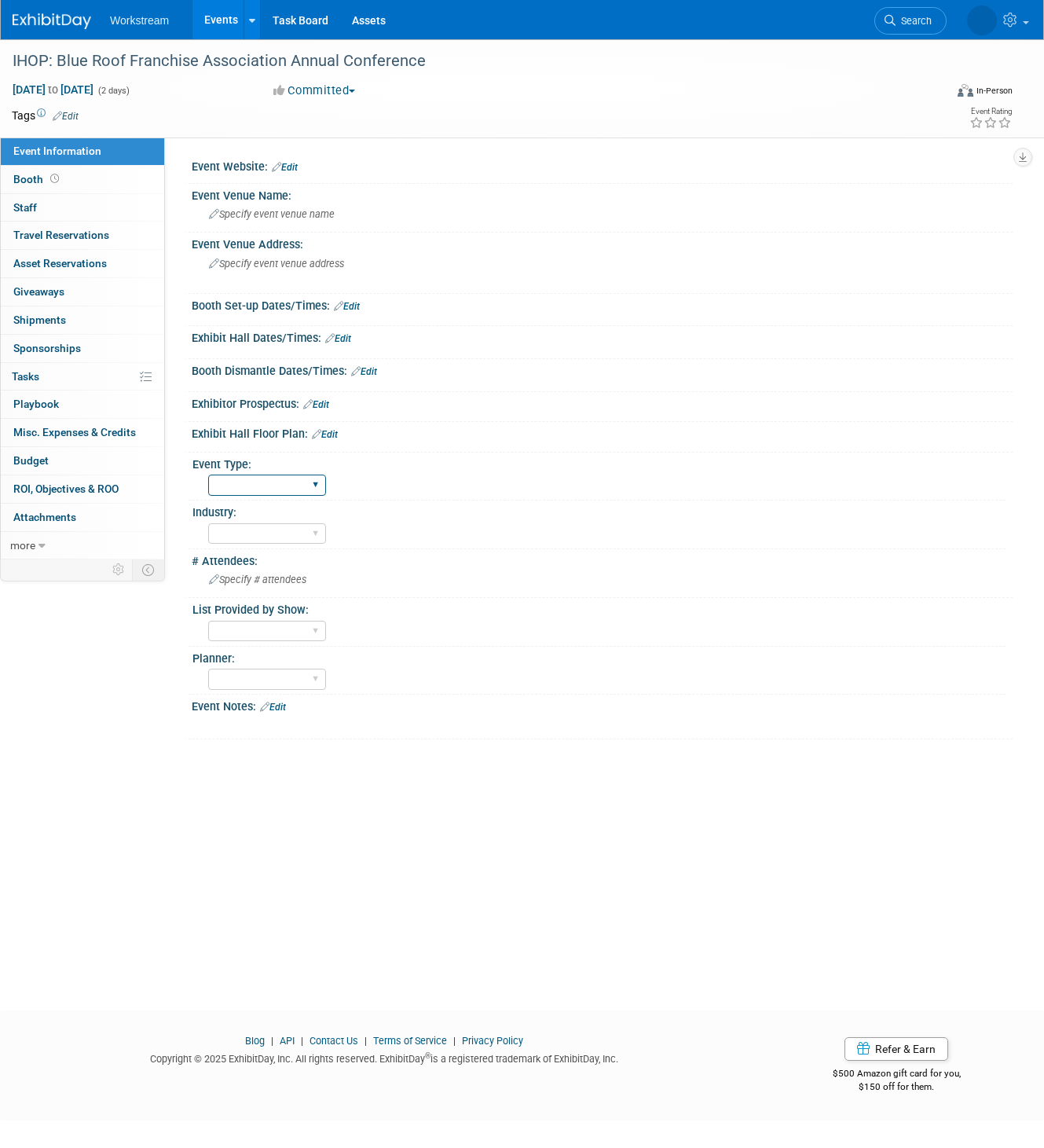
click at [273, 493] on select "Hosted Franchise Industry OTC" at bounding box center [267, 486] width 118 height 21
select select "Franchise"
click at [208, 475] on select "Hosted Franchise Industry OTC" at bounding box center [267, 486] width 118 height 21
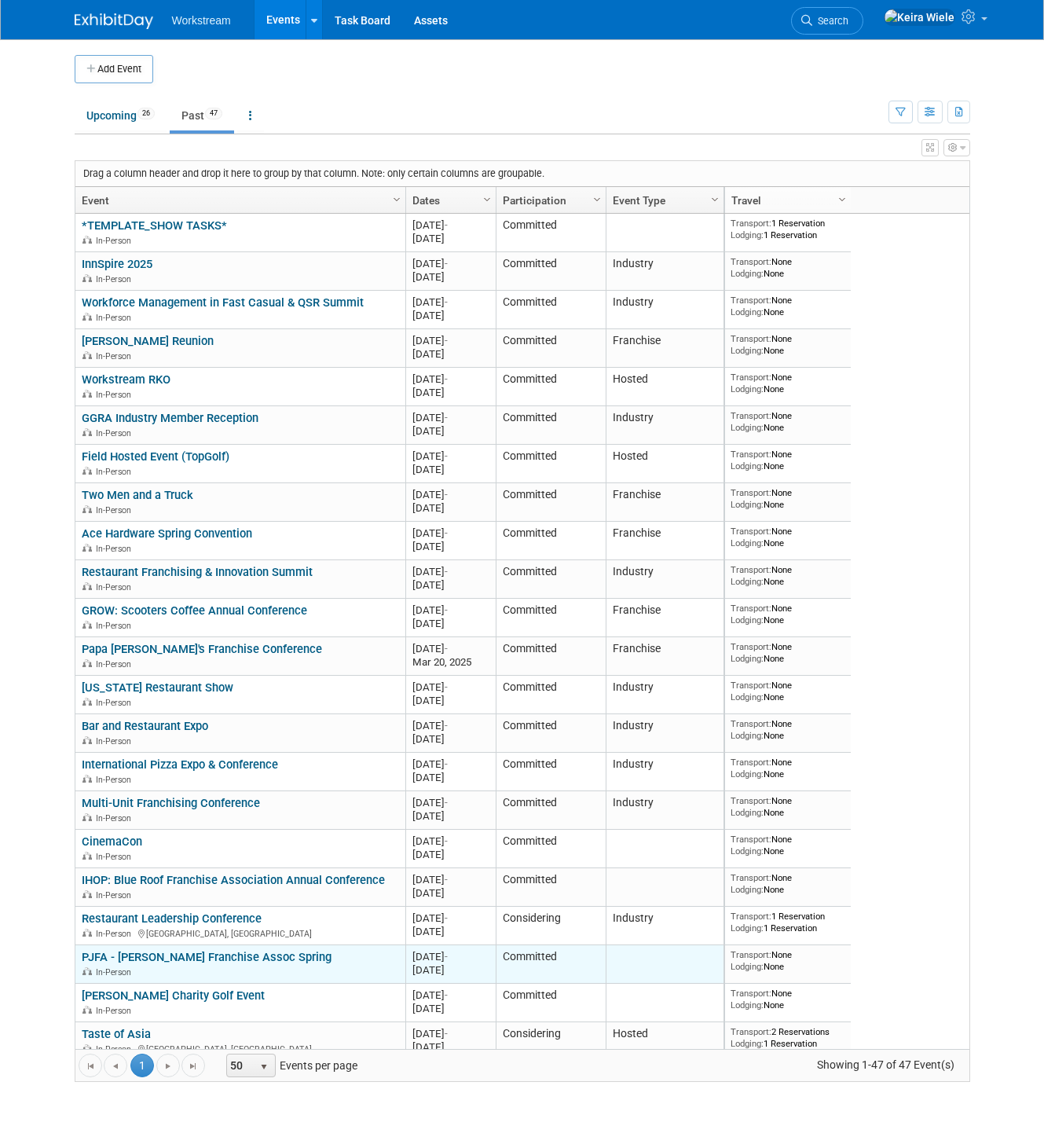
click at [245, 953] on link "PJFA - [PERSON_NAME] Franchise Assoc Spring" at bounding box center [207, 957] width 250 height 14
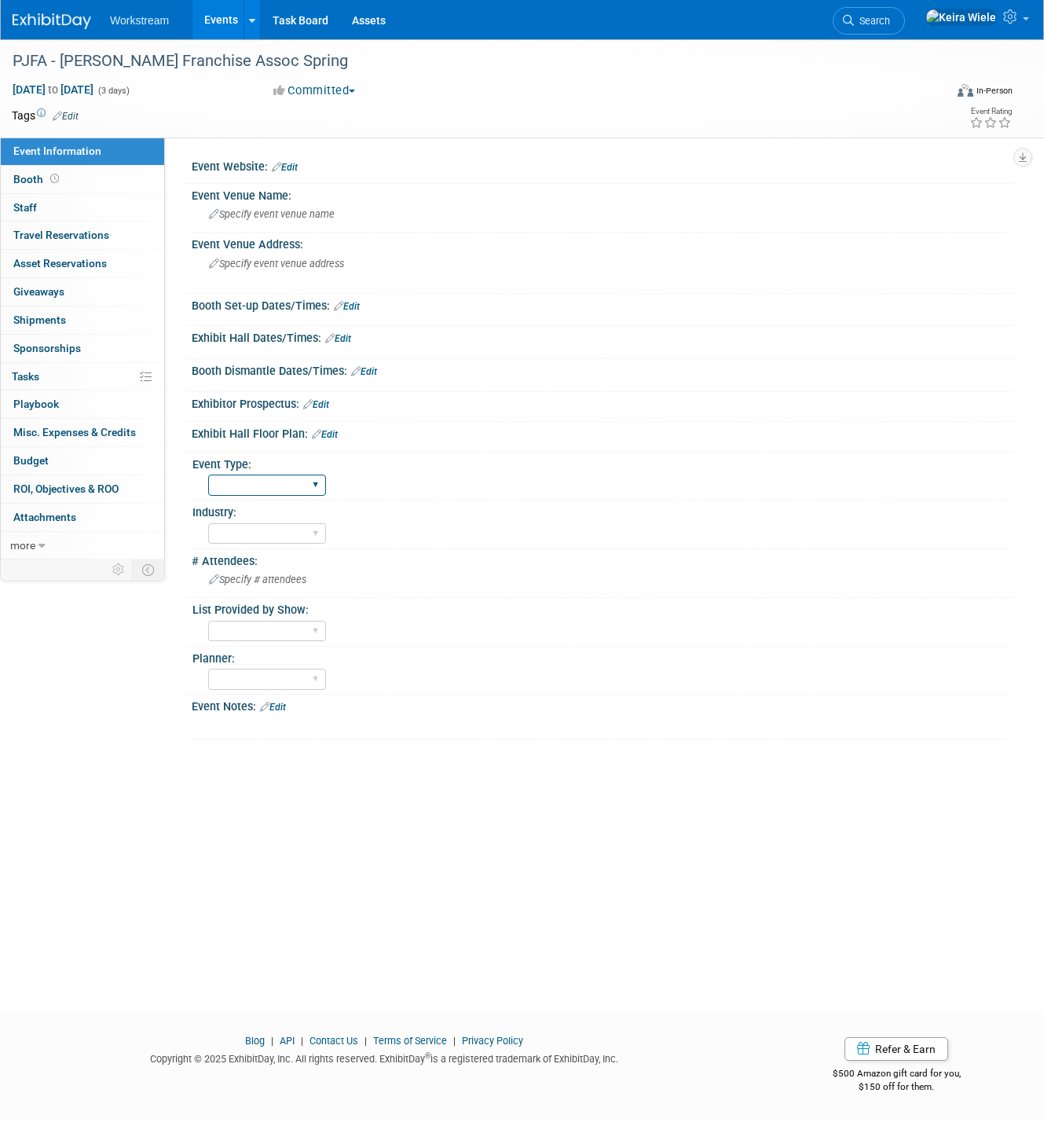
click at [267, 475] on select "Hosted Franchise Industry OTC" at bounding box center [267, 486] width 118 height 21
select select "Franchise"
click at [208, 475] on select "Hosted Franchise Industry OTC" at bounding box center [267, 486] width 118 height 21
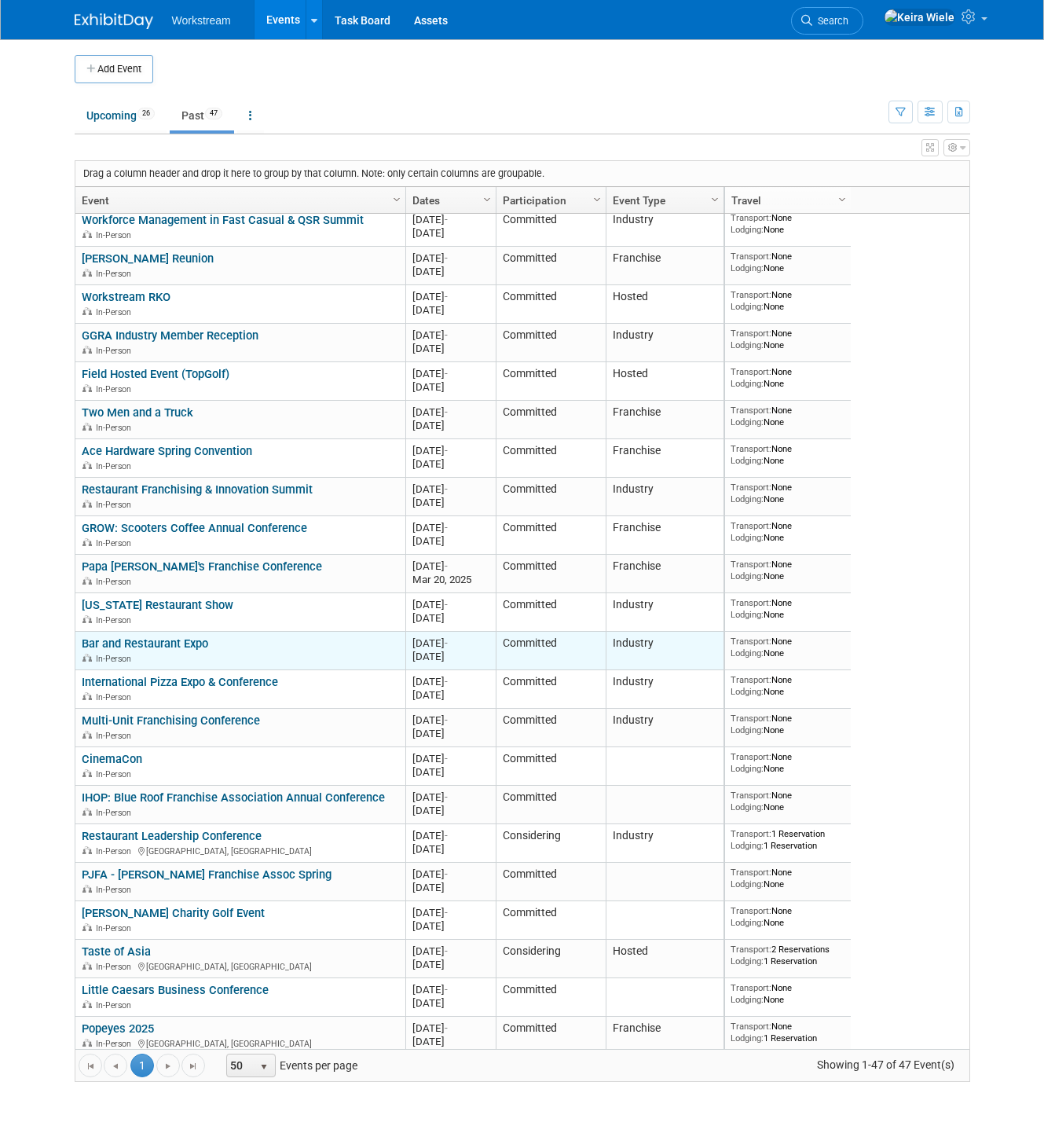
scroll to position [261, 0]
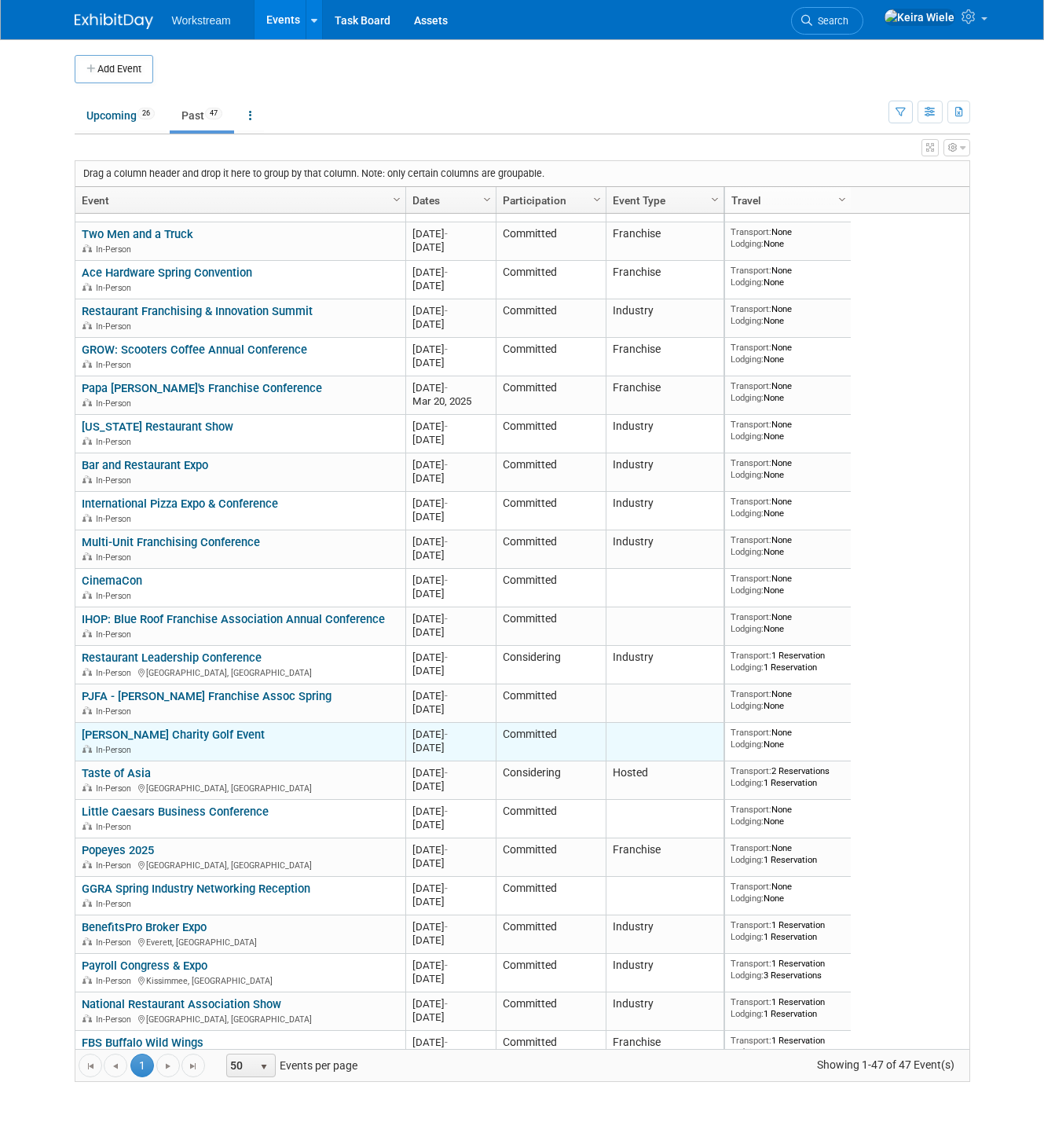
click at [199, 733] on link "[PERSON_NAME] Charity Golf Event" at bounding box center [173, 735] width 183 height 14
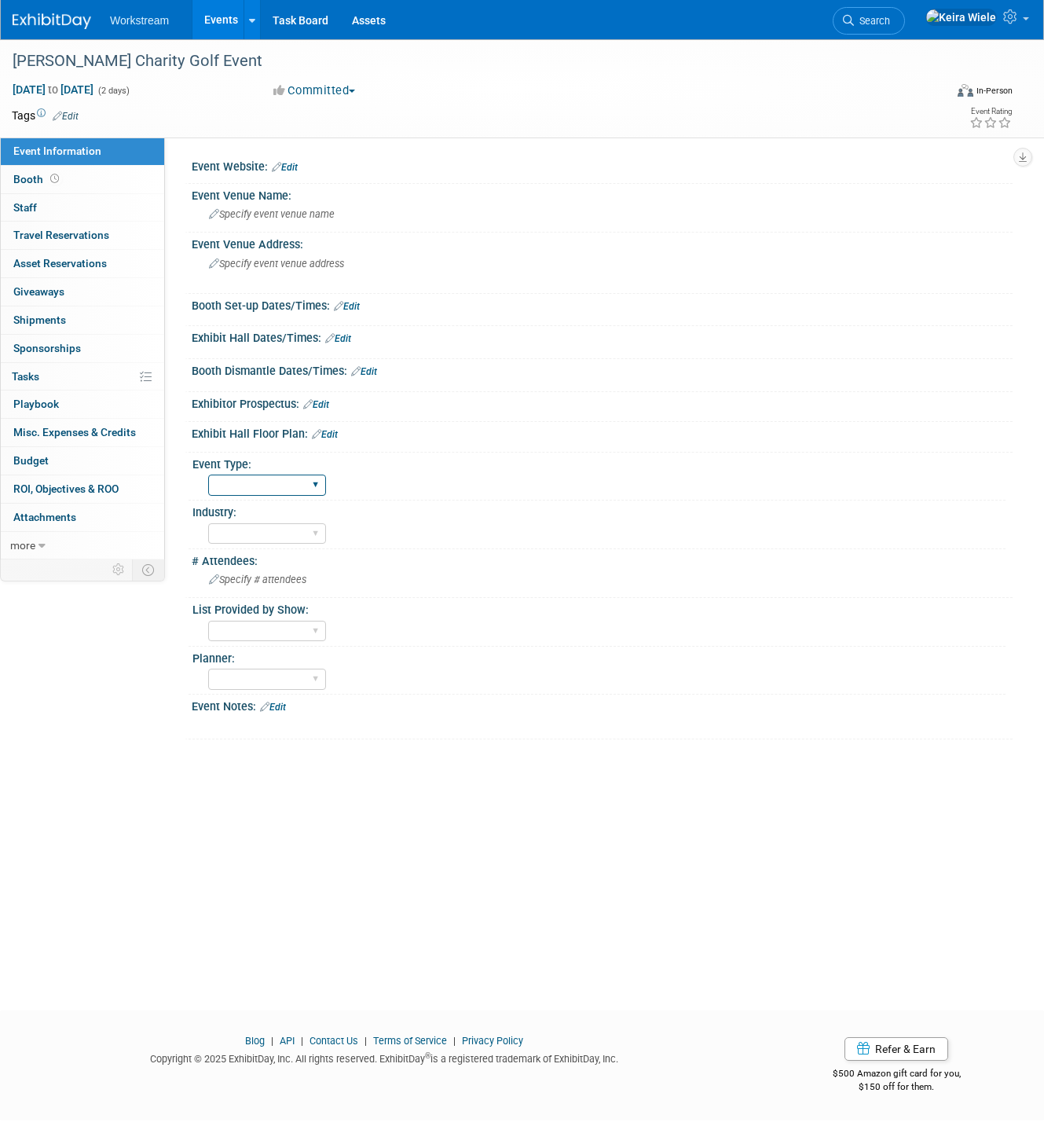
click at [220, 492] on select "Hosted Franchise Industry OTC" at bounding box center [267, 486] width 118 height 21
select select "Franchise"
click at [208, 475] on select "Hosted Franchise Industry OTC" at bounding box center [267, 486] width 118 height 21
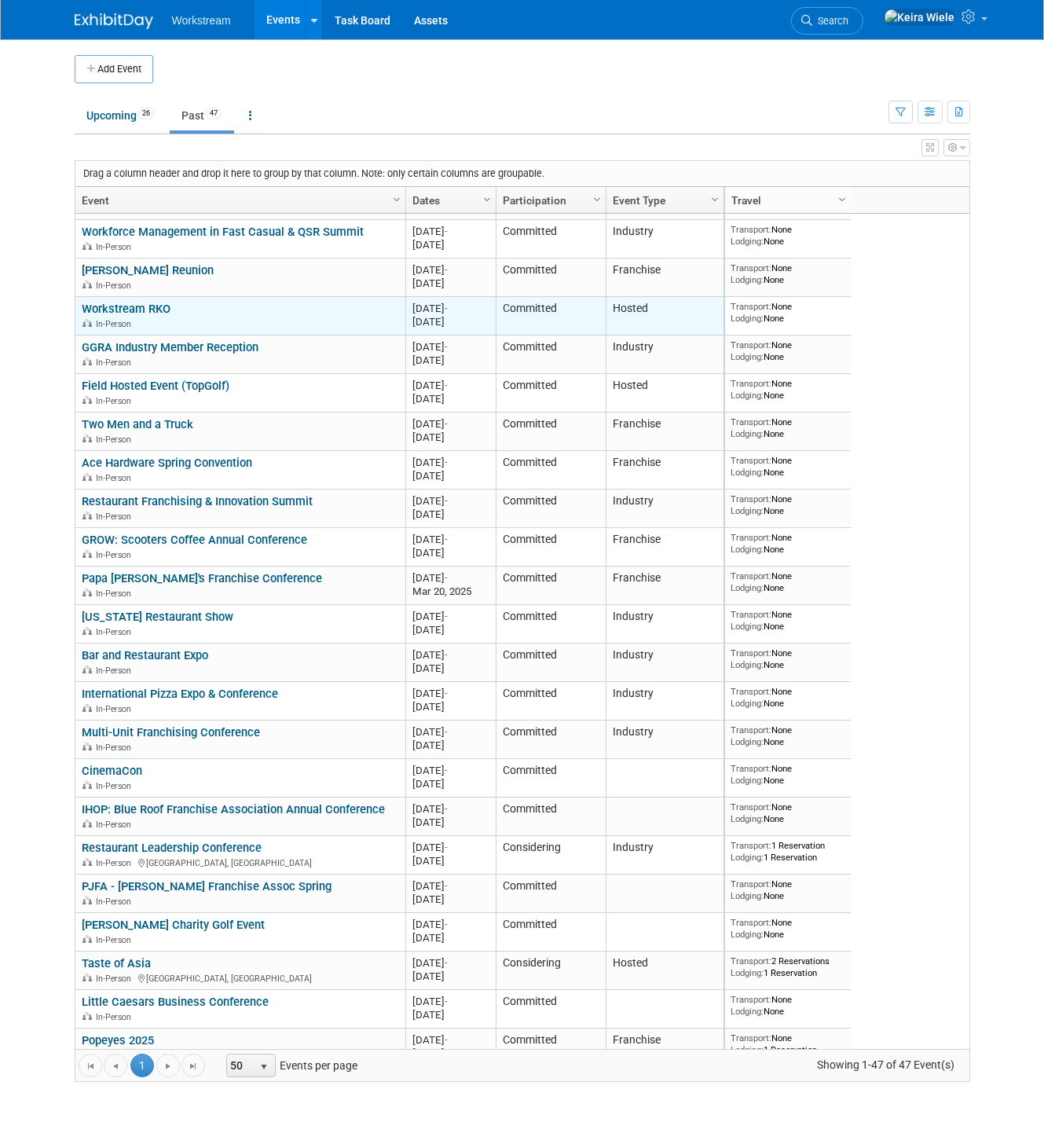
scroll to position [155, 0]
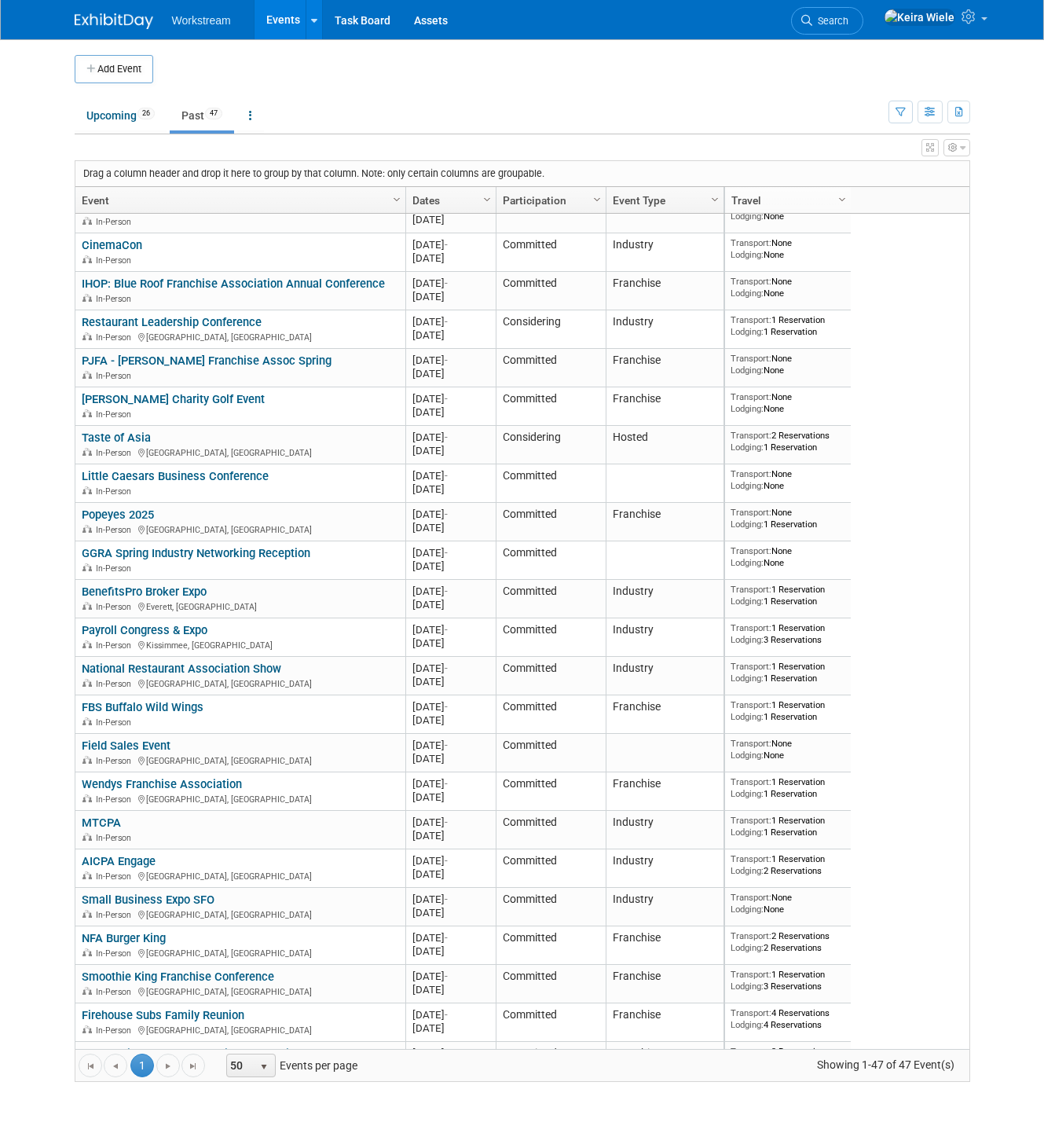
scroll to position [639, 0]
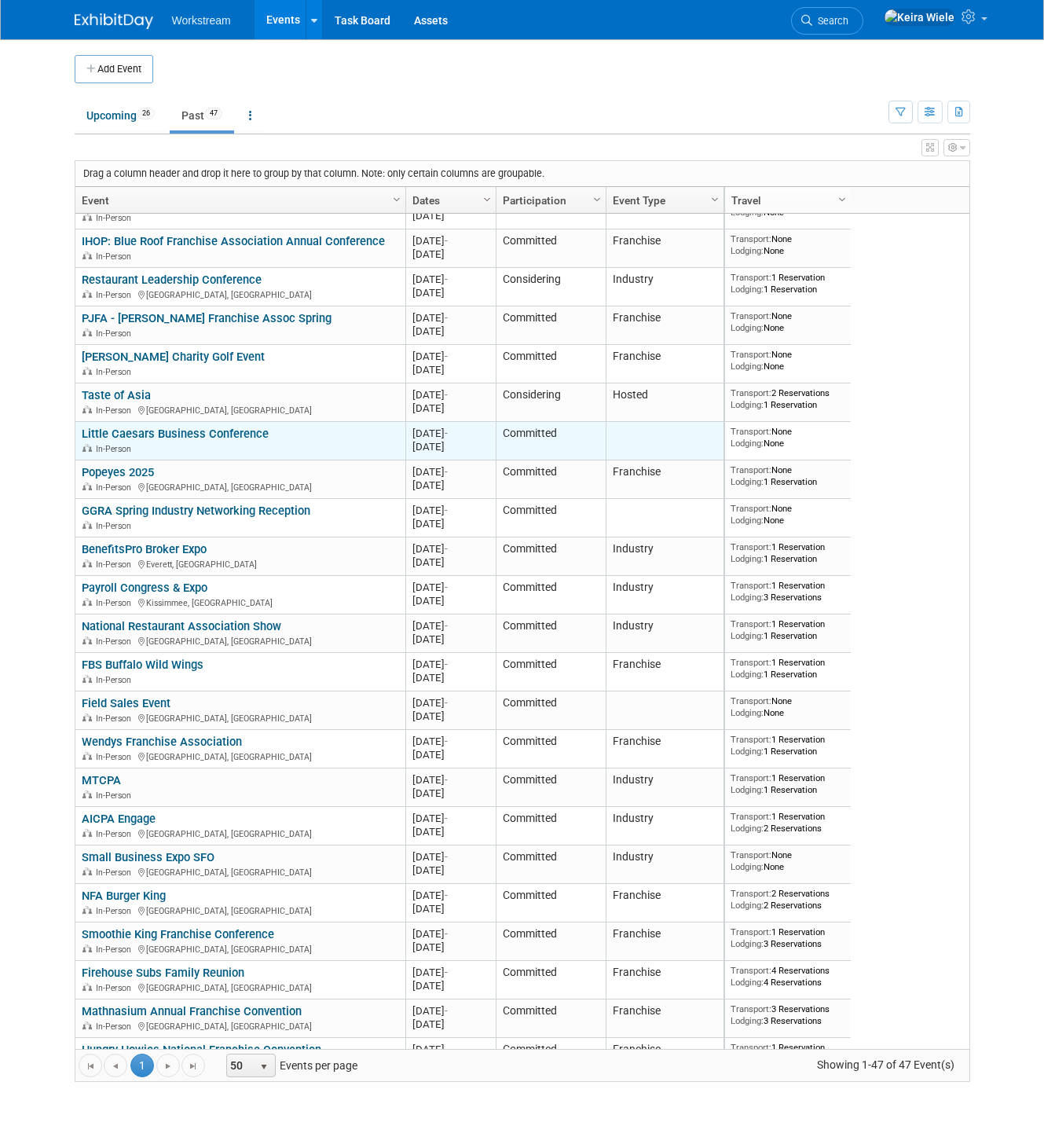
click at [206, 437] on link "Little Caesars Business Conference" at bounding box center [176, 434] width 187 height 14
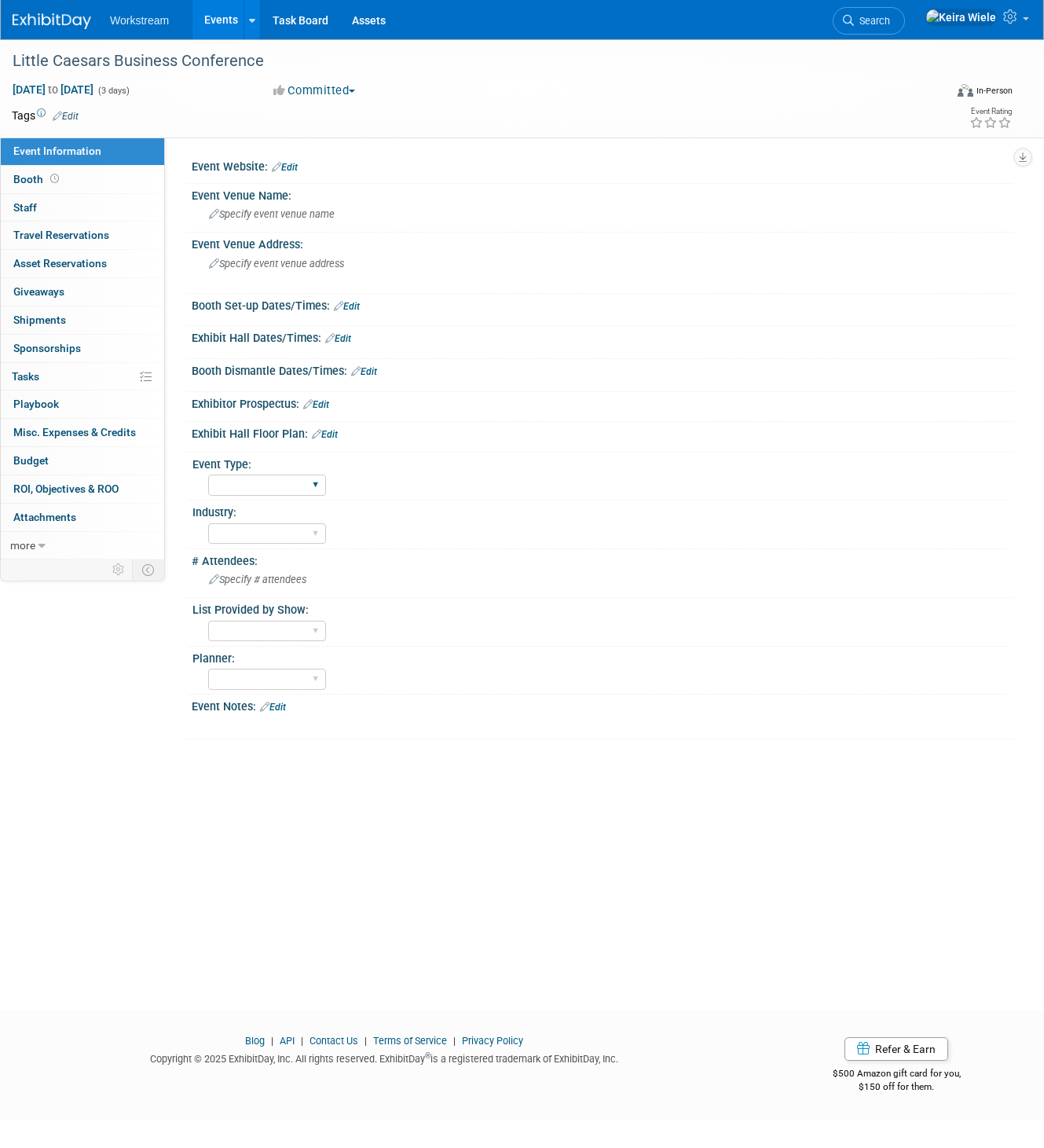
click at [253, 471] on div "Hosted Franchise Industry OTC" at bounding box center [267, 485] width 118 height 29
click at [247, 481] on select "Hosted Franchise Industry OTC" at bounding box center [267, 486] width 118 height 21
select select "Franchise"
click at [208, 475] on select "Hosted Franchise Industry OTC" at bounding box center [267, 486] width 118 height 21
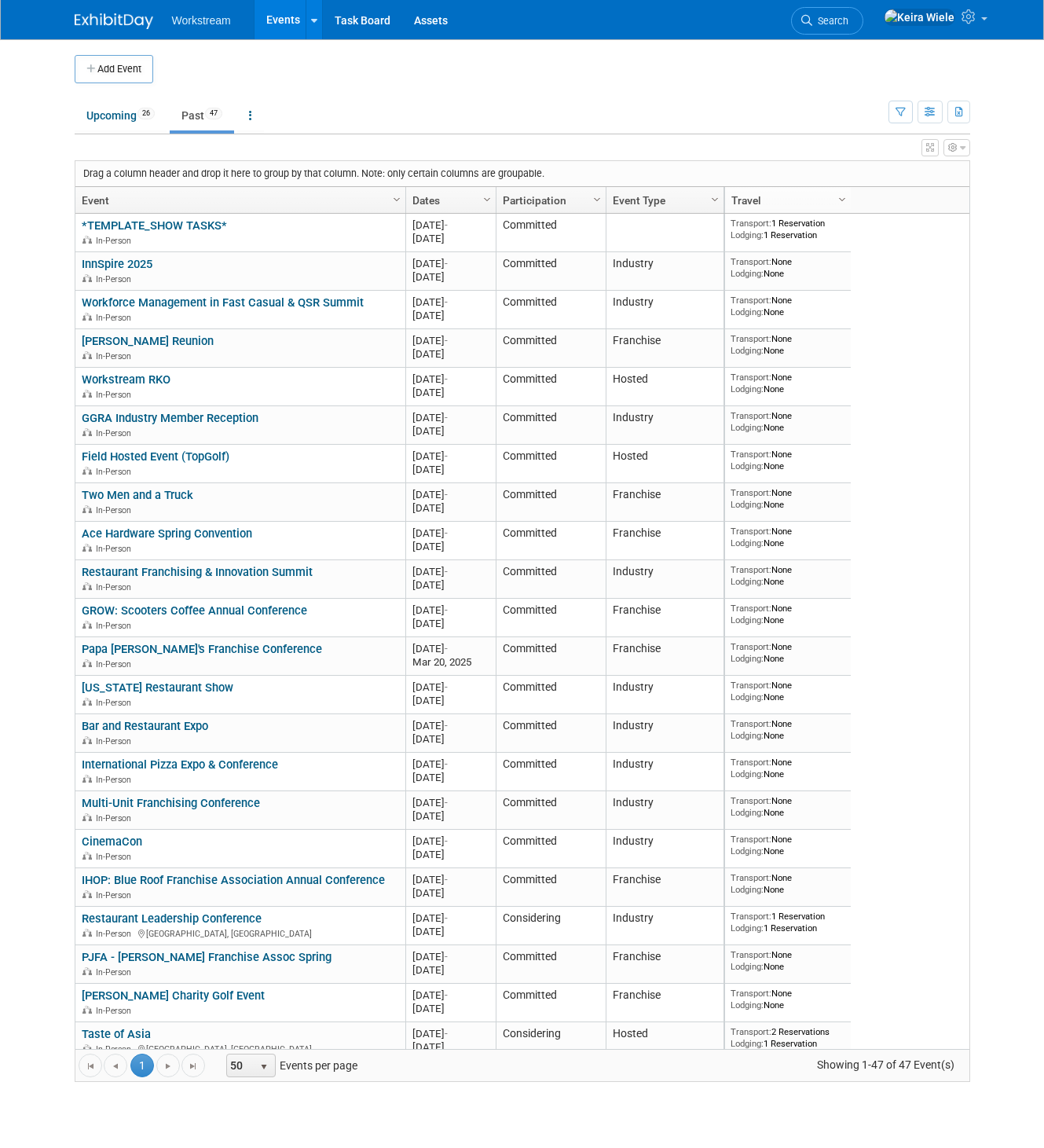
click at [693, 209] on link "Event Type" at bounding box center [663, 201] width 101 height 27
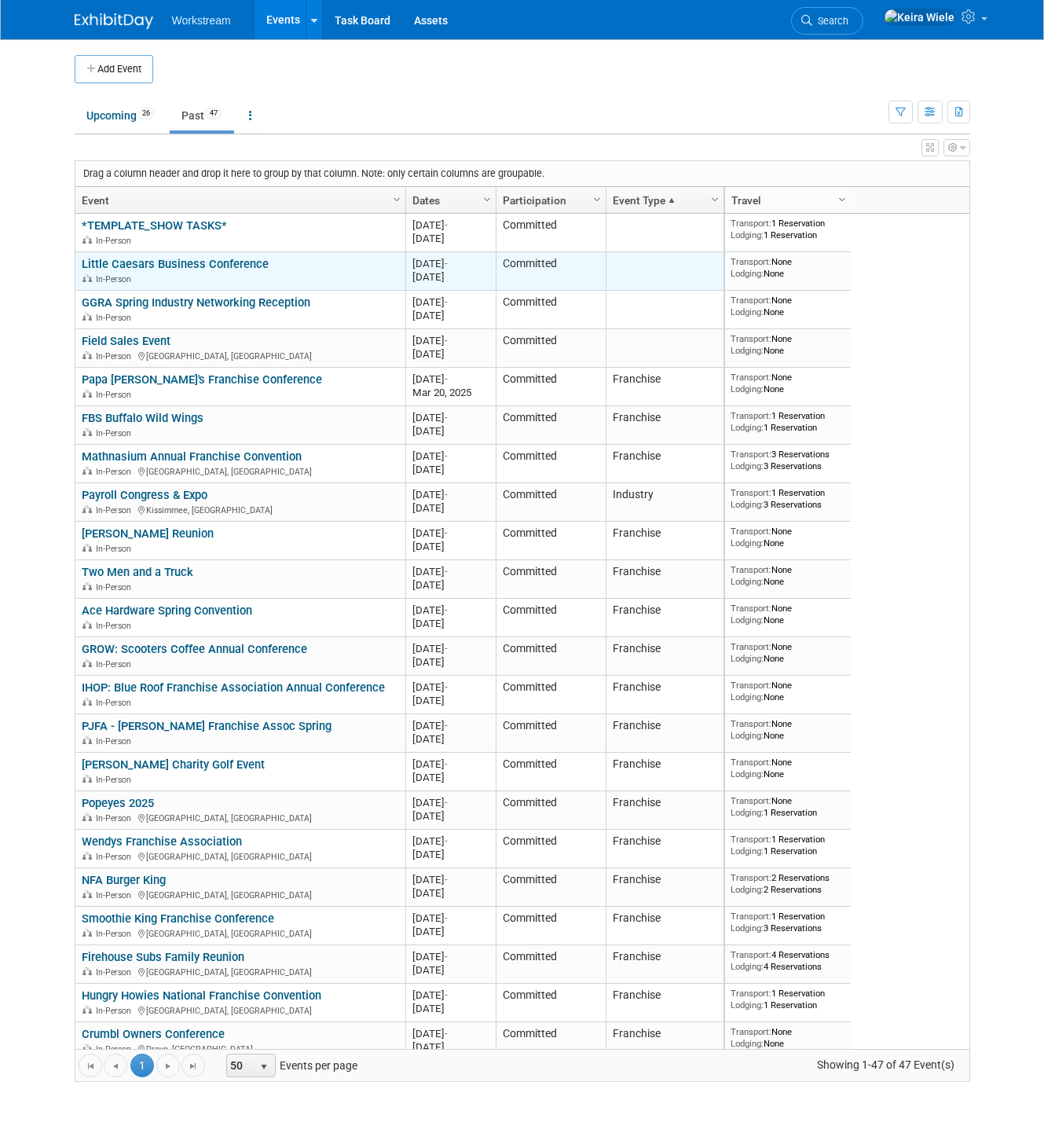
click at [211, 264] on link "Little Caesars Business Conference" at bounding box center [176, 264] width 187 height 14
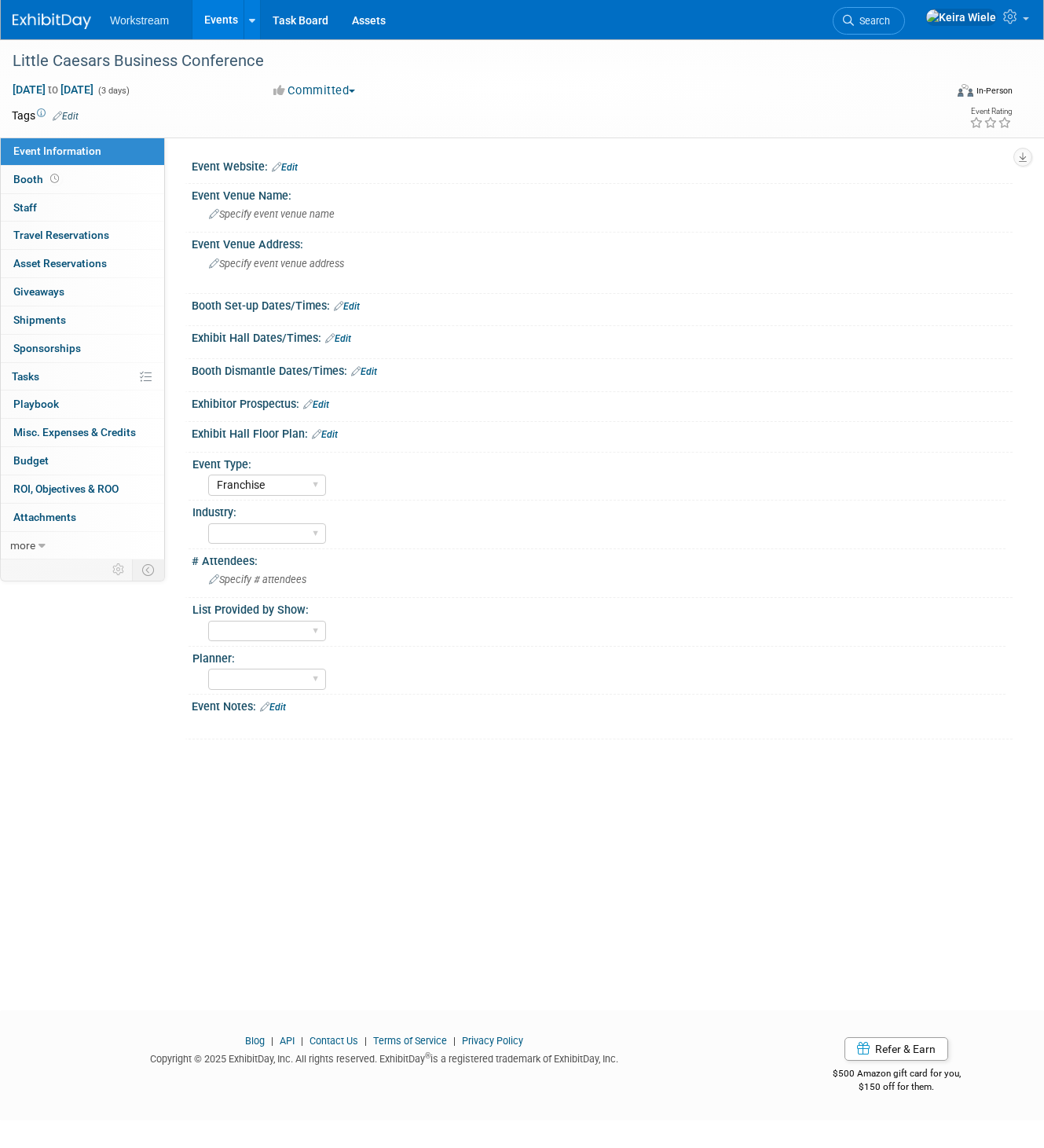
select select "Franchise"
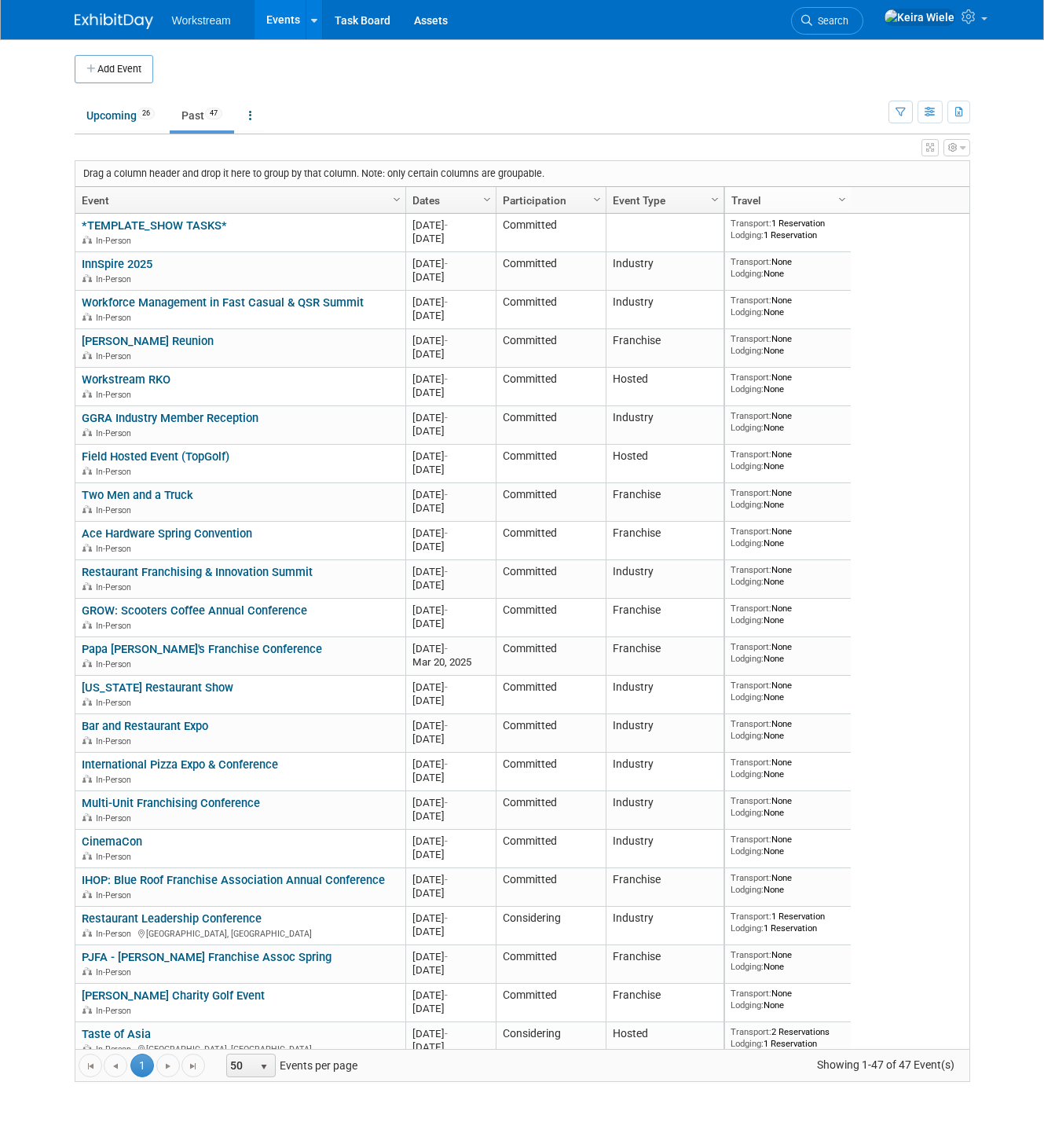
click at [648, 199] on link "Event Type" at bounding box center [663, 201] width 101 height 27
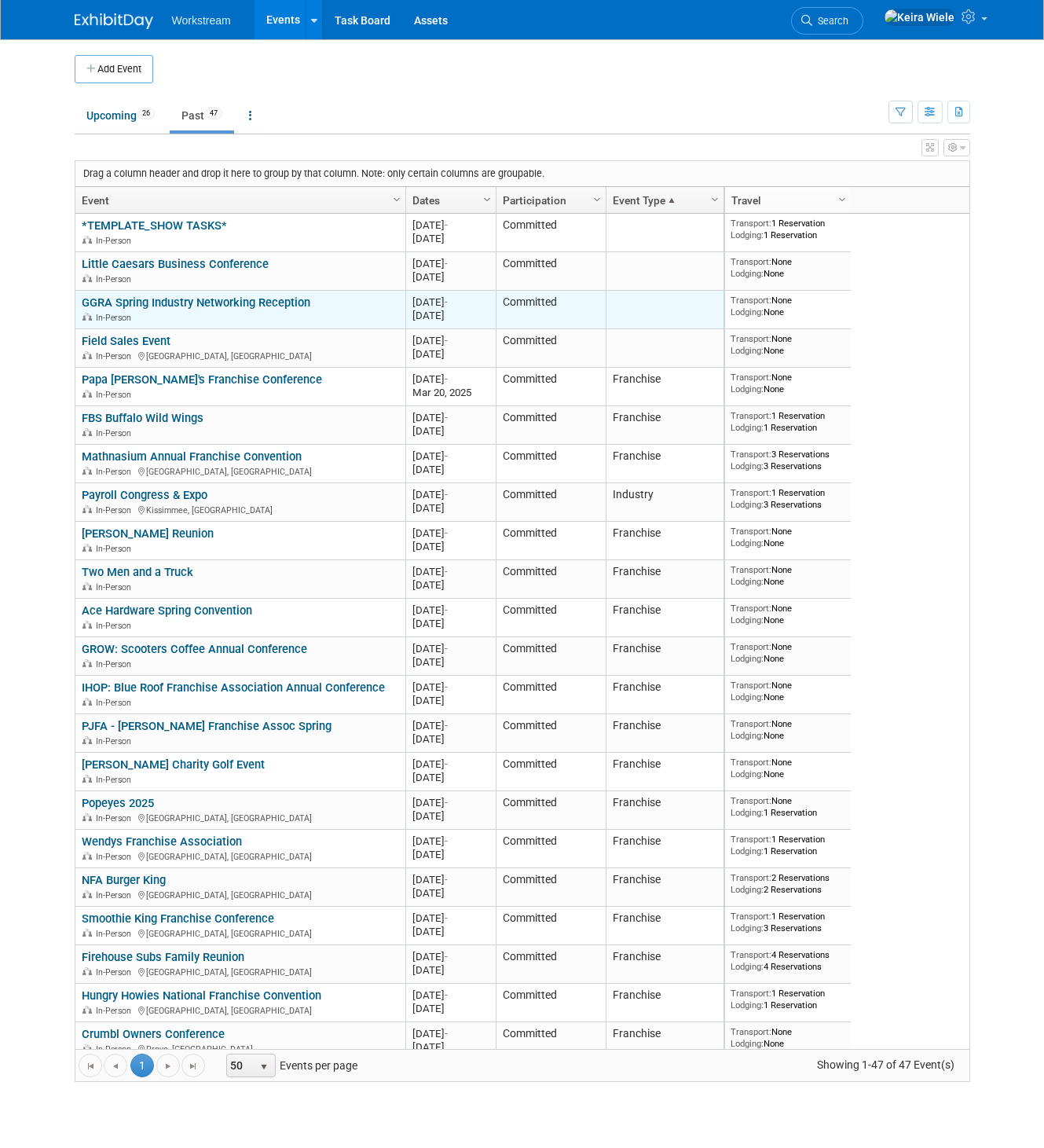
click at [255, 295] on link "GGRA Spring Industry Networking Reception" at bounding box center [196, 303] width 228 height 14
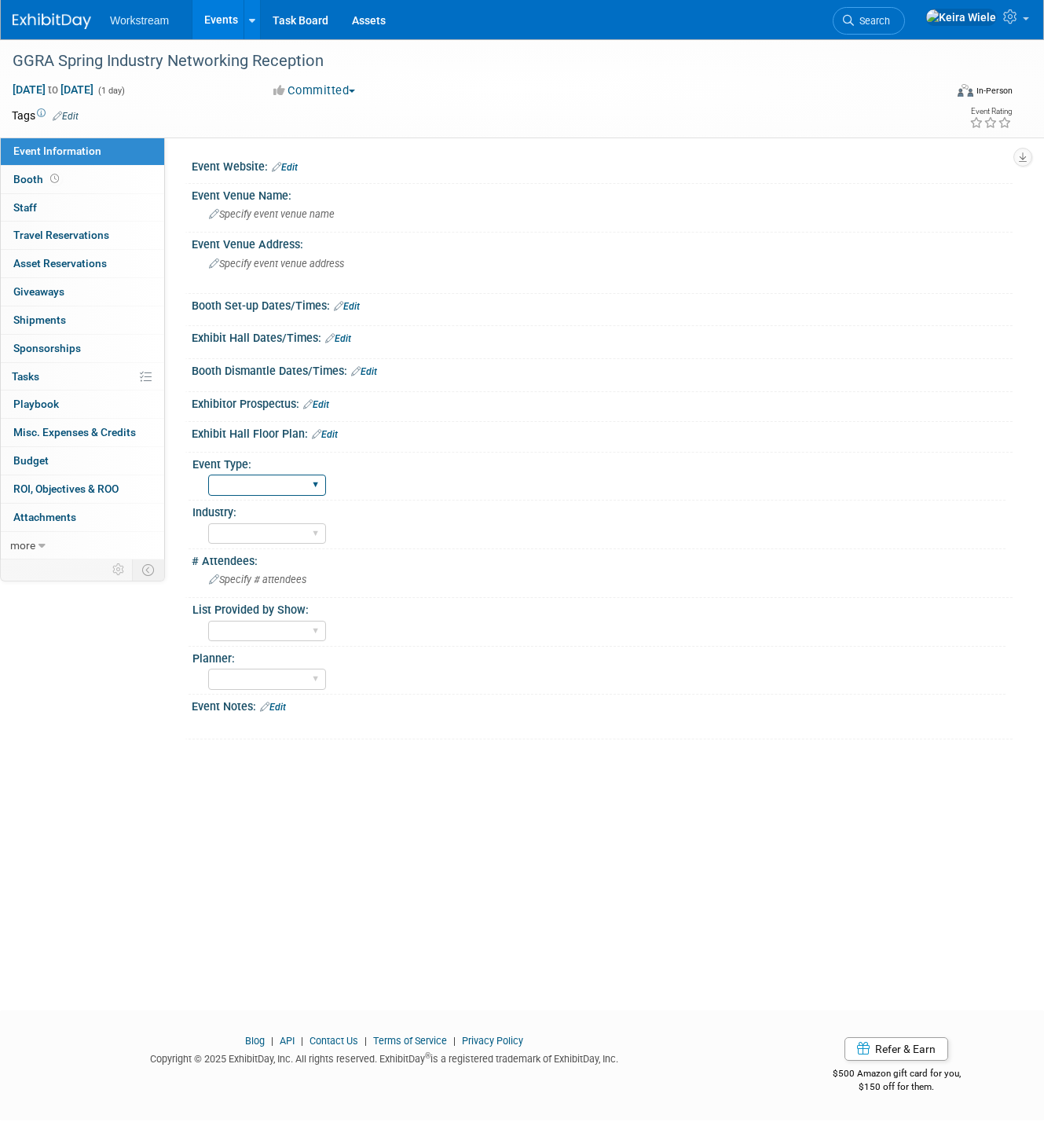
click at [258, 485] on select "Hosted Franchise Industry OTC" at bounding box center [267, 486] width 118 height 21
select select "Industry"
click at [208, 475] on select "Hosted Franchise Industry OTC" at bounding box center [267, 486] width 118 height 21
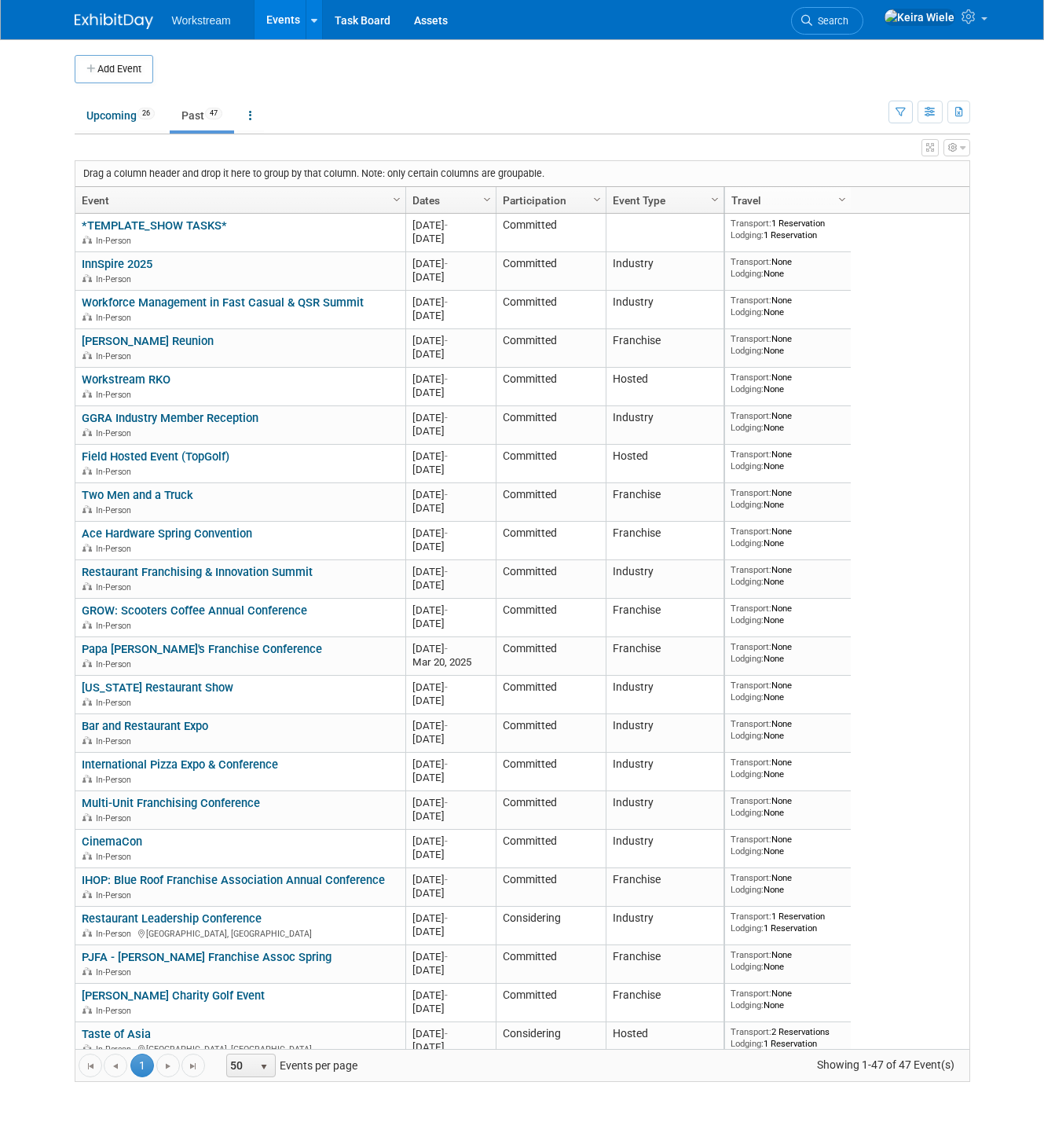
click at [630, 197] on link "Event Type" at bounding box center [663, 201] width 101 height 27
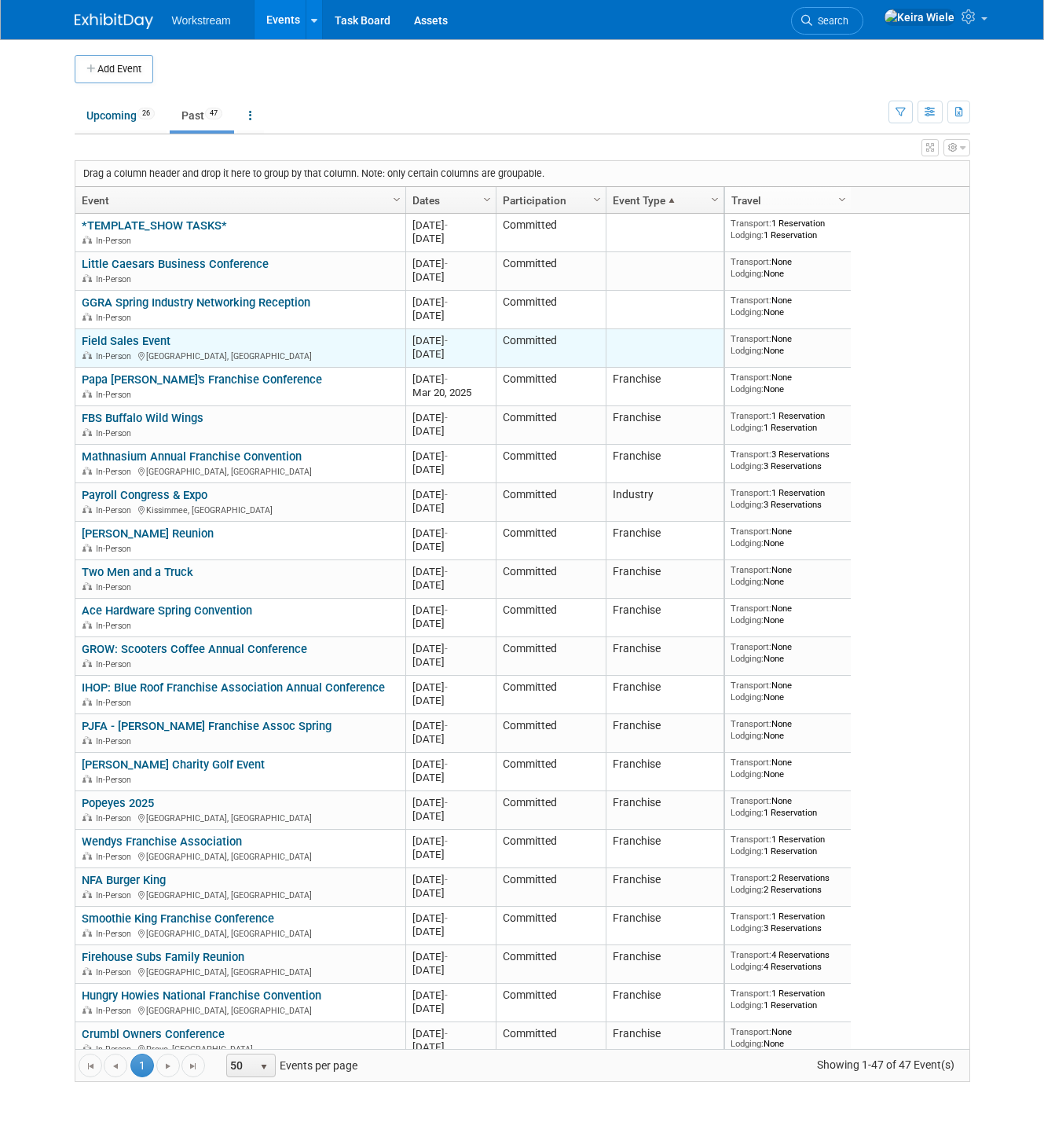
click at [152, 335] on link "Field Sales Event" at bounding box center [126, 341] width 88 height 14
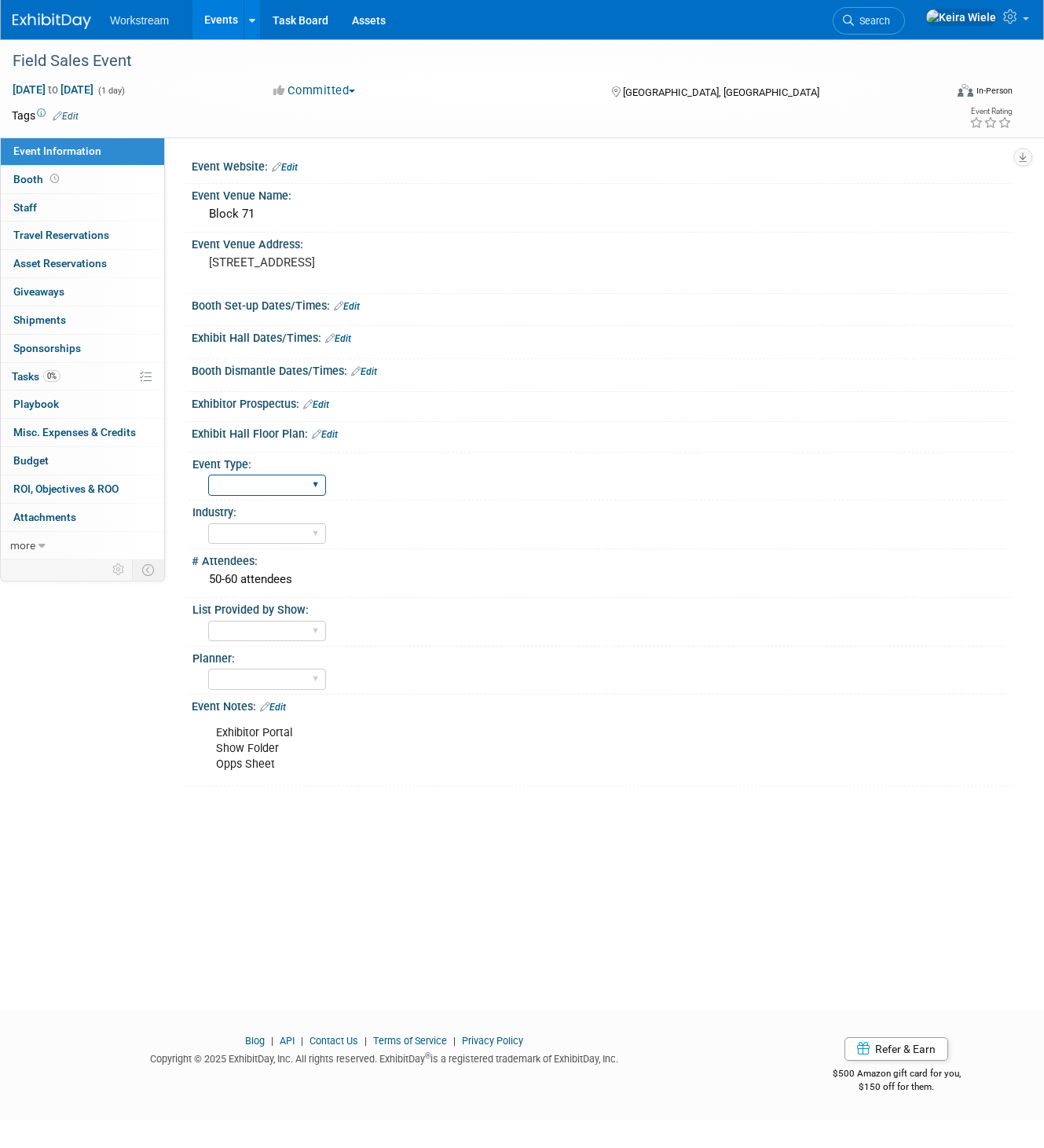
click at [270, 479] on select "Hosted Franchise Industry OTC" at bounding box center [267, 486] width 118 height 21
select select "Hosted"
click at [208, 475] on select "Hosted Franchise Industry OTC" at bounding box center [267, 486] width 118 height 21
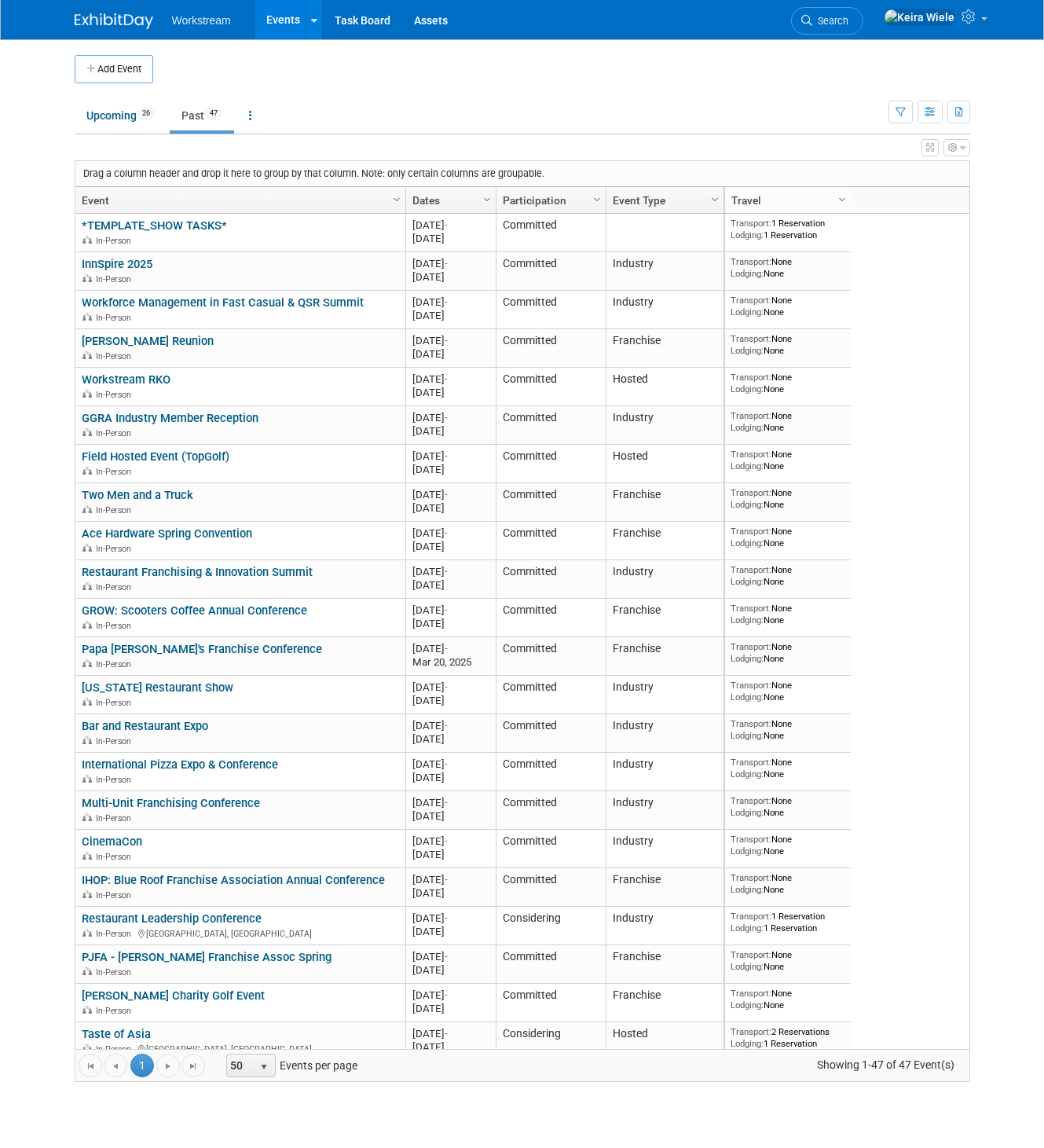
click at [674, 196] on link "Event Type" at bounding box center [663, 201] width 101 height 27
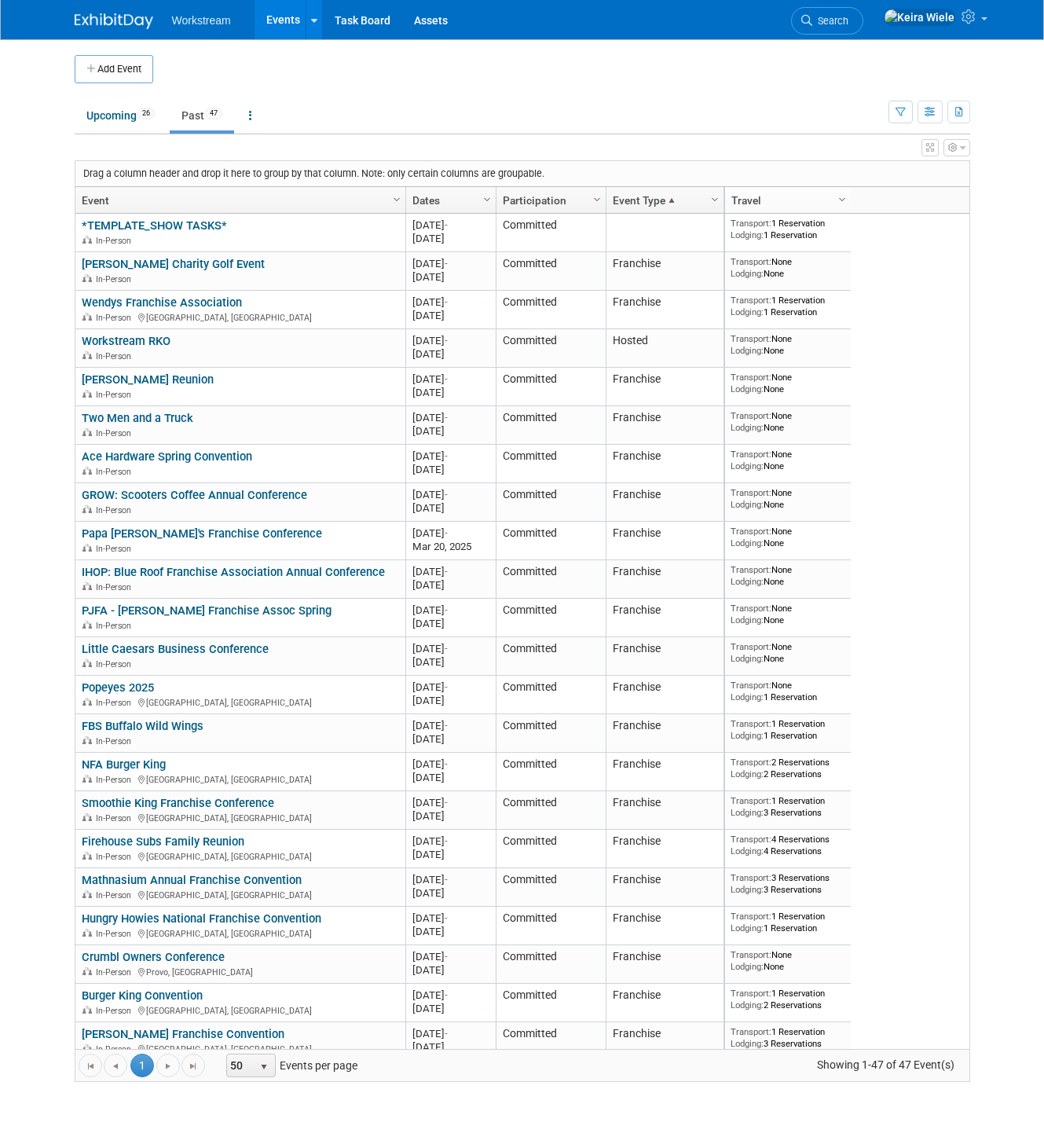
click at [674, 196] on span at bounding box center [672, 200] width 12 height 12
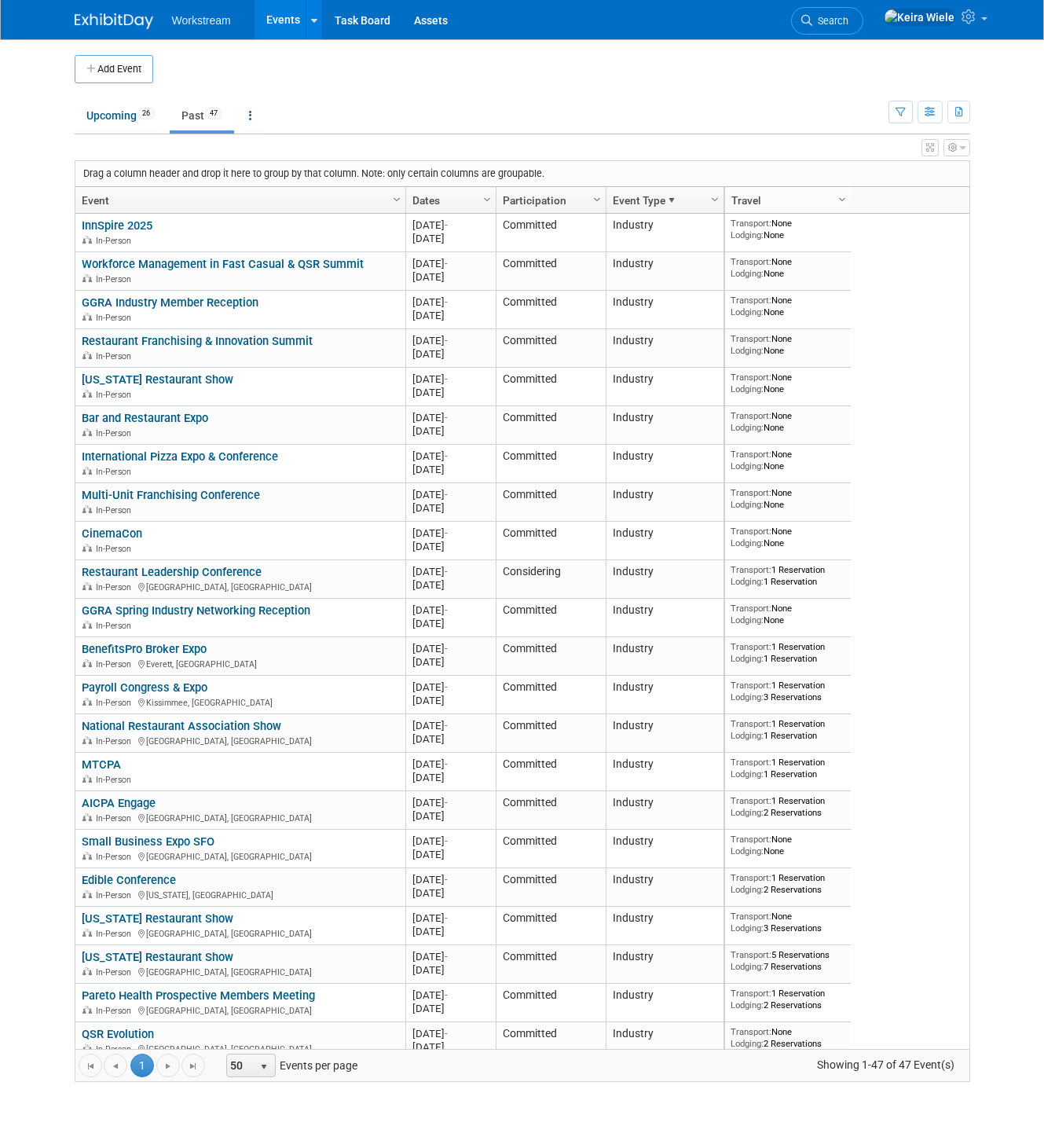
click at [658, 201] on link "Event Type" at bounding box center [663, 201] width 101 height 27
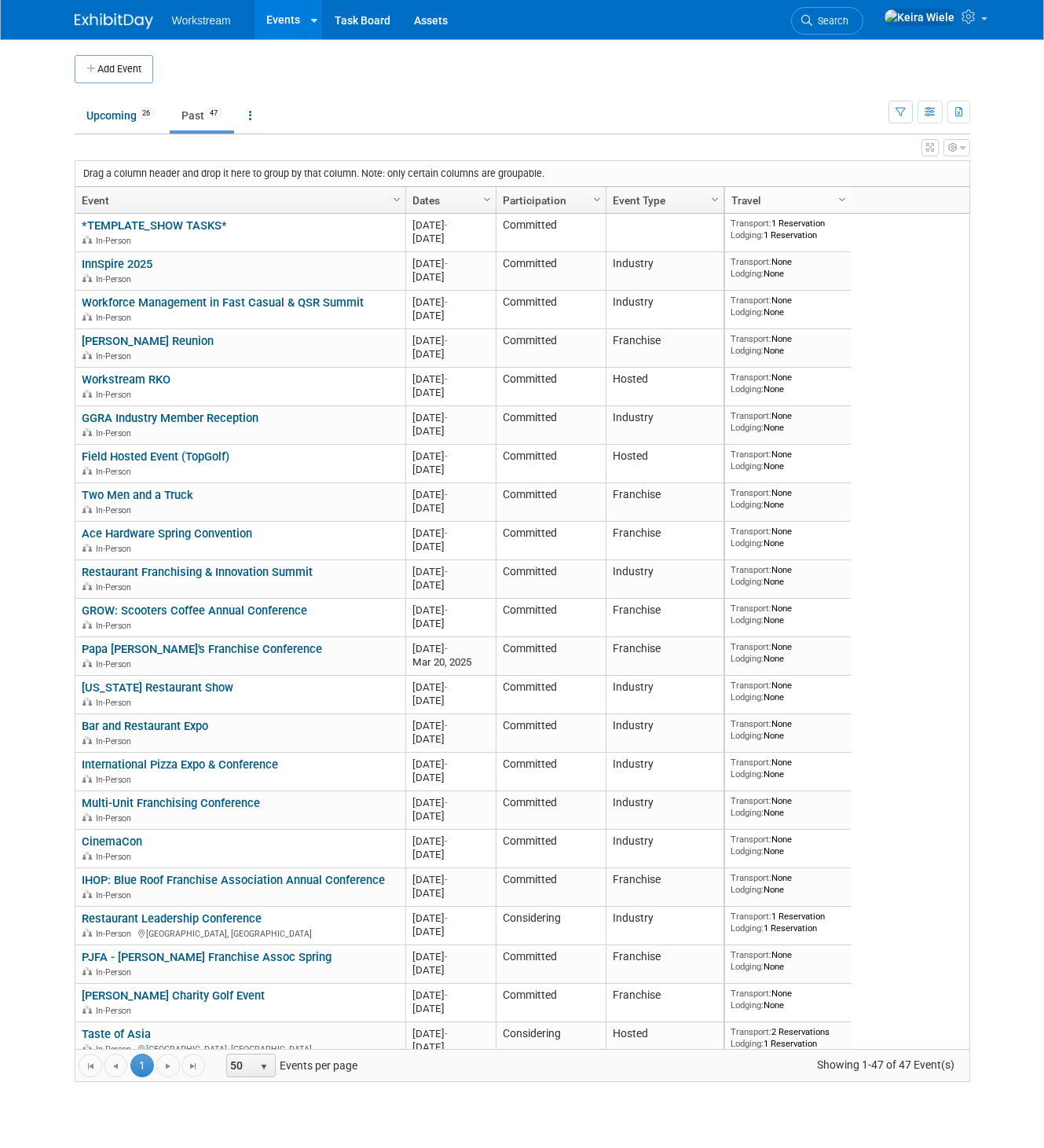
click at [301, 190] on link "Event" at bounding box center [238, 201] width 313 height 27
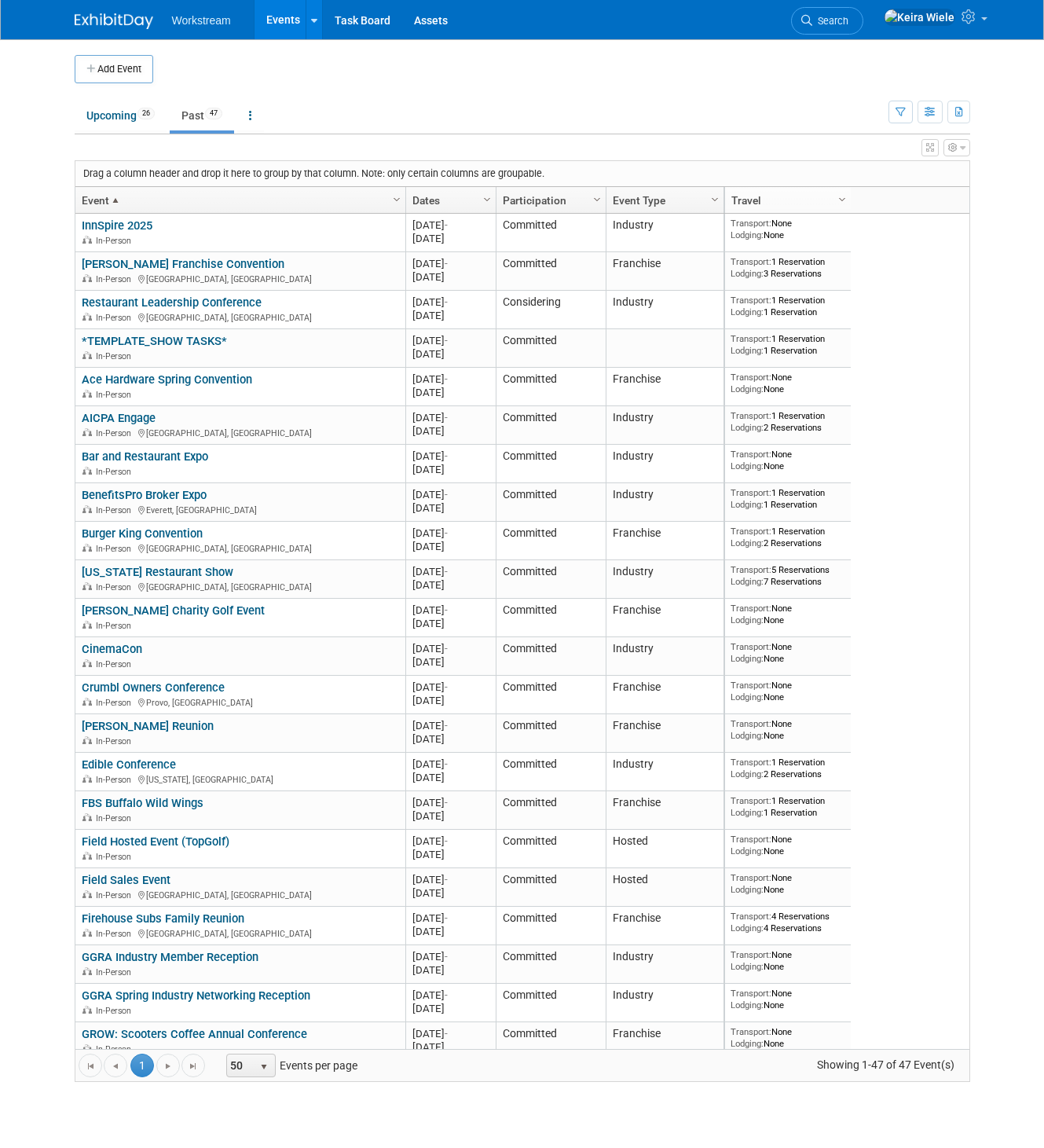
click at [433, 203] on link "Dates" at bounding box center [449, 201] width 73 height 27
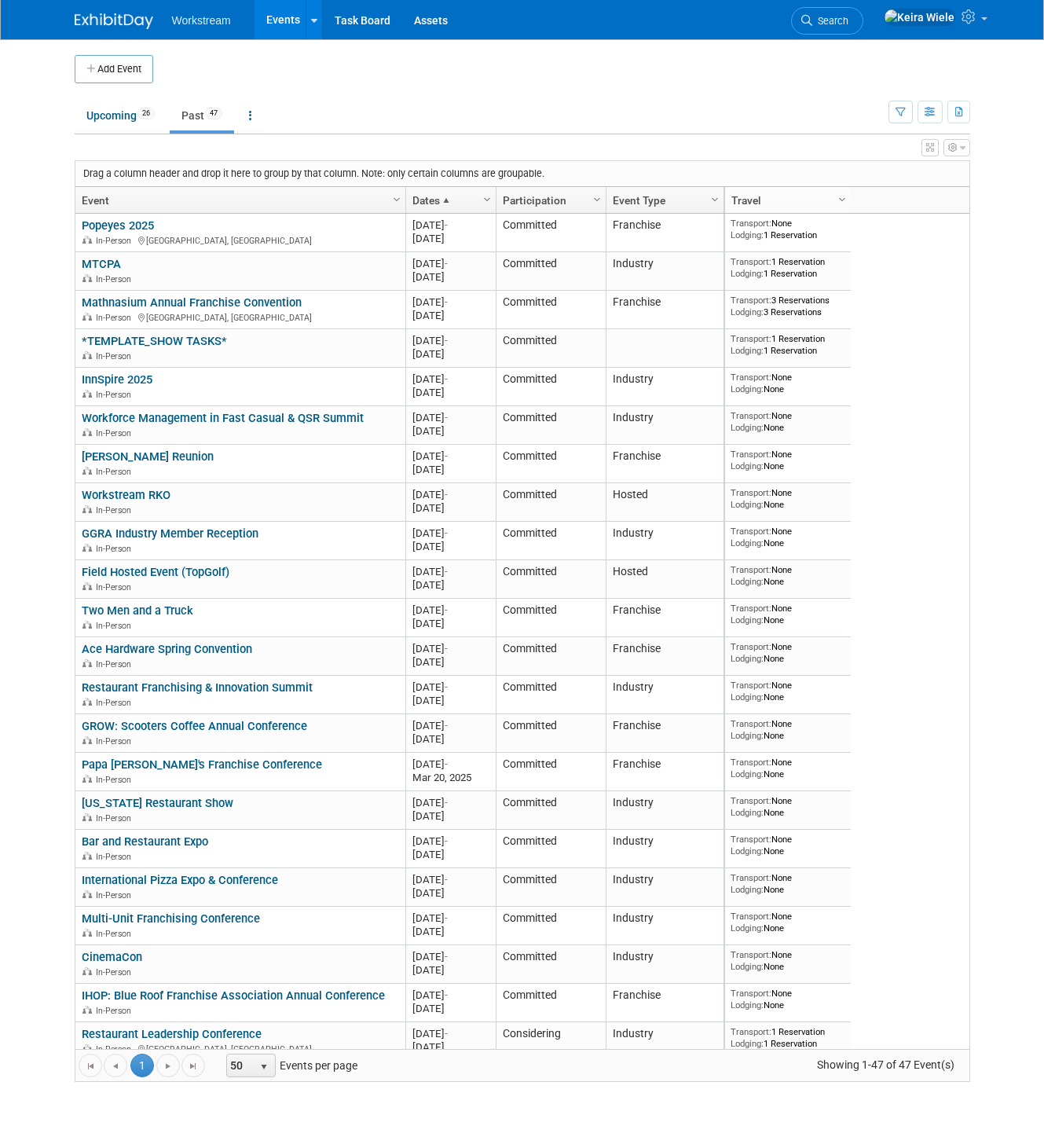
click at [548, 145] on div "View Grid Tips & Tricks Advanced Options Reset Grid Layout (back to default)" at bounding box center [523, 146] width 896 height 22
click at [924, 115] on icon "button" at bounding box center [930, 112] width 12 height 10
click at [856, 187] on link "Detail View" at bounding box center [865, 191] width 132 height 22
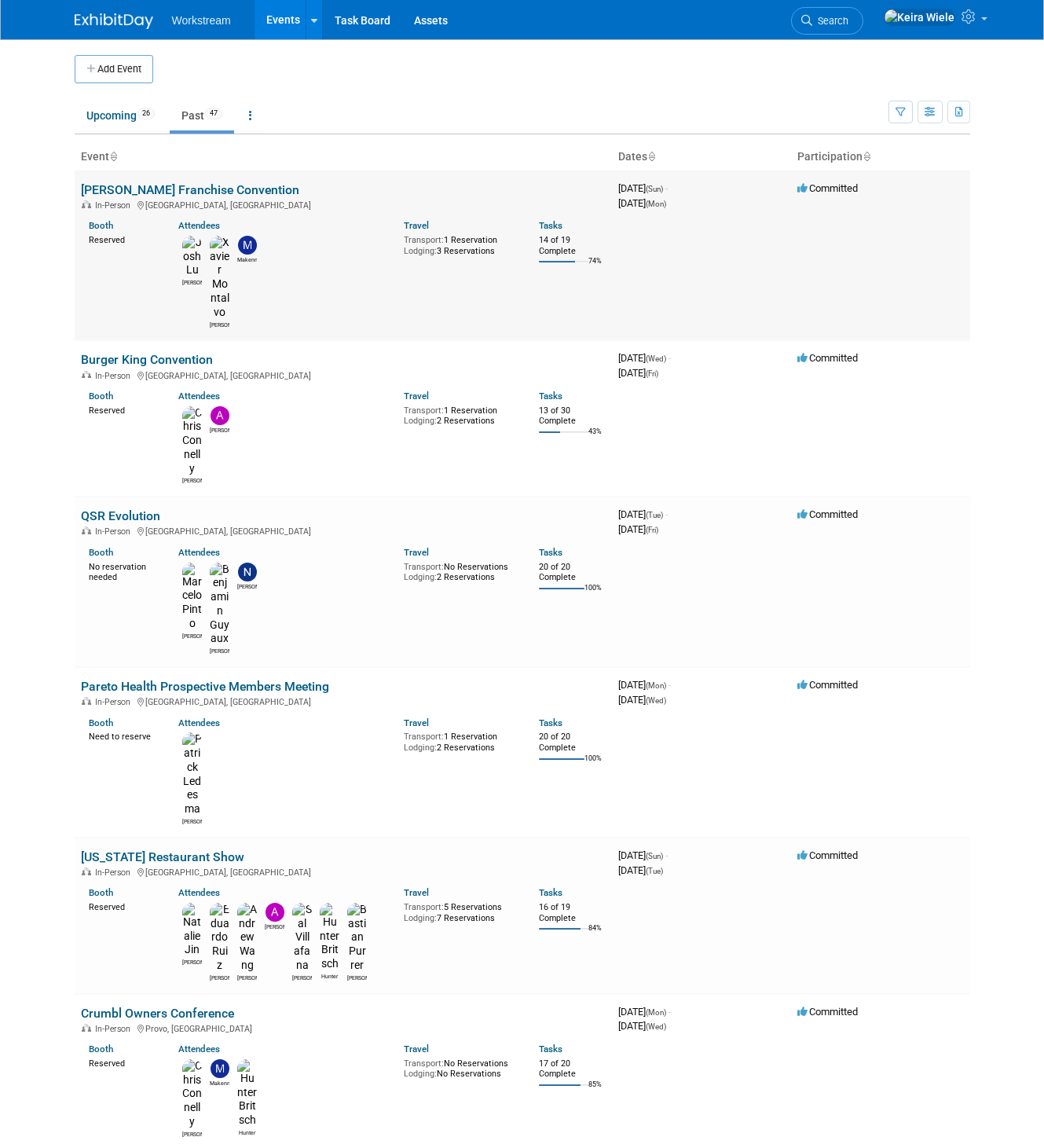
click at [470, 193] on td "[PERSON_NAME] Franchise Convention In-Person [GEOGRAPHIC_DATA], [GEOGRAPHIC_DAT…" at bounding box center [344, 255] width 537 height 170
click at [703, 225] on td "3966796800 [DATE] (Sun) - [DATE] (Mon)" at bounding box center [701, 255] width 179 height 170
click at [783, 207] on div "[DATE] (Mon)" at bounding box center [701, 202] width 167 height 15
click at [783, 207] on div "September 15, 2025 (Mon)" at bounding box center [701, 202] width 167 height 15
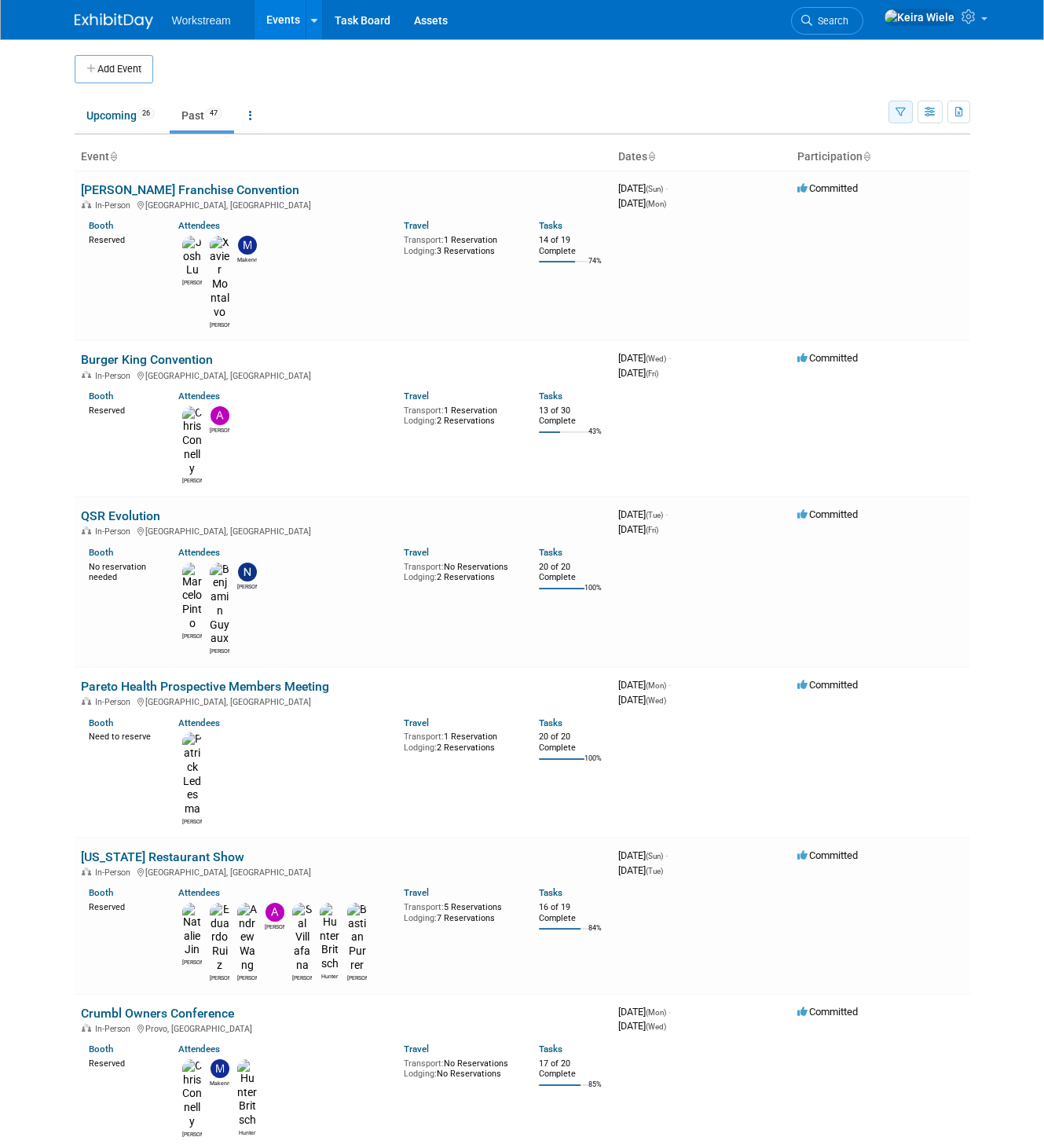
click at [893, 118] on button "button" at bounding box center [900, 112] width 24 height 23
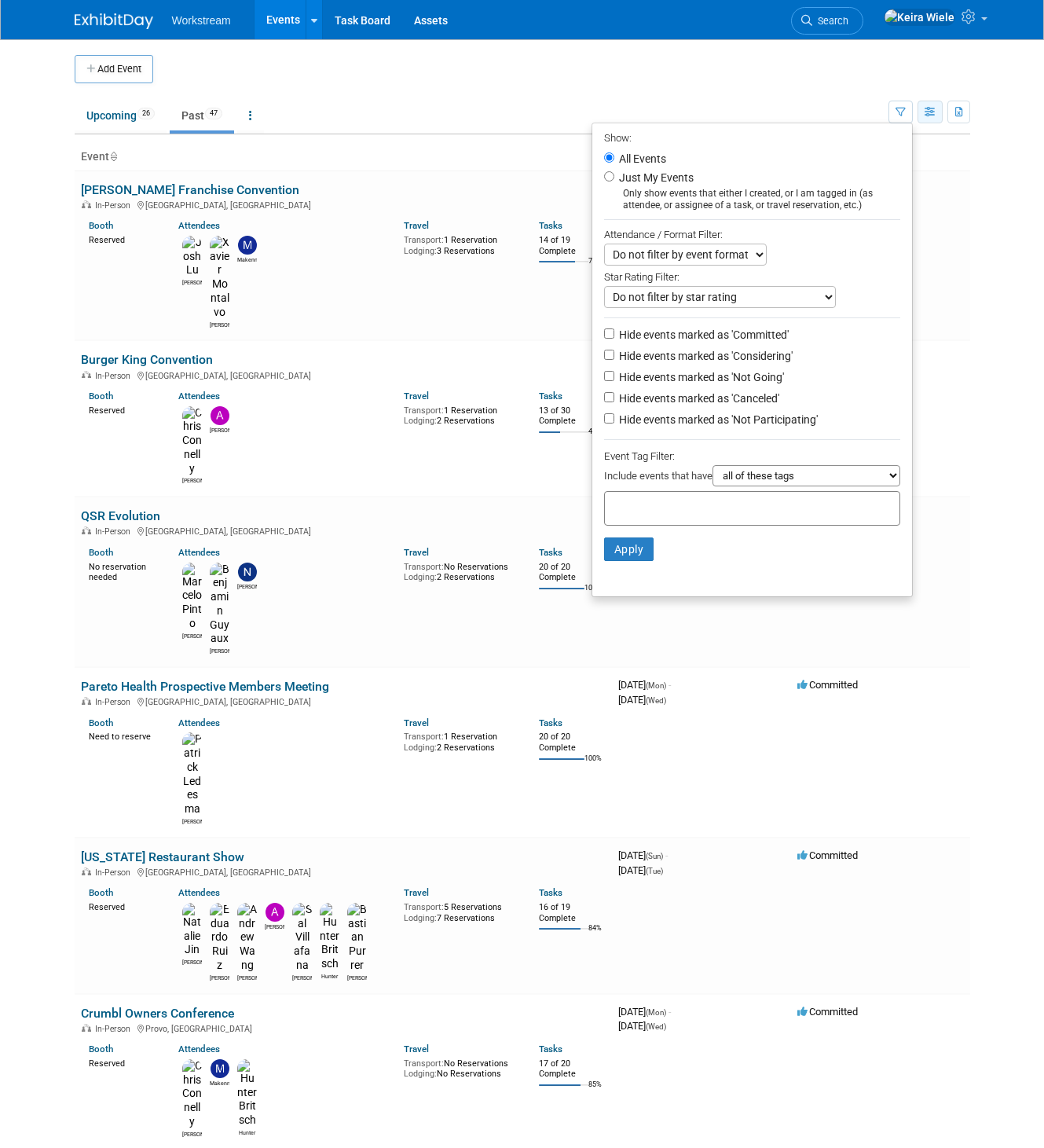
click at [929, 114] on icon "button" at bounding box center [930, 112] width 12 height 10
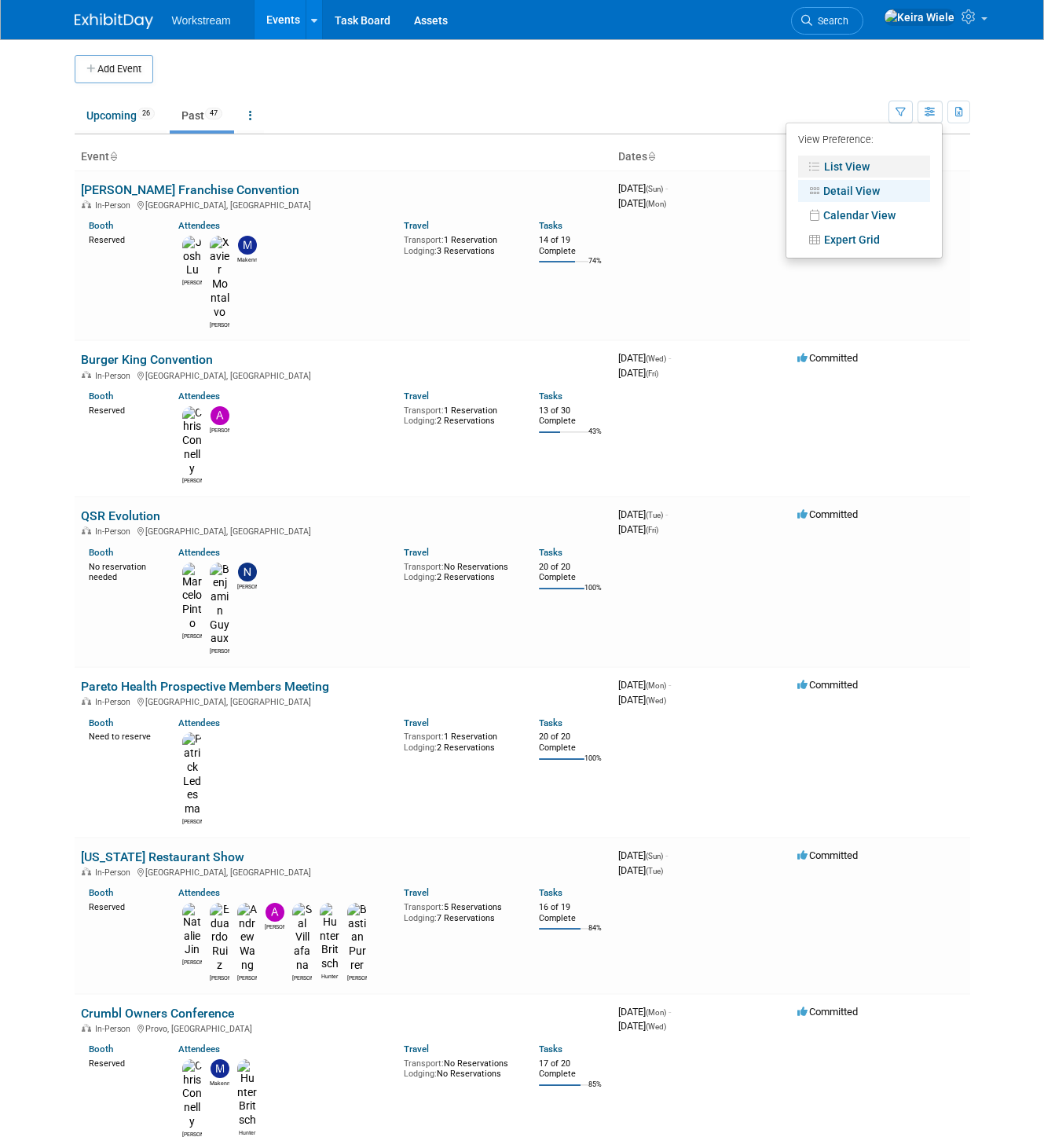
click at [883, 173] on link "List View" at bounding box center [865, 166] width 132 height 22
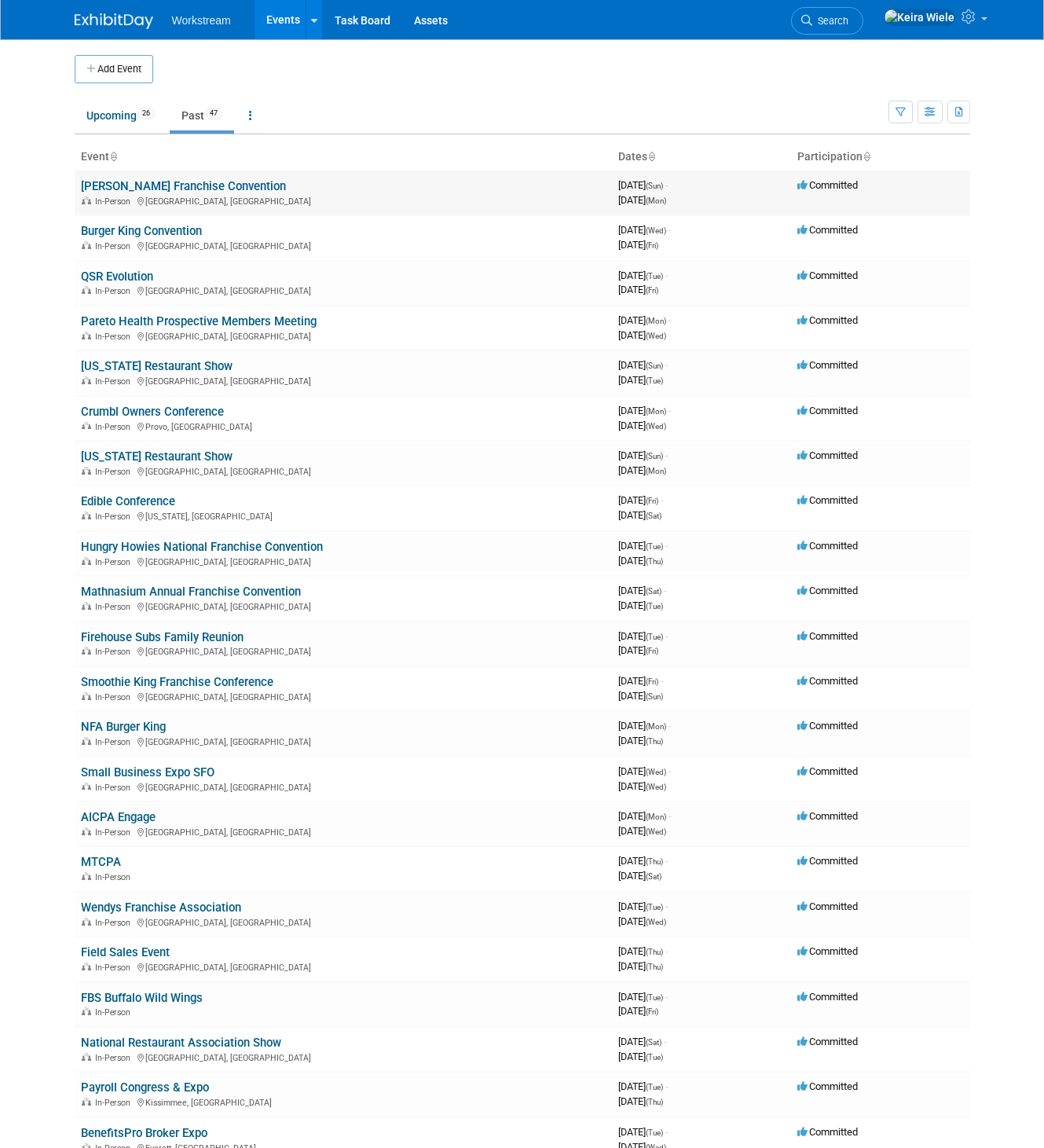
click at [614, 196] on td "3966796800 [DATE] (Sun) - [DATE] (Mon)" at bounding box center [701, 193] width 179 height 45
click at [614, 196] on td "3966796800 September 14, 2025 (Sun) - September 15, 2025 (Mon)" at bounding box center [701, 193] width 179 height 45
click at [931, 117] on button "button" at bounding box center [930, 112] width 25 height 23
click at [851, 253] on ul "View Preference: List View Detail View Calendar View Expert Grid" at bounding box center [864, 190] width 157 height 136
click at [862, 236] on link "Expert Grid" at bounding box center [865, 239] width 132 height 22
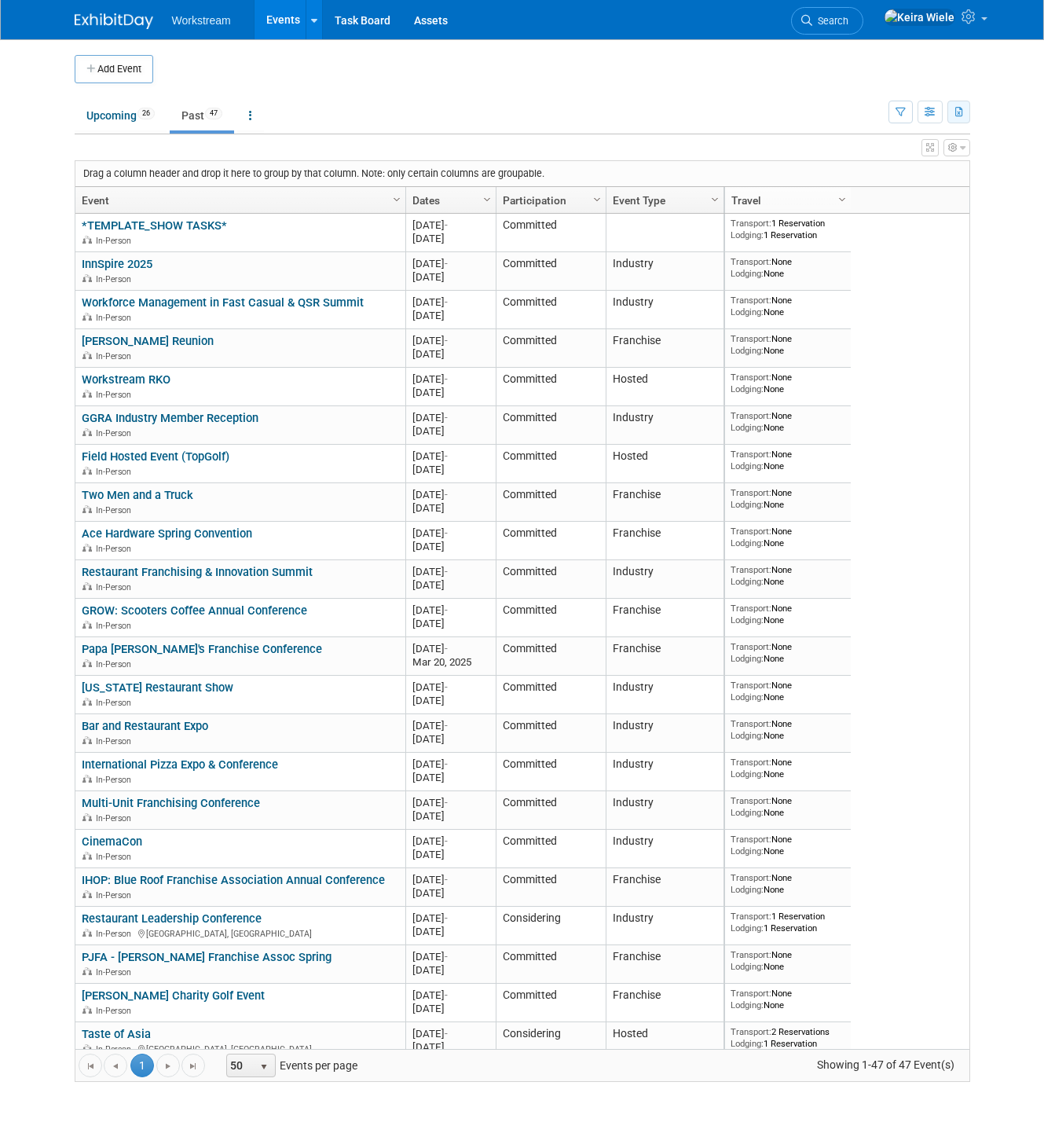
click at [949, 112] on button "button" at bounding box center [959, 112] width 23 height 23
click at [960, 90] on div "Show: All Events Just My Events Only show events that either I created, or I am…" at bounding box center [930, 108] width 82 height 51
click at [924, 117] on button "button" at bounding box center [930, 112] width 25 height 23
click at [882, 111] on ul "Upcoming 26 Past 47 All Events 73 Past and Upcoming Grouped Annually Events gro…" at bounding box center [482, 117] width 814 height 36
click at [900, 111] on icon "button" at bounding box center [900, 112] width 10 height 10
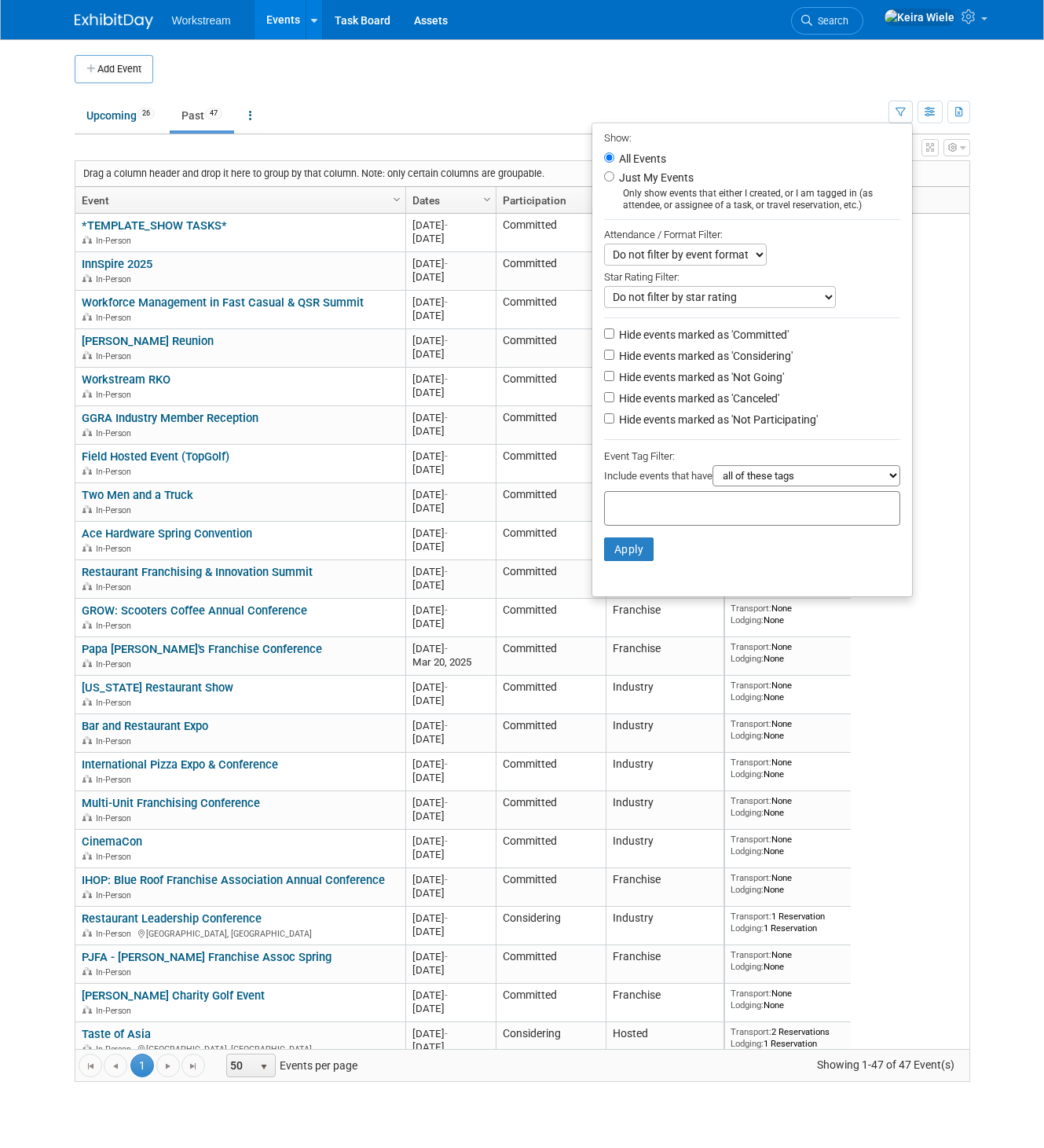
click at [726, 79] on td at bounding box center [540, 70] width 774 height 29
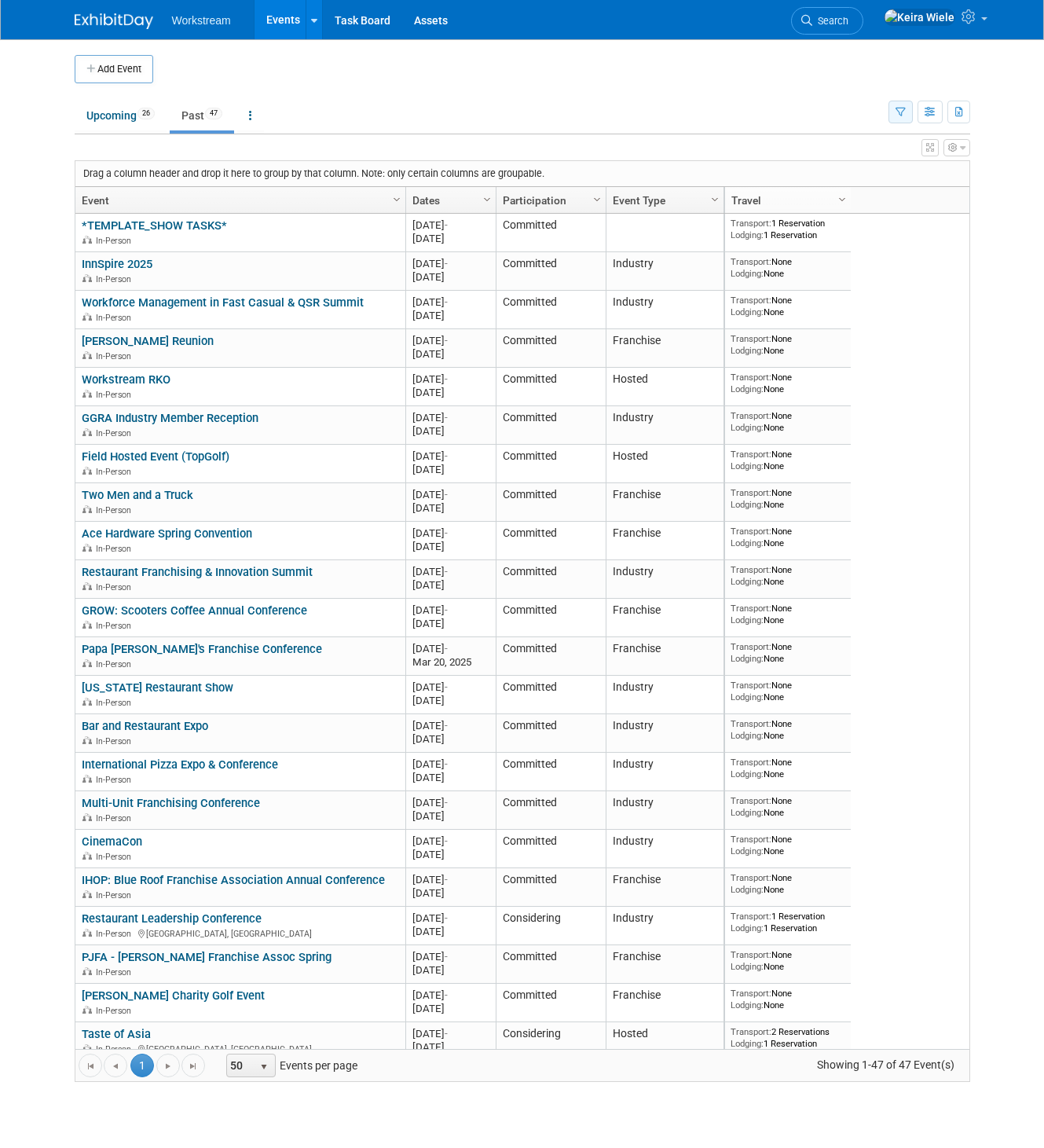
click at [891, 112] on button "button" at bounding box center [900, 112] width 24 height 23
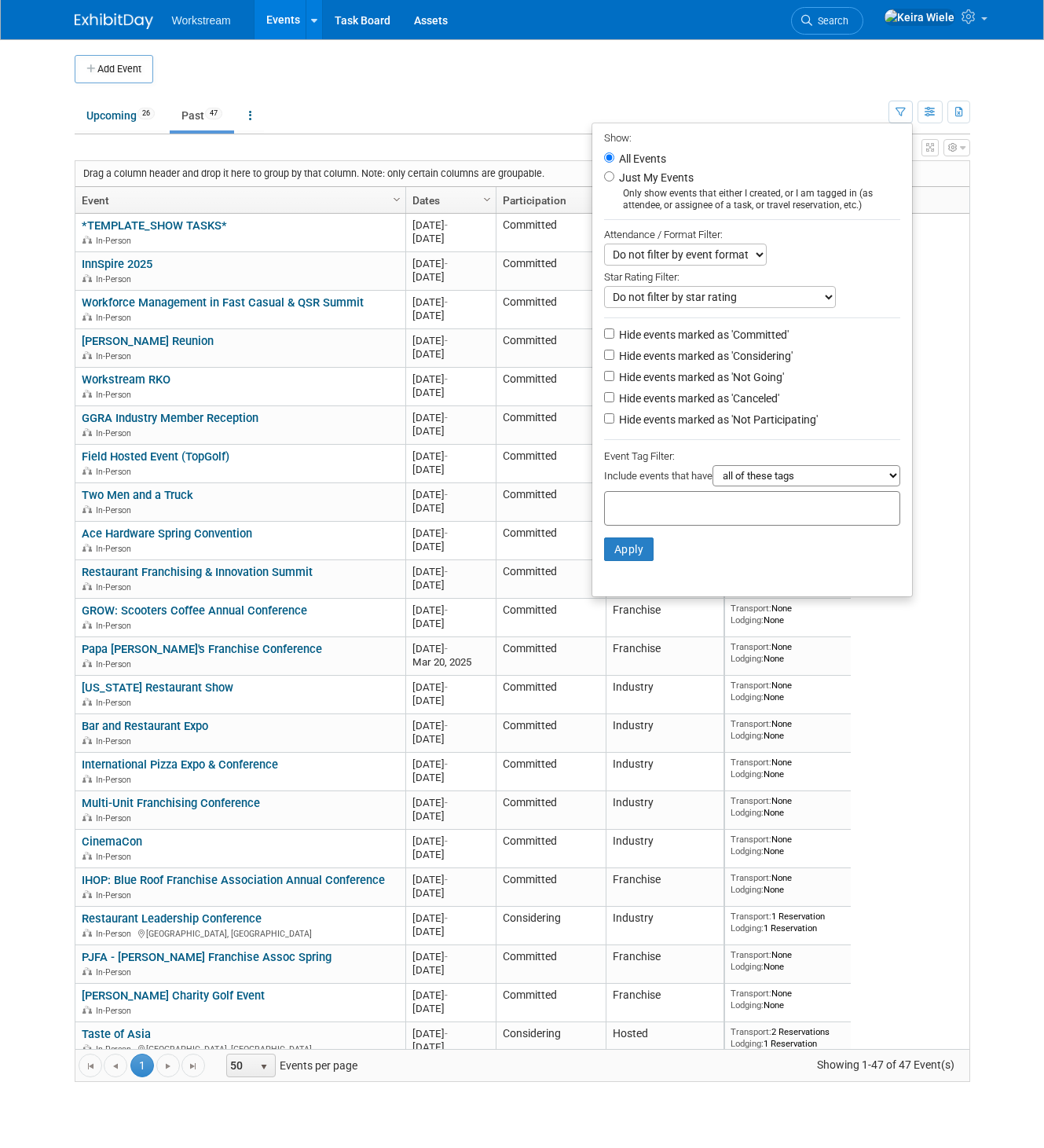
click at [652, 376] on label "Hide events marked as 'Not Going'" at bounding box center [700, 378] width 168 height 16
click at [614, 376] on input "Hide events marked as 'Not Going'" at bounding box center [609, 376] width 10 height 10
checkbox input "true"
click at [644, 402] on label "Hide events marked as 'Canceled'" at bounding box center [697, 399] width 163 height 16
click at [614, 402] on input "Hide events marked as 'Canceled'" at bounding box center [609, 396] width 10 height 10
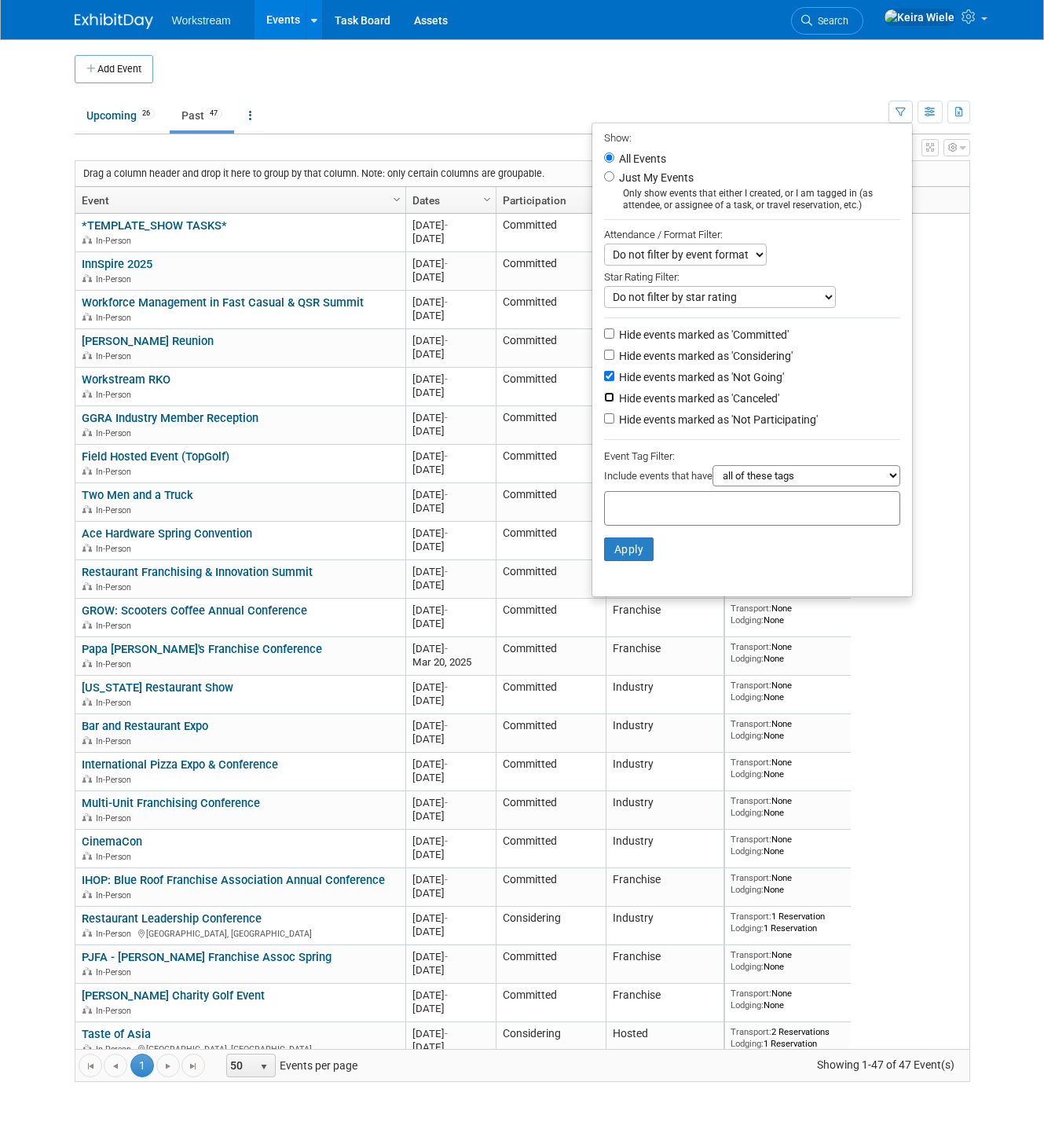
checkbox input "true"
click at [634, 418] on label "Hide events marked as 'Not Participating'" at bounding box center [717, 420] width 202 height 16
click at [614, 418] on input "Hide events marked as 'Not Participating'" at bounding box center [609, 418] width 10 height 10
checkbox input "true"
click at [617, 560] on button "Apply" at bounding box center [629, 549] width 50 height 23
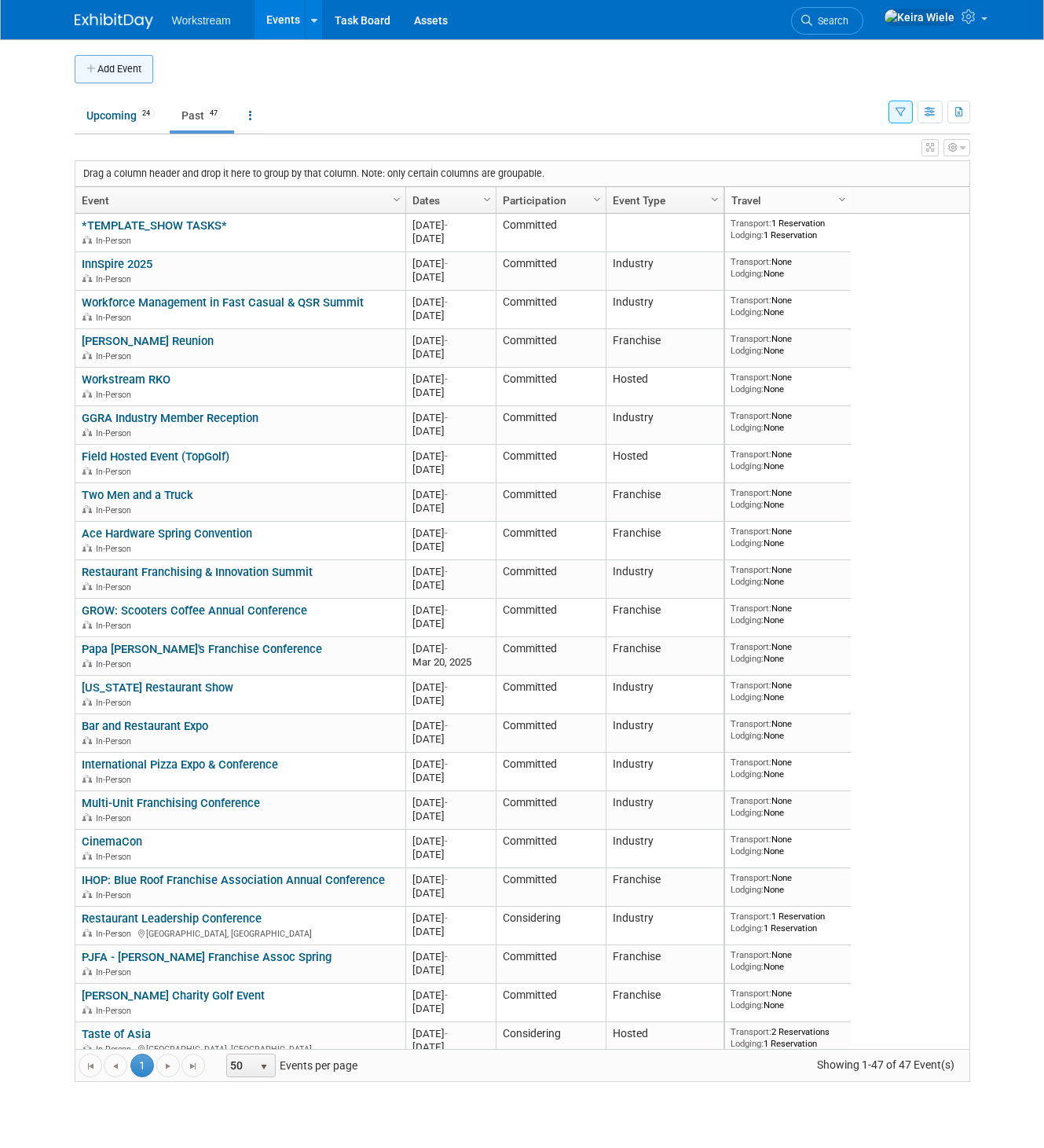
click at [140, 62] on button "Add Event" at bounding box center [114, 70] width 79 height 29
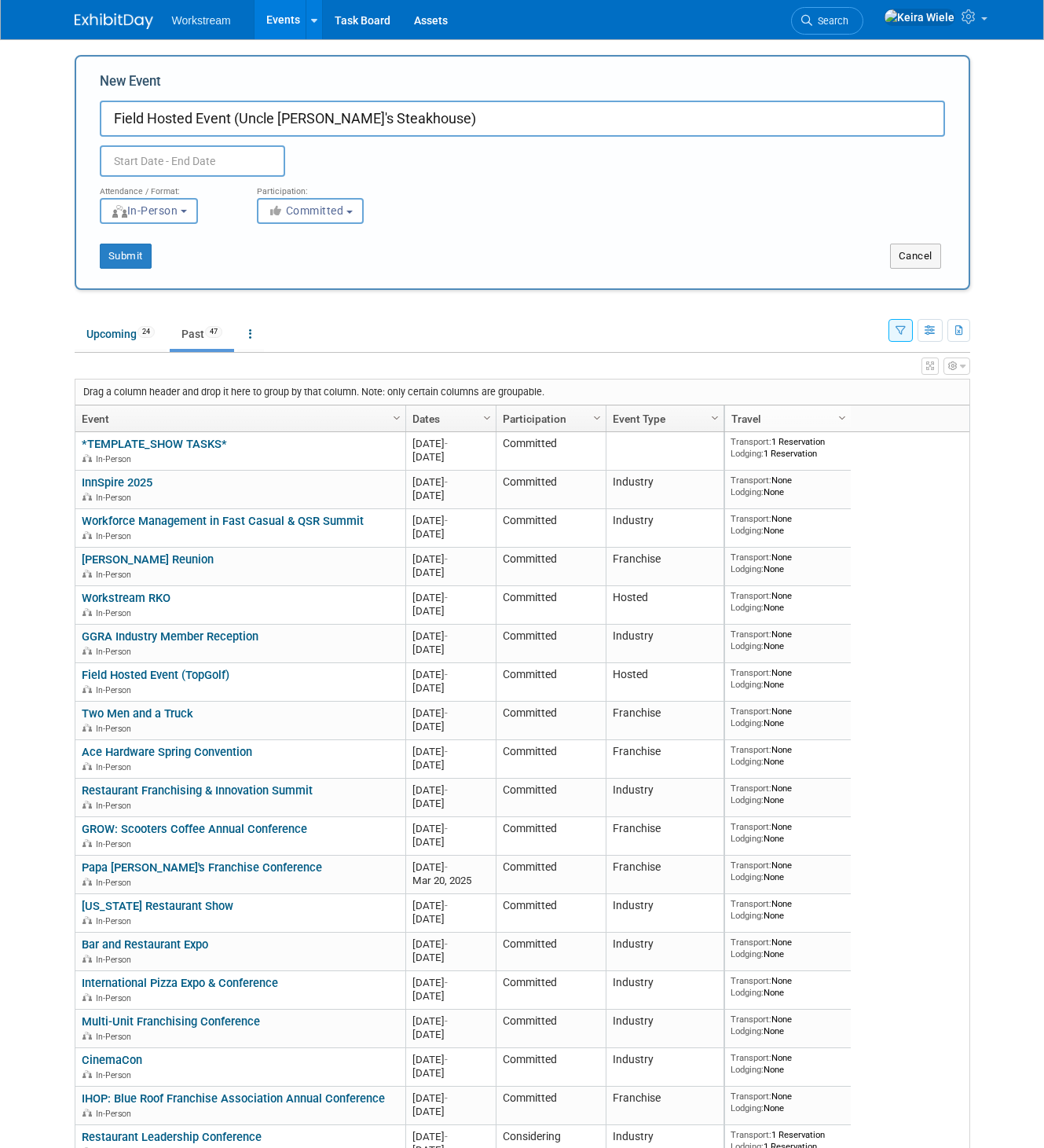
type input "Field Hosted Event (Uncle [PERSON_NAME]'s Steakhouse)"
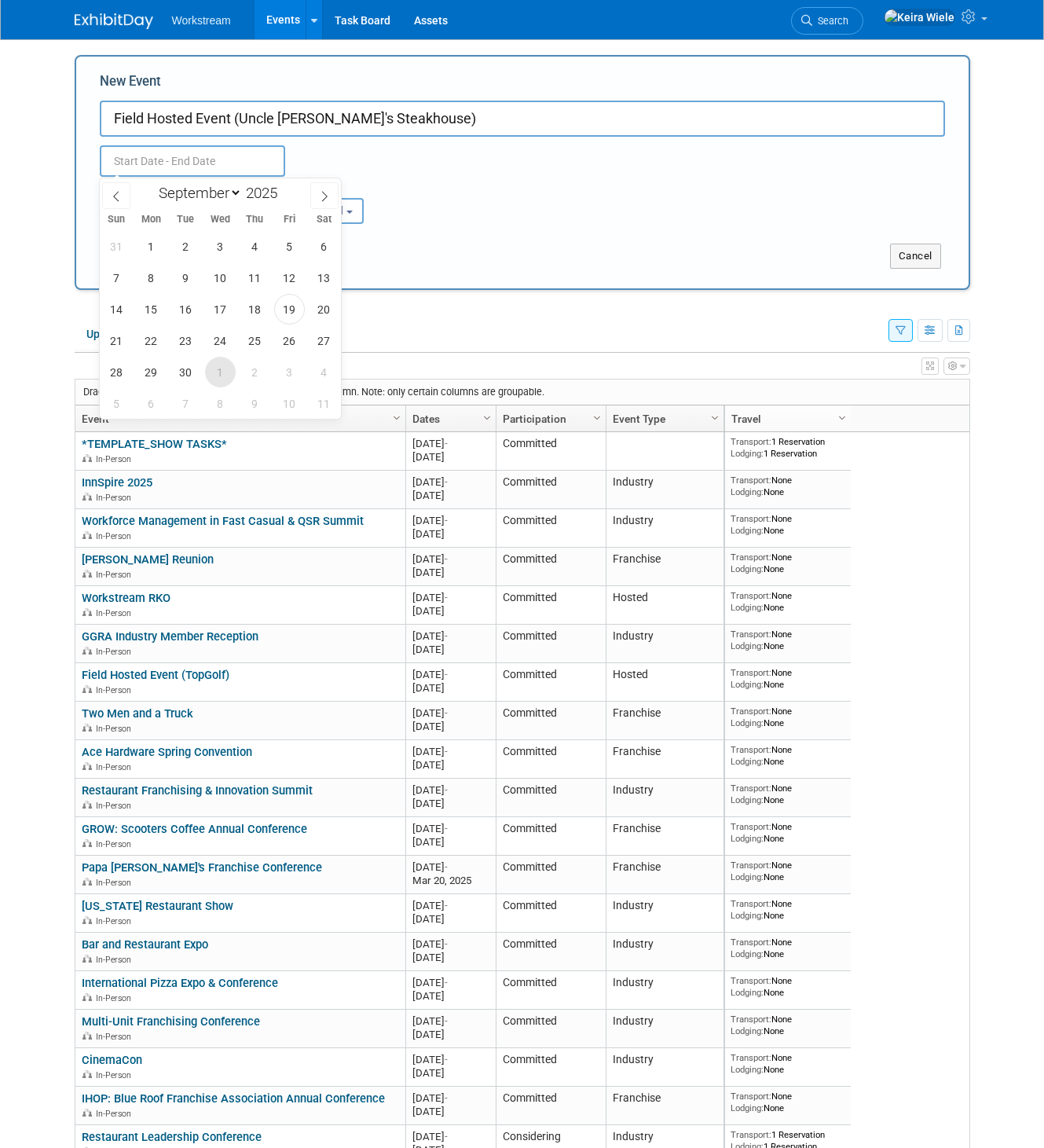
click at [222, 376] on span "1" at bounding box center [220, 372] width 30 height 30
type input "[DATE] to [DATE]"
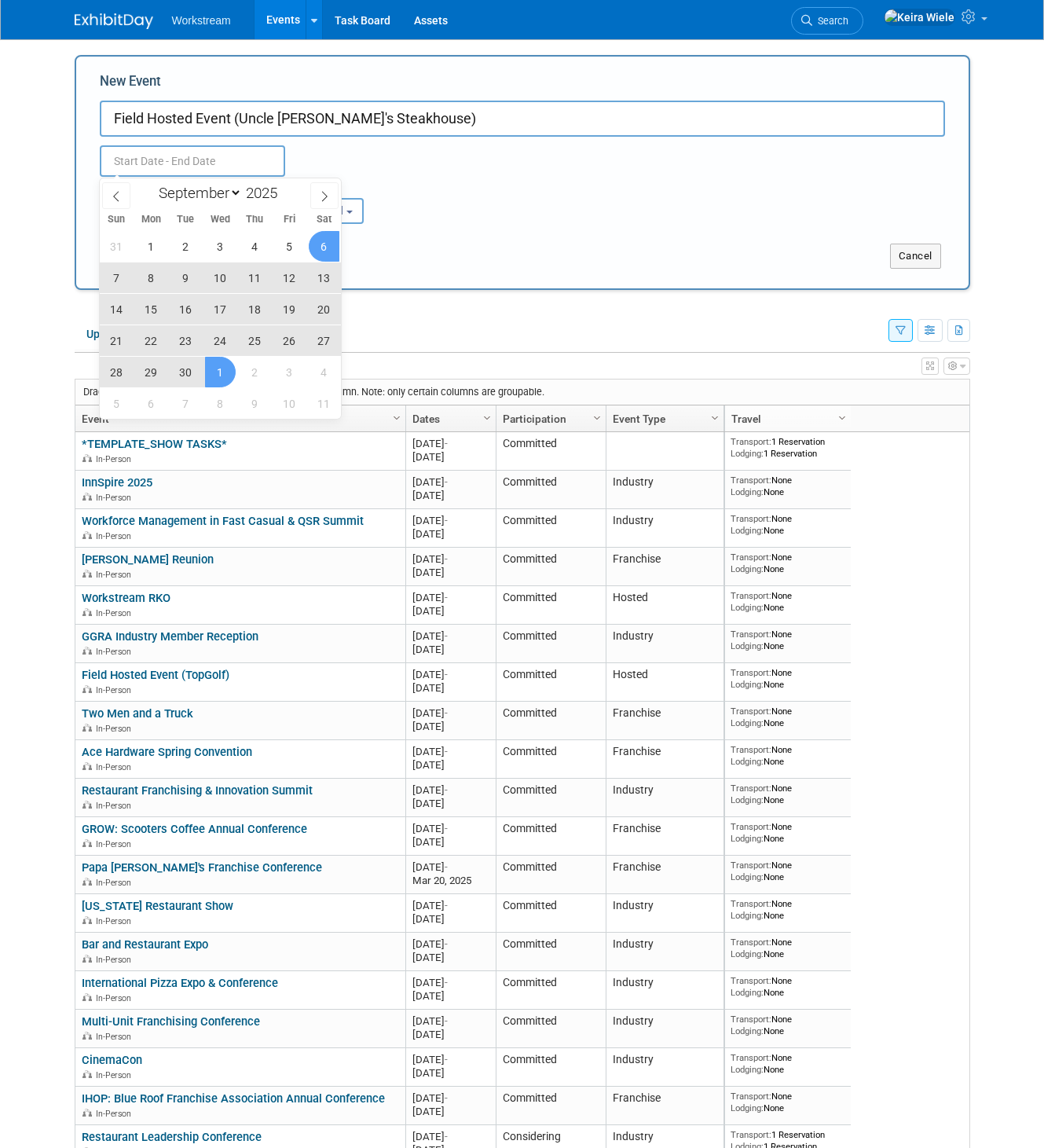
type input "[DATE] to [DATE]"
click at [416, 168] on div "Oct 1, 2025 to Oct 1, 2025 Duplicate Event Warning" at bounding box center [523, 156] width 869 height 40
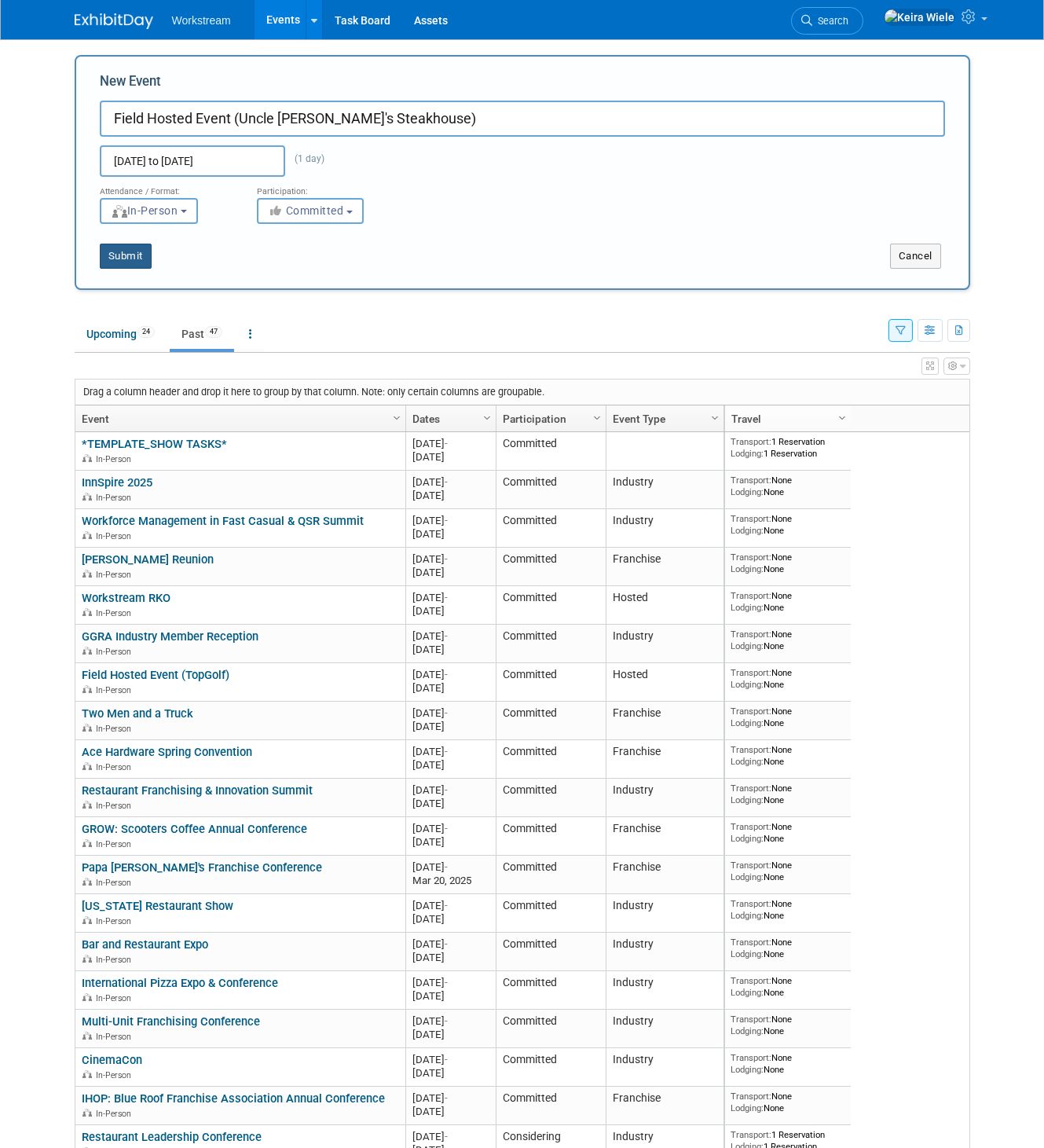
click at [120, 253] on button "Submit" at bounding box center [126, 256] width 52 height 25
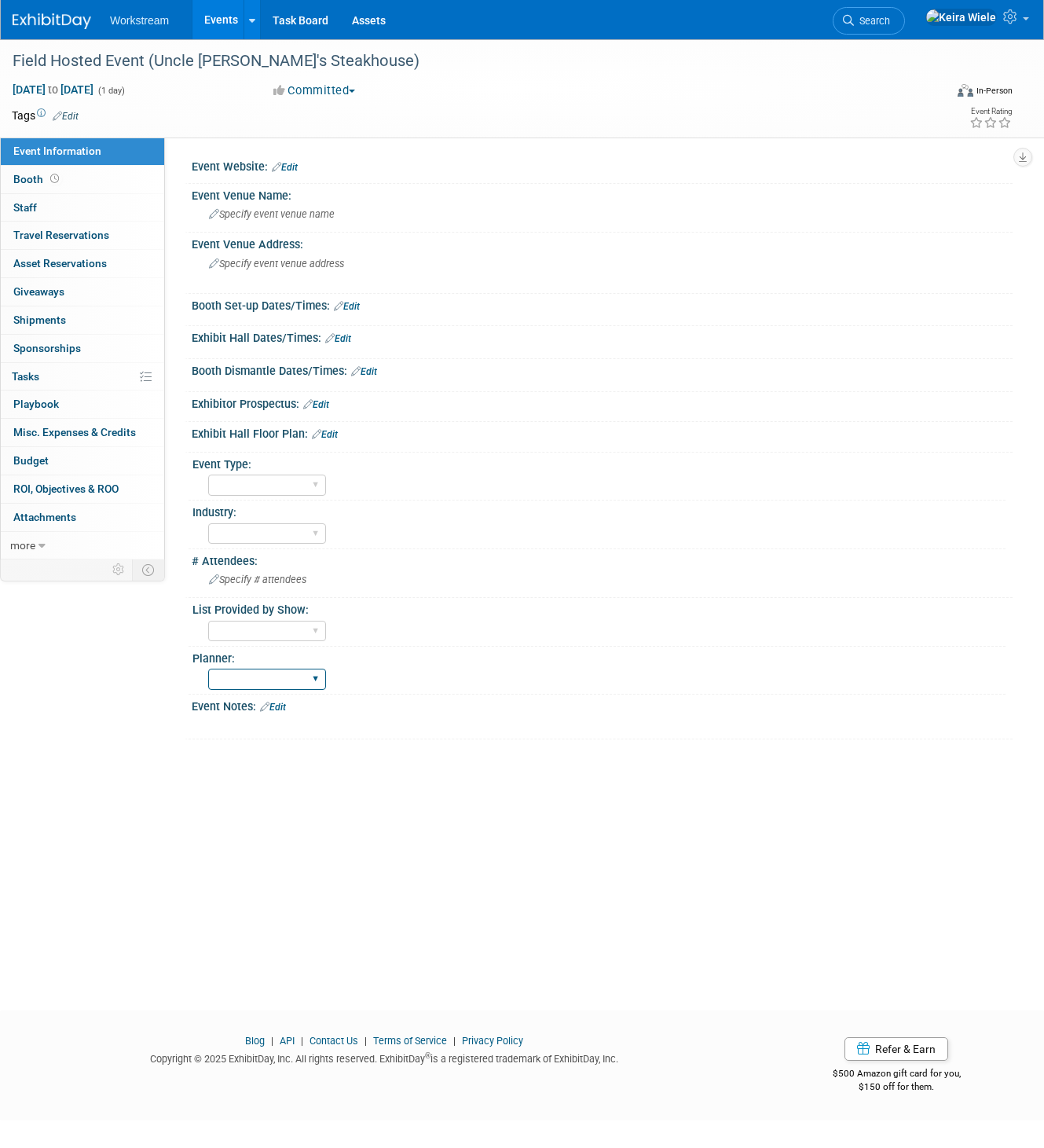
click at [270, 674] on select "[PERSON_NAME]" at bounding box center [267, 679] width 118 height 21
click at [1018, 22] on icon at bounding box center [1012, 17] width 18 height 14
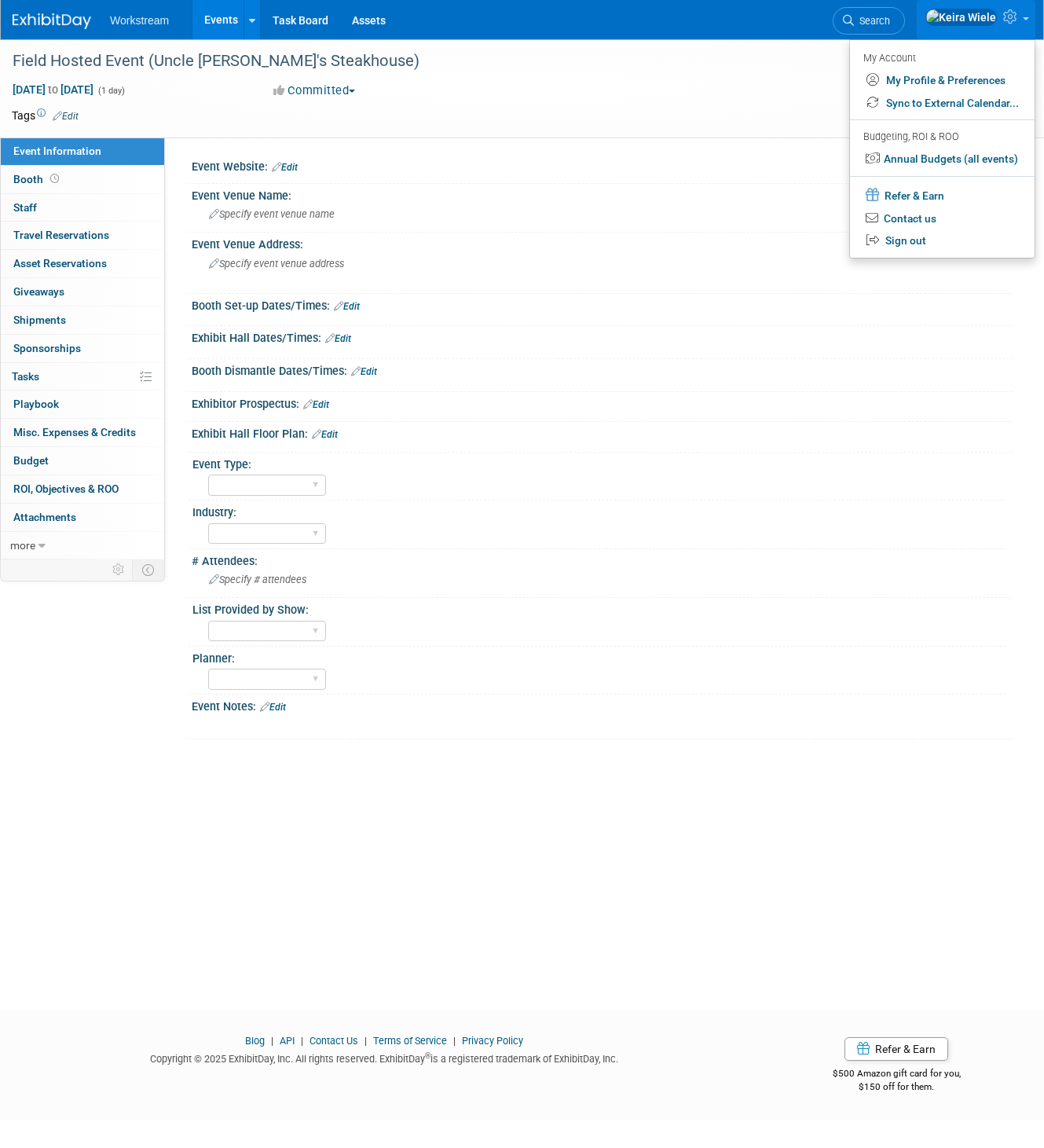
click at [1018, 15] on icon at bounding box center [1012, 17] width 18 height 14
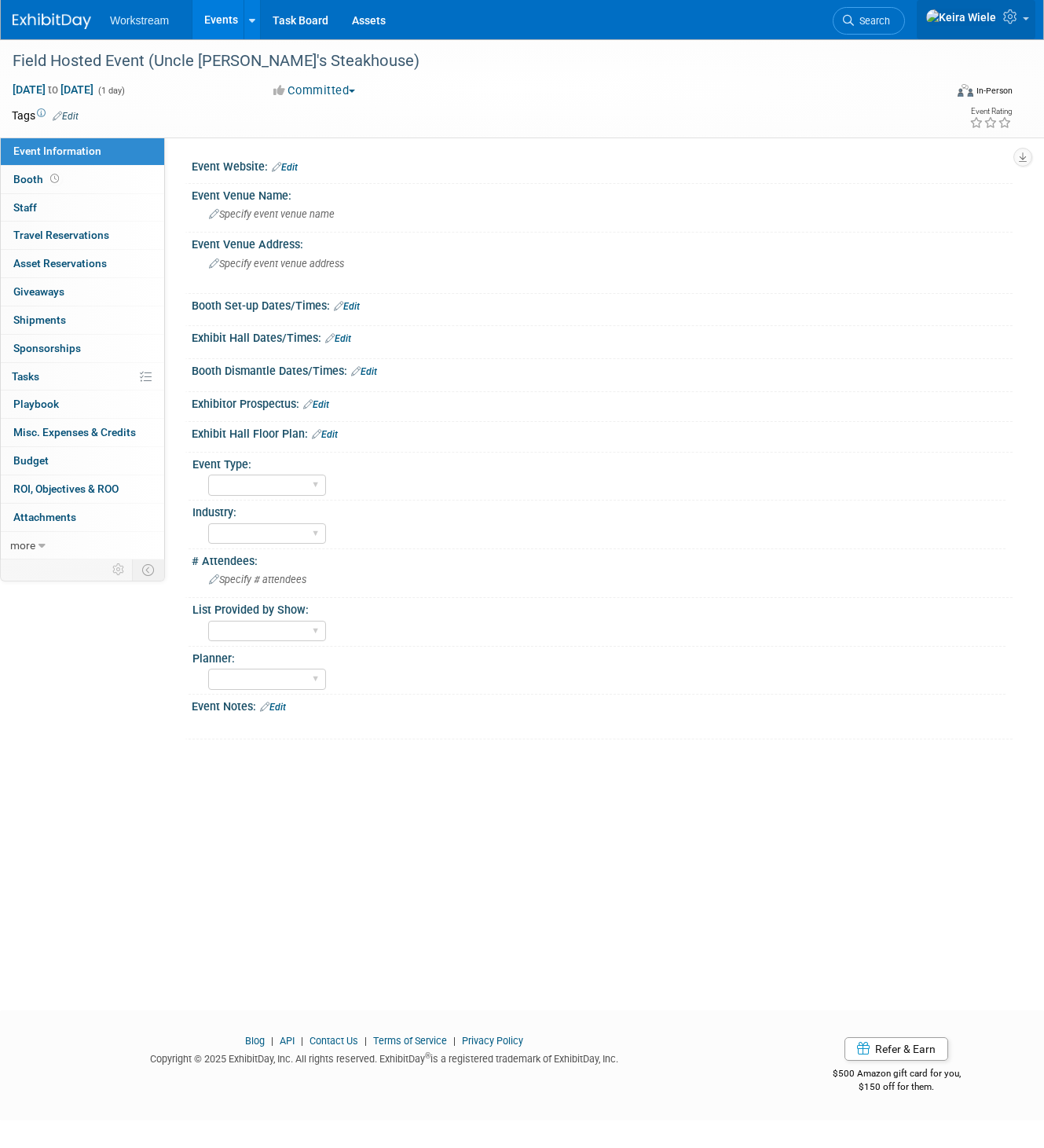
click at [996, 17] on img at bounding box center [961, 17] width 71 height 17
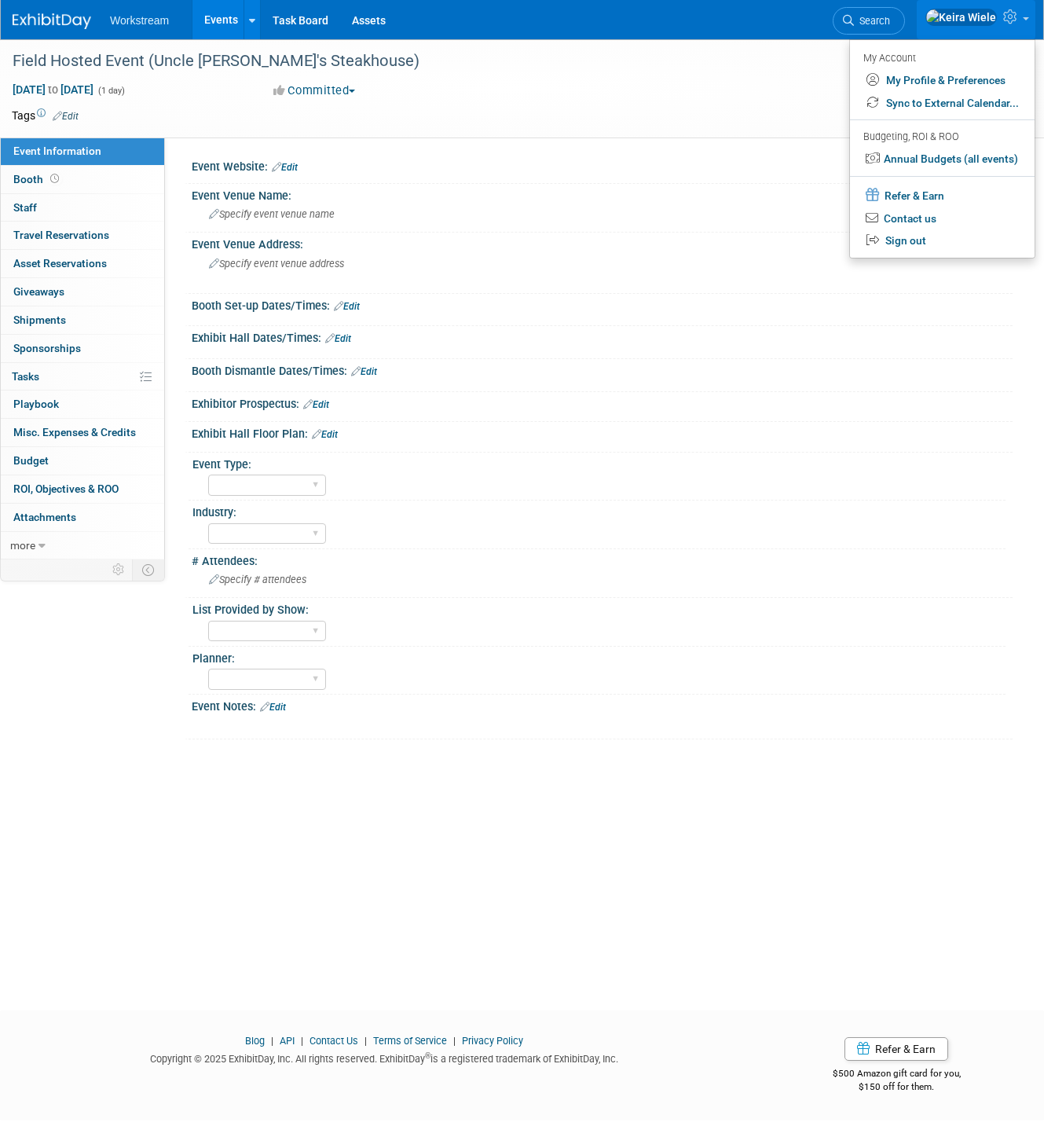
click at [748, 97] on div "[DATE] to [DATE] (1 day) [DATE] to [DATE] Committed Committed Considering Not G…" at bounding box center [512, 94] width 1024 height 23
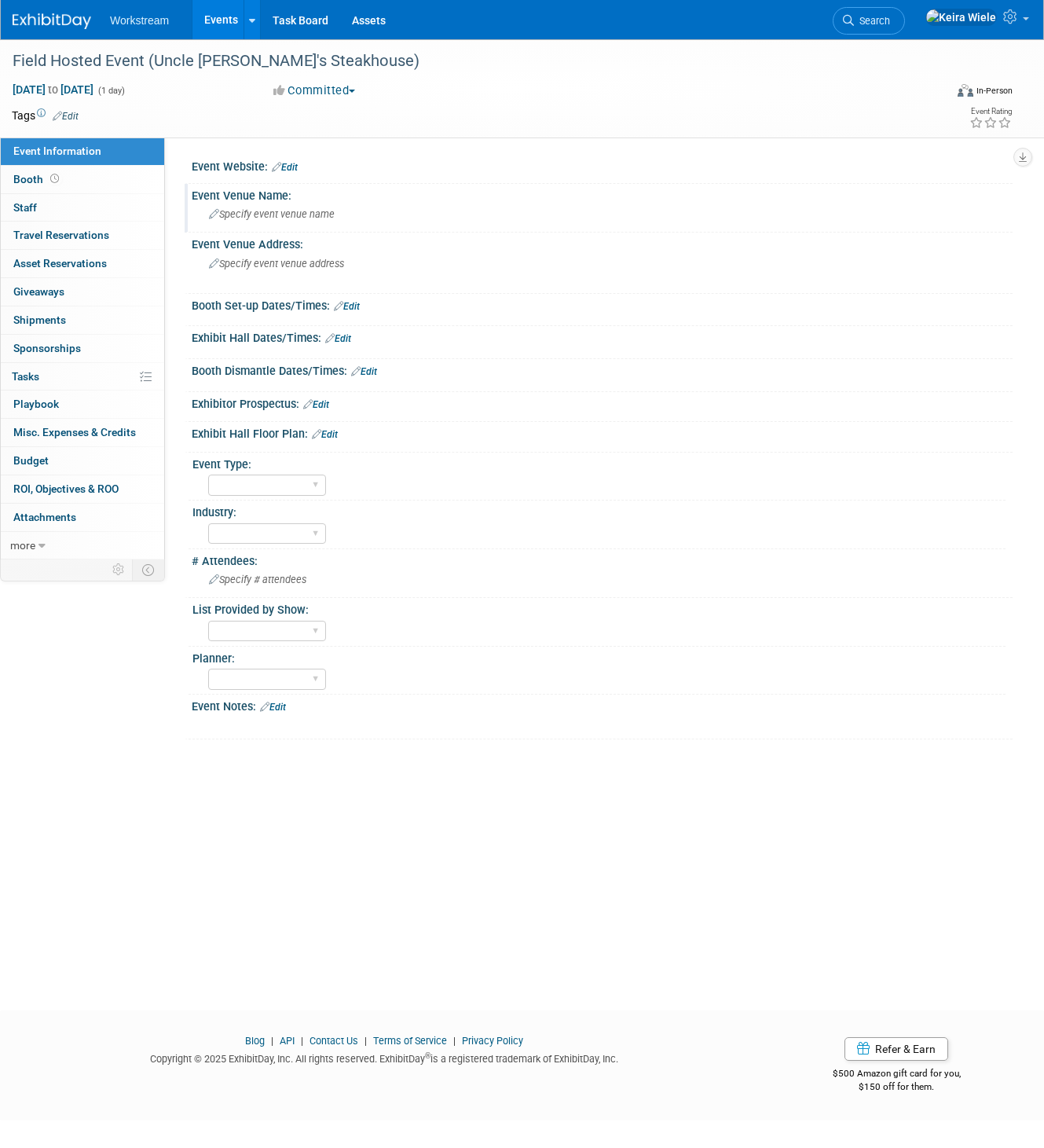
click at [273, 212] on span "Specify event venue name" at bounding box center [271, 213] width 126 height 12
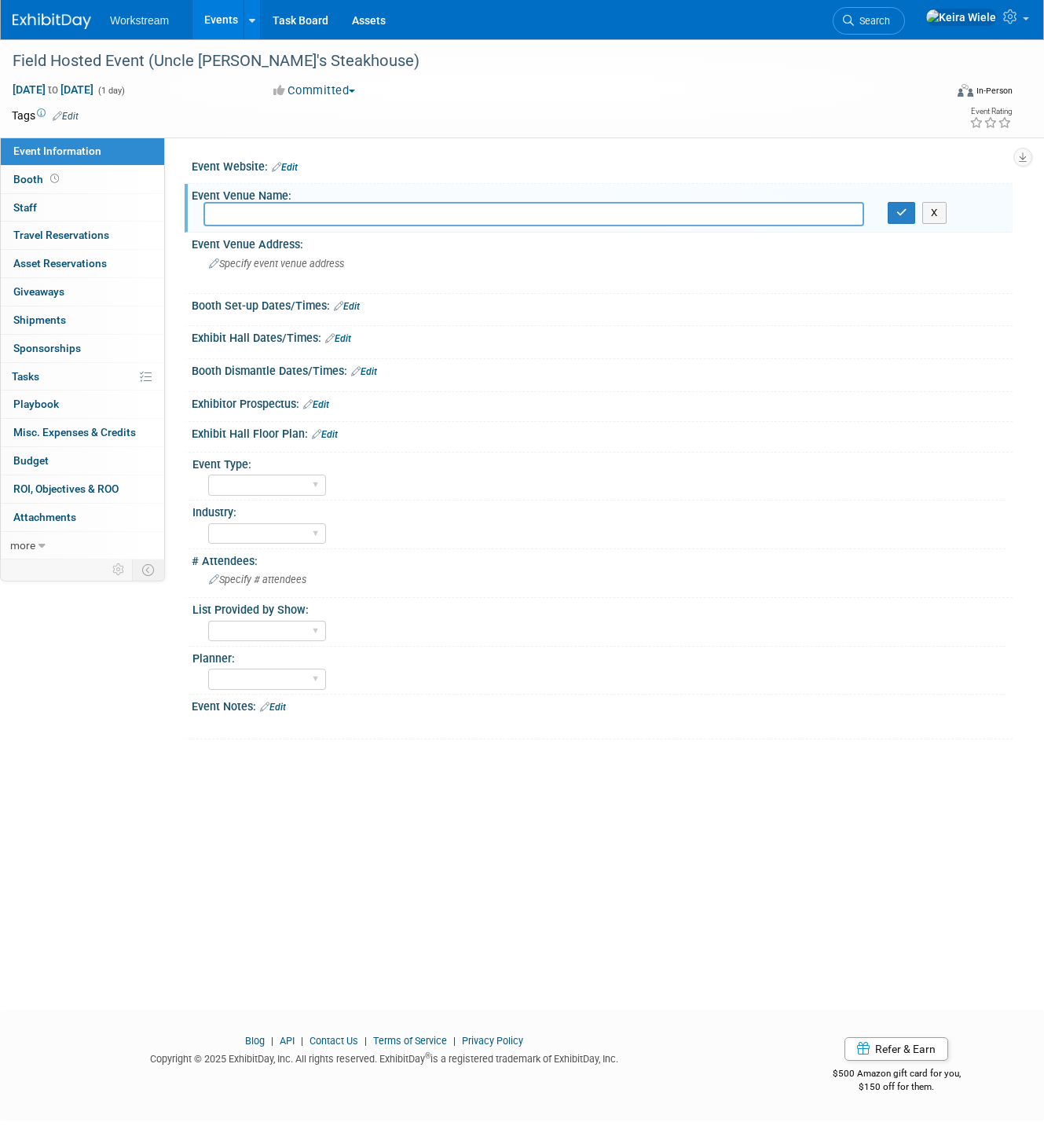
click at [273, 212] on input "text" at bounding box center [534, 213] width 660 height 24
type input "[URL][DOMAIN_NAME]"
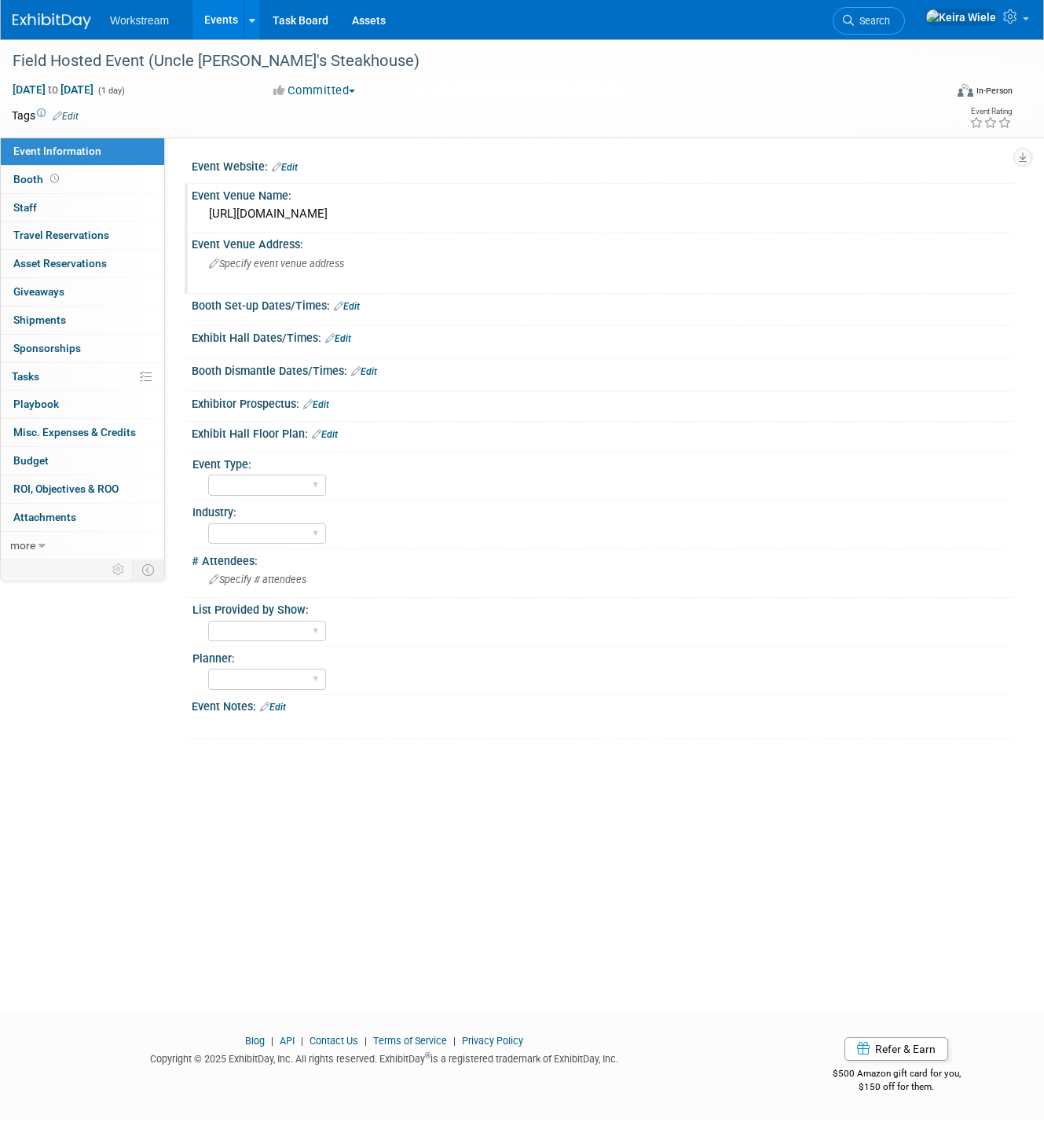
click at [311, 268] on span "Specify event venue address" at bounding box center [276, 263] width 135 height 12
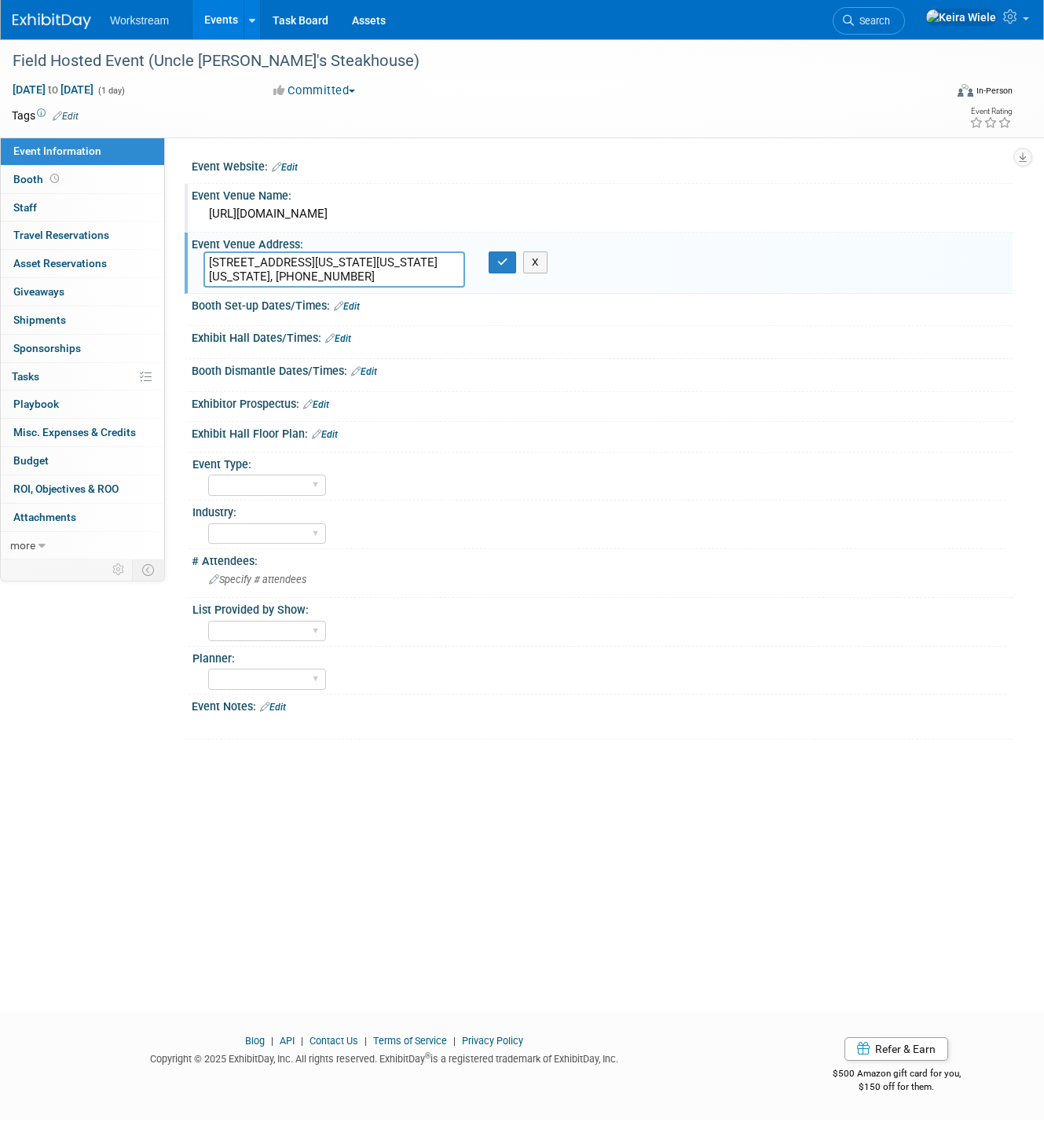
type textarea "[STREET_ADDRESS][US_STATE][US_STATE][US_STATE], [PHONE_NUMBER]"
click at [480, 647] on div "Planner:" at bounding box center [599, 657] width 813 height 20
click at [304, 486] on select "Hosted Franchise Industry OTC" at bounding box center [267, 486] width 118 height 21
select select "Hosted"
click at [208, 475] on select "Hosted Franchise Industry OTC" at bounding box center [267, 486] width 118 height 21
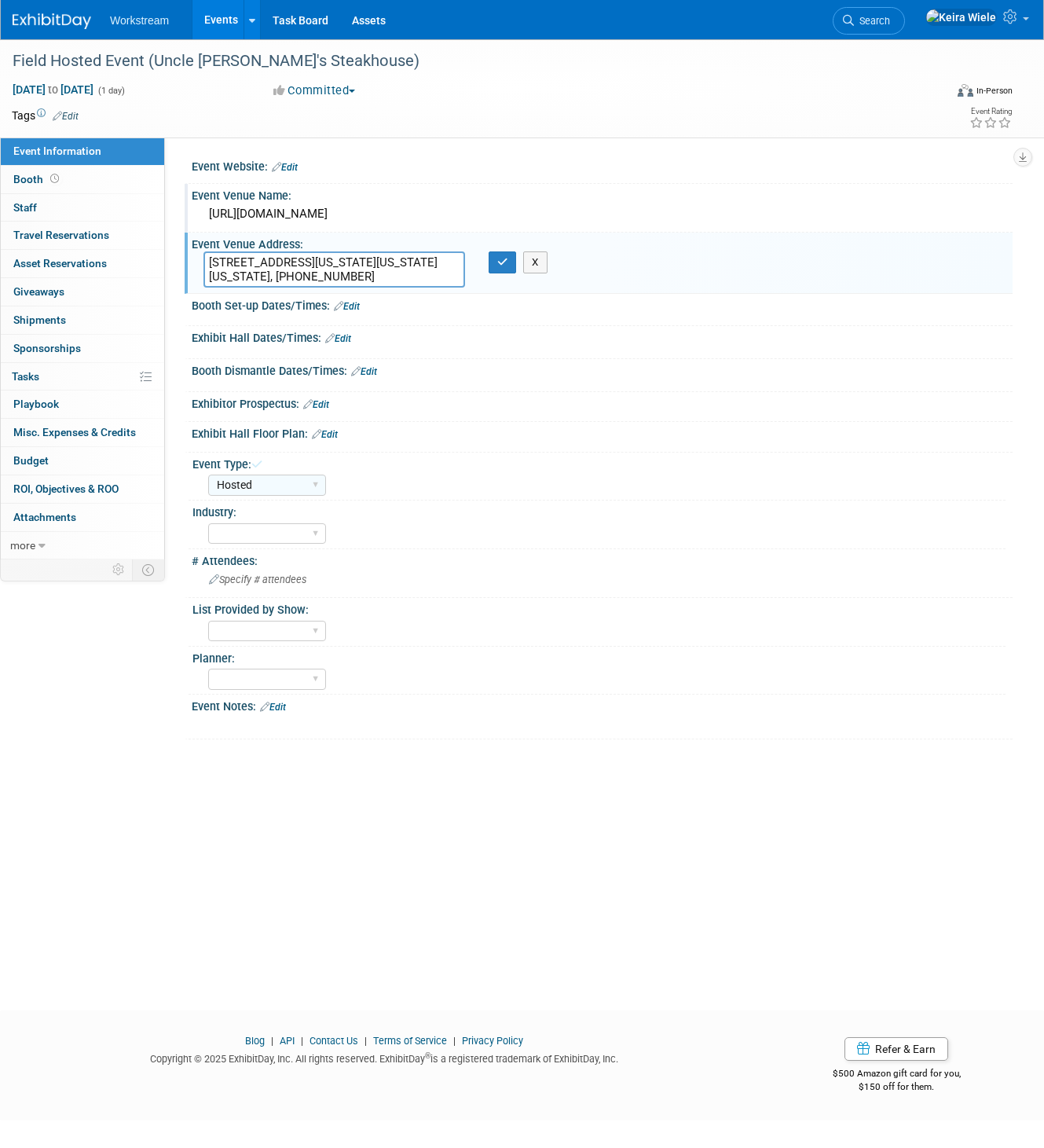
click at [332, 526] on div "Accounting Broker/Benefits Restaurant Healthcare Hospitality Misc/Other" at bounding box center [607, 532] width 798 height 25
click at [309, 528] on select "Accounting Broker/Benefits Restaurant Healthcare Hospitality Misc/Other" at bounding box center [267, 534] width 118 height 21
select select "Restaurant"
click at [208, 523] on select "Accounting Broker/Benefits Restaurant Healthcare Hospitality Misc/Other" at bounding box center [267, 534] width 118 height 21
click at [387, 796] on div "Field Hosted Event (Uncle Jack's Steakhouse) Oct 1, 2025 to Oct 1, 2025 (1 day)…" at bounding box center [522, 511] width 1044 height 944
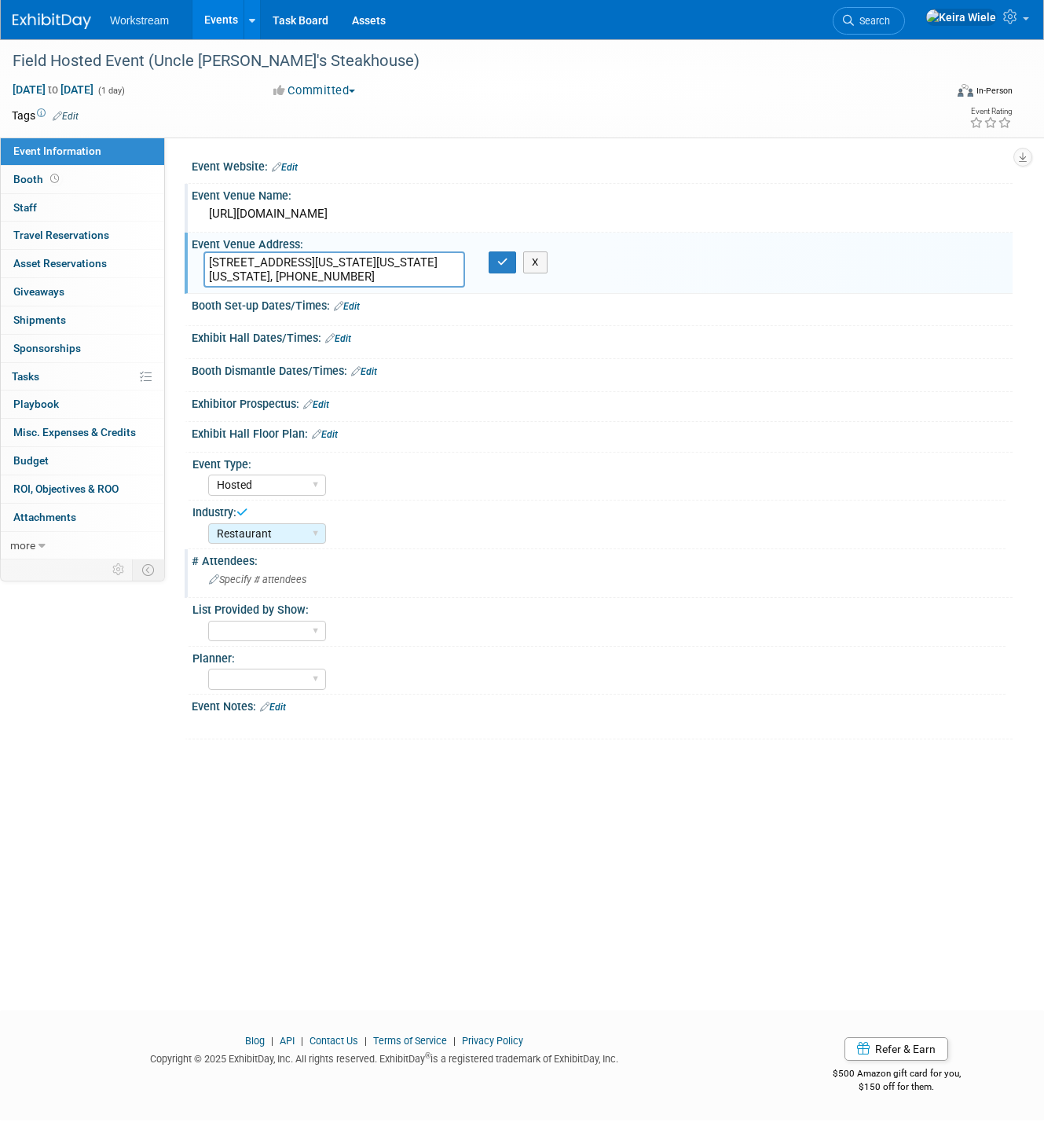
click at [286, 582] on span "Specify # attendees" at bounding box center [257, 579] width 97 height 12
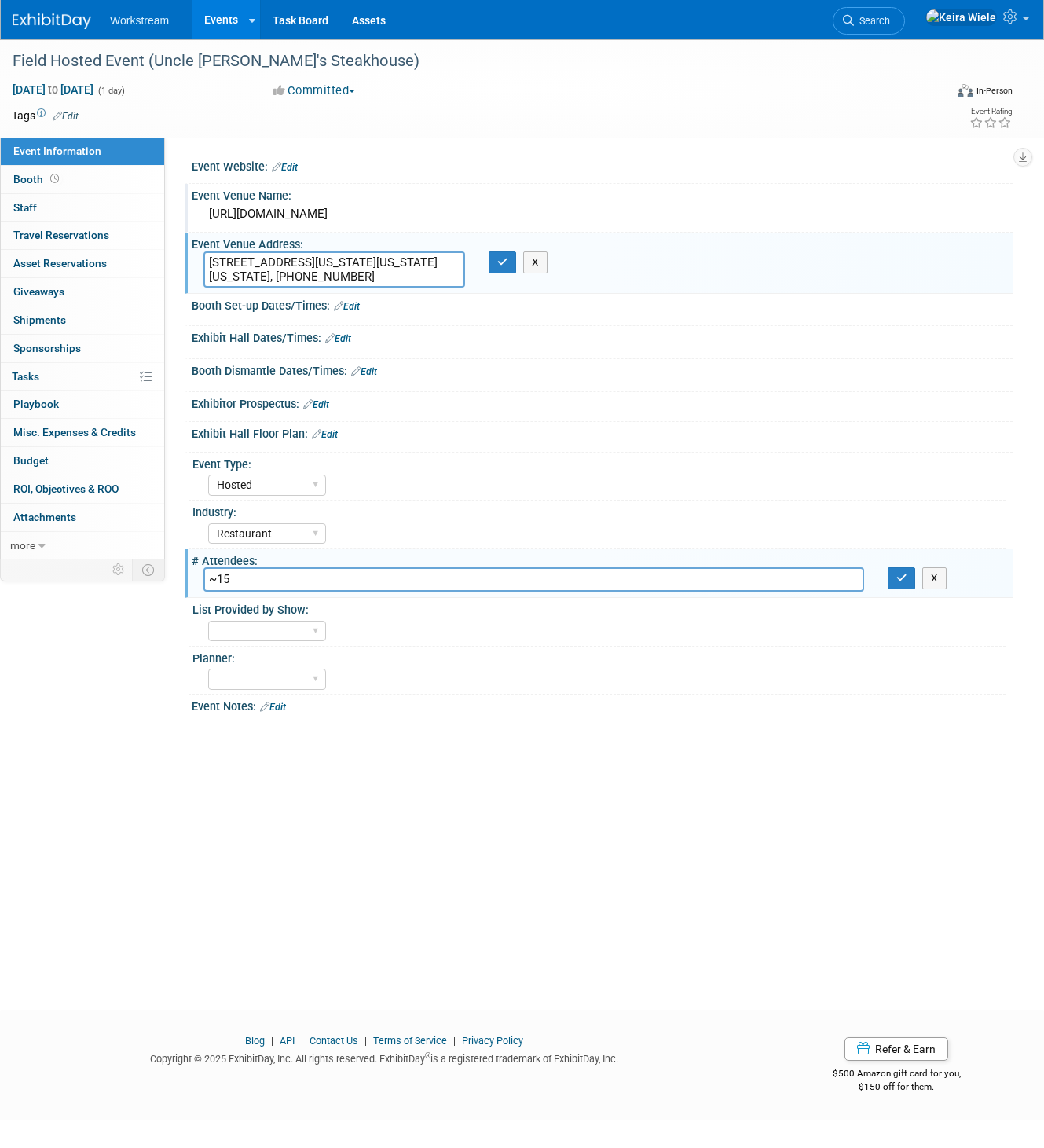
type input "~15"
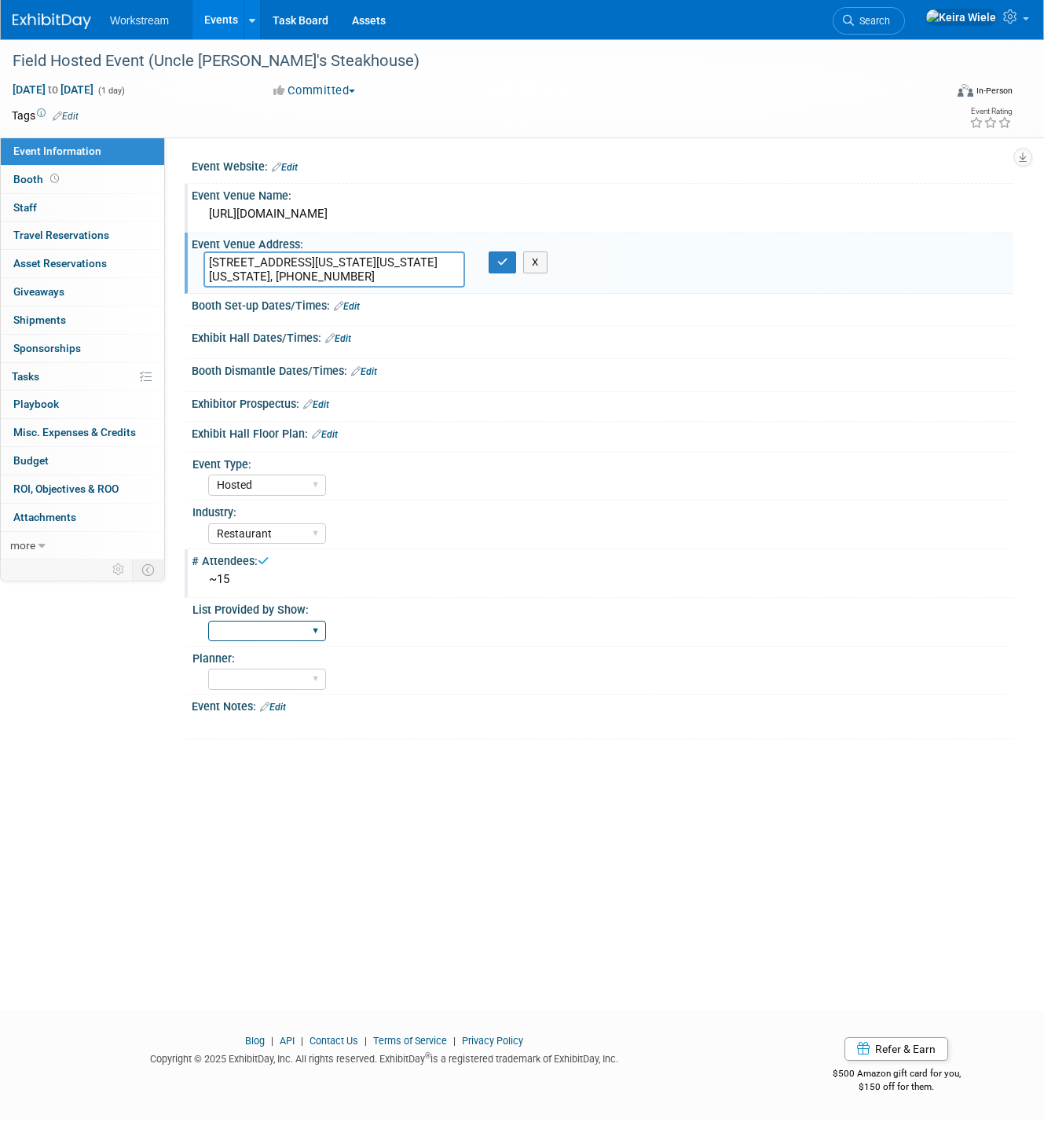
click at [295, 625] on select "Yes No TBD" at bounding box center [267, 632] width 118 height 21
click at [208, 621] on select "Yes No TBD" at bounding box center [267, 632] width 118 height 21
click at [294, 626] on select "Yes No TBD" at bounding box center [267, 632] width 118 height 21
select select "Yes"
click at [208, 621] on select "Yes No TBD" at bounding box center [267, 632] width 118 height 21
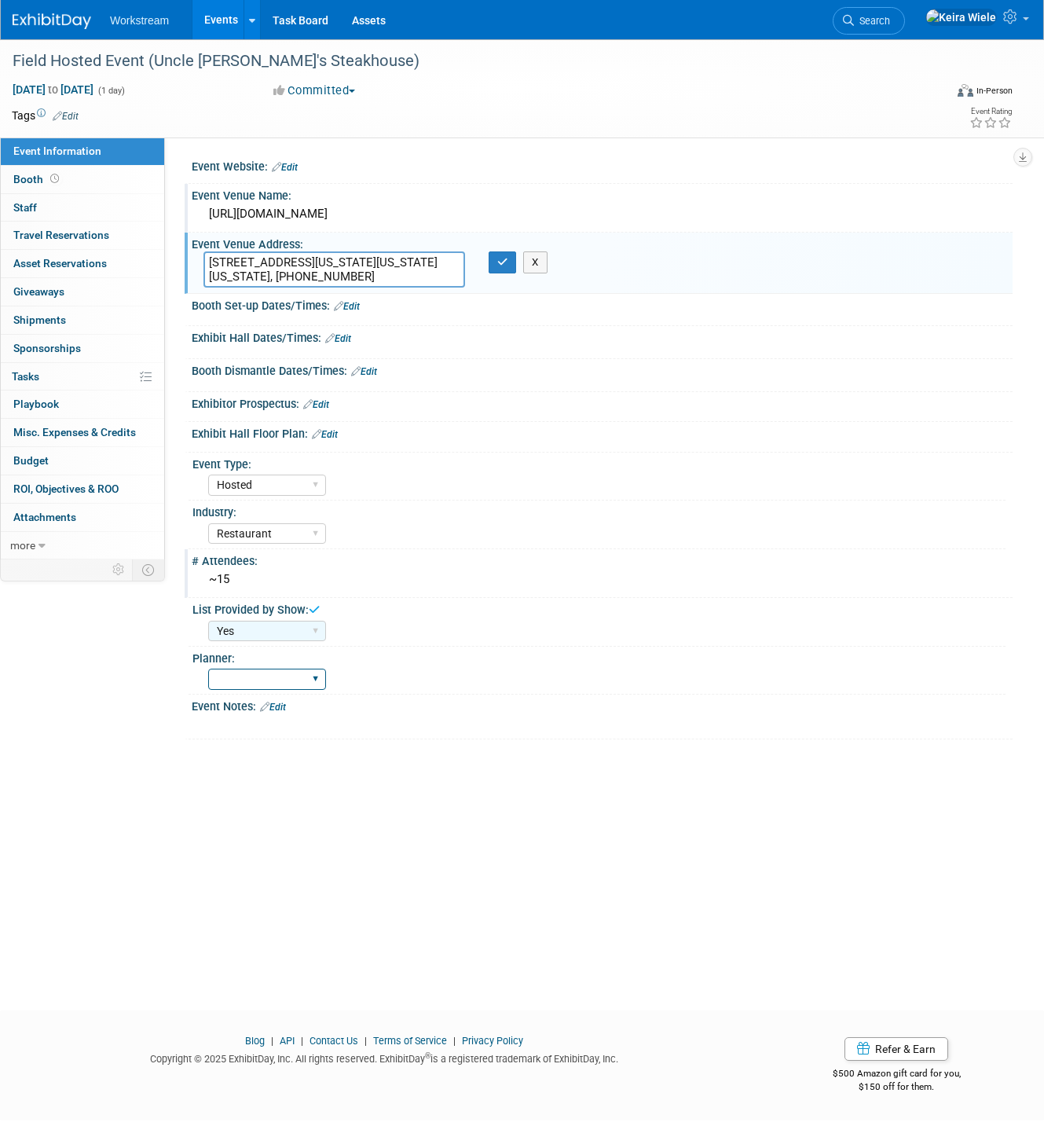
click at [300, 677] on select "Tatia Meghdadi" at bounding box center [267, 679] width 118 height 21
click at [488, 807] on div "Field Hosted Event (Uncle Jack's Steakhouse) Oct 1, 2025 to Oct 1, 2025 (1 day)…" at bounding box center [522, 511] width 1044 height 944
click at [500, 260] on icon "button" at bounding box center [502, 262] width 11 height 10
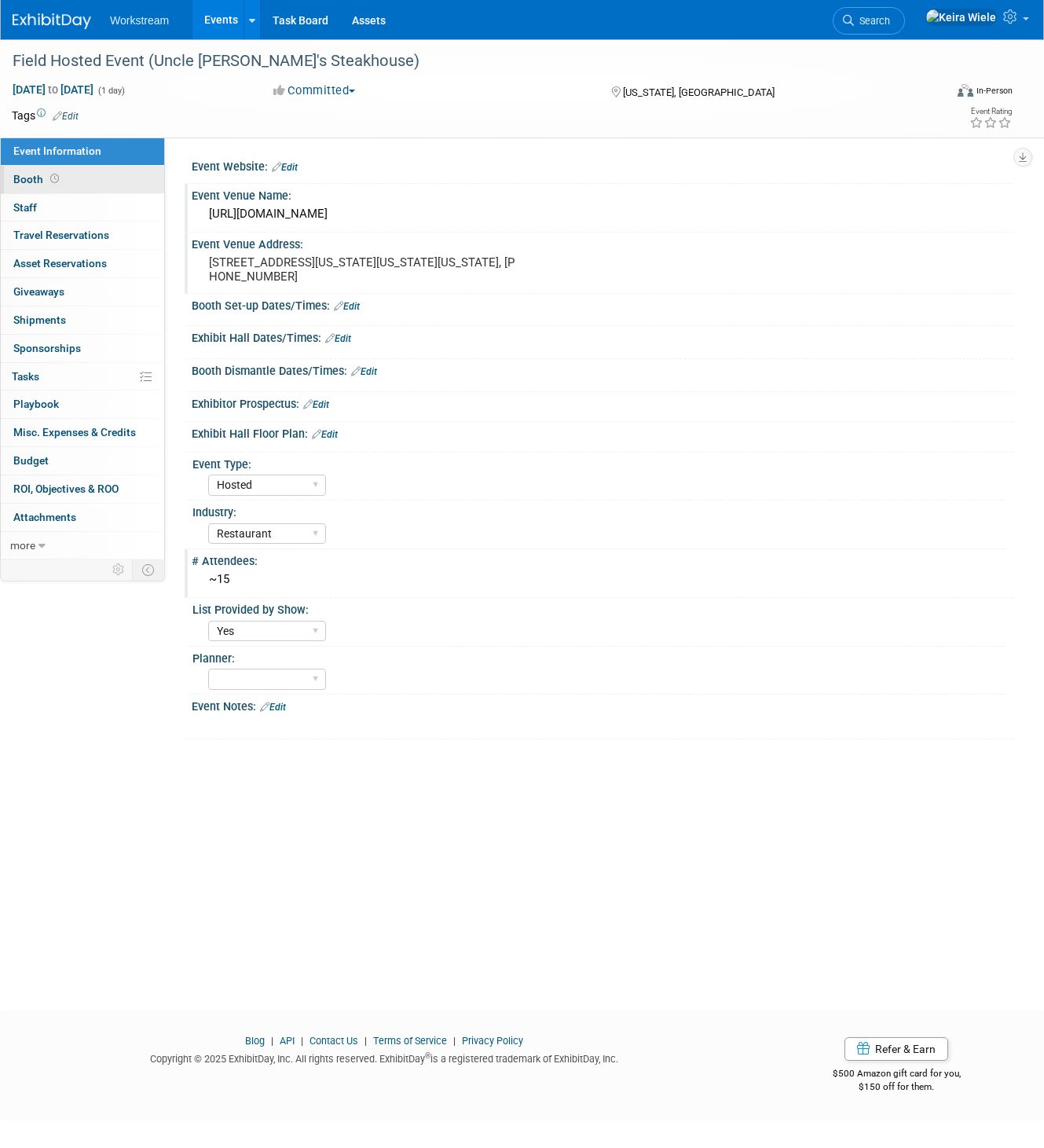
click at [97, 174] on link "Booth" at bounding box center [82, 179] width 163 height 28
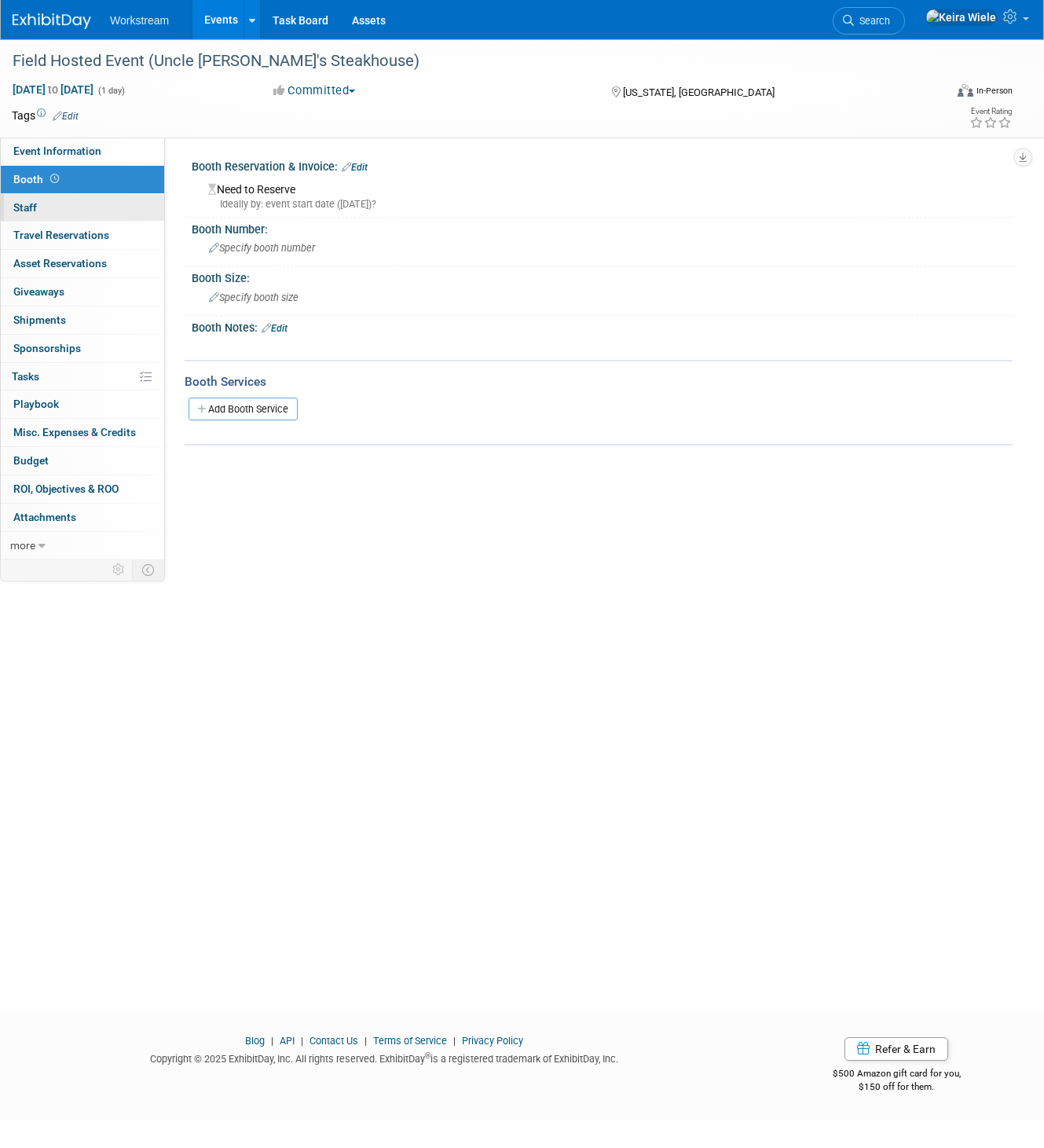
click at [95, 203] on link "0 Staff 0" at bounding box center [82, 207] width 163 height 28
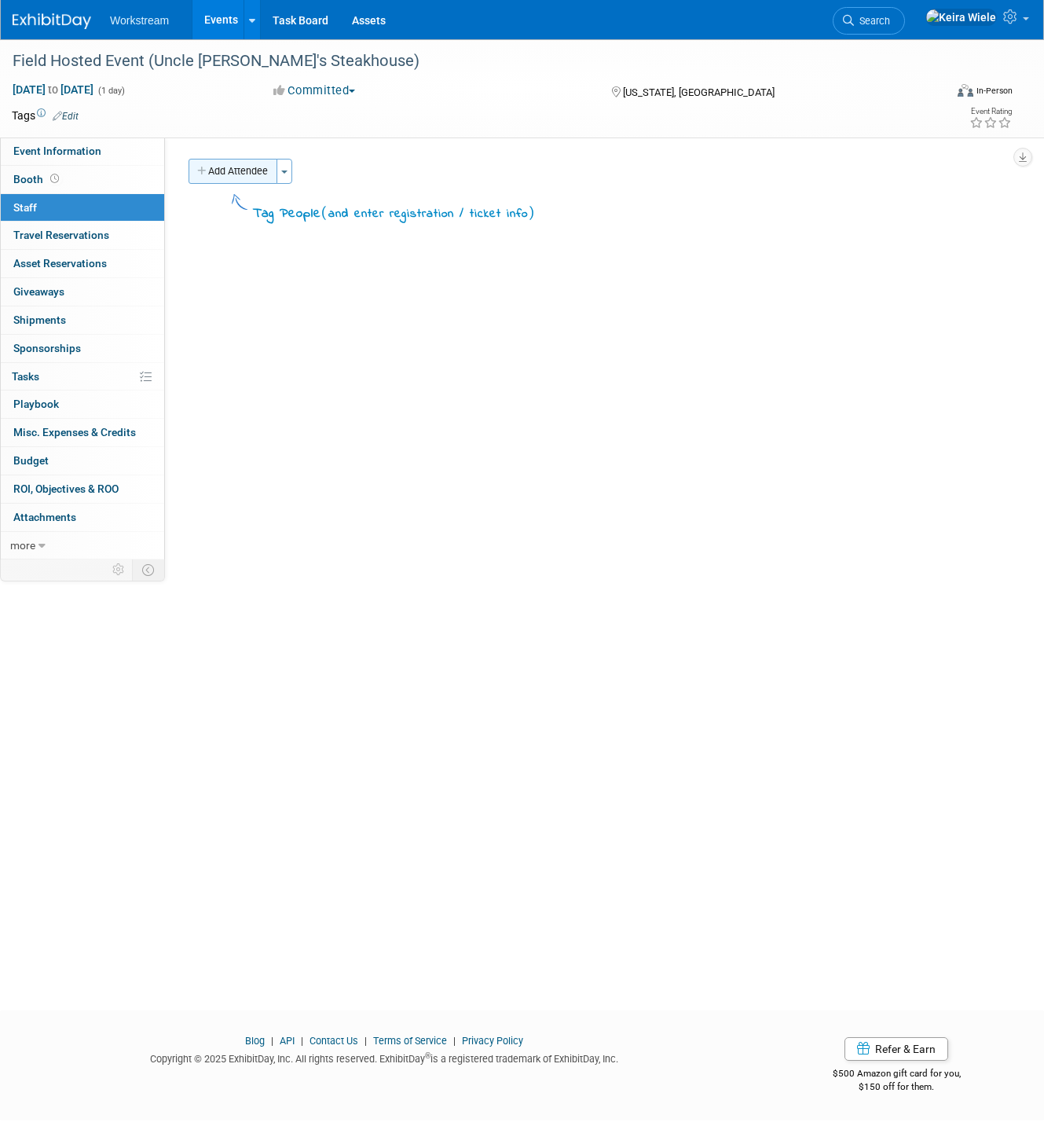
click at [245, 168] on button "Add Attendee" at bounding box center [232, 171] width 88 height 25
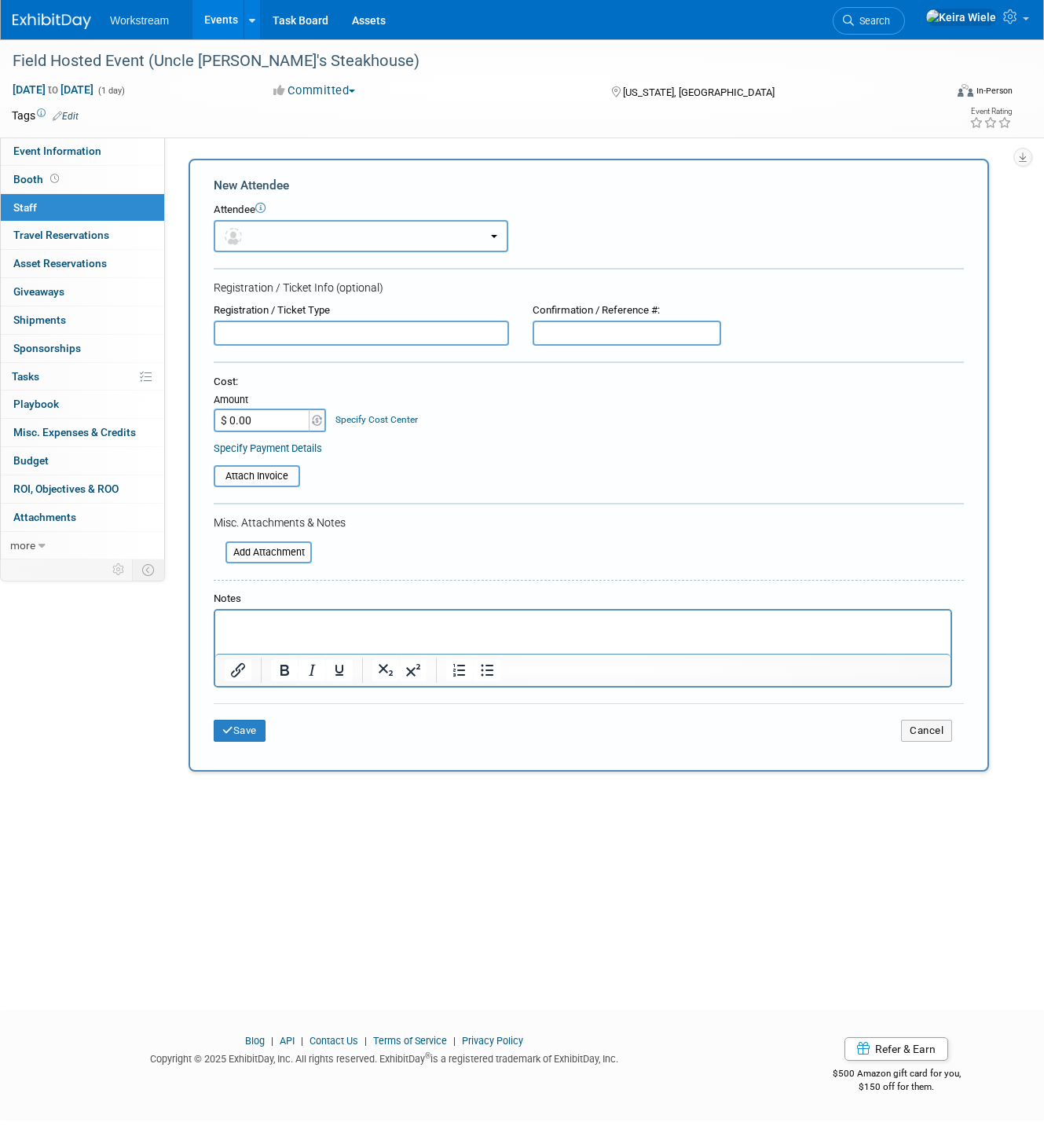
click at [293, 238] on button "button" at bounding box center [360, 237] width 294 height 32
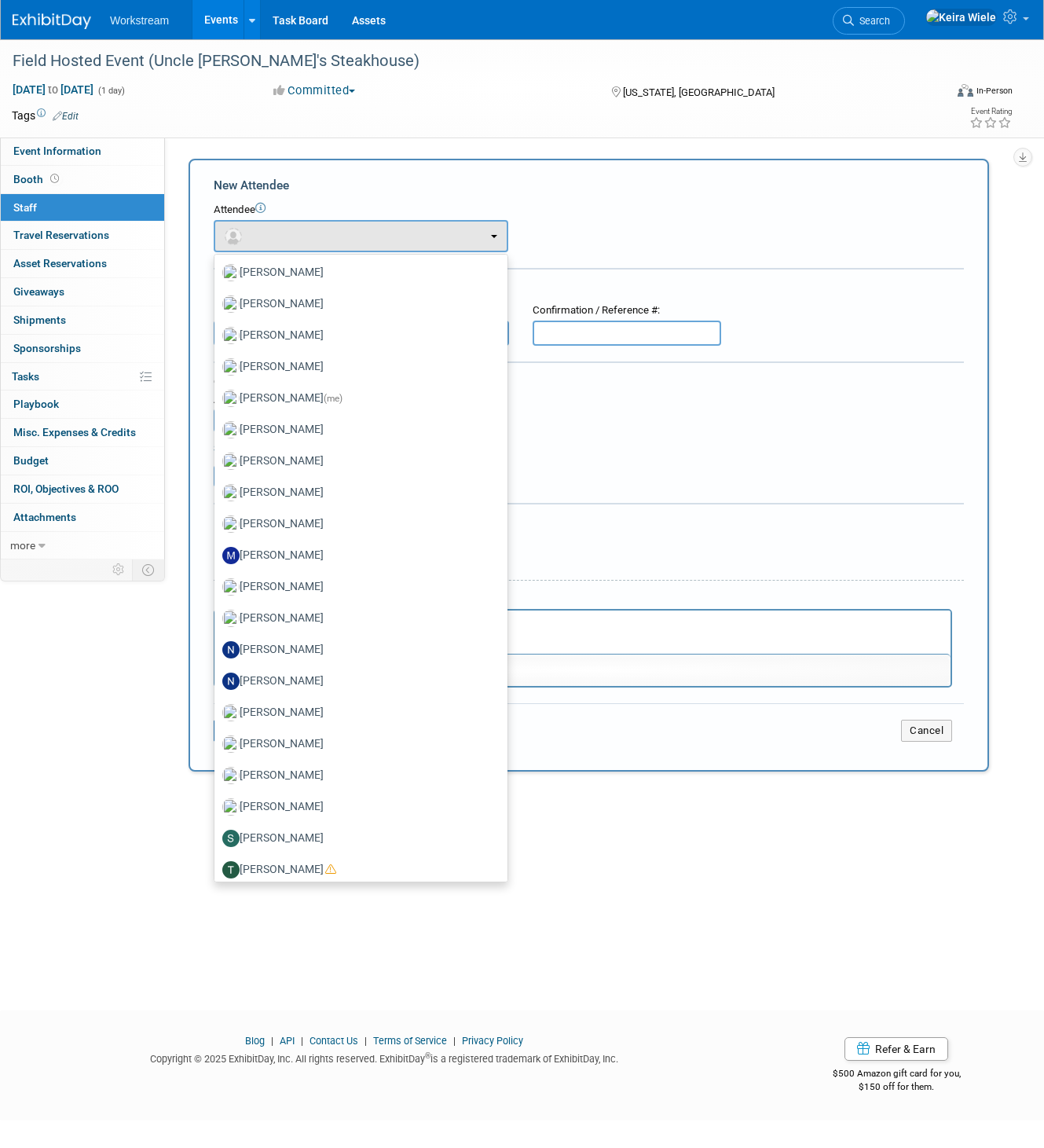
scroll to position [856, 0]
click at [620, 820] on div "Field Hosted Event (Uncle Jack's Steakhouse) Oct 1, 2025 to Oct 1, 2025 (1 day)…" at bounding box center [522, 511] width 1044 height 944
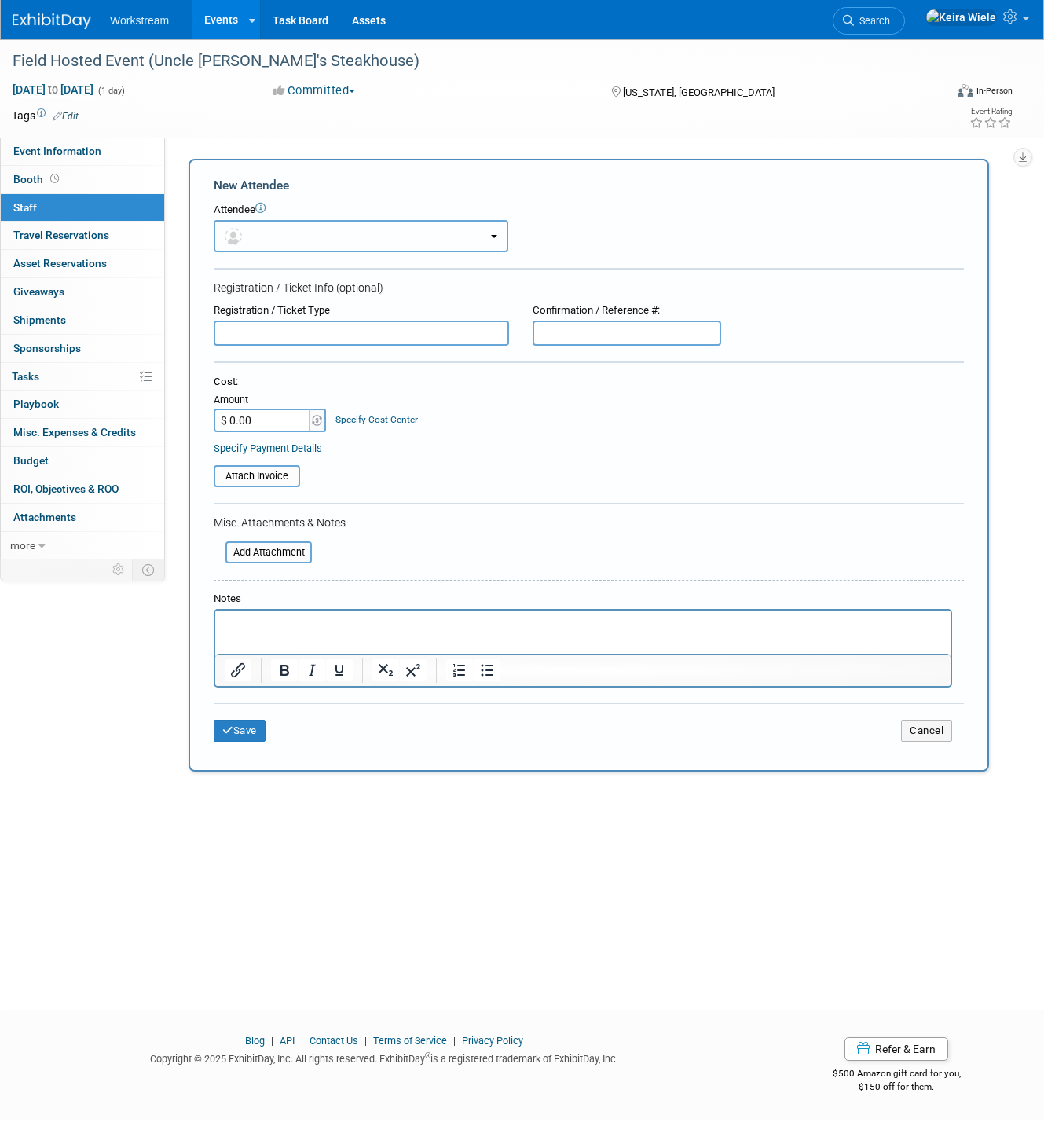
click at [253, 226] on button "button" at bounding box center [360, 237] width 294 height 32
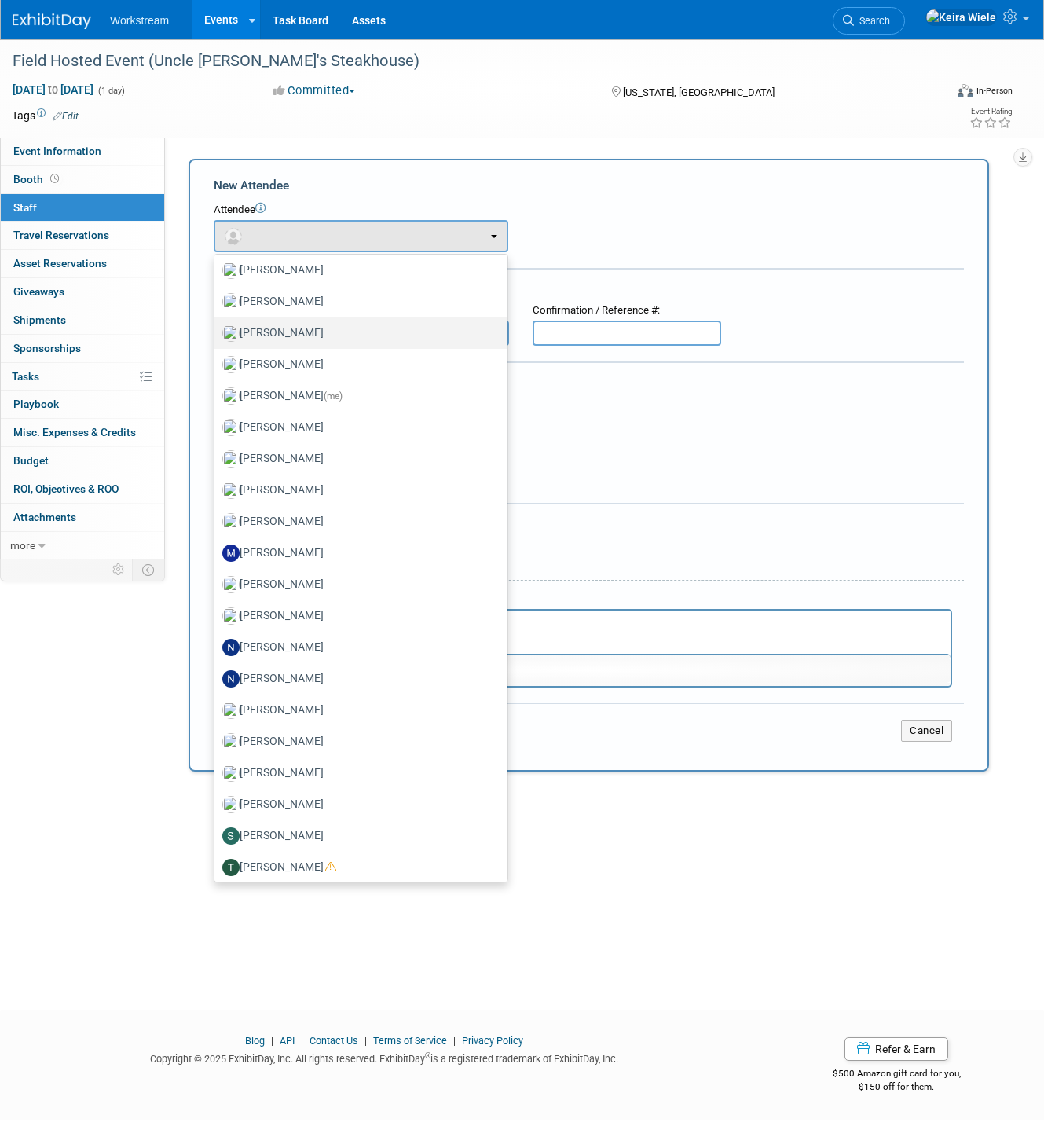
scroll to position [0, 0]
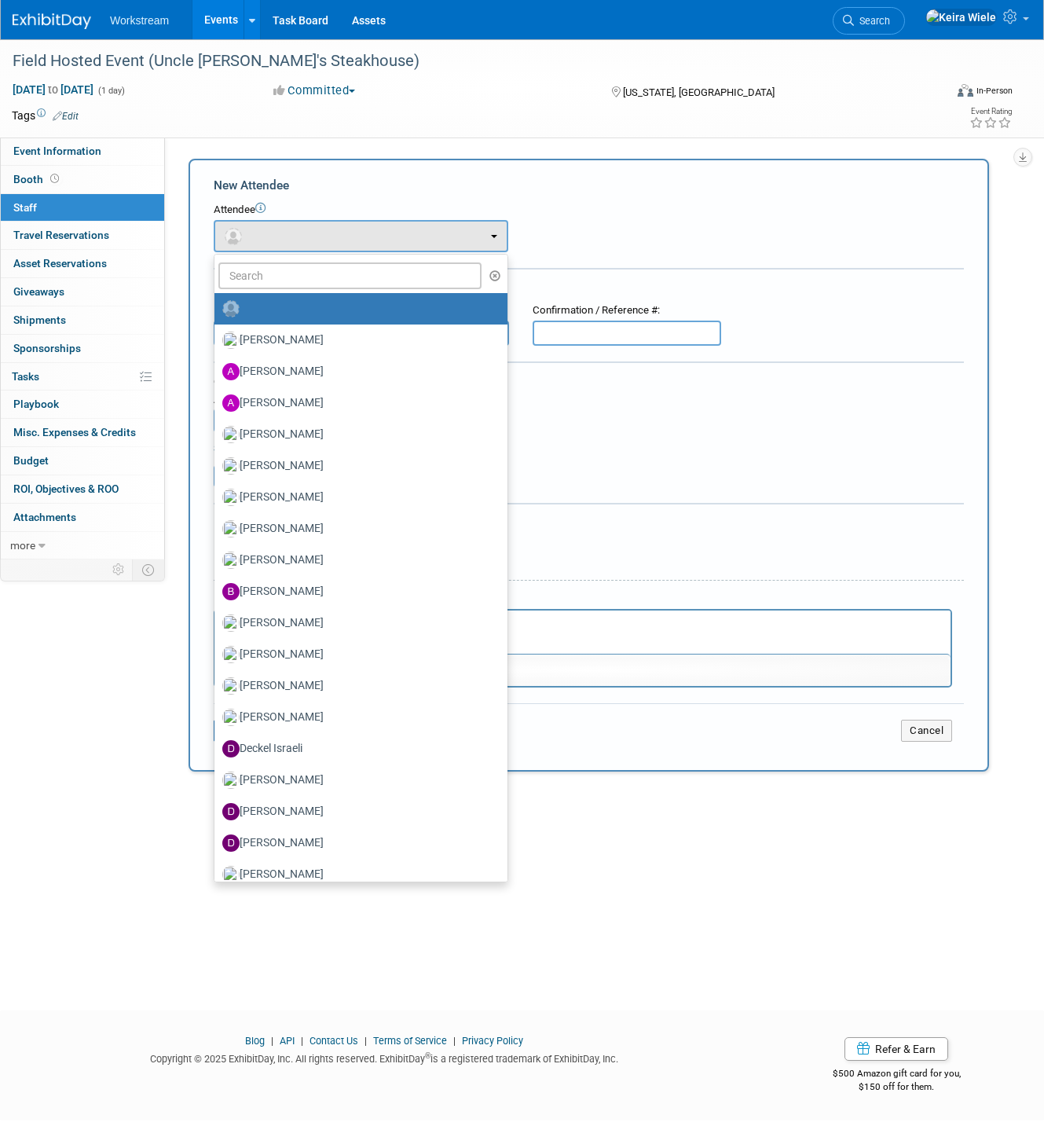
click at [293, 259] on ul "Andrew Wang Andrew Walters Annabelle Gu Ashwin Lee Austin Truong (me)" at bounding box center [360, 568] width 294 height 628
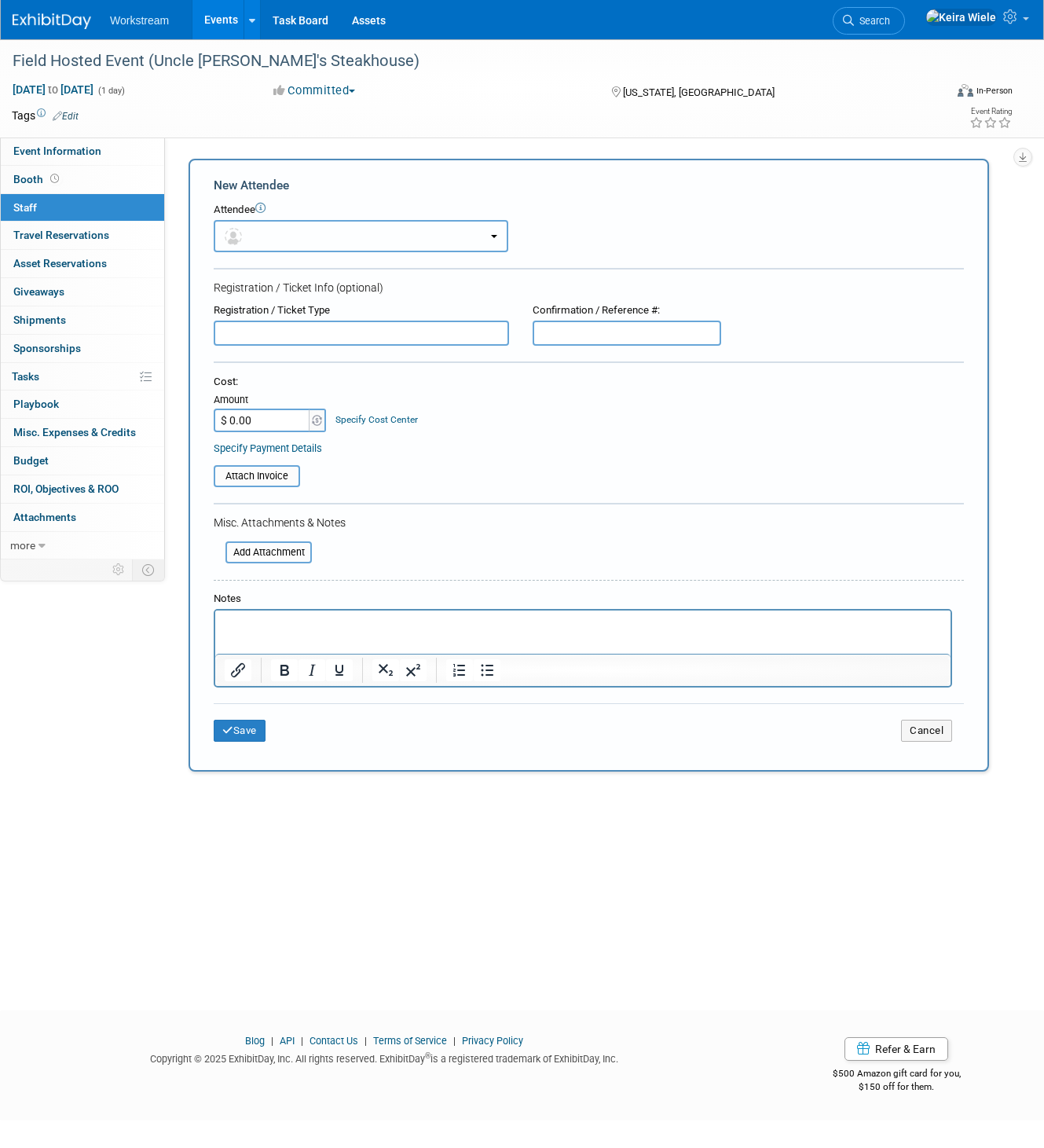
click at [293, 245] on button "button" at bounding box center [360, 237] width 294 height 32
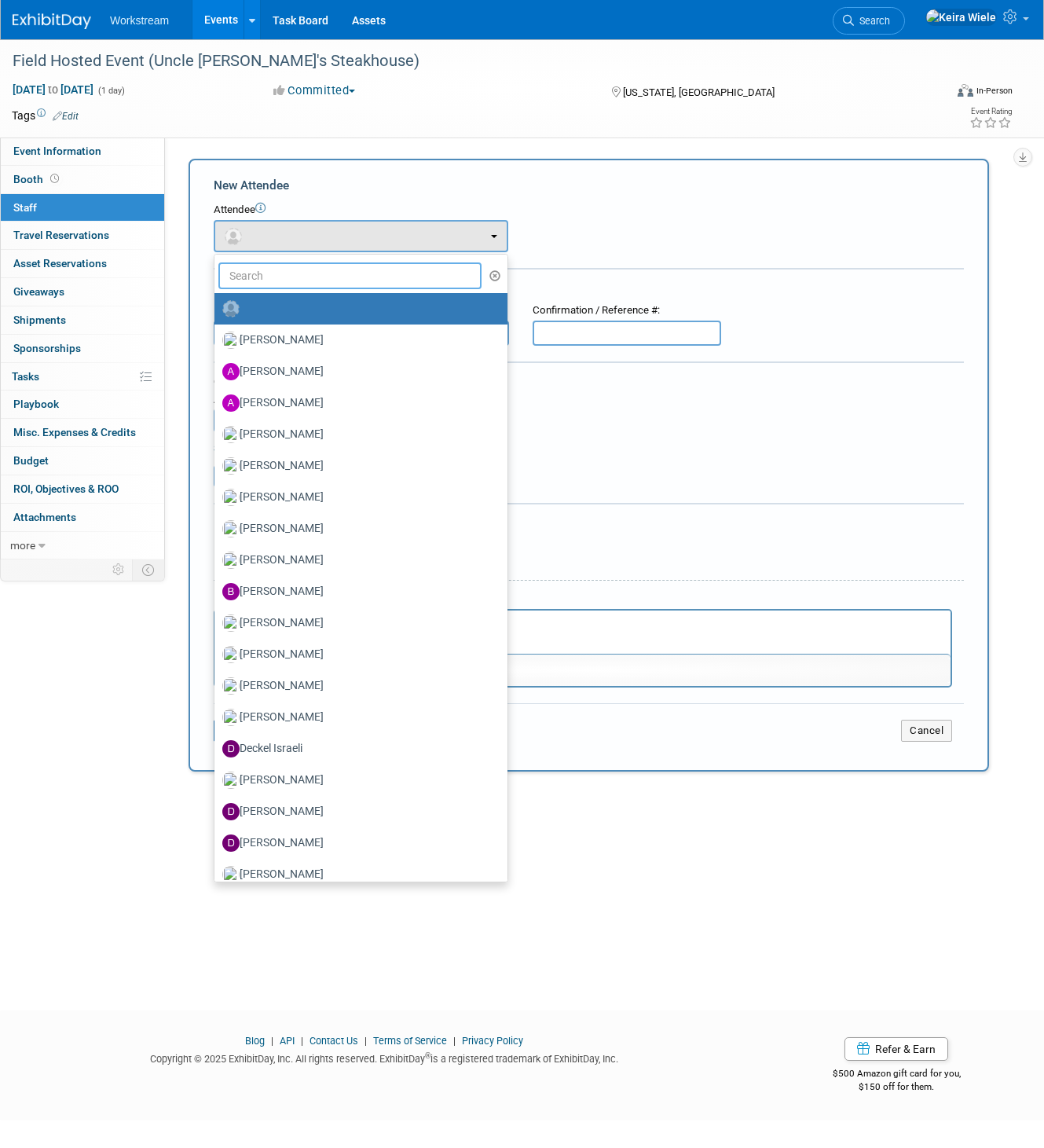
click at [284, 279] on input "text" at bounding box center [350, 276] width 263 height 27
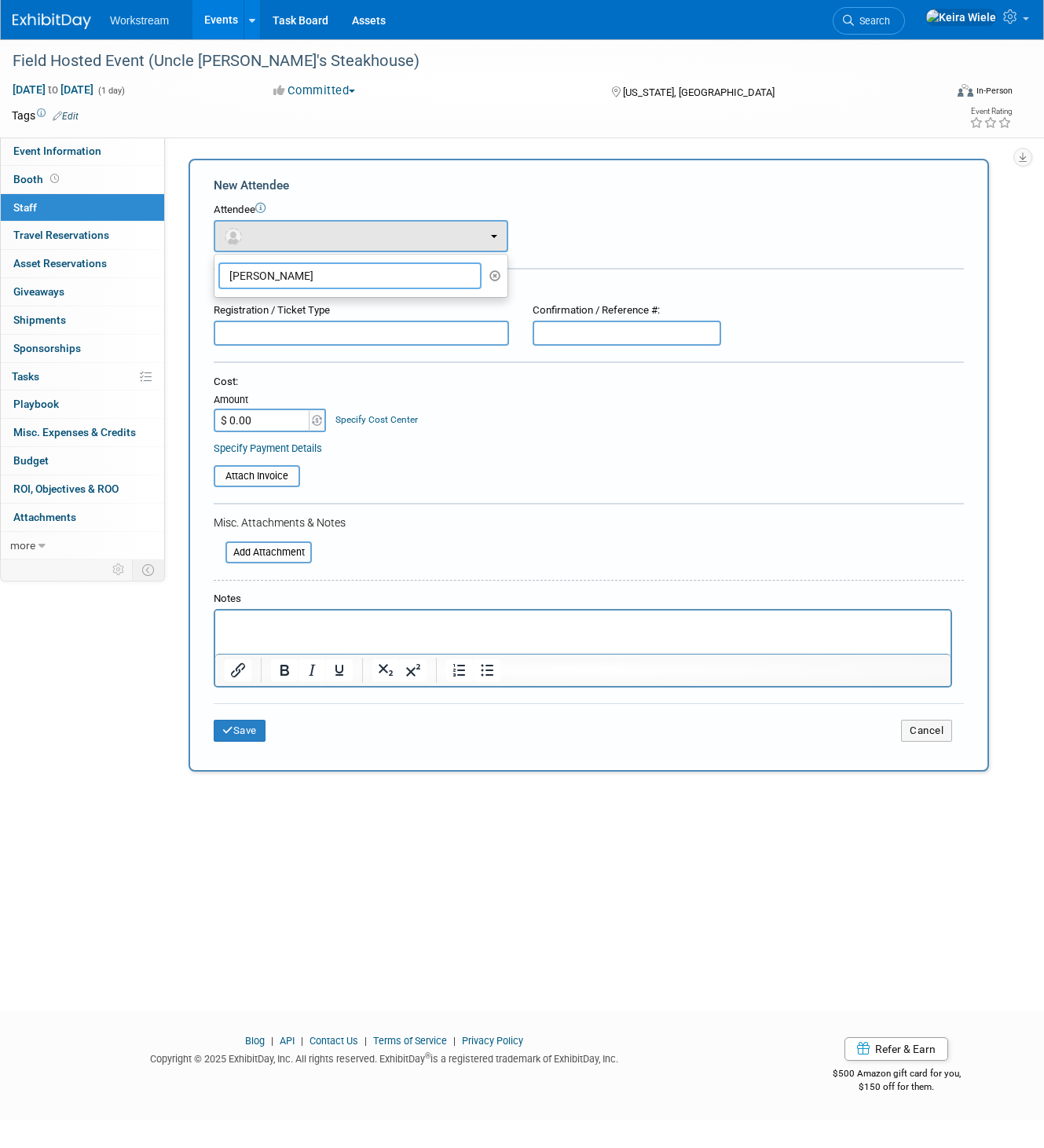
type input "Mark Presto"
click at [384, 307] on div "Registration / Ticket Type" at bounding box center [360, 311] width 295 height 15
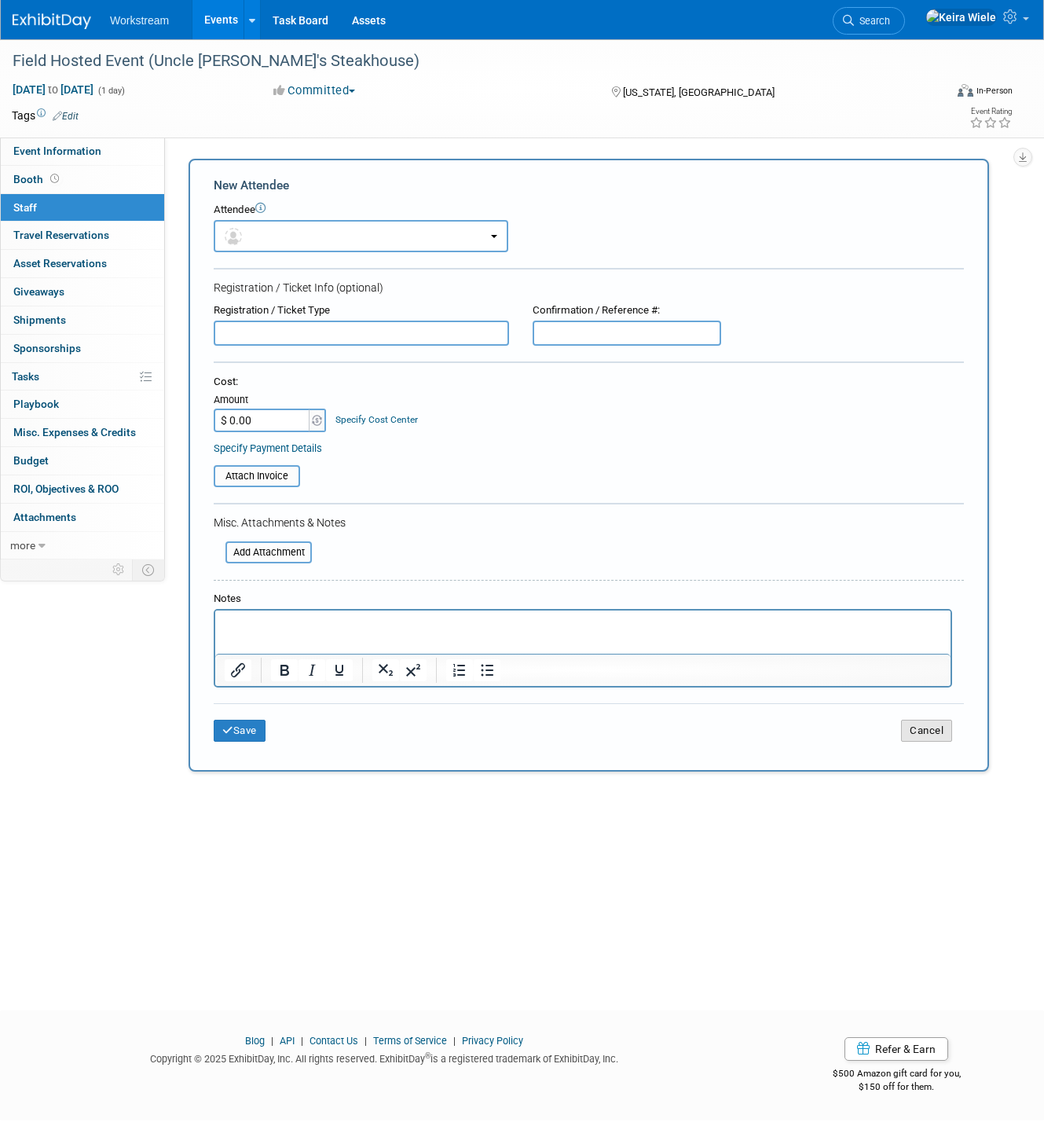
click at [916, 734] on button "Cancel" at bounding box center [926, 730] width 51 height 22
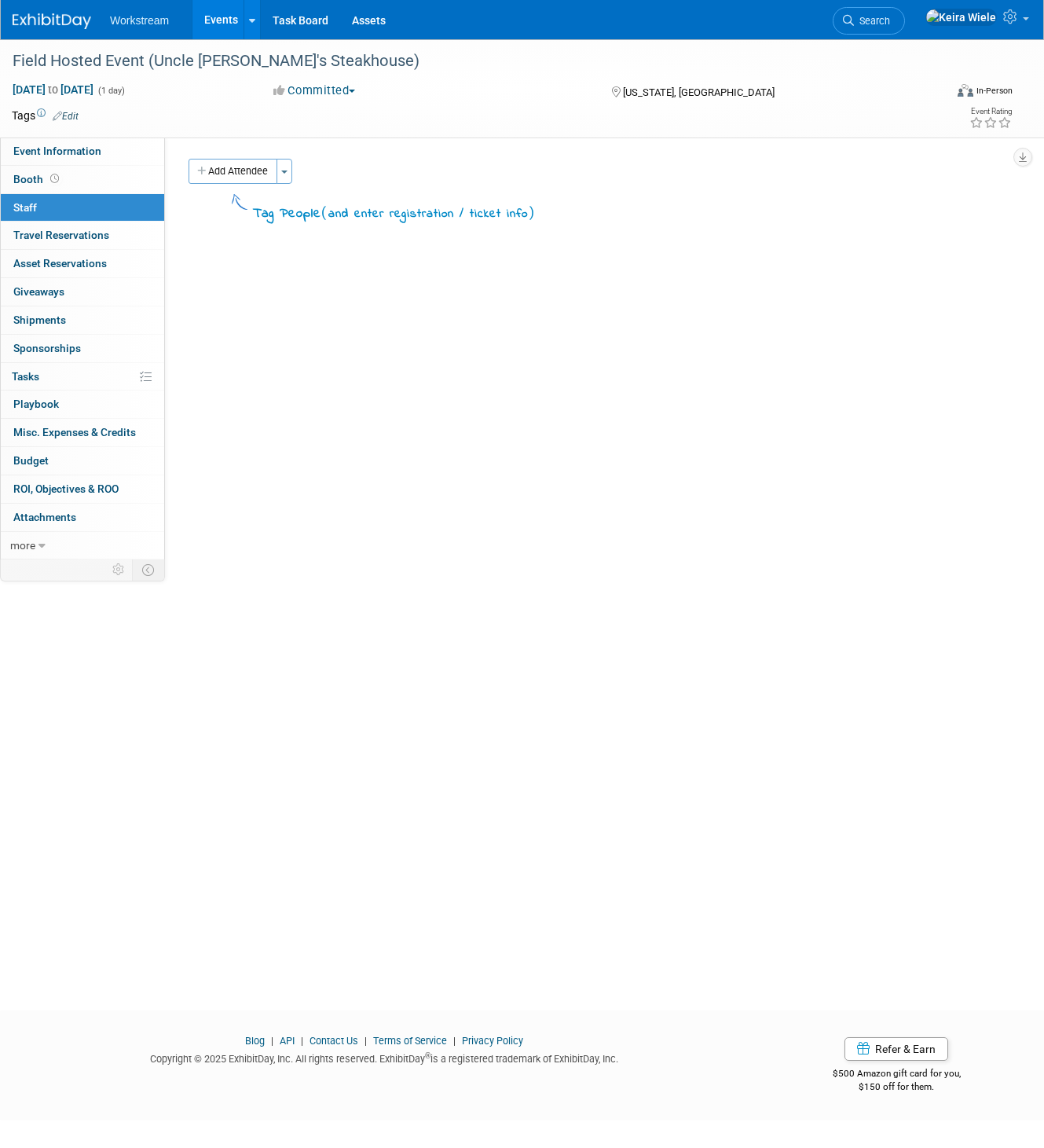
click at [316, 327] on div "Event Website: Edit Event Venue Name: https://www.unclejacks.com/ Event Venue A…" at bounding box center [589, 348] width 848 height 422
click at [88, 234] on span "Travel Reservations 0" at bounding box center [61, 235] width 95 height 12
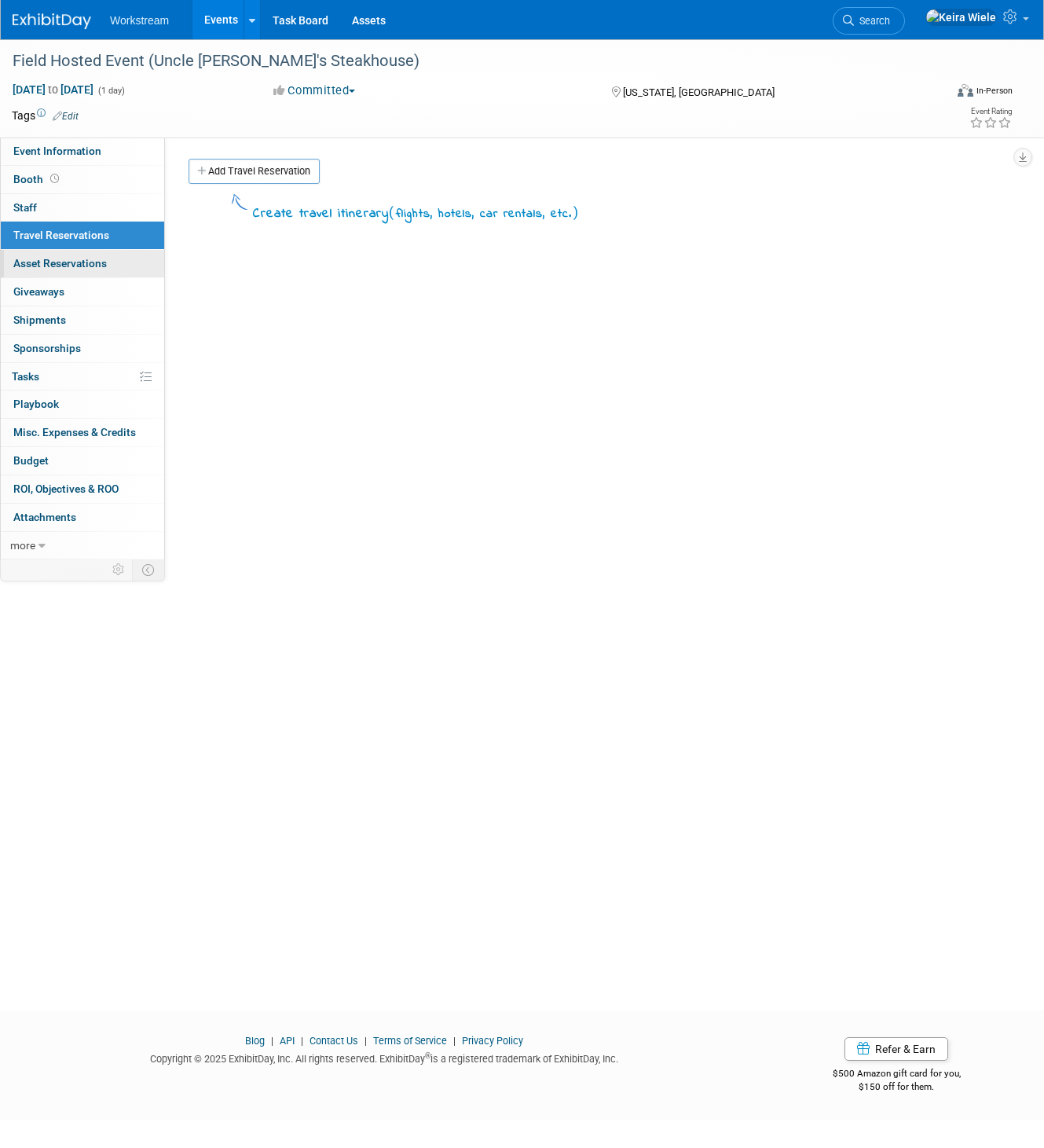
click at [87, 265] on span "Asset Reservations 0" at bounding box center [60, 263] width 94 height 12
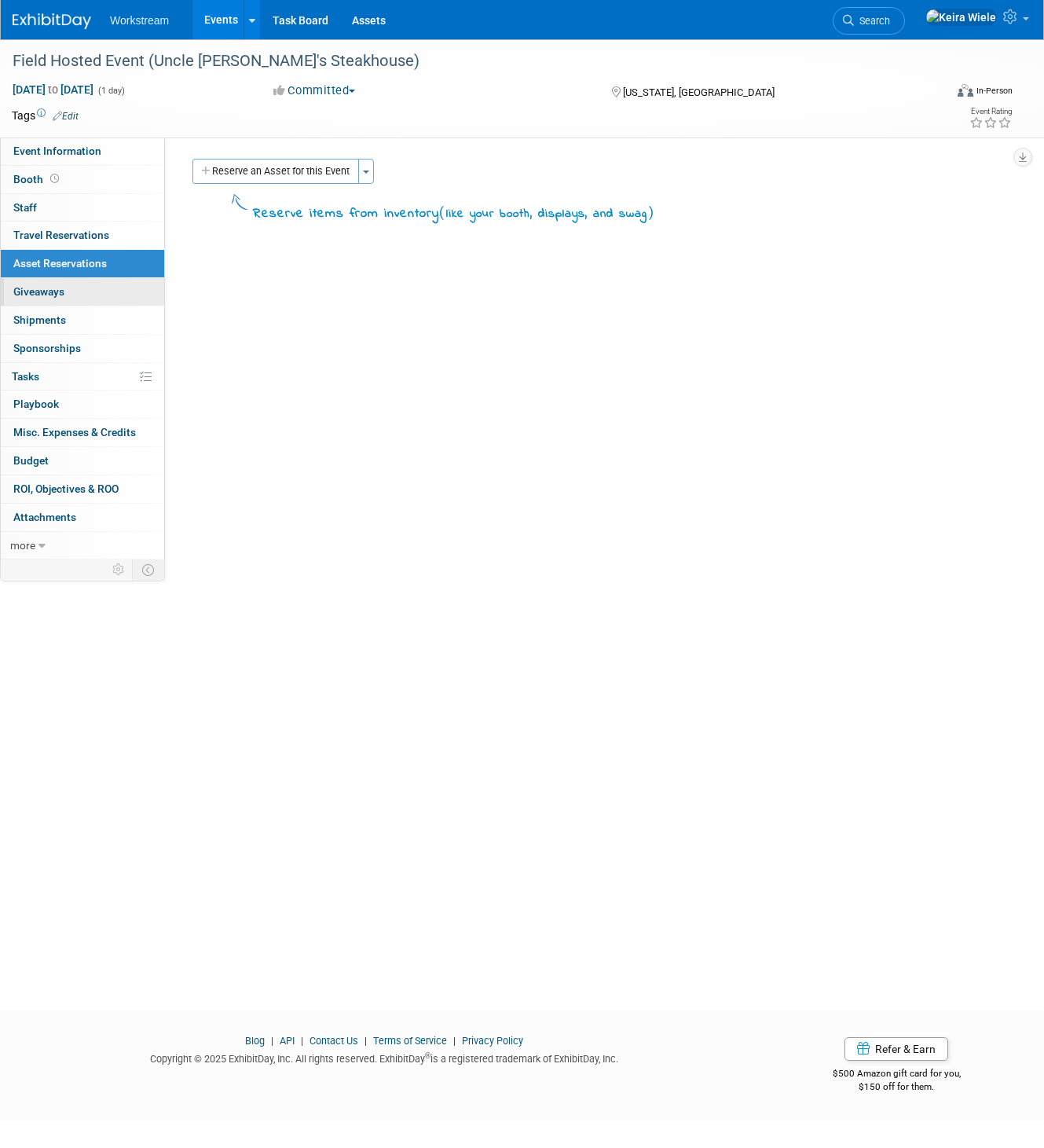
click at [78, 282] on link "0 Giveaways 0" at bounding box center [82, 292] width 163 height 28
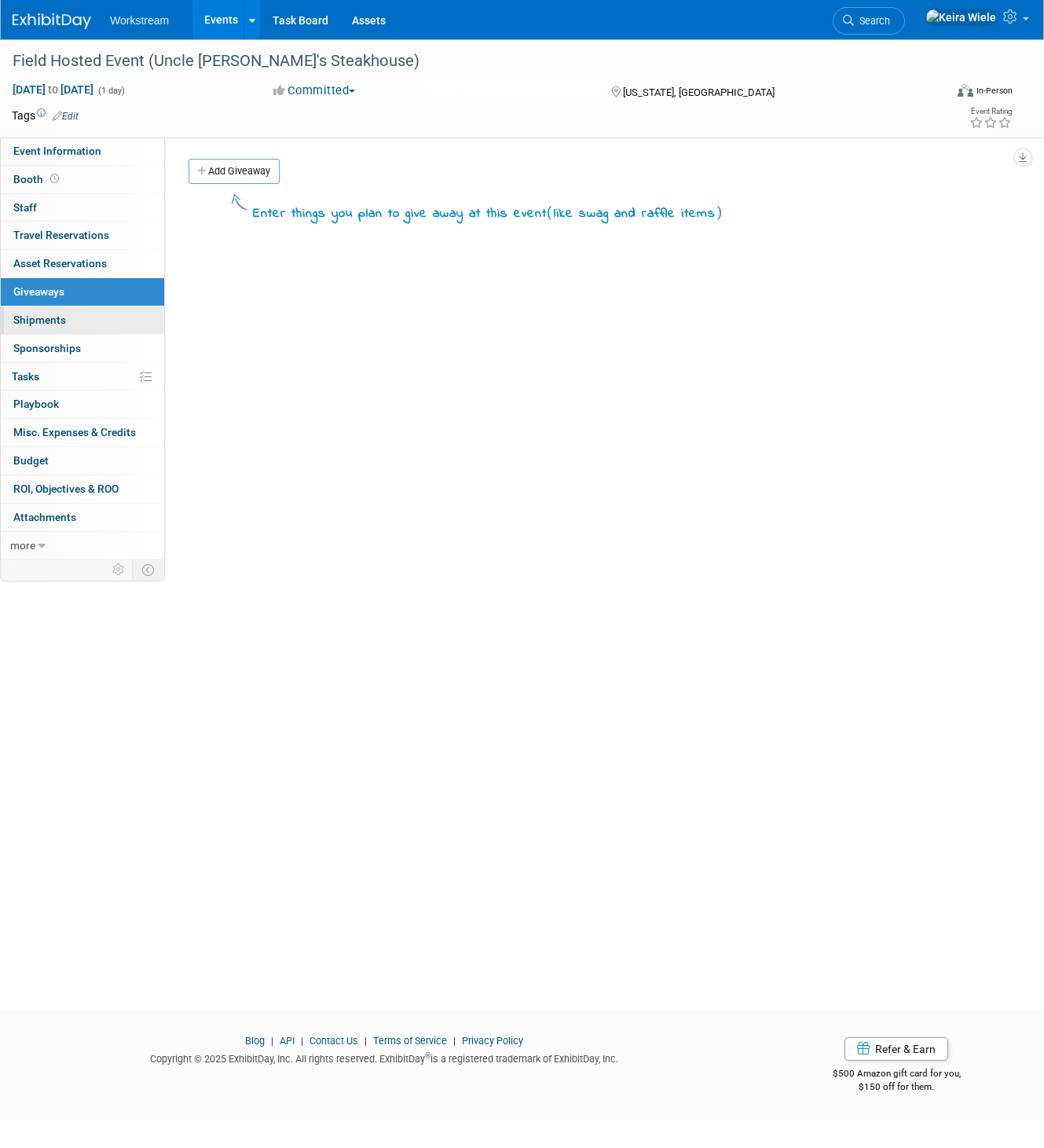
click at [70, 314] on link "0 Shipments 0" at bounding box center [82, 320] width 163 height 28
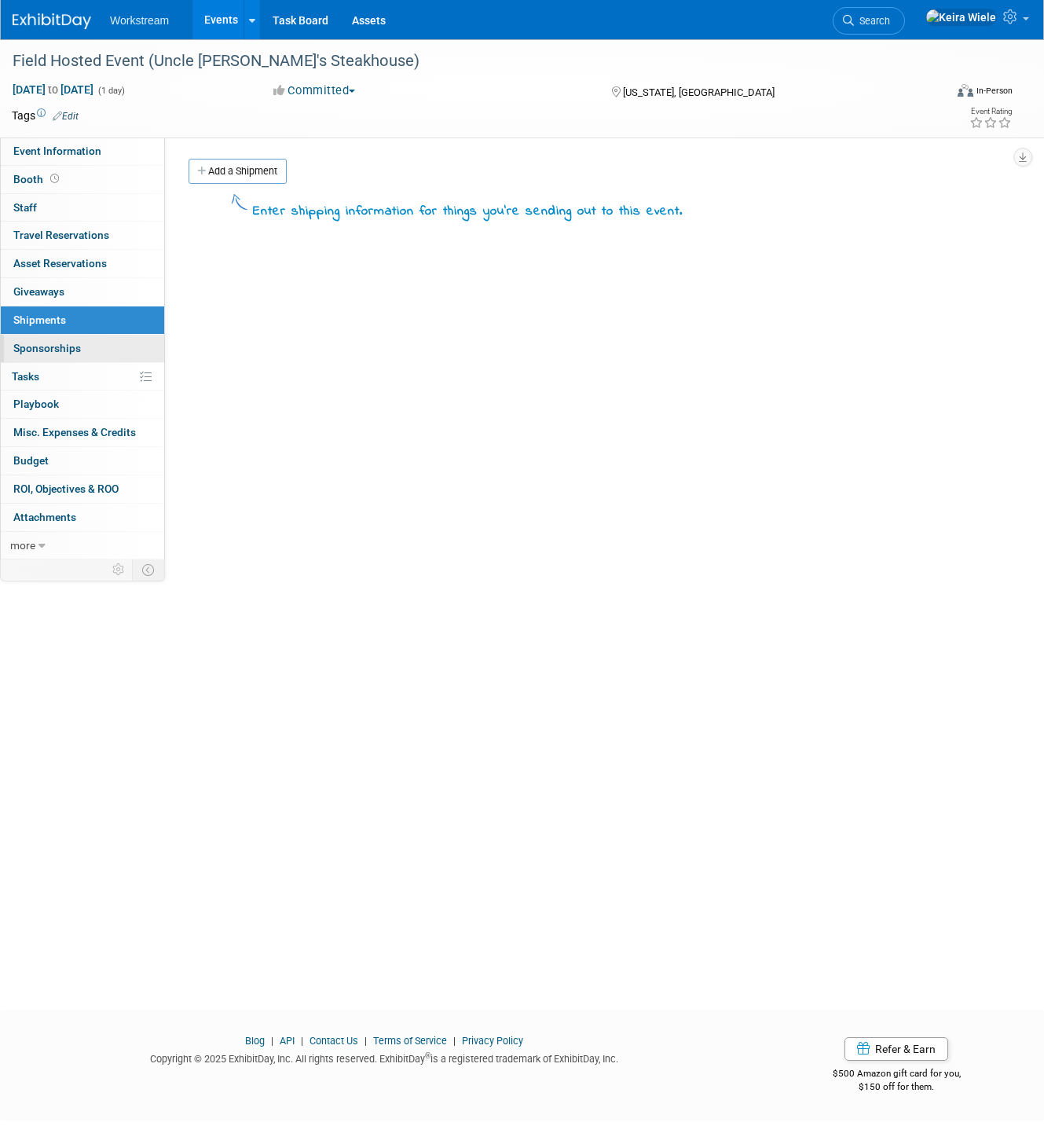
click at [70, 338] on link "0 Sponsorships 0" at bounding box center [82, 348] width 163 height 28
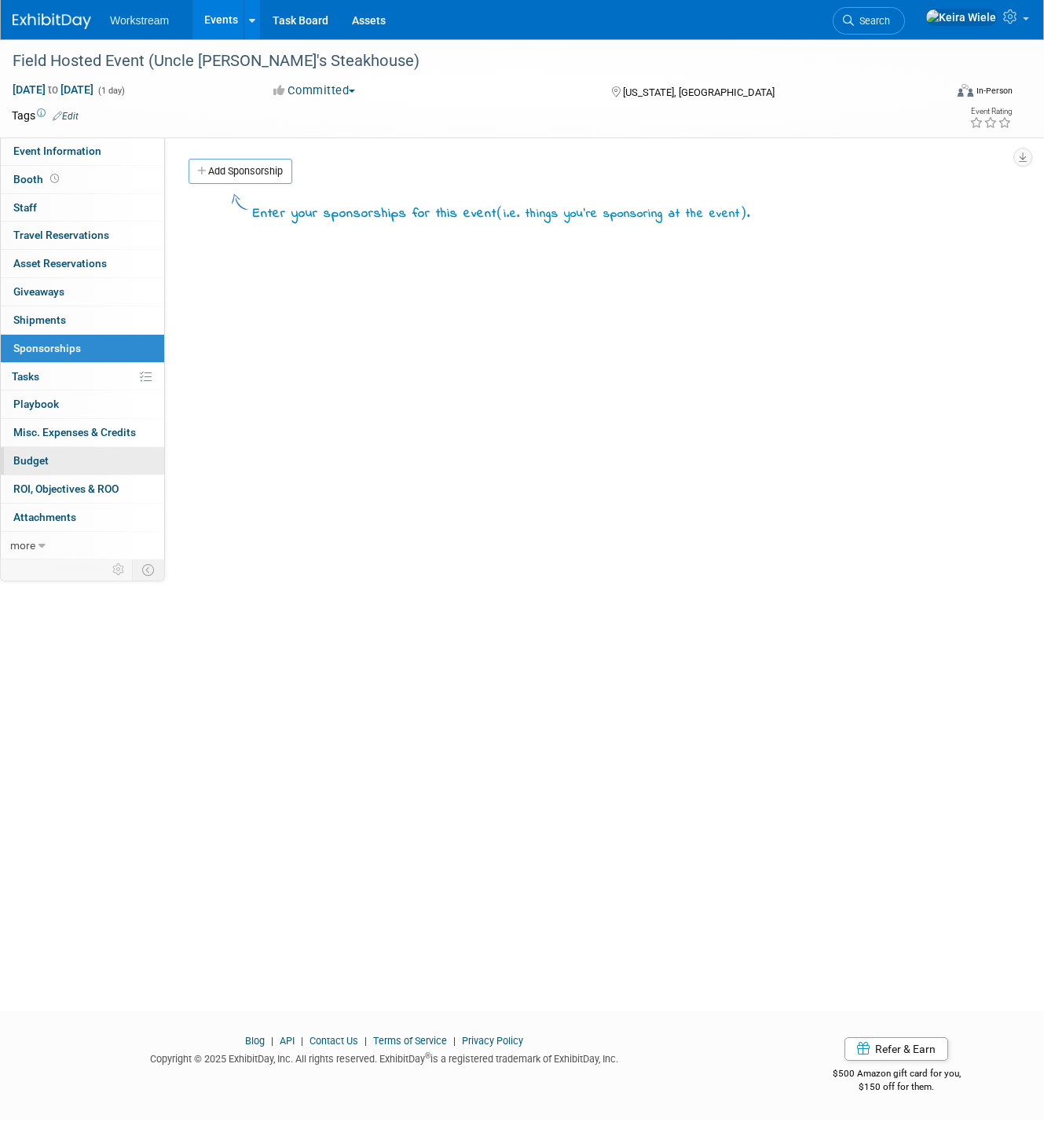
click at [74, 462] on link "Budget" at bounding box center [82, 461] width 163 height 28
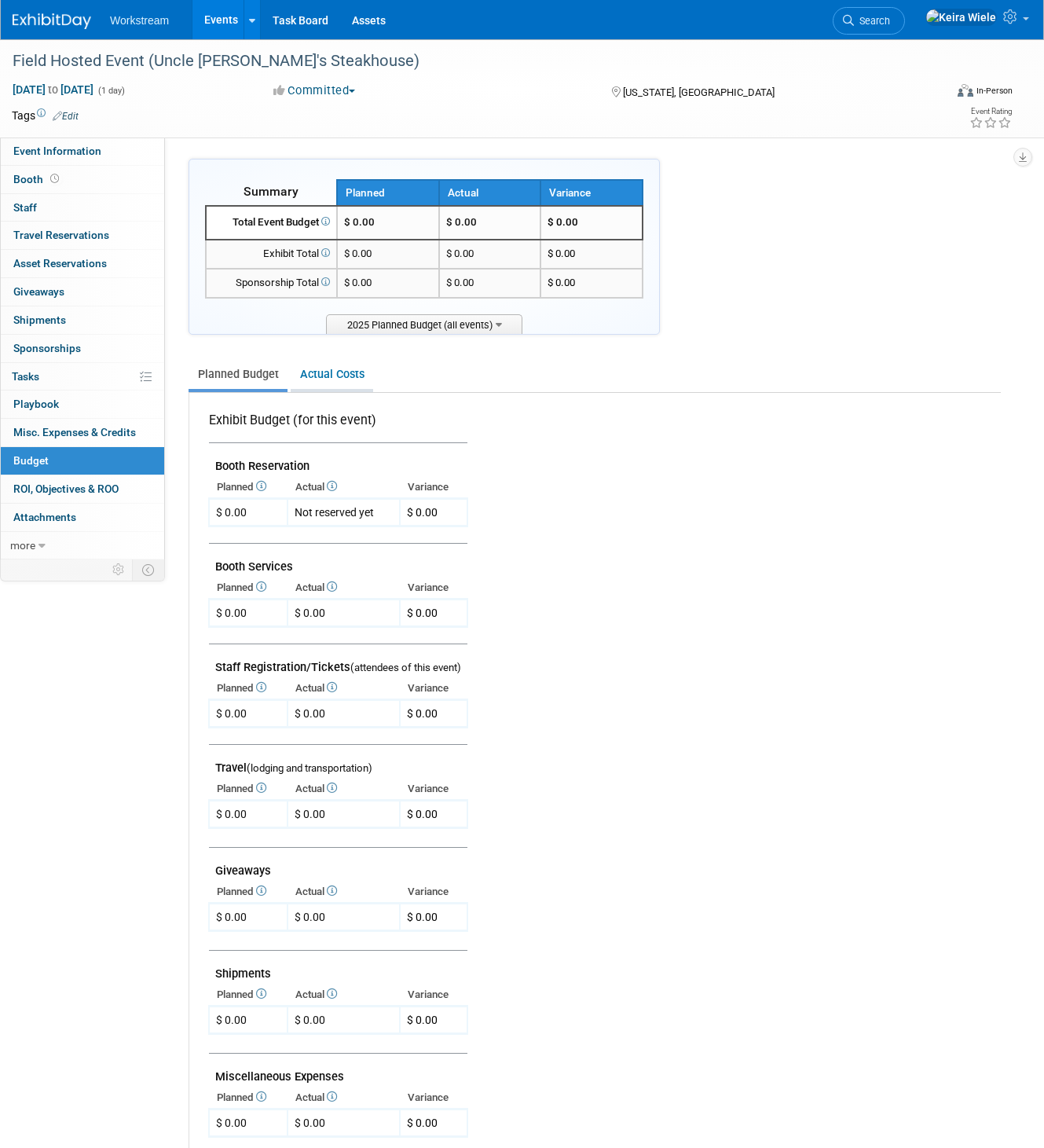
click at [338, 367] on link "Actual Costs" at bounding box center [332, 374] width 82 height 29
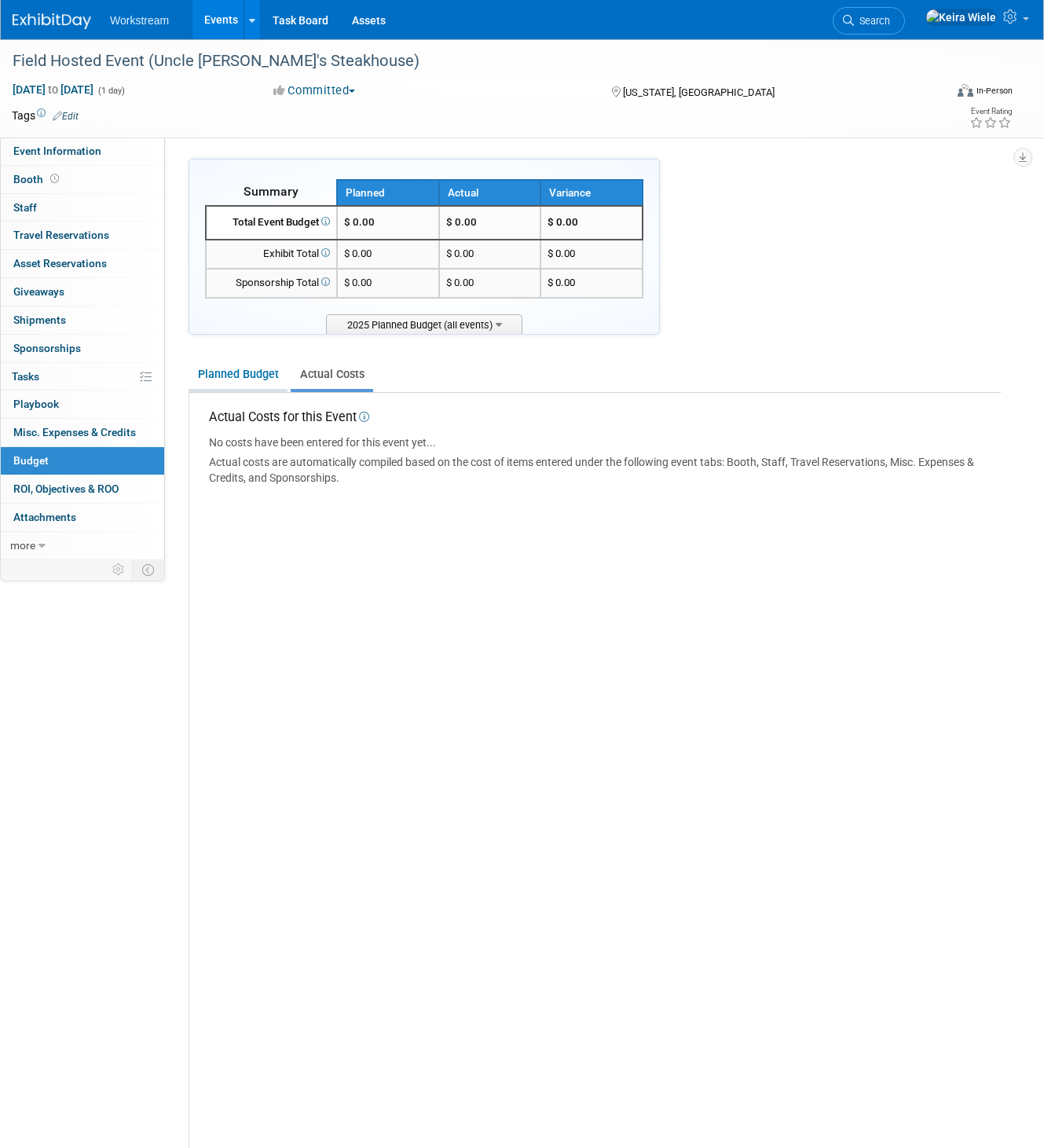
click at [261, 371] on link "Planned Budget" at bounding box center [237, 374] width 99 height 29
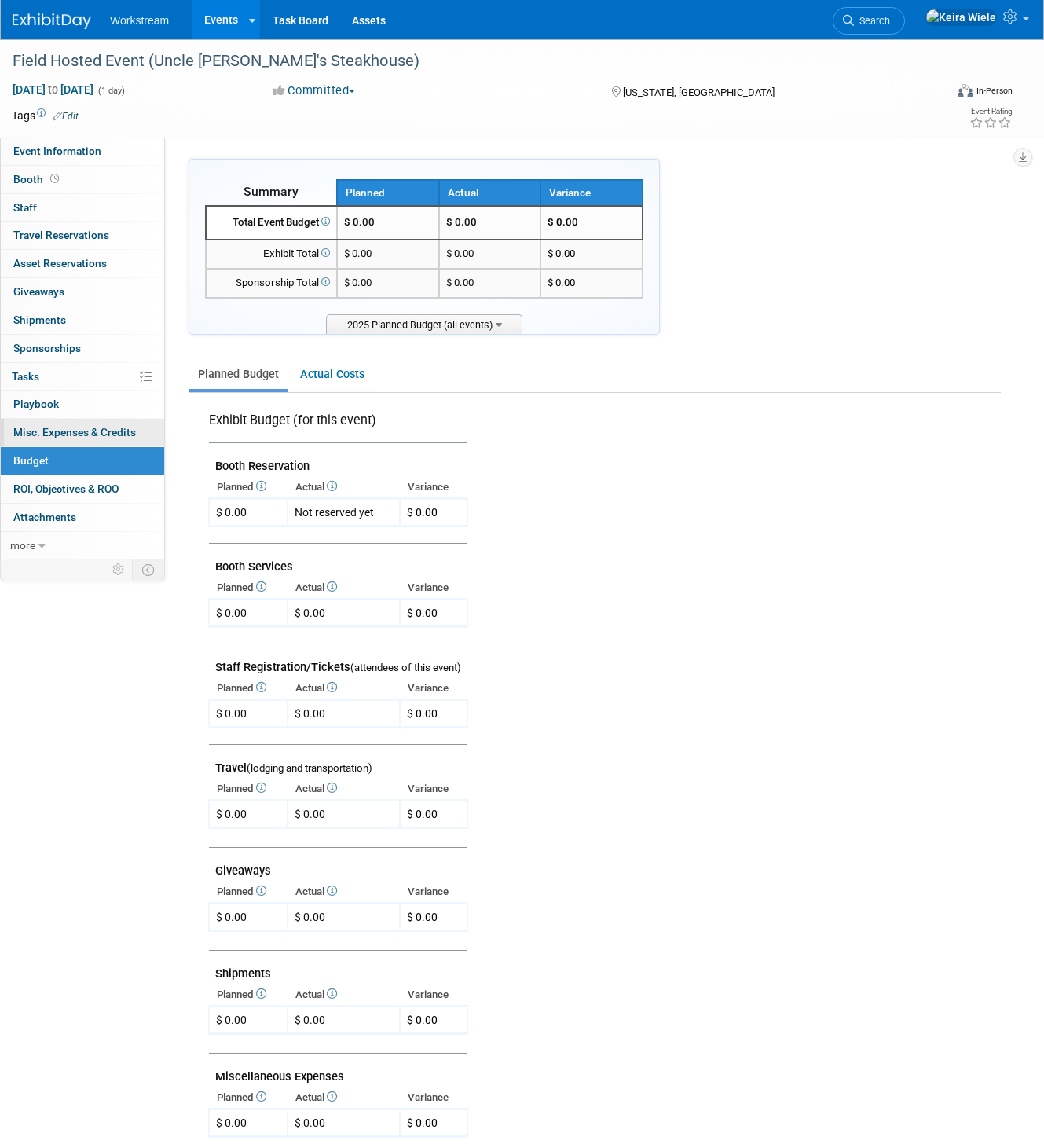
click at [79, 431] on span "Misc. Expenses & Credits 0" at bounding box center [74, 432] width 122 height 12
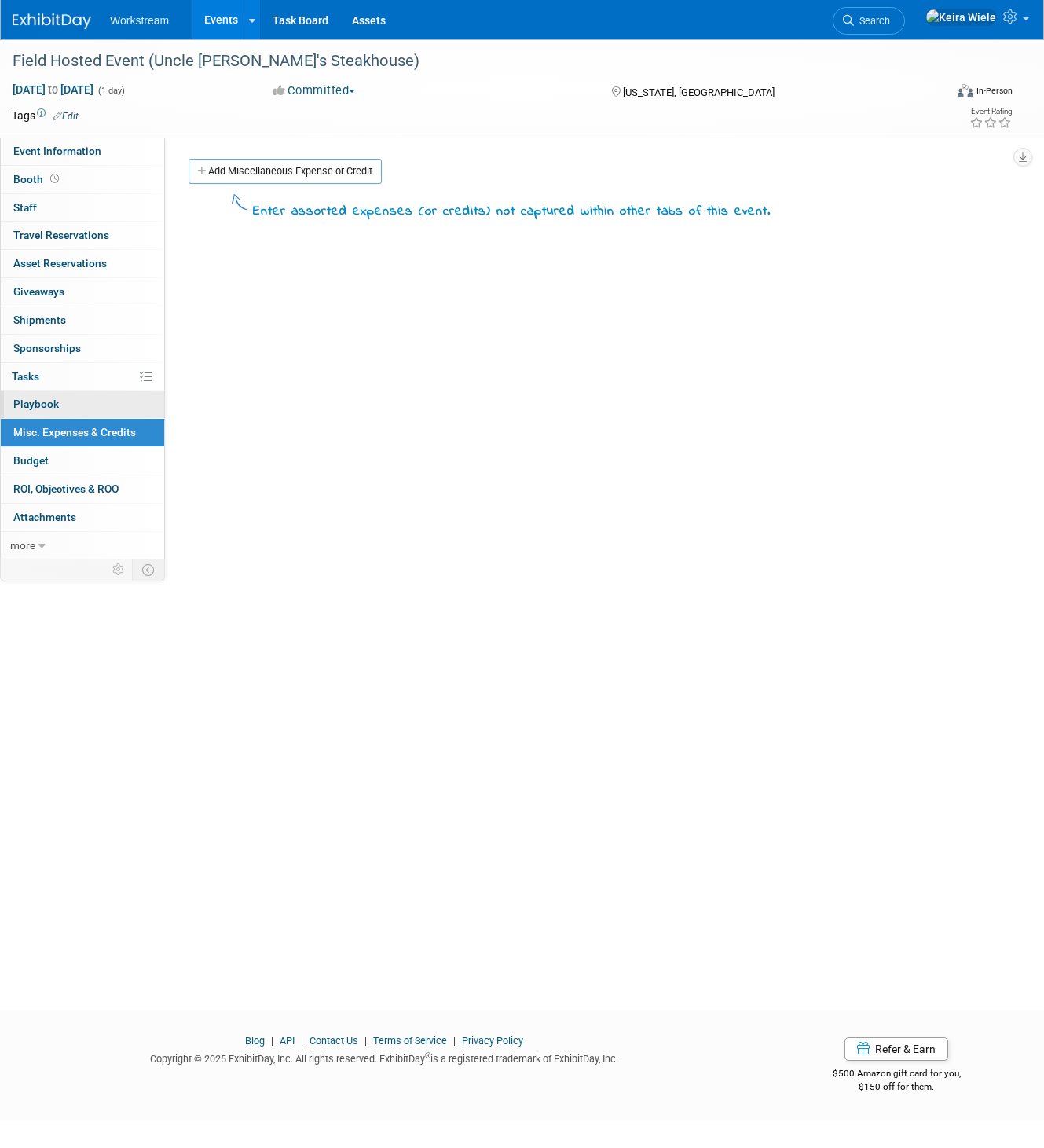
click at [88, 409] on link "0 Playbook 0" at bounding box center [82, 404] width 163 height 28
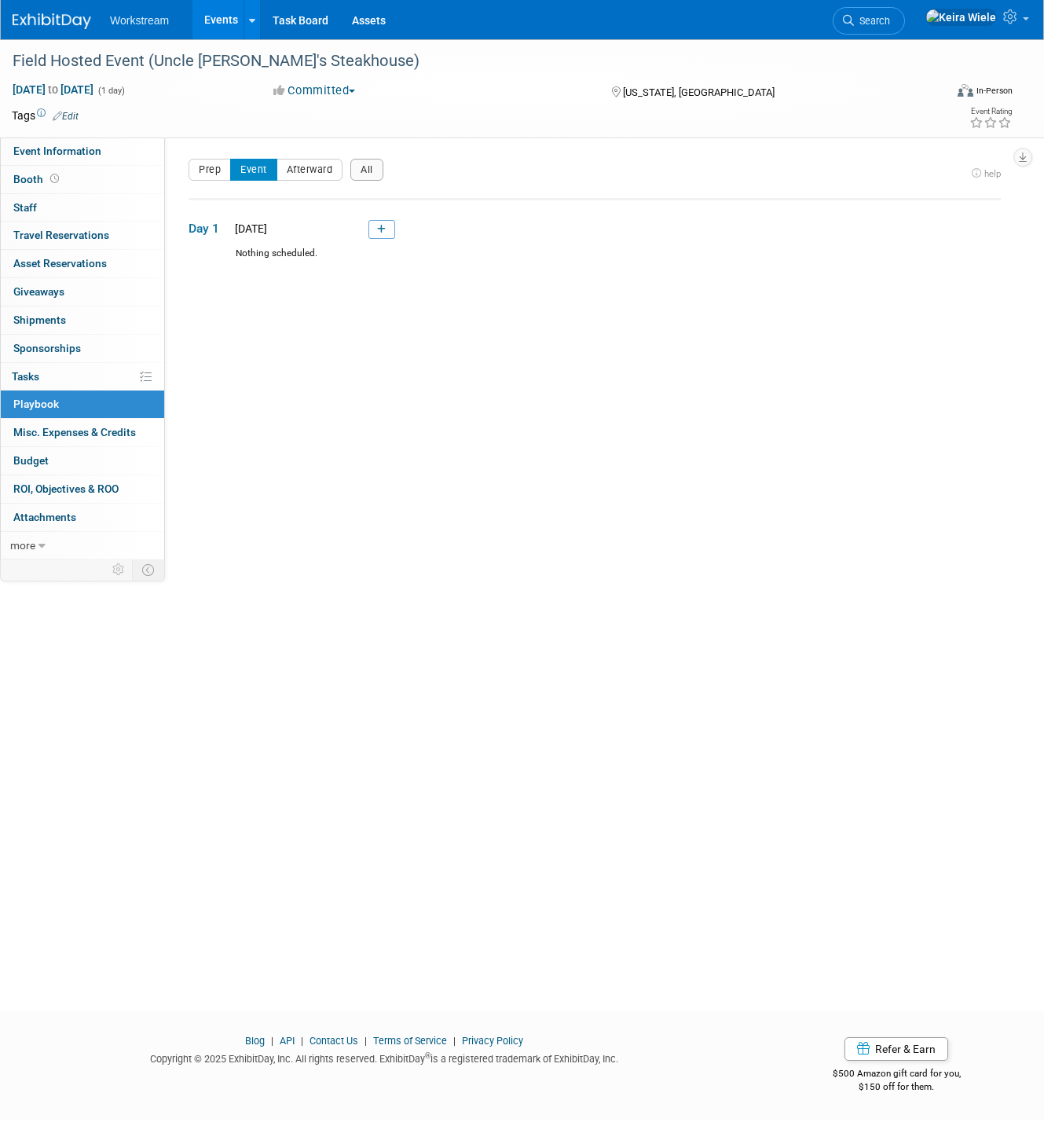
click at [267, 226] on span "Wed. Oct 1, 2025" at bounding box center [248, 229] width 37 height 12
click at [343, 229] on div "Wed. Oct 1, 2025" at bounding box center [294, 229] width 128 height 16
click at [337, 237] on div "Wed. Oct 1, 2025" at bounding box center [294, 229] width 128 height 16
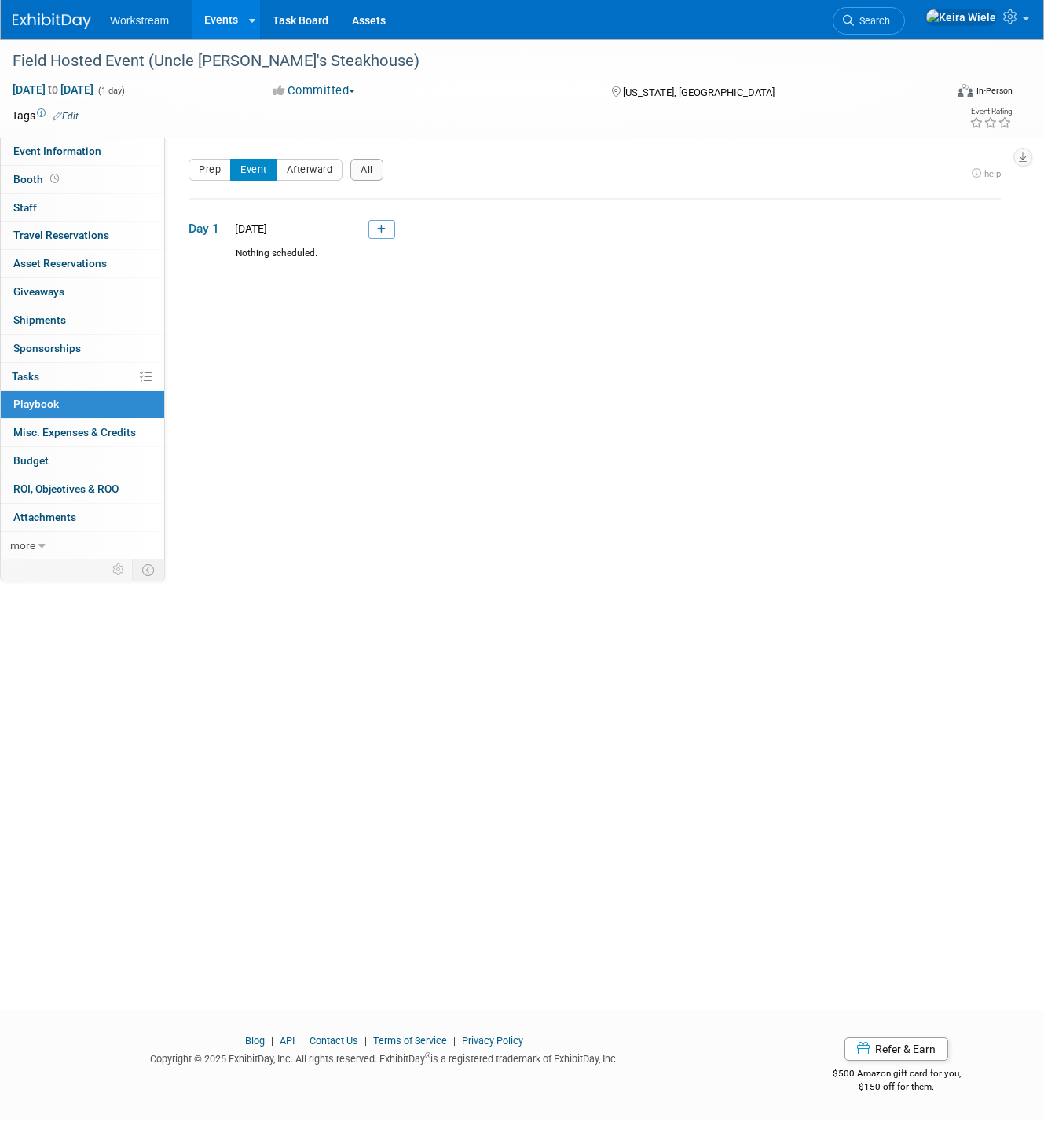
click at [387, 213] on td "Day 1 Wed. Oct 1, 2025" at bounding box center [594, 223] width 812 height 48
click at [385, 220] on td "Day 1 Wed. Oct 1, 2025" at bounding box center [594, 223] width 812 height 48
click at [383, 230] on icon at bounding box center [382, 229] width 9 height 10
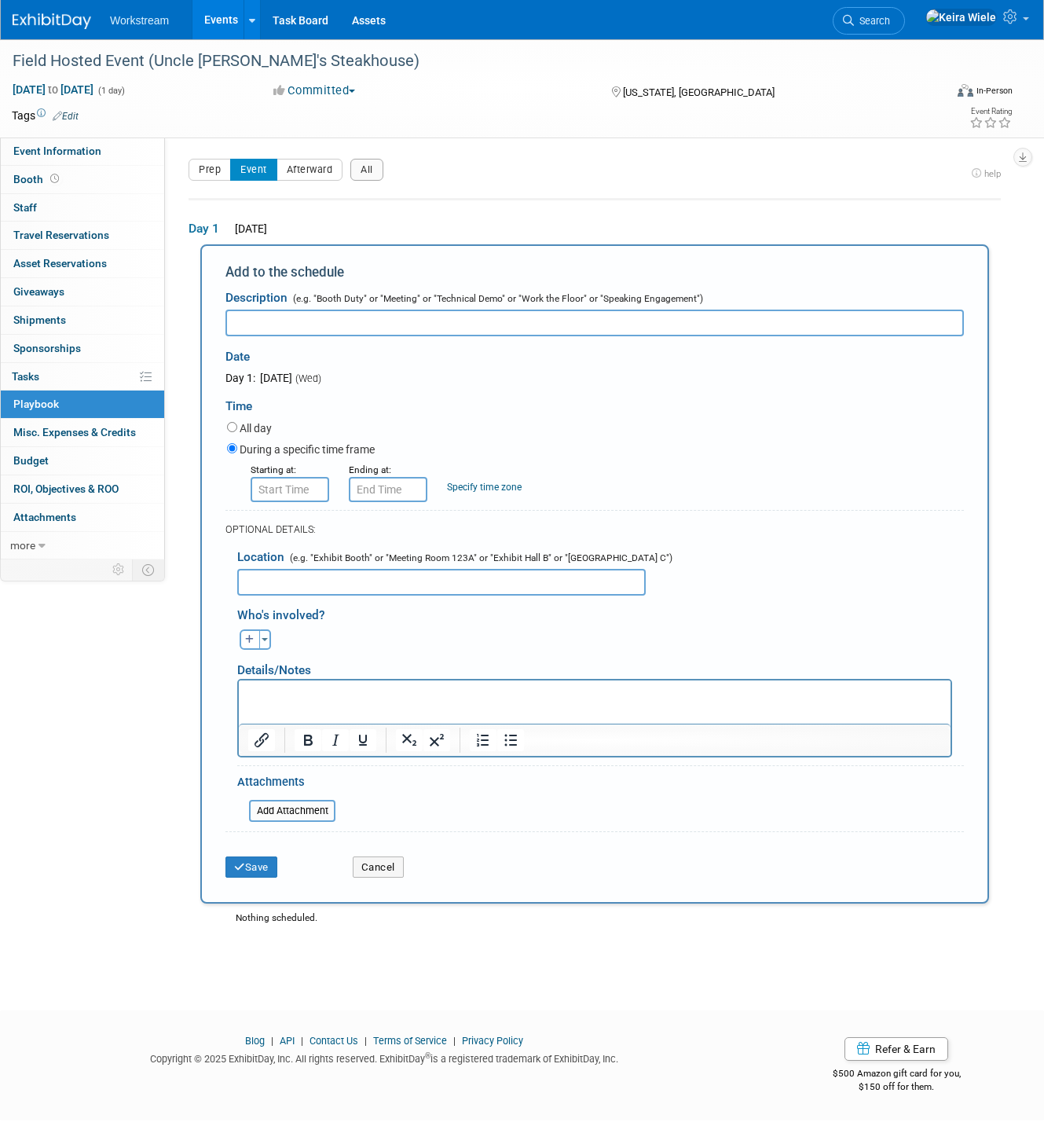
type input "E"
type input "Customer/Prospect Dinner"
type input "8:00 AM"
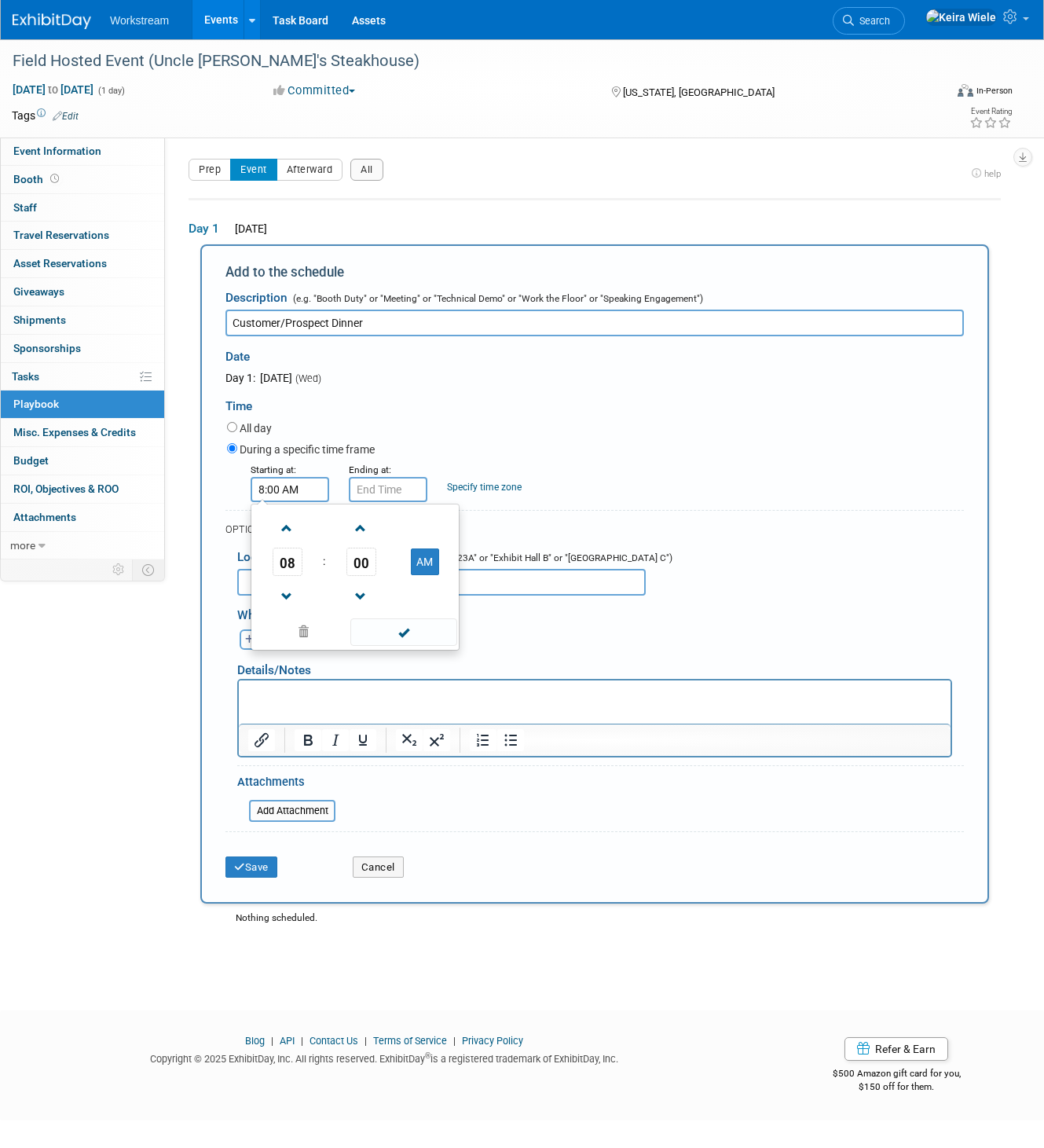
type input "8:00 AM"
type input "4:00 PM"
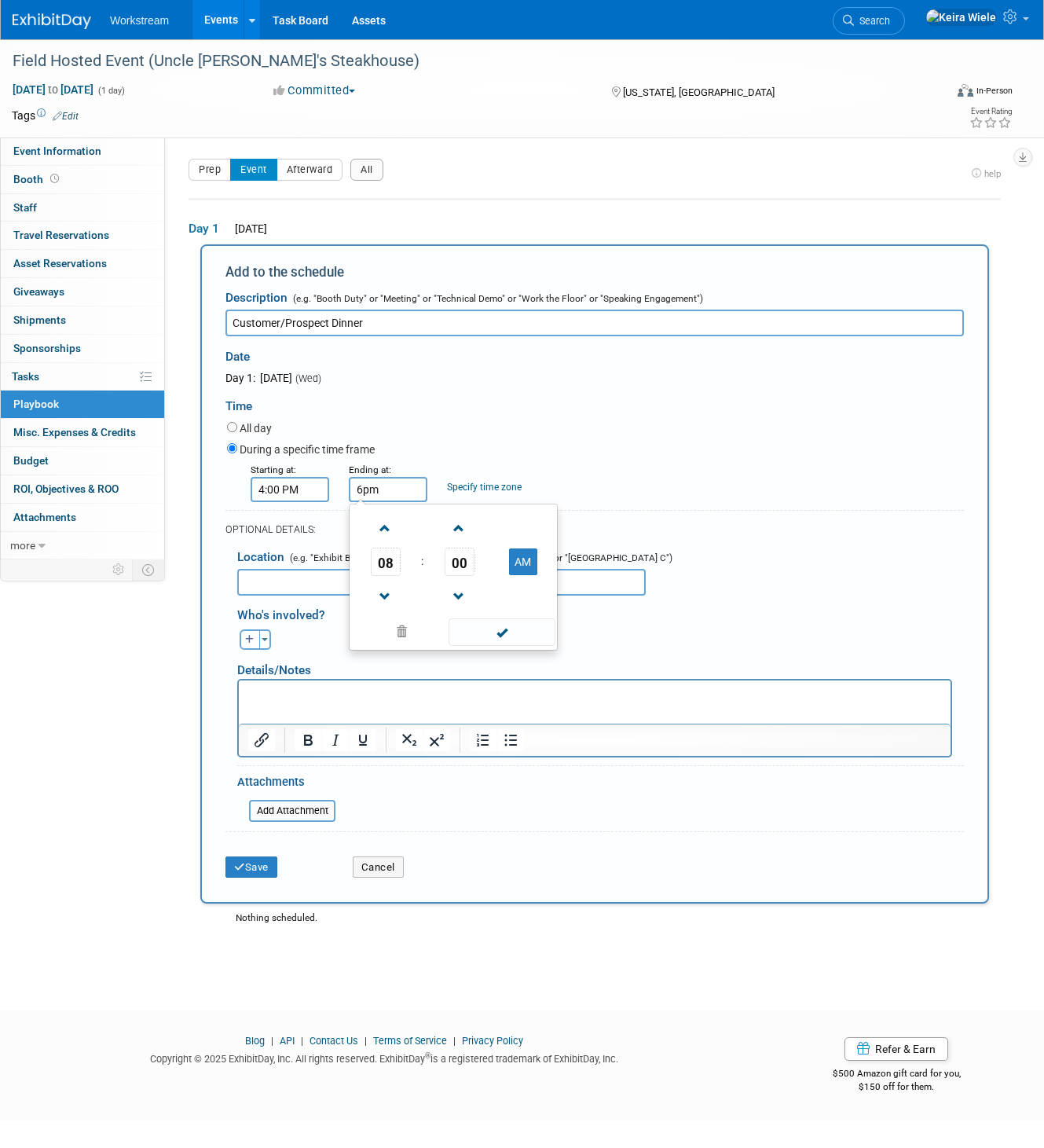
type input "6:00 PM"
click at [588, 490] on div "Starting at: 4:00 PM Ending at: 6:00 PM Specify time zone Time zone:" at bounding box center [595, 482] width 760 height 41
click at [430, 582] on input "text" at bounding box center [442, 582] width 409 height 27
type input "Uncle Jack's Steakhouse"
click at [243, 635] on button "button" at bounding box center [250, 639] width 21 height 21
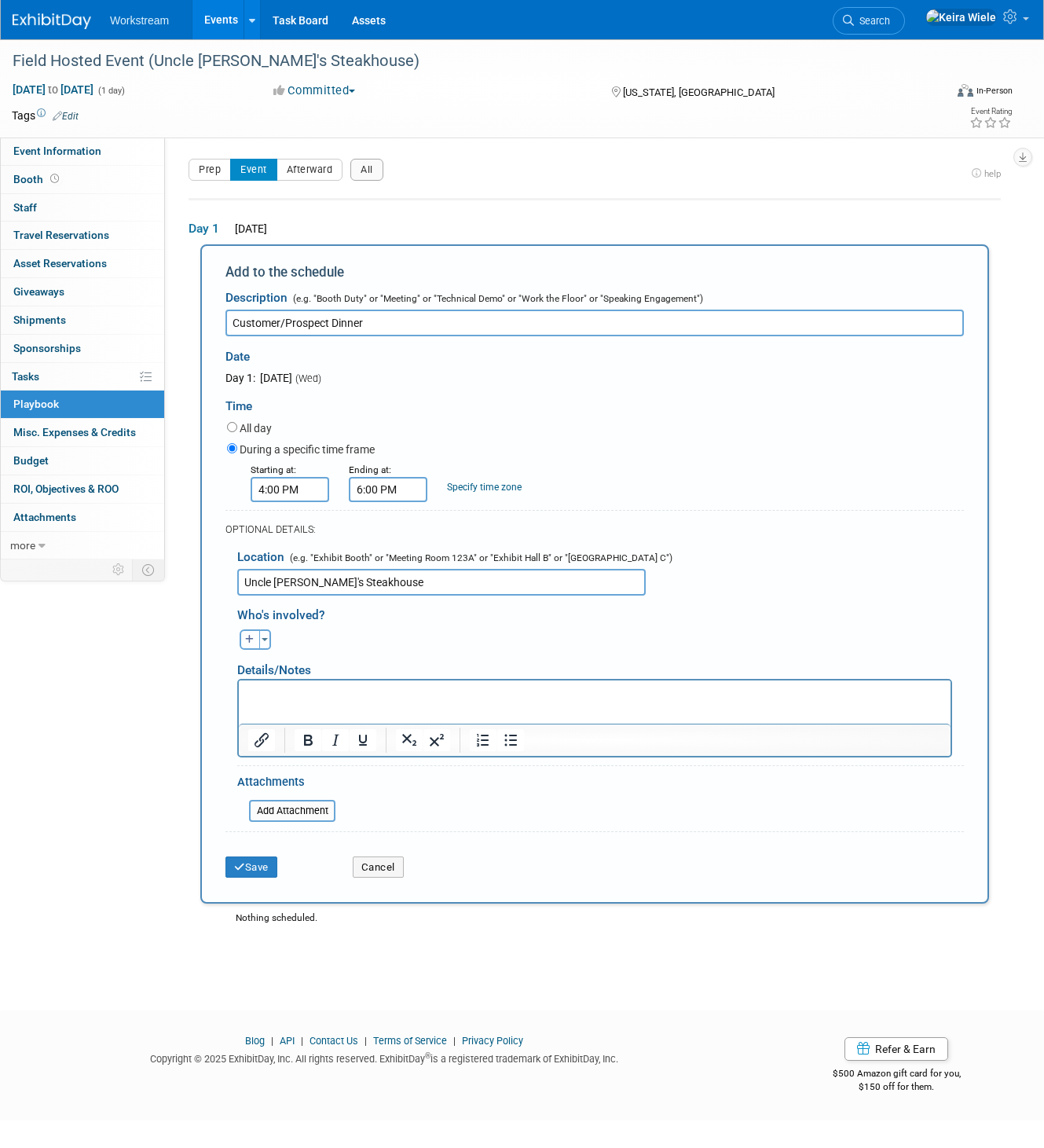
select select
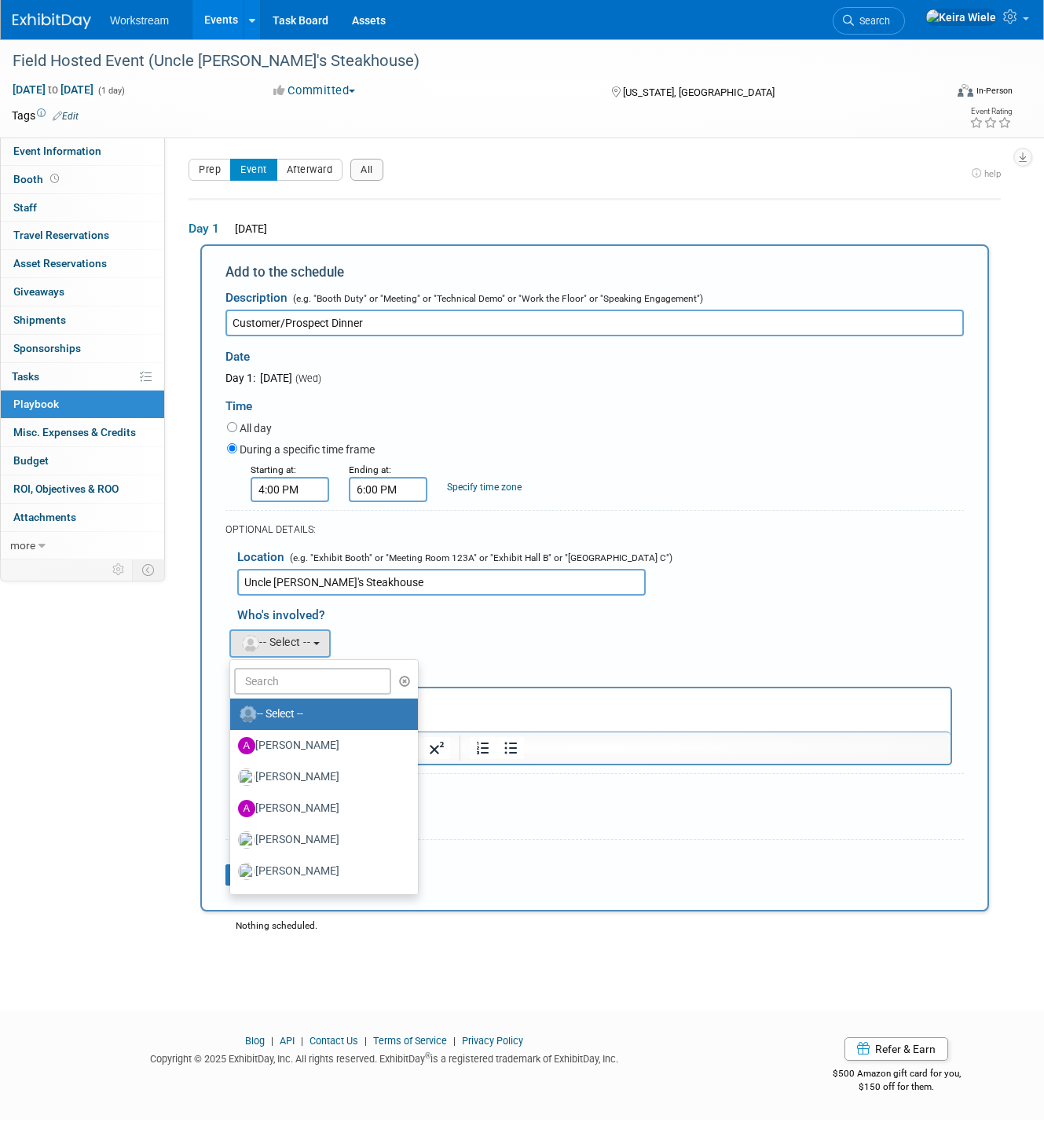
click at [496, 631] on div "Andrew remove Andrew remove Annabelle remove remove remove remove" at bounding box center [601, 642] width 750 height 32
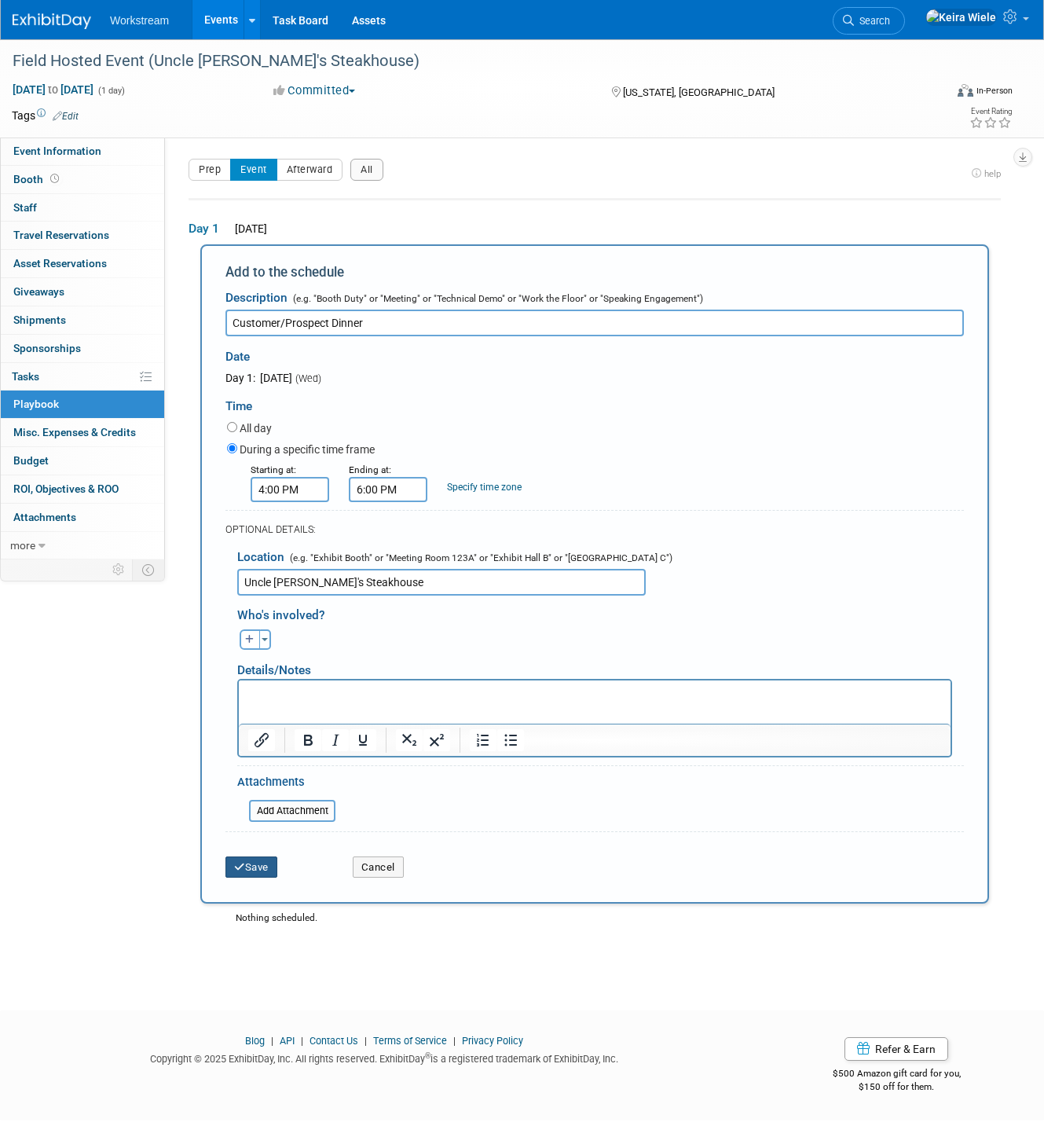
click at [253, 872] on button "Save" at bounding box center [252, 868] width 52 height 22
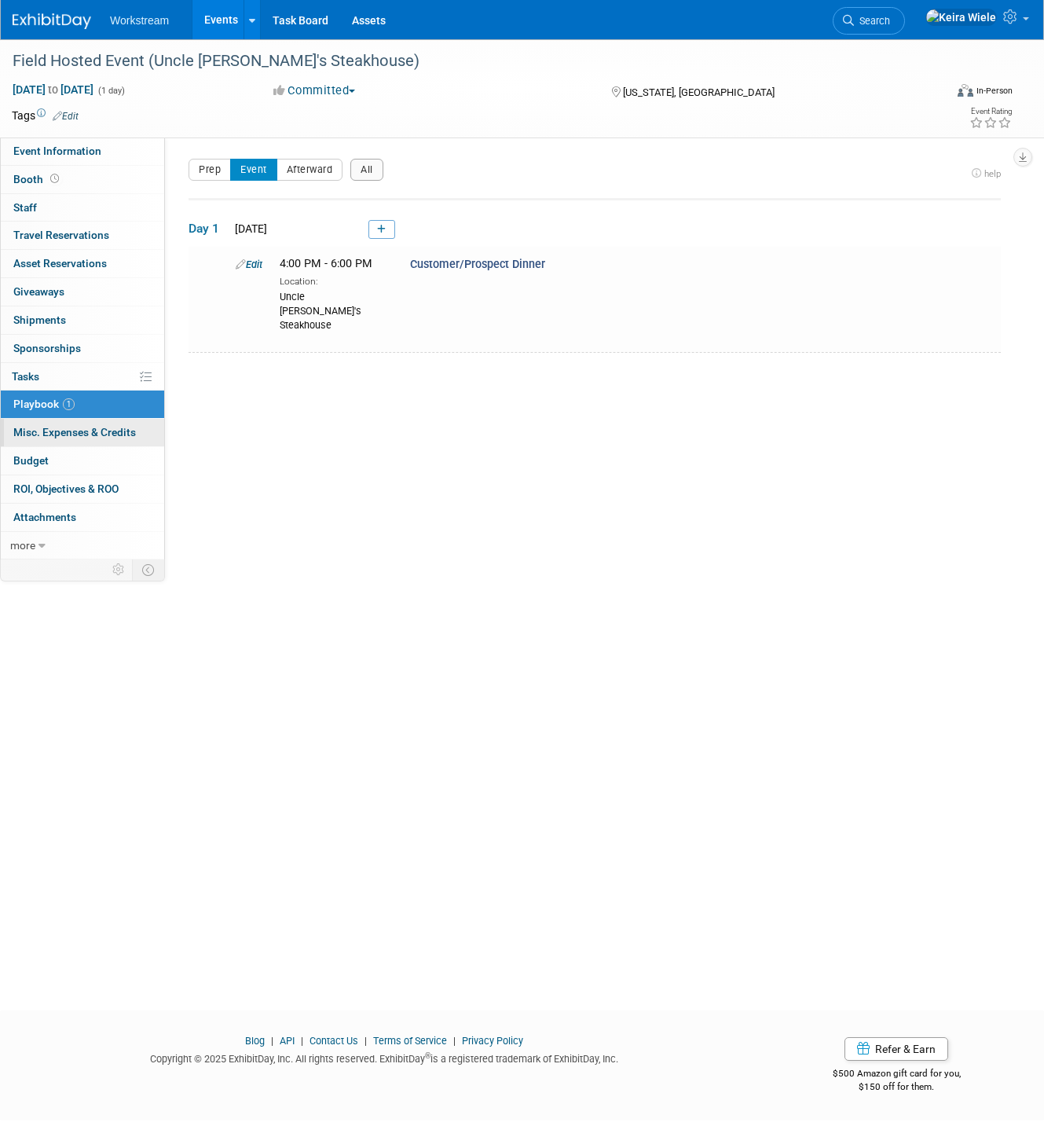
click at [106, 442] on link "0 Misc. Expenses & Credits 0" at bounding box center [82, 432] width 163 height 28
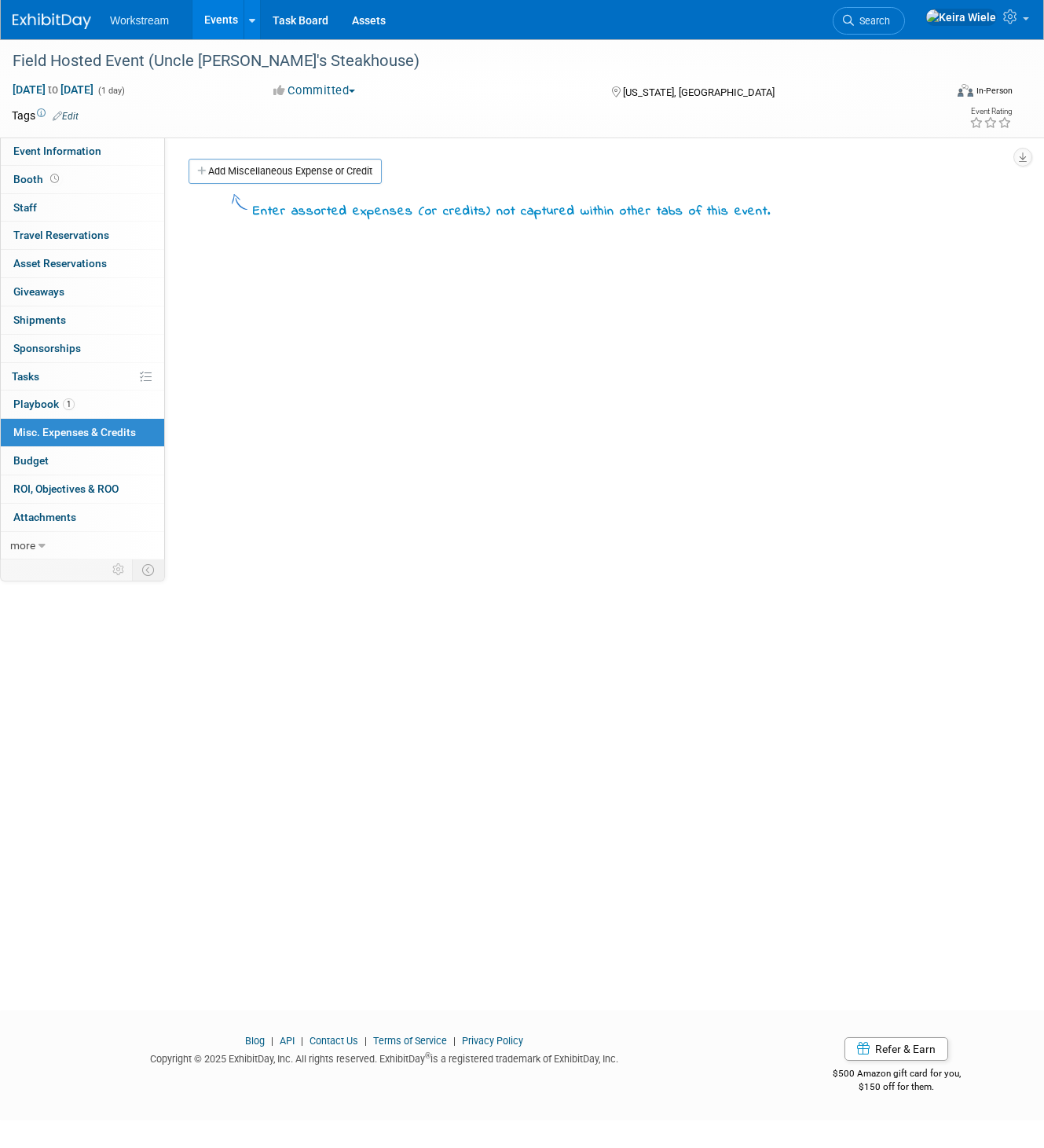
click at [274, 152] on div "Event Website: Edit Event Venue Name: https://www.unclejacks.com/ Event Venue A…" at bounding box center [589, 348] width 848 height 422
click at [263, 174] on link "Add Miscellaneous Expense or Credit" at bounding box center [285, 171] width 194 height 25
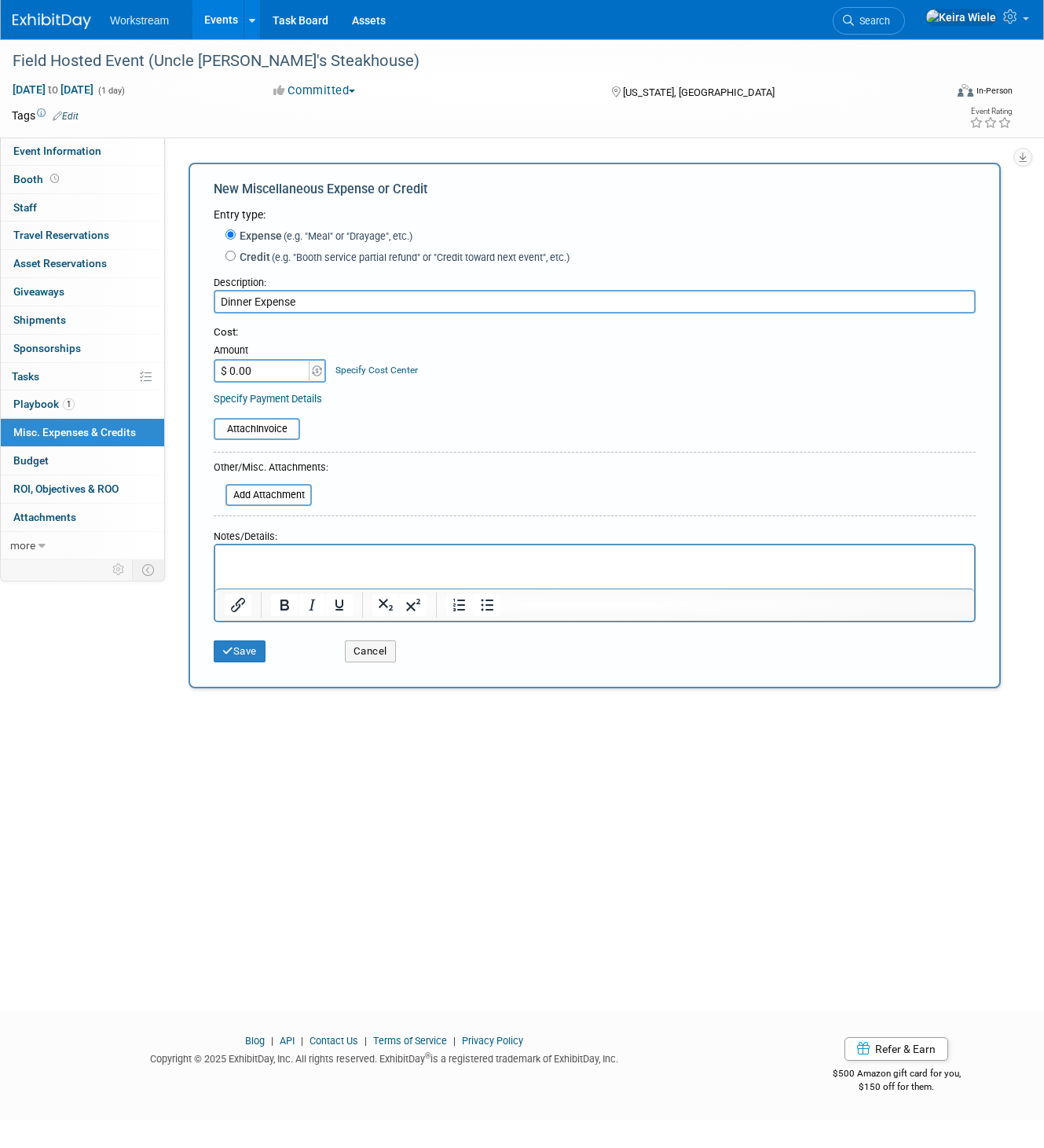
type input "Dinner Expense"
click at [274, 365] on input "$ 2,200.00" at bounding box center [262, 370] width 98 height 23
type input "$ 2,208.94"
click at [403, 525] on div "Notes/Details:" at bounding box center [594, 533] width 762 height 21
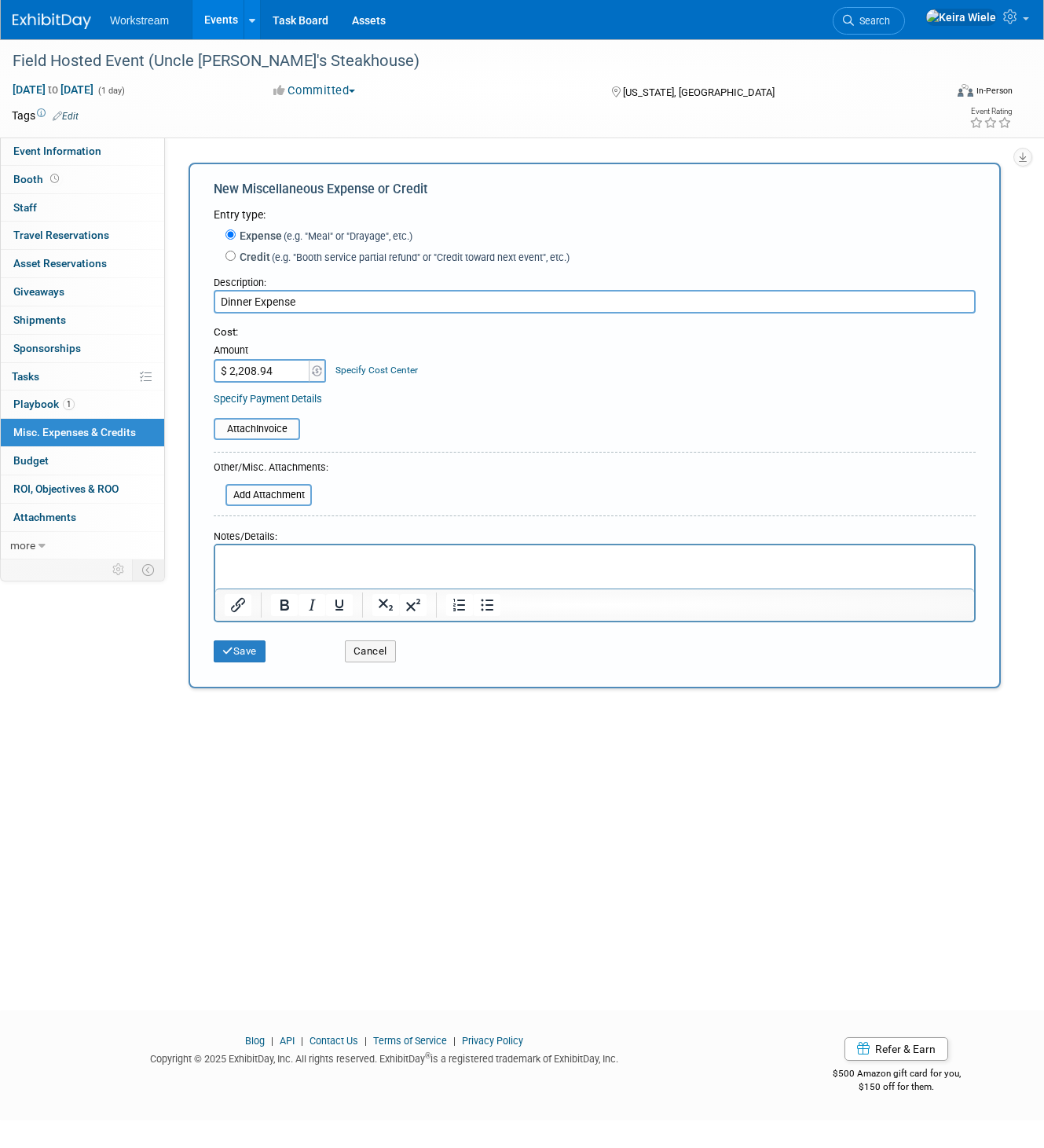
click at [394, 560] on p "Rich Text Area. Press ALT-0 for help." at bounding box center [595, 560] width 741 height 16
paste body "Rich Text Area. Press ALT-0 for help."
click at [437, 847] on div "Field Hosted Event (Uncle Jack's Steakhouse) Oct 1, 2025 to Oct 1, 2025 (1 day)…" at bounding box center [522, 511] width 1044 height 944
click at [253, 657] on button "Save" at bounding box center [239, 652] width 52 height 22
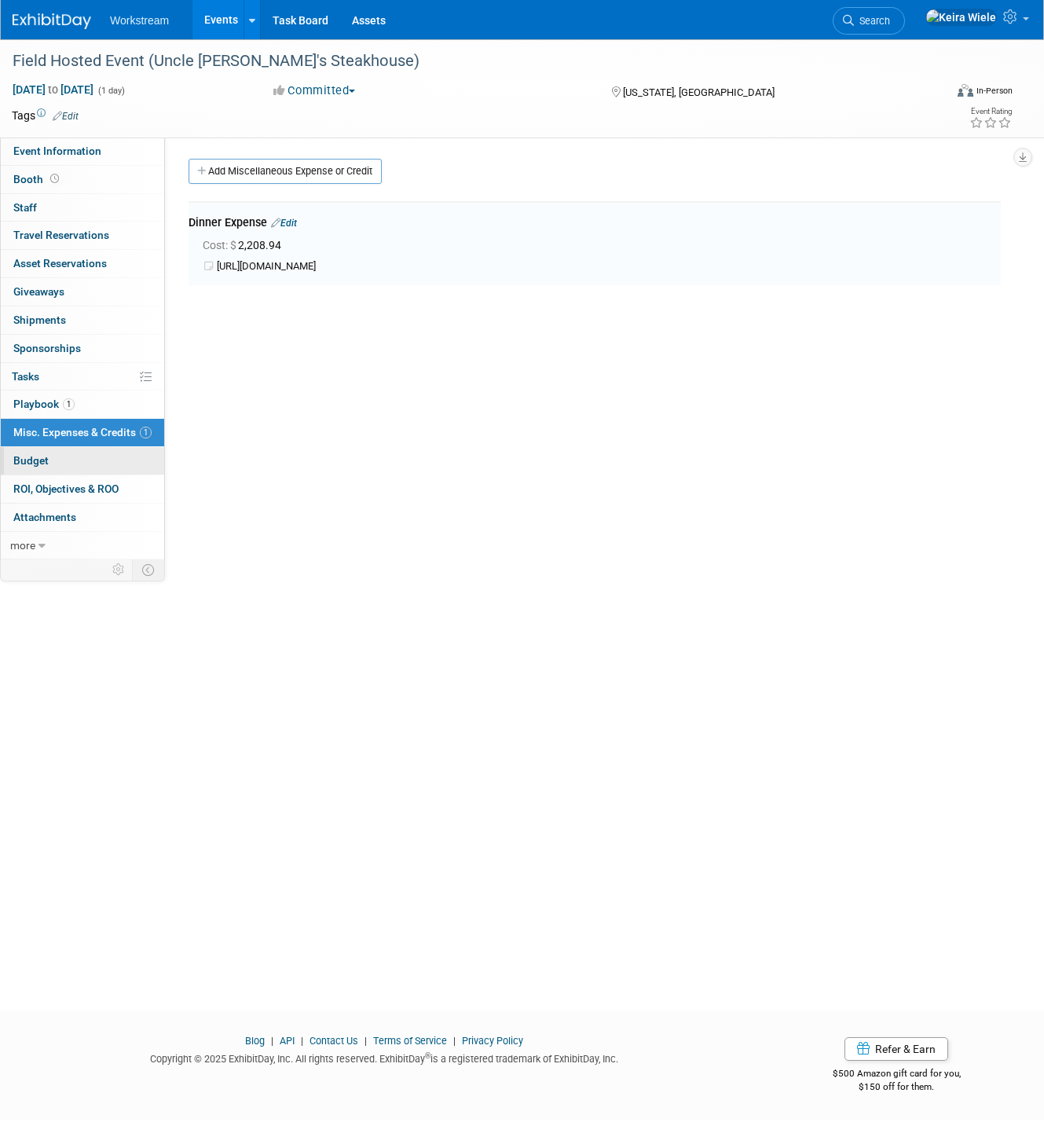
click at [104, 453] on link "Budget" at bounding box center [82, 461] width 163 height 28
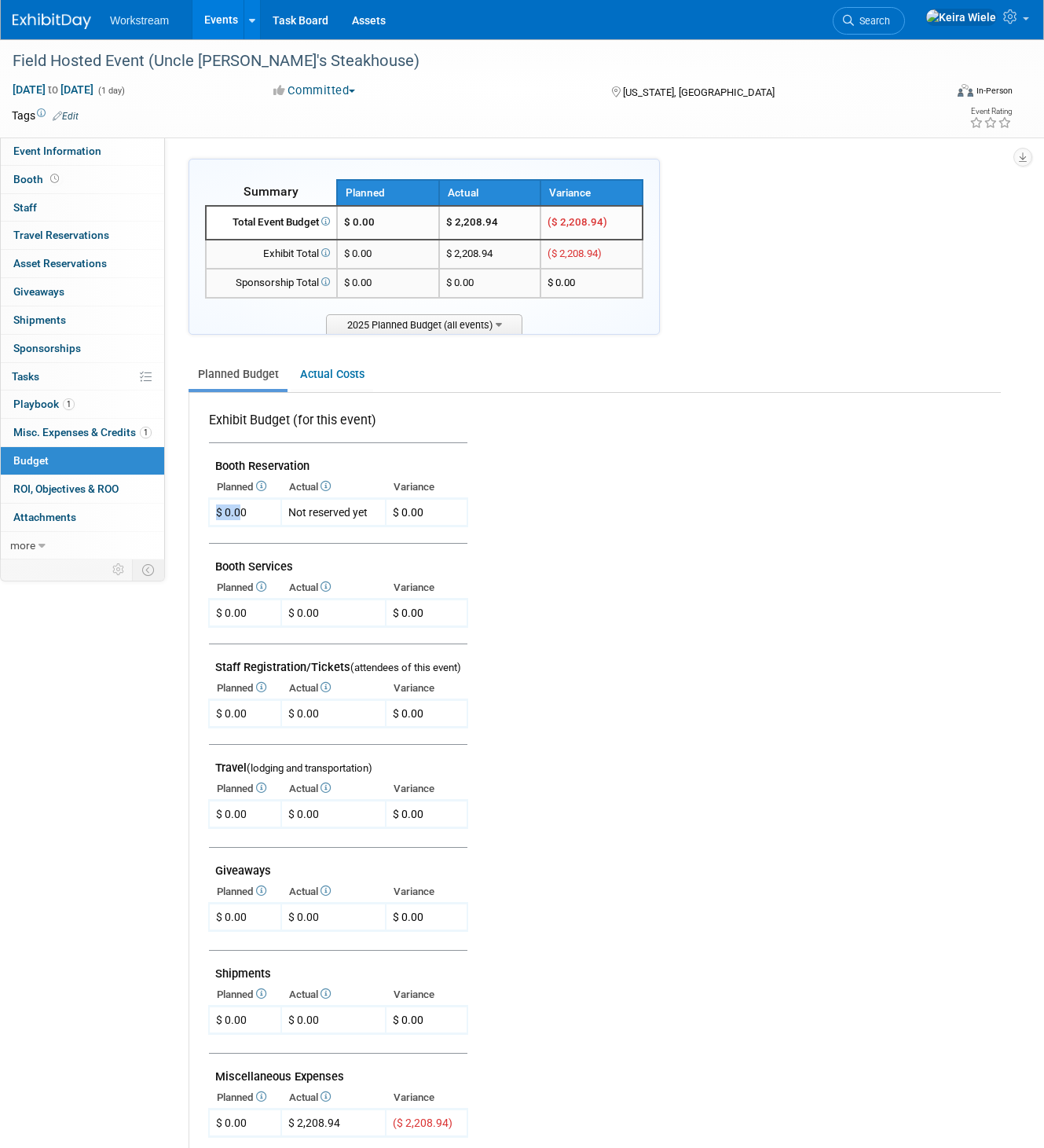
drag, startPoint x: 262, startPoint y: 512, endPoint x: 170, endPoint y: 514, distance: 92.0
click at [197, 512] on div "Exhibit Budget (for this event) Booth Reservation" at bounding box center [594, 870] width 811 height 956
click at [228, 507] on div "$ 0.00" at bounding box center [231, 512] width 30 height 16
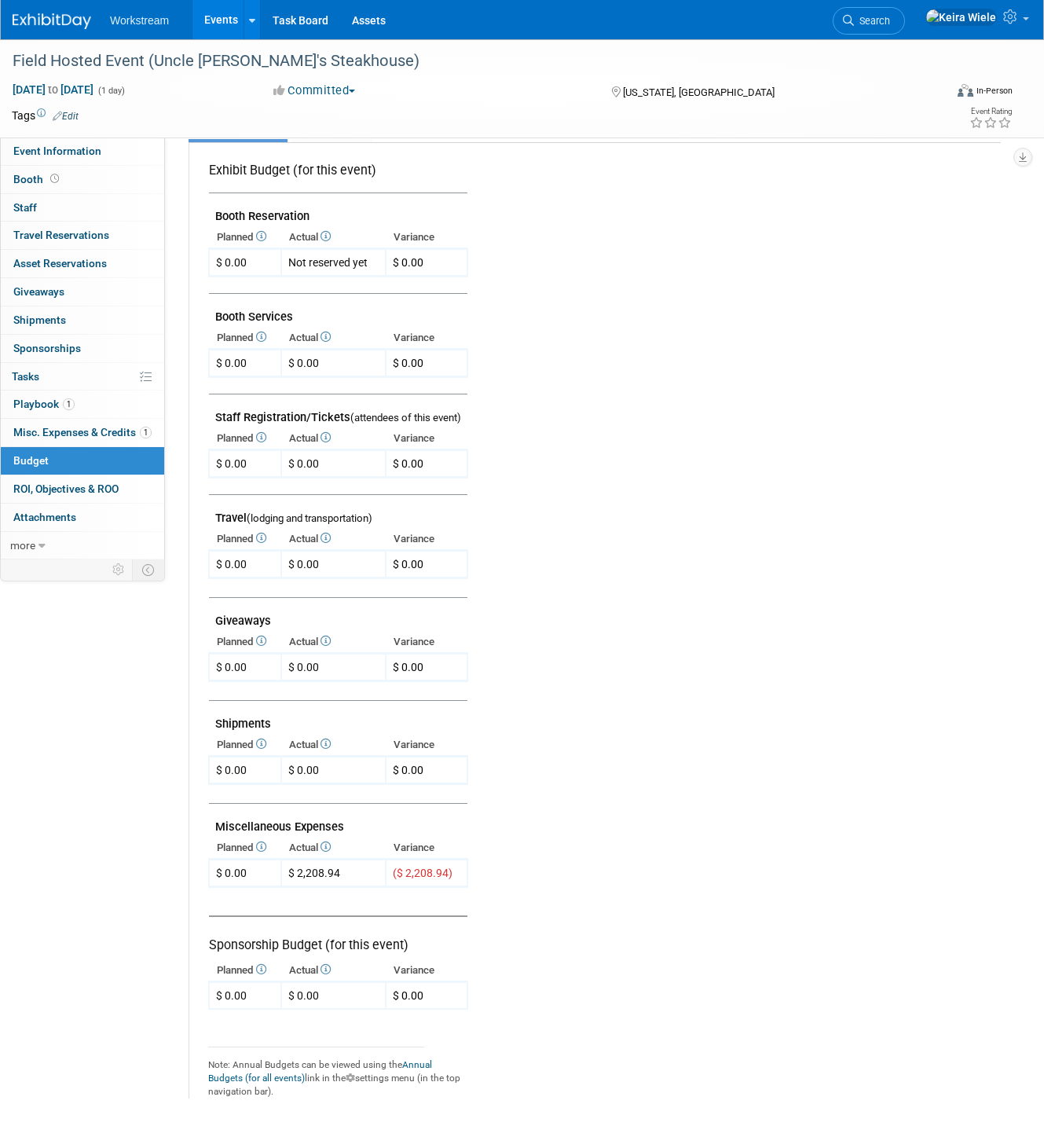
scroll to position [283, 0]
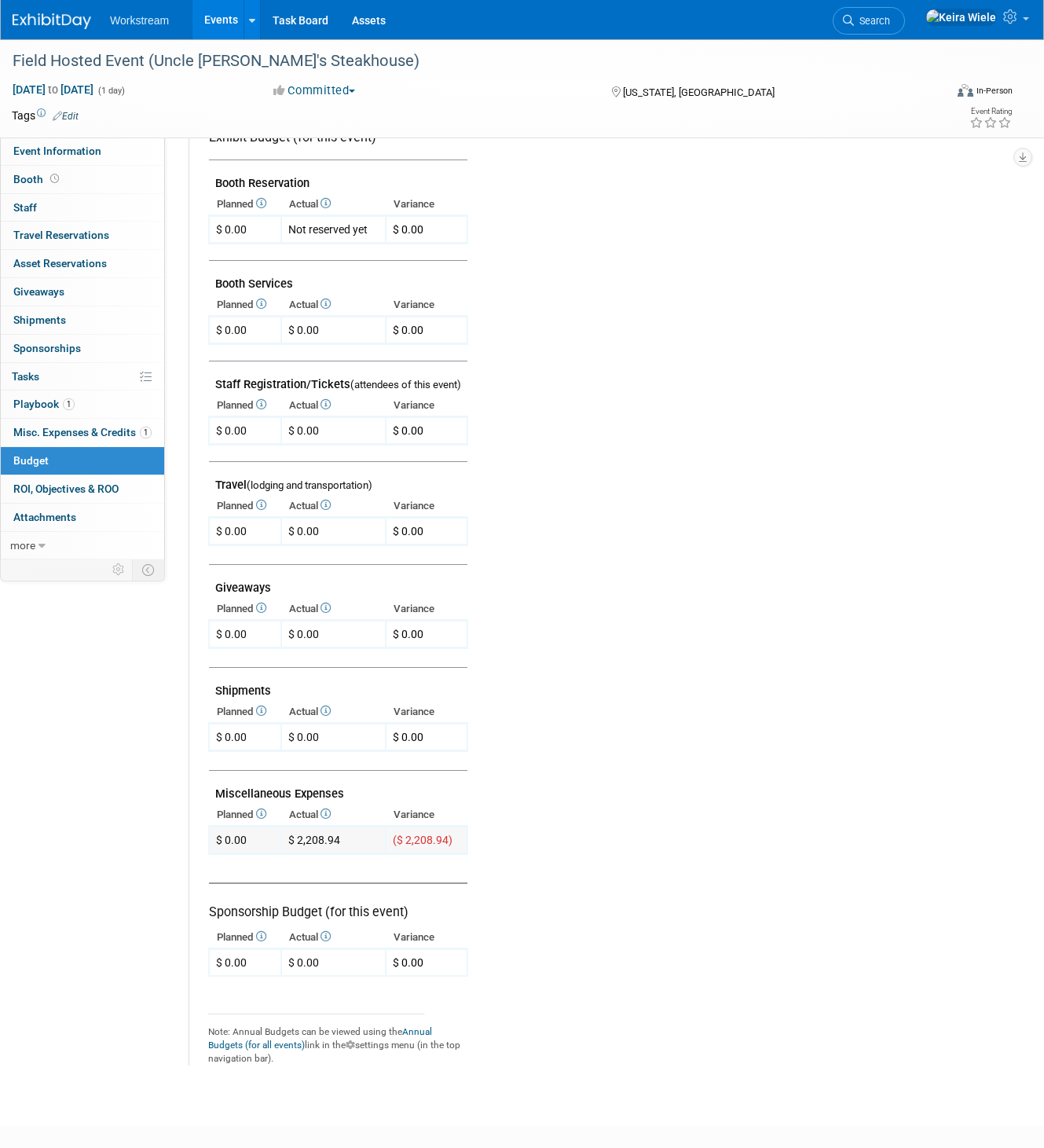
click at [257, 841] on td at bounding box center [254, 840] width 16 height 16
click at [253, 834] on td at bounding box center [254, 840] width 16 height 16
click at [240, 835] on div "$ 0.00" at bounding box center [231, 840] width 30 height 16
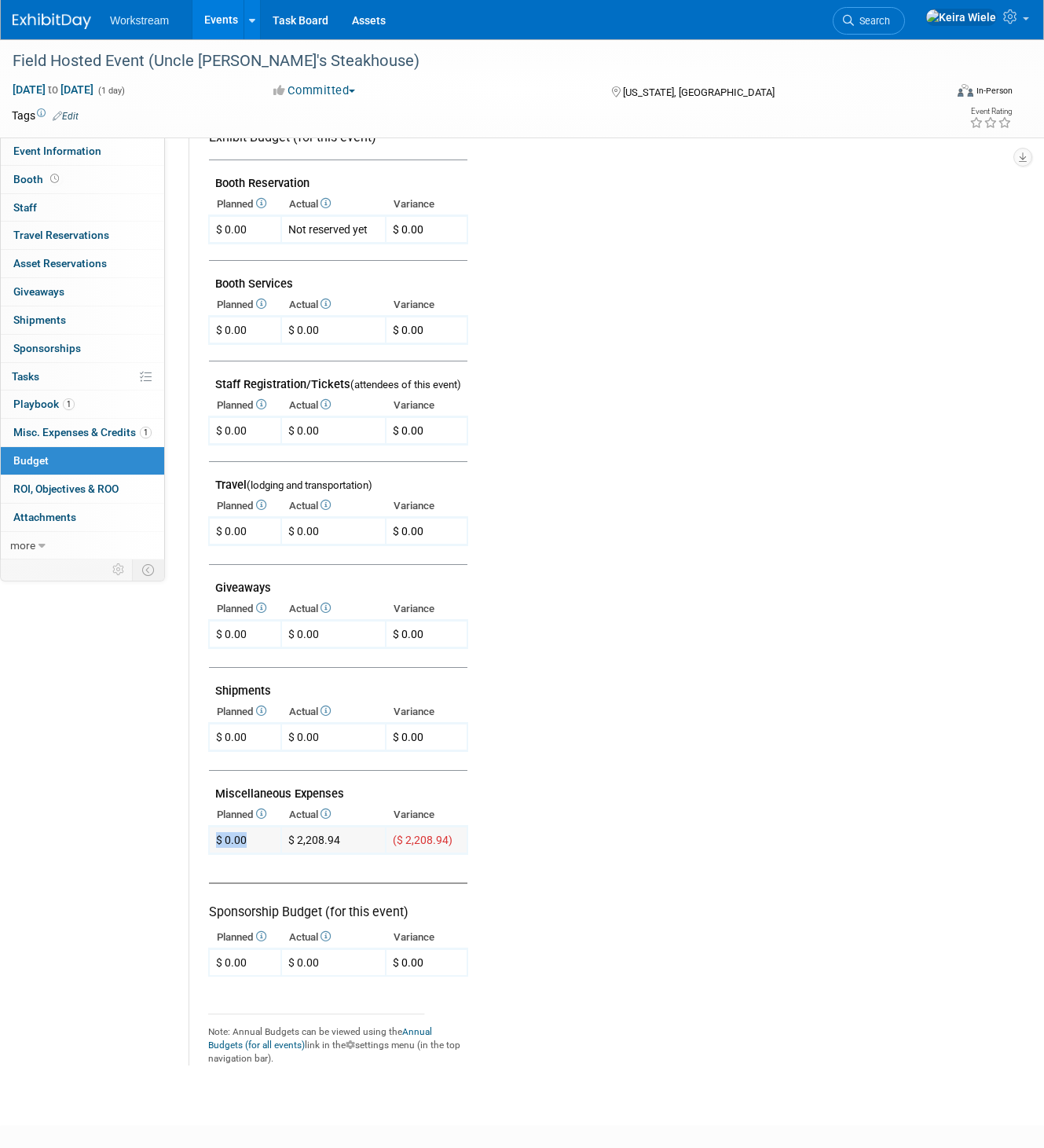
click at [240, 835] on div "$ 0.00" at bounding box center [231, 840] width 30 height 16
click at [267, 851] on td "$ 0.00 X" at bounding box center [244, 840] width 72 height 28
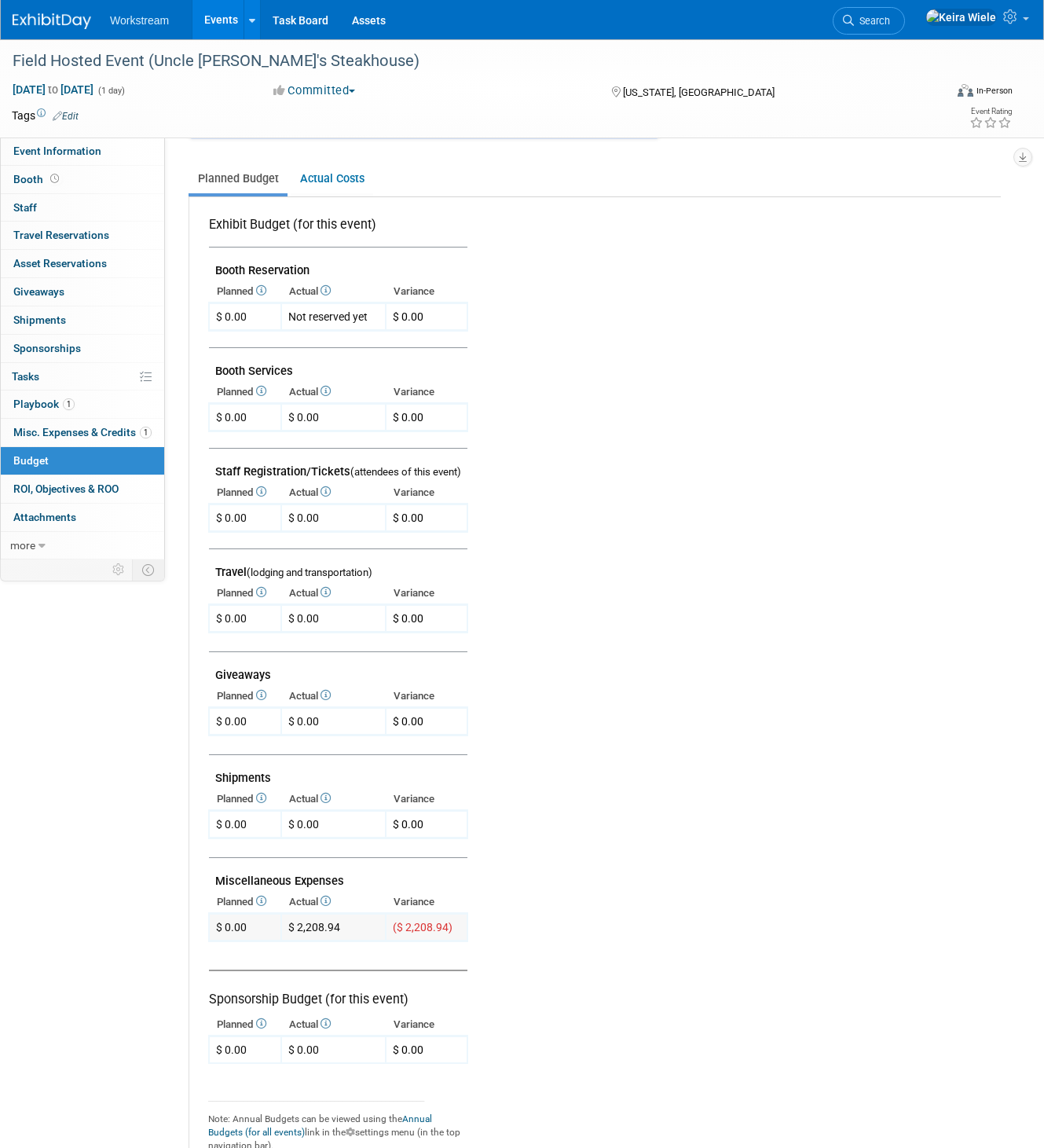
scroll to position [184, 0]
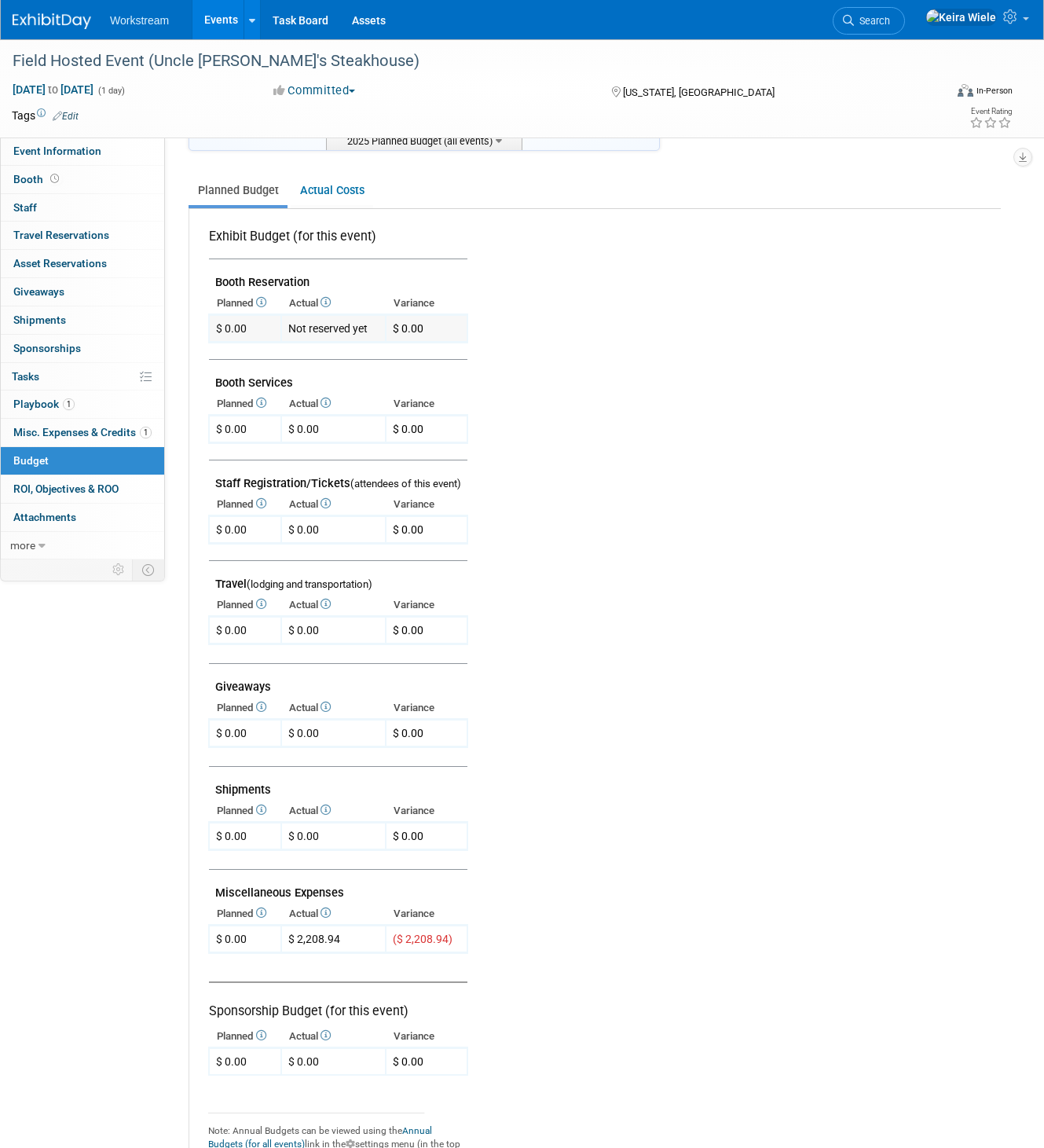
click at [257, 329] on td at bounding box center [254, 329] width 16 height 16
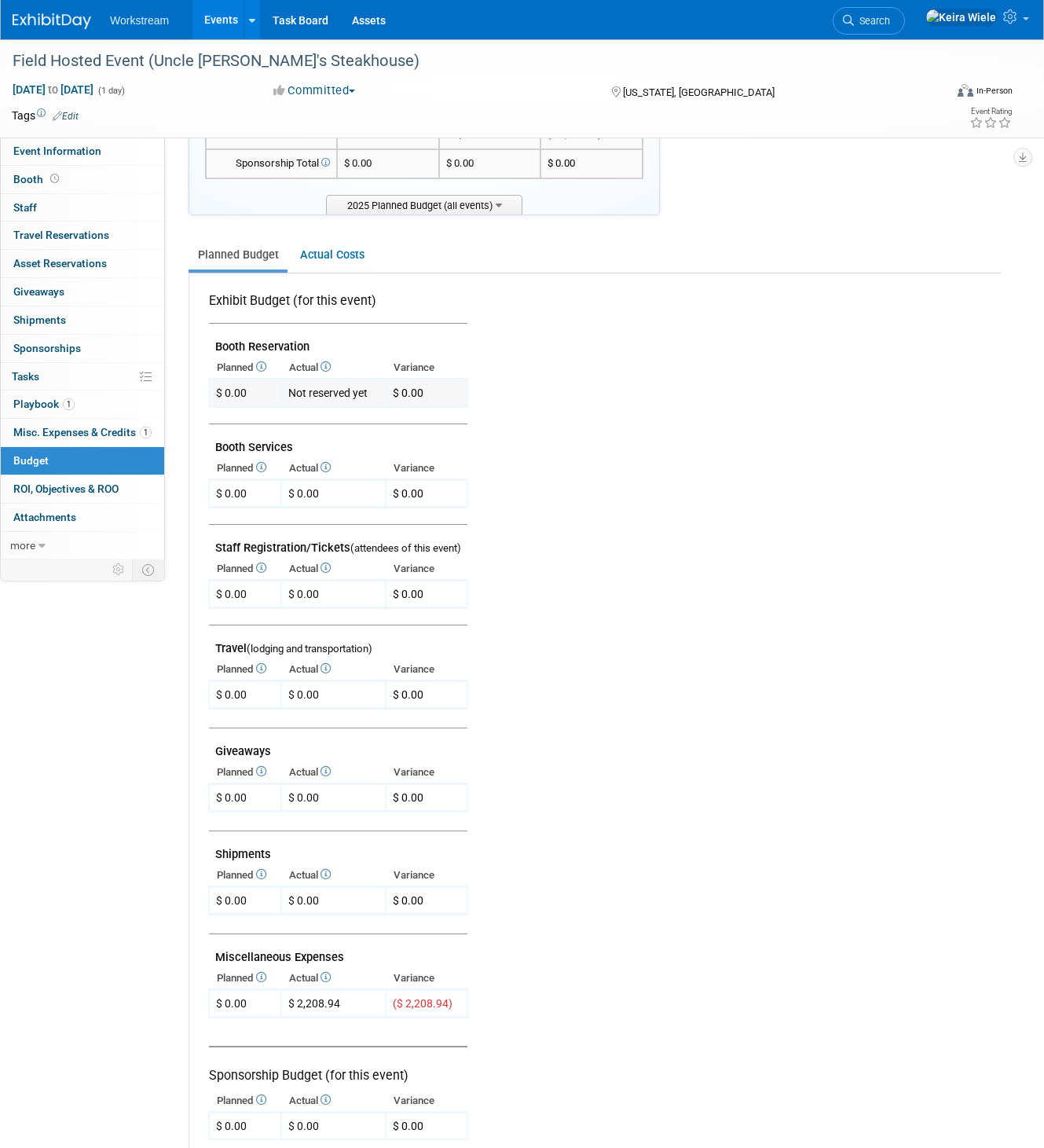
scroll to position [0, 0]
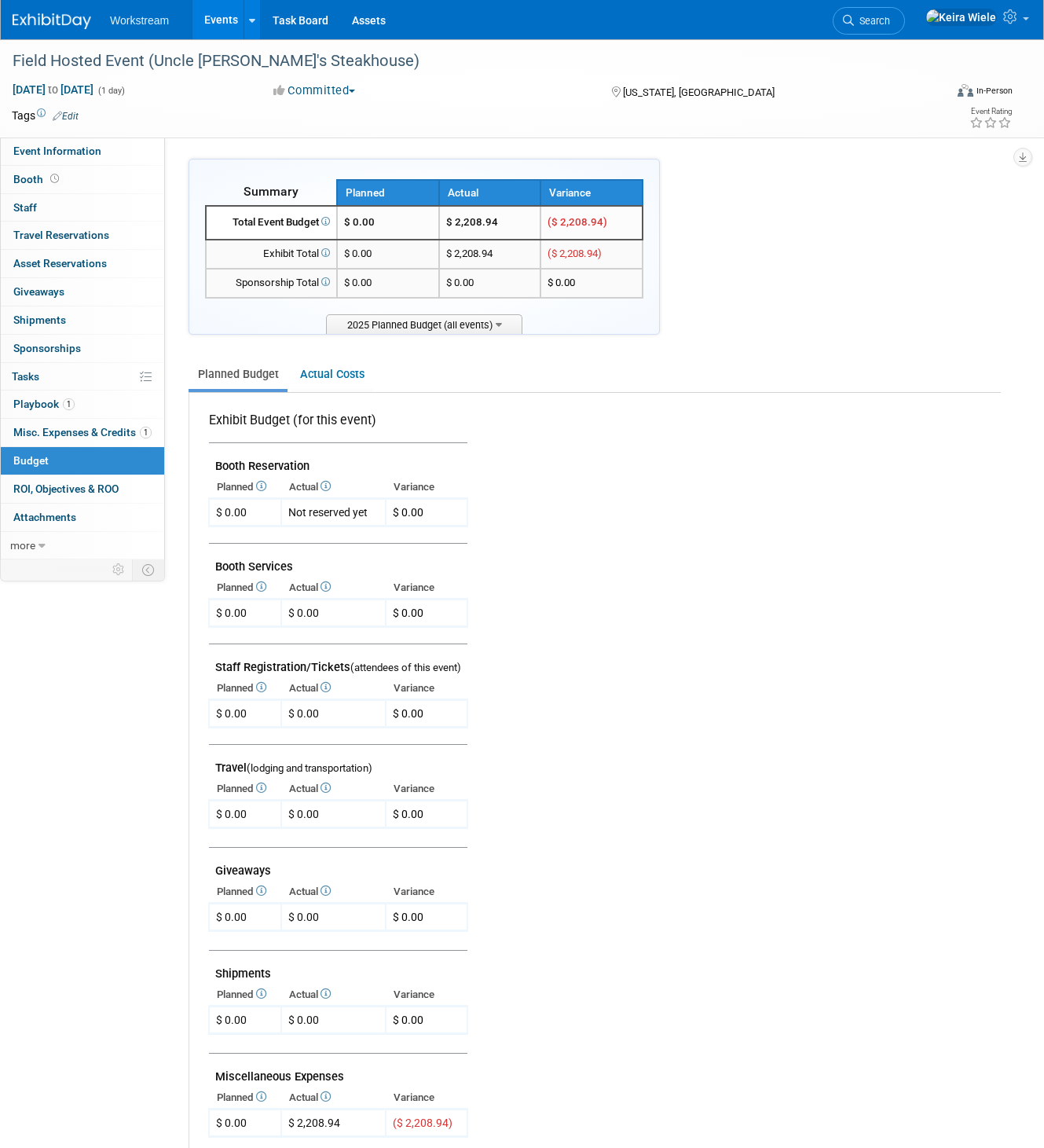
click at [361, 271] on td "$ 0.00" at bounding box center [388, 283] width 102 height 29
click at [389, 317] on span "2025 Planned Budget (all events)" at bounding box center [424, 324] width 196 height 20
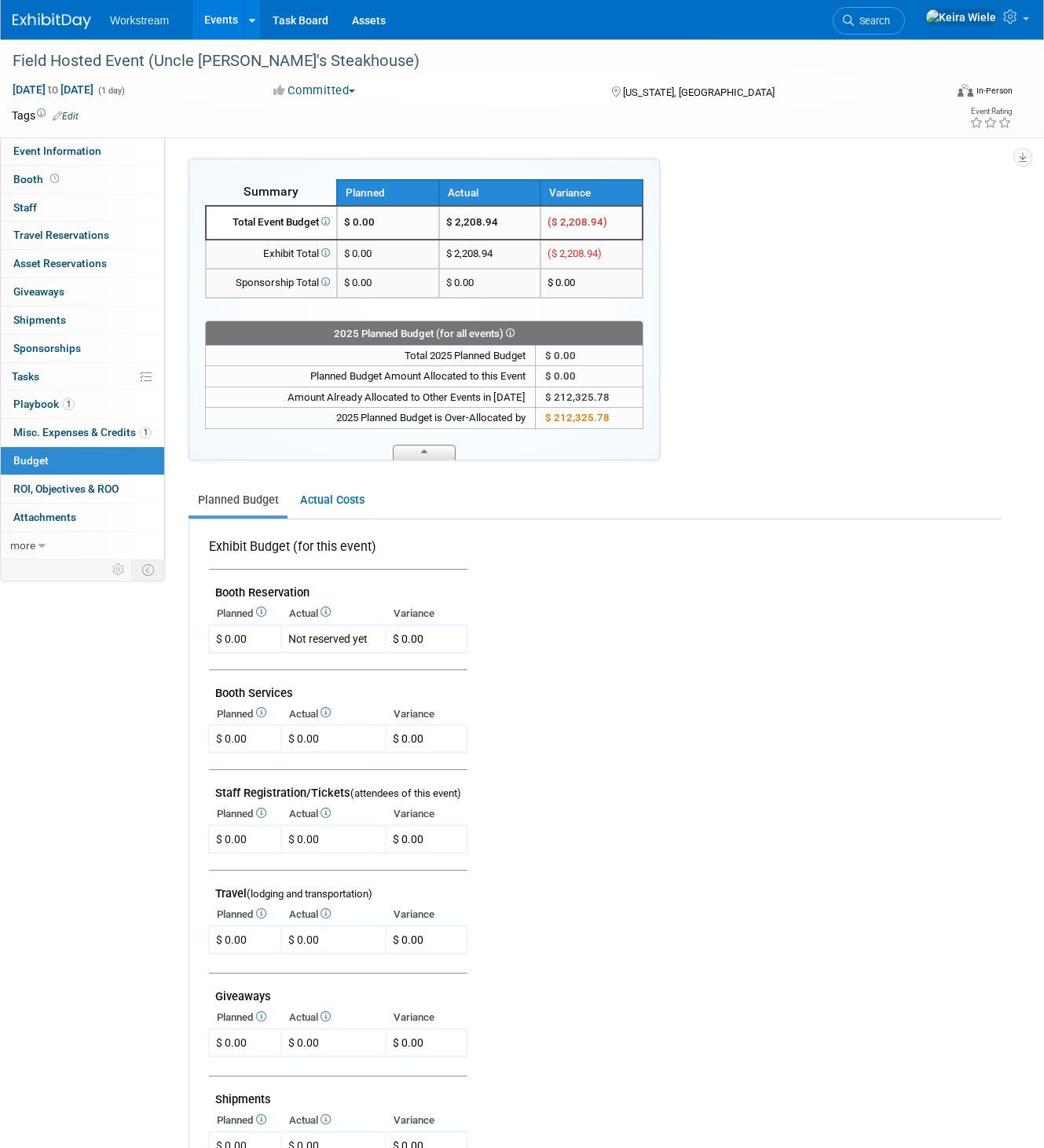
click at [431, 454] on span at bounding box center [424, 452] width 62 height 15
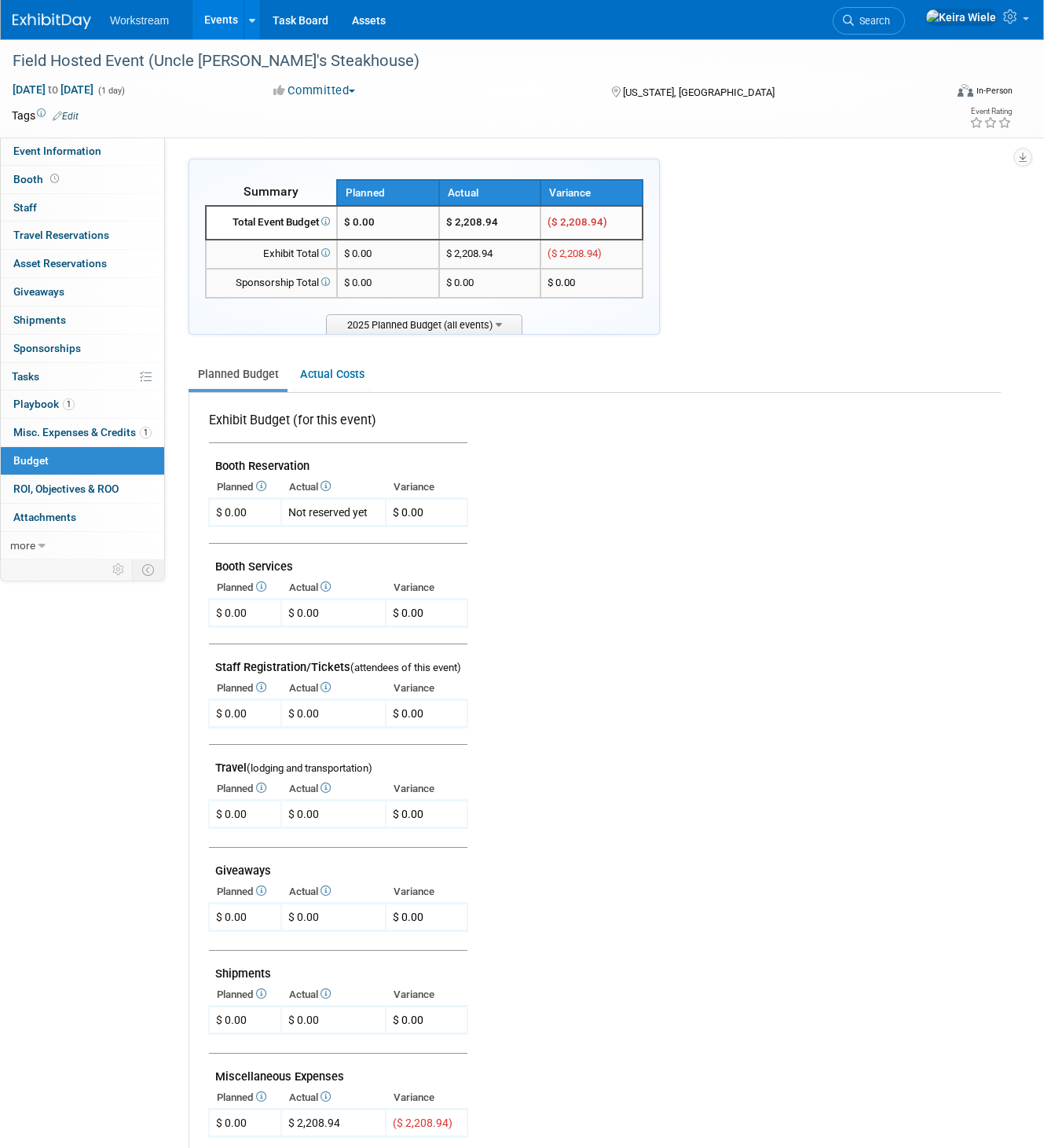
click at [386, 288] on td "$ 0.00" at bounding box center [388, 283] width 102 height 29
click at [383, 264] on td "$ 0.00" at bounding box center [388, 254] width 102 height 29
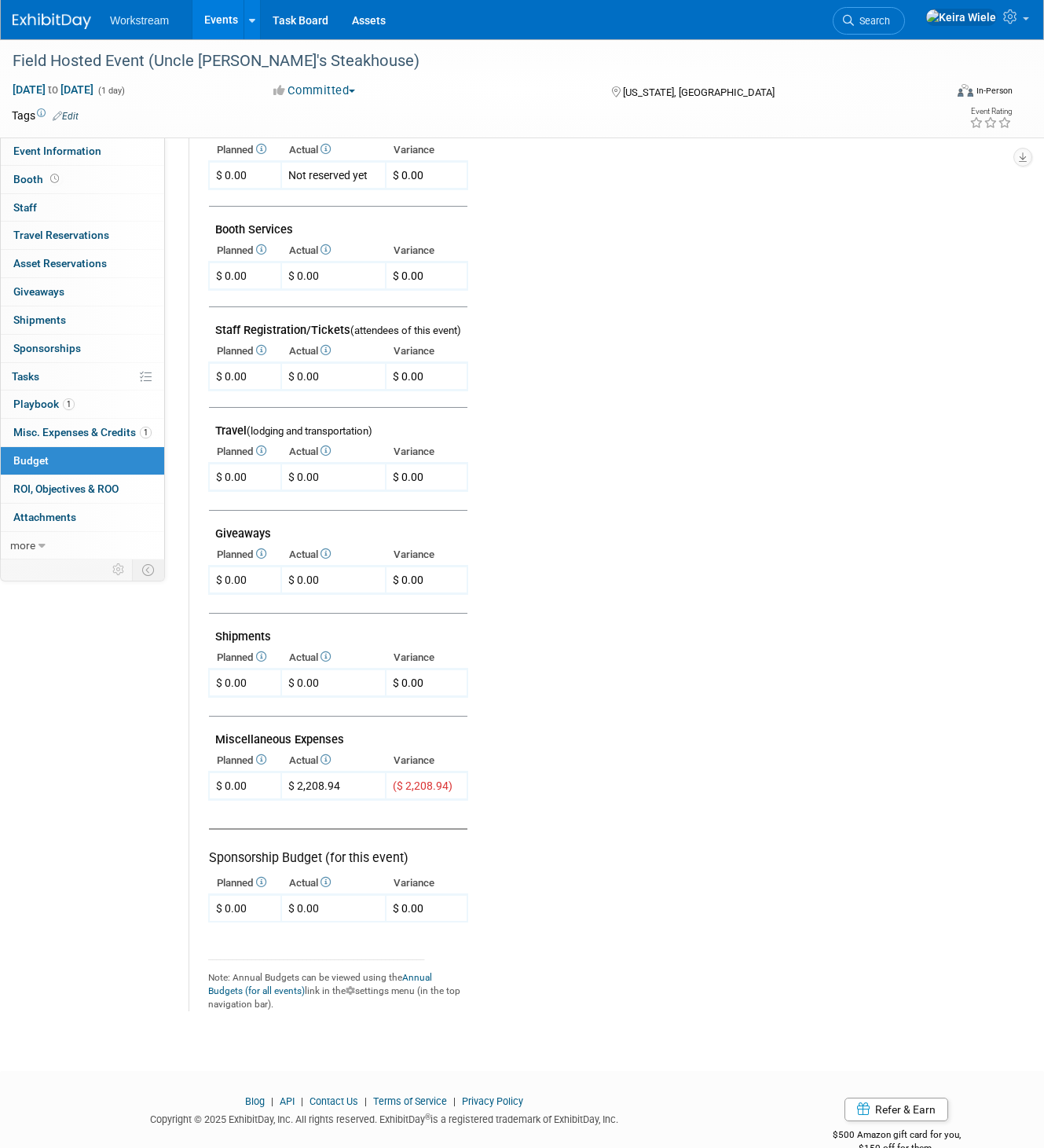
click at [266, 884] on icon at bounding box center [260, 882] width 12 height 10
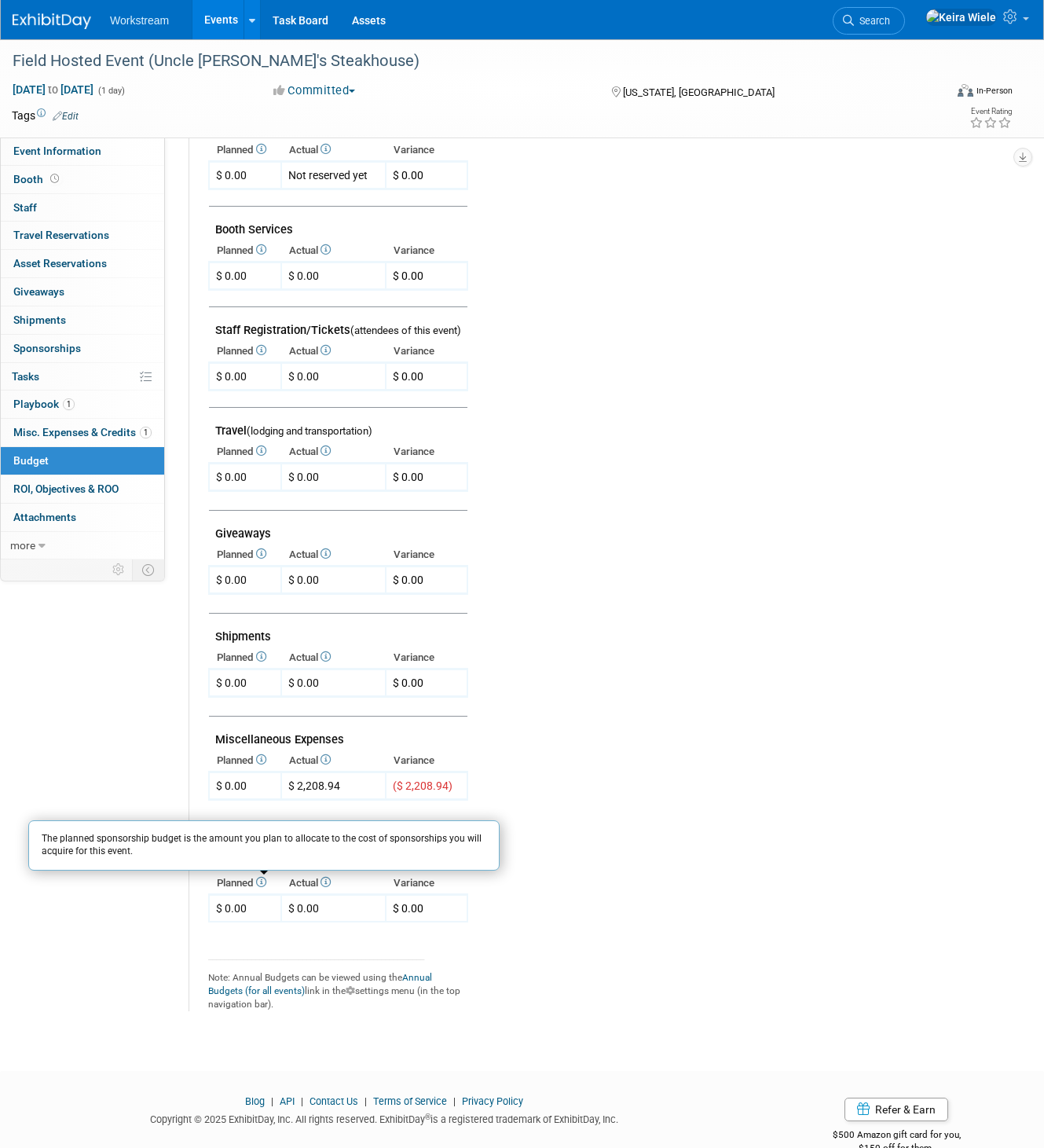
click at [266, 760] on icon at bounding box center [260, 759] width 12 height 10
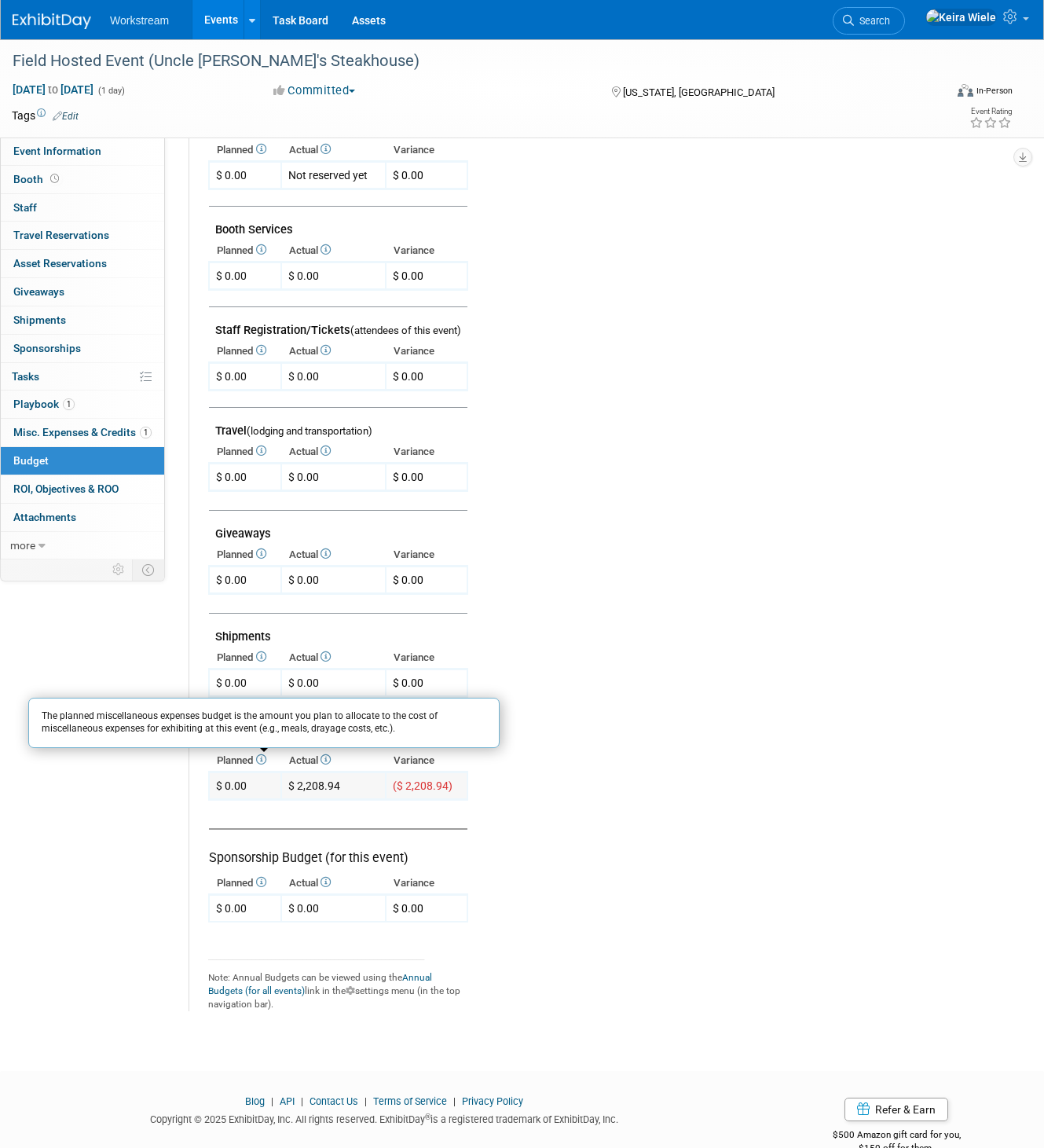
click at [258, 773] on td "$ 0.00 X" at bounding box center [244, 786] width 72 height 28
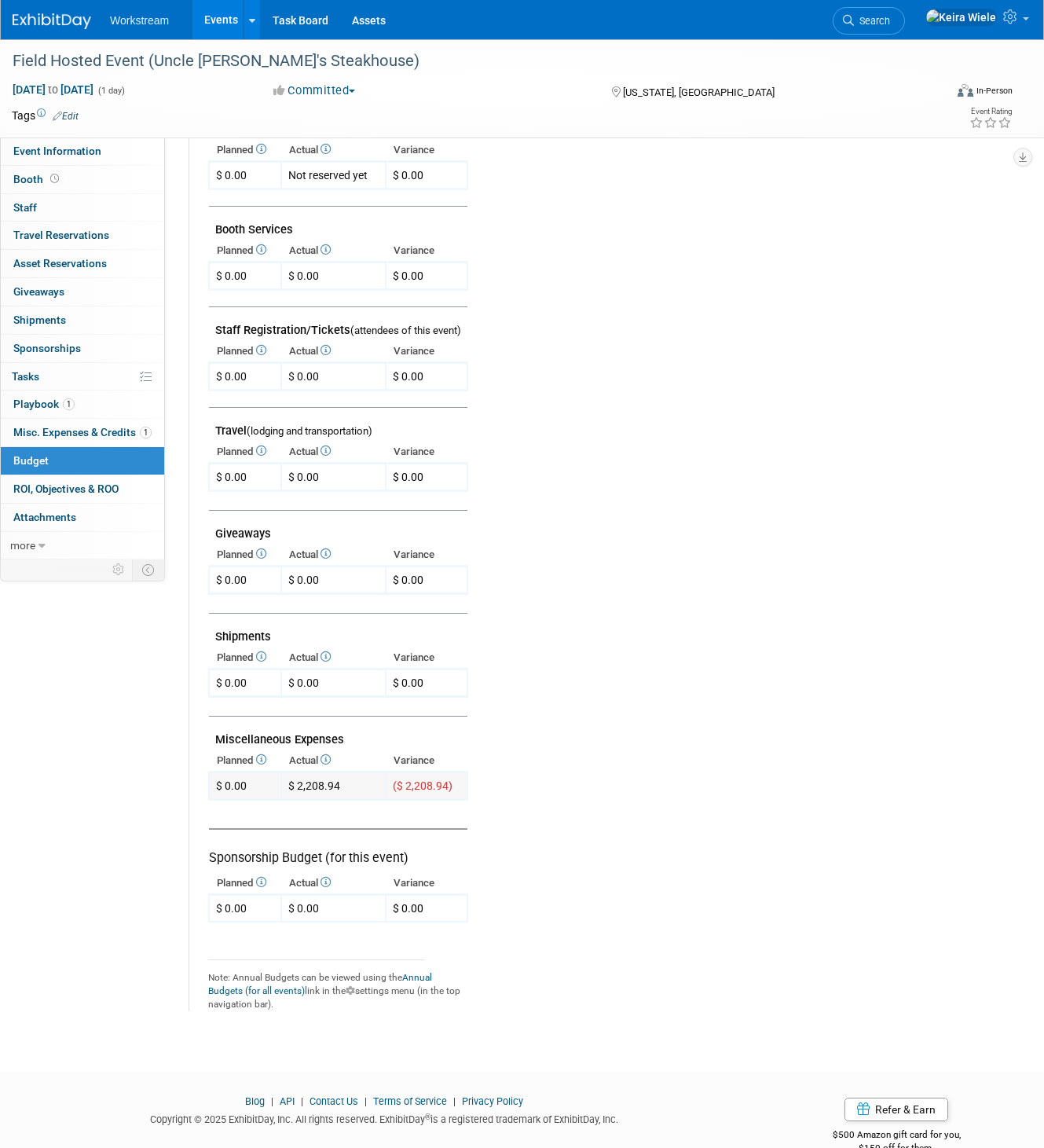
click at [243, 784] on div "$ 0.00" at bounding box center [231, 786] width 30 height 16
click at [82, 158] on link "Event Information" at bounding box center [82, 151] width 163 height 28
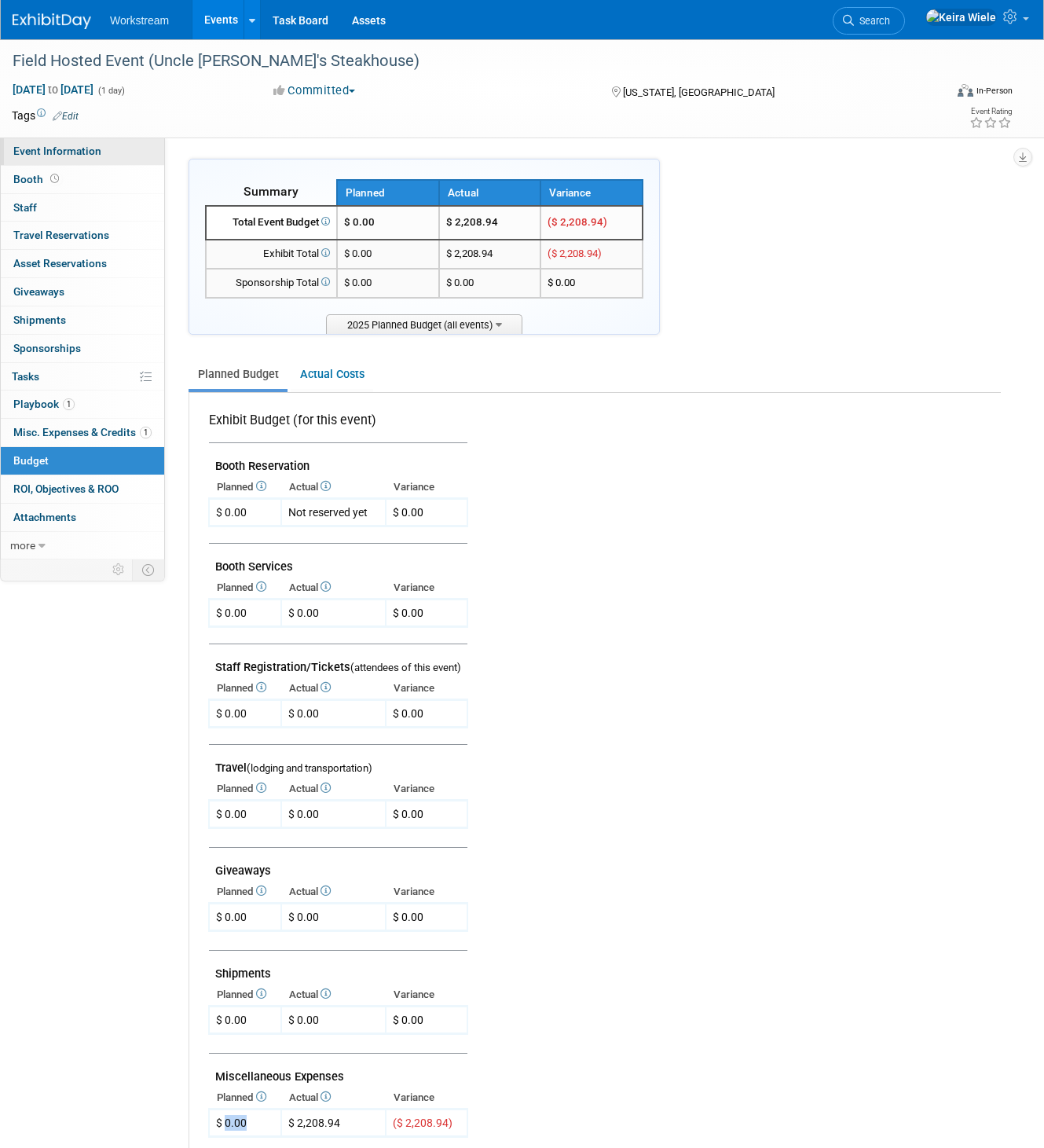
select select "Hosted"
select select "Restaurant"
select select "Yes"
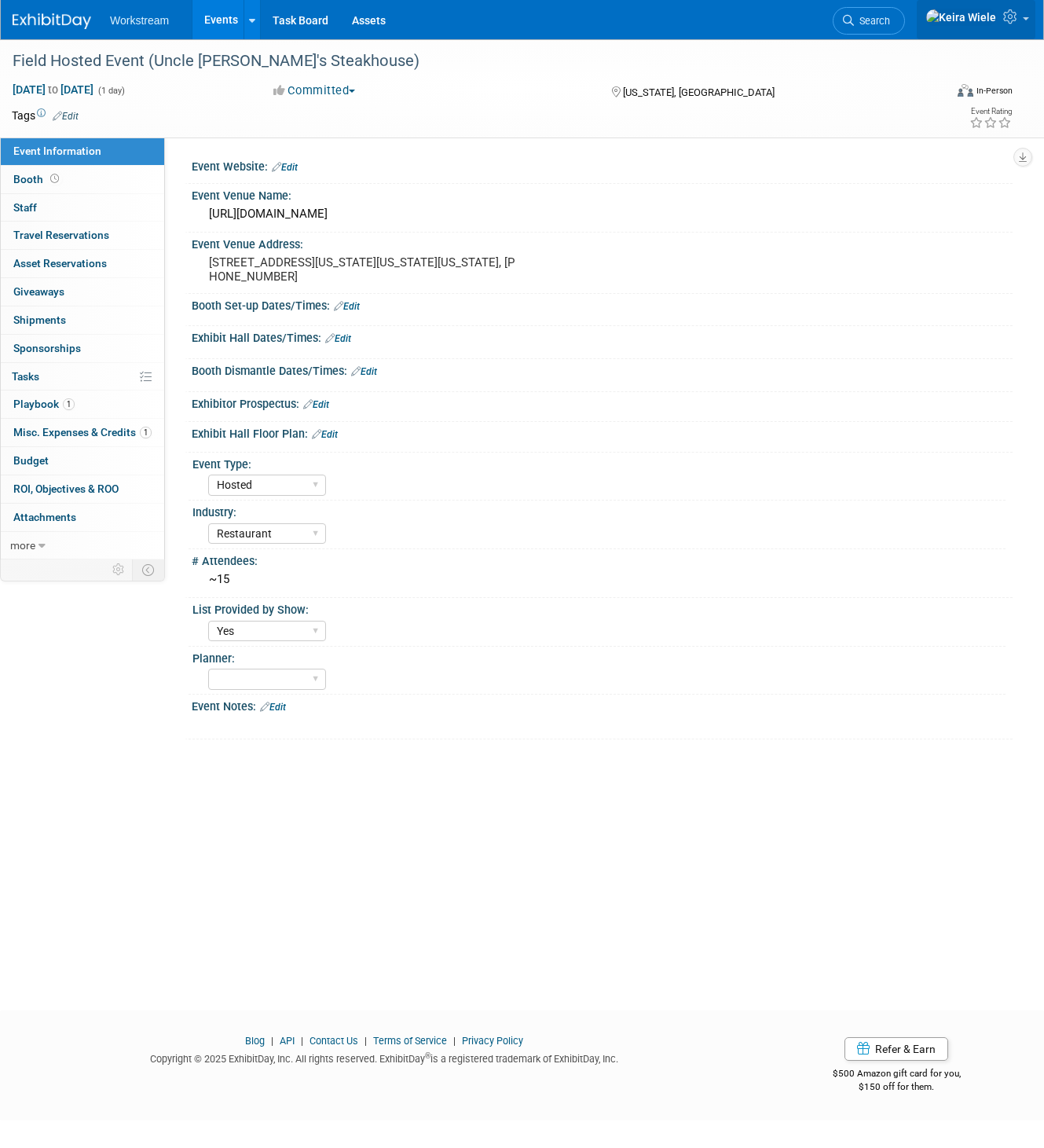
click at [1020, 23] on icon at bounding box center [1012, 17] width 18 height 14
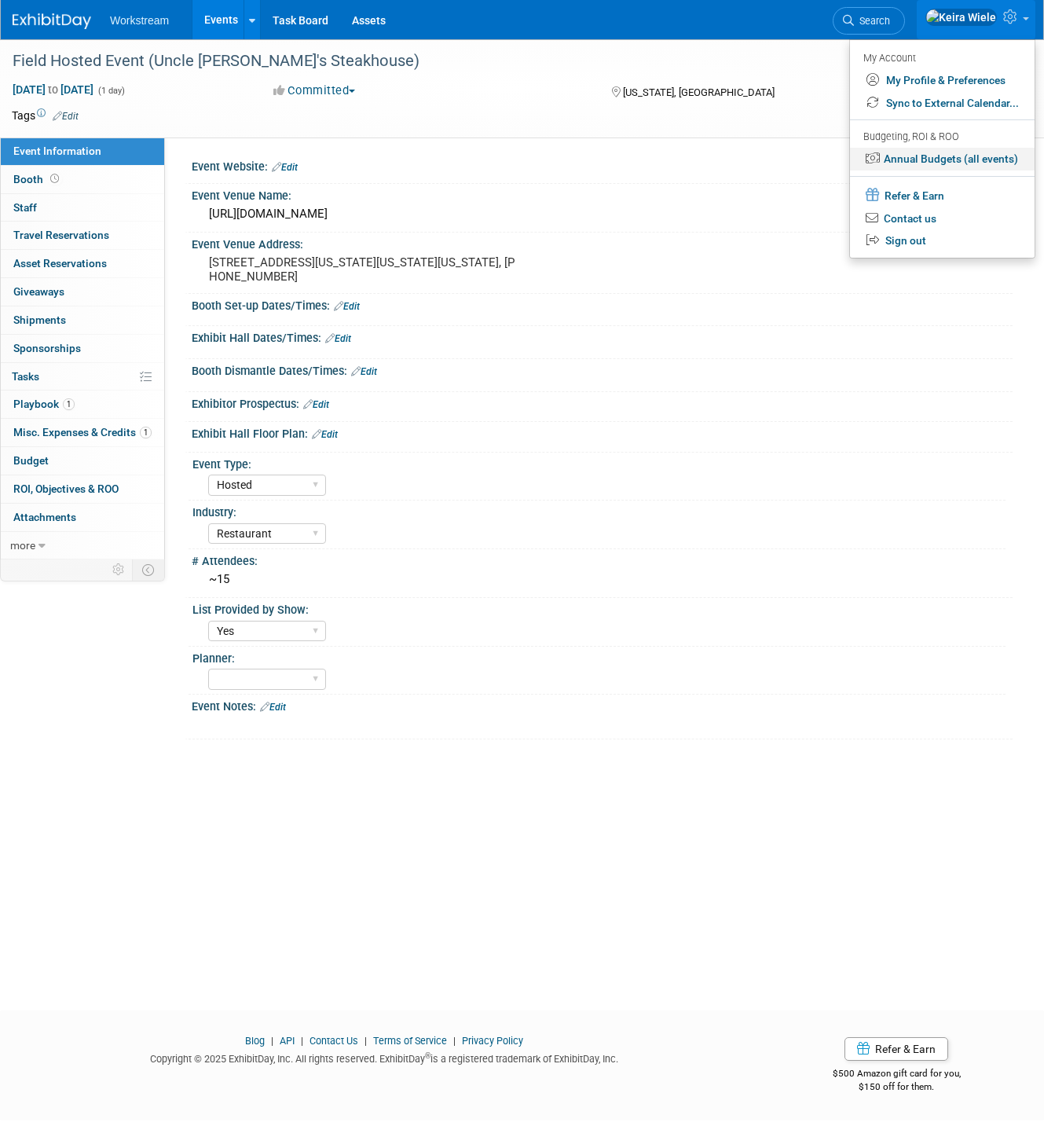
click at [948, 166] on link "Annual Budgets (all events)" at bounding box center [942, 160] width 185 height 23
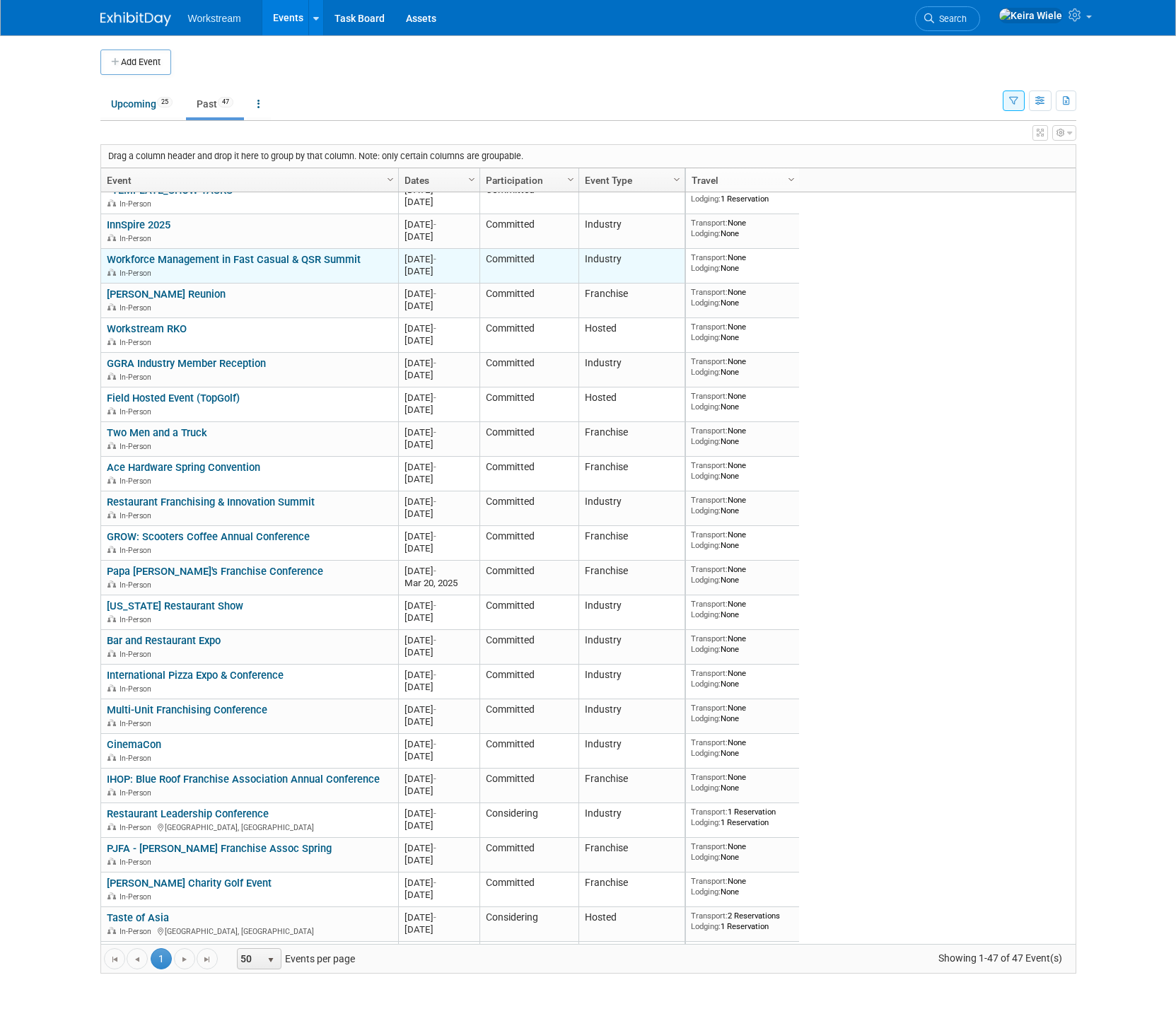
scroll to position [26, 0]
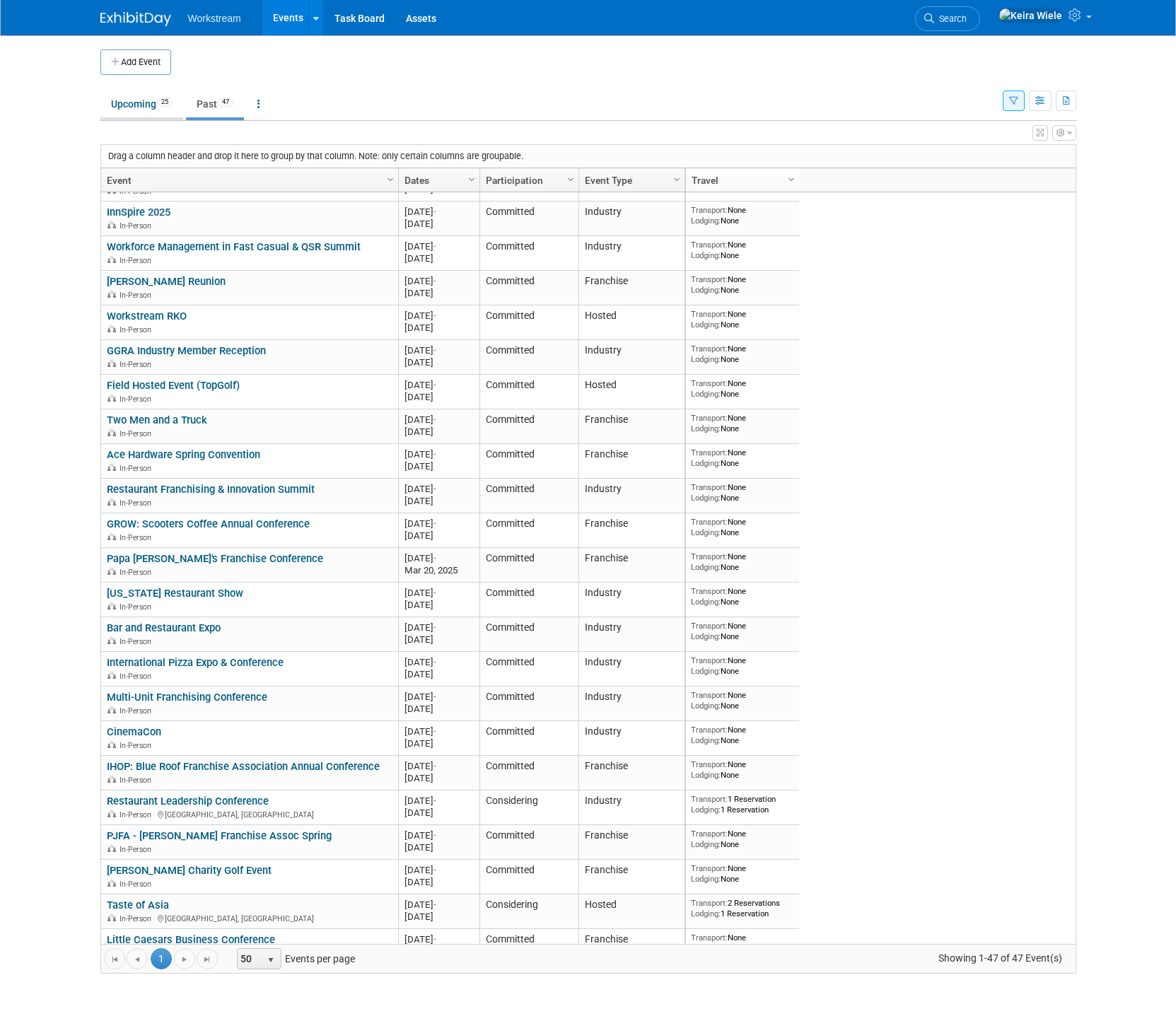
click at [130, 92] on link "Upcoming 25" at bounding box center [141, 104] width 83 height 27
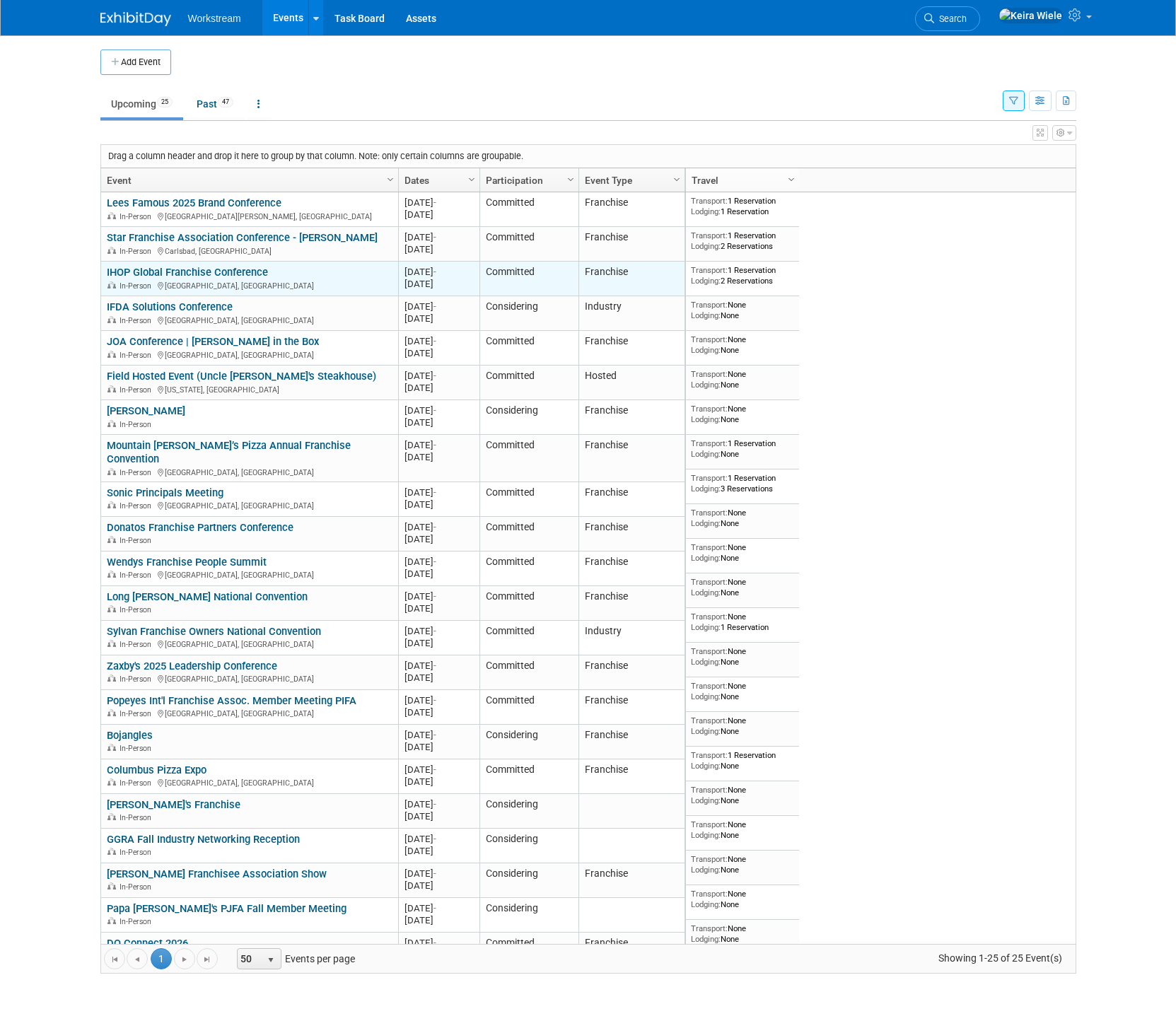
click at [169, 269] on link "IHOP Global Franchise Conference" at bounding box center [187, 272] width 161 height 13
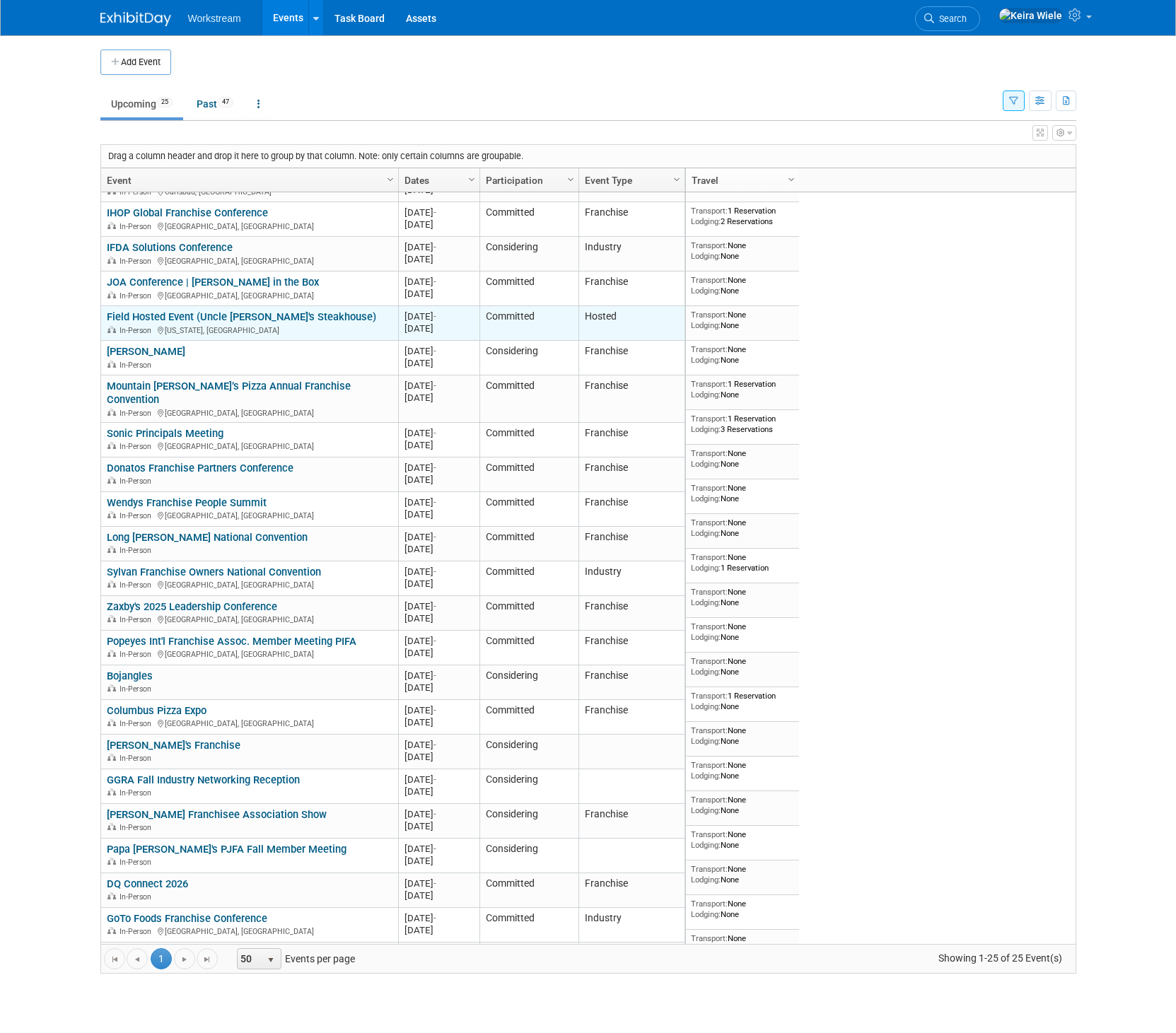
scroll to position [115, 0]
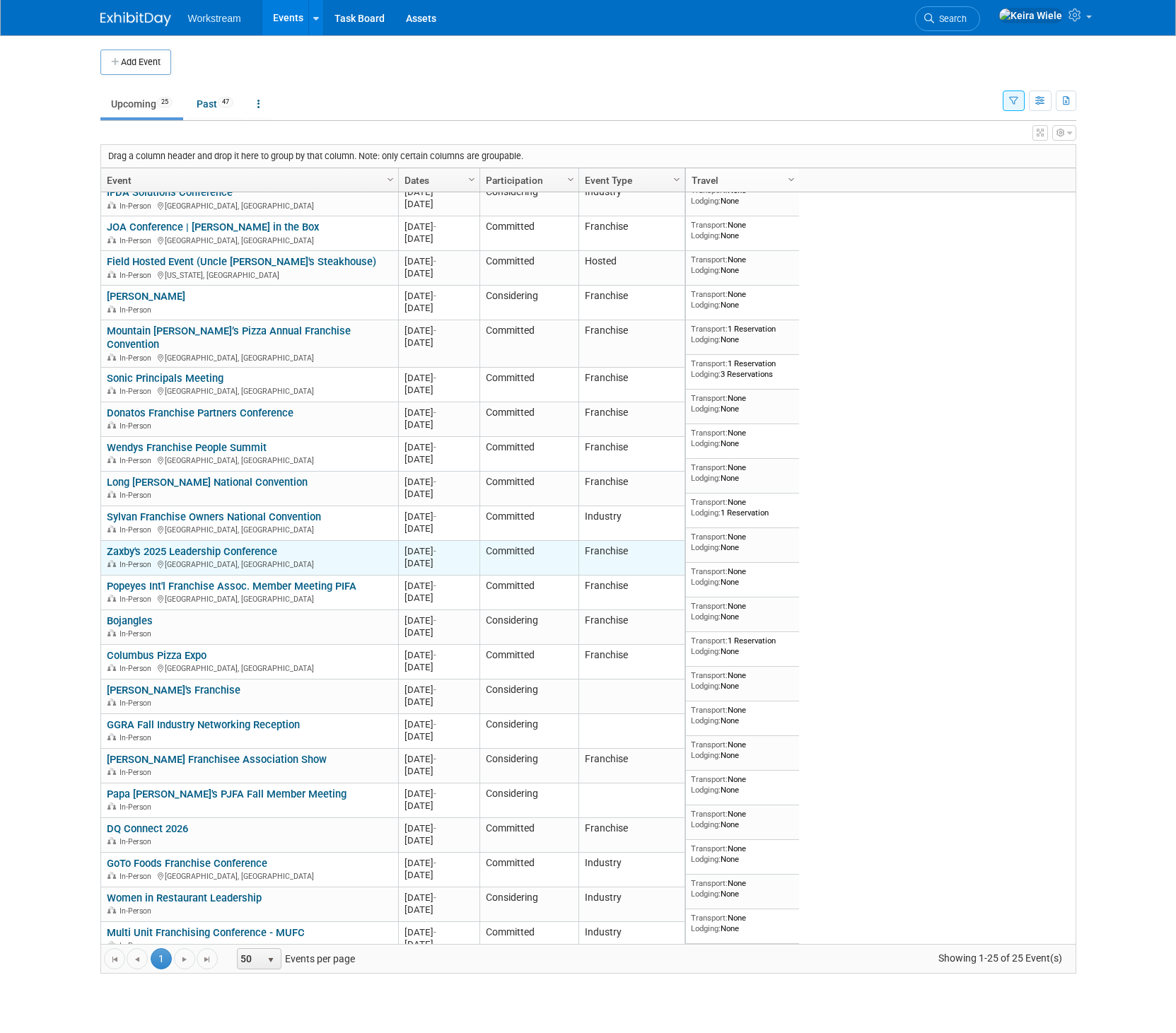
click at [256, 545] on link "Zaxby's 2025 Leadership Conference" at bounding box center [192, 552] width 170 height 13
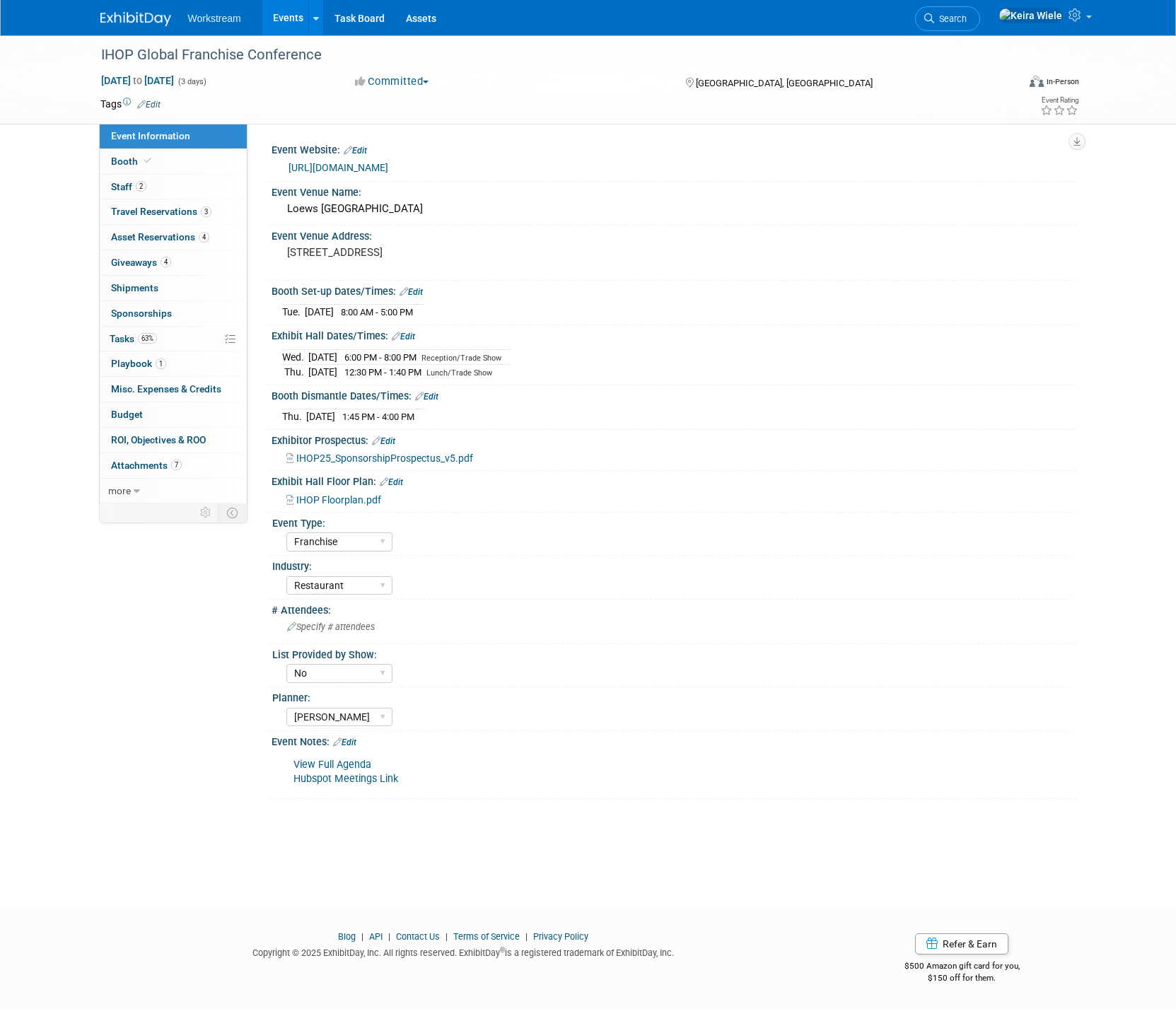
select select "Franchise"
select select "Restaurant"
select select "No"
select select "[PERSON_NAME]"
click at [137, 363] on span "Playbook 1" at bounding box center [138, 363] width 55 height 11
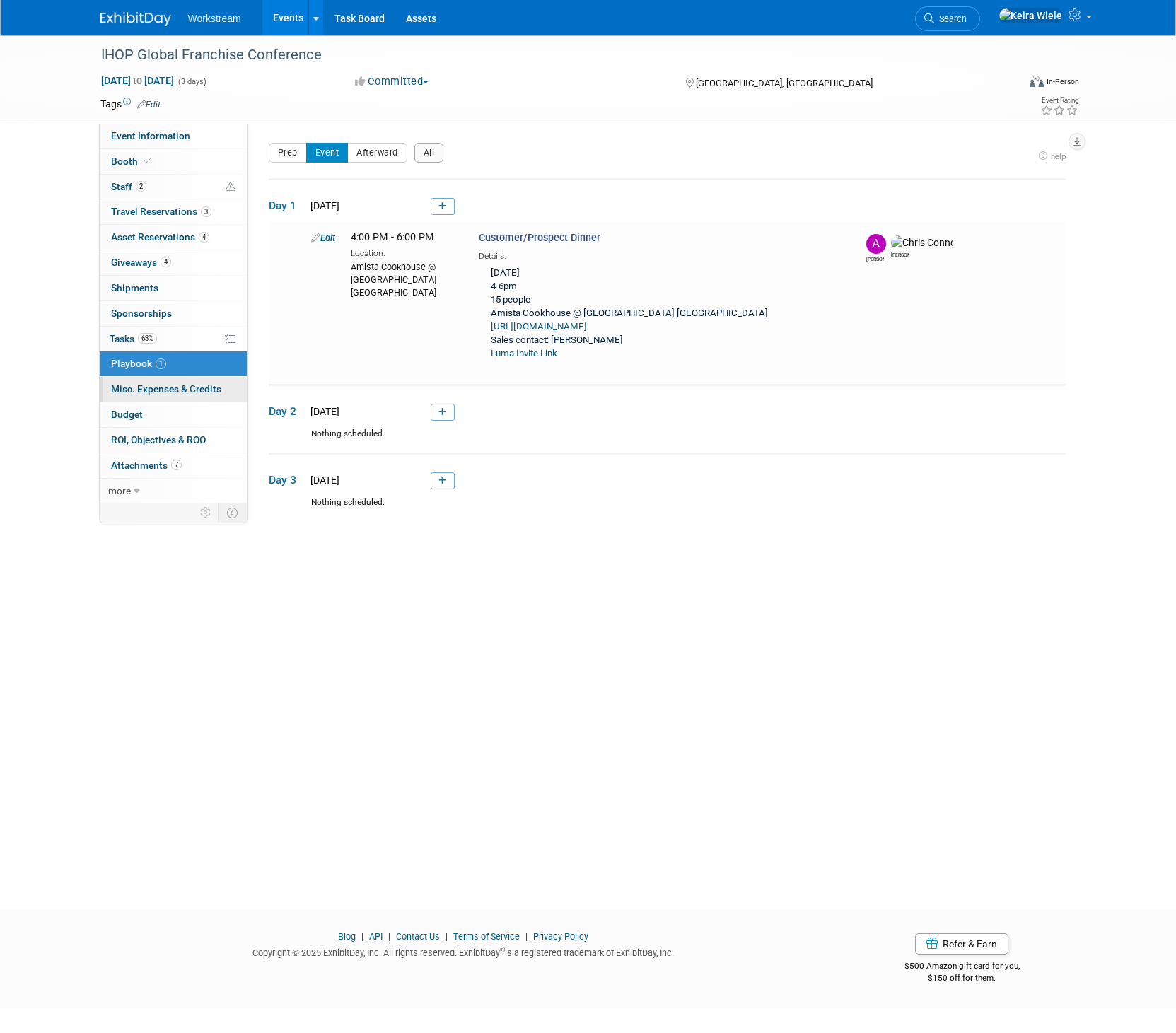
click at [146, 389] on span "Misc. Expenses & Credits 0" at bounding box center [165, 389] width 110 height 11
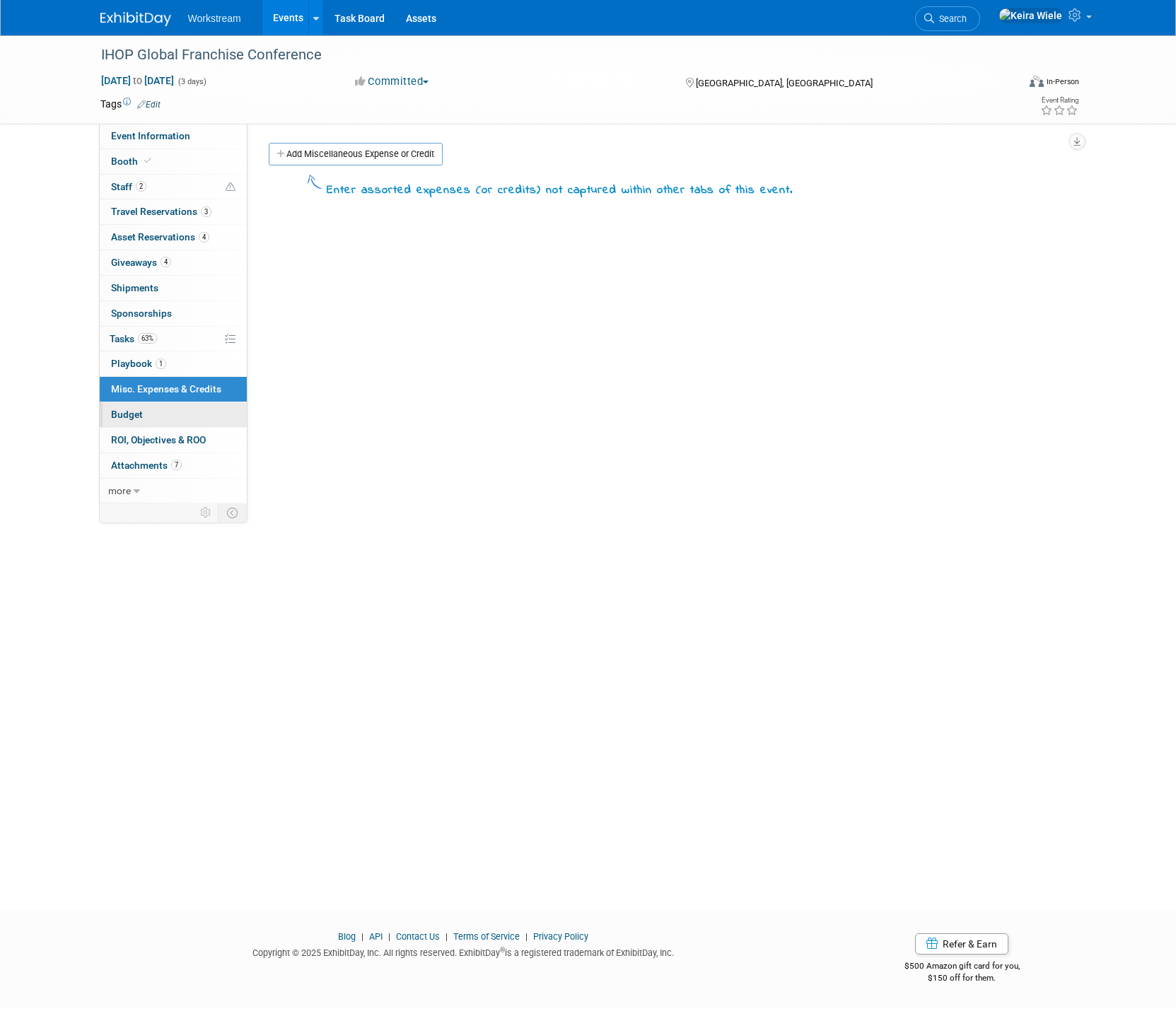
click at [137, 406] on link "Budget" at bounding box center [173, 414] width 147 height 25
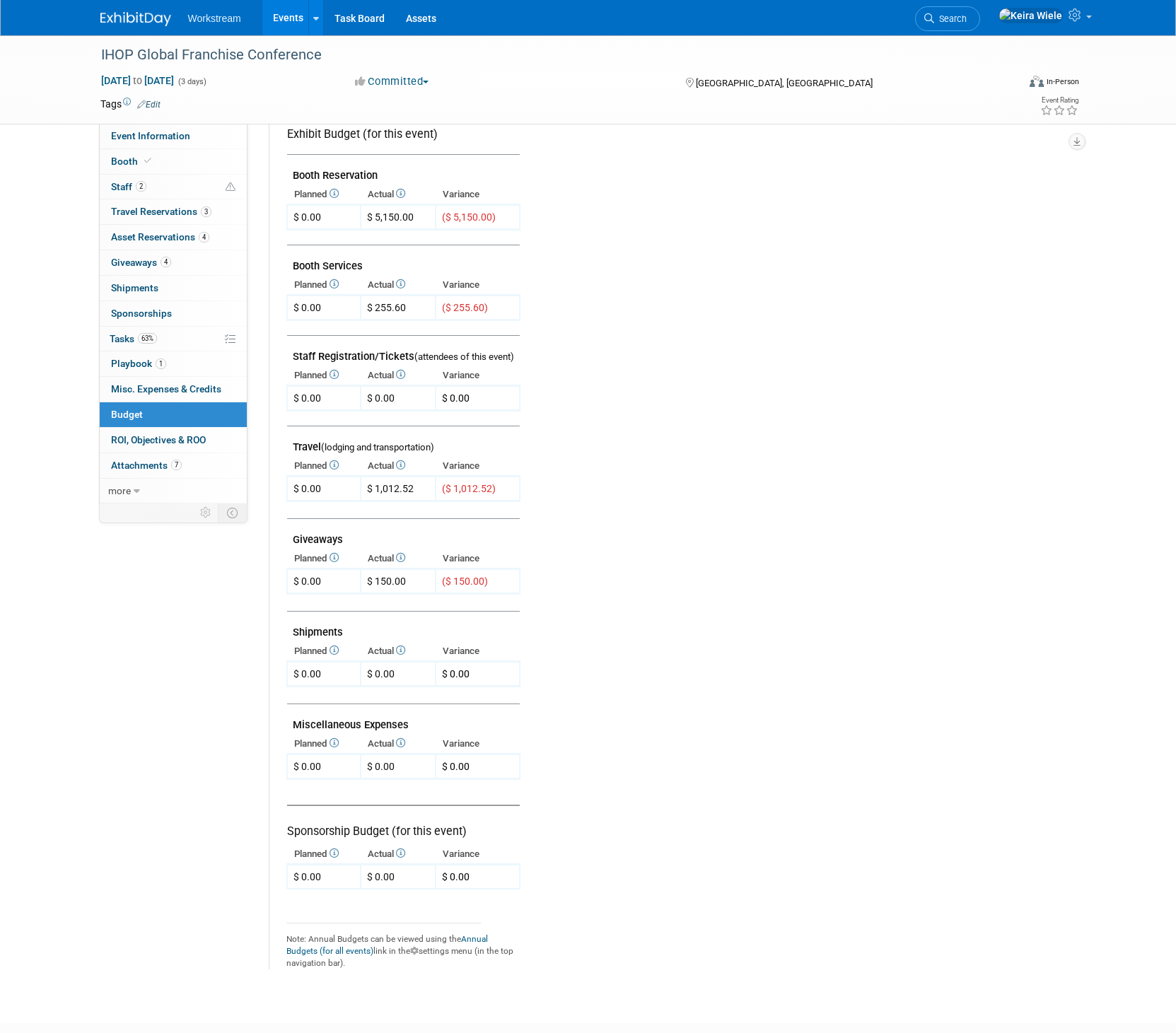
scroll to position [292, 0]
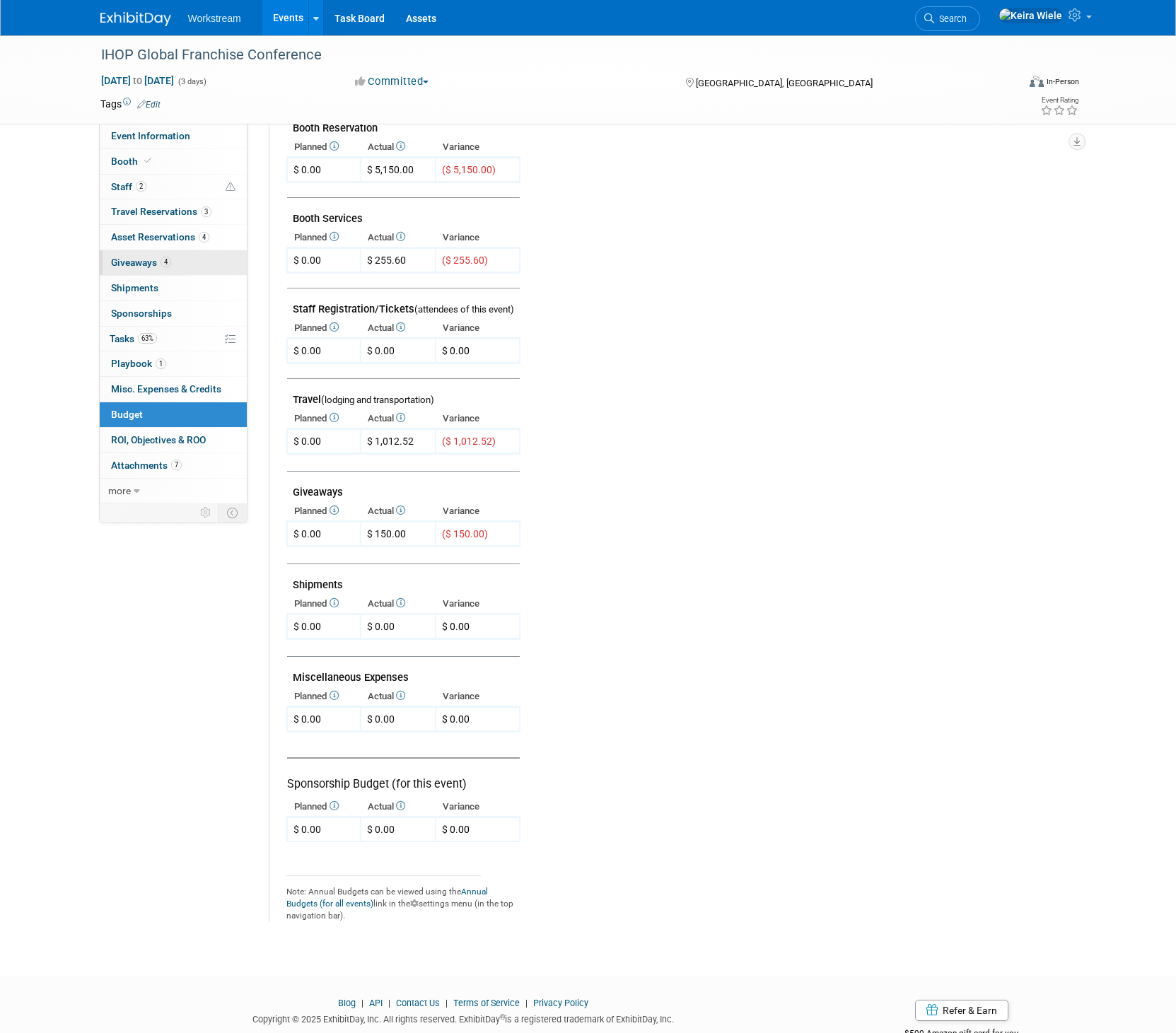
click at [158, 262] on span "Giveaways 4" at bounding box center [141, 263] width 60 height 11
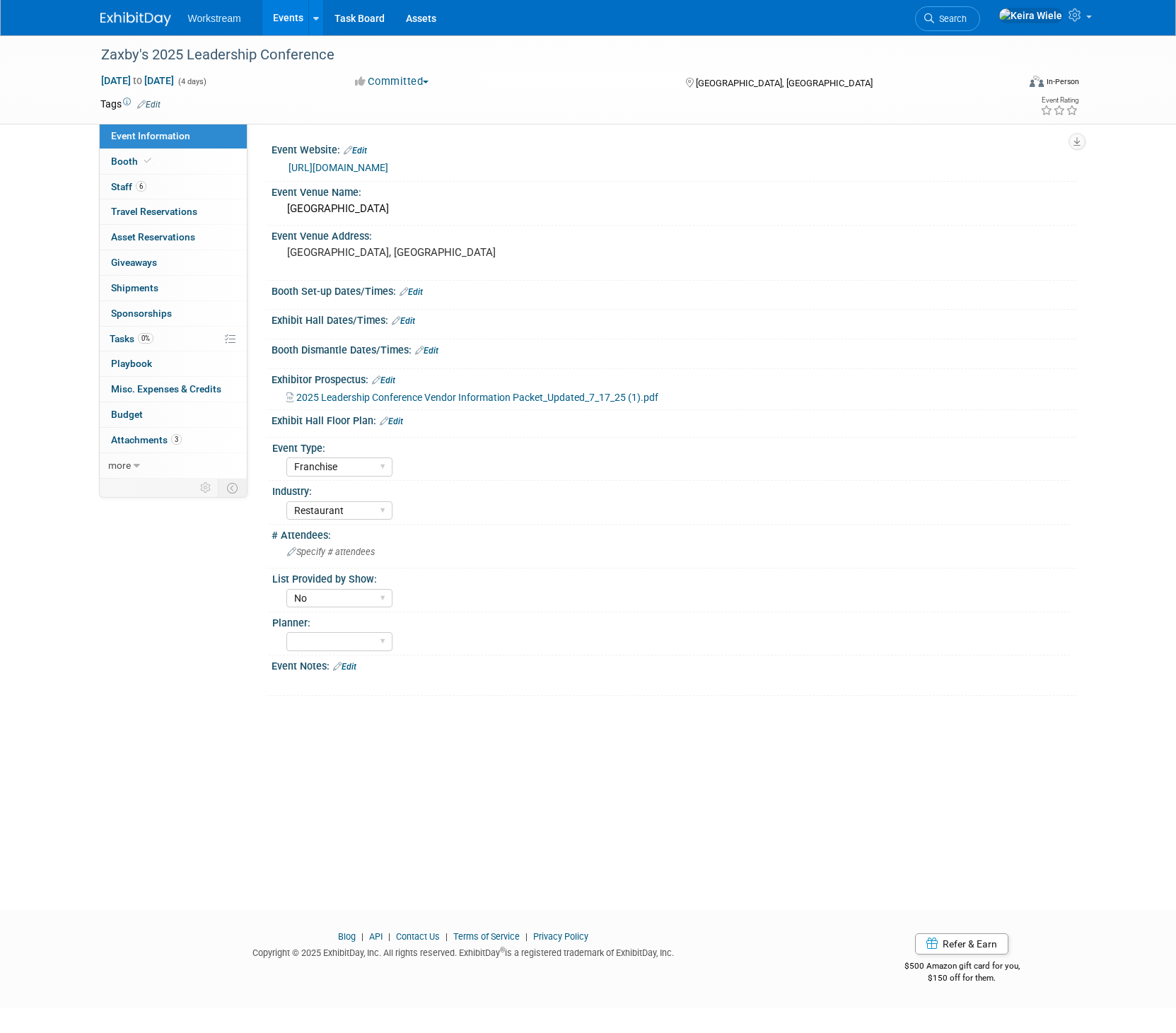
select select "Franchise"
select select "Restaurant"
select select "No"
click at [184, 364] on link "0 Playbook 0" at bounding box center [173, 364] width 147 height 25
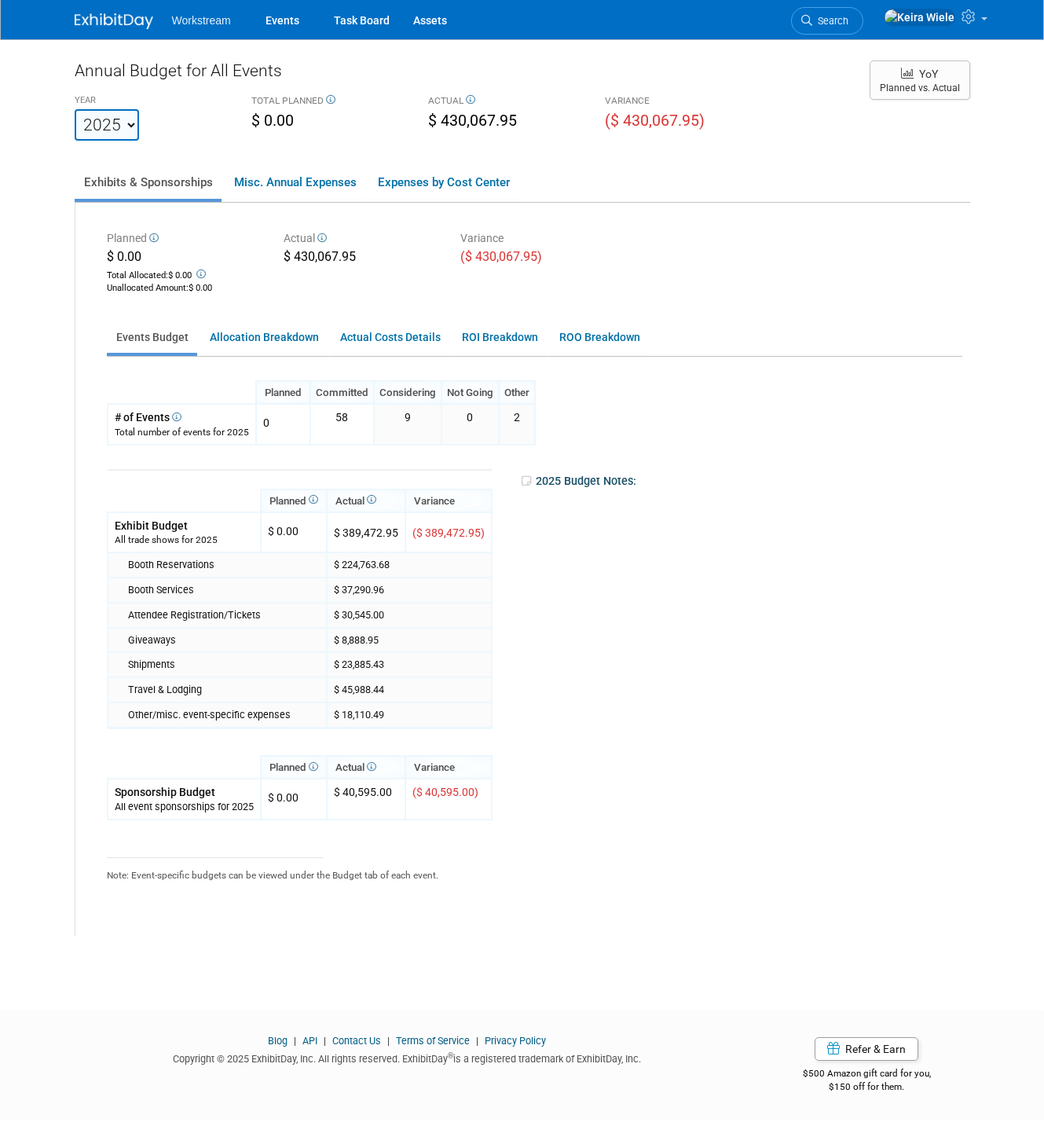
click at [351, 724] on td "$ 18,110.49" at bounding box center [409, 715] width 165 height 25
click at [317, 181] on link "Misc. Annual Expenses" at bounding box center [295, 182] width 141 height 33
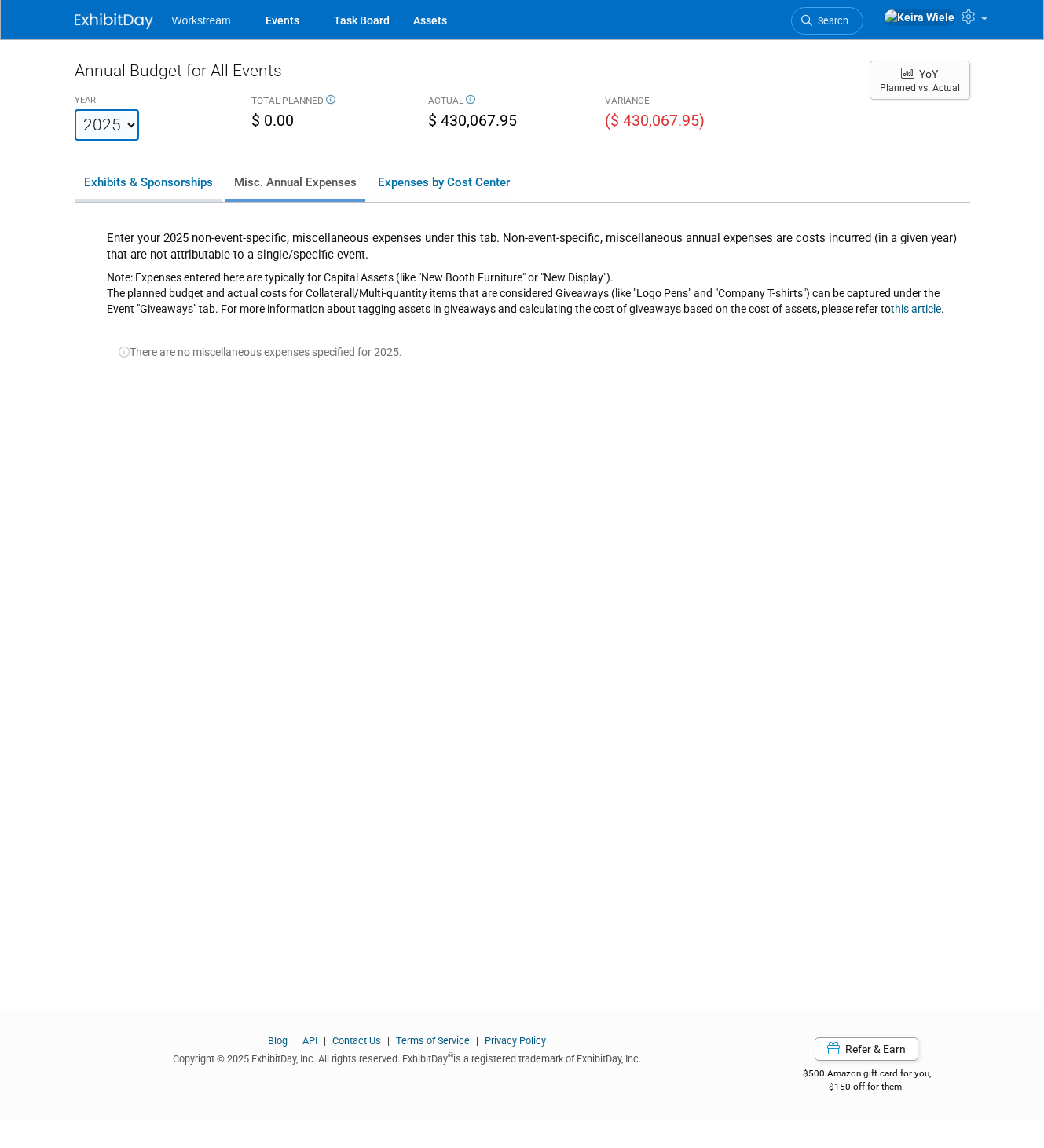
click at [172, 180] on link "Exhibits & Sponsorships" at bounding box center [148, 182] width 147 height 33
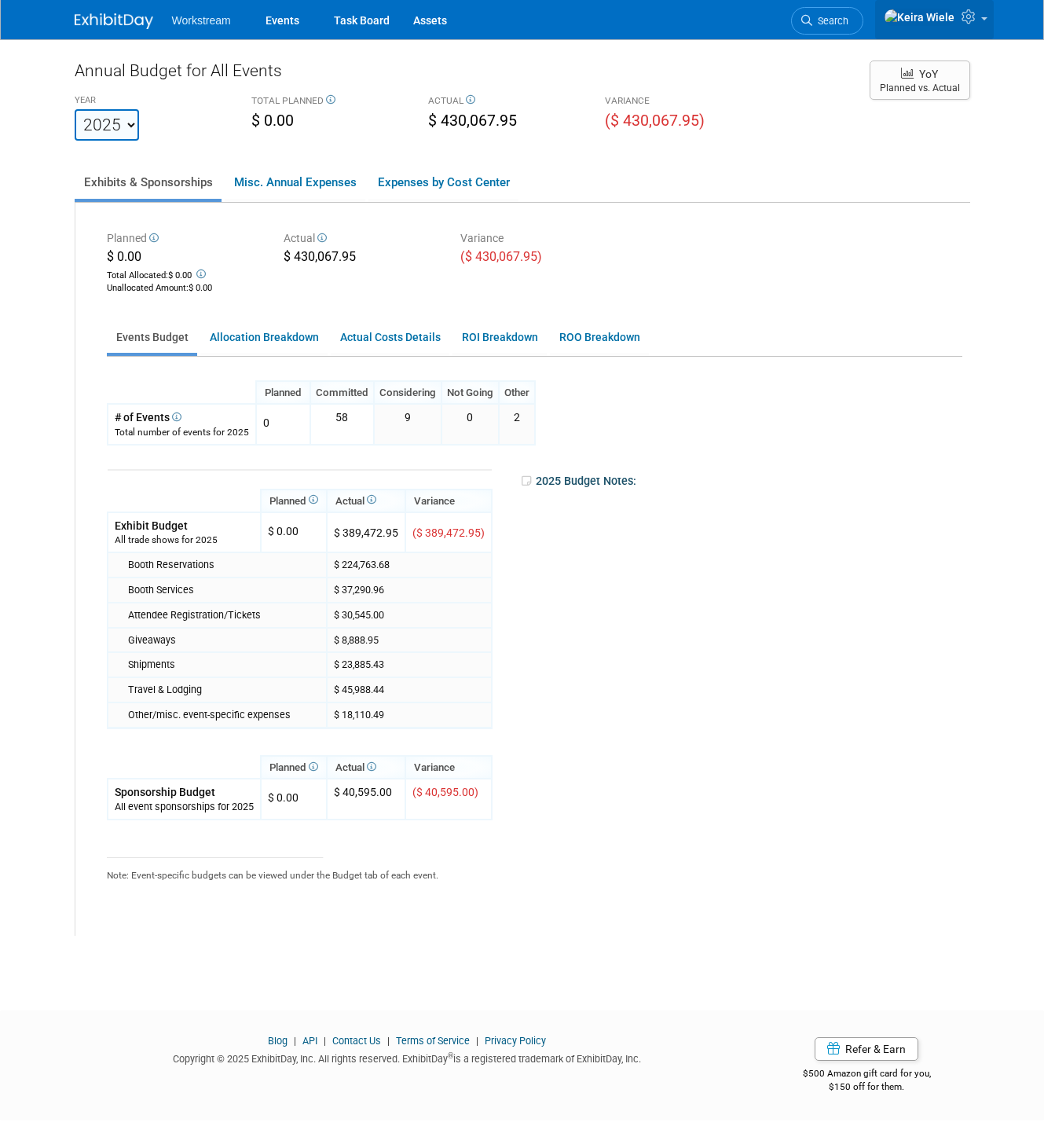
click at [967, 29] on link at bounding box center [934, 20] width 119 height 39
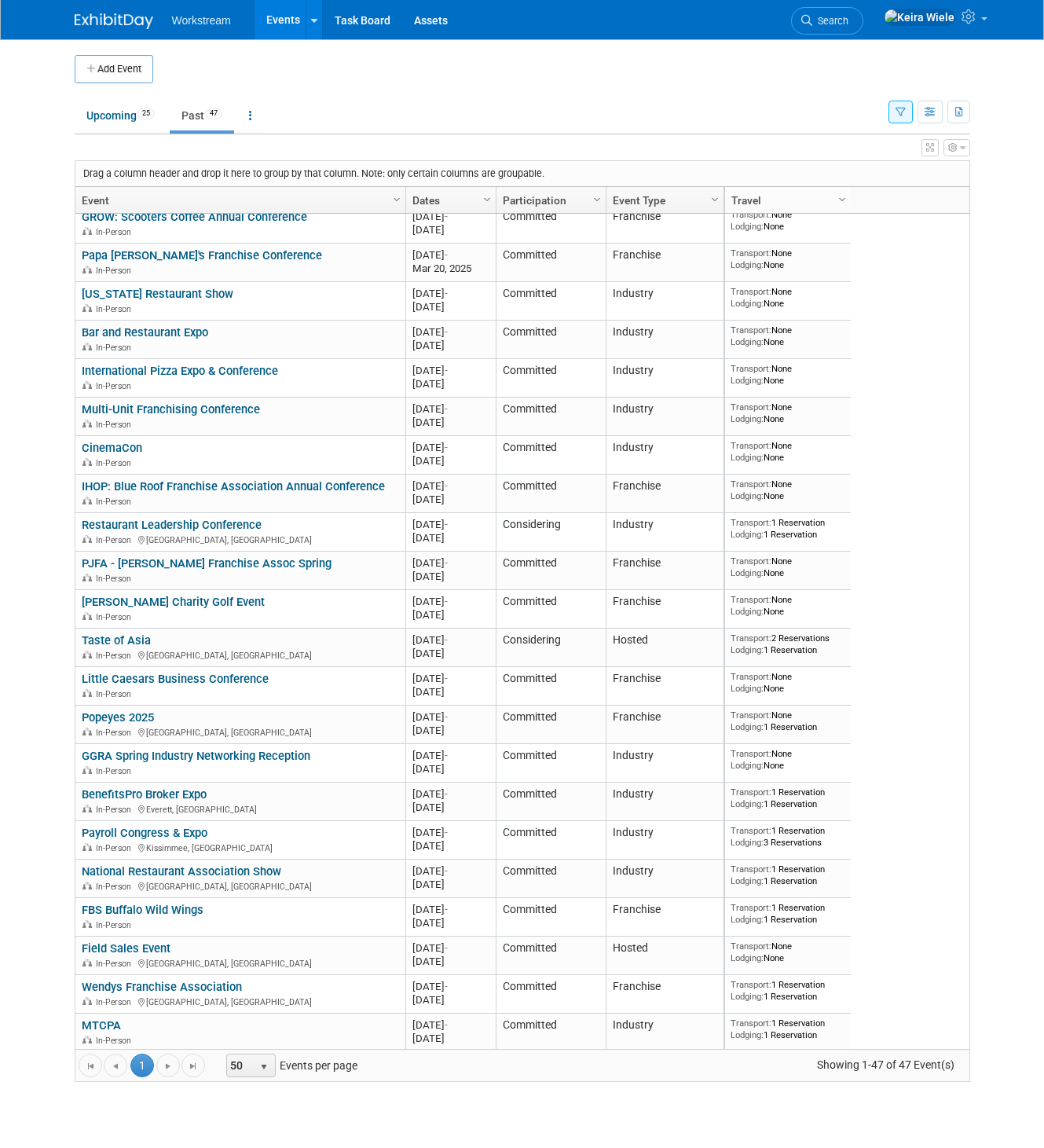
scroll to position [975, 0]
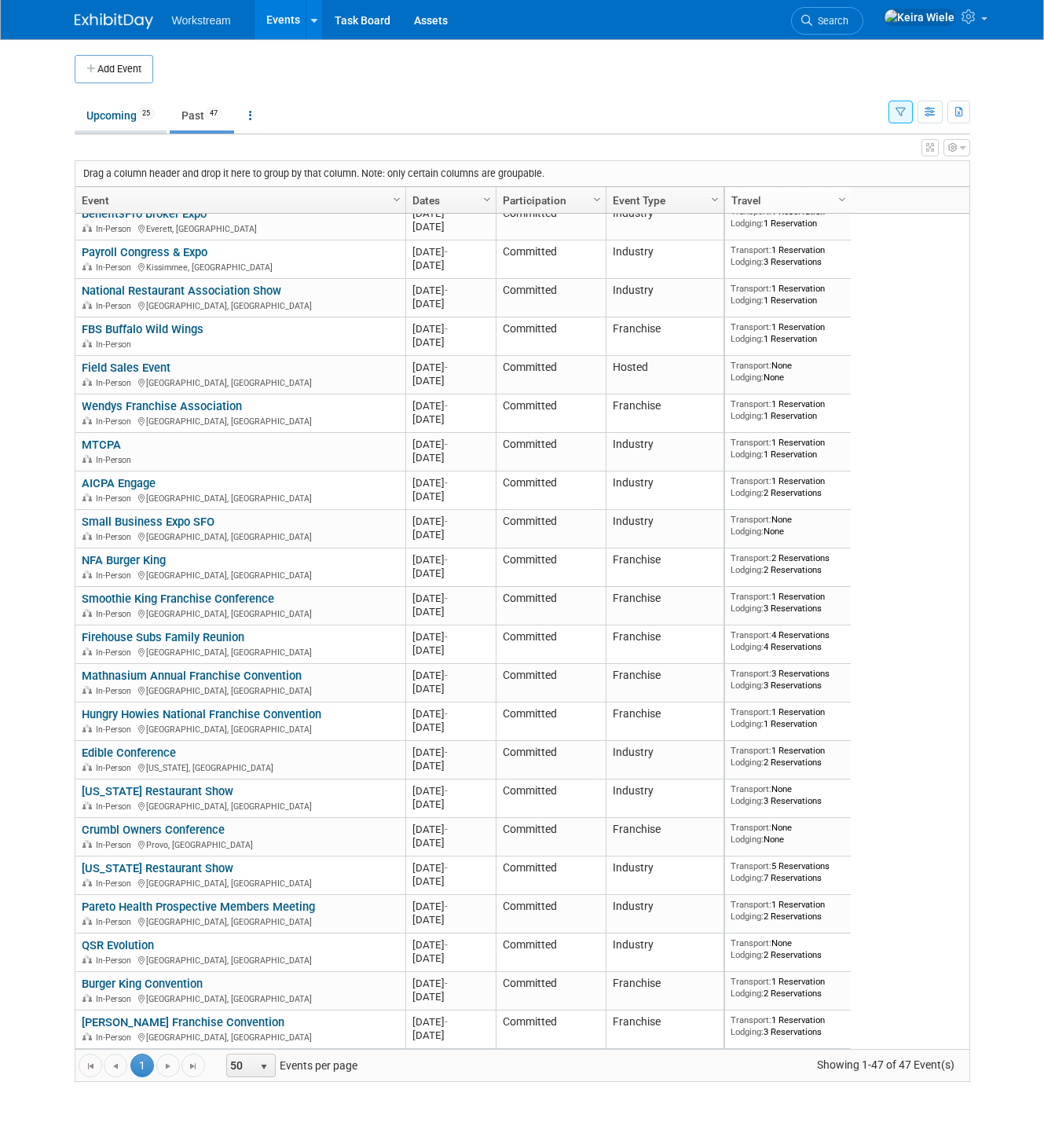
click at [100, 108] on link "Upcoming 25" at bounding box center [120, 115] width 92 height 29
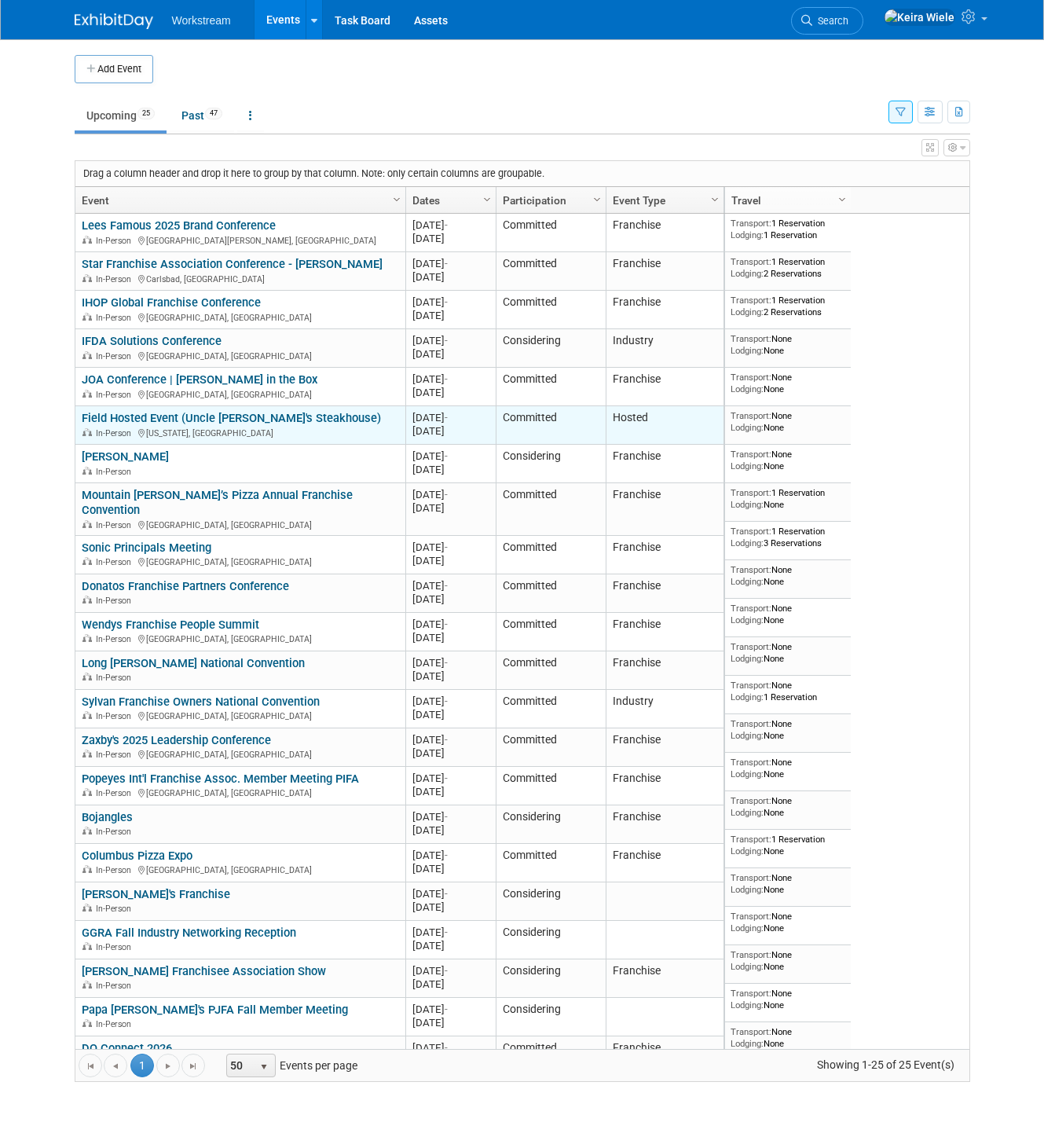
click at [235, 422] on link "Field Hosted Event (Uncle [PERSON_NAME]'s Steakhouse)" at bounding box center [231, 418] width 299 height 14
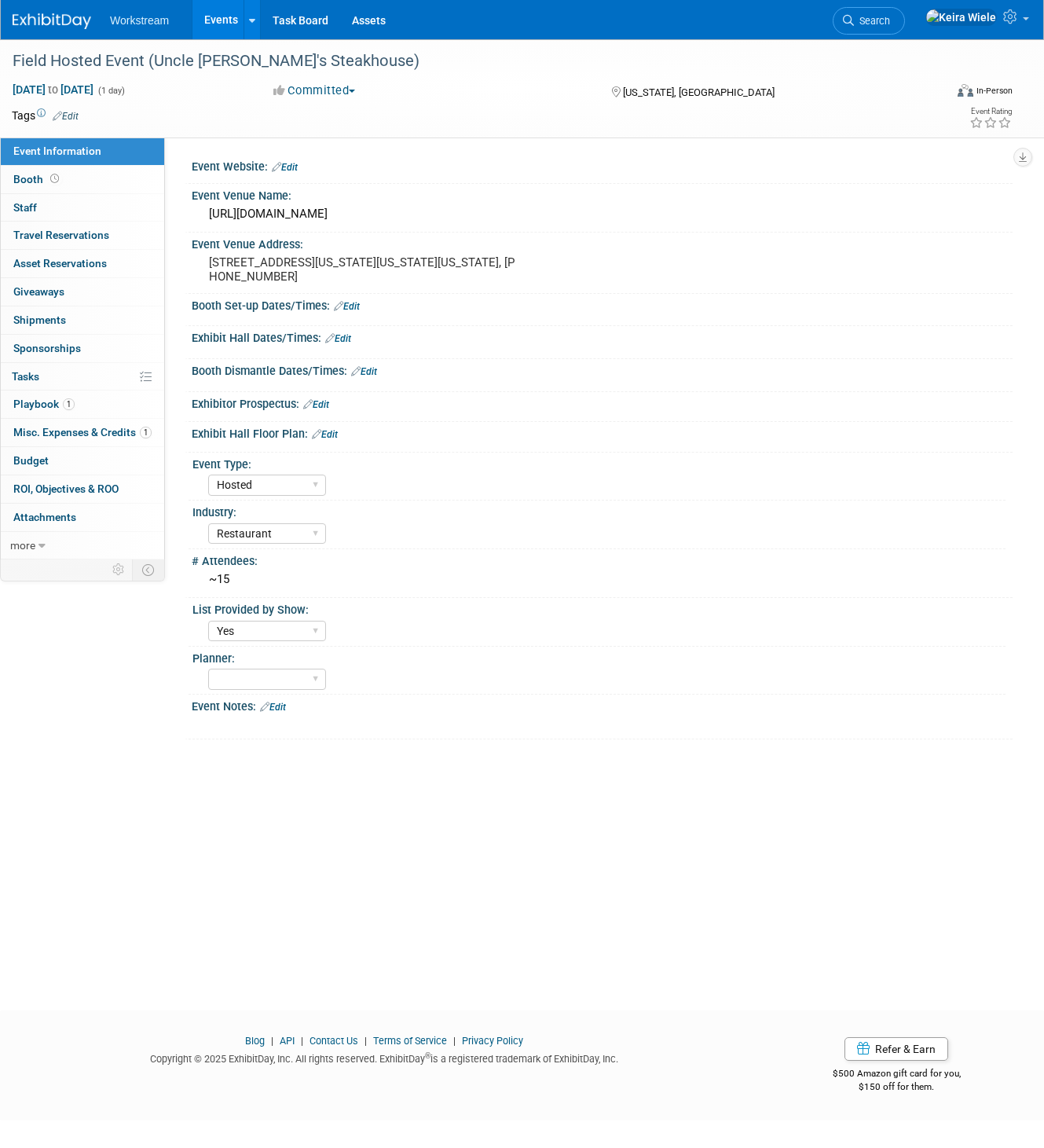
select select "Hosted"
select select "Restaurant"
select select "Yes"
click at [82, 472] on link "Budget" at bounding box center [82, 461] width 163 height 28
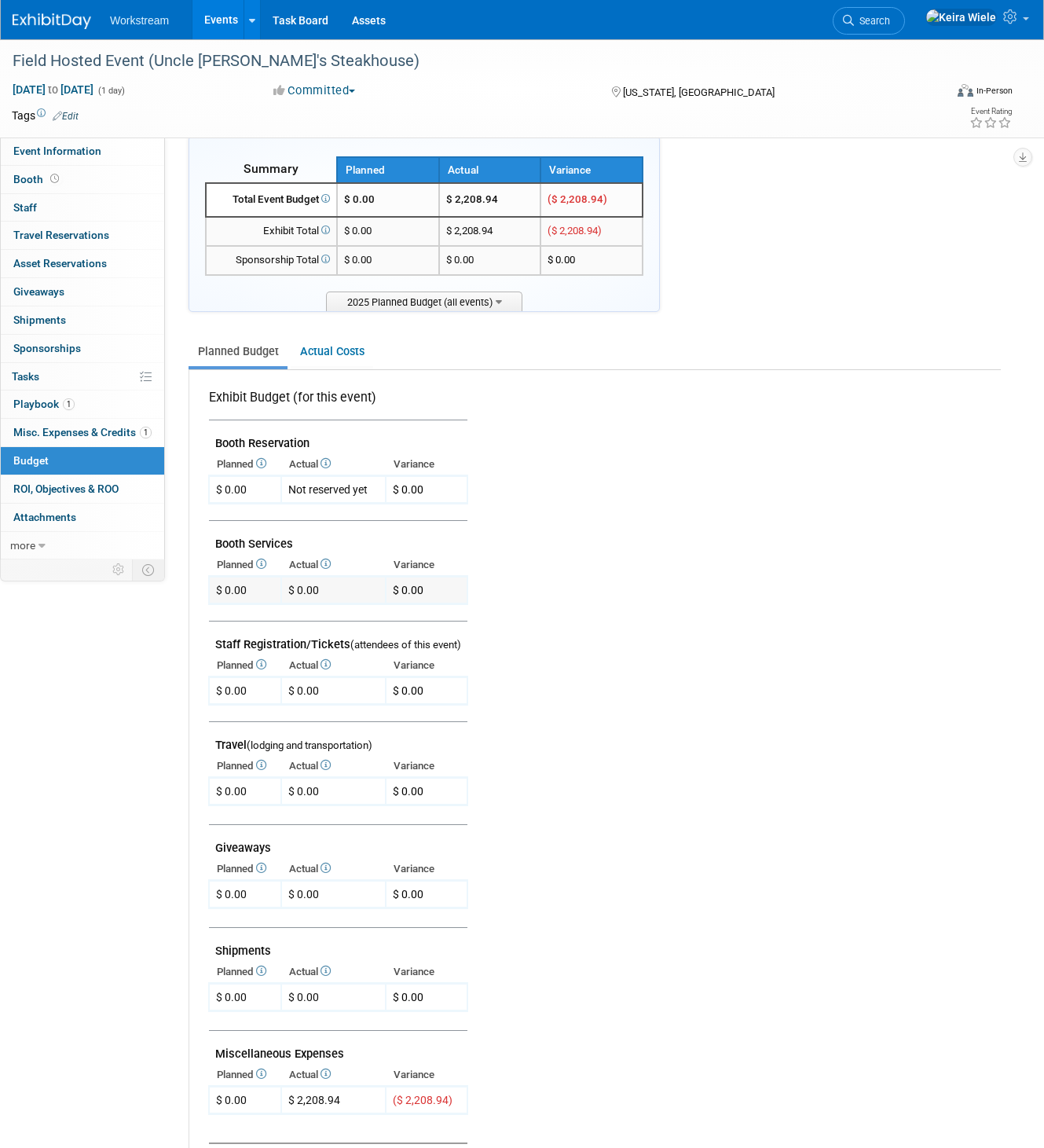
scroll to position [29, 0]
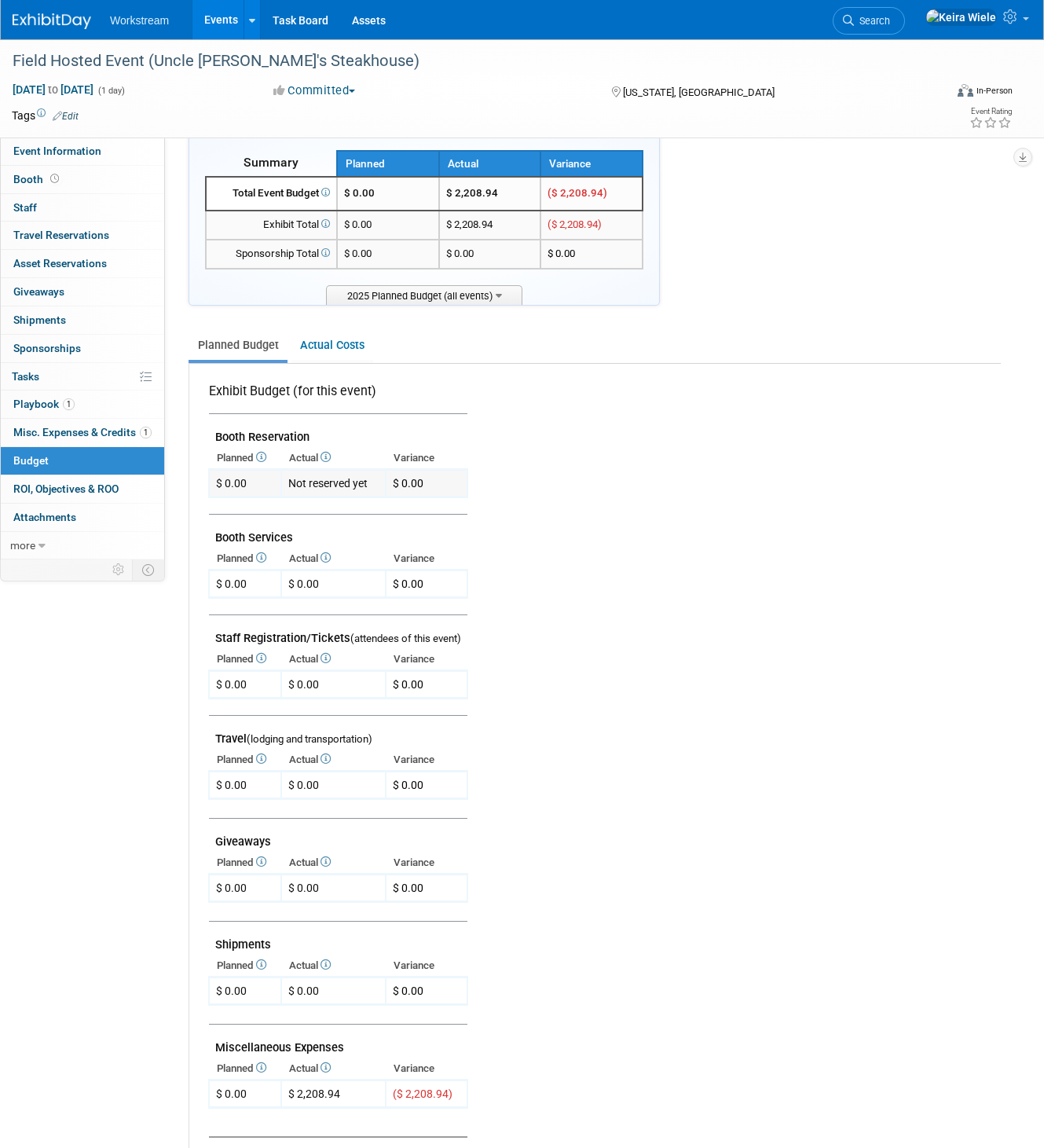
click at [240, 480] on div "$ 0.00" at bounding box center [231, 484] width 30 height 16
click at [65, 118] on link "Edit" at bounding box center [65, 116] width 26 height 11
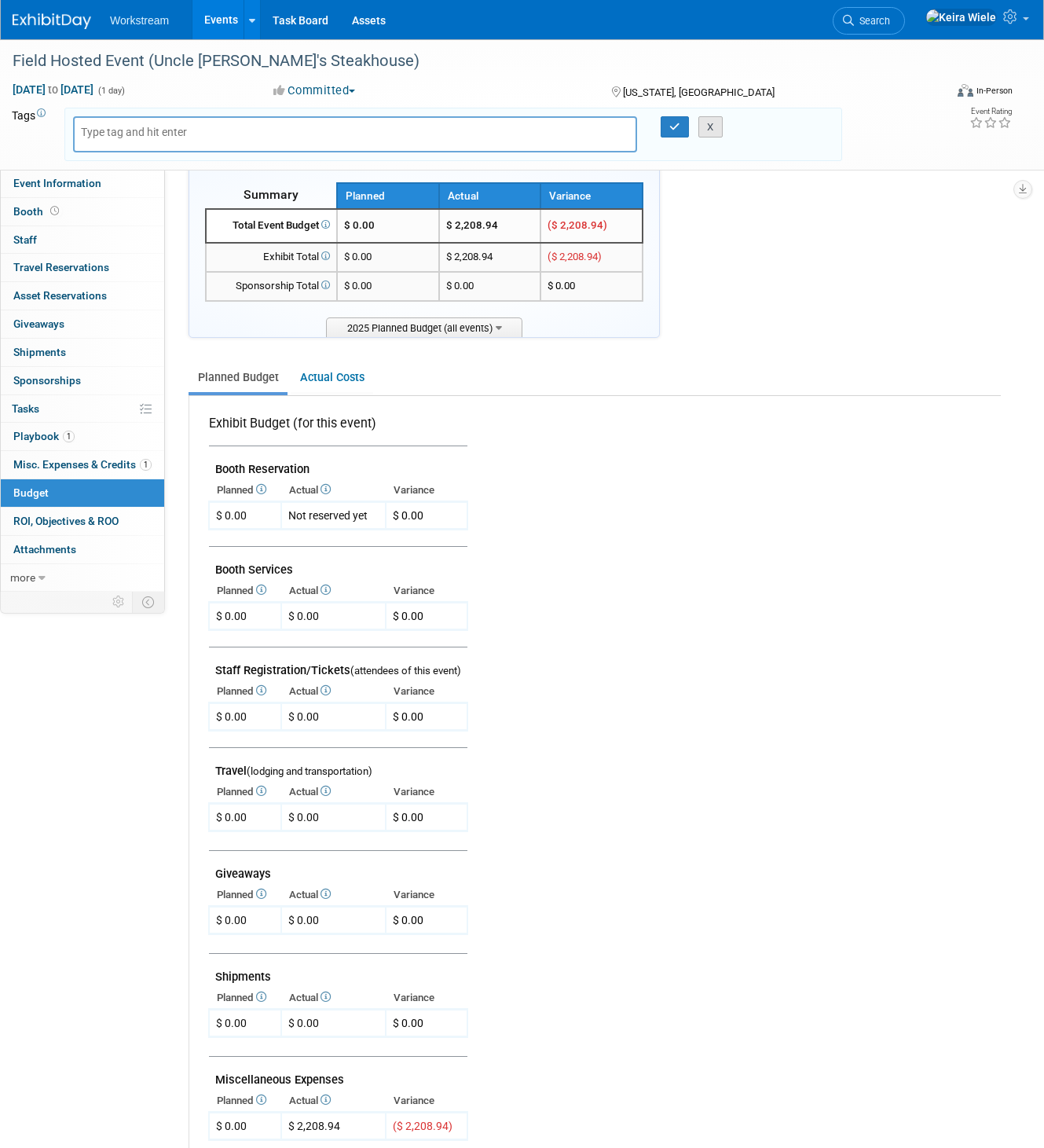
click at [717, 133] on button "X" at bounding box center [710, 127] width 24 height 22
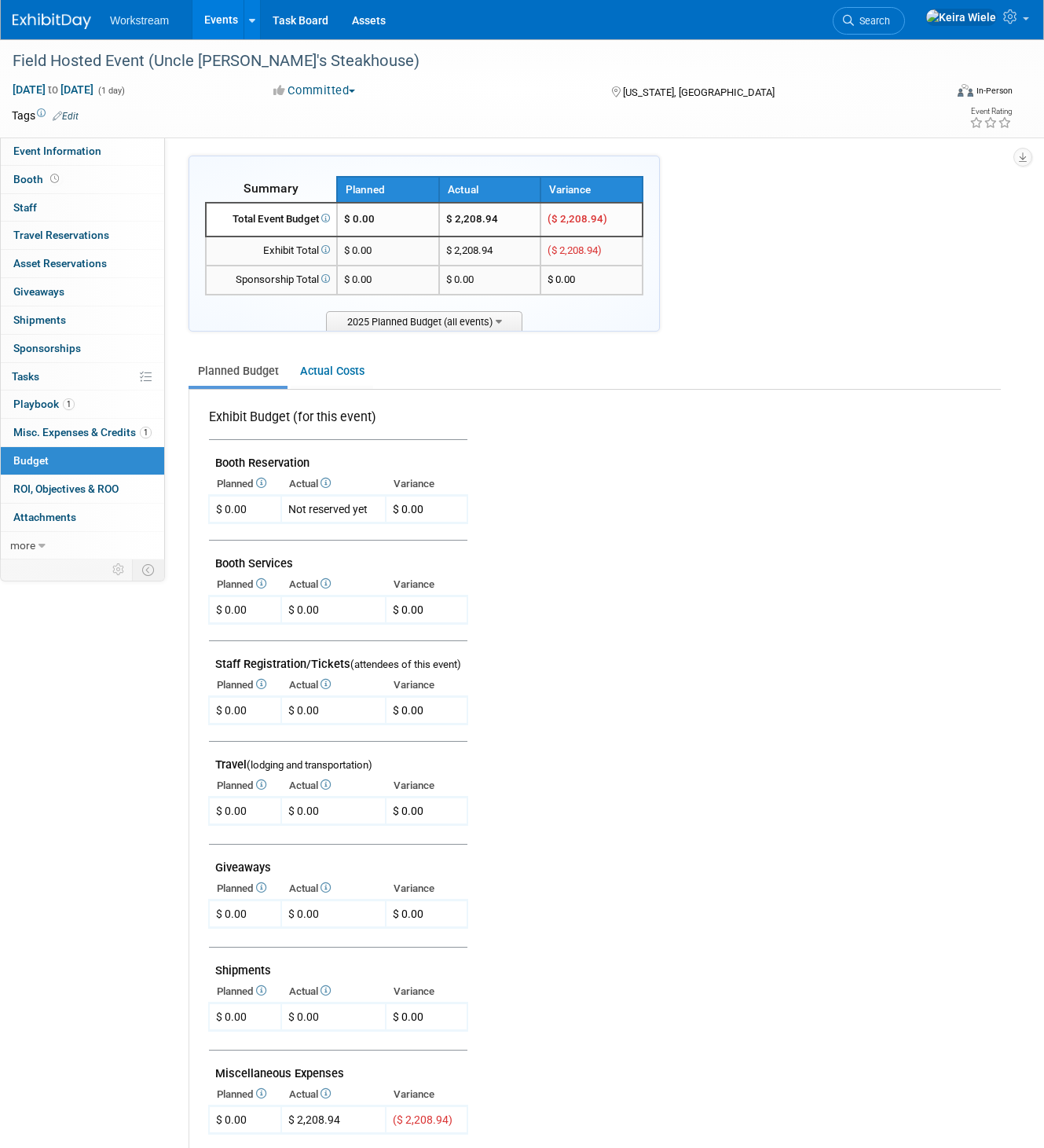
scroll to position [0, 0]
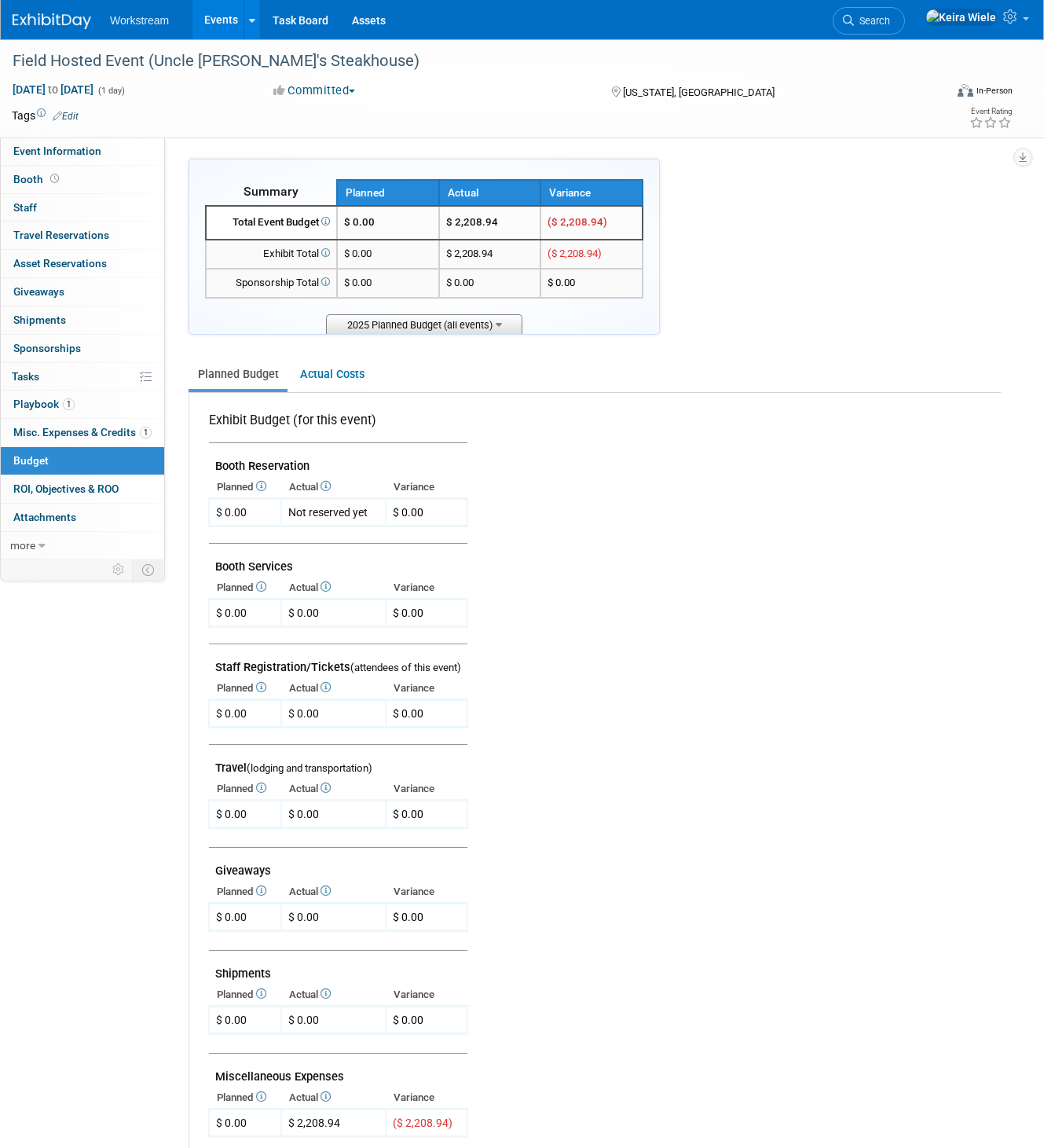
click at [404, 322] on span "2025 Planned Budget (all events)" at bounding box center [424, 324] width 196 height 20
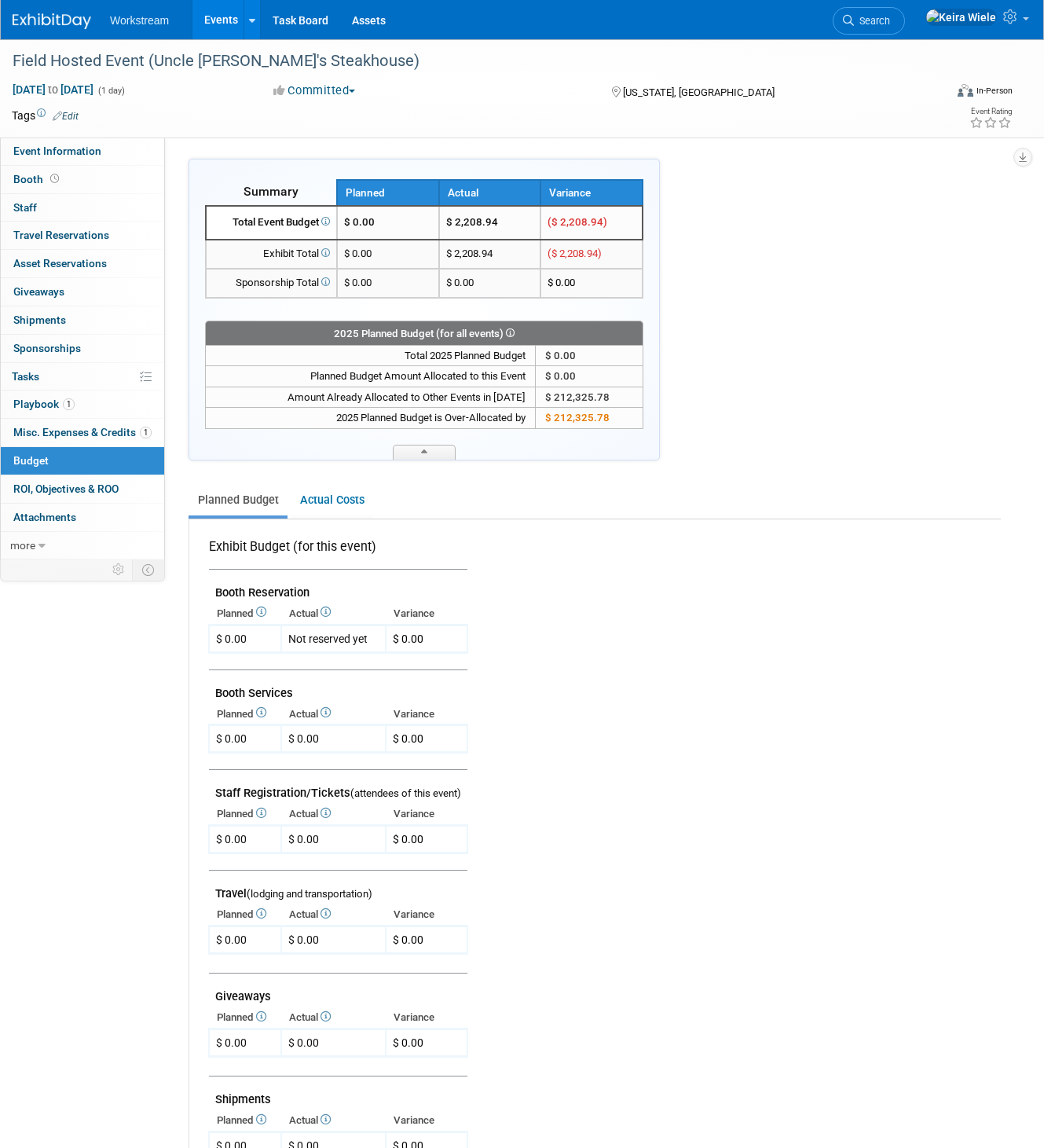
click at [404, 322] on div "2025 Planned Budget (for all events)" at bounding box center [424, 332] width 438 height 23
click at [420, 449] on span at bounding box center [424, 452] width 62 height 15
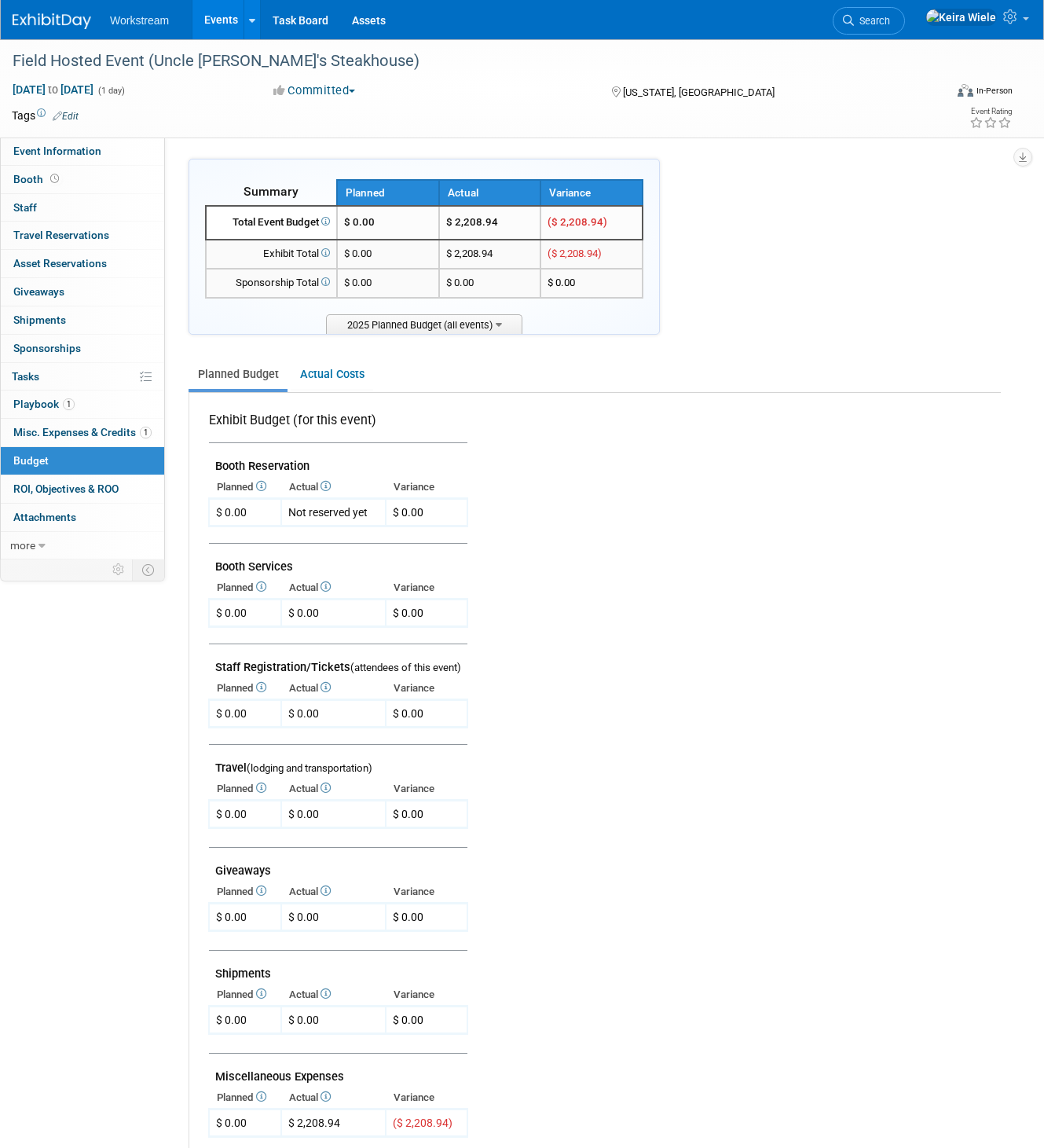
click at [233, 537] on td at bounding box center [338, 535] width 259 height 17
click at [244, 519] on div "$ 0.00" at bounding box center [231, 512] width 30 height 16
click at [1016, 23] on icon at bounding box center [1012, 17] width 18 height 14
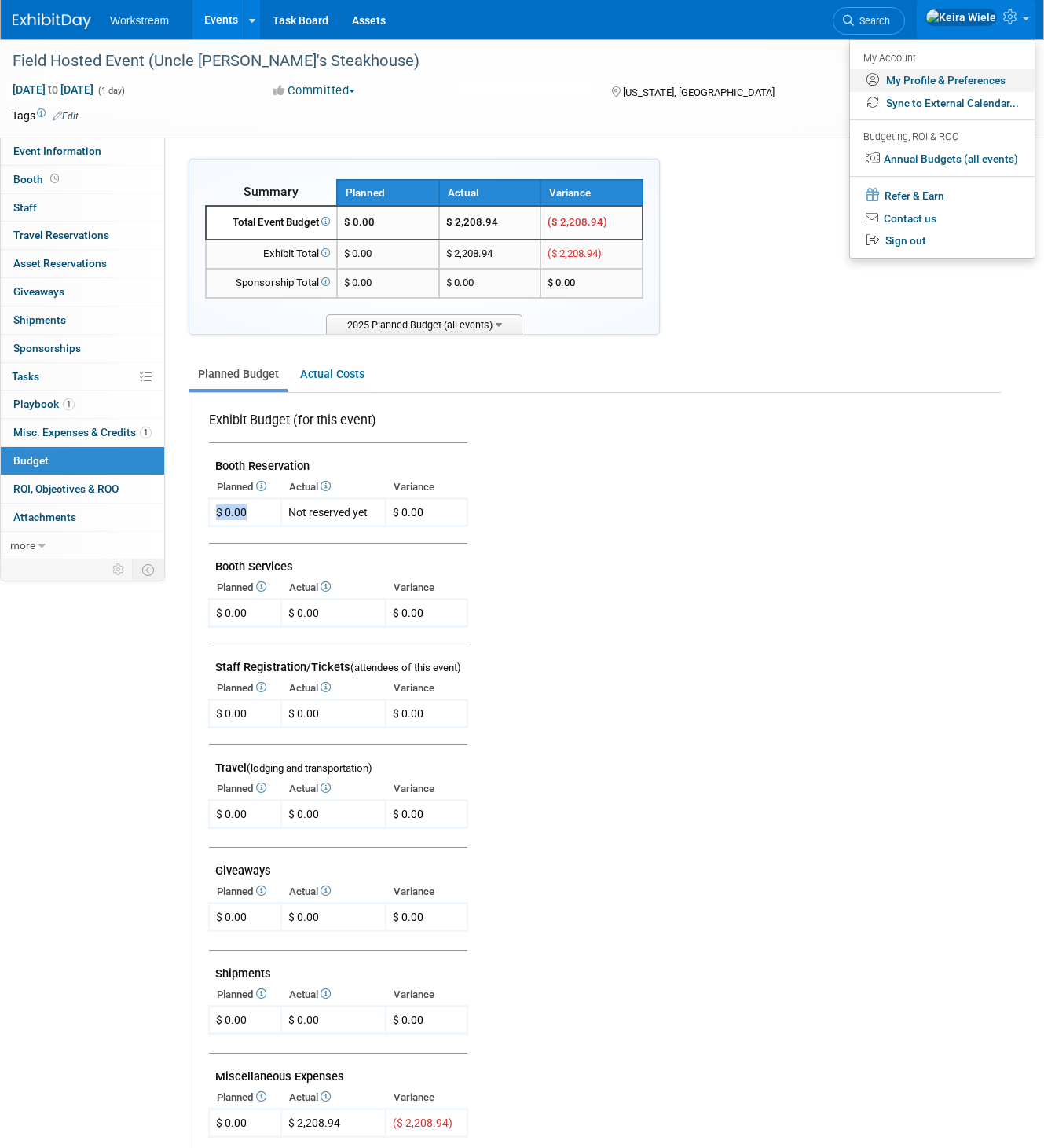
click at [931, 80] on link "My Profile & Preferences" at bounding box center [942, 80] width 185 height 23
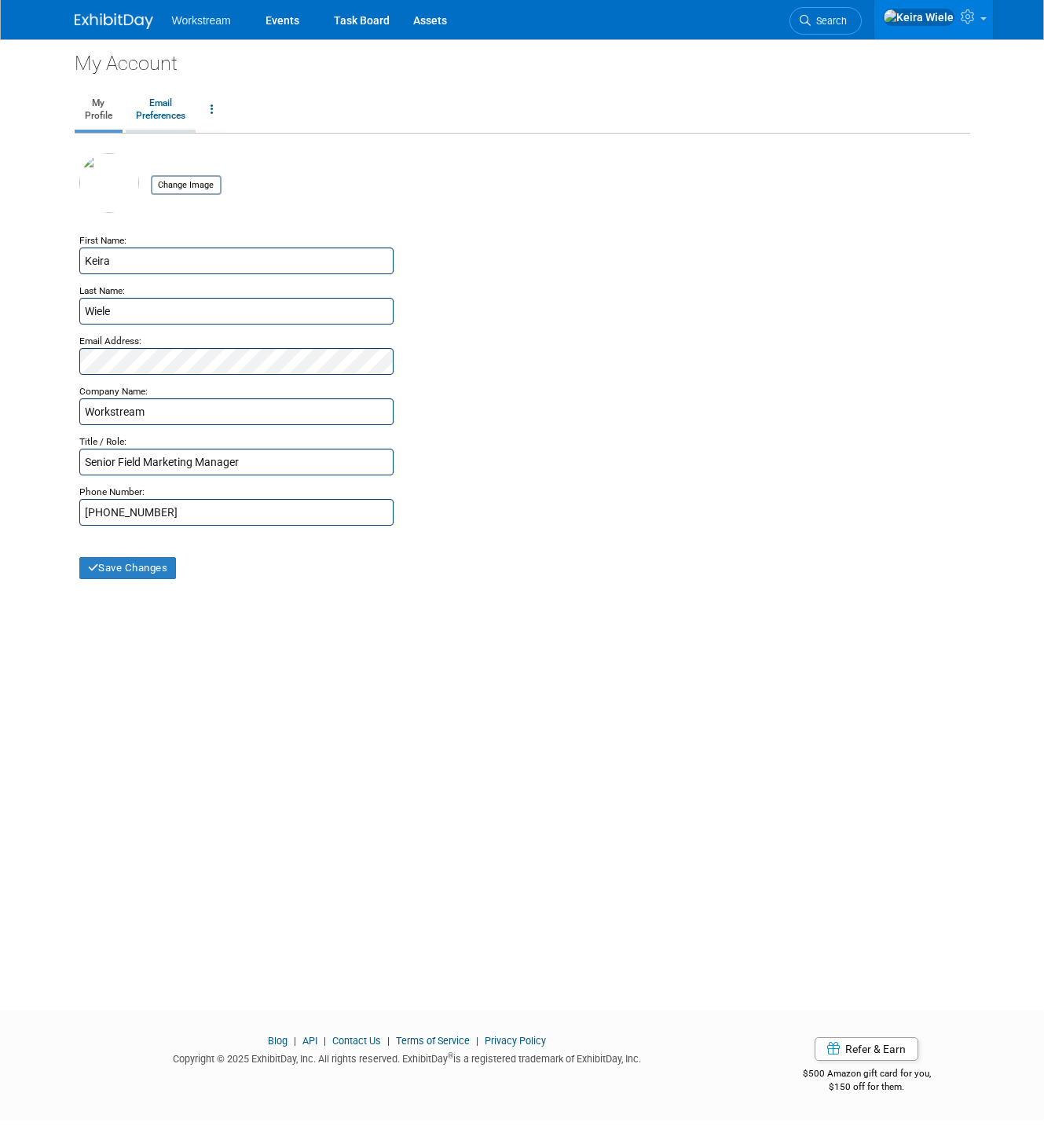
click at [173, 98] on link "Email Preferences" at bounding box center [161, 110] width 70 height 39
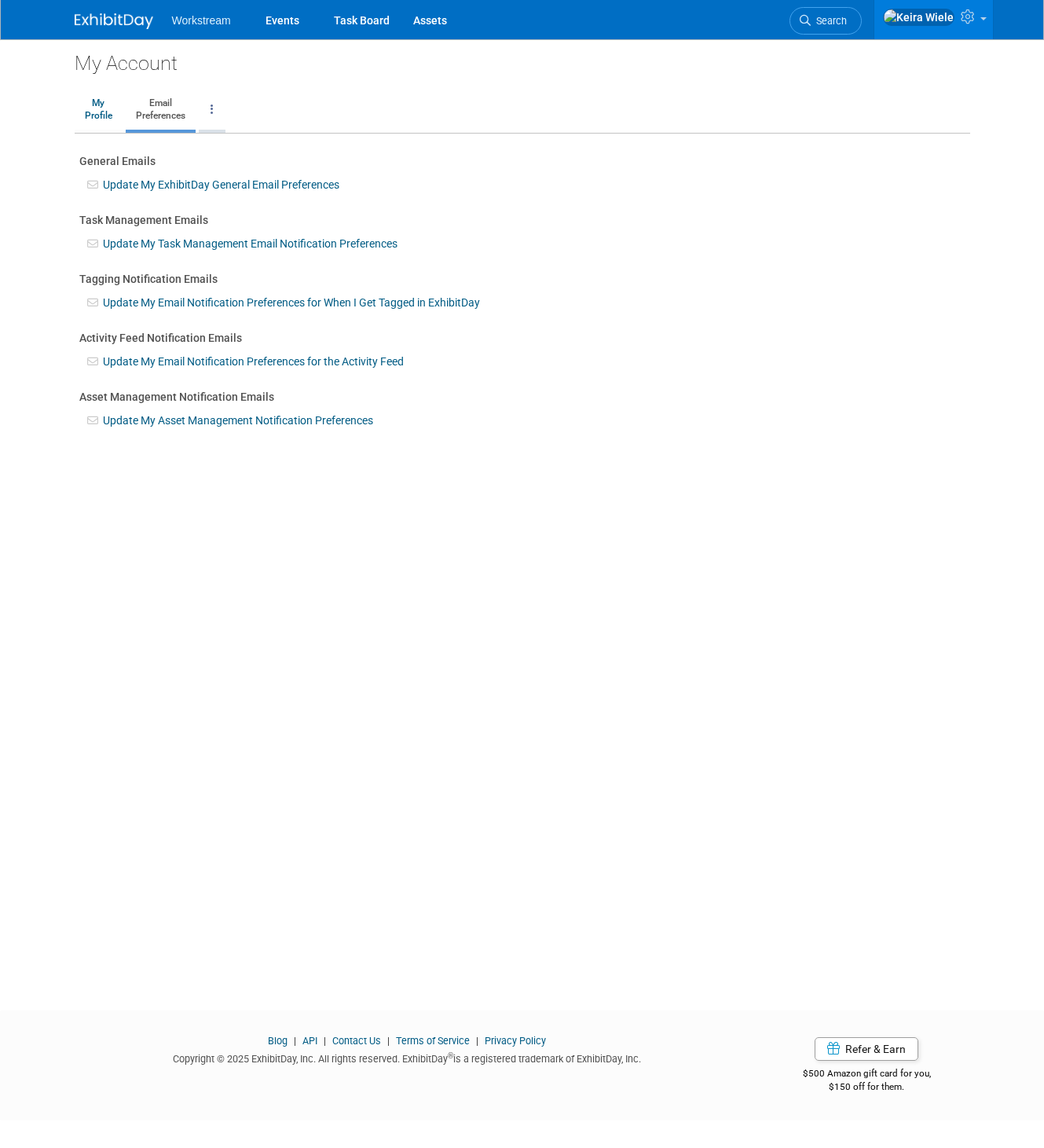
click at [207, 104] on link at bounding box center [212, 110] width 27 height 39
click at [95, 102] on link "My Profile" at bounding box center [99, 110] width 48 height 39
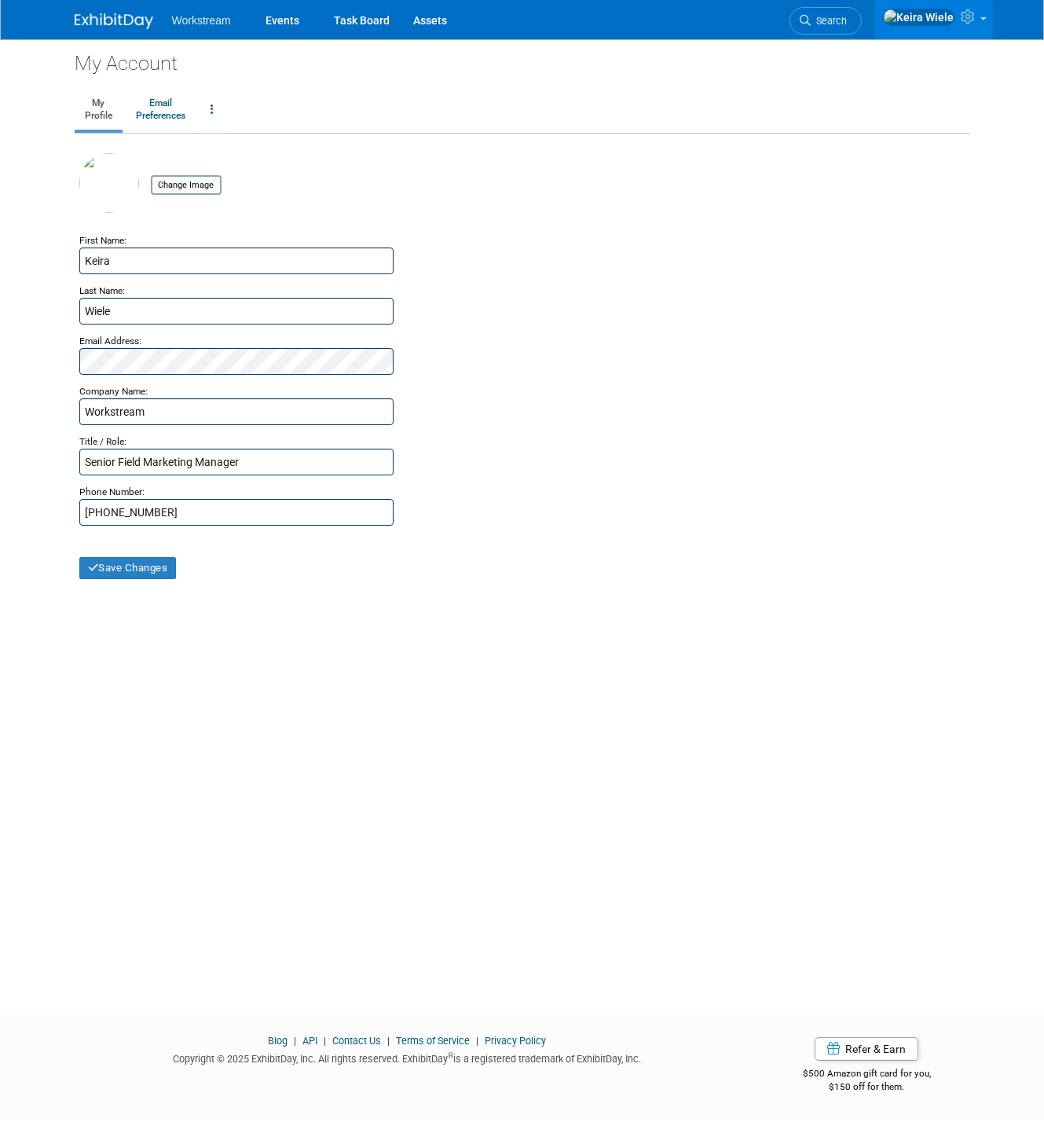
click at [958, 27] on link at bounding box center [933, 20] width 119 height 39
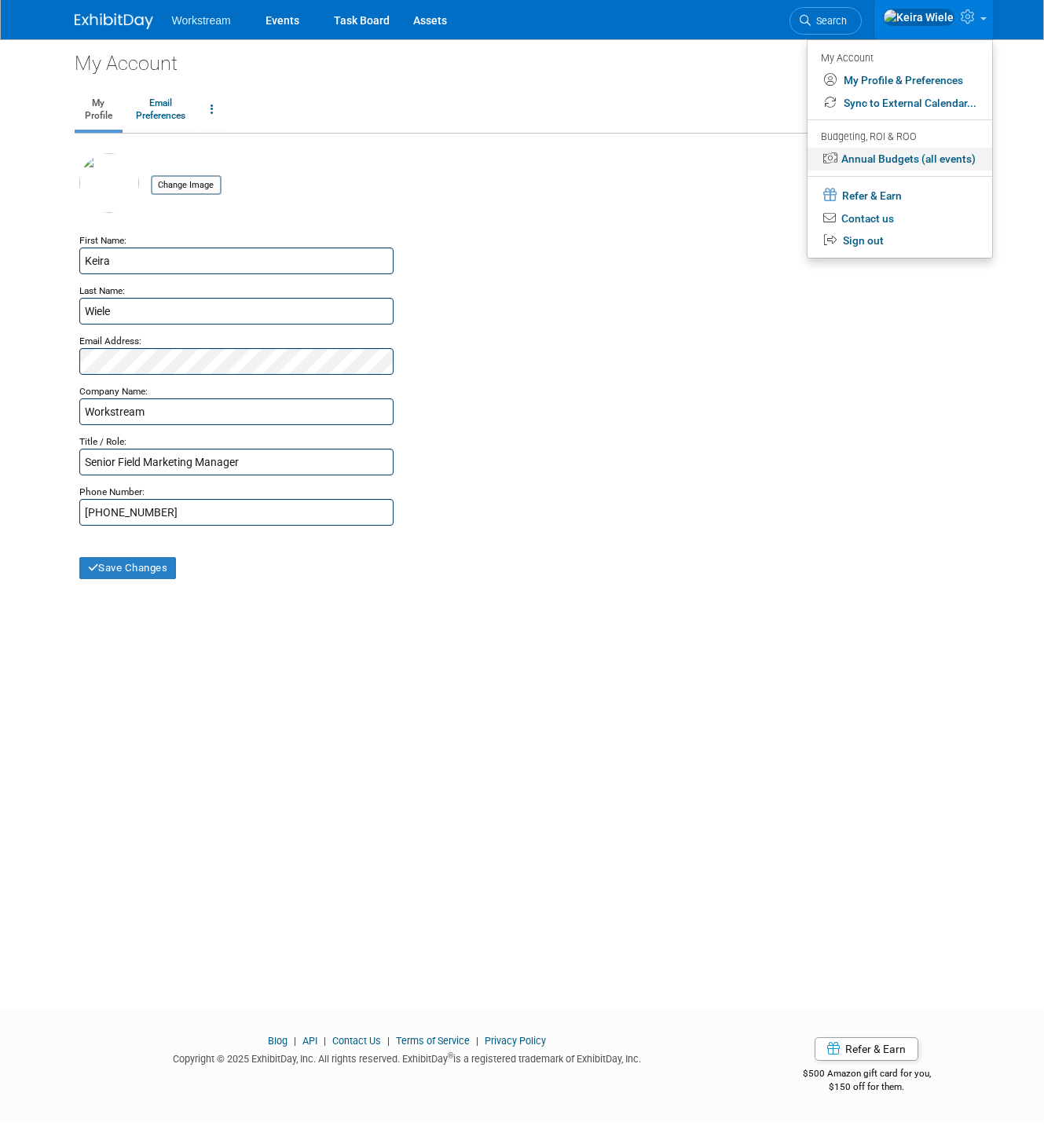
click at [882, 151] on link "Annual Budgets (all events)" at bounding box center [899, 160] width 185 height 23
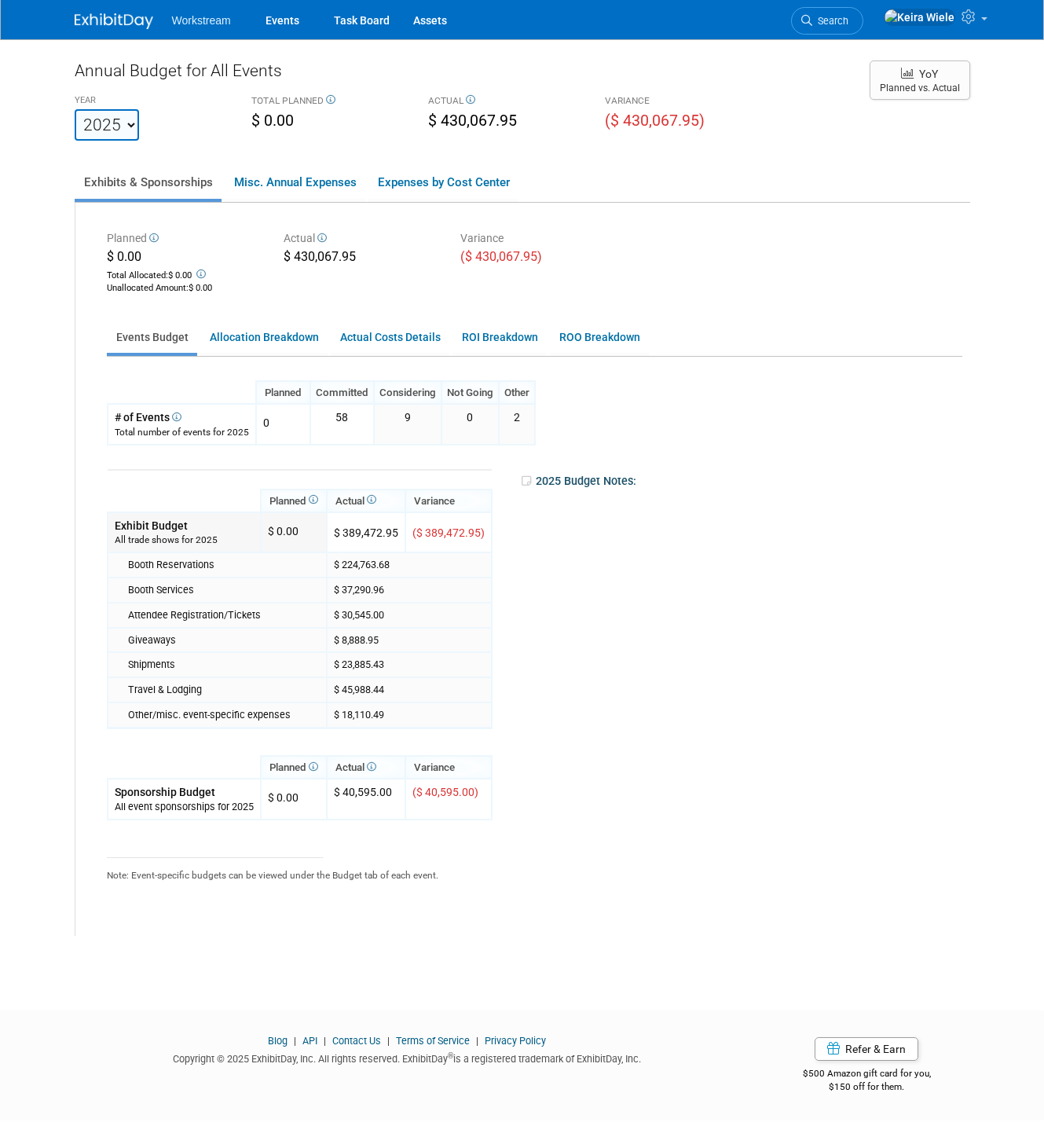
click at [296, 522] on div "$ 0.00" at bounding box center [283, 528] width 30 height 21
click at [296, 537] on div "$ 0.00" at bounding box center [283, 528] width 30 height 21
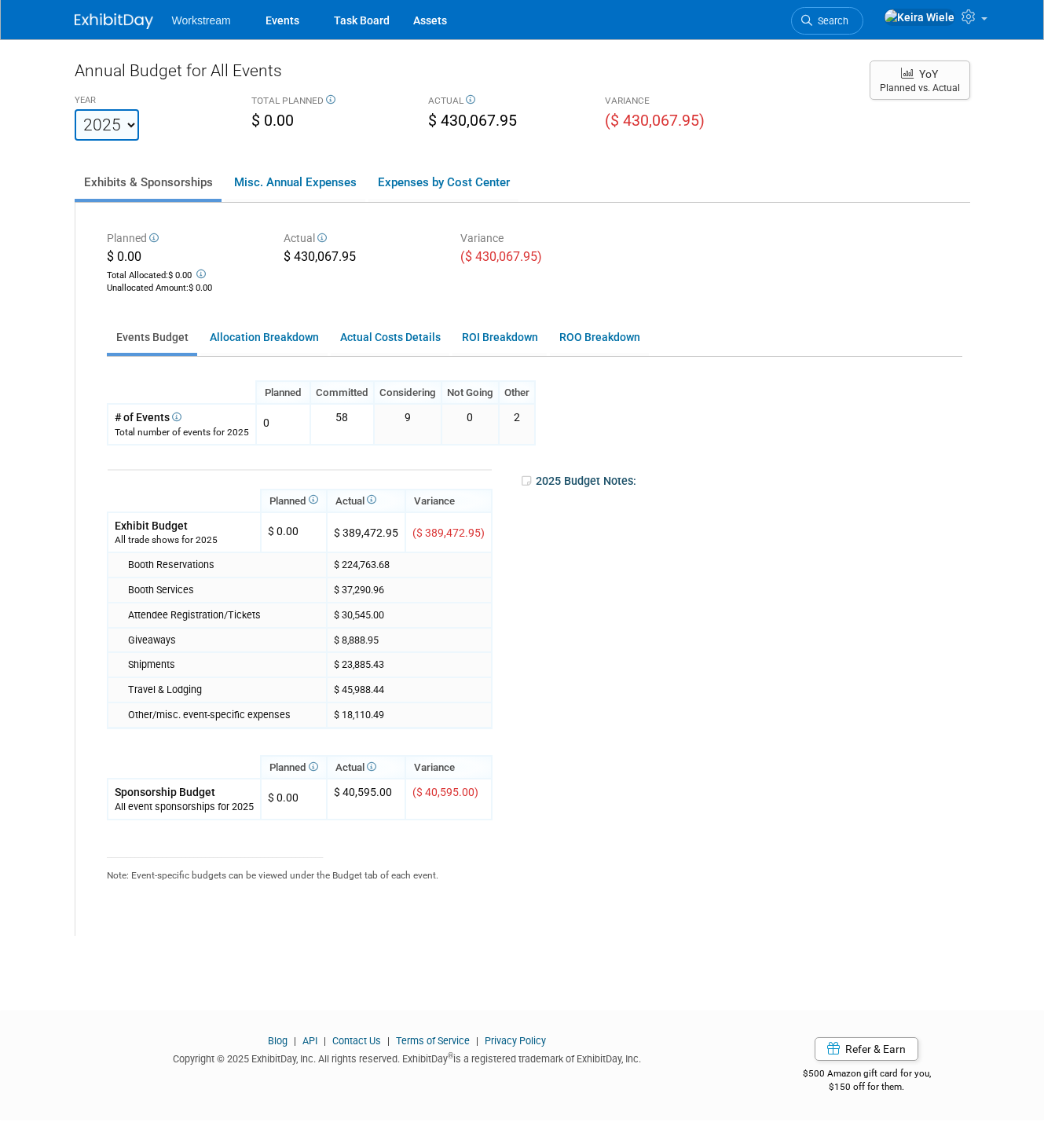
click at [278, 364] on div "Planned $ 0.00 Total Allocated: $ 0.00 Unallocated Amount : $ 0.00 Actual $ 430…" at bounding box center [523, 569] width 895 height 733
click at [280, 336] on link "Allocation Breakdown" at bounding box center [264, 337] width 128 height 30
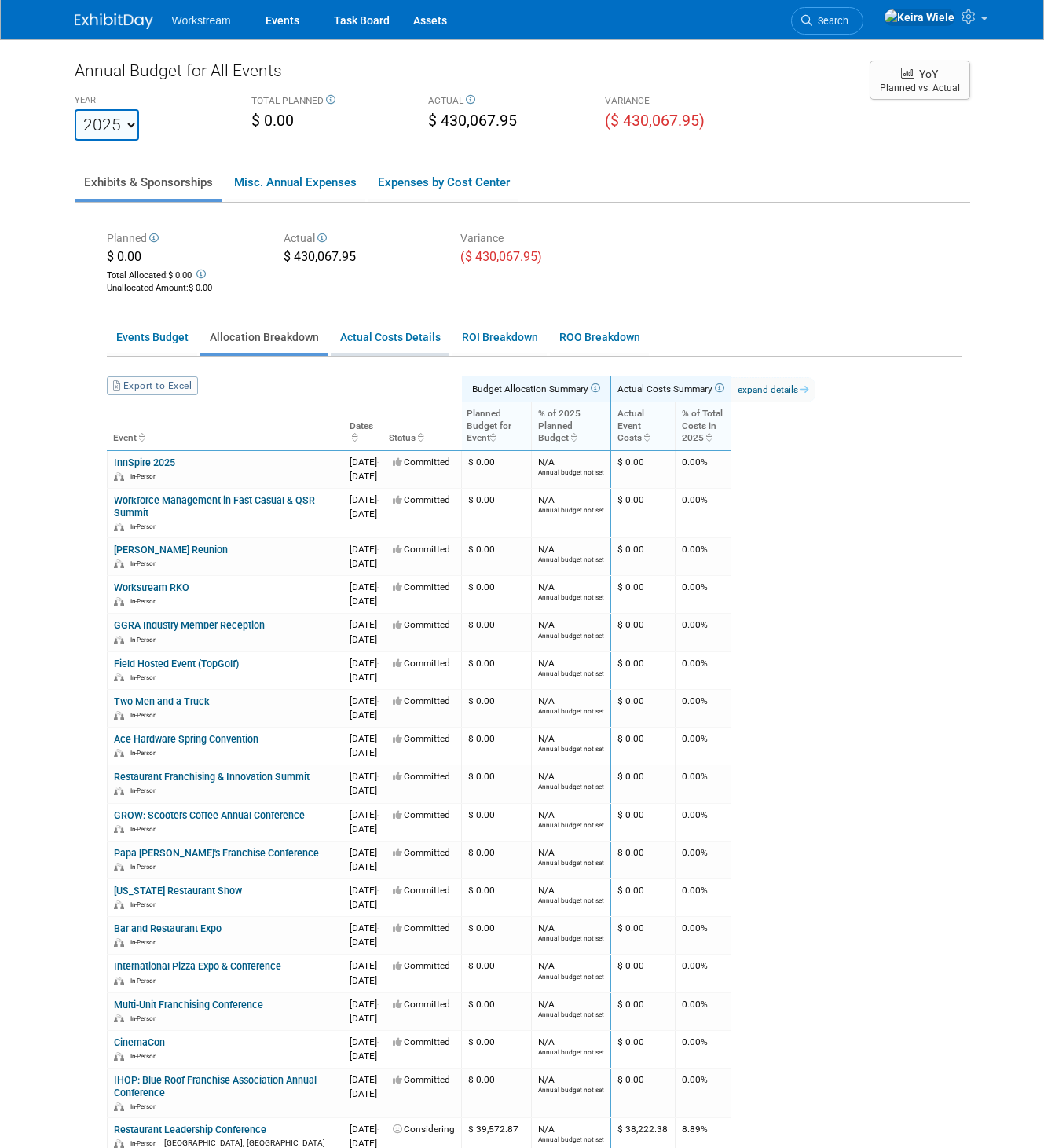
click at [376, 335] on link "Actual Costs Details" at bounding box center [390, 337] width 119 height 30
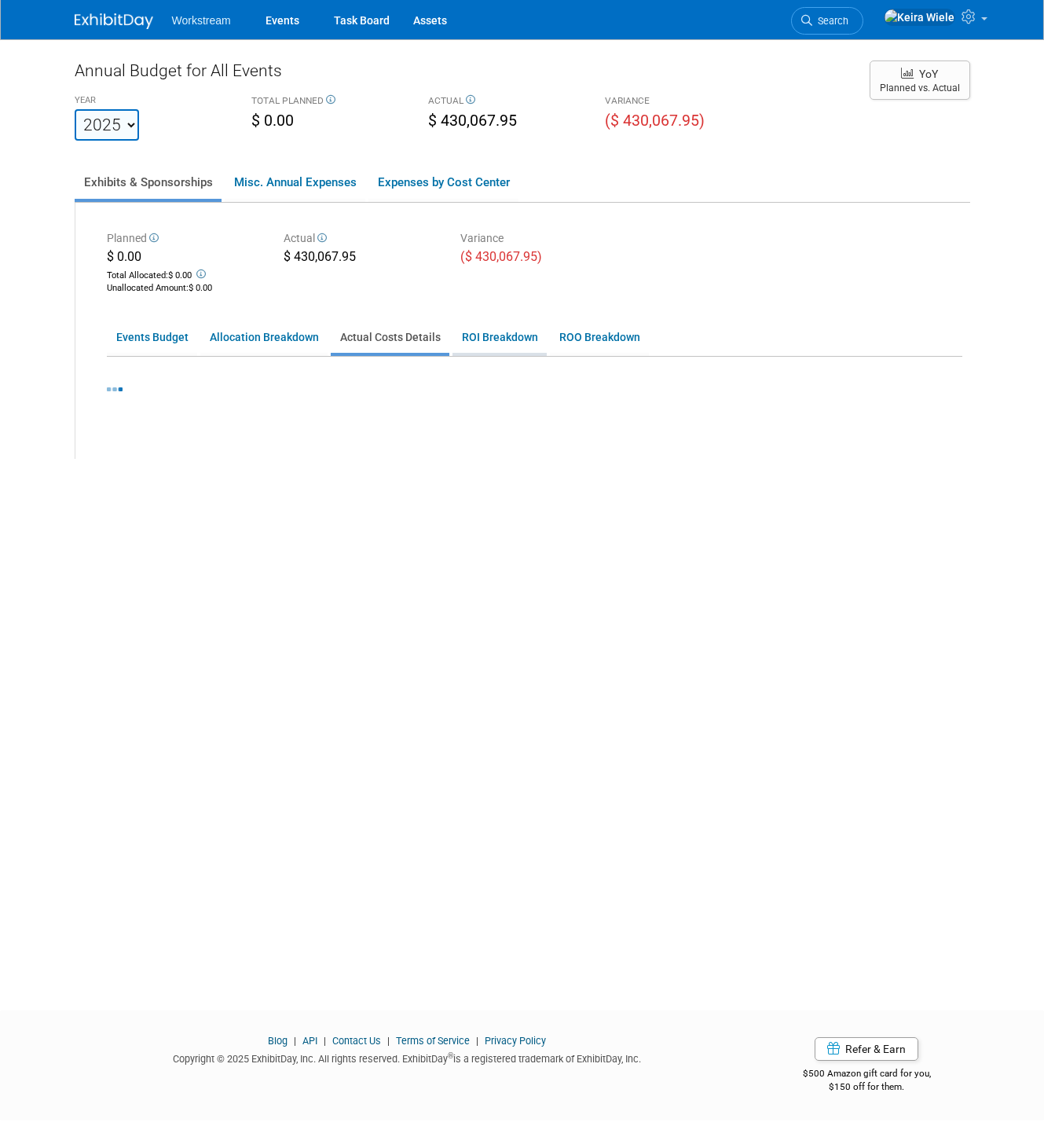
click at [479, 346] on link "ROI Breakdown" at bounding box center [500, 337] width 95 height 30
click at [311, 181] on link "Misc. Annual Expenses" at bounding box center [295, 182] width 141 height 33
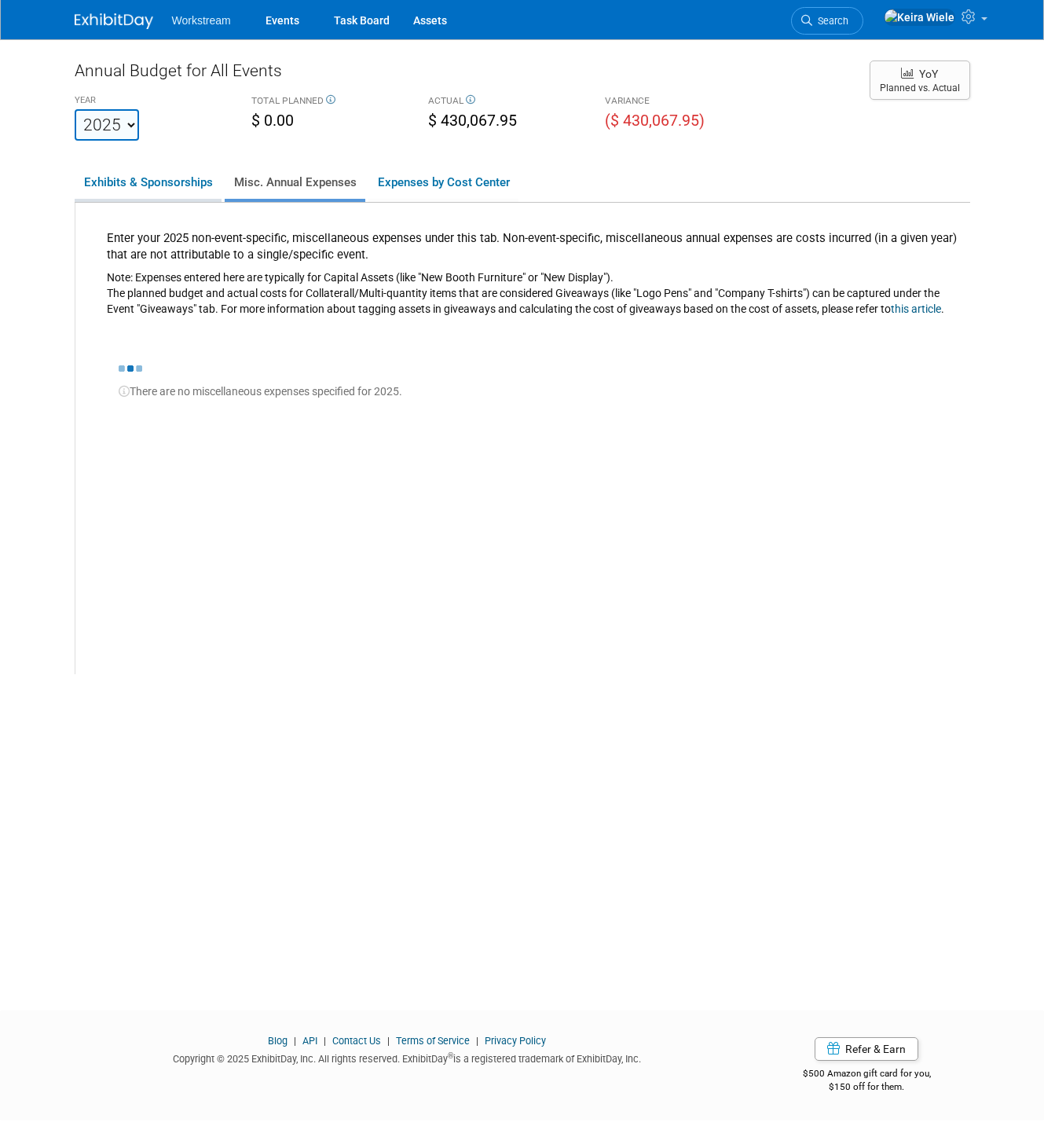
click at [136, 180] on link "Exhibits & Sponsorships" at bounding box center [148, 182] width 147 height 33
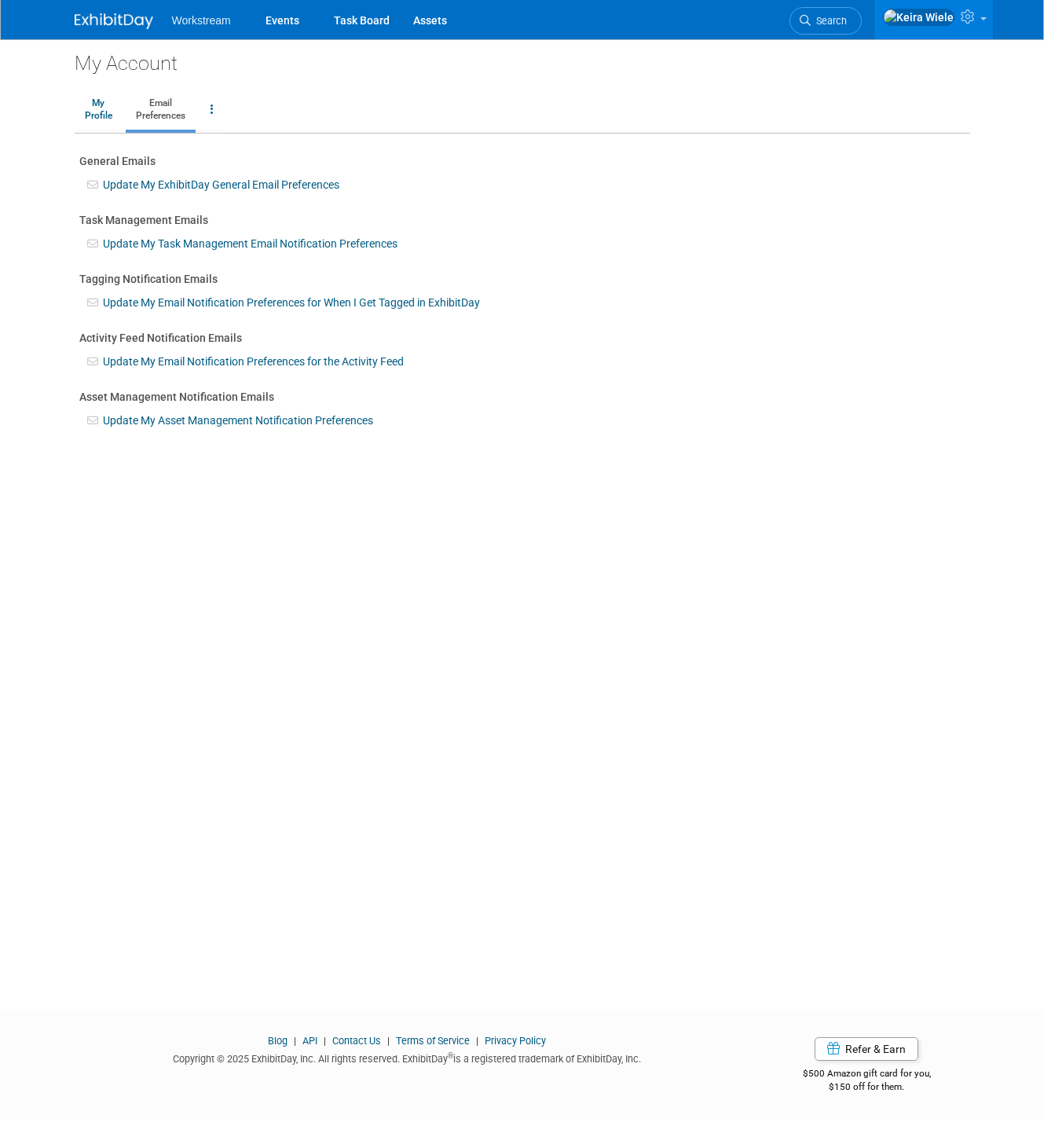
click at [179, 27] on ul "Workstream Events Task Board Assets" at bounding box center [321, 20] width 298 height 39
click at [293, 25] on link "Events" at bounding box center [282, 20] width 57 height 39
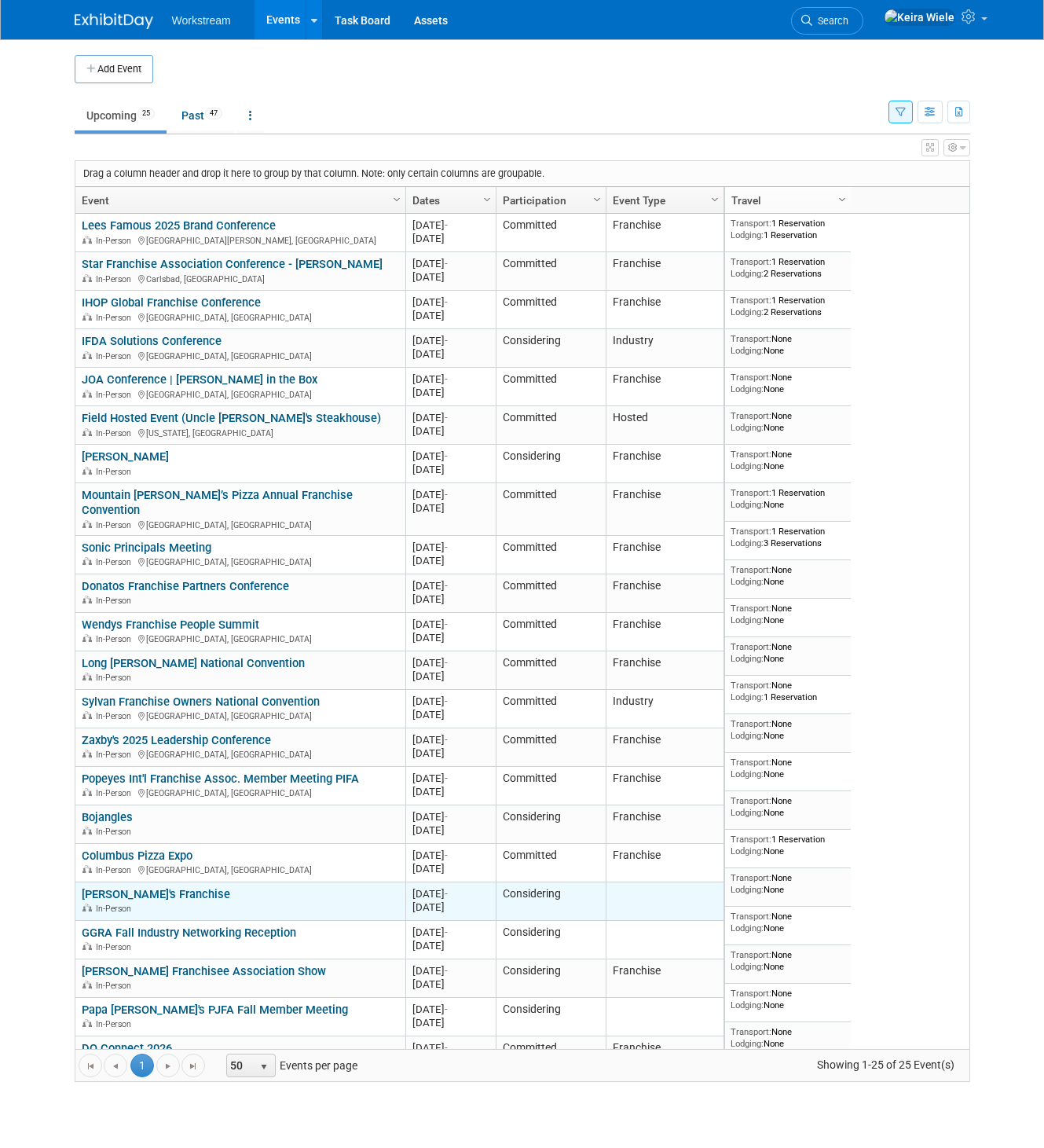
click at [162, 887] on link "[PERSON_NAME]'s Franchise" at bounding box center [156, 894] width 148 height 14
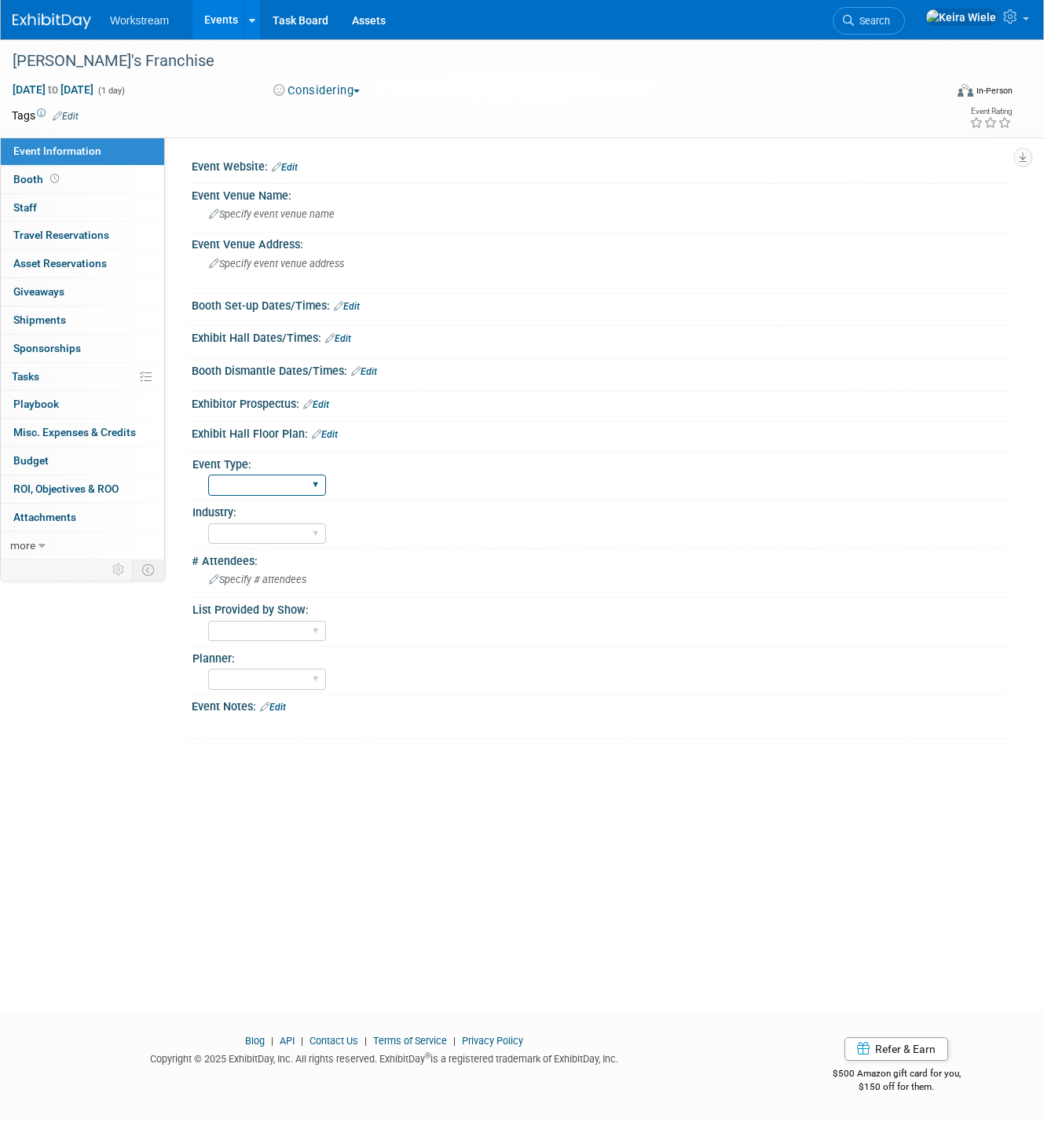
click at [255, 487] on select "Hosted Franchise Industry OTC" at bounding box center [267, 486] width 118 height 21
select select "Franchise"
click at [208, 475] on select "Hosted Franchise Industry OTC" at bounding box center [267, 486] width 118 height 21
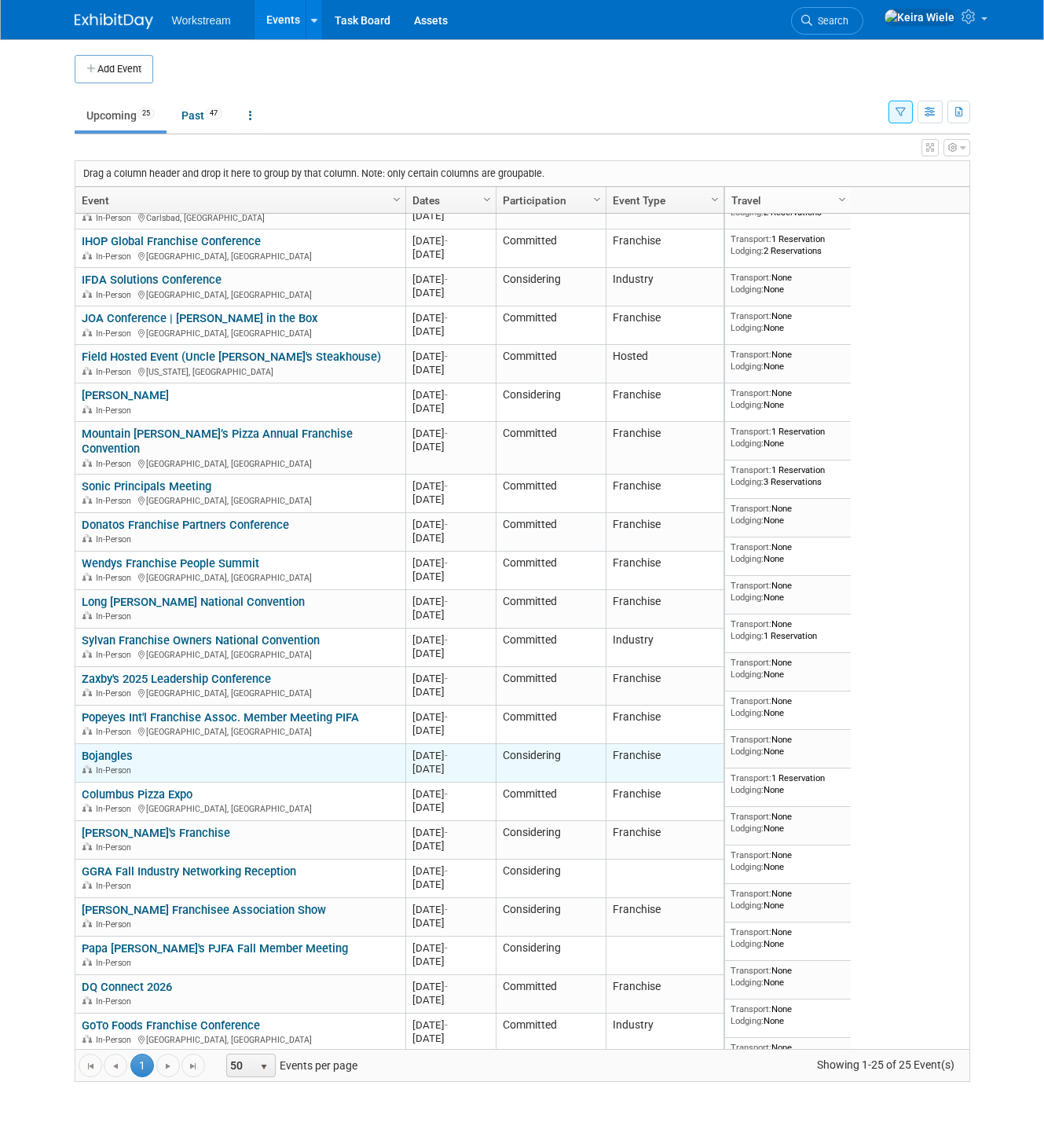
scroll to position [128, 0]
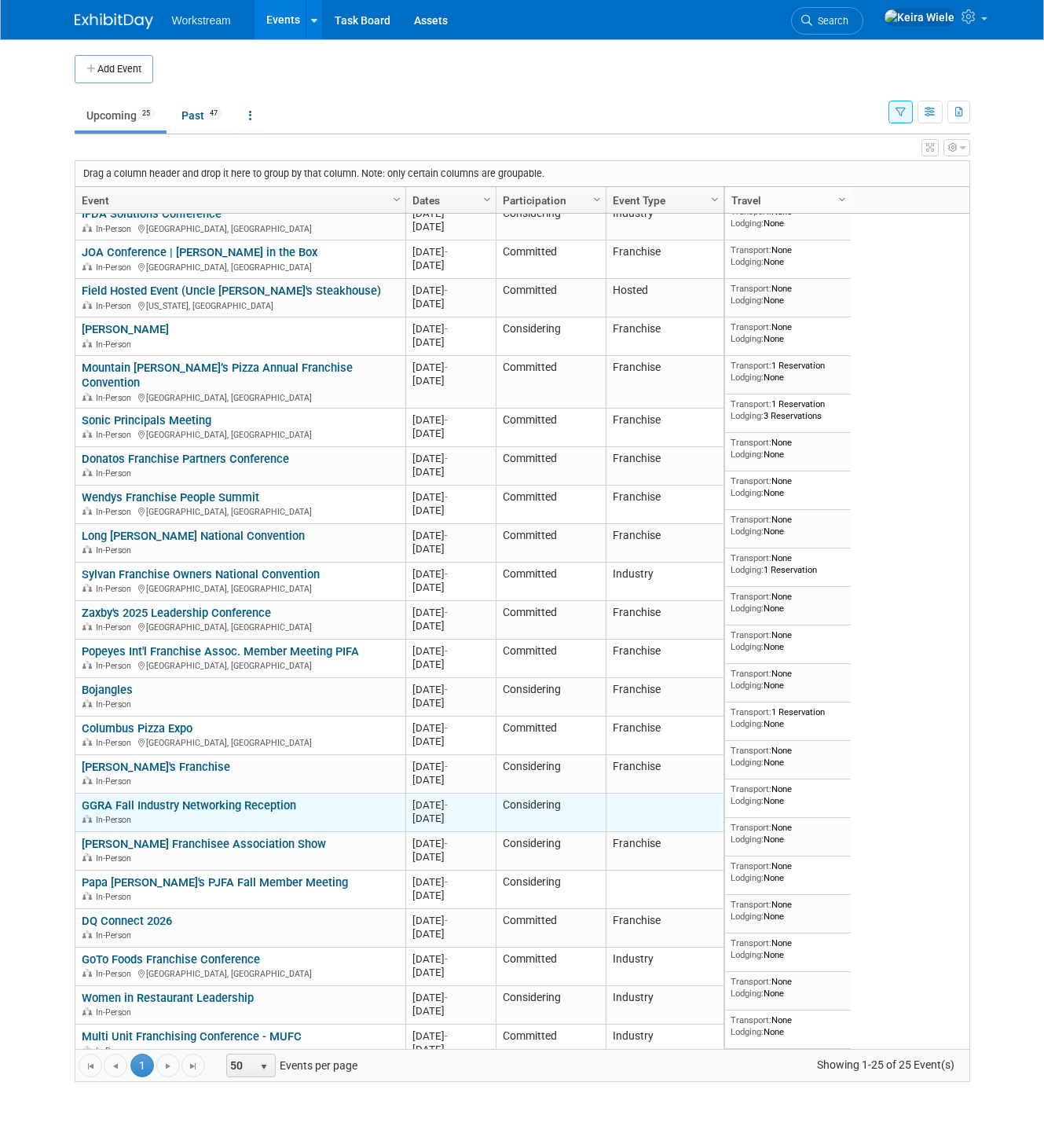
click at [260, 799] on link "GGRA Fall Industry Networking Reception" at bounding box center [189, 806] width 214 height 14
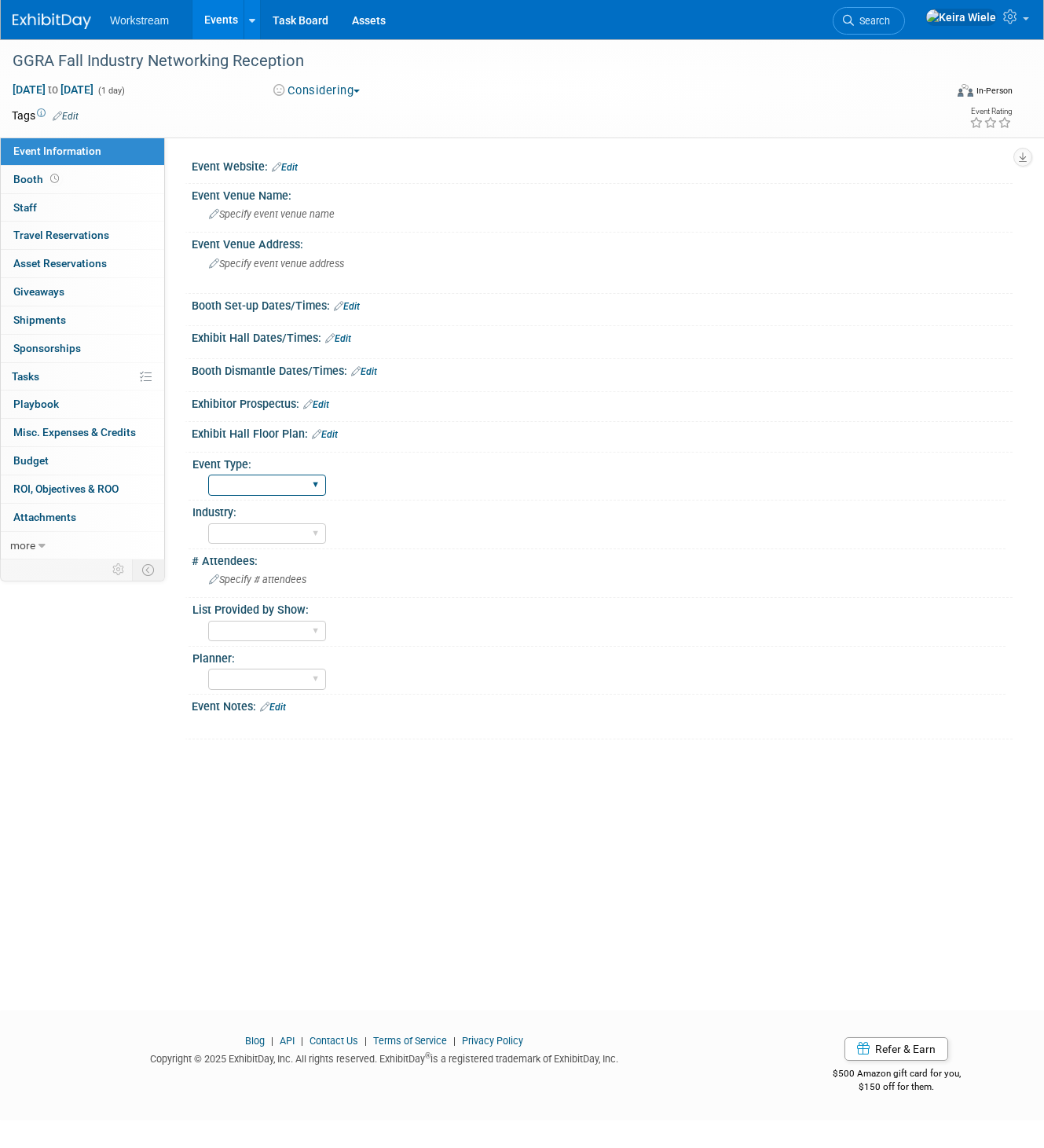
click at [236, 487] on select "Hosted Franchise Industry OTC" at bounding box center [267, 486] width 118 height 21
select select "Industry"
click at [208, 475] on select "Hosted Franchise Industry OTC" at bounding box center [267, 486] width 118 height 21
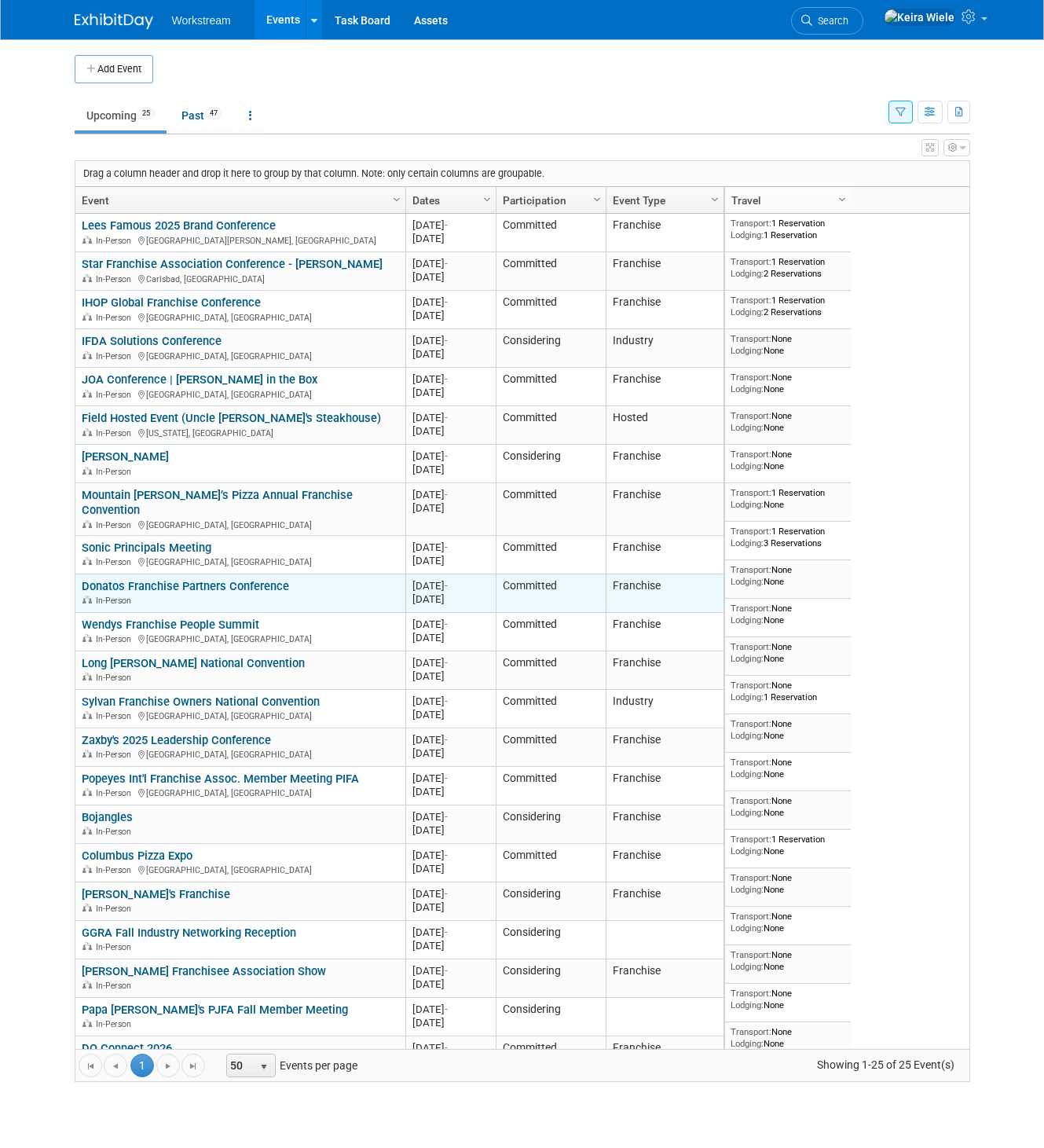
scroll to position [128, 0]
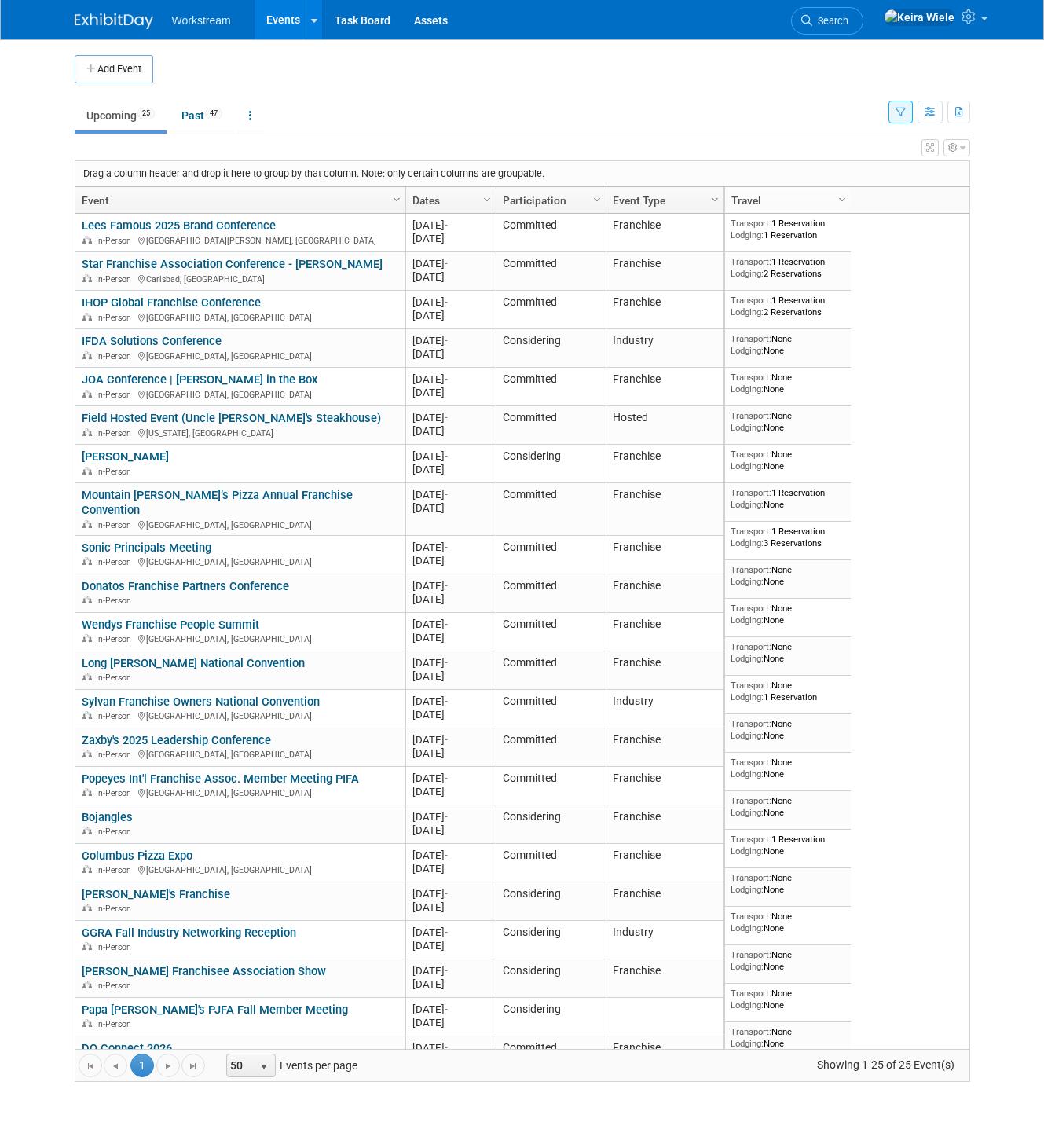
scroll to position [128, 0]
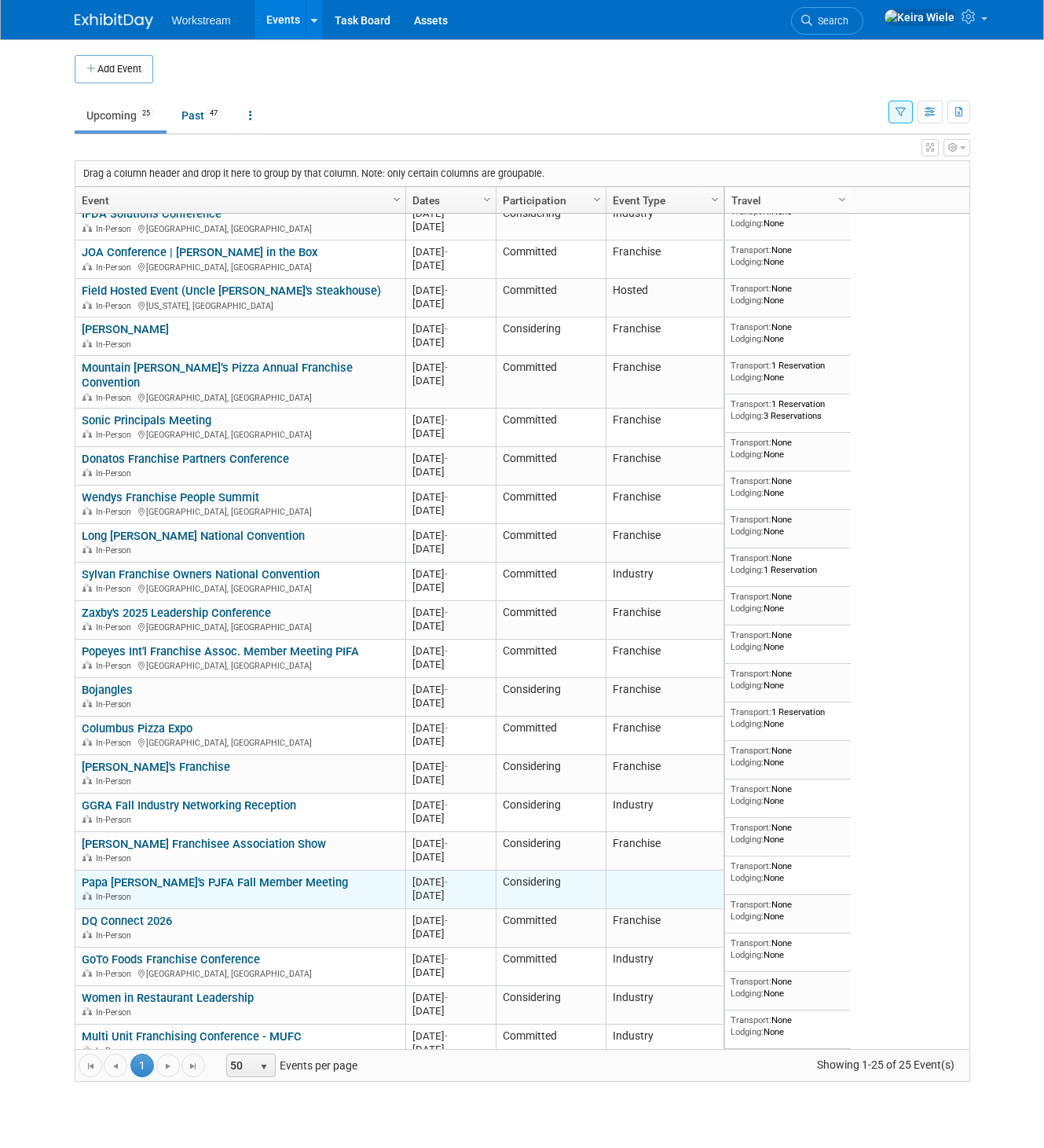
click at [199, 876] on link "Papa [PERSON_NAME]'s PJFA Fall Member Meeting" at bounding box center [215, 883] width 266 height 14
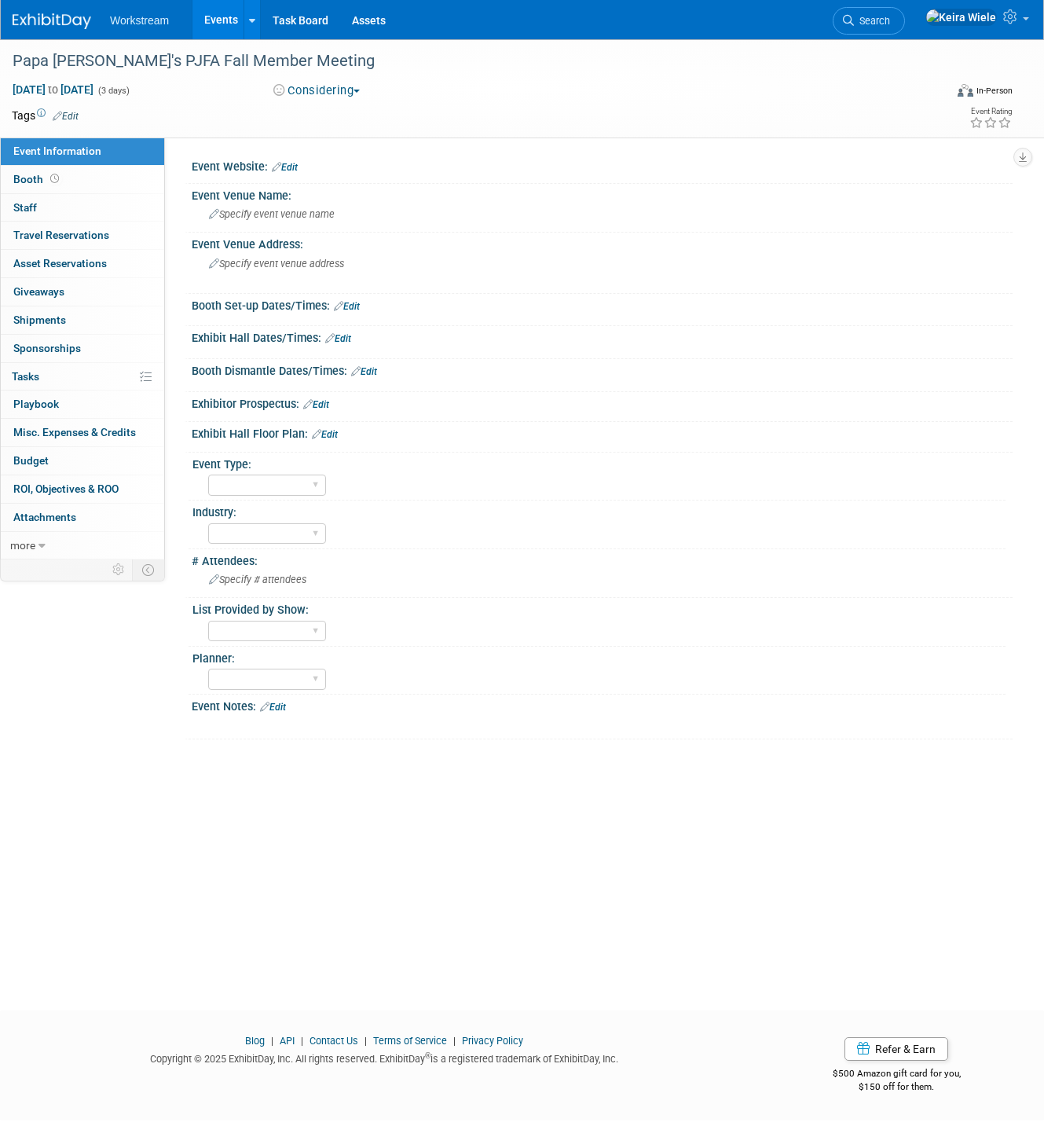
click at [256, 465] on div "Event Type:" at bounding box center [599, 462] width 813 height 20
click at [255, 475] on select "Hosted Franchise Industry OTC" at bounding box center [267, 486] width 118 height 21
select select "Franchise"
click at [208, 475] on select "Hosted Franchise Industry OTC" at bounding box center [267, 486] width 118 height 21
select select "Franchise"
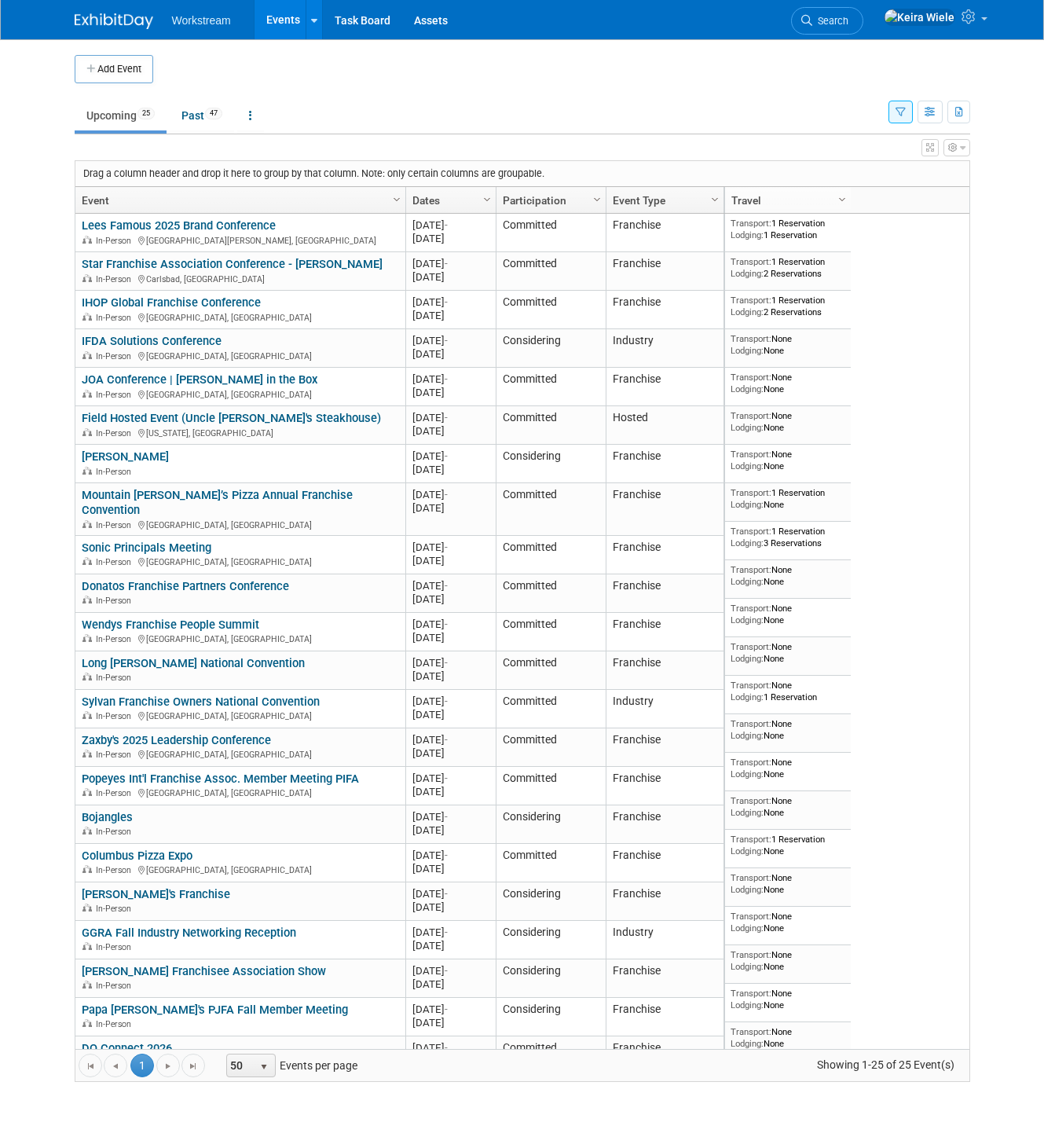
click at [457, 96] on td "Upcoming 25 Past 47 All Events 72 Past and Upcoming Grouped Annually Events gro…" at bounding box center [482, 108] width 814 height 51
click at [208, 132] on div "Add Event New Event Duplicate Event Warning There is another event in your work…" at bounding box center [522, 577] width 919 height 1075
click at [195, 112] on link "Past 47" at bounding box center [202, 115] width 64 height 29
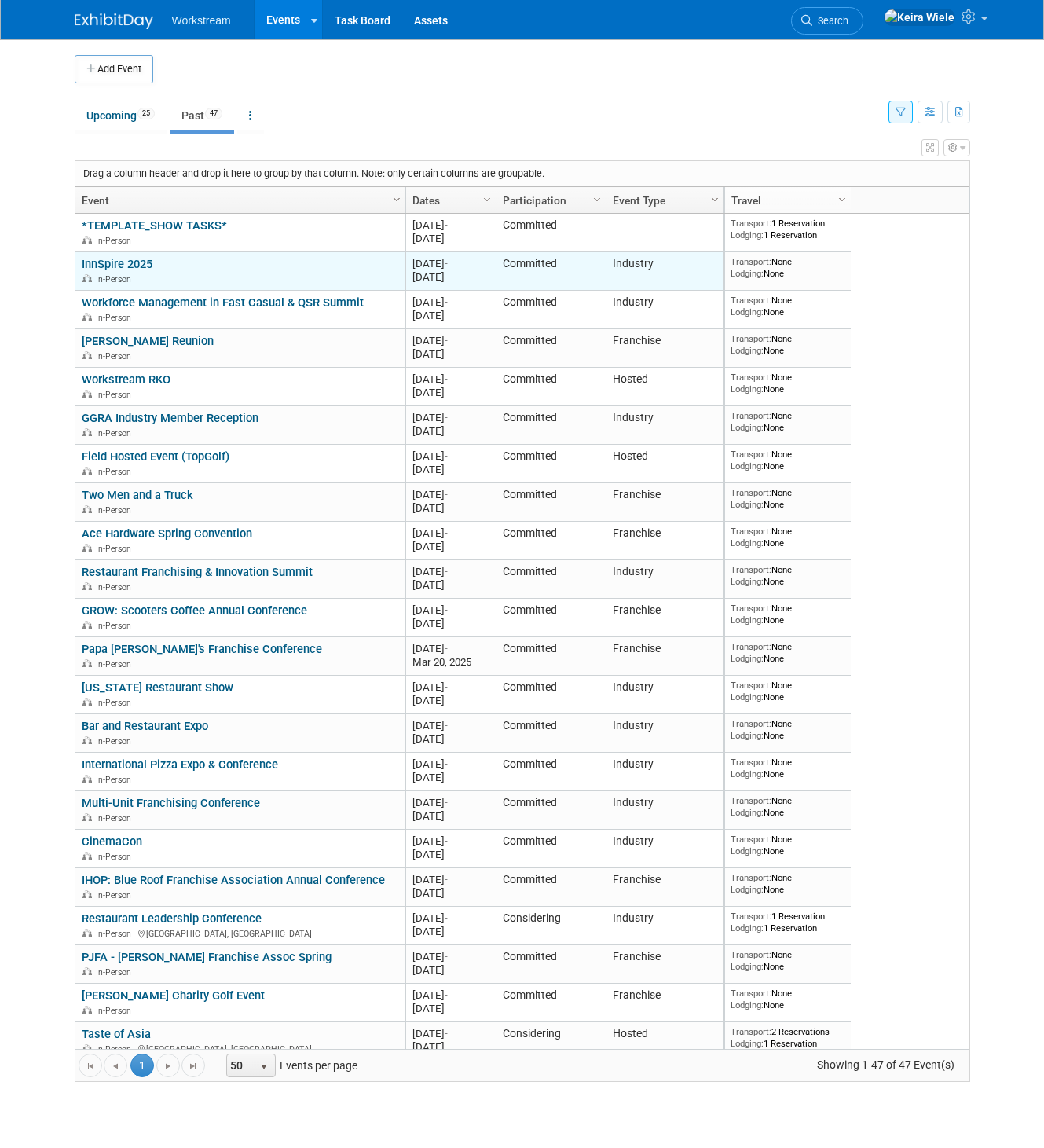
click at [149, 257] on link "InnSpire 2025" at bounding box center [117, 264] width 70 height 14
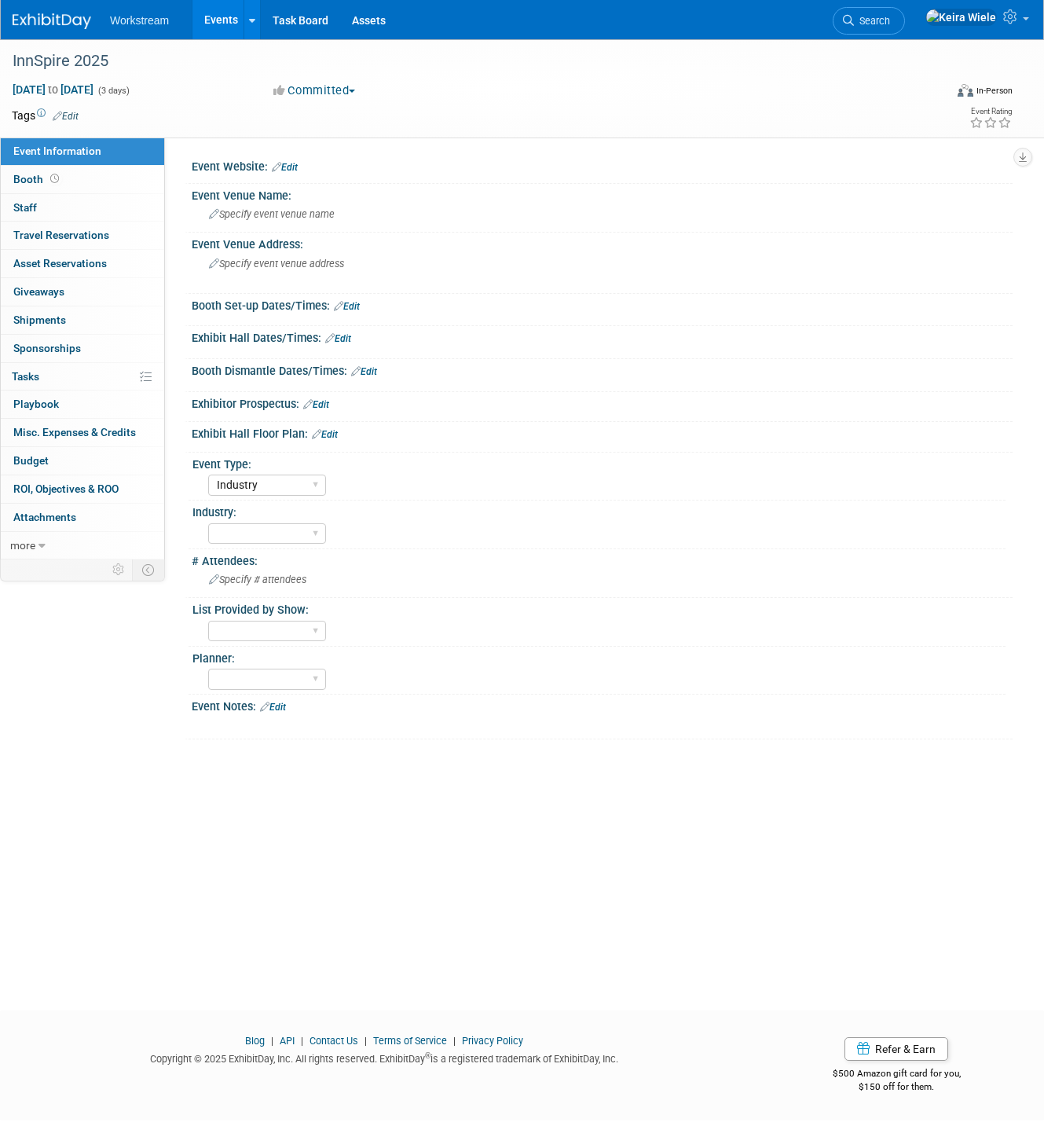
select select "Industry"
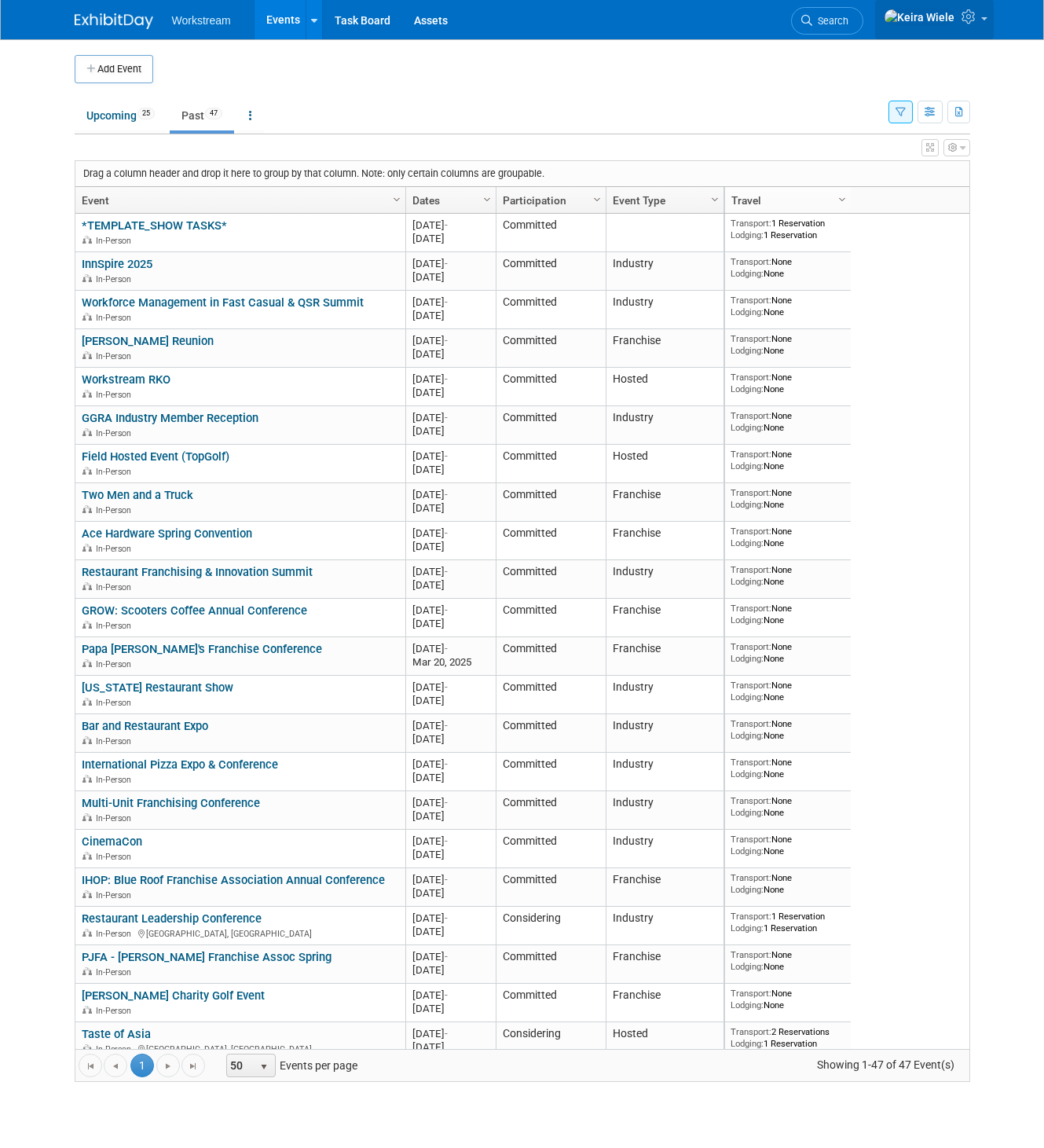
click at [985, 21] on span at bounding box center [984, 19] width 6 height 4
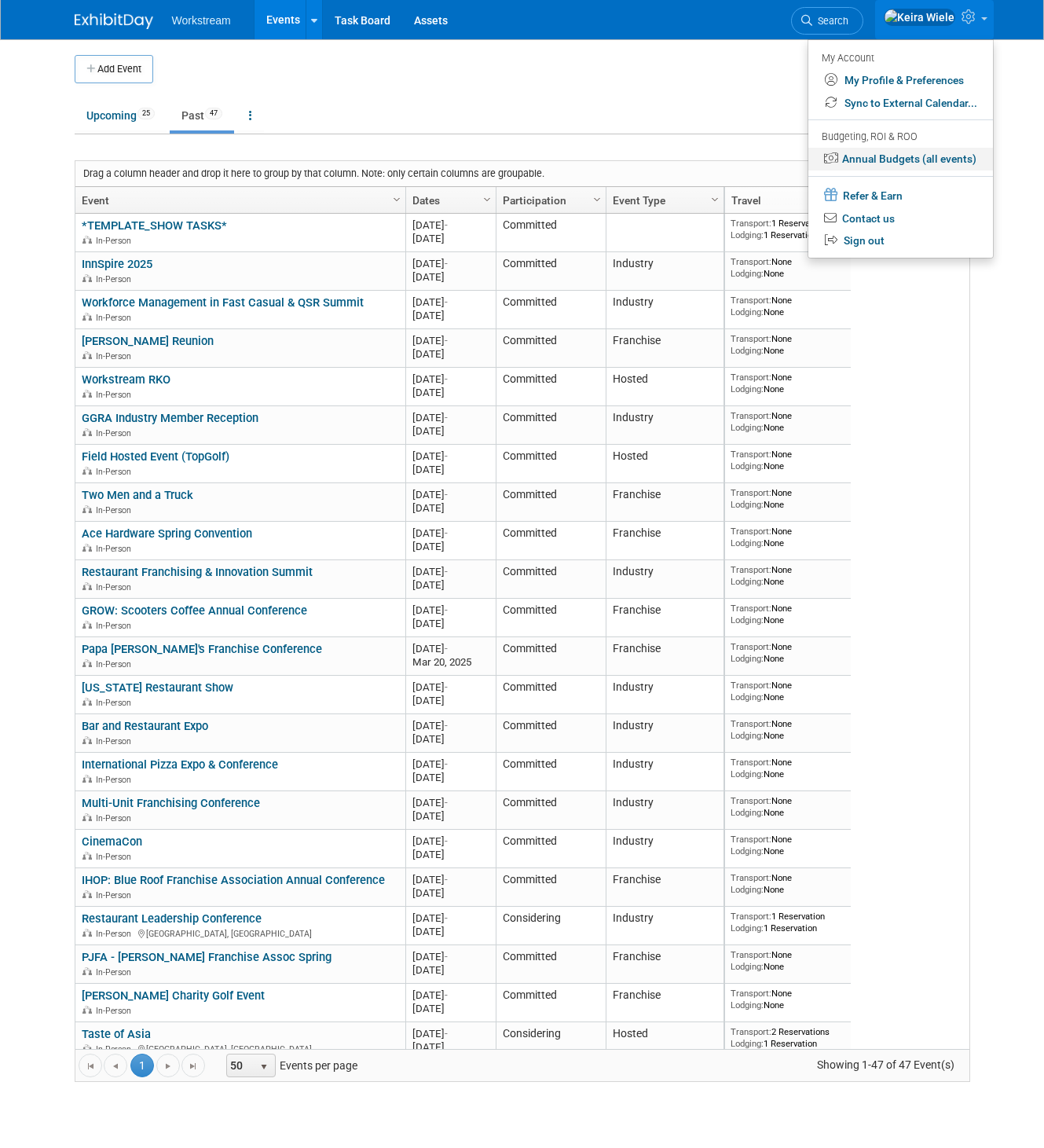
click at [925, 154] on link "Annual Budgets (all events)" at bounding box center [900, 160] width 185 height 23
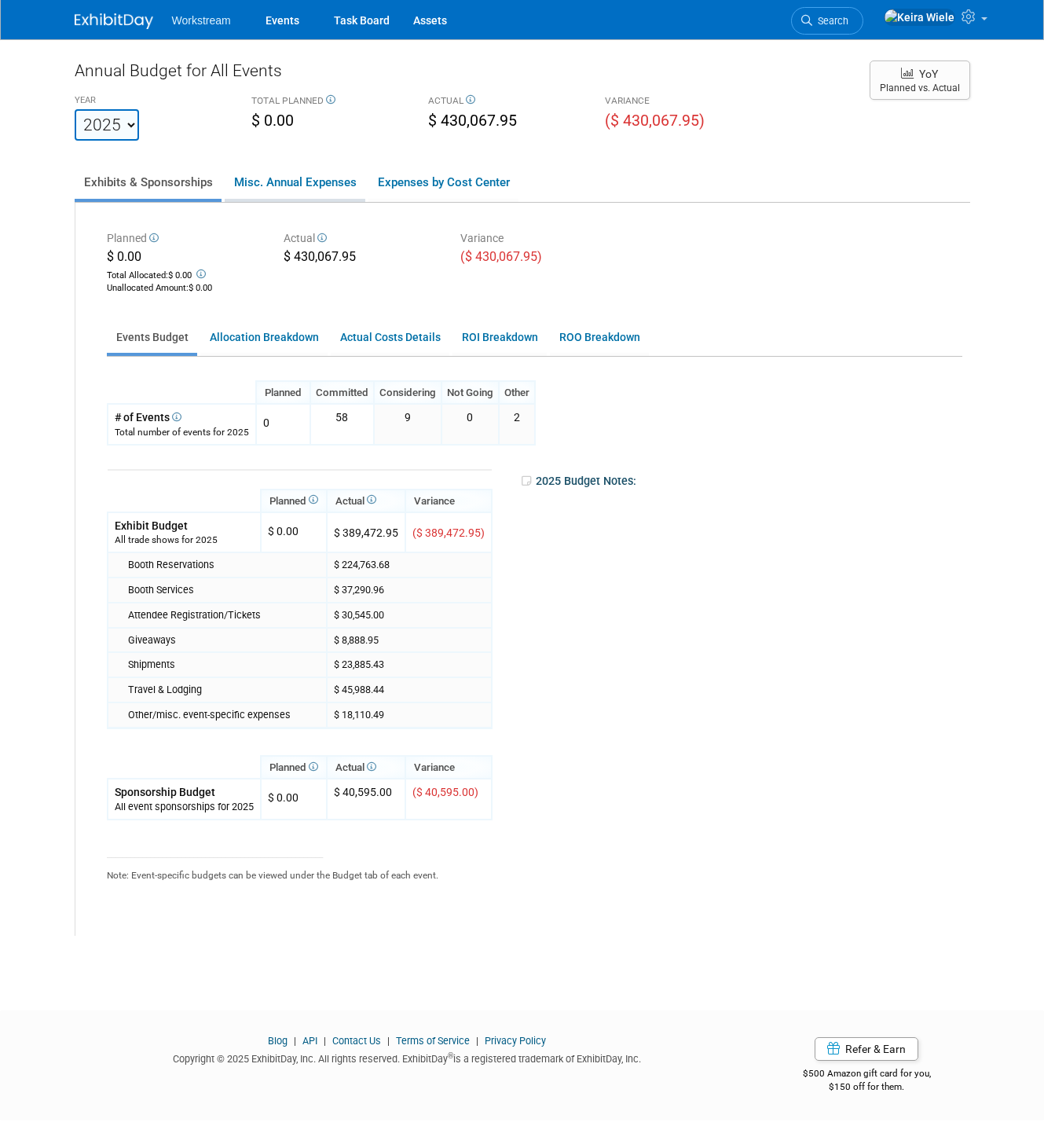
click at [330, 179] on link "Misc. Annual Expenses" at bounding box center [295, 182] width 141 height 33
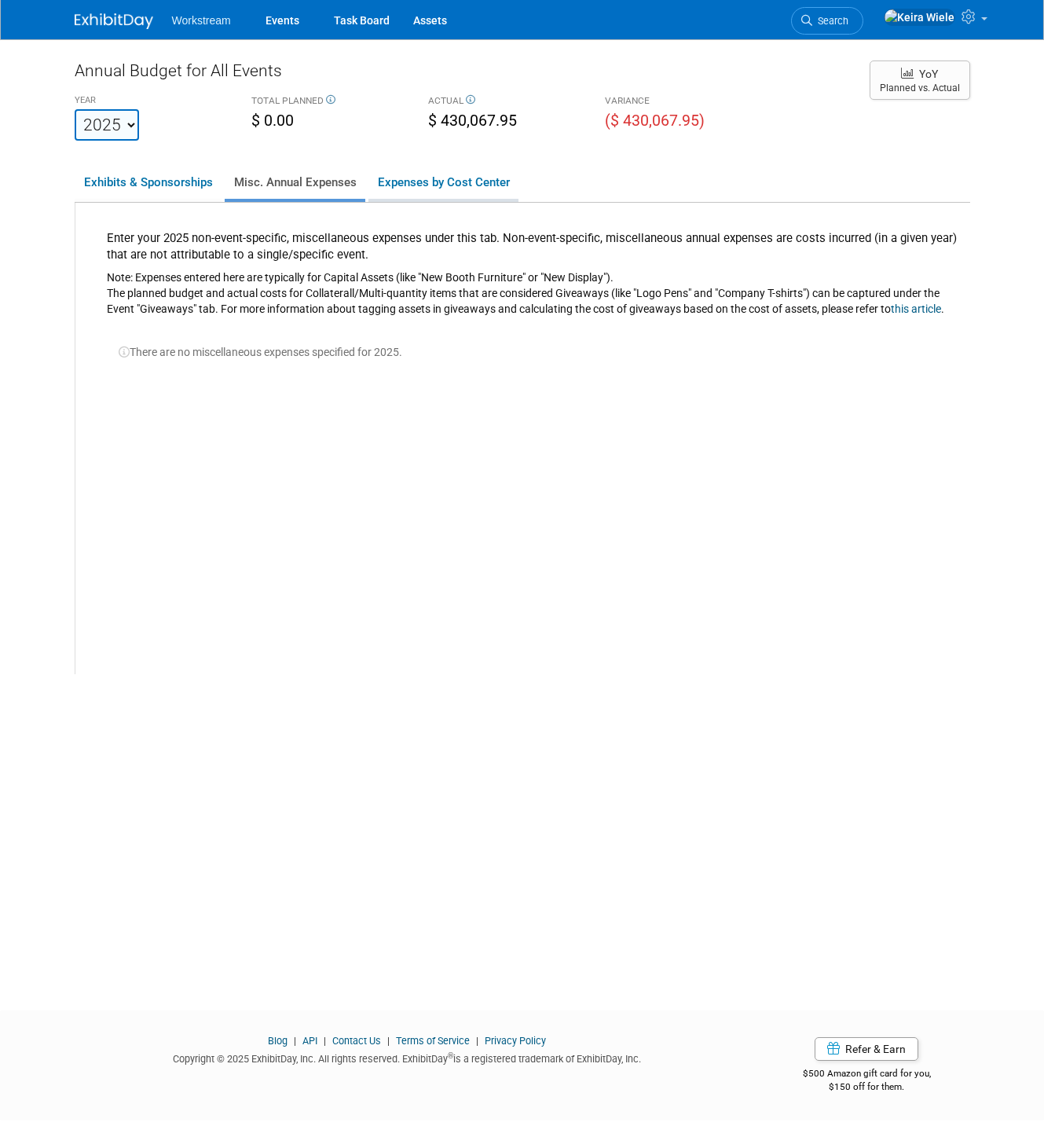
click at [405, 177] on link "Expenses by Cost Center" at bounding box center [443, 182] width 150 height 33
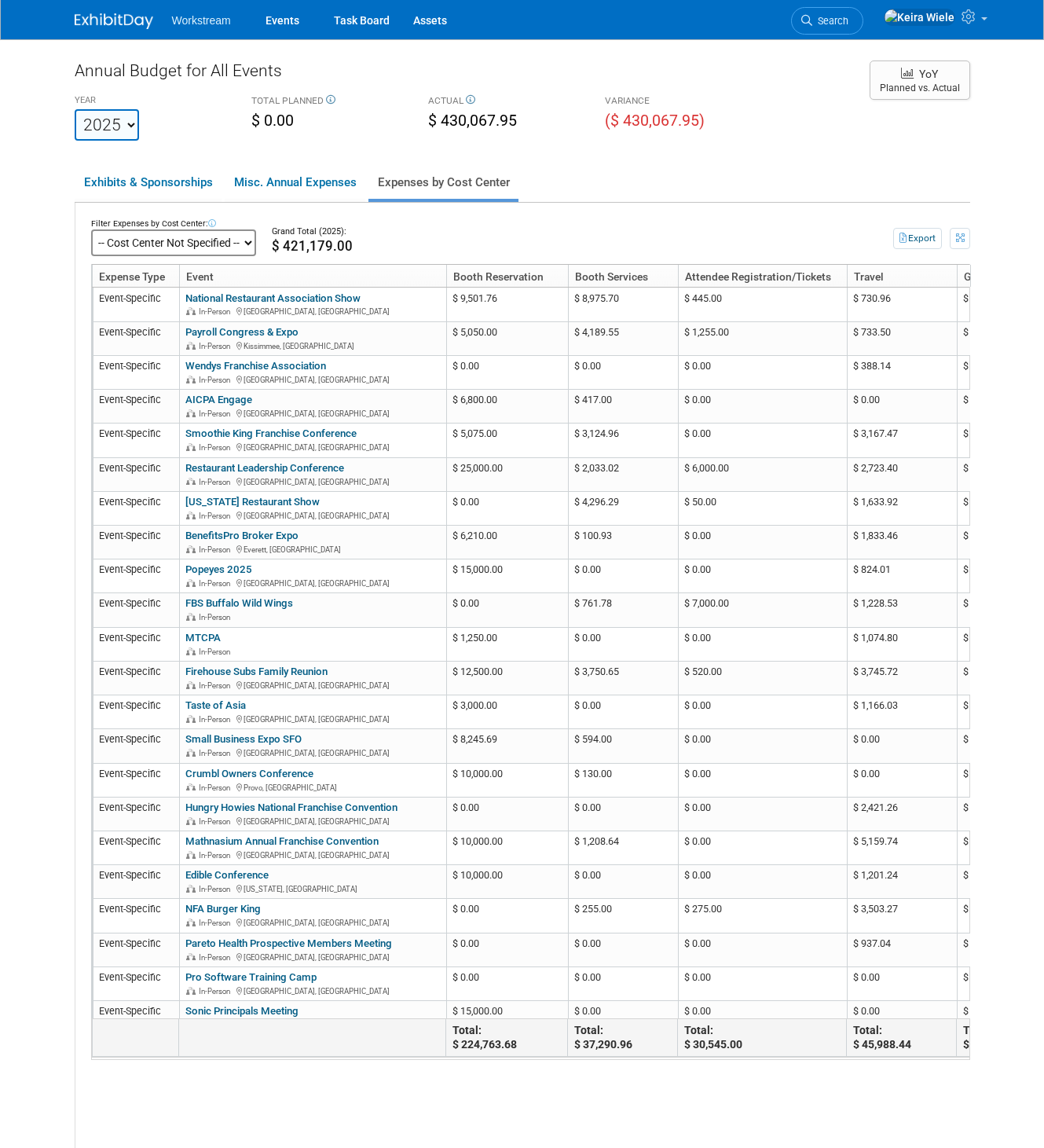
click at [220, 180] on ul "Exhibits & Sponsorships Misc. Annual Expenses Expenses by Cost Center" at bounding box center [523, 183] width 896 height 38
click at [177, 188] on link "Exhibits & Sponsorships" at bounding box center [148, 182] width 147 height 33
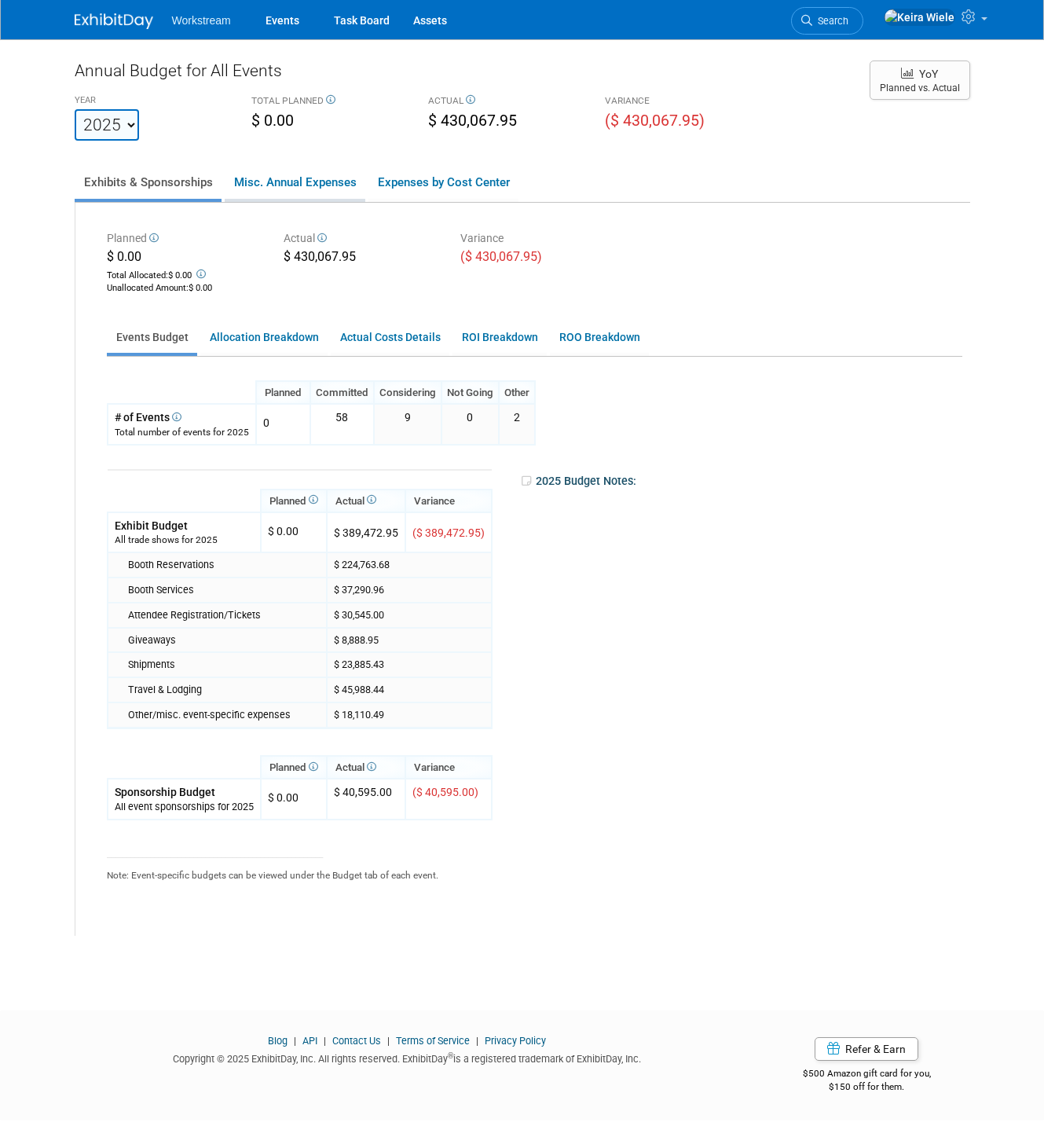
click at [285, 181] on link "Misc. Annual Expenses" at bounding box center [295, 182] width 141 height 33
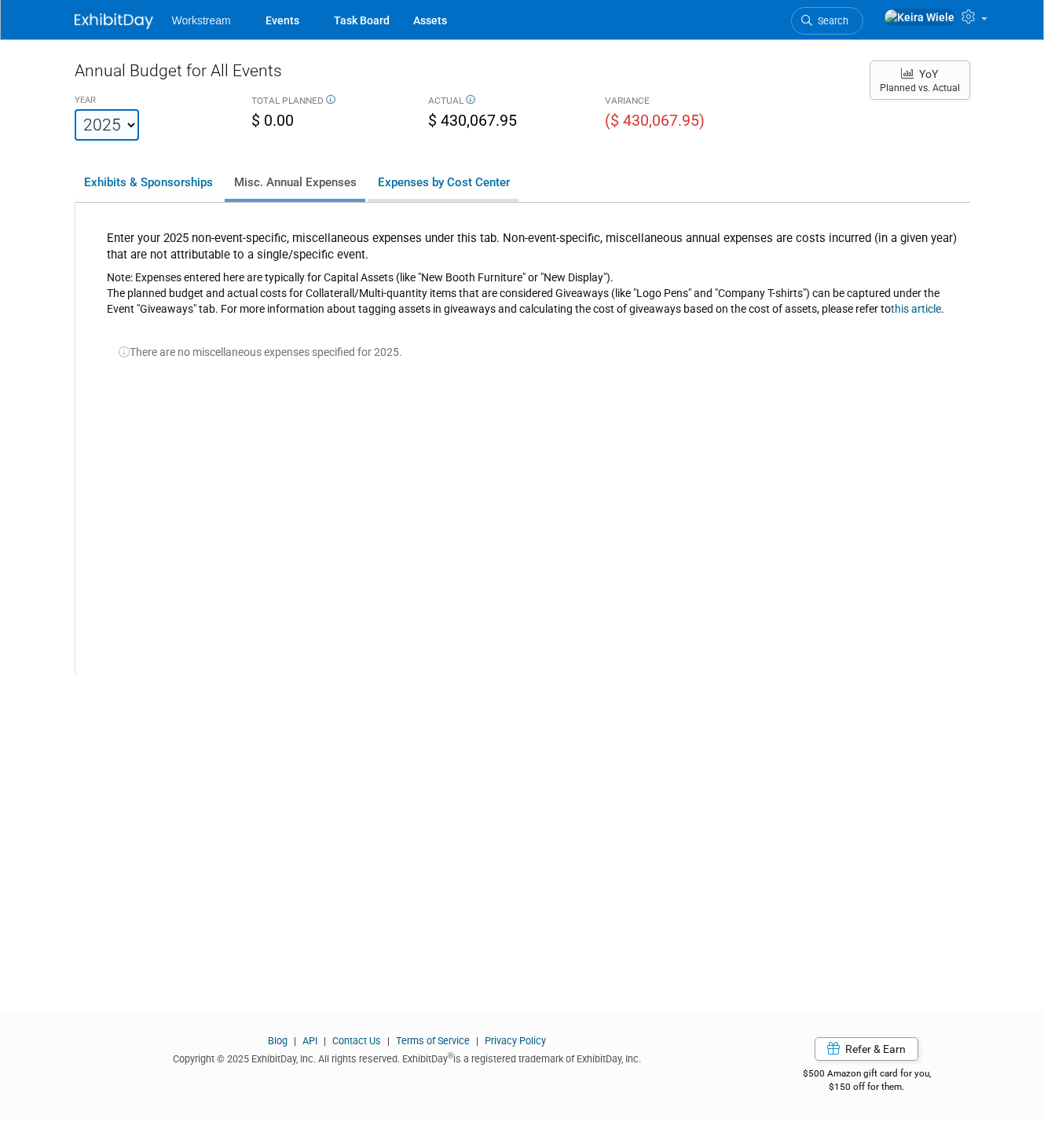
click at [425, 184] on link "Expenses by Cost Center" at bounding box center [443, 182] width 150 height 33
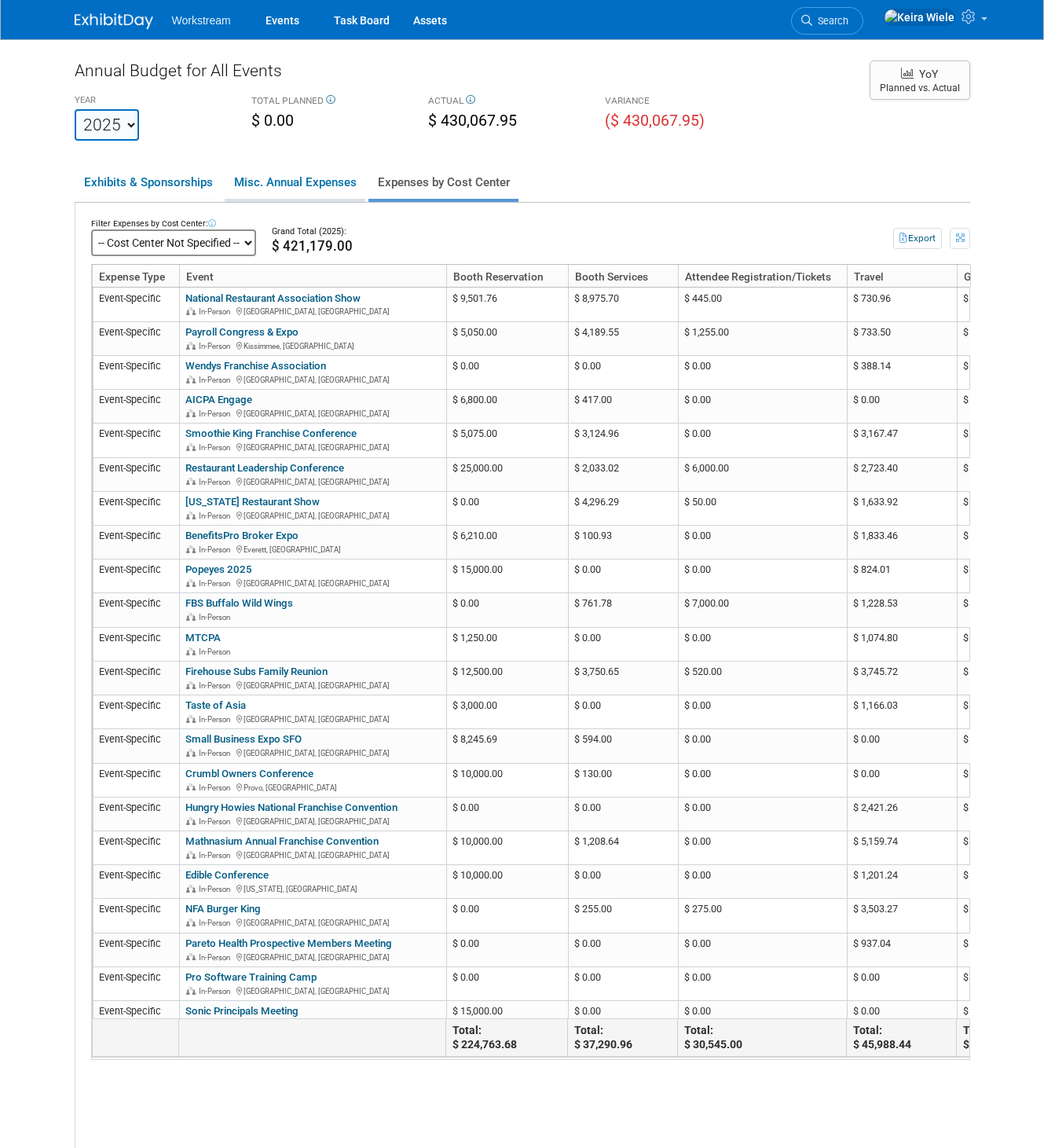
click at [325, 187] on link "Misc. Annual Expenses" at bounding box center [295, 182] width 141 height 33
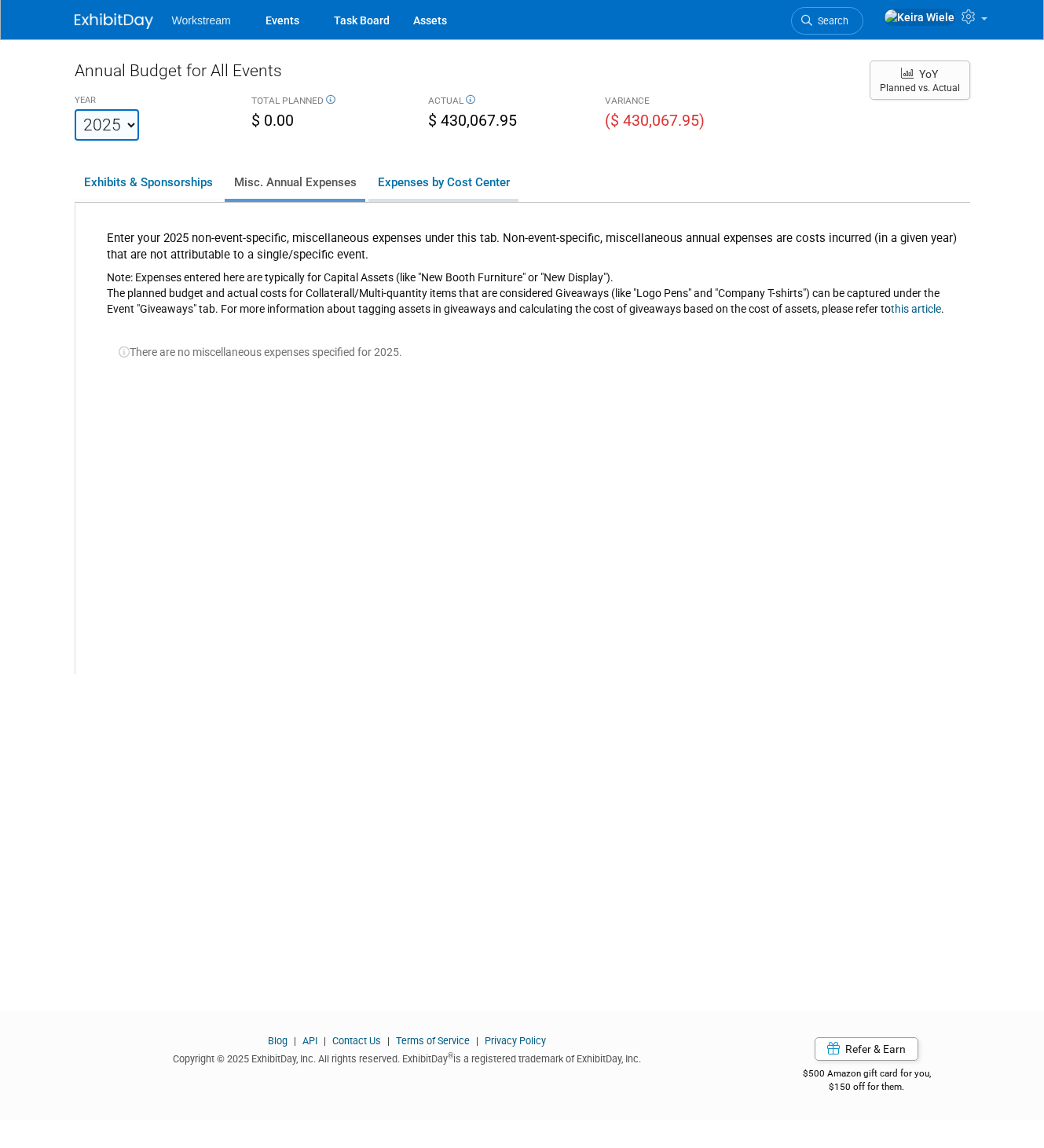
drag, startPoint x: 422, startPoint y: 156, endPoint x: 416, endPoint y: 169, distance: 14.3
click at [422, 158] on div "Annual Budget for All Events YEAR [DATE] 2024 2025 2026 2027 2028 2029 2030 203…" at bounding box center [523, 366] width 896 height 615
click at [410, 180] on link "Expenses by Cost Center" at bounding box center [443, 182] width 150 height 33
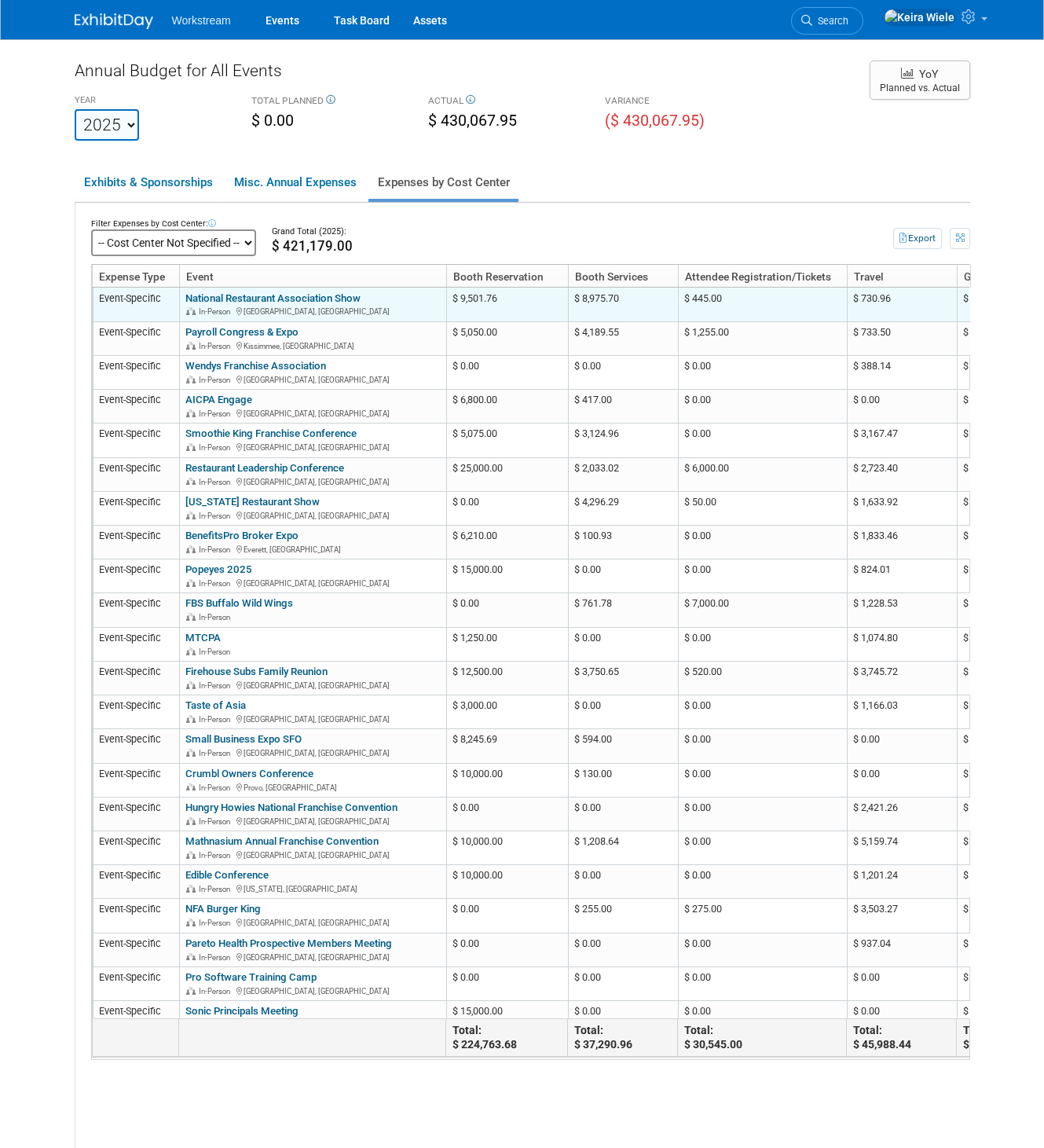
click at [516, 294] on td "$ 9,501.76" at bounding box center [507, 304] width 121 height 34
click at [490, 303] on td "$ 9,501.76" at bounding box center [507, 304] width 121 height 34
